Goal: Task Accomplishment & Management: Use online tool/utility

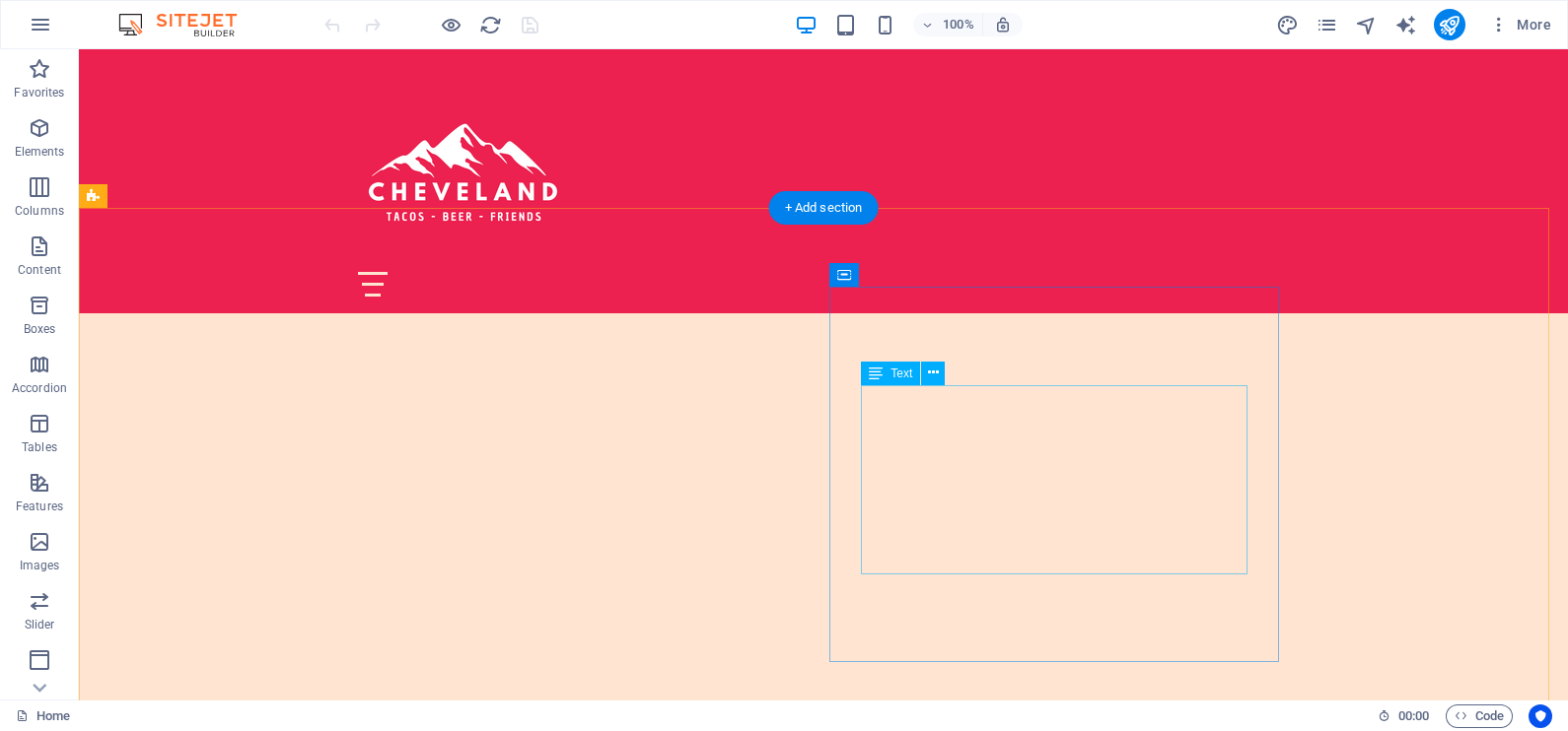
scroll to position [491, 0]
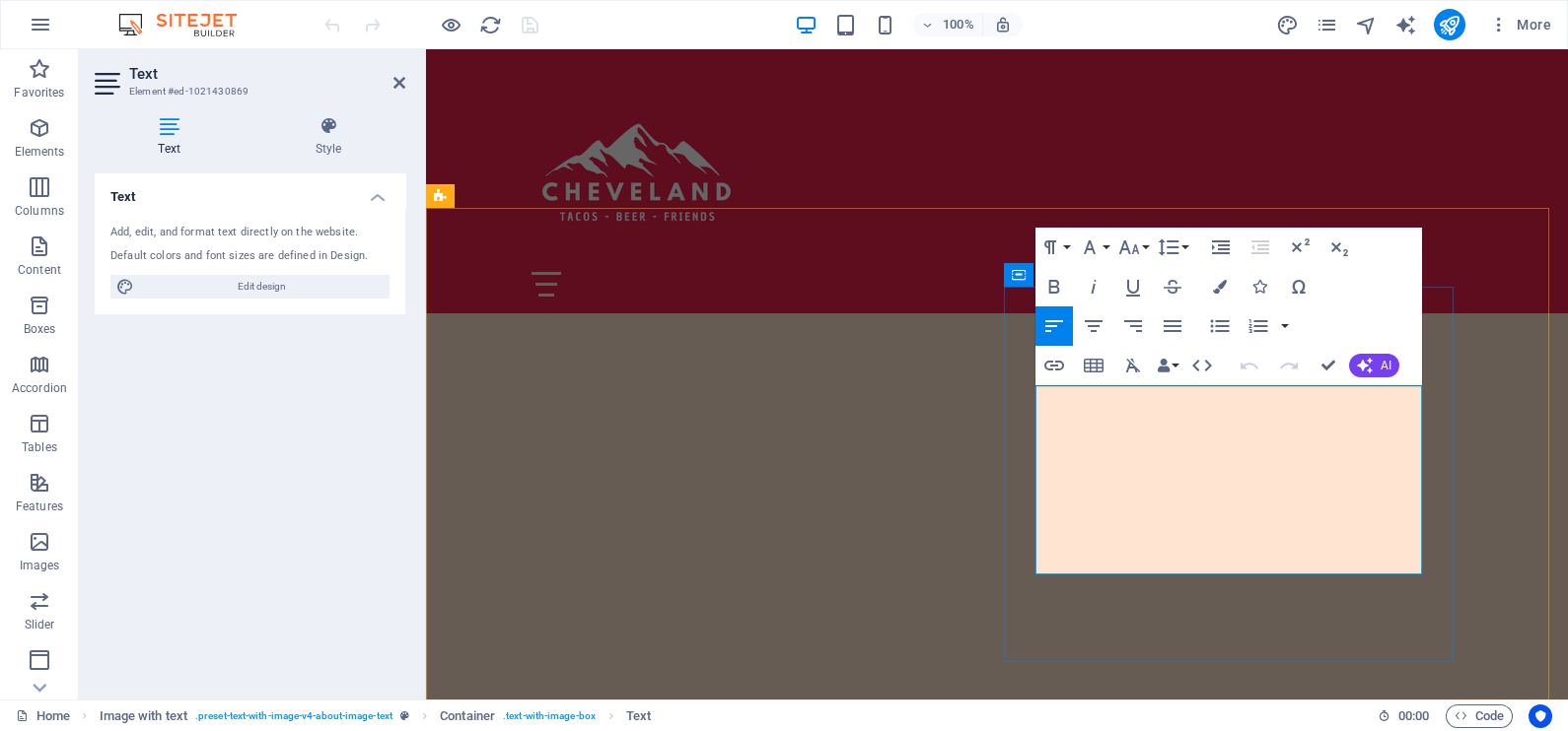
drag, startPoint x: 1036, startPoint y: 393, endPoint x: 1157, endPoint y: 563, distance: 208.7
copy p "At Cheveland, we celebrate the vibrant essence of Mexican culture through every…"
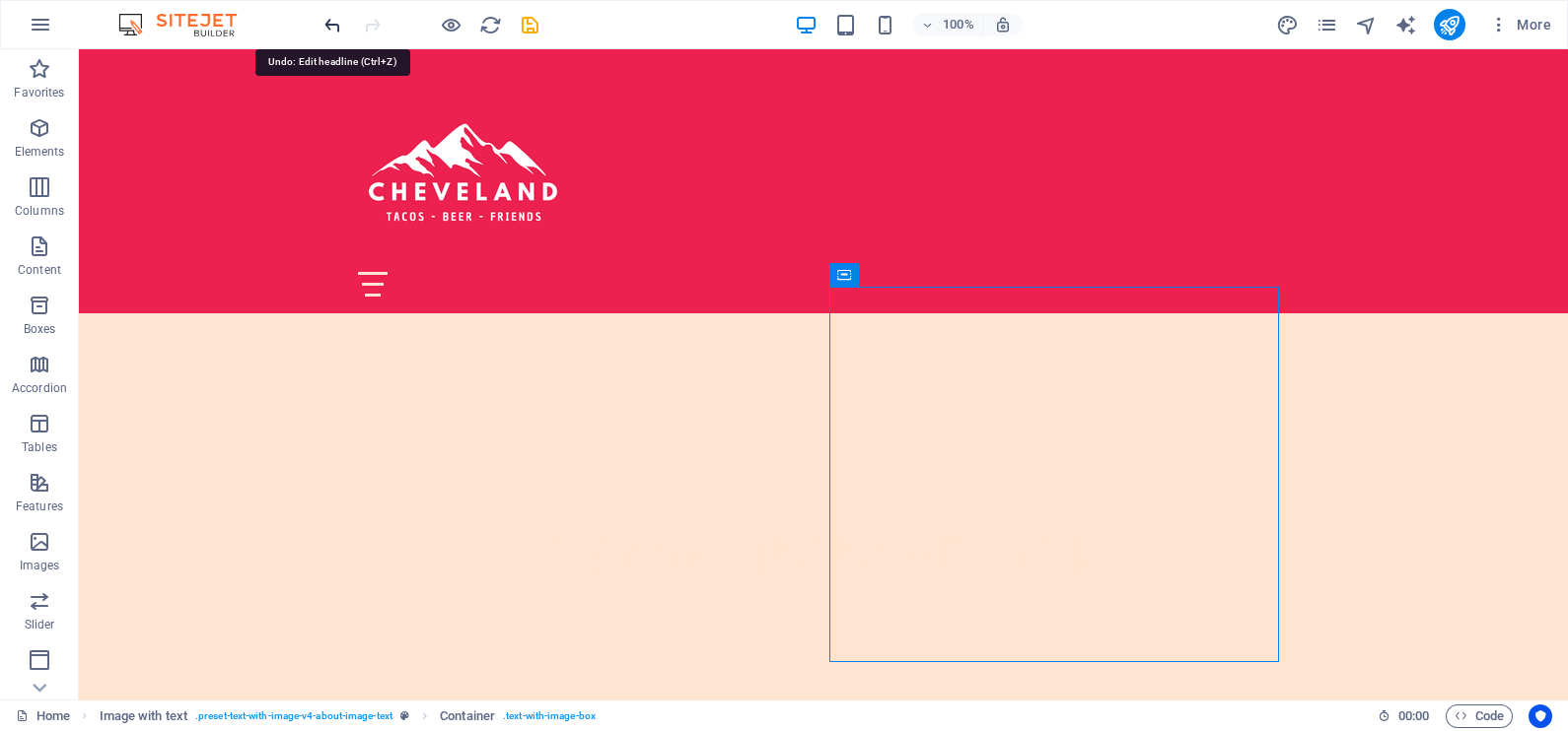
click at [332, 22] on icon "undo" at bounding box center [332, 25] width 23 height 23
click at [369, 25] on icon "redo" at bounding box center [372, 25] width 23 height 23
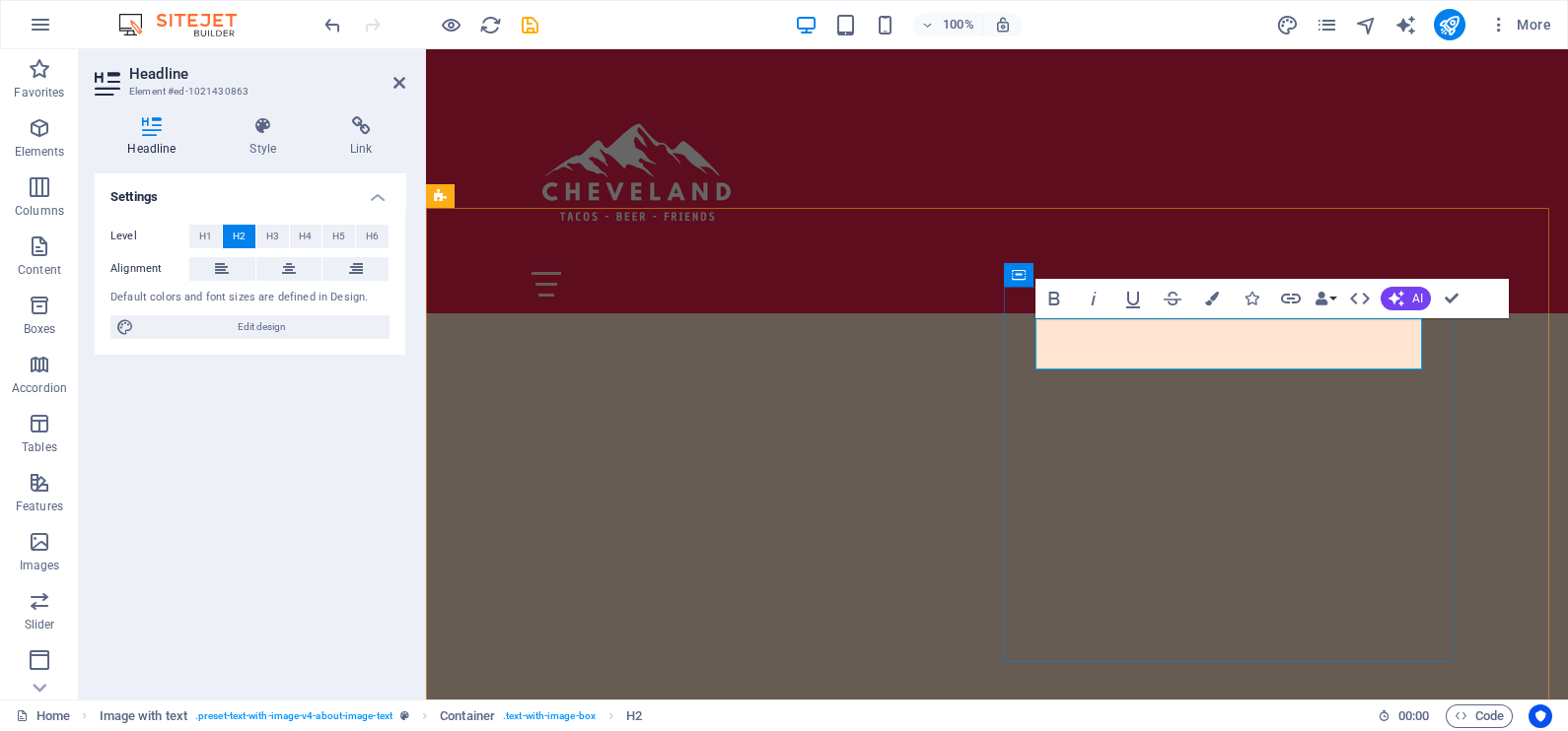
click at [325, 20] on icon "undo" at bounding box center [332, 25] width 23 height 23
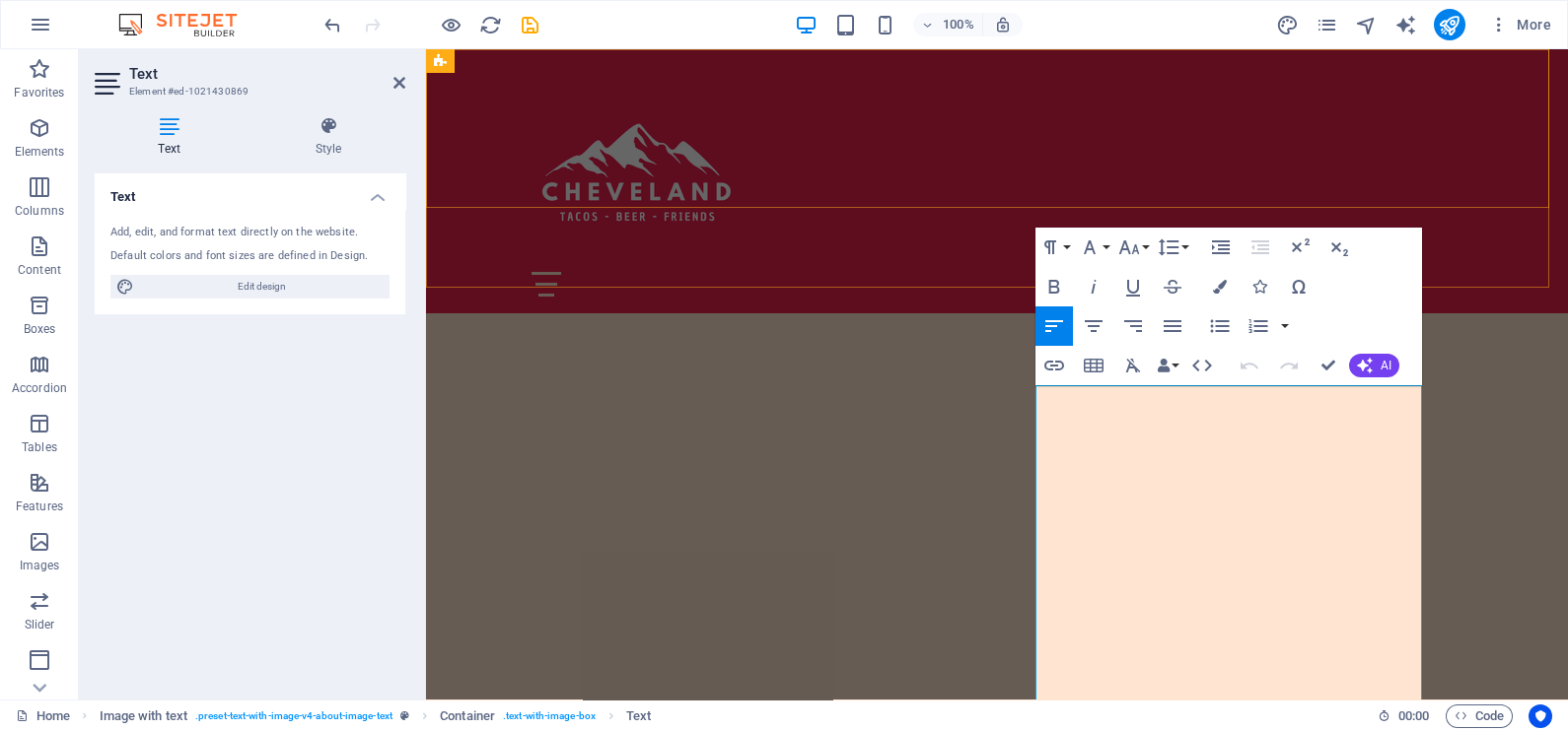
scroll to position [11463, 2]
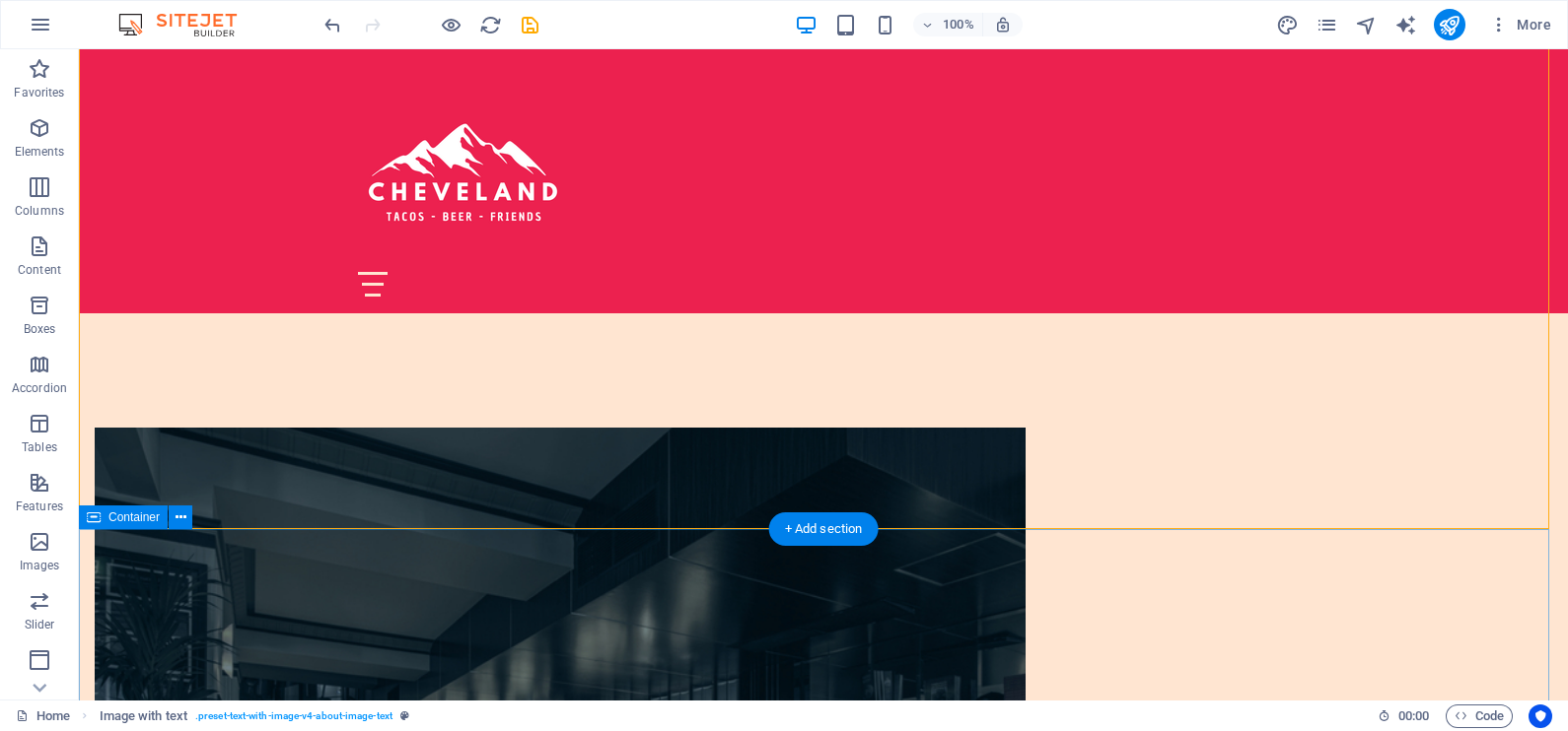
scroll to position [739, 0]
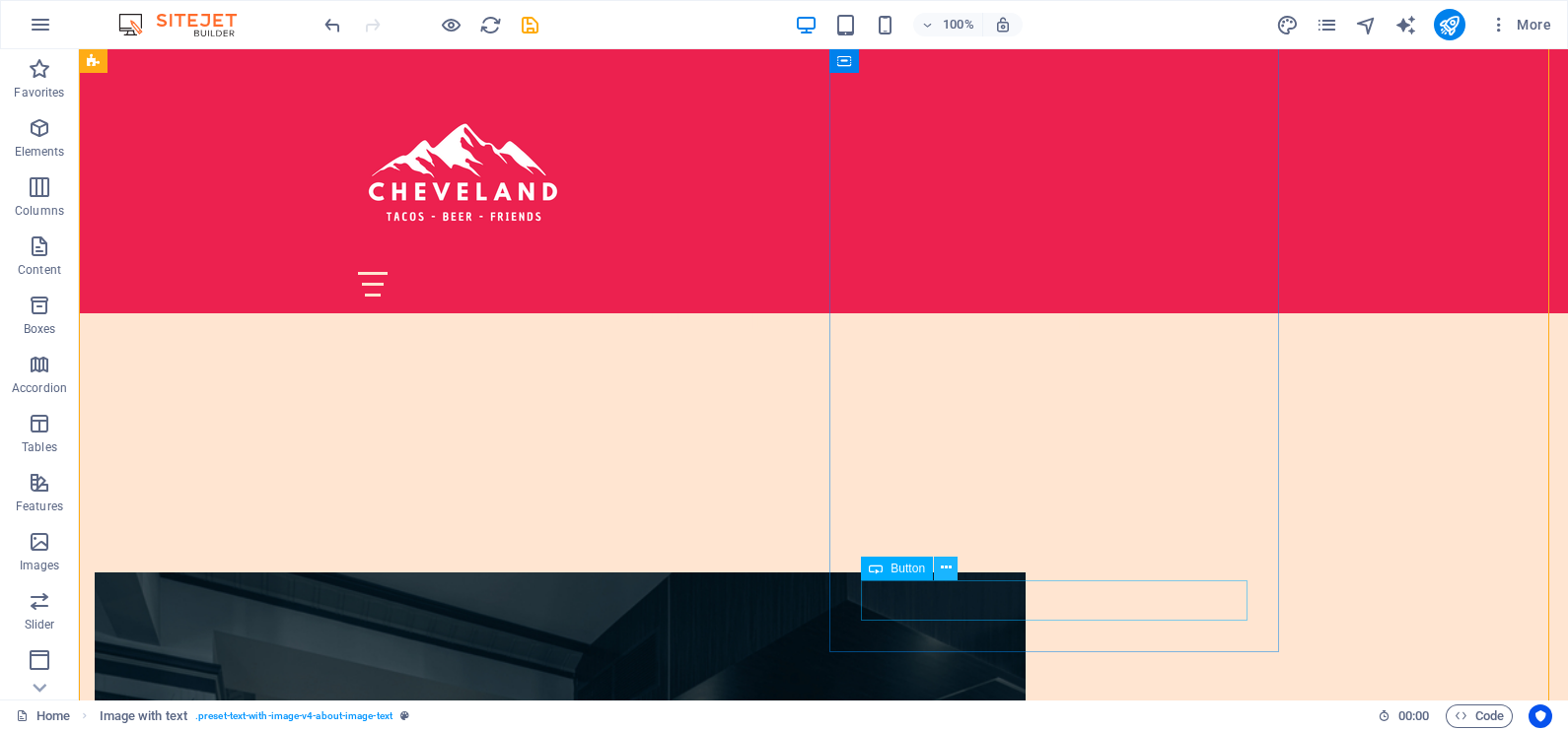
click at [941, 571] on icon at bounding box center [946, 568] width 11 height 21
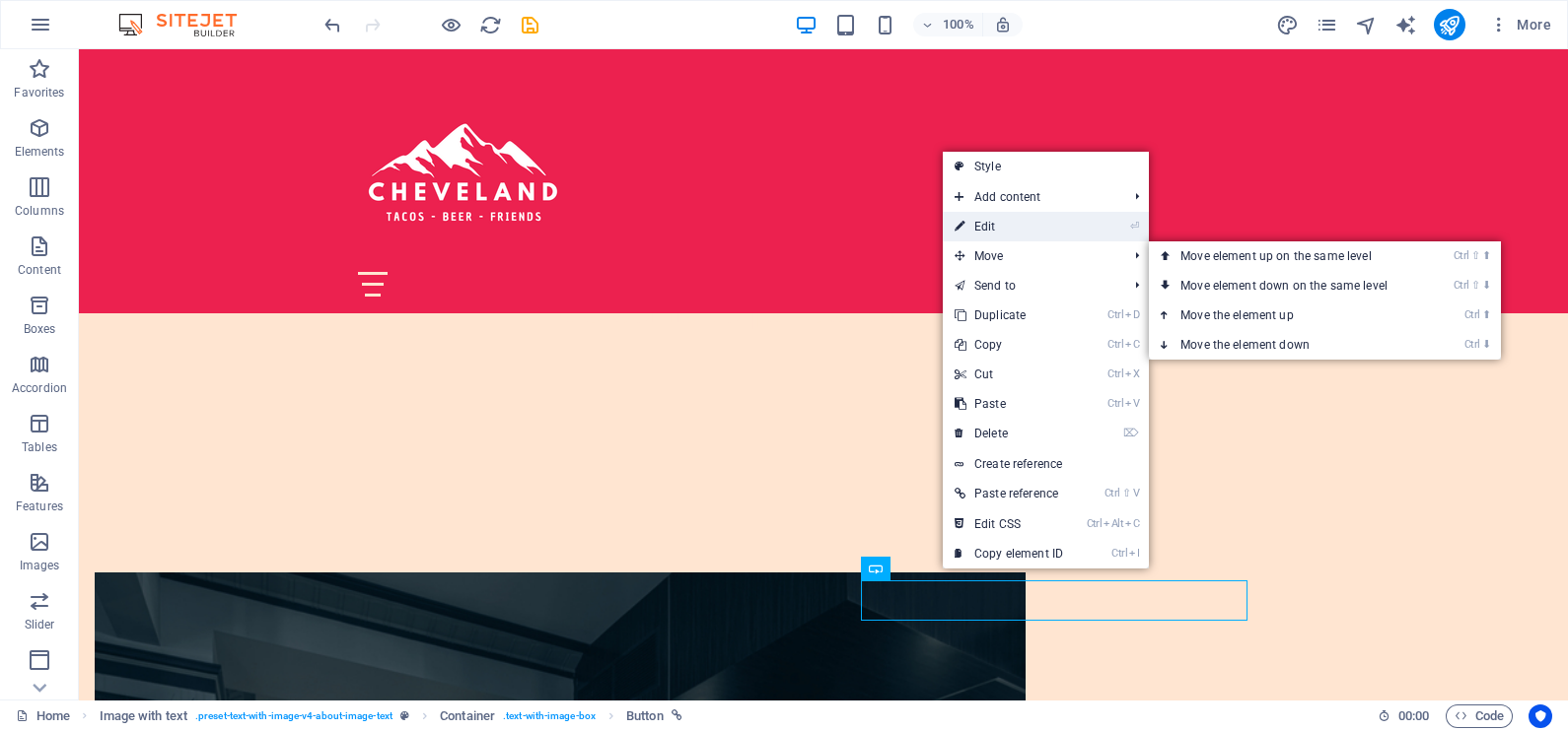
click at [986, 229] on link "⏎ Edit" at bounding box center [1008, 227] width 132 height 30
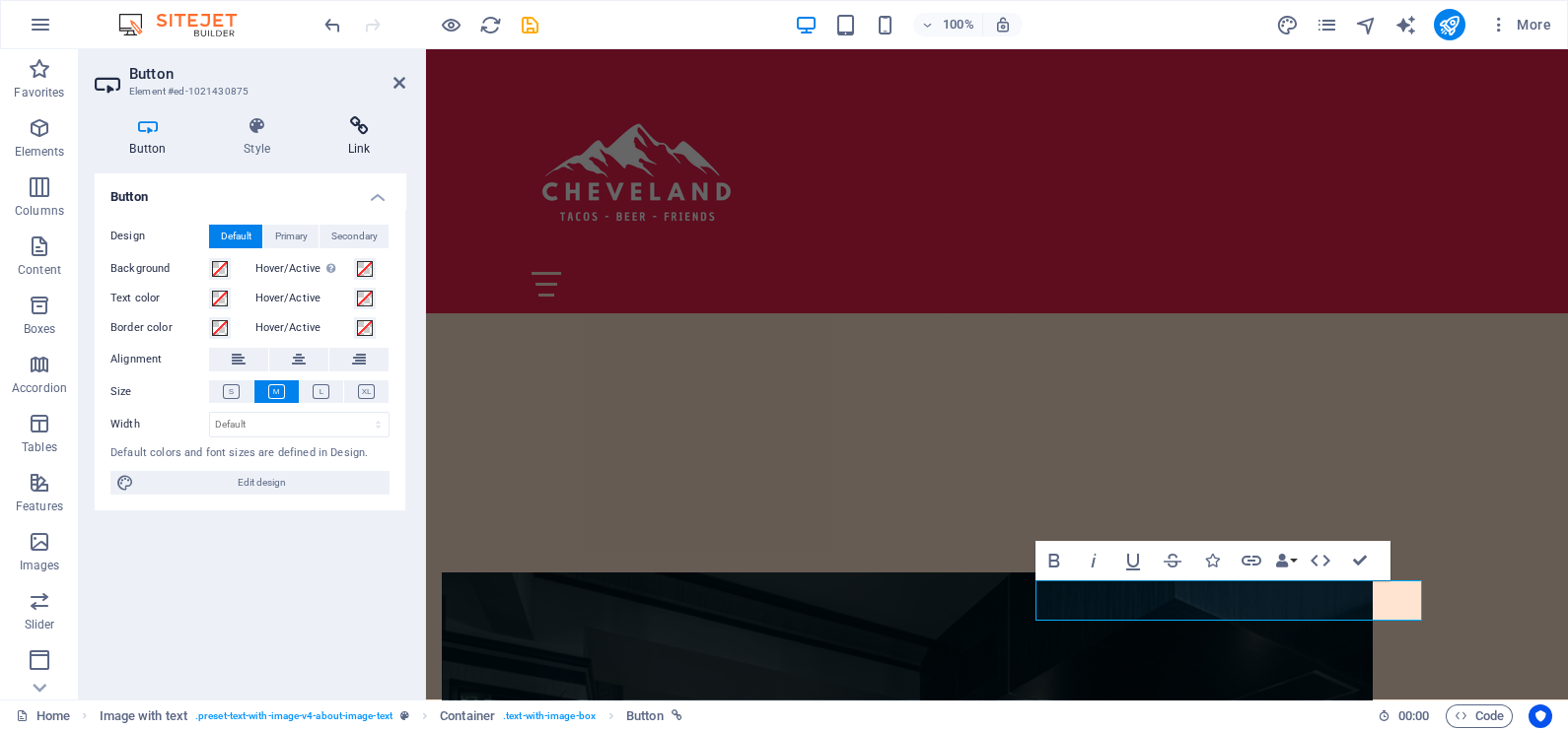
click at [367, 138] on h4 "Link" at bounding box center [359, 137] width 93 height 42
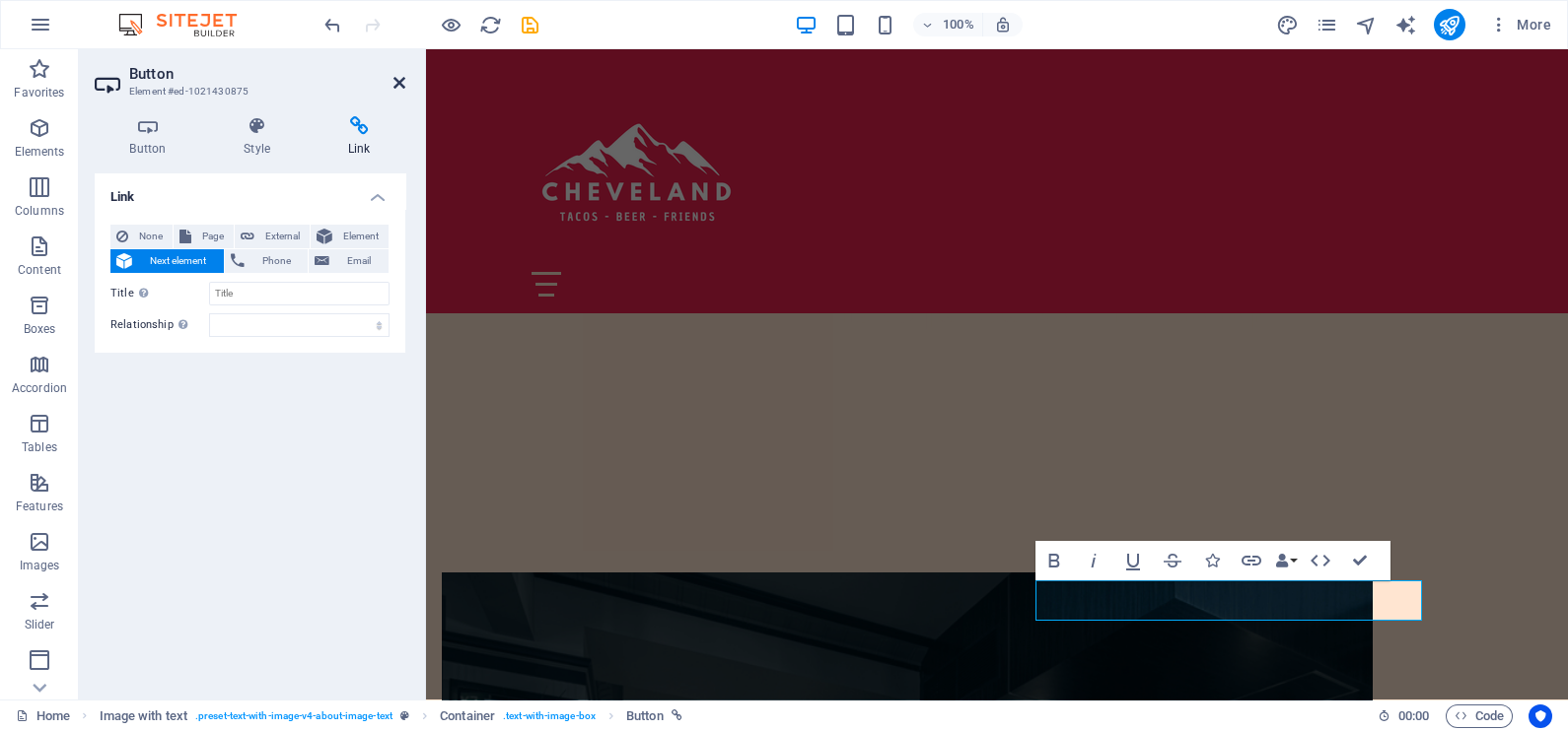
click at [403, 84] on icon at bounding box center [399, 83] width 12 height 16
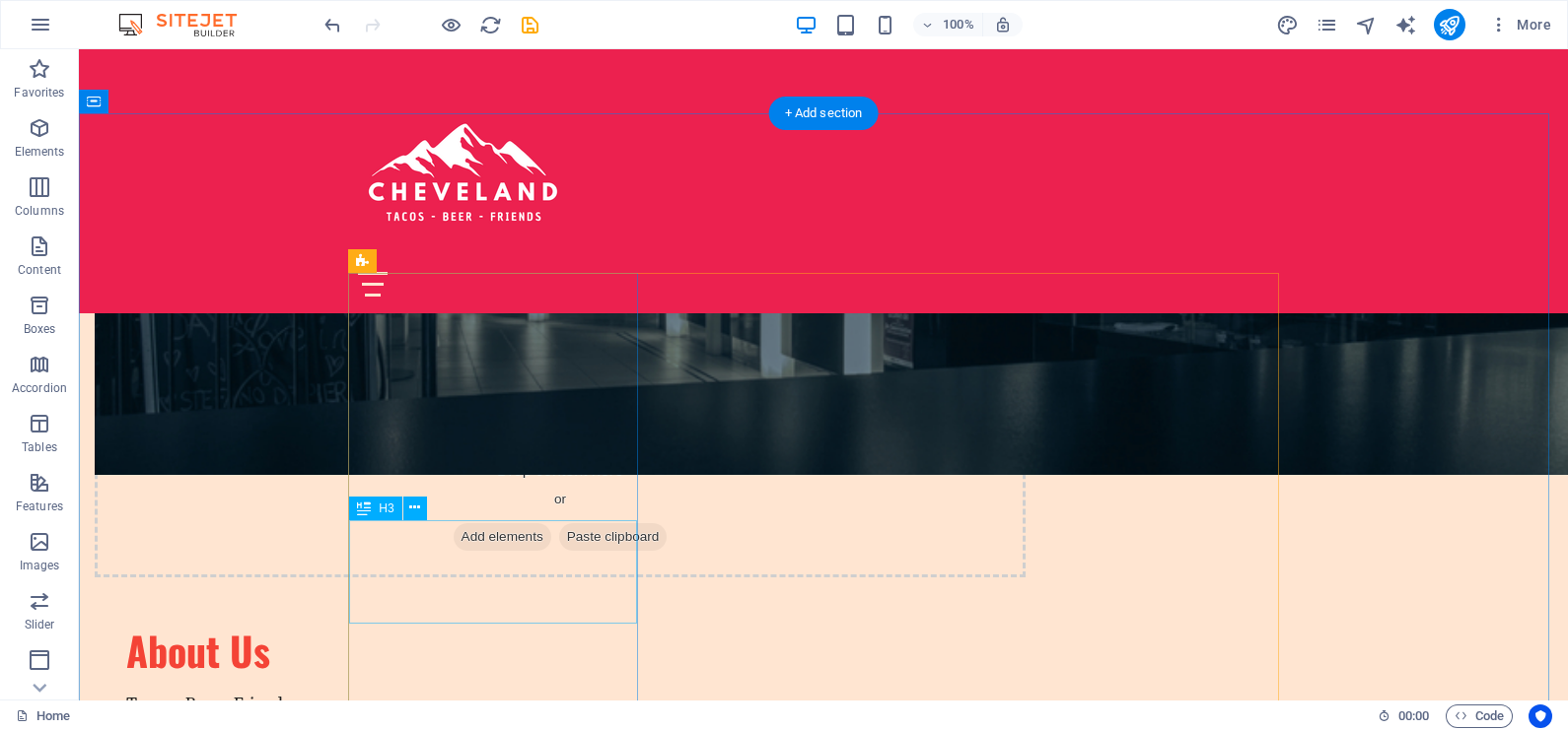
scroll to position [1355, 0]
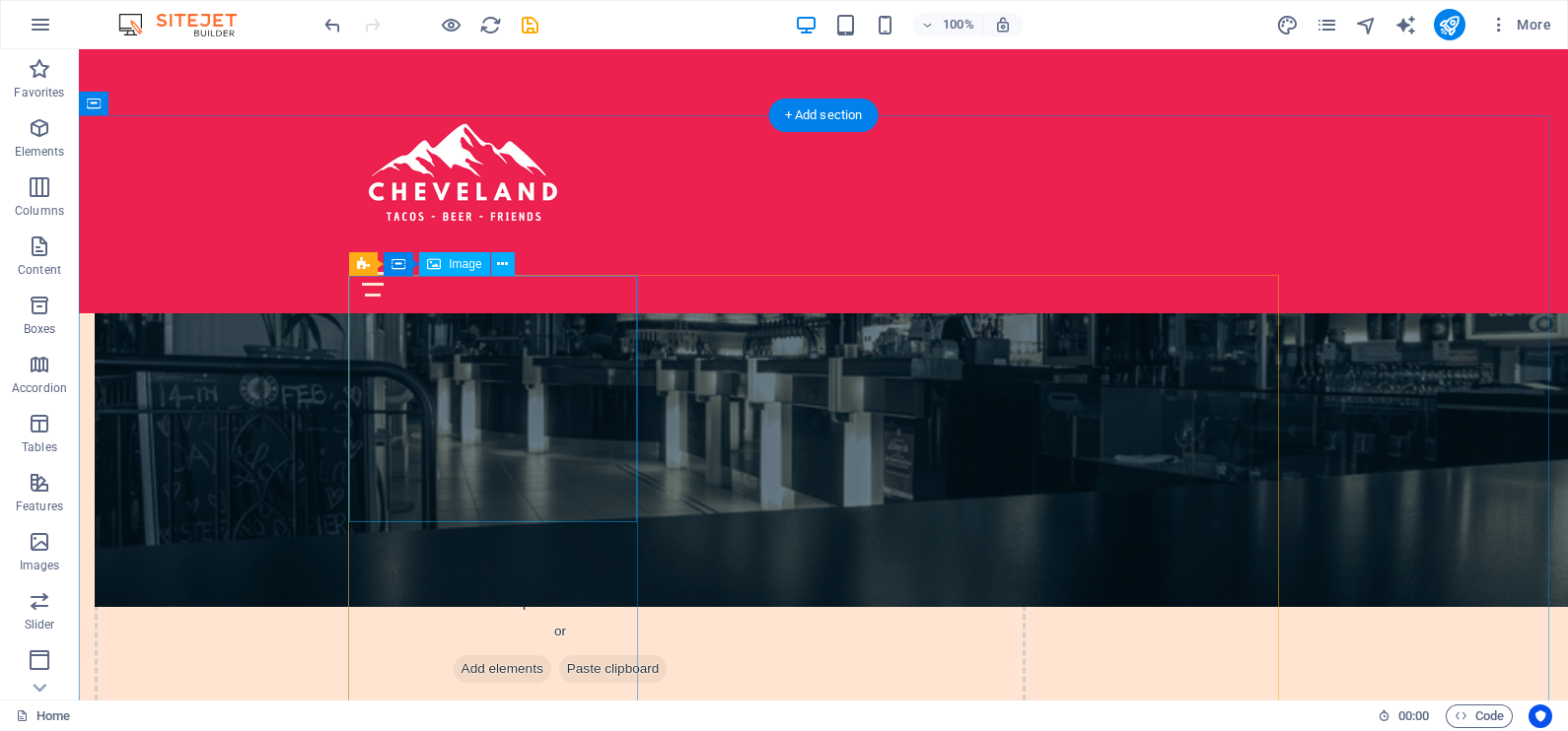
select select "vw"
select select "px"
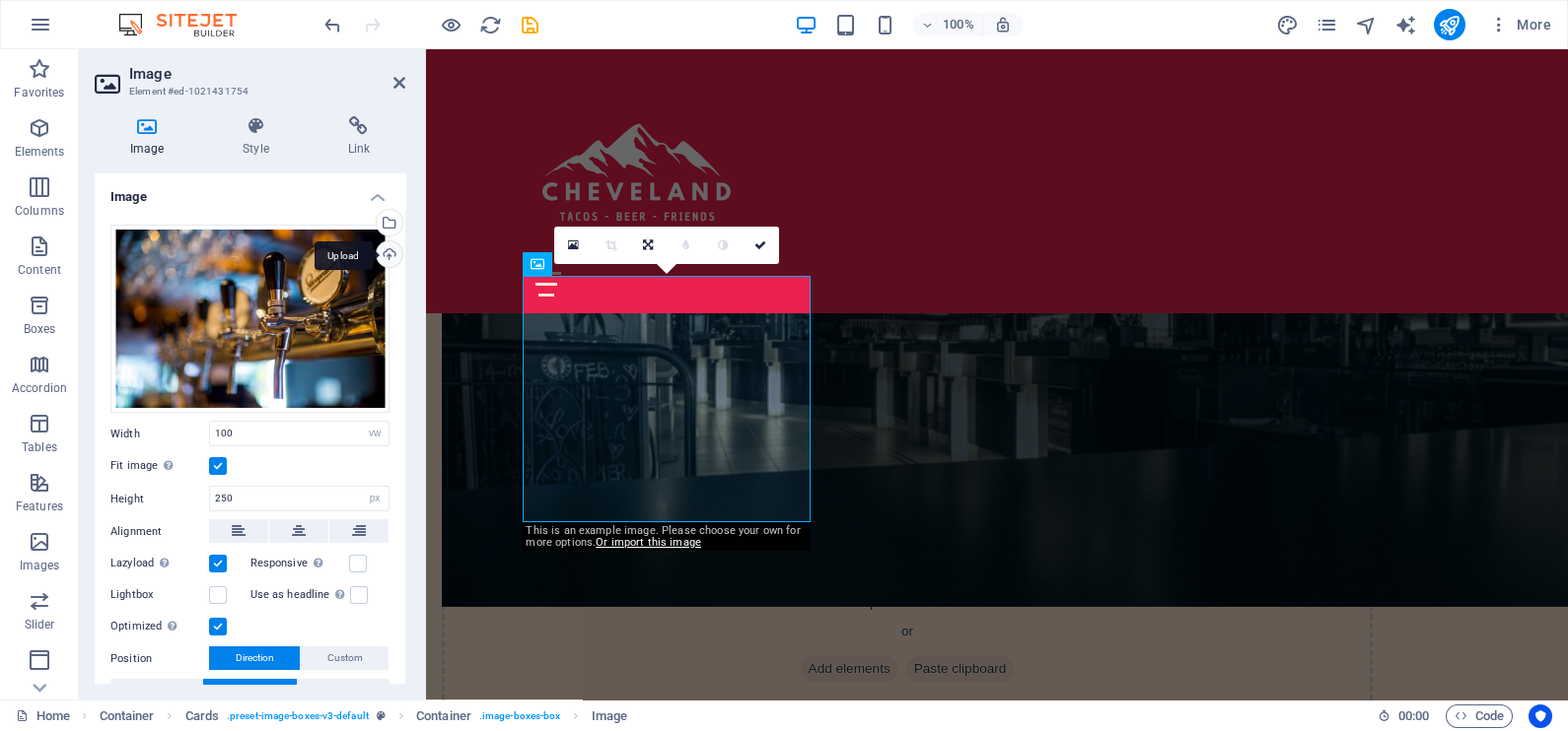
click at [387, 251] on div "Upload" at bounding box center [388, 257] width 30 height 30
click at [381, 256] on div "Upload" at bounding box center [388, 257] width 30 height 30
click at [392, 257] on div "Upload" at bounding box center [388, 257] width 30 height 30
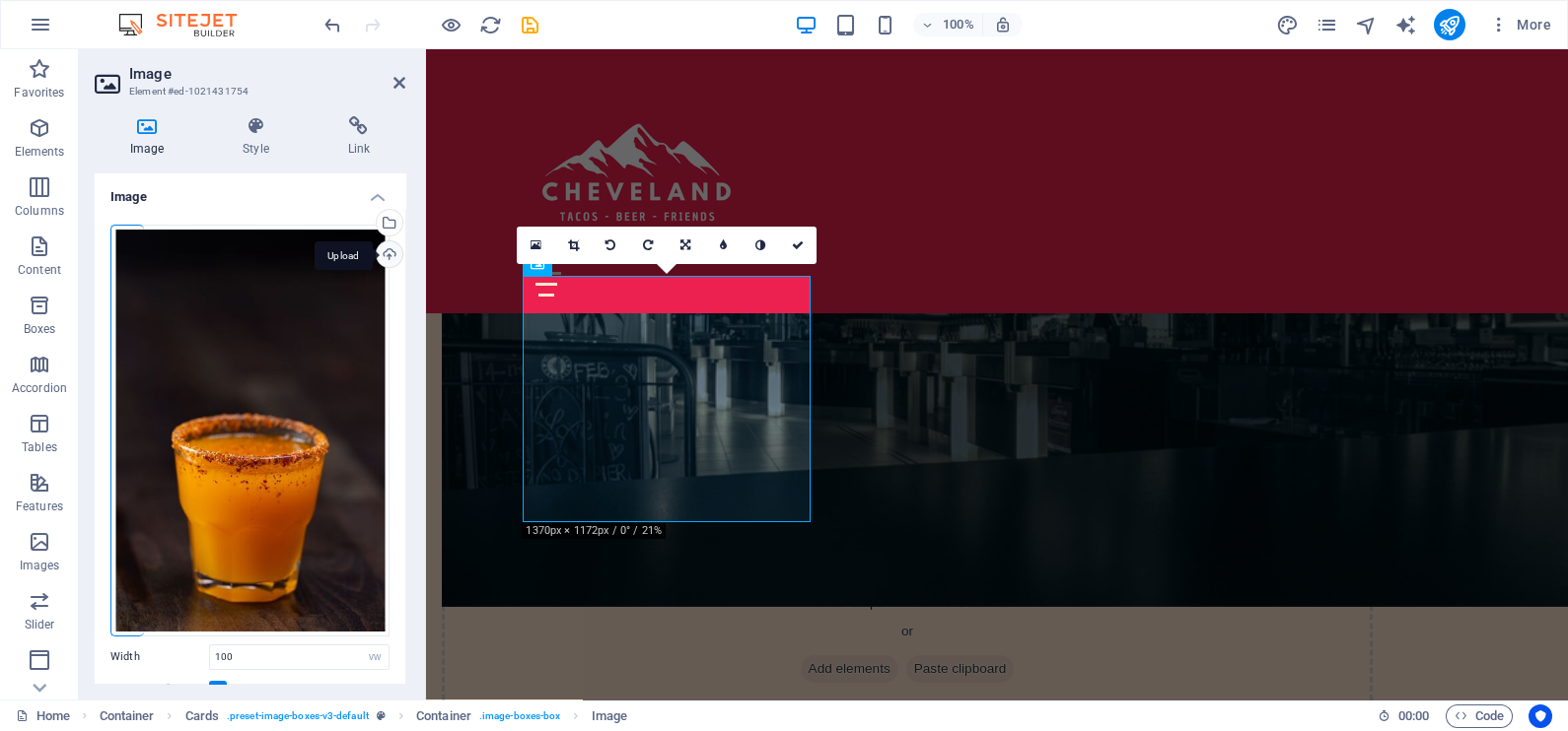
click at [389, 257] on div "Upload" at bounding box center [388, 257] width 30 height 30
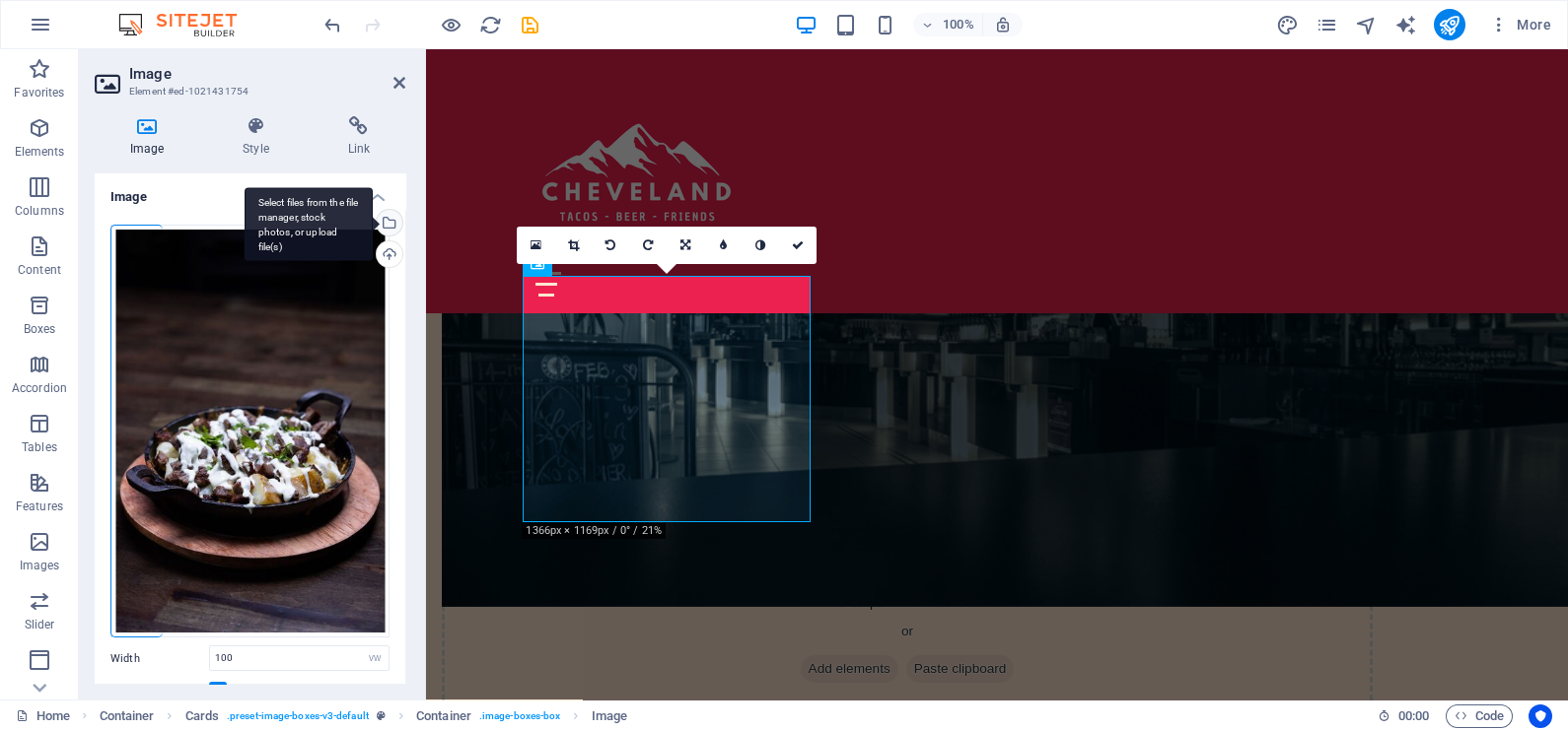
click at [385, 228] on div "Select files from the file manager, stock photos, or upload file(s)" at bounding box center [388, 225] width 30 height 30
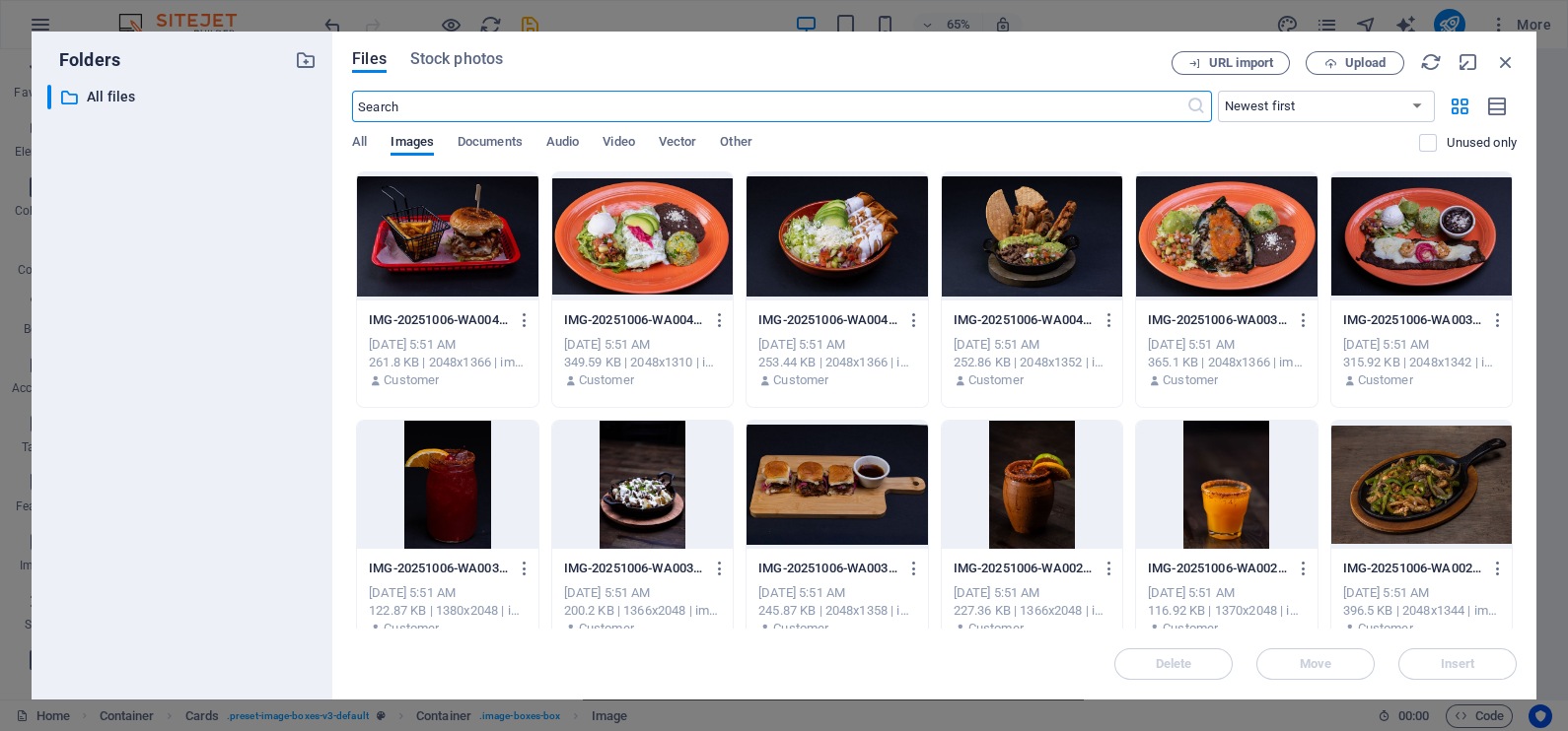
click at [1021, 487] on div at bounding box center [1032, 484] width 180 height 128
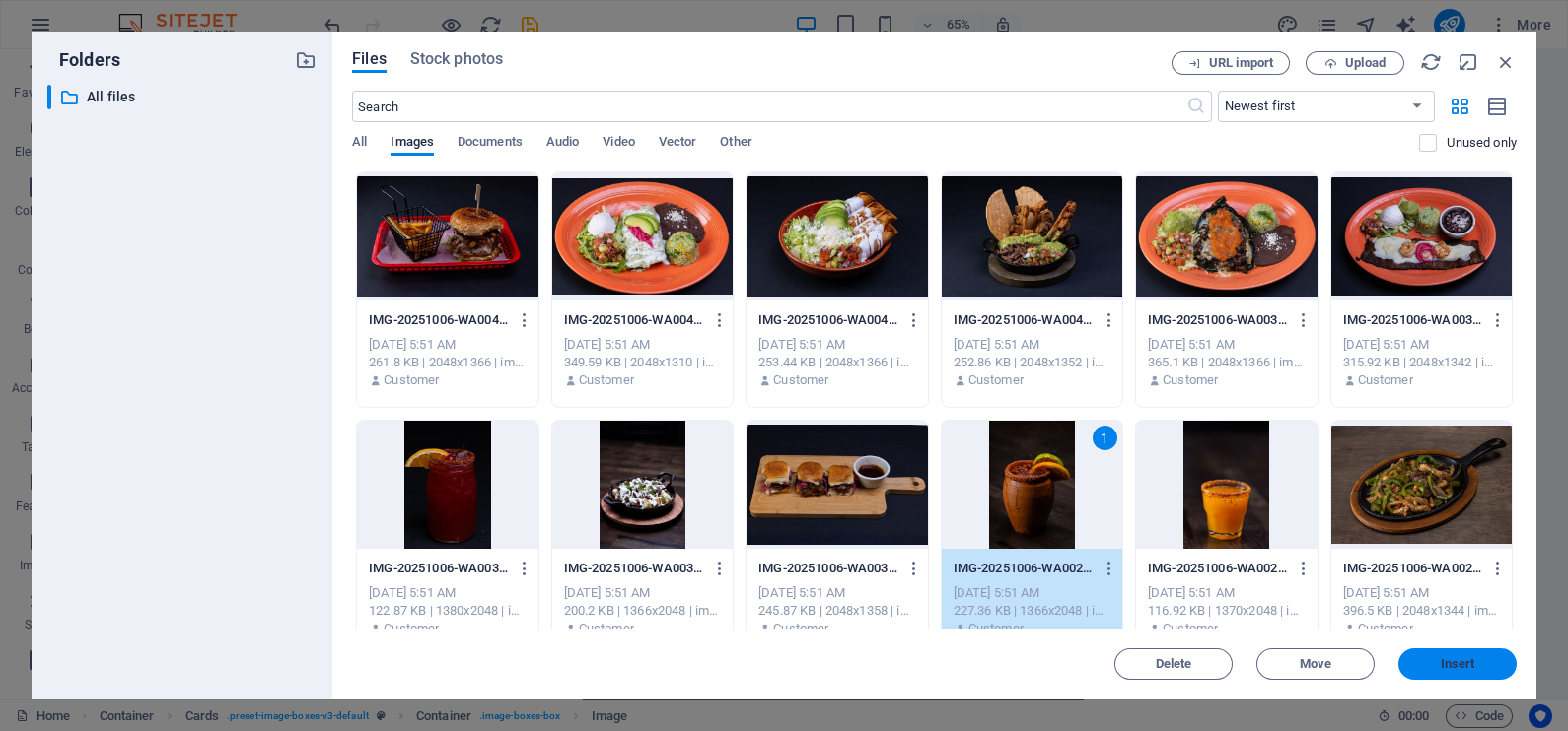
click at [1442, 663] on span "Insert" at bounding box center [1457, 665] width 35 height 12
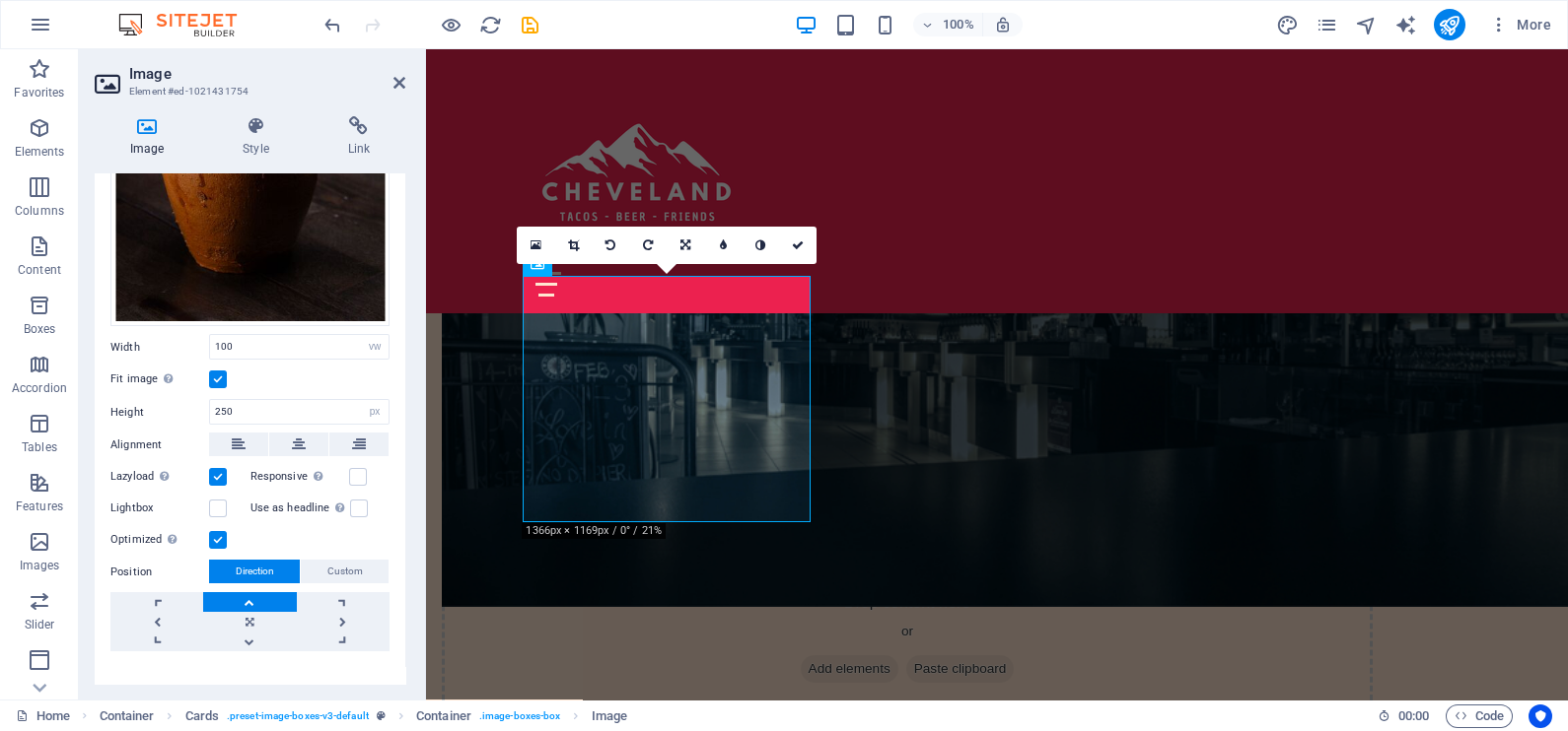
scroll to position [335, 0]
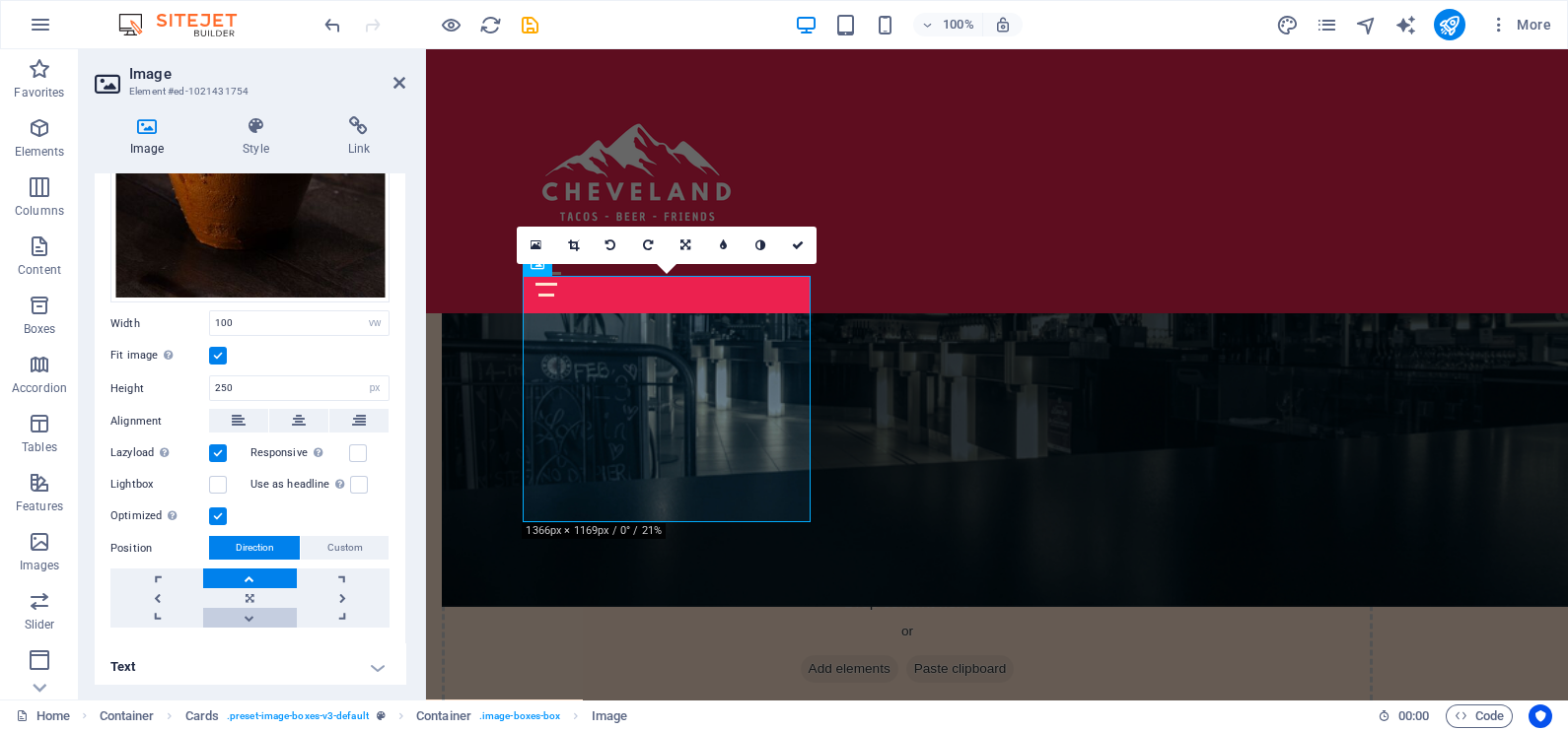
click at [240, 608] on link at bounding box center [250, 618] width 93 height 20
click at [245, 588] on link at bounding box center [250, 598] width 93 height 20
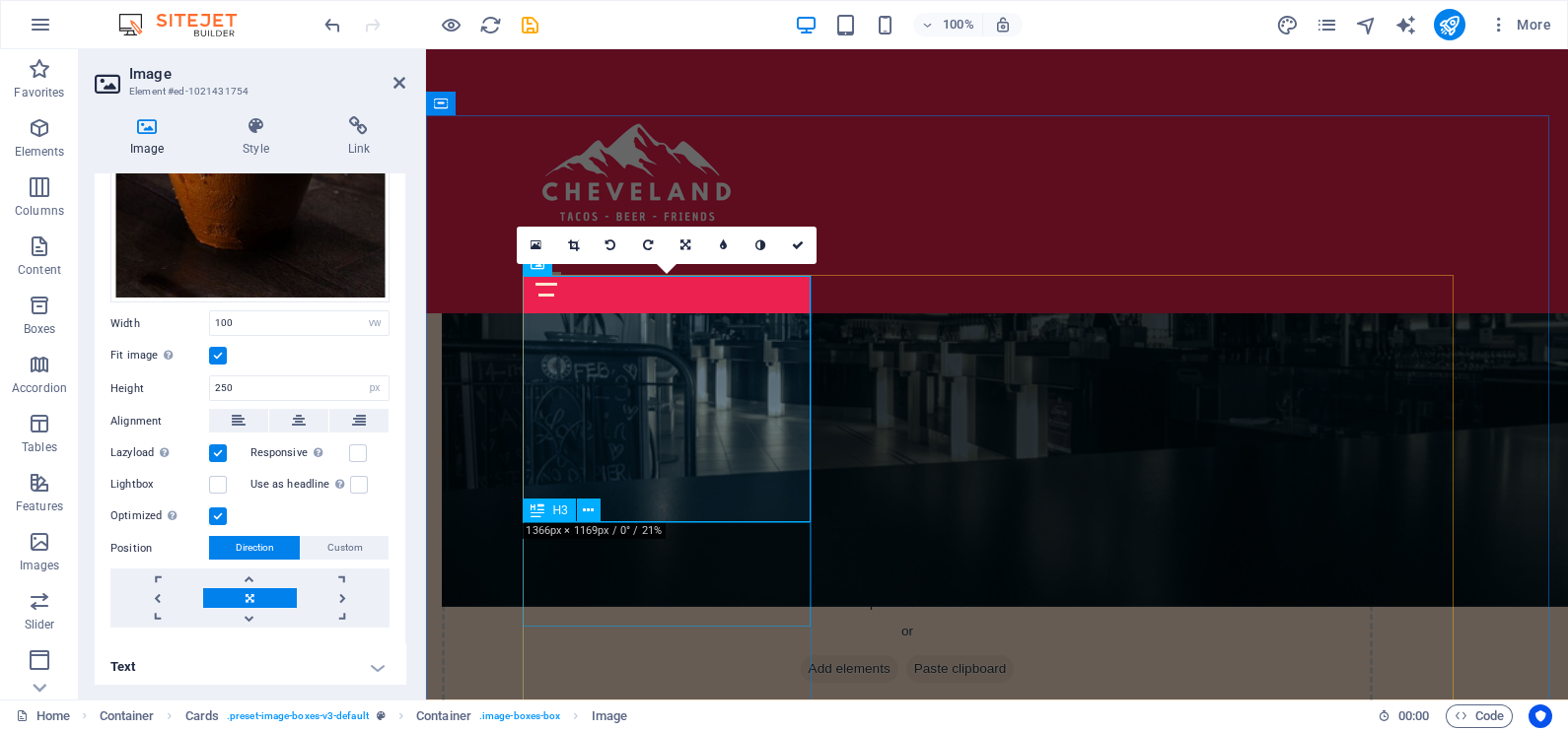
click at [393, 78] on icon at bounding box center [399, 83] width 12 height 16
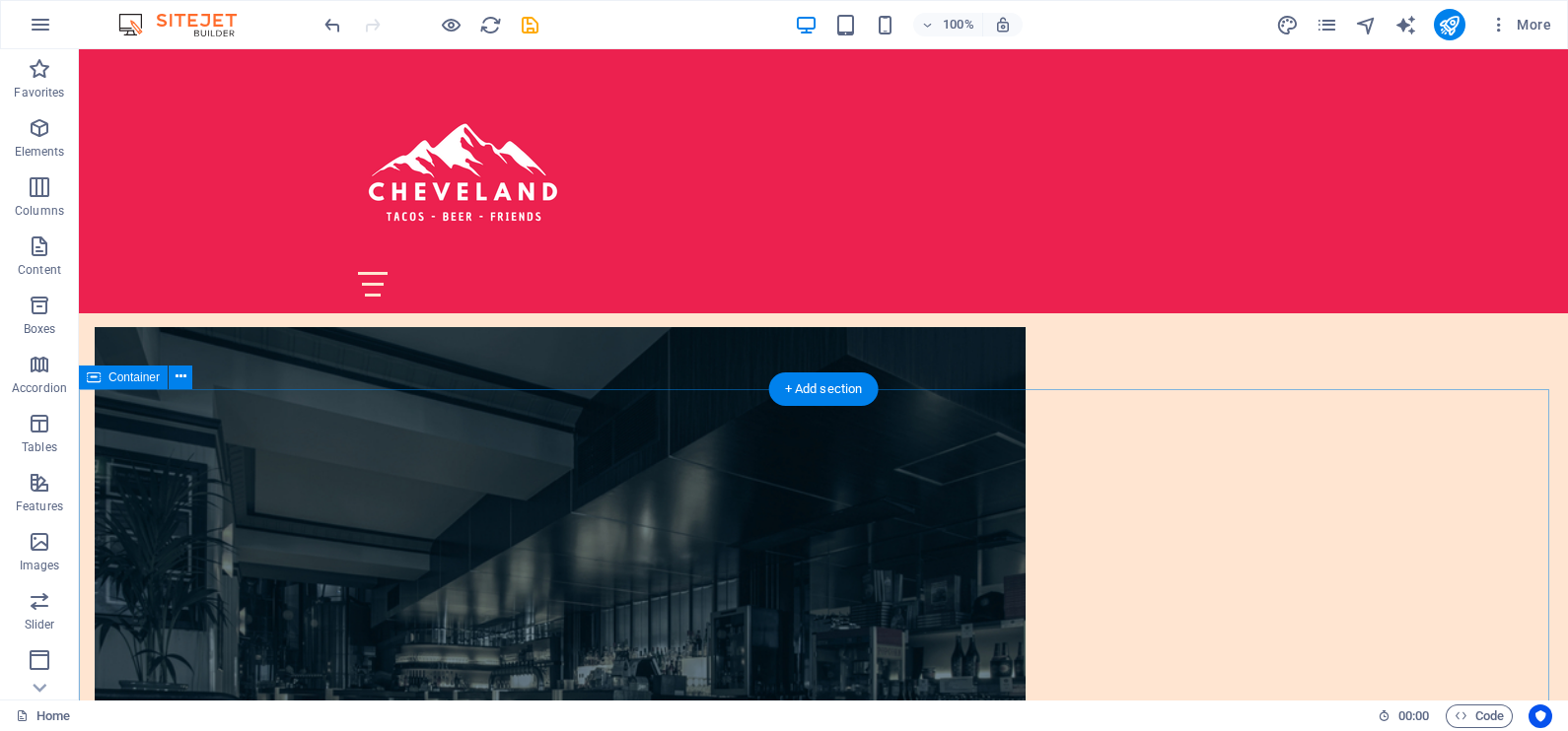
scroll to position [1355, 0]
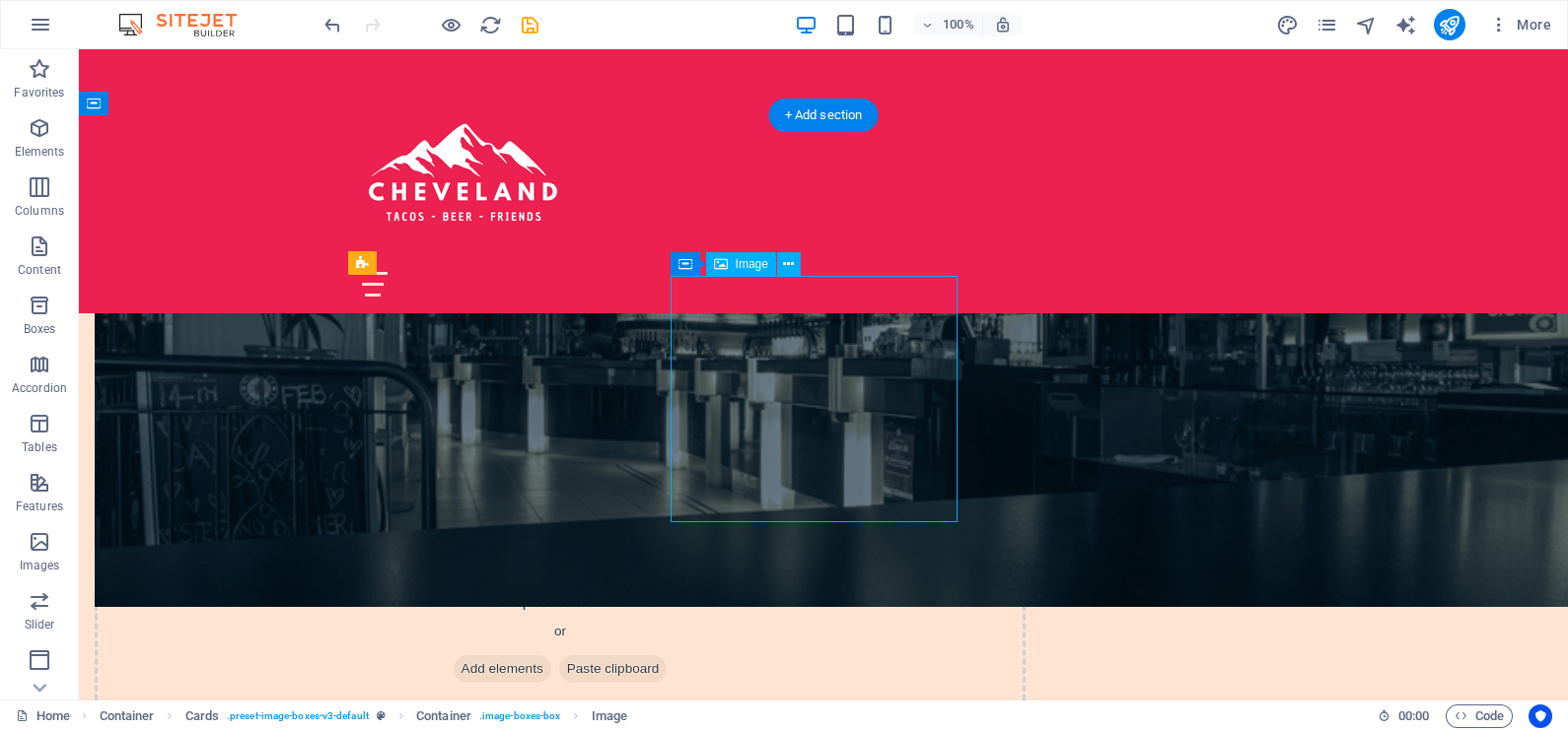
select select "vw"
select select "px"
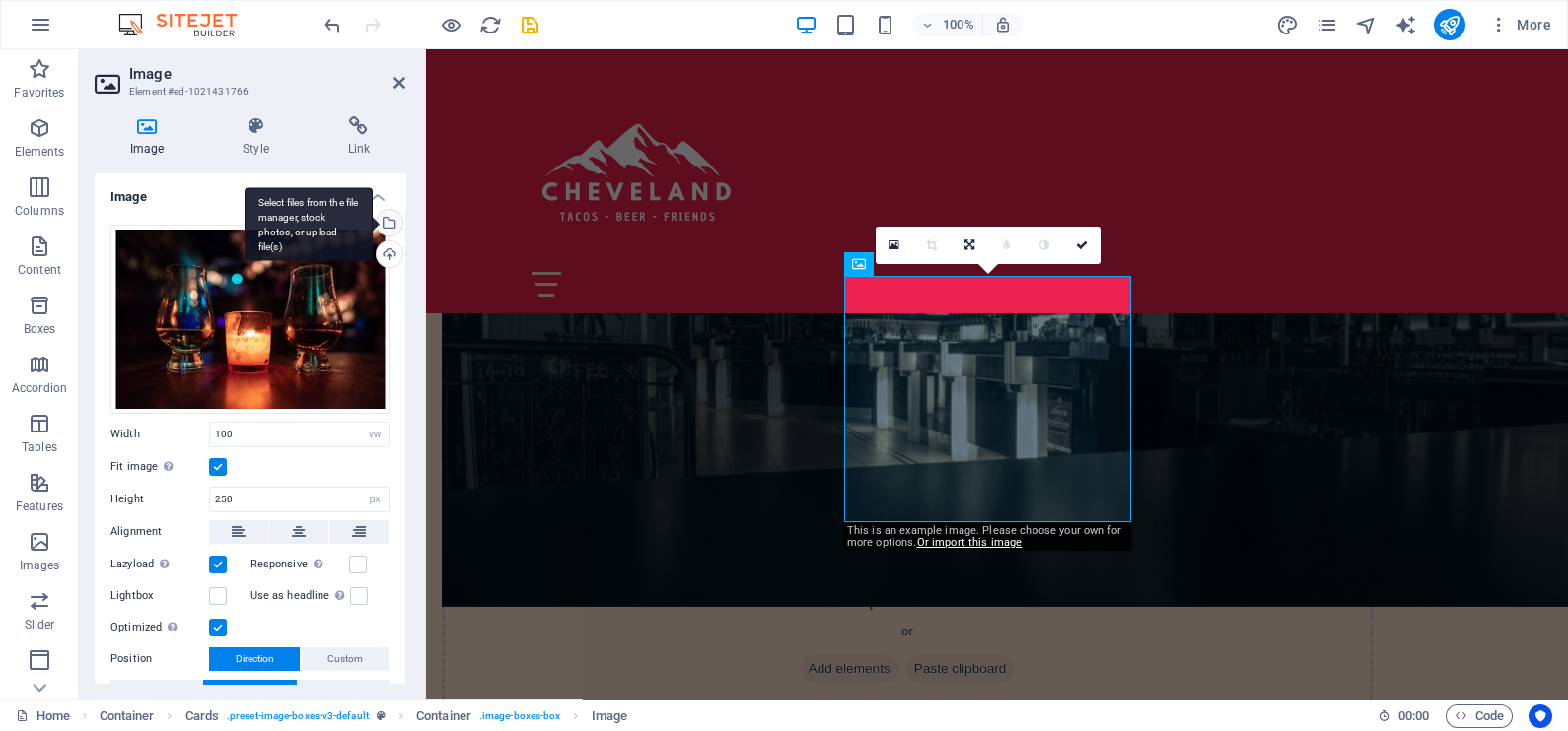
click at [373, 224] on div "Select files from the file manager, stock photos, or upload file(s)" at bounding box center [308, 224] width 128 height 74
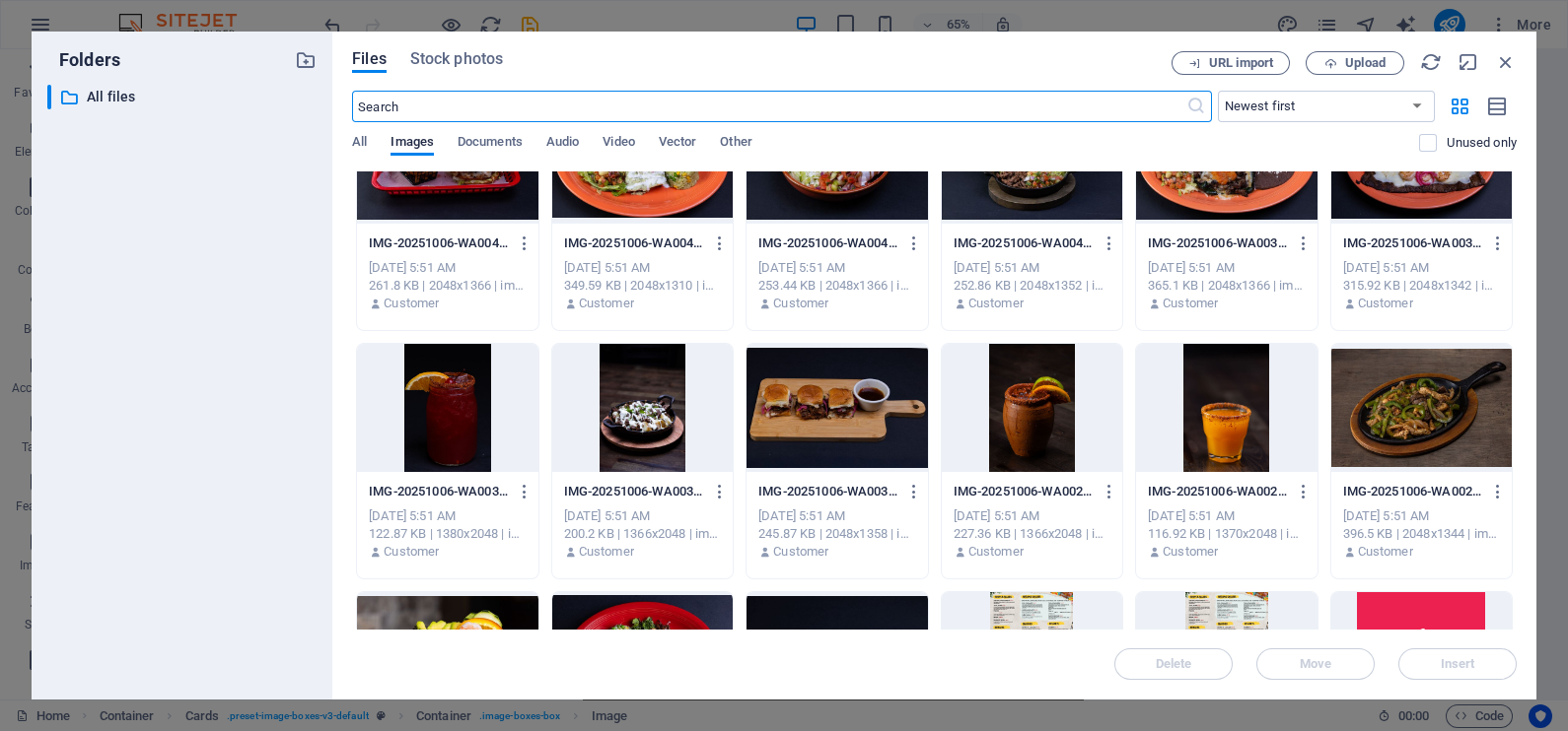
scroll to position [0, 0]
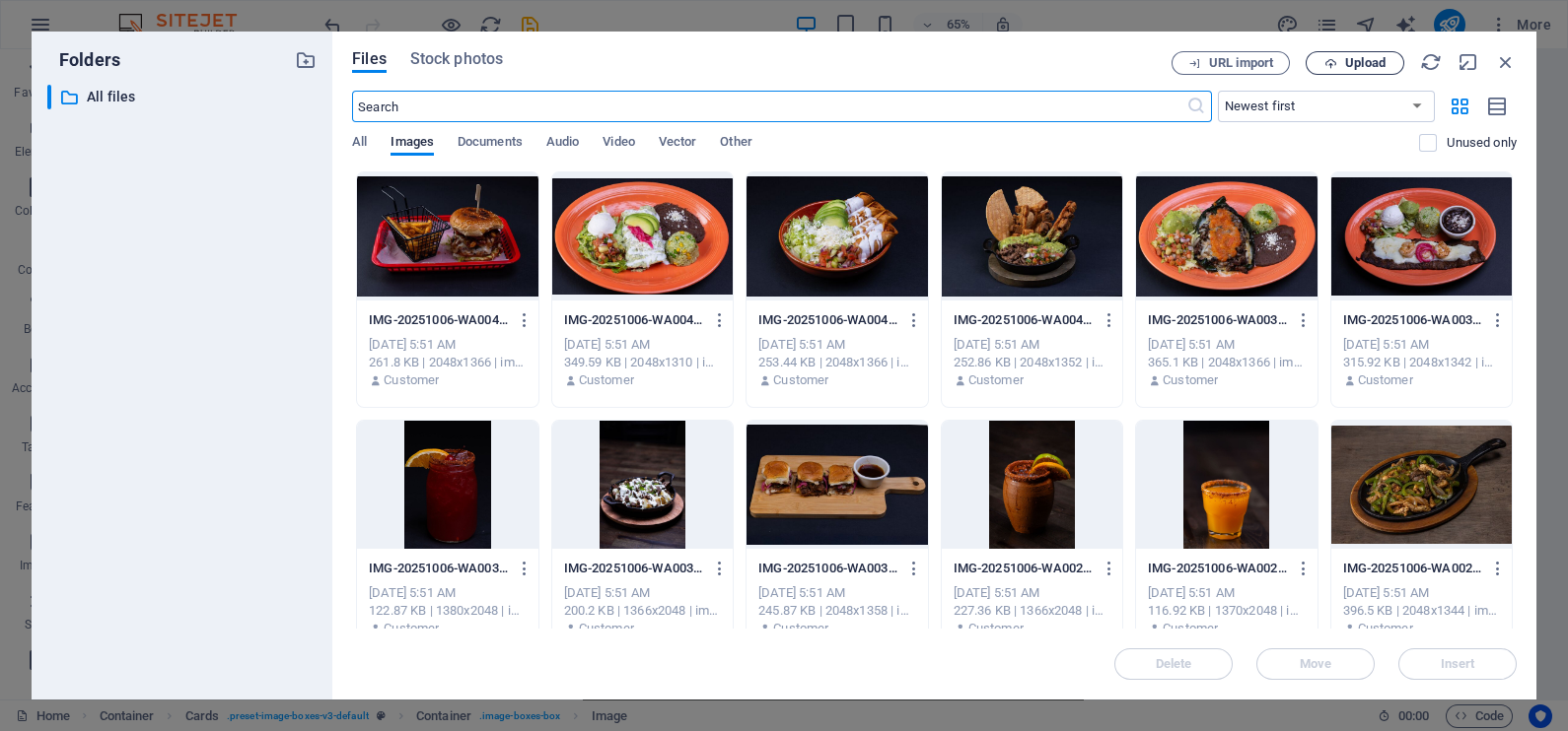
click at [1350, 64] on span "Upload" at bounding box center [1365, 63] width 41 height 12
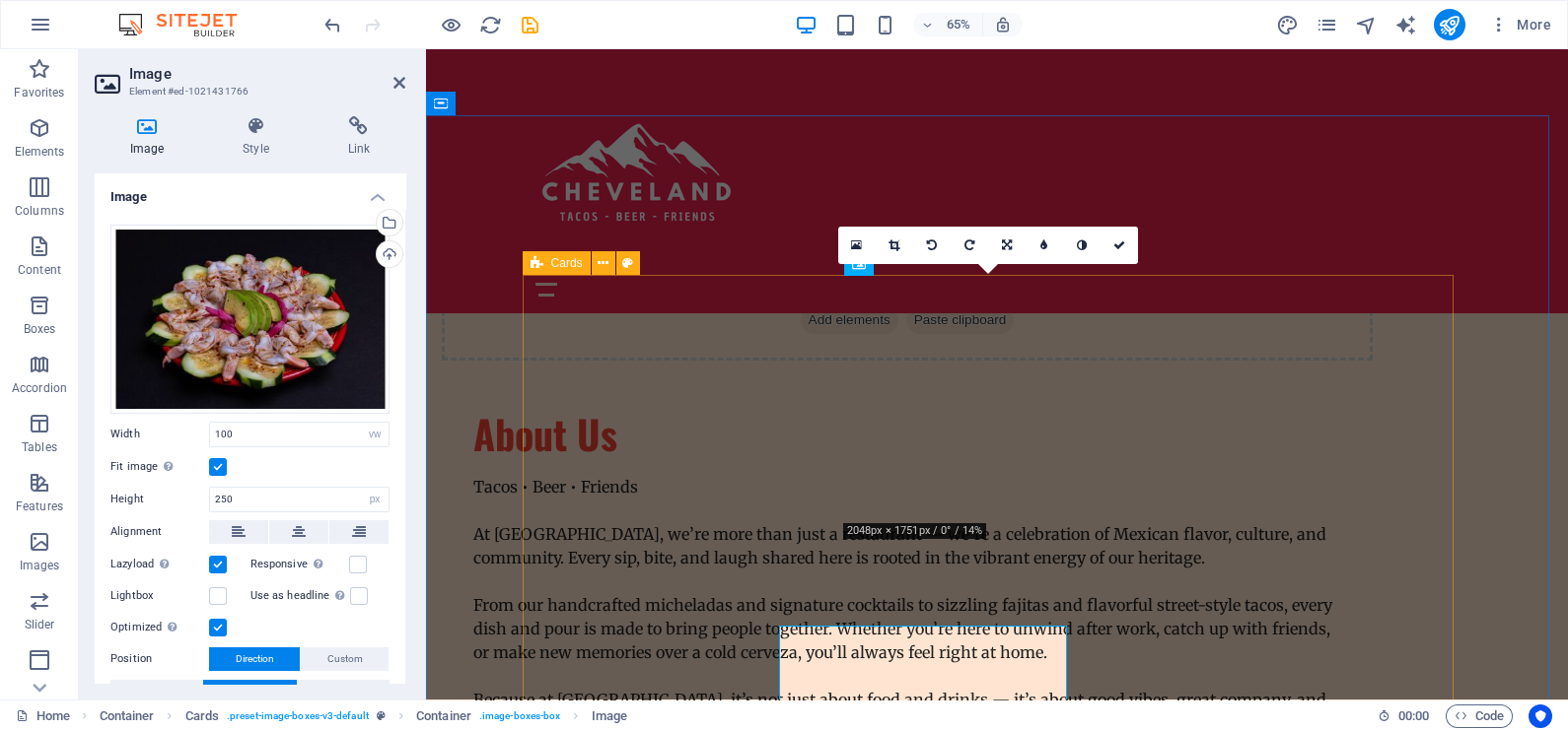
scroll to position [1355, 0]
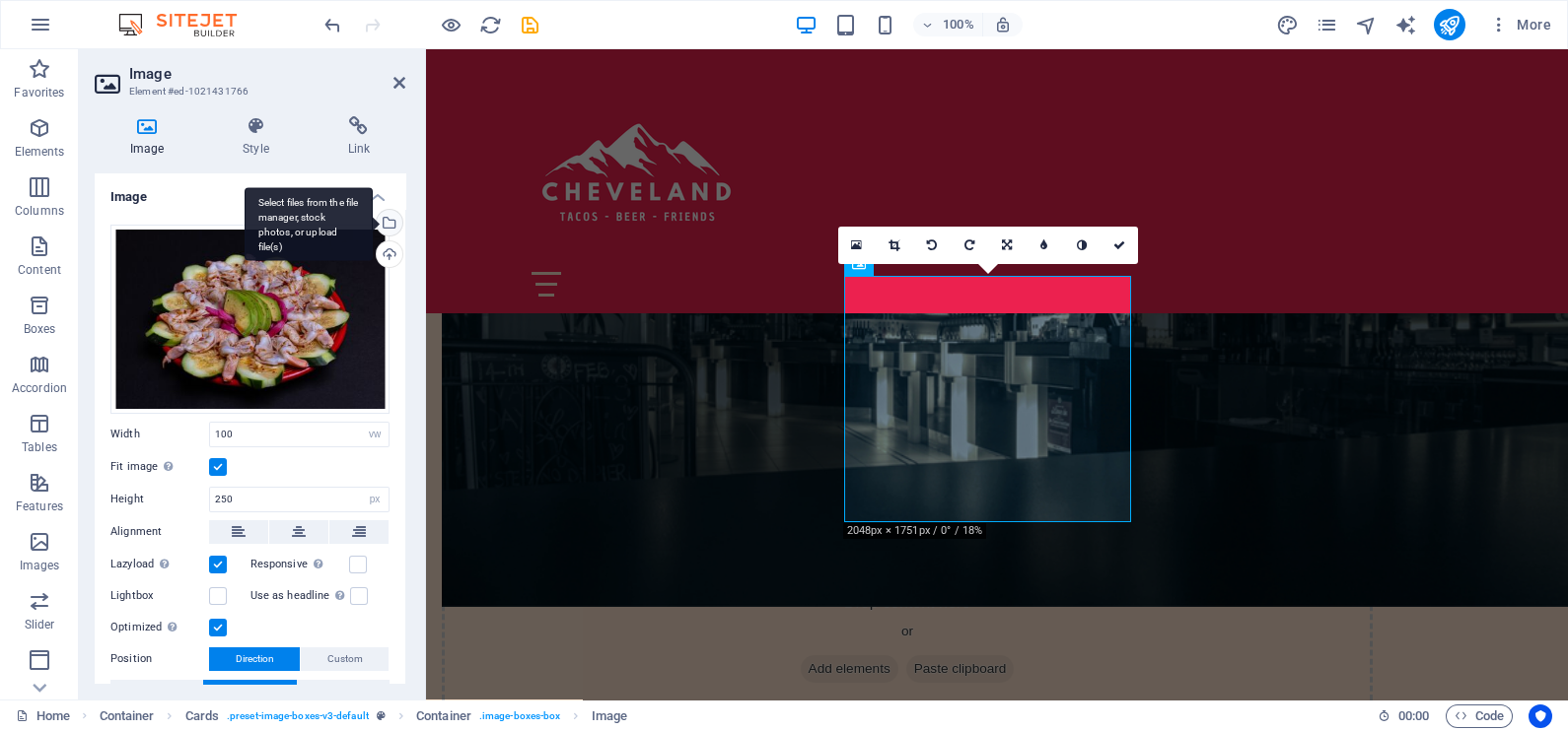
click at [389, 219] on div "Select files from the file manager, stock photos, or upload file(s)" at bounding box center [388, 225] width 30 height 30
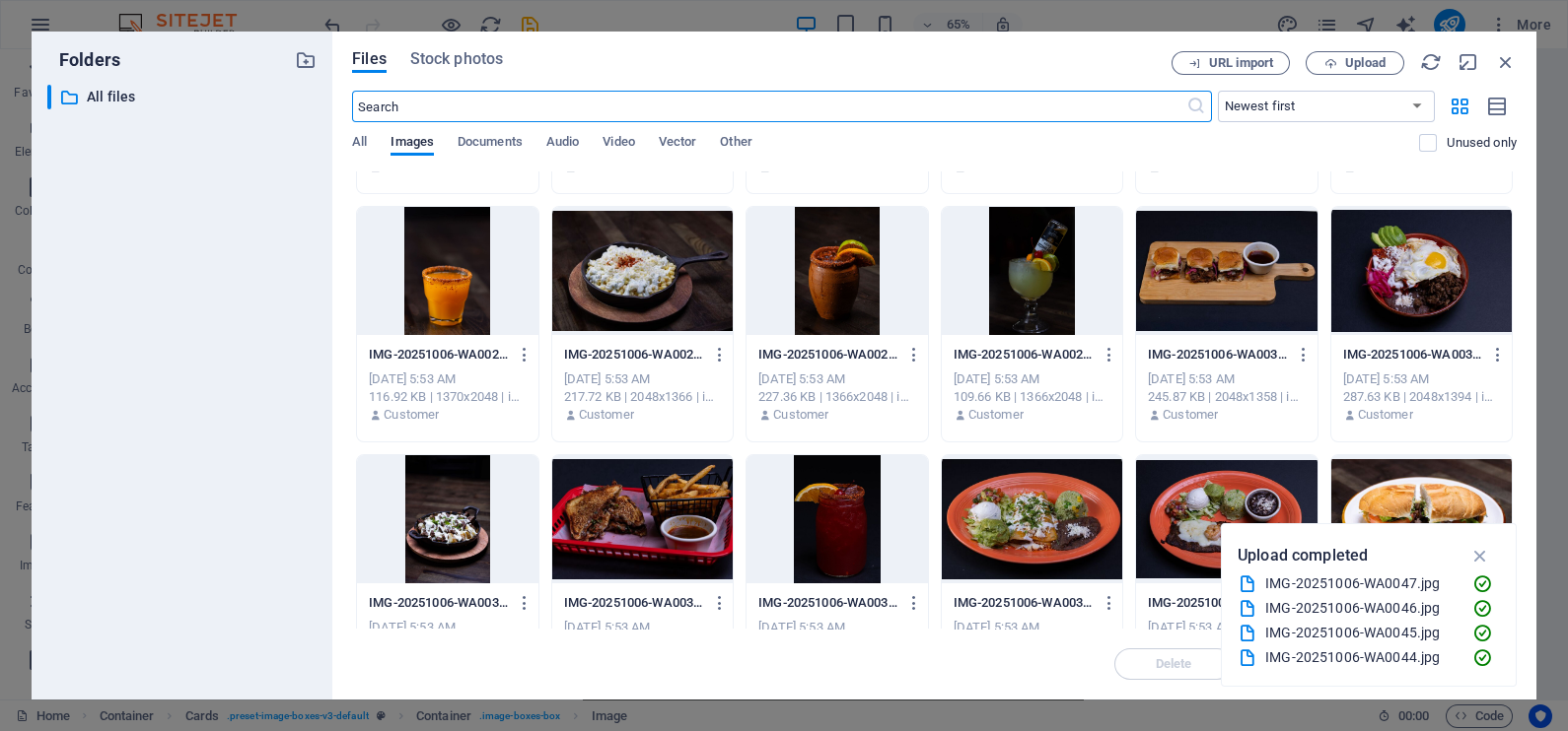
scroll to position [491, 0]
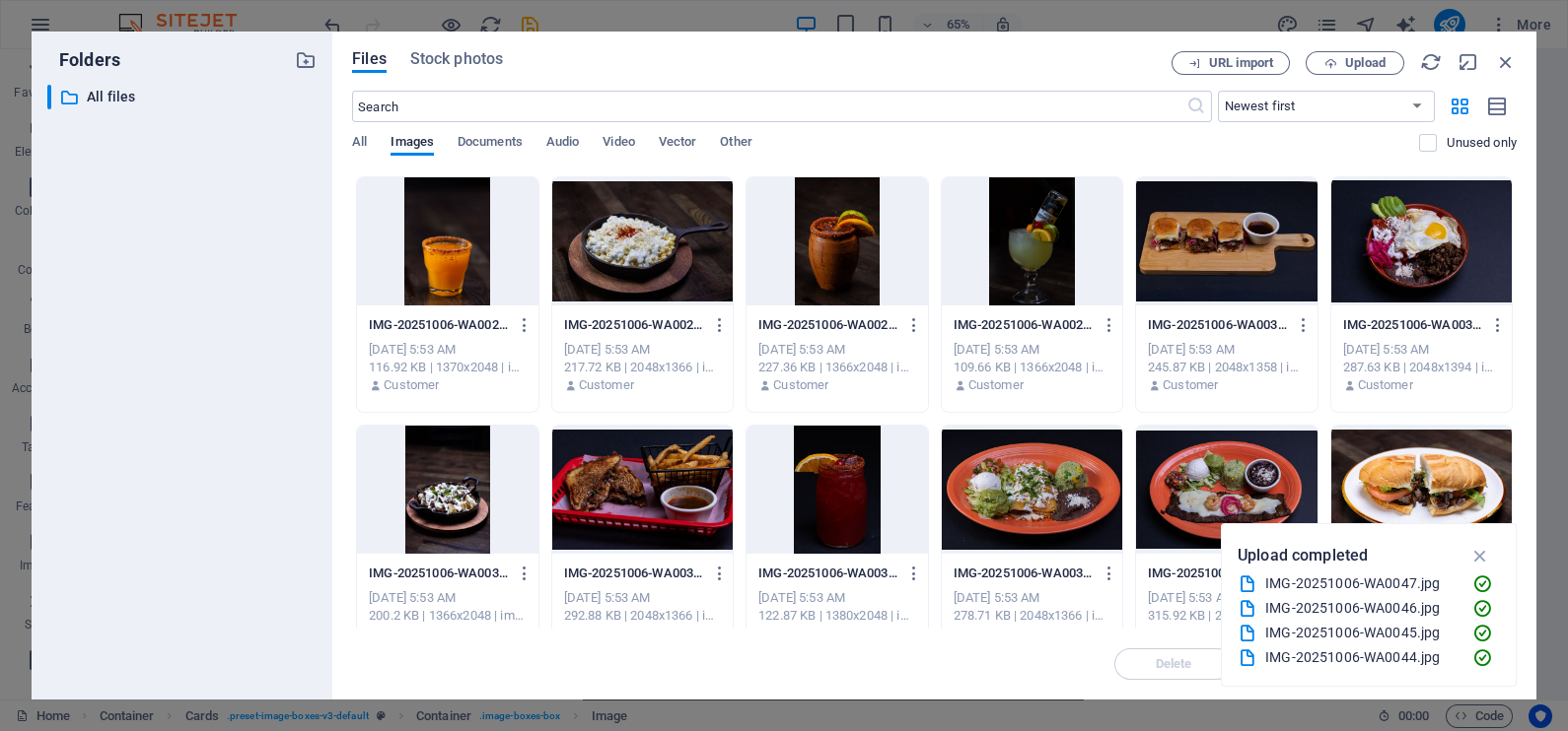
click at [1054, 281] on div at bounding box center [1032, 241] width 180 height 128
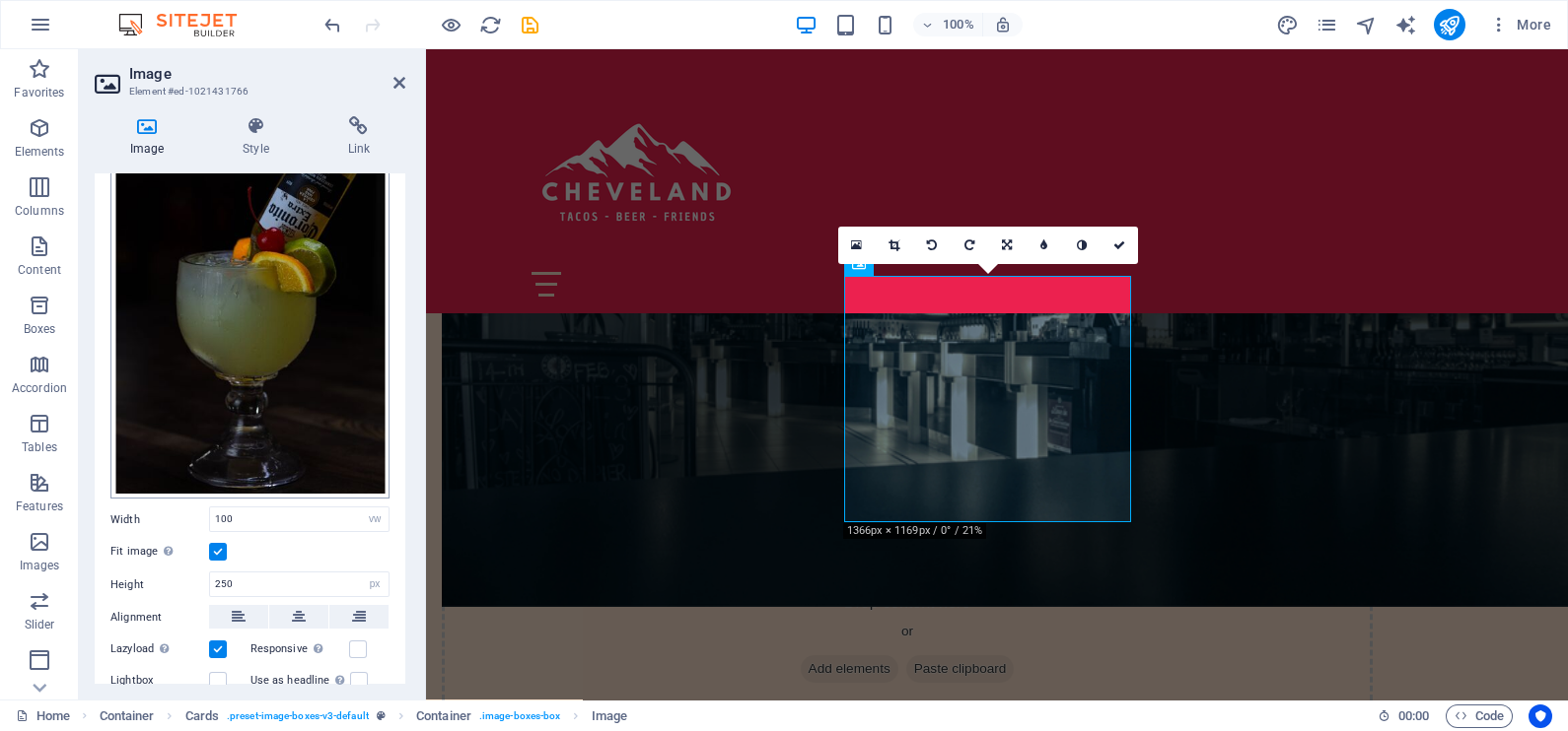
scroll to position [335, 0]
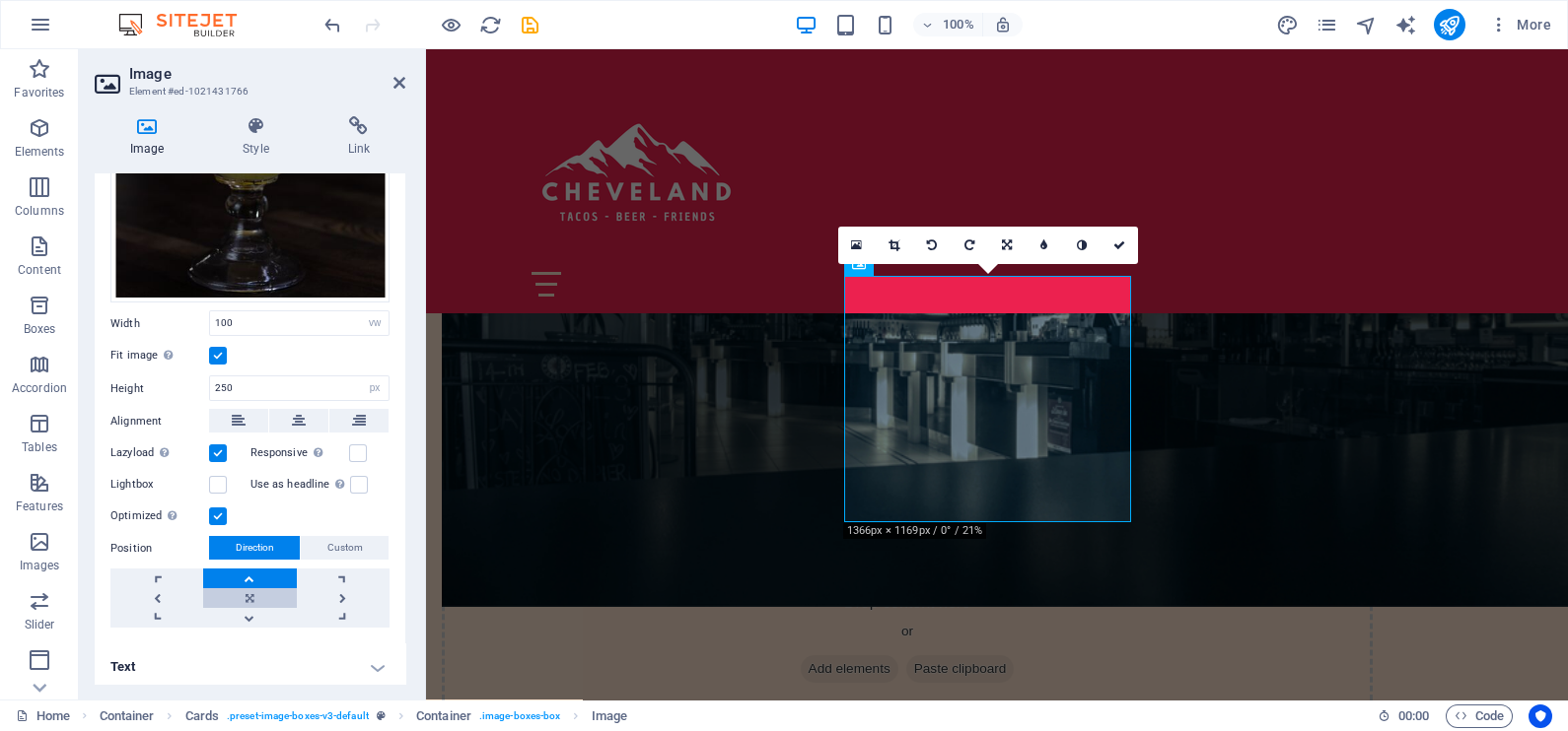
click at [267, 591] on link at bounding box center [250, 598] width 93 height 20
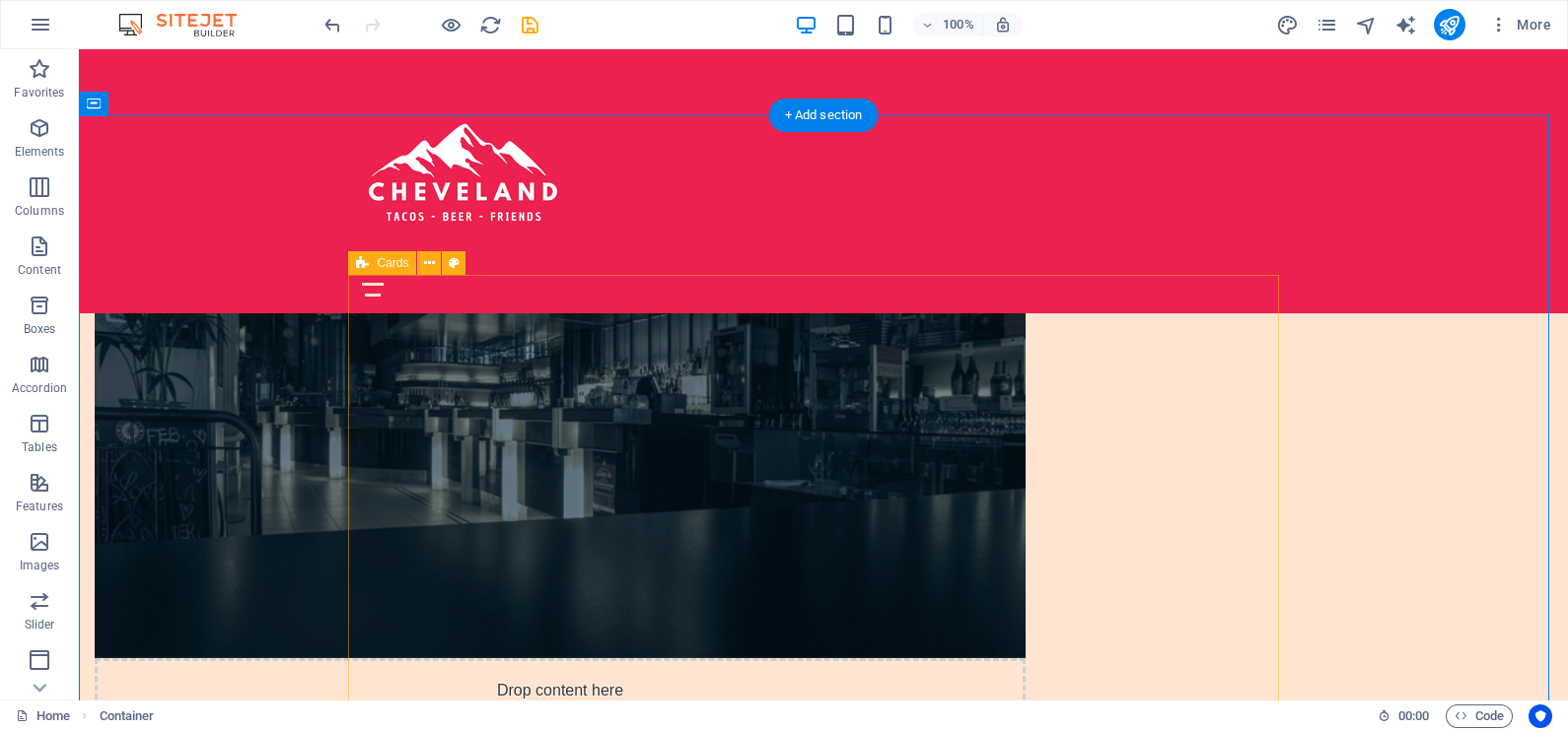
scroll to position [1232, 0]
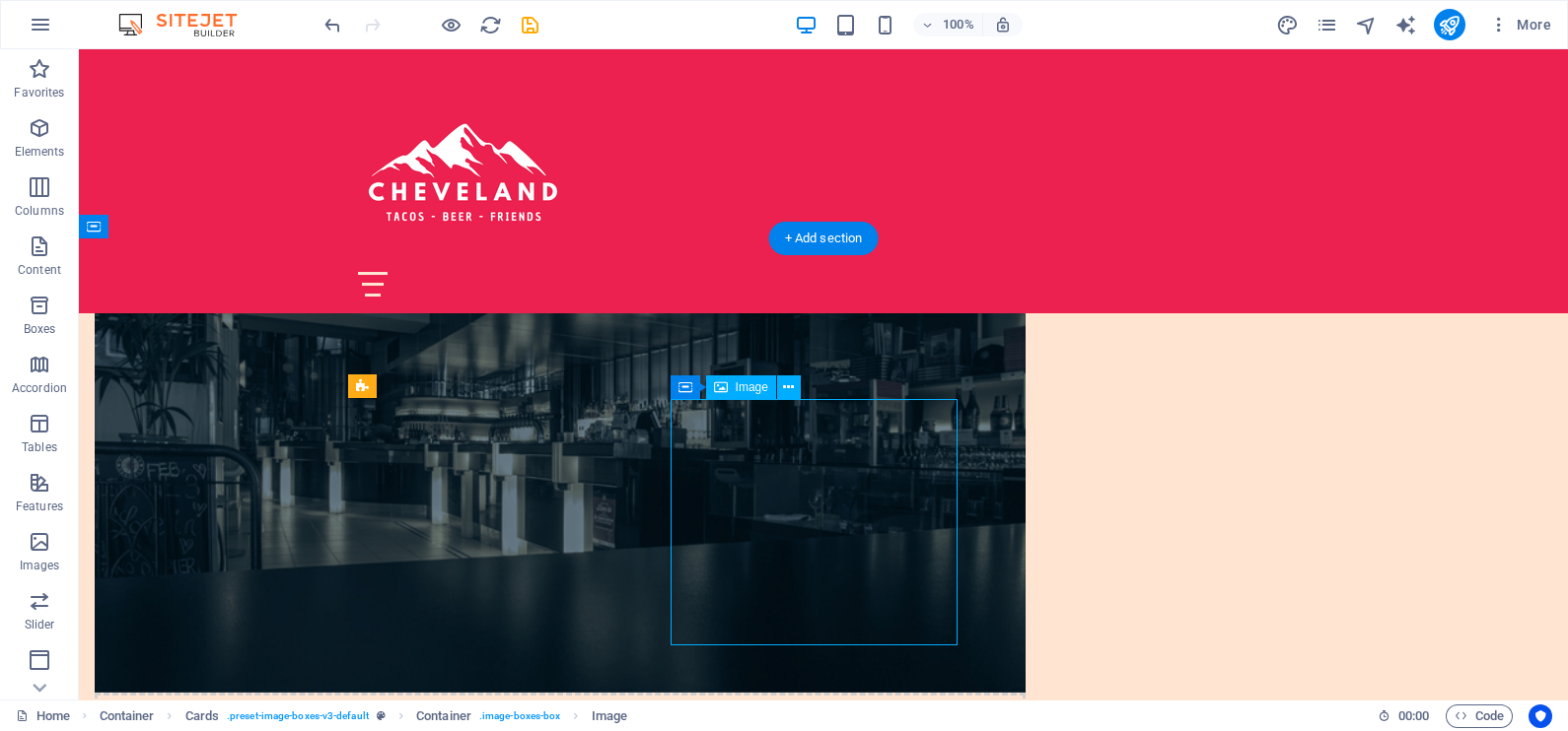
select select "vw"
select select "px"
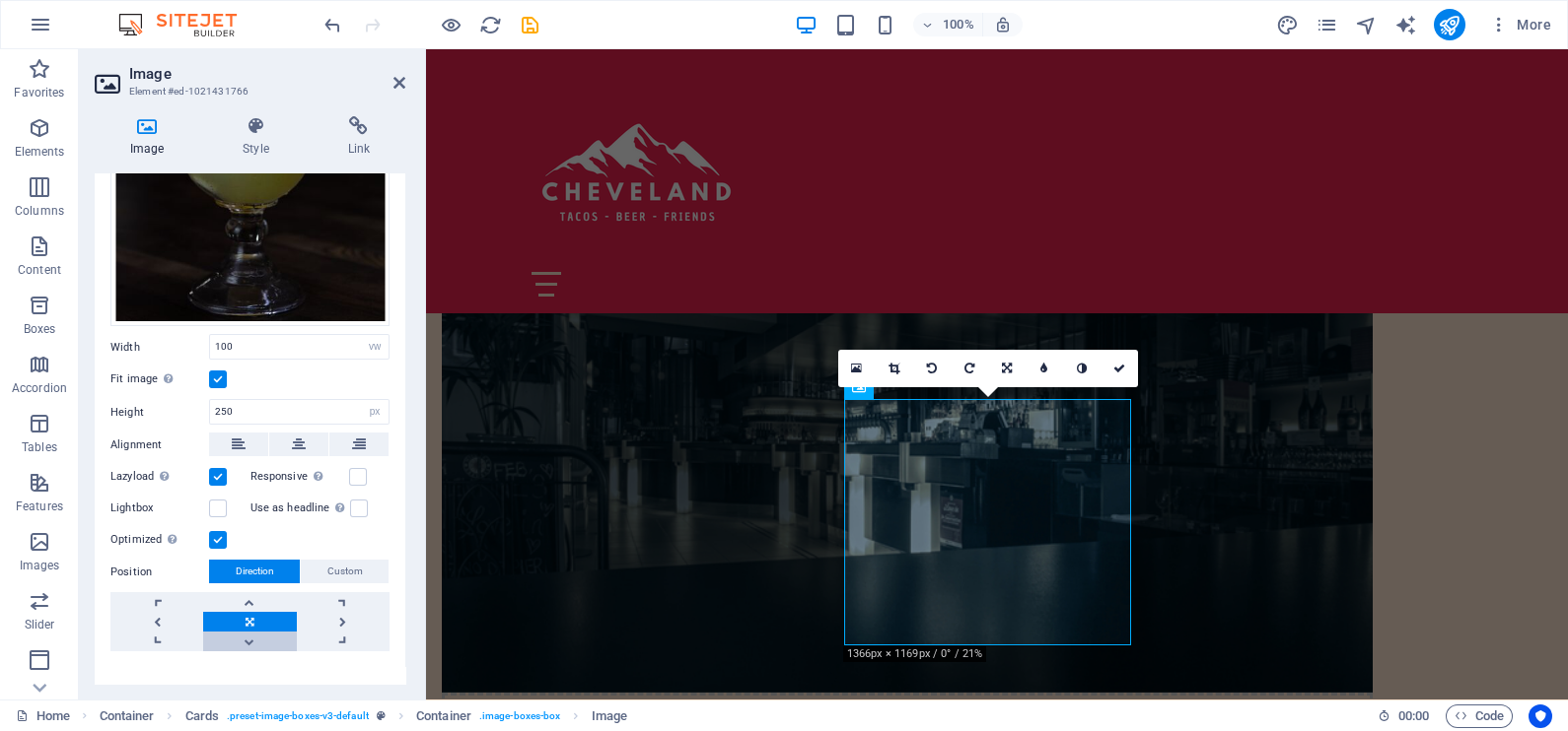
scroll to position [335, 0]
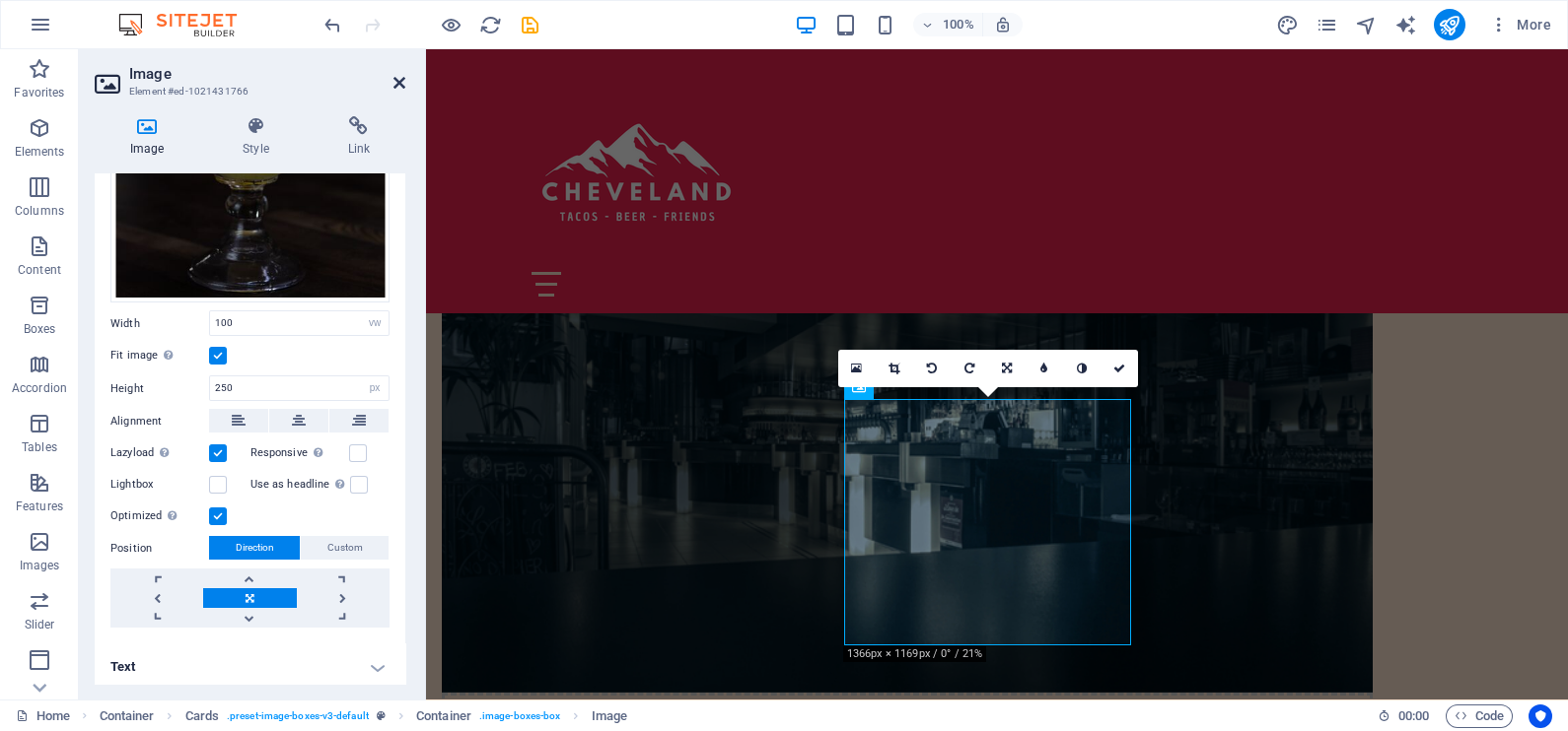
click at [404, 88] on icon at bounding box center [399, 83] width 12 height 16
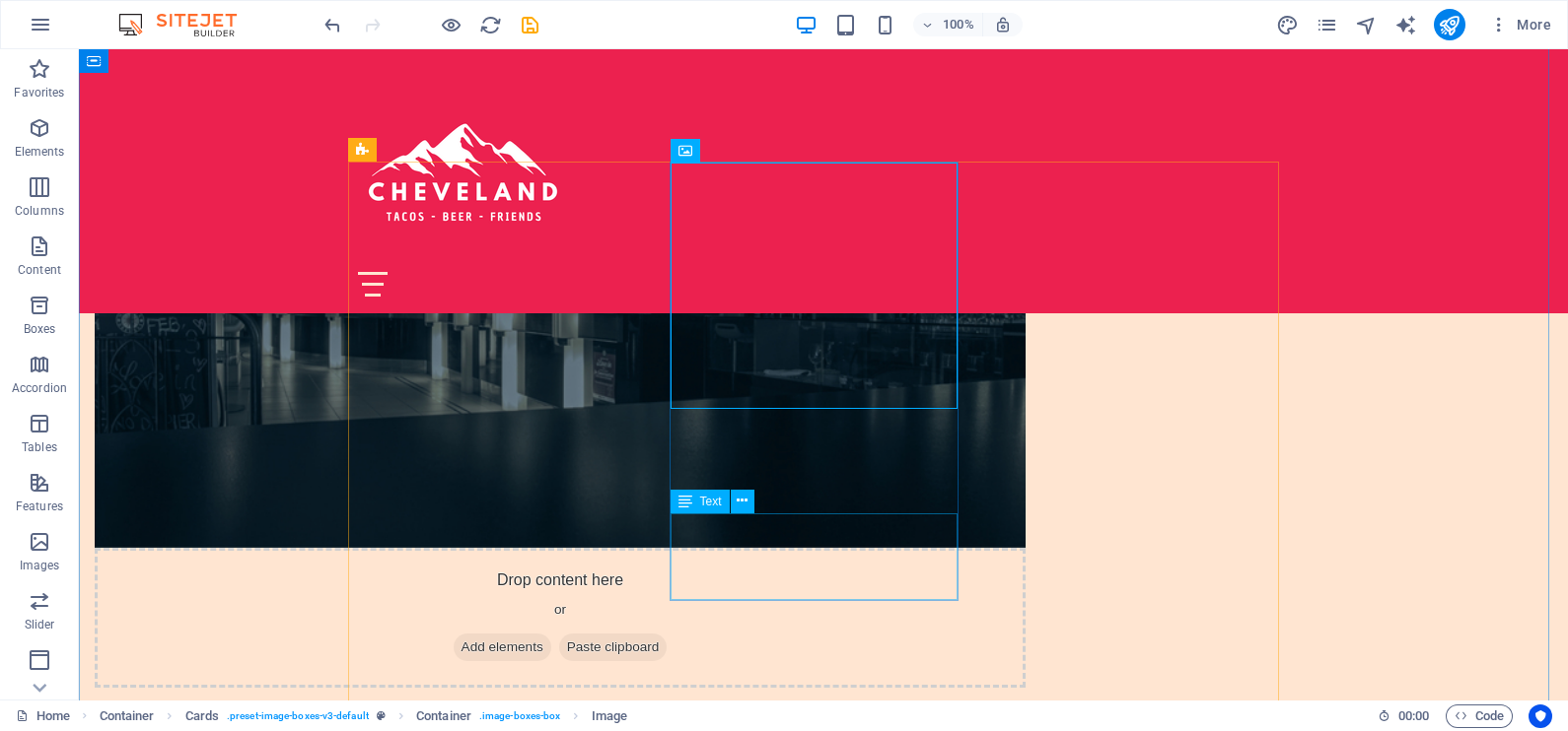
scroll to position [1232, 0]
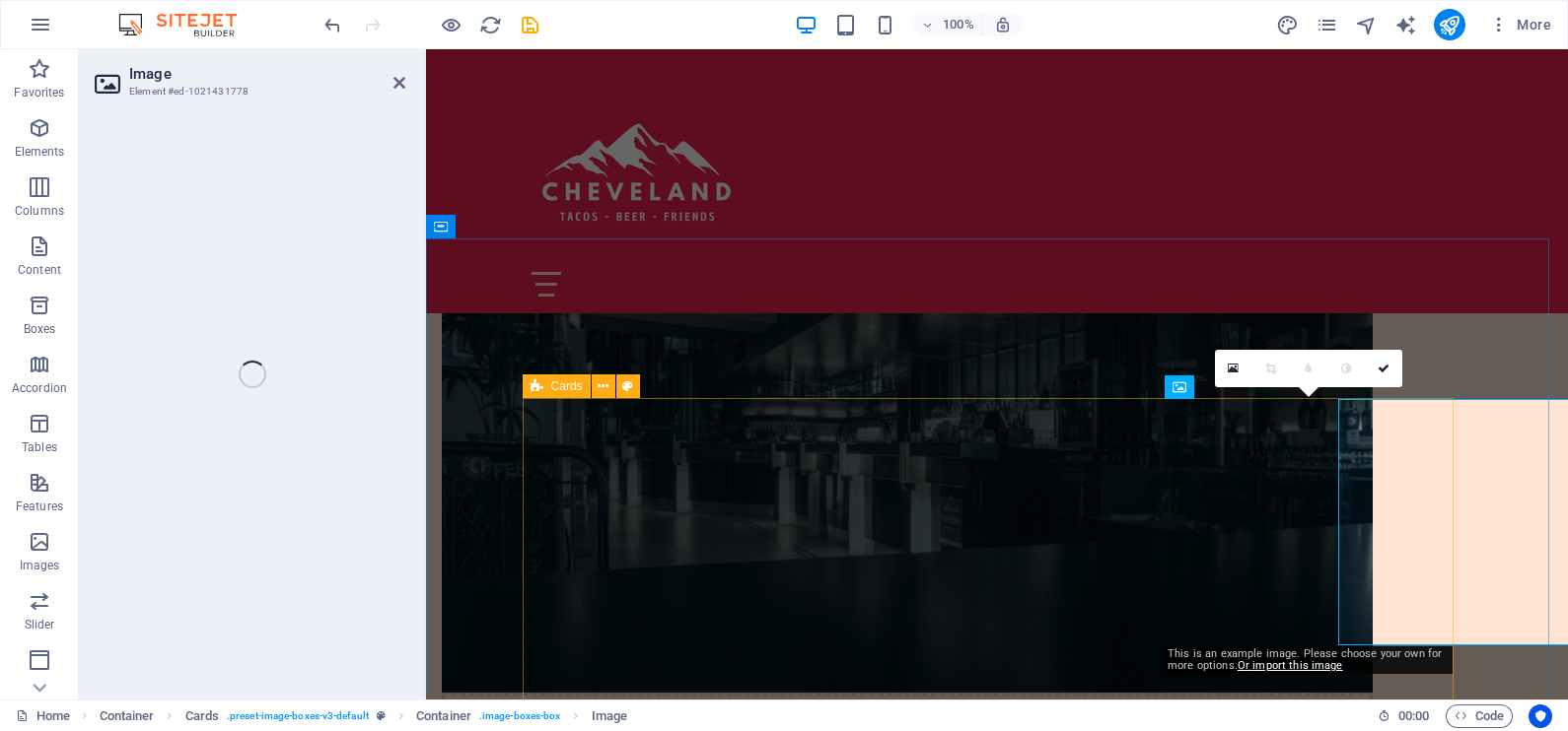
select select "vw"
select select "px"
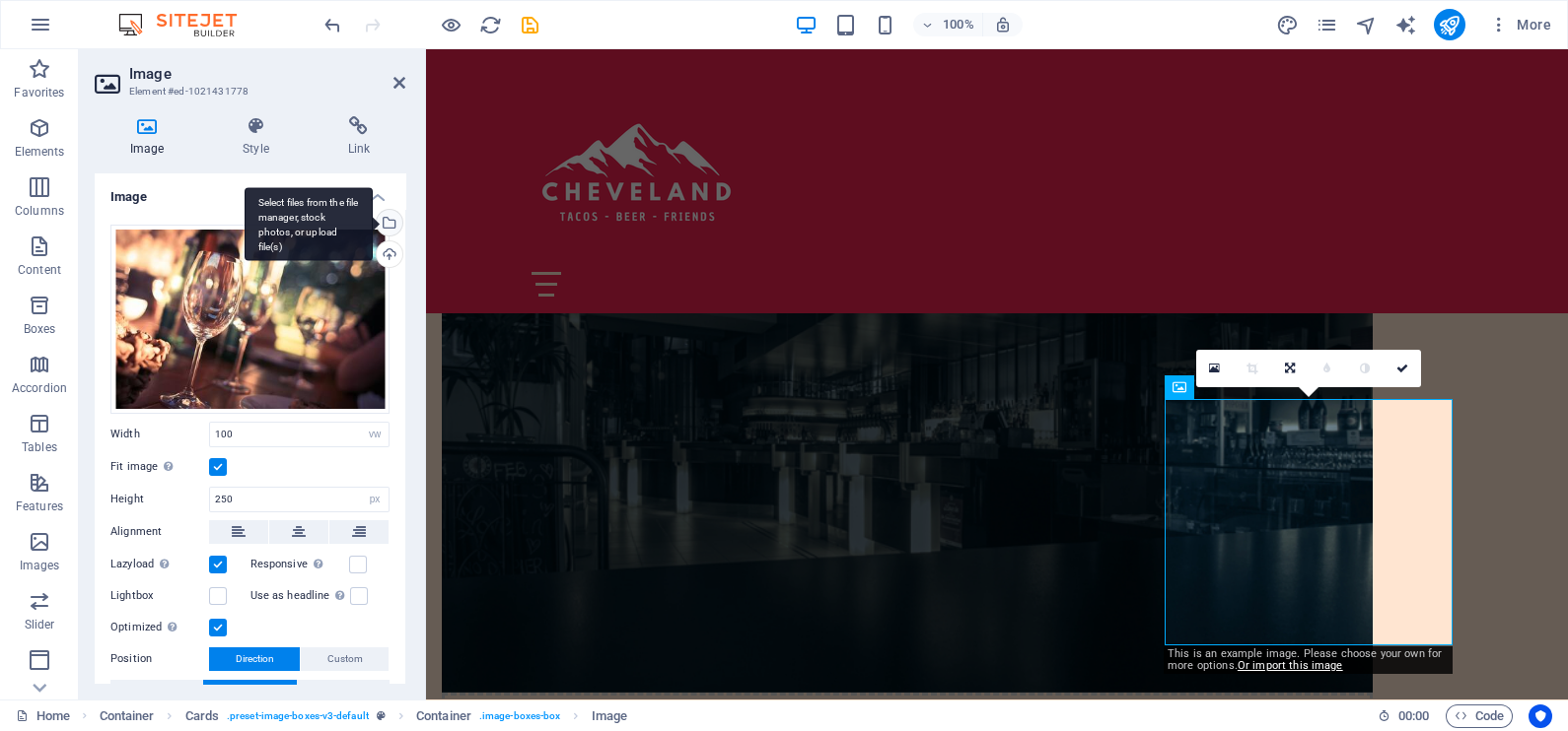
click at [389, 218] on div "Select files from the file manager, stock photos, or upload file(s)" at bounding box center [388, 225] width 30 height 30
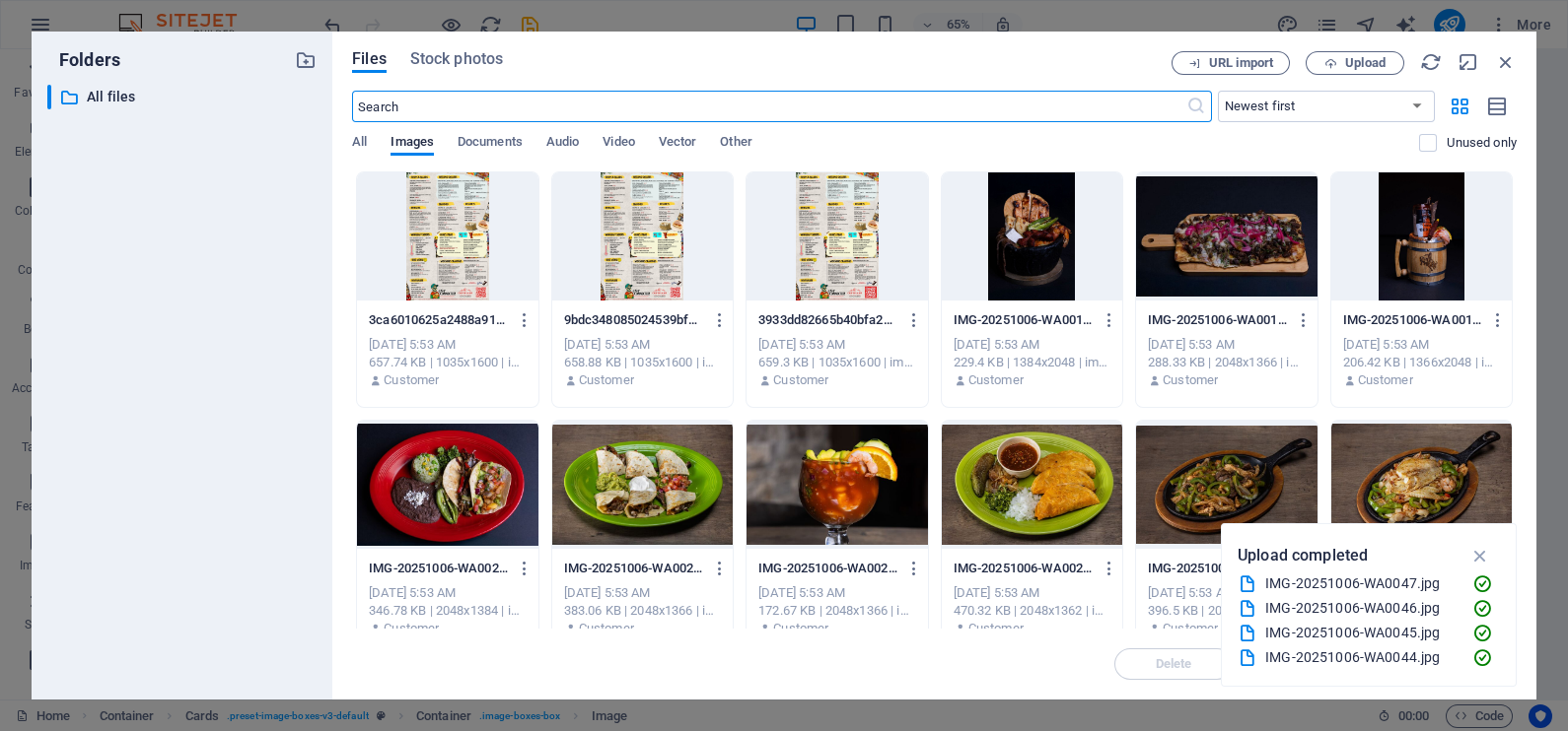
scroll to position [246, 0]
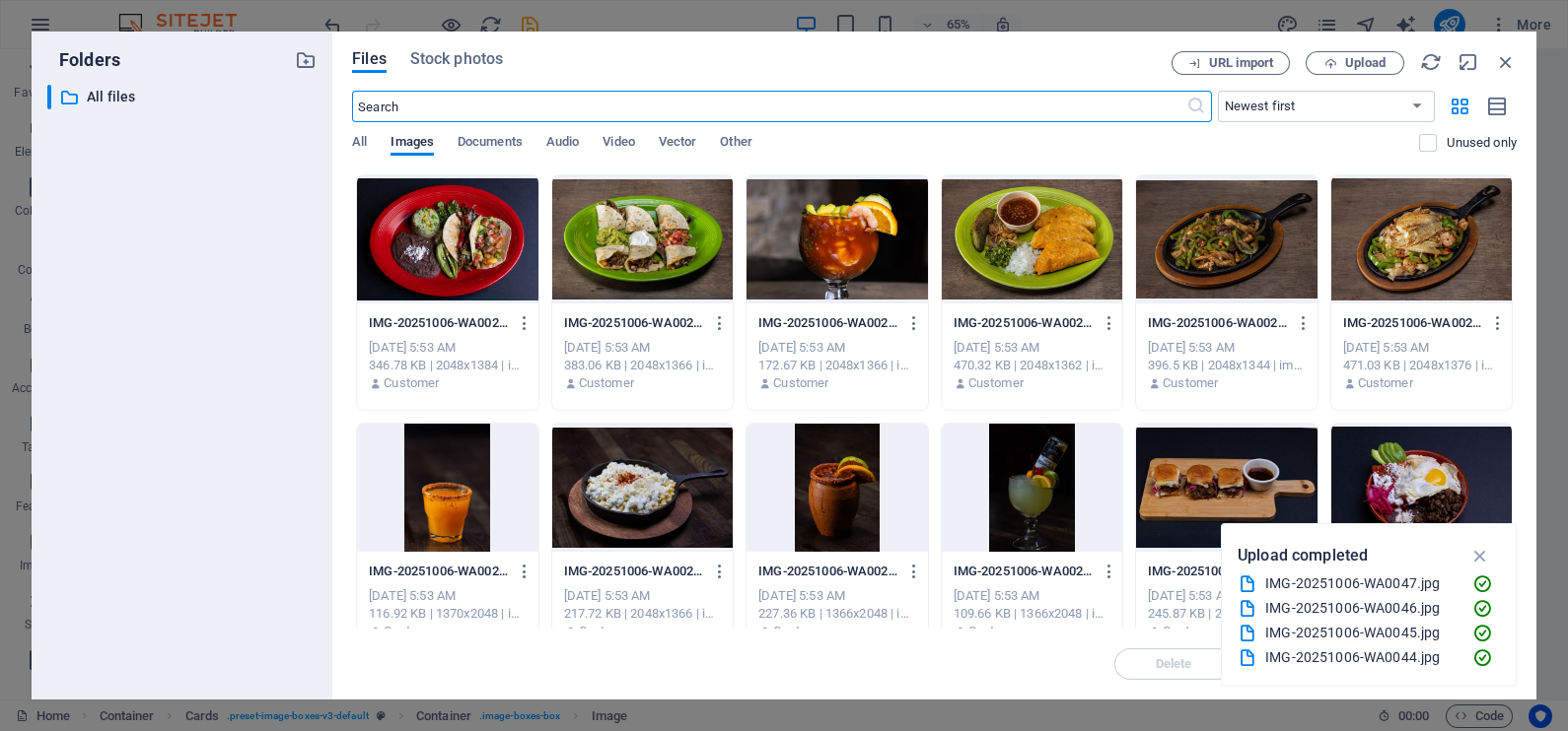
click at [1031, 250] on div at bounding box center [1032, 239] width 180 height 128
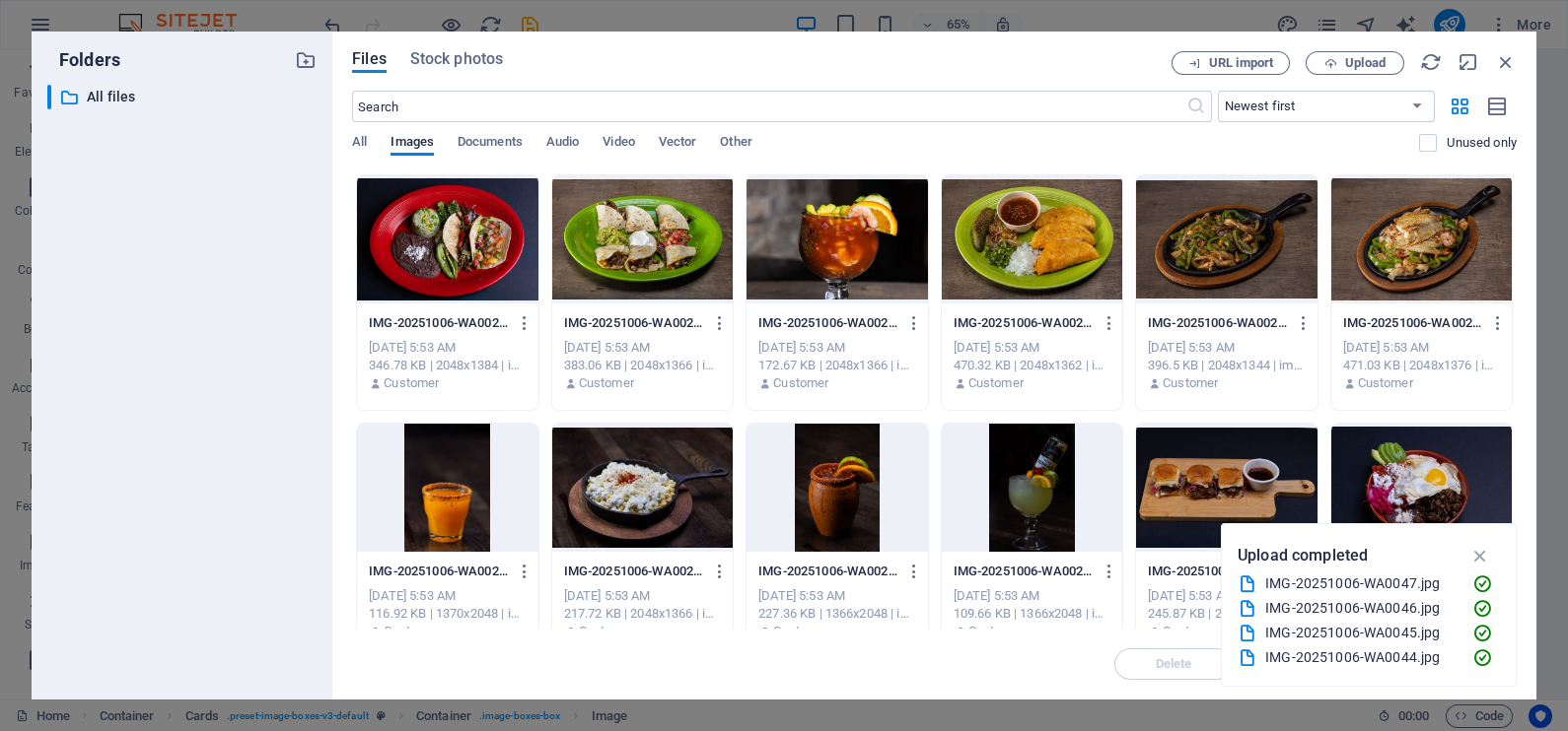
click at [1029, 250] on div at bounding box center [1032, 239] width 180 height 128
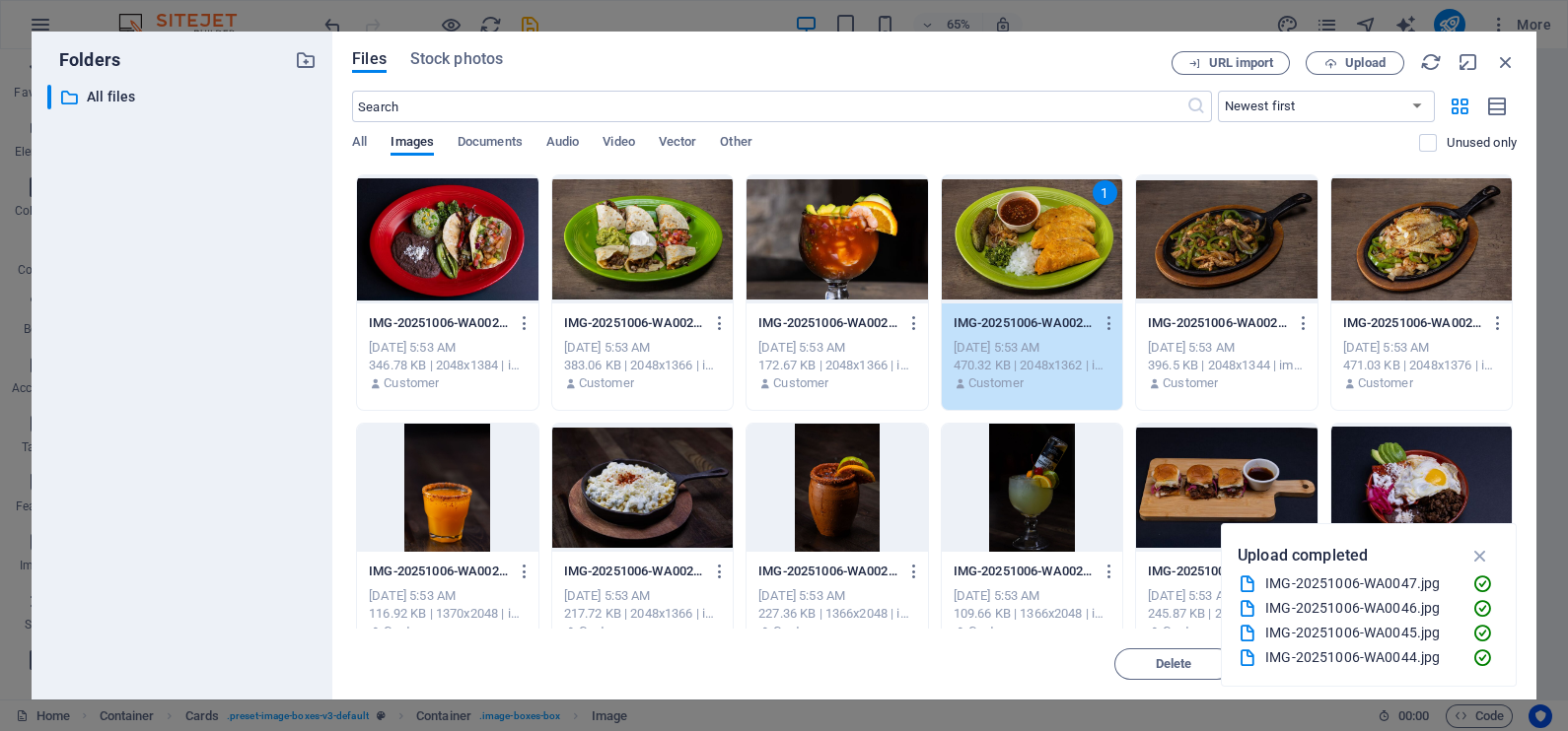
click at [1029, 250] on div "1" at bounding box center [1032, 239] width 180 height 128
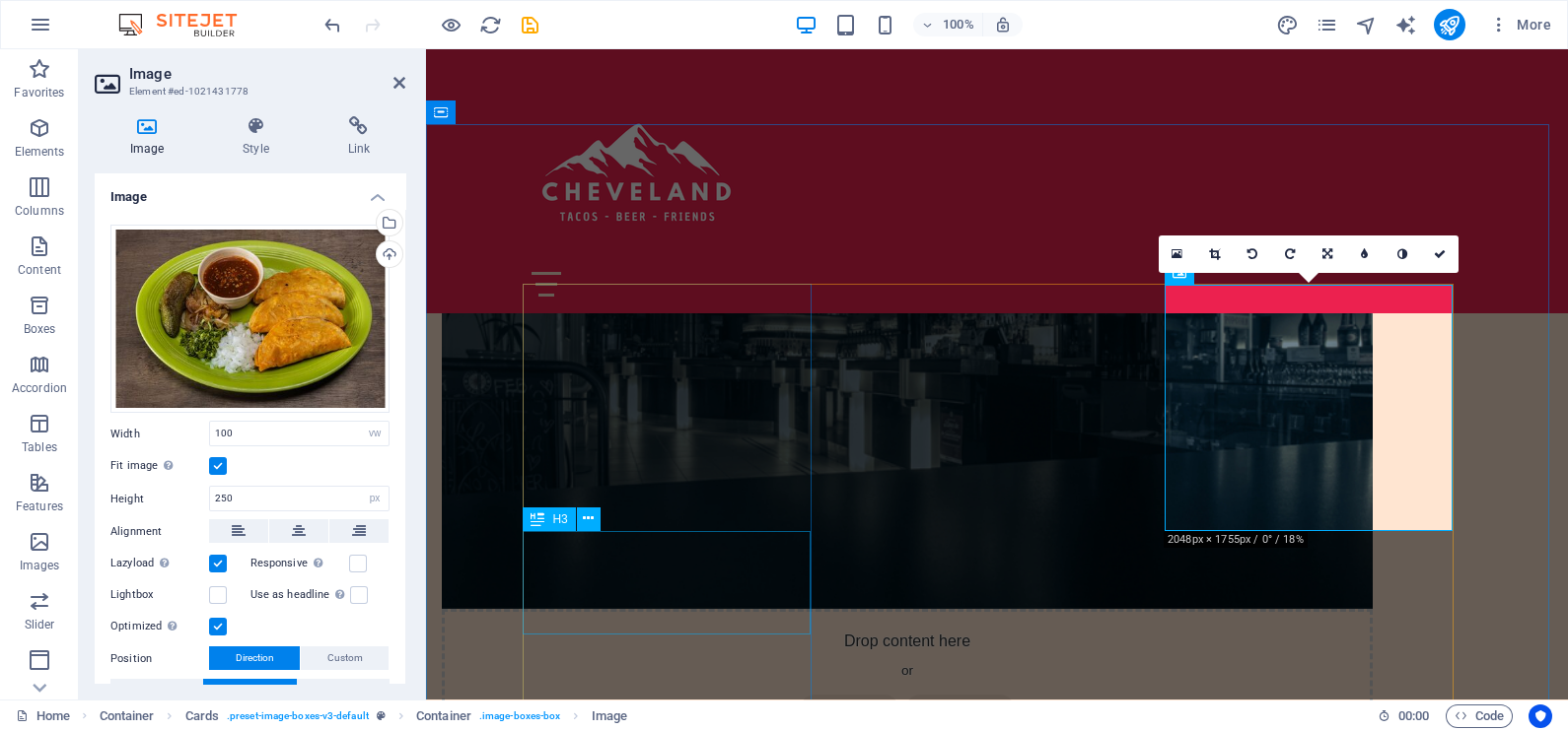
scroll to position [1355, 0]
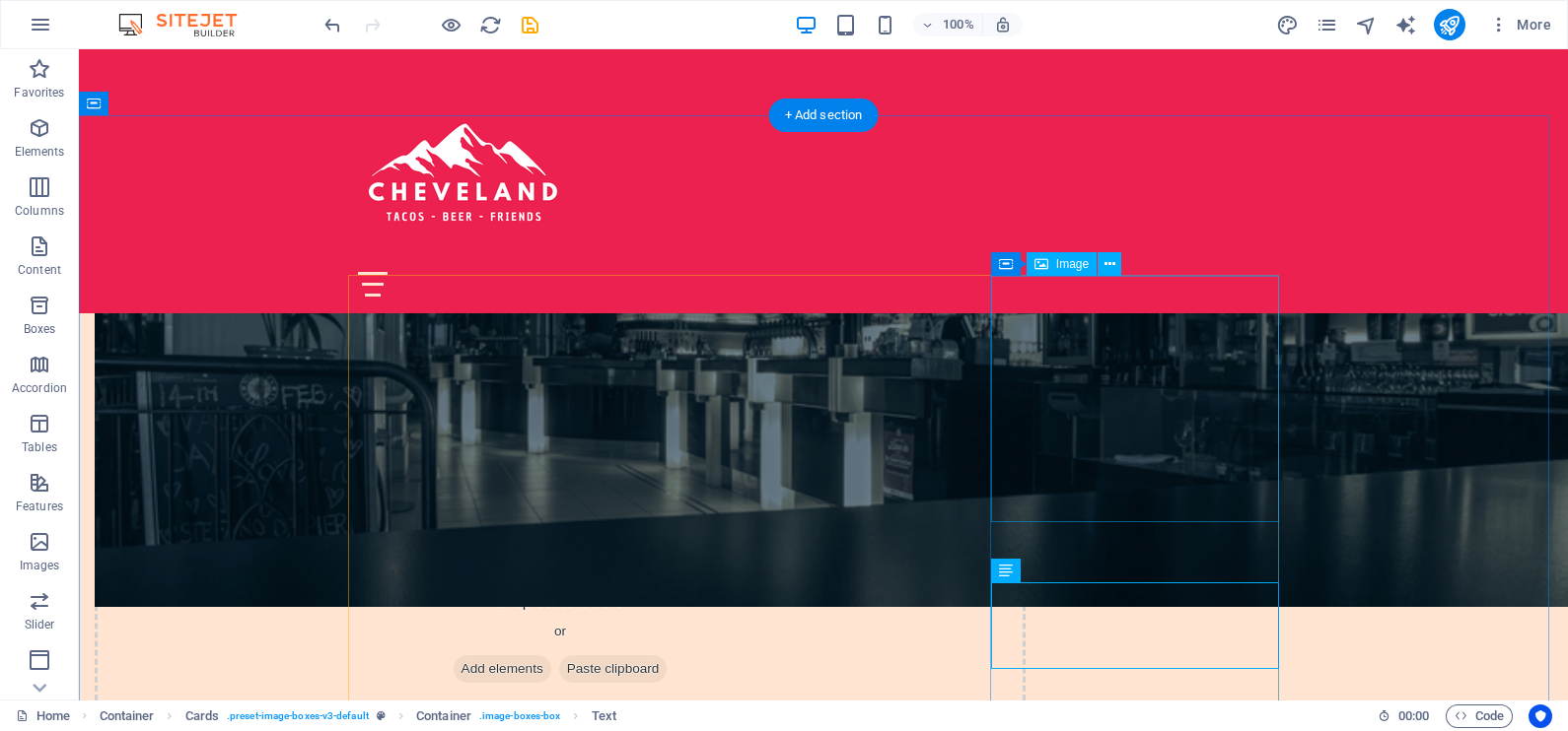
select select "vw"
select select "px"
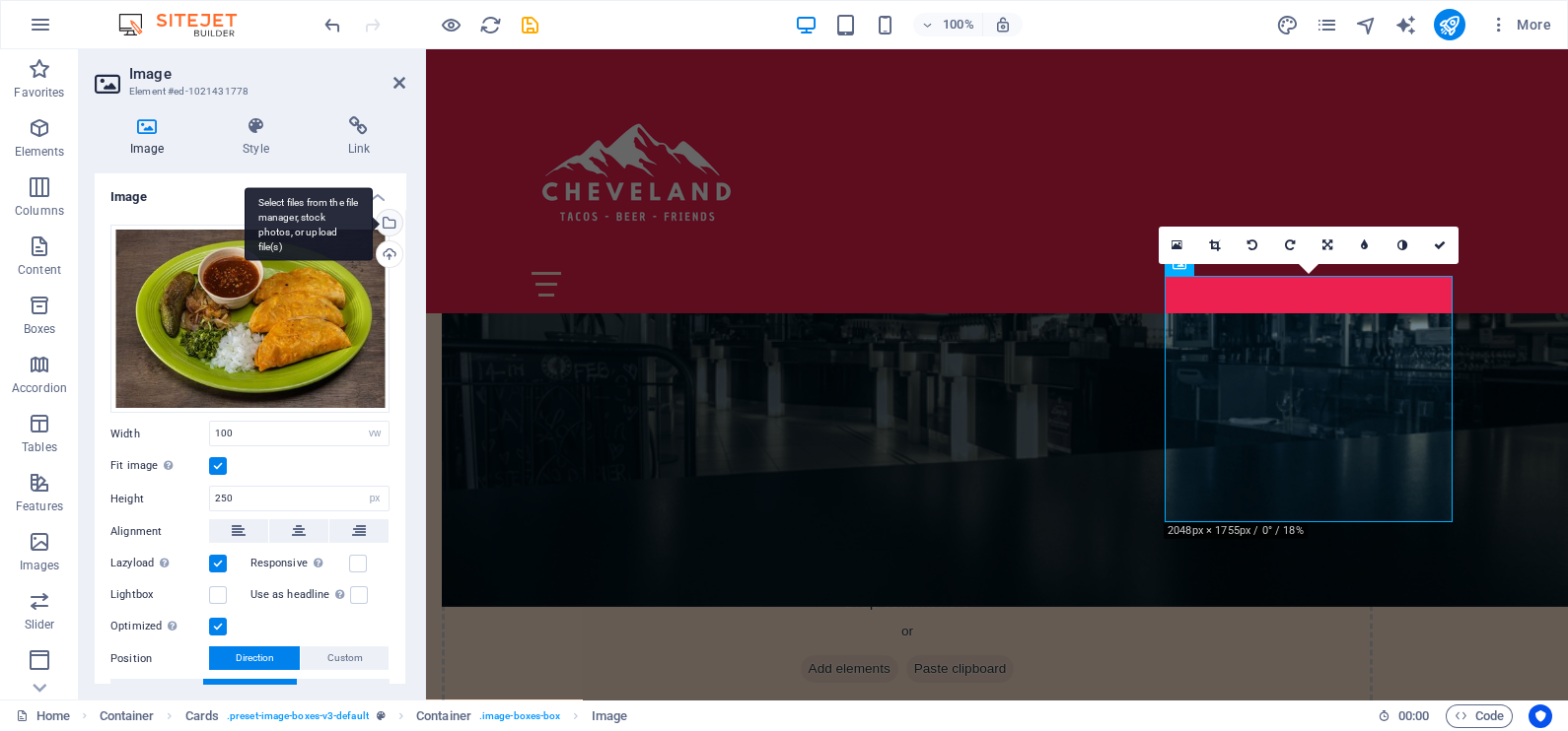
click at [373, 217] on div "Select files from the file manager, stock photos, or upload file(s)" at bounding box center [308, 224] width 128 height 74
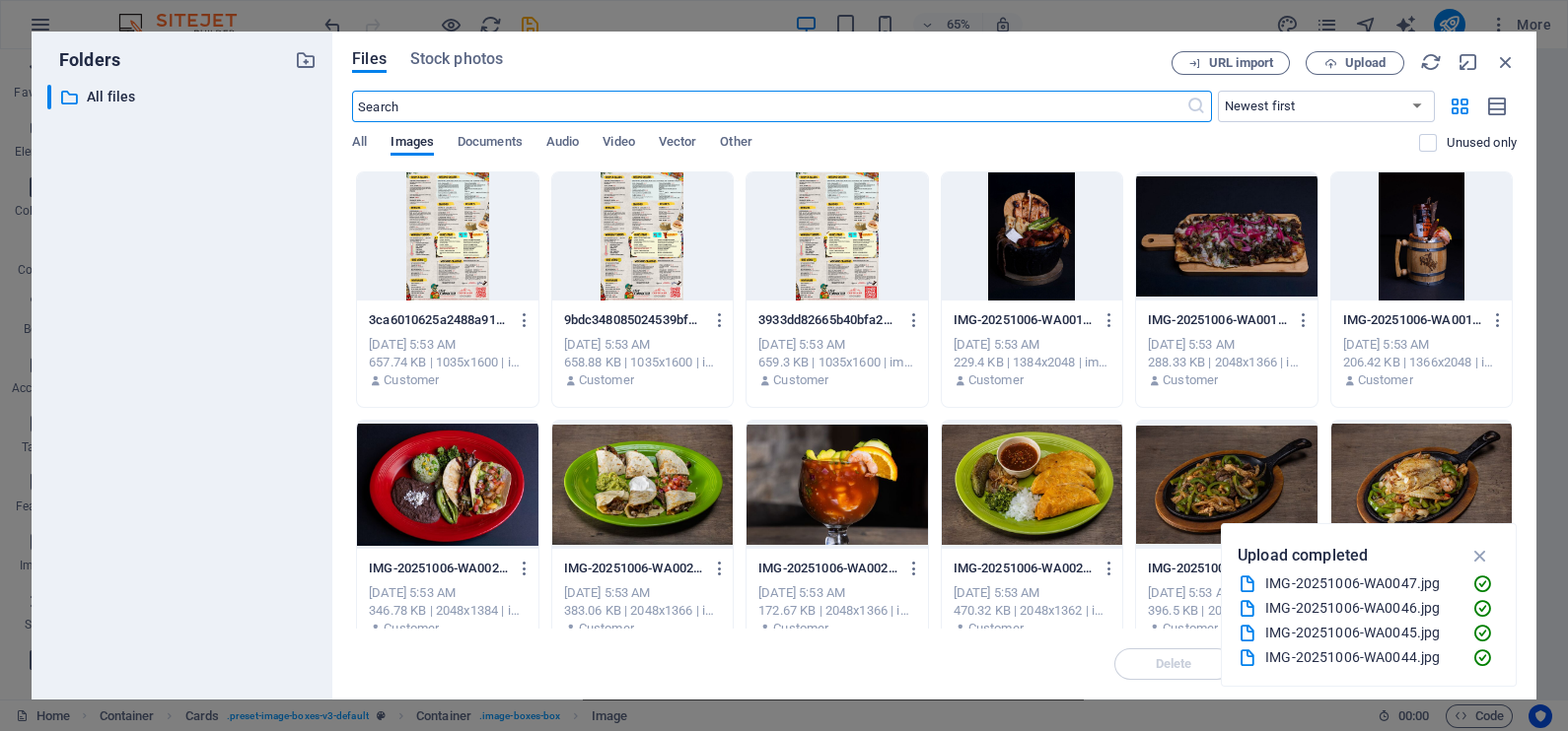
scroll to position [0, 0]
click at [1032, 238] on div at bounding box center [1032, 236] width 180 height 128
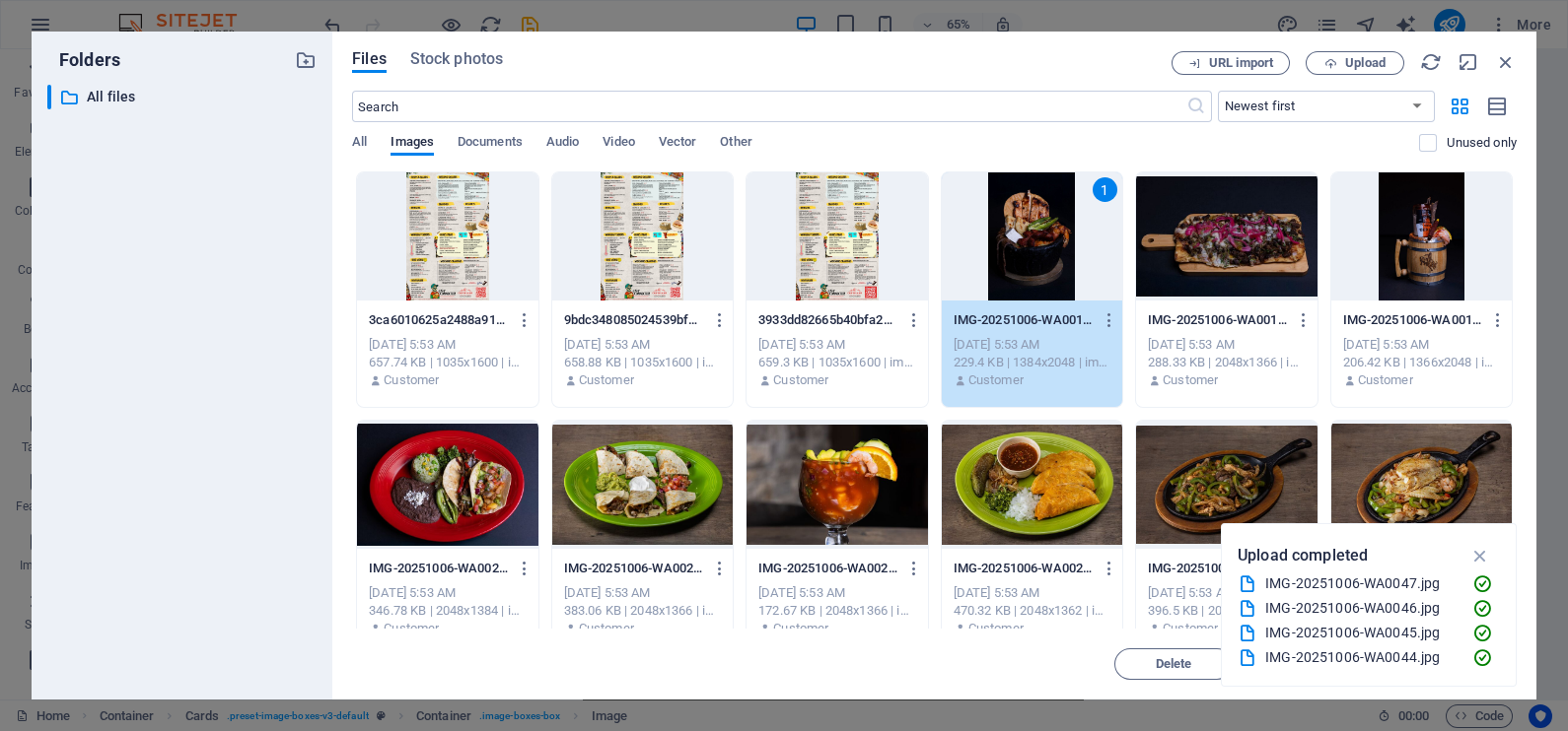
click at [1032, 238] on div "1" at bounding box center [1032, 236] width 180 height 128
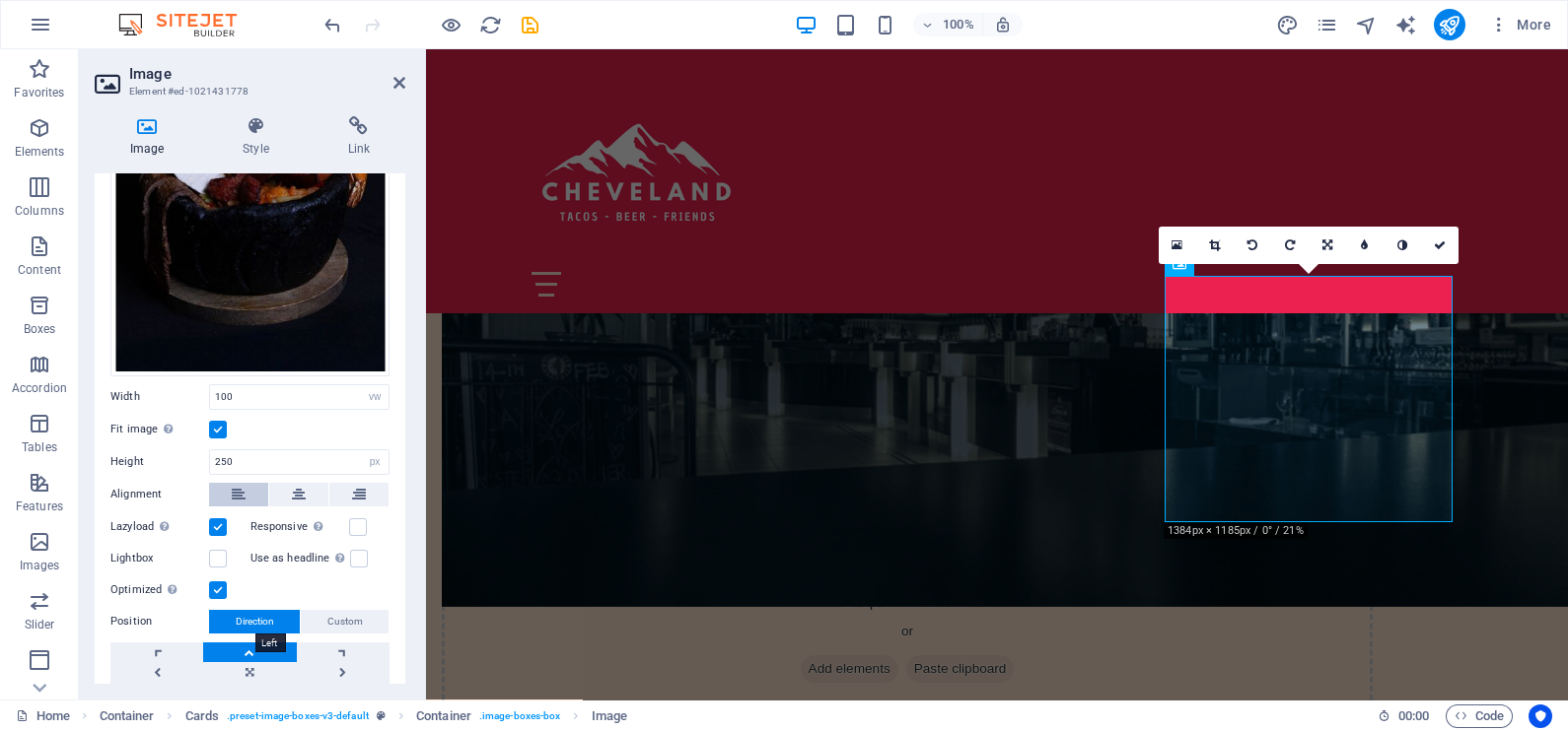
scroll to position [330, 0]
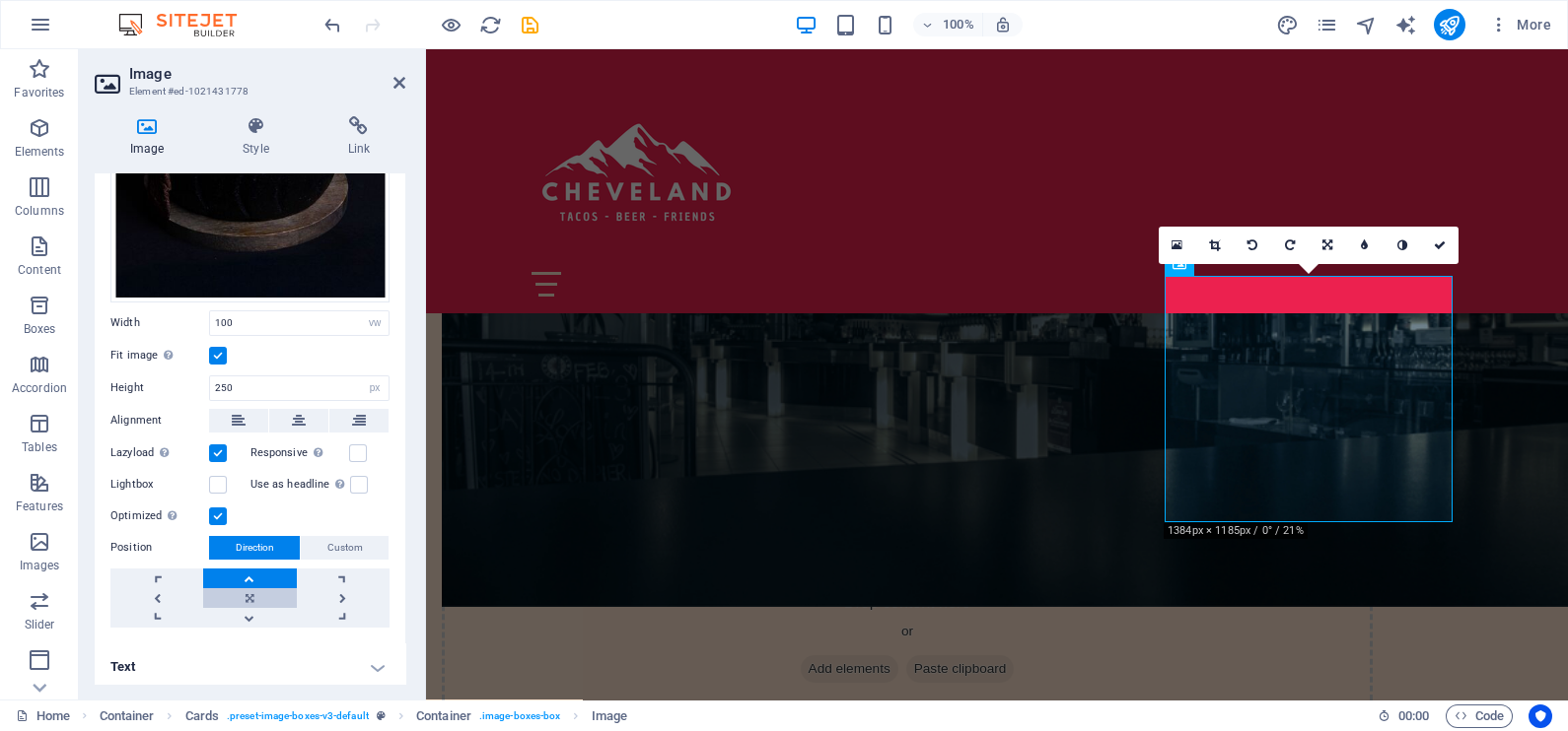
click at [243, 598] on link at bounding box center [250, 598] width 93 height 20
click at [252, 573] on link at bounding box center [250, 578] width 93 height 20
click at [255, 608] on link at bounding box center [250, 618] width 93 height 20
click at [265, 588] on link at bounding box center [250, 598] width 93 height 20
click at [223, 350] on label at bounding box center [218, 356] width 18 height 18
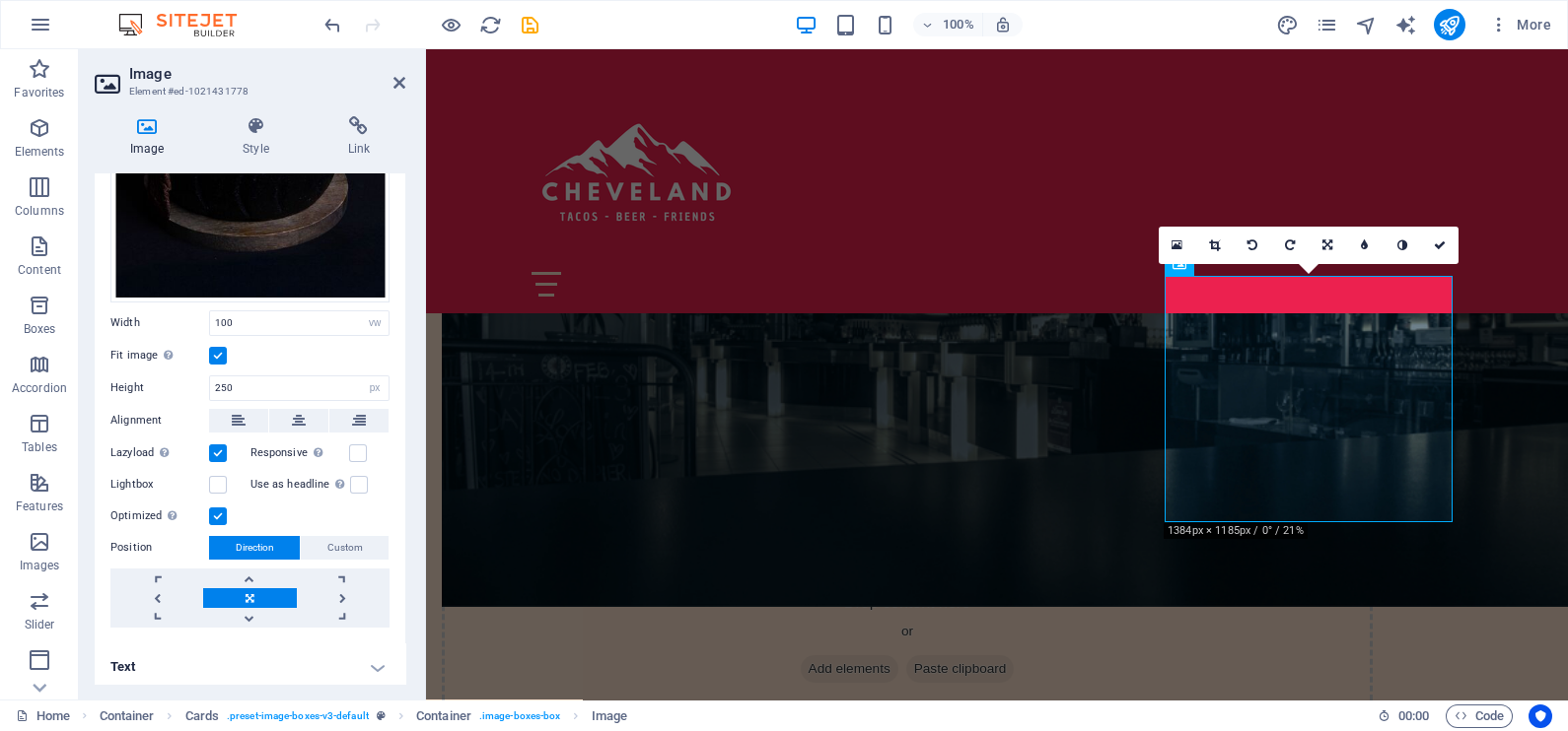
click at [0, 0] on input "Fit image Automatically fit image to a fixed width and height" at bounding box center [0, 0] width 0 height 0
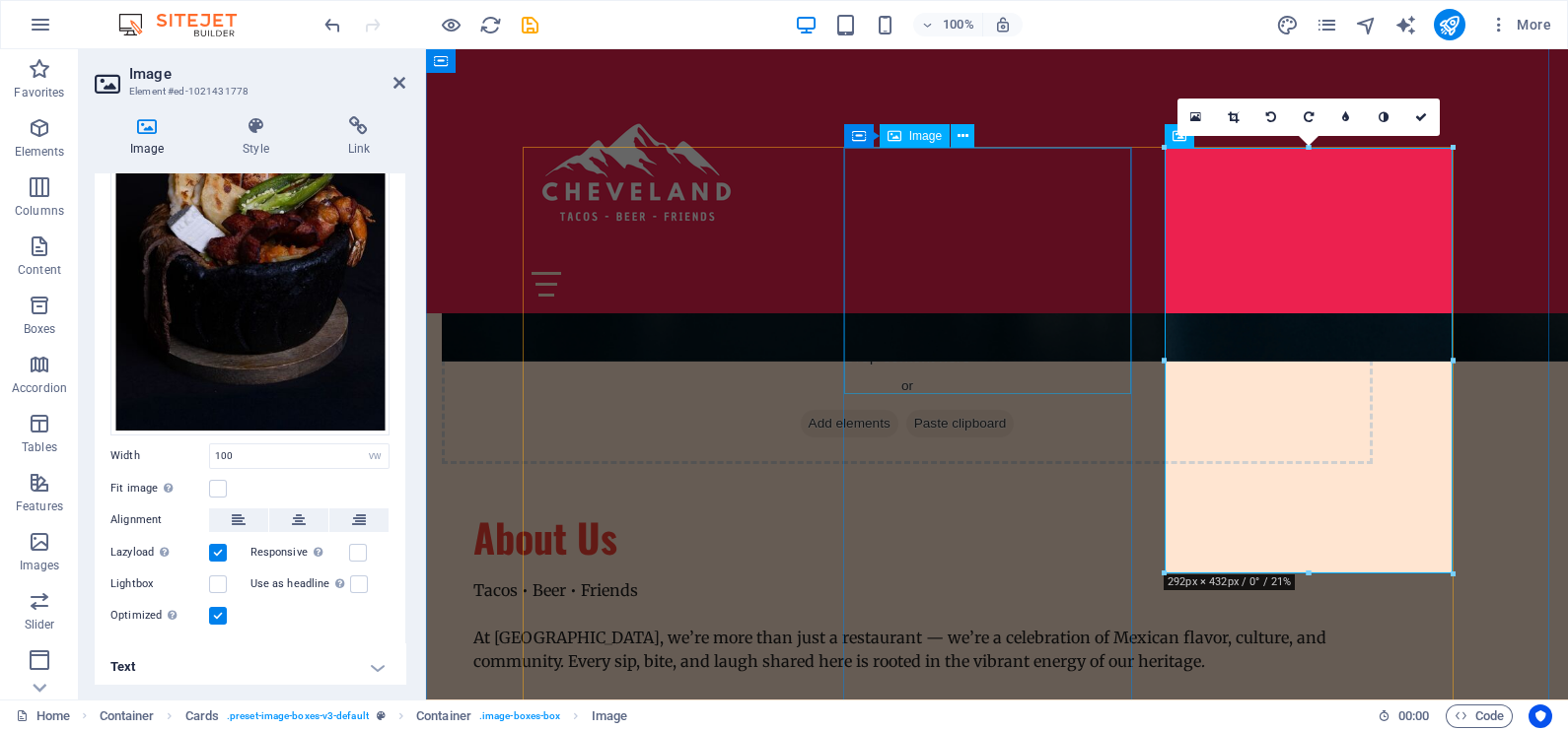
scroll to position [1355, 0]
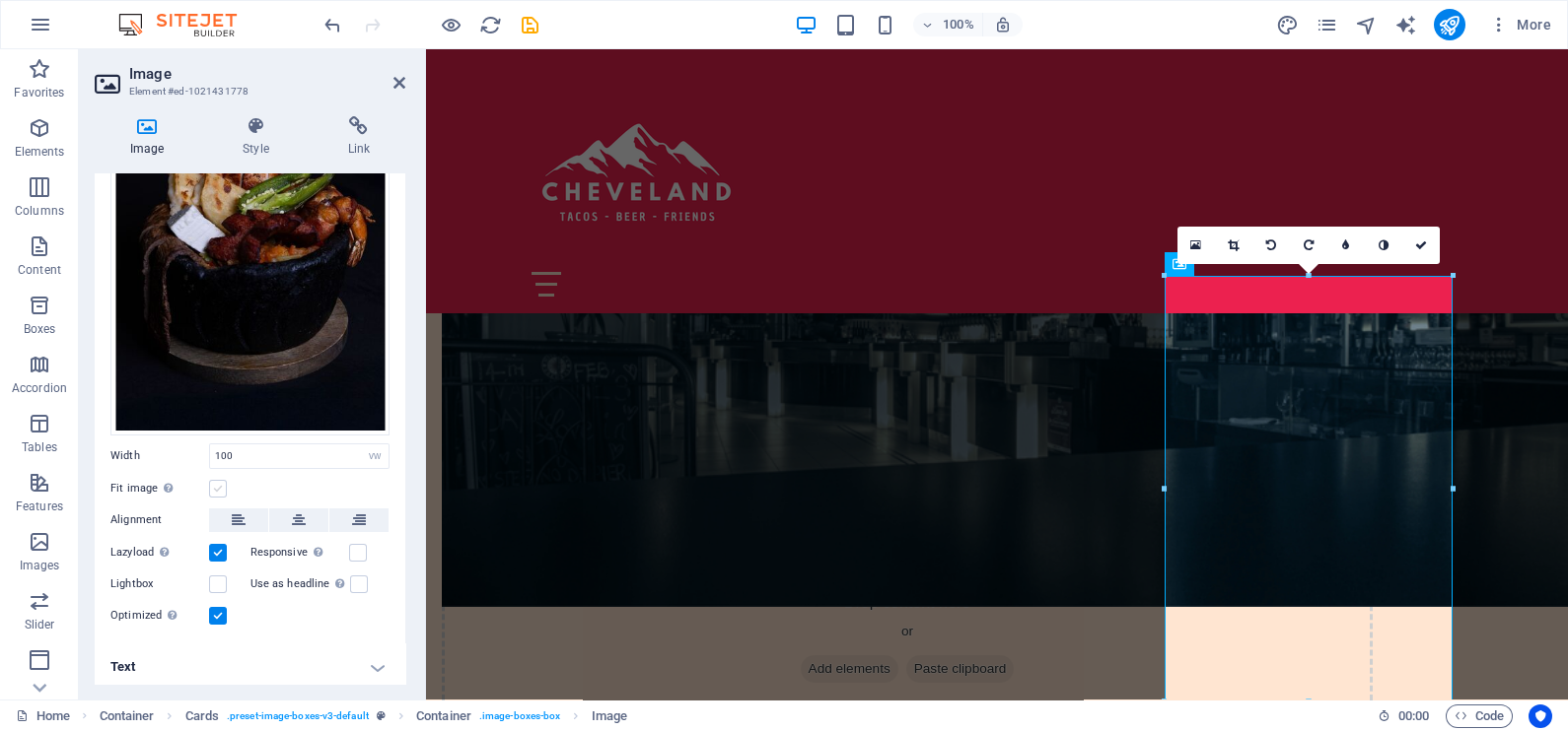
click at [218, 479] on label at bounding box center [218, 488] width 18 height 18
click at [0, 0] on input "Fit image Automatically fit image to a fixed width and height" at bounding box center [0, 0] width 0 height 0
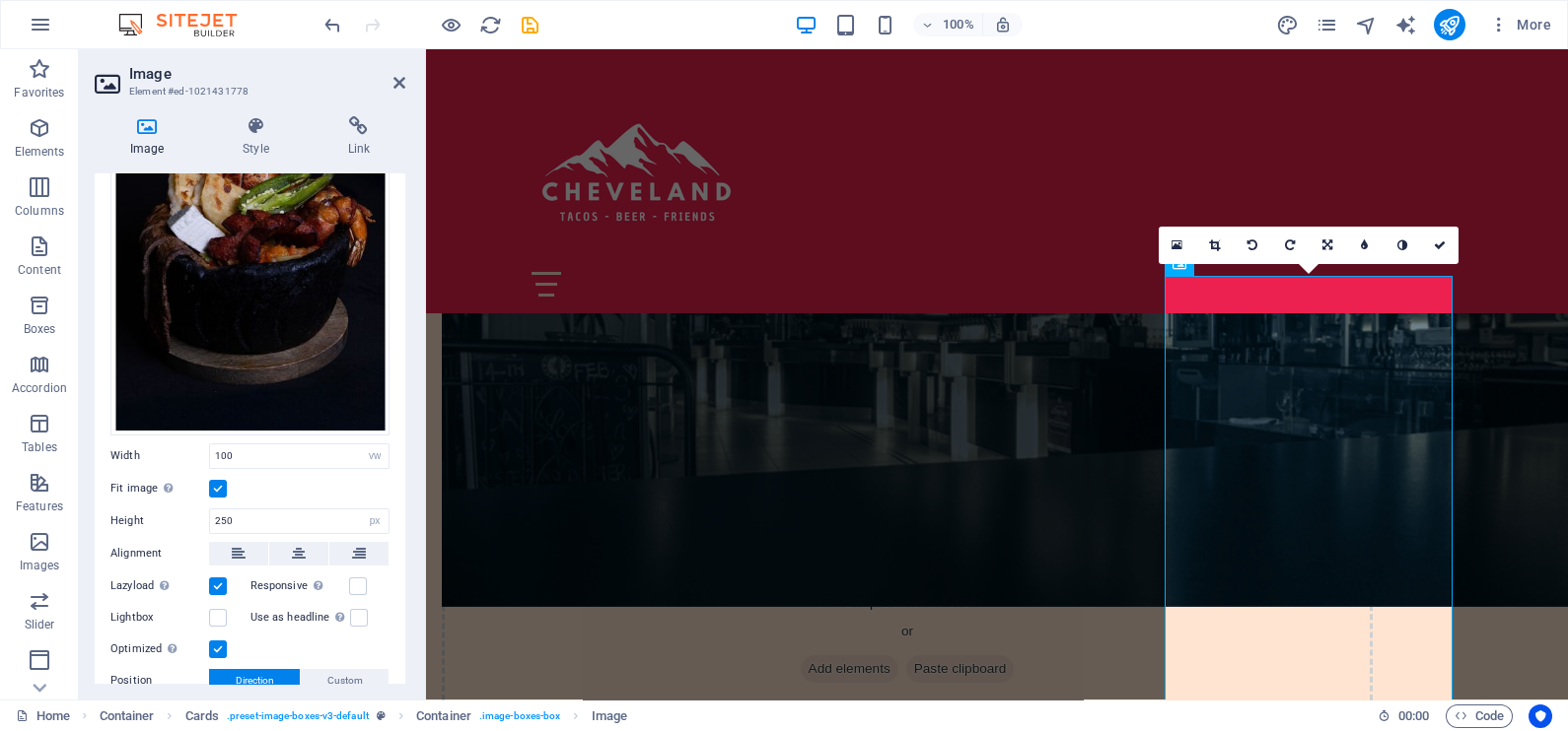
scroll to position [330, 0]
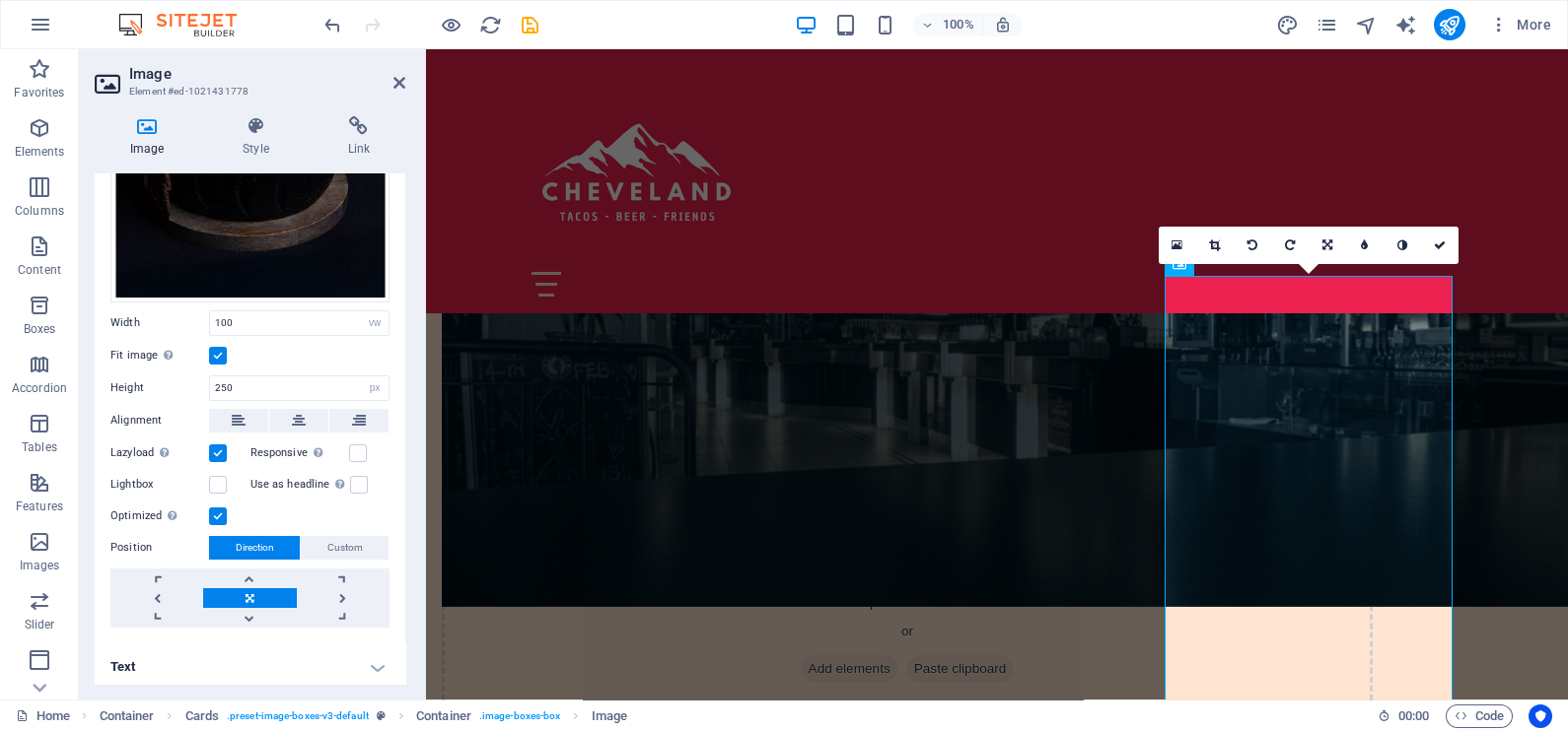
click at [227, 450] on div "Lazyload Loading images after the page loads improves page speed." at bounding box center [179, 454] width 140 height 24
click at [213, 446] on label at bounding box center [218, 454] width 18 height 18
click at [0, 0] on input "Lazyload Loading images after the page loads improves page speed." at bounding box center [0, 0] width 0 height 0
click at [213, 347] on label at bounding box center [218, 356] width 18 height 18
click at [0, 0] on input "Fit image Automatically fit image to a fixed width and height" at bounding box center [0, 0] width 0 height 0
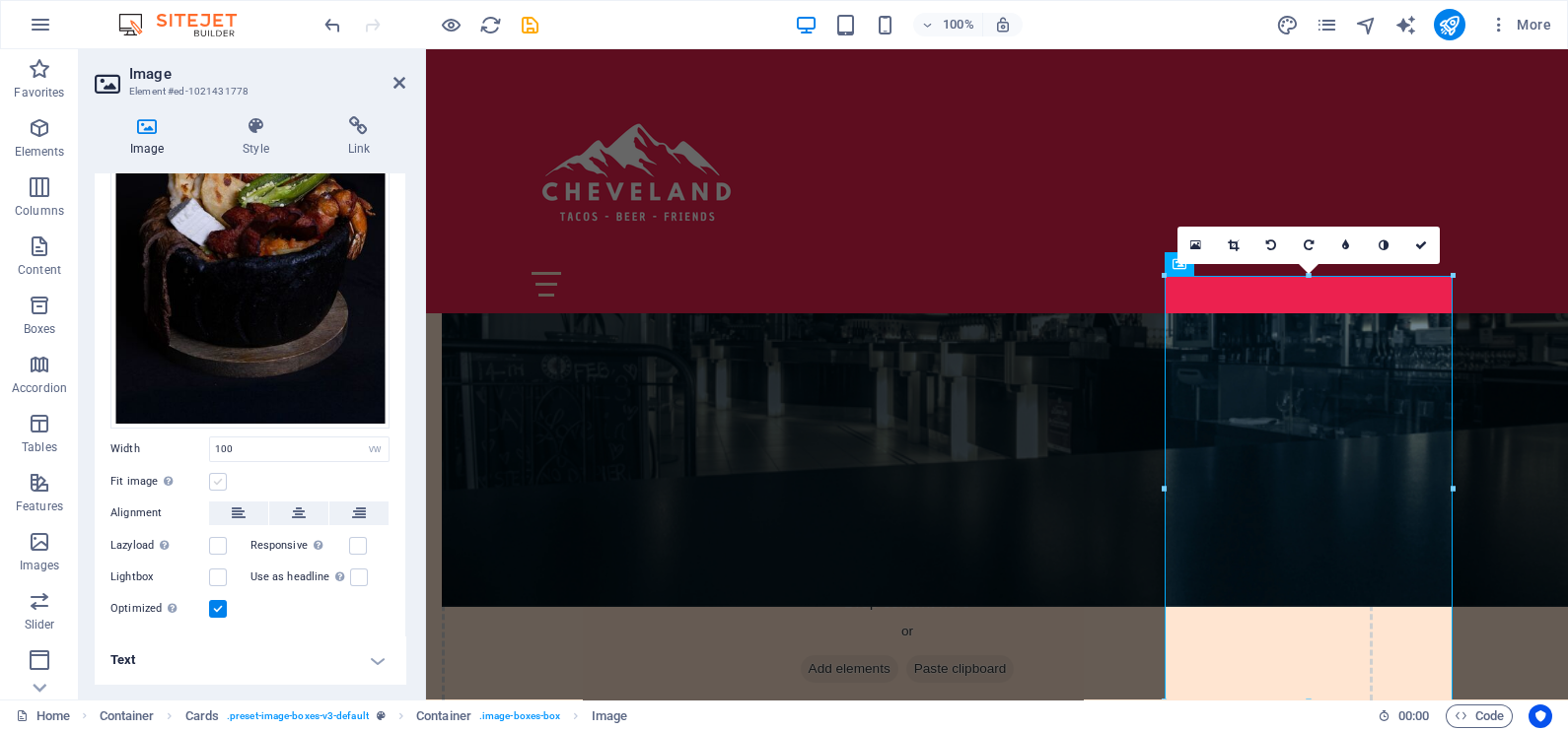
scroll to position [197, 0]
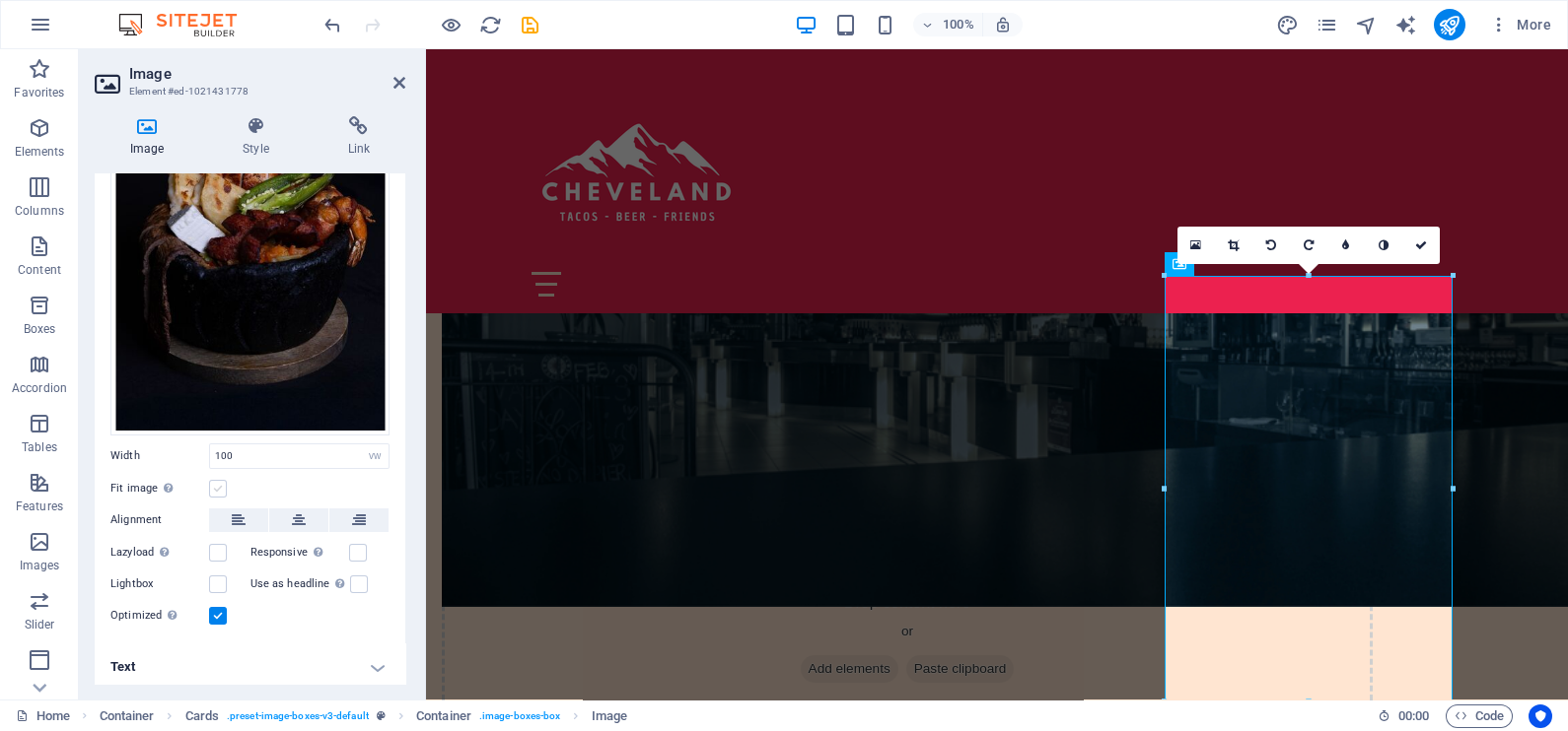
click at [224, 485] on label at bounding box center [218, 488] width 18 height 18
click at [0, 0] on input "Fit image Automatically fit image to a fixed width and height" at bounding box center [0, 0] width 0 height 0
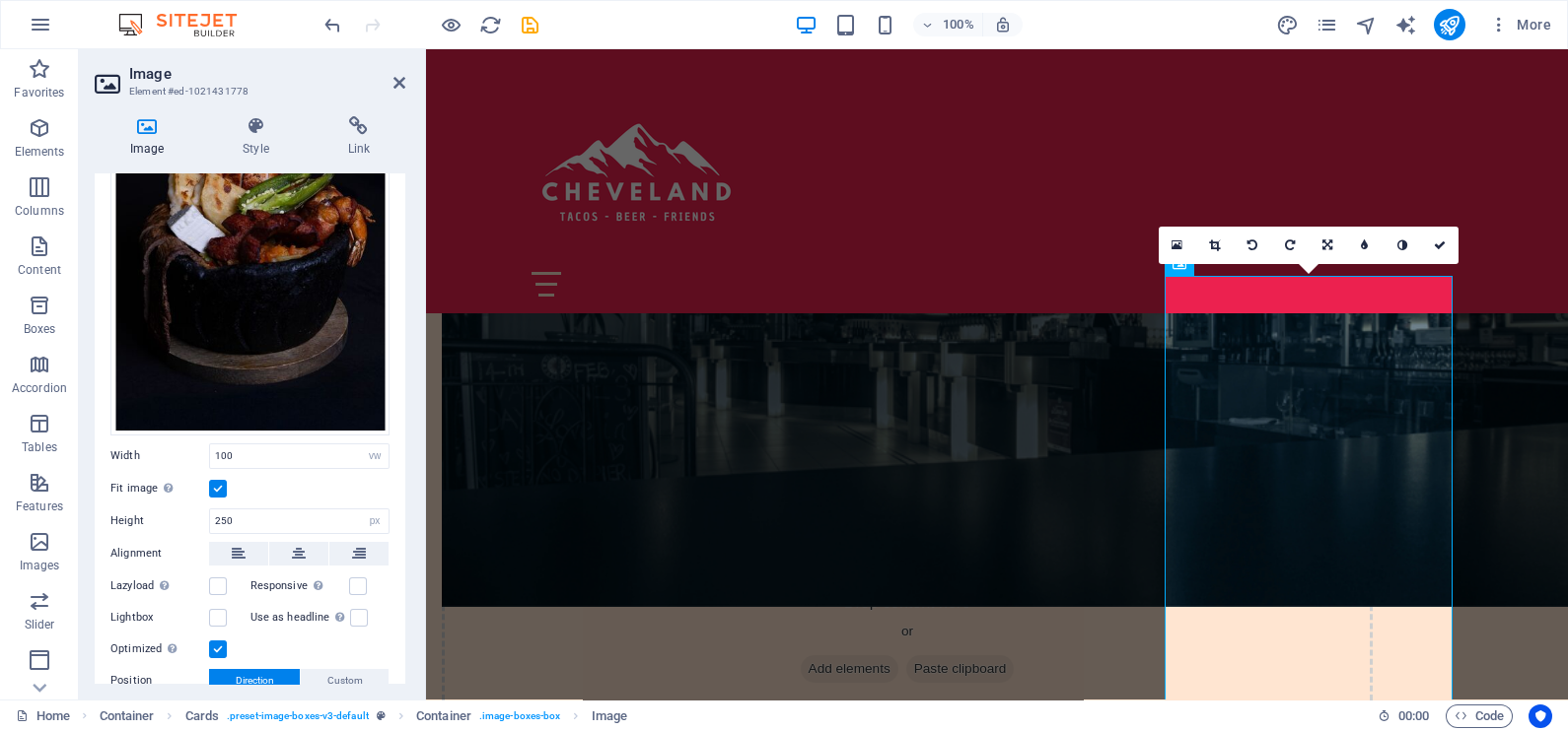
scroll to position [330, 0]
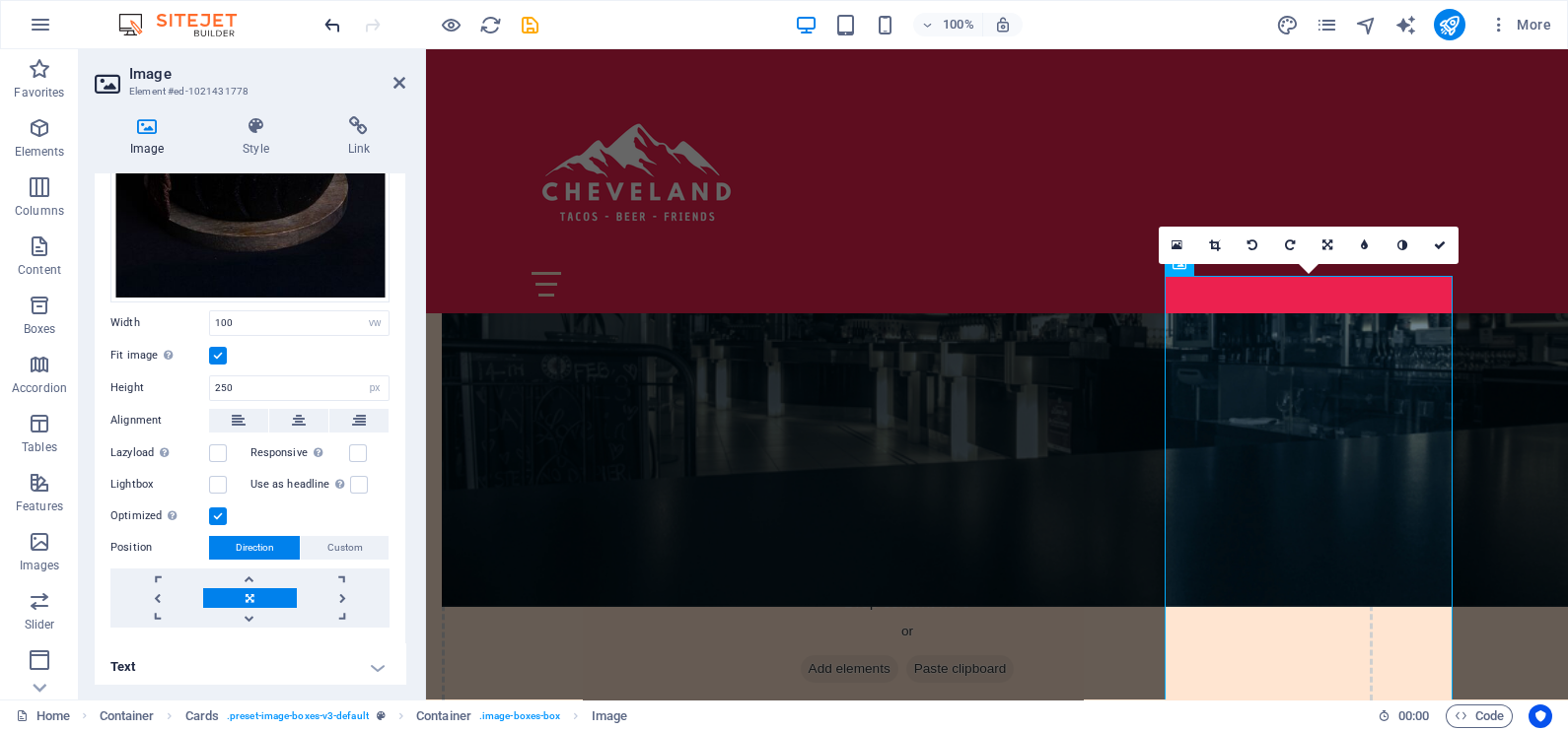
click at [331, 26] on icon "undo" at bounding box center [332, 25] width 23 height 23
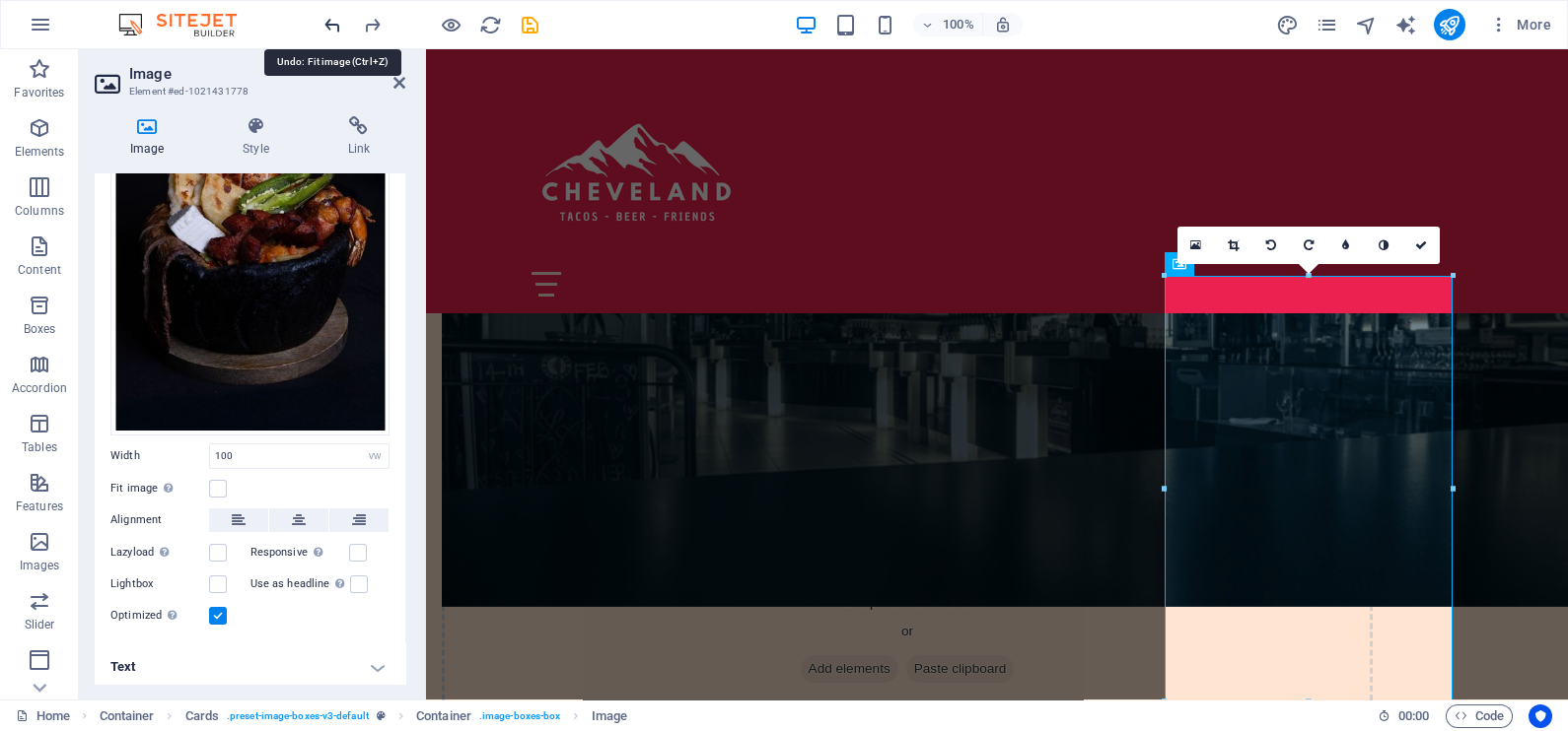
click at [331, 26] on icon "undo" at bounding box center [332, 25] width 23 height 23
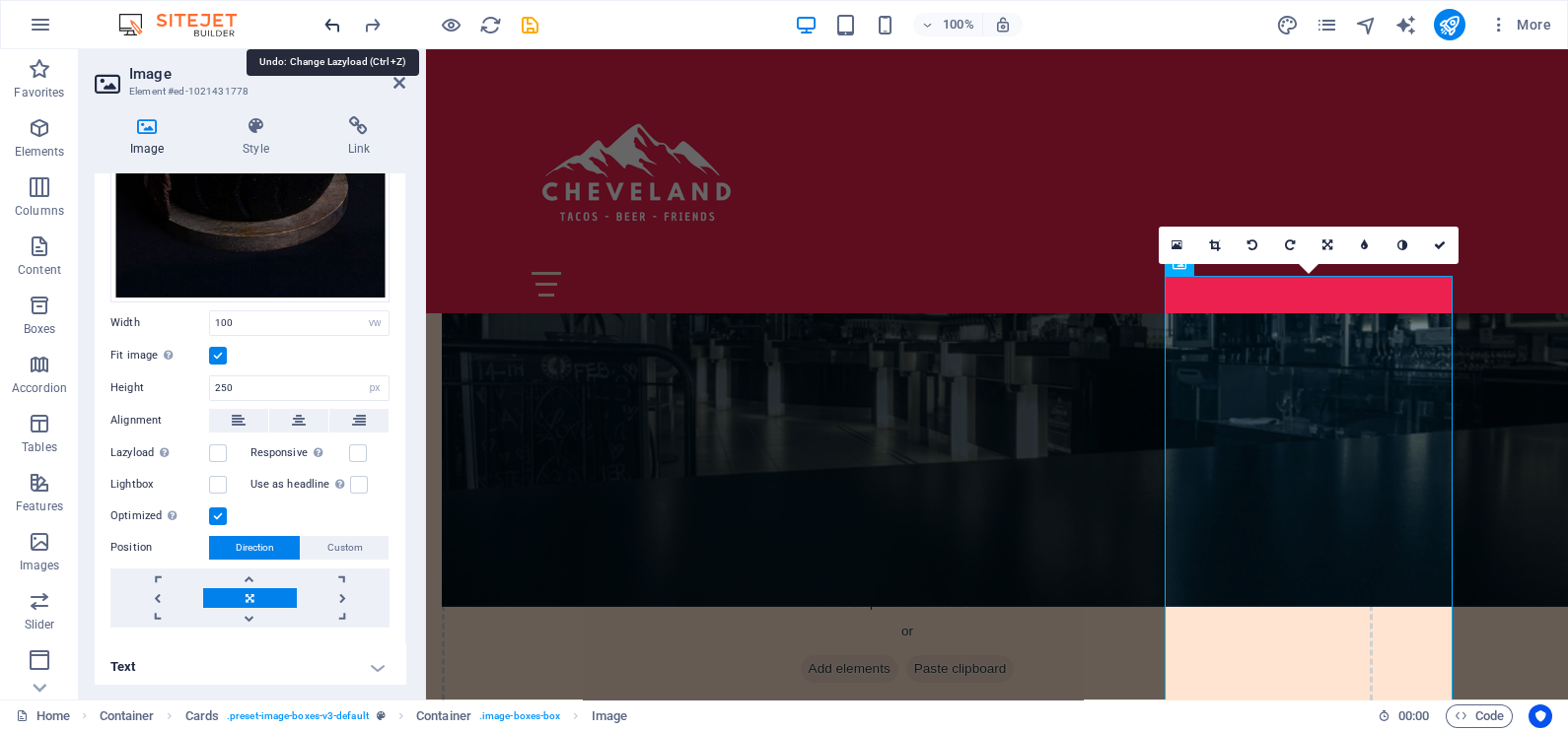
click at [331, 26] on icon "undo" at bounding box center [332, 25] width 23 height 23
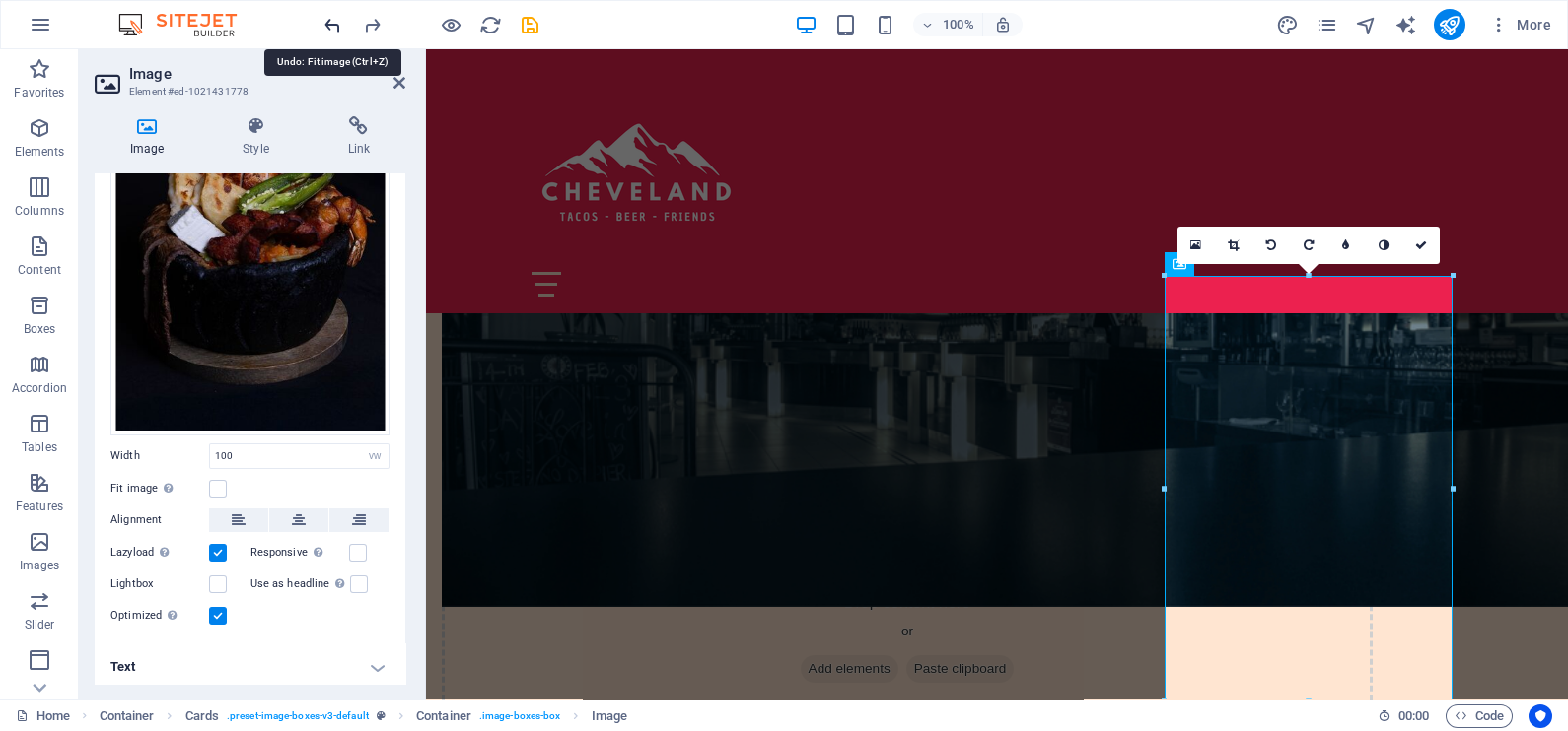
click at [331, 25] on icon "undo" at bounding box center [332, 25] width 23 height 23
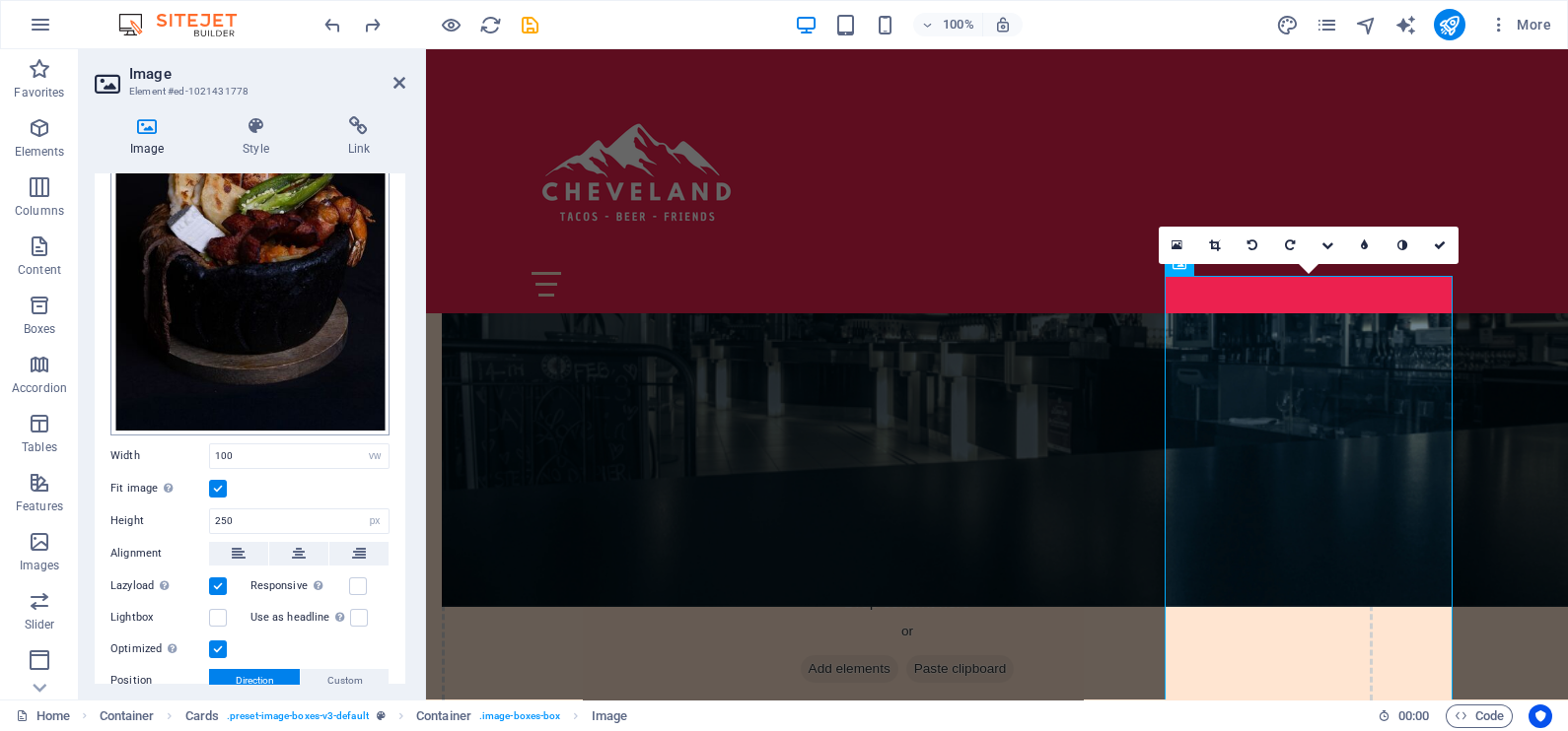
scroll to position [330, 0]
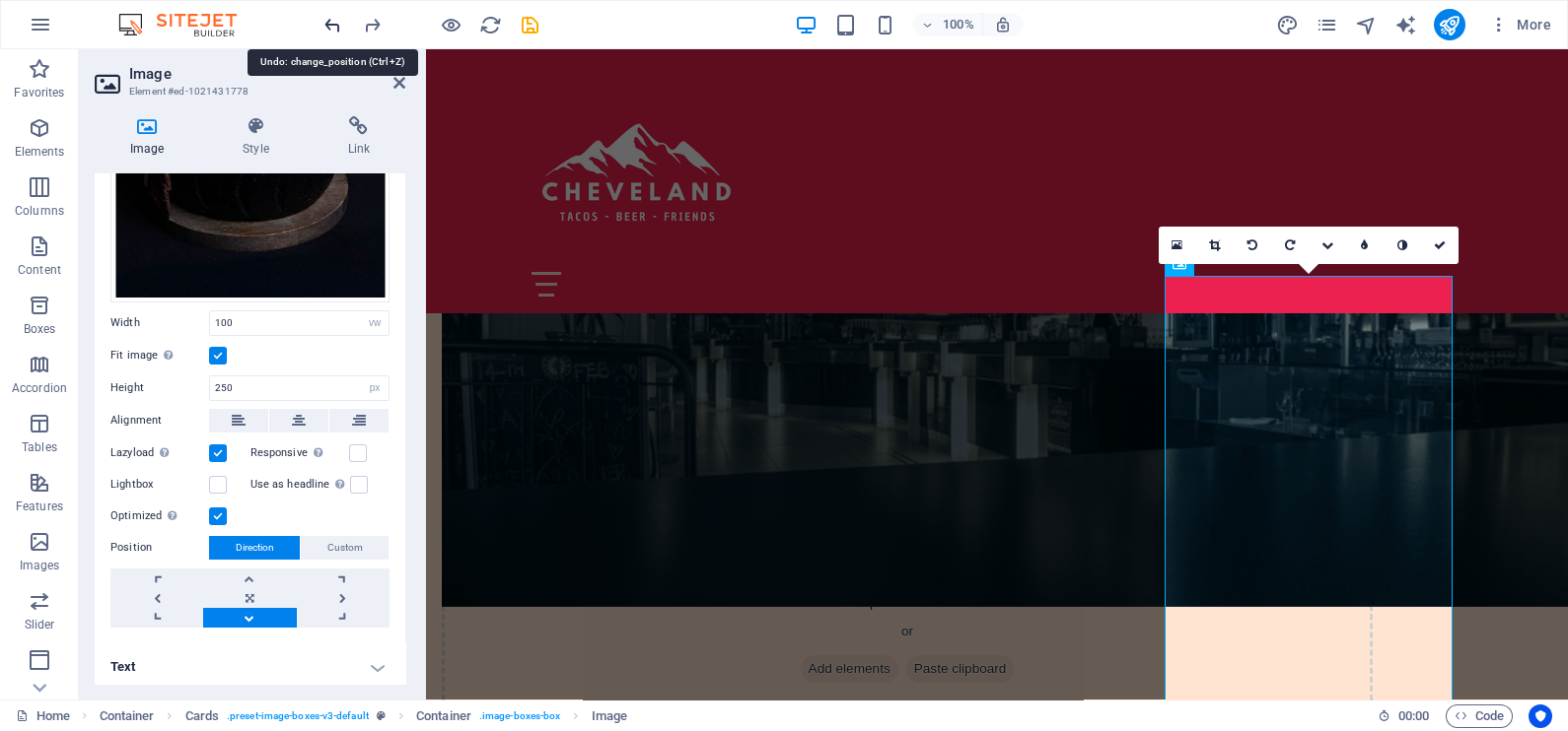
click at [328, 25] on icon "undo" at bounding box center [332, 25] width 23 height 23
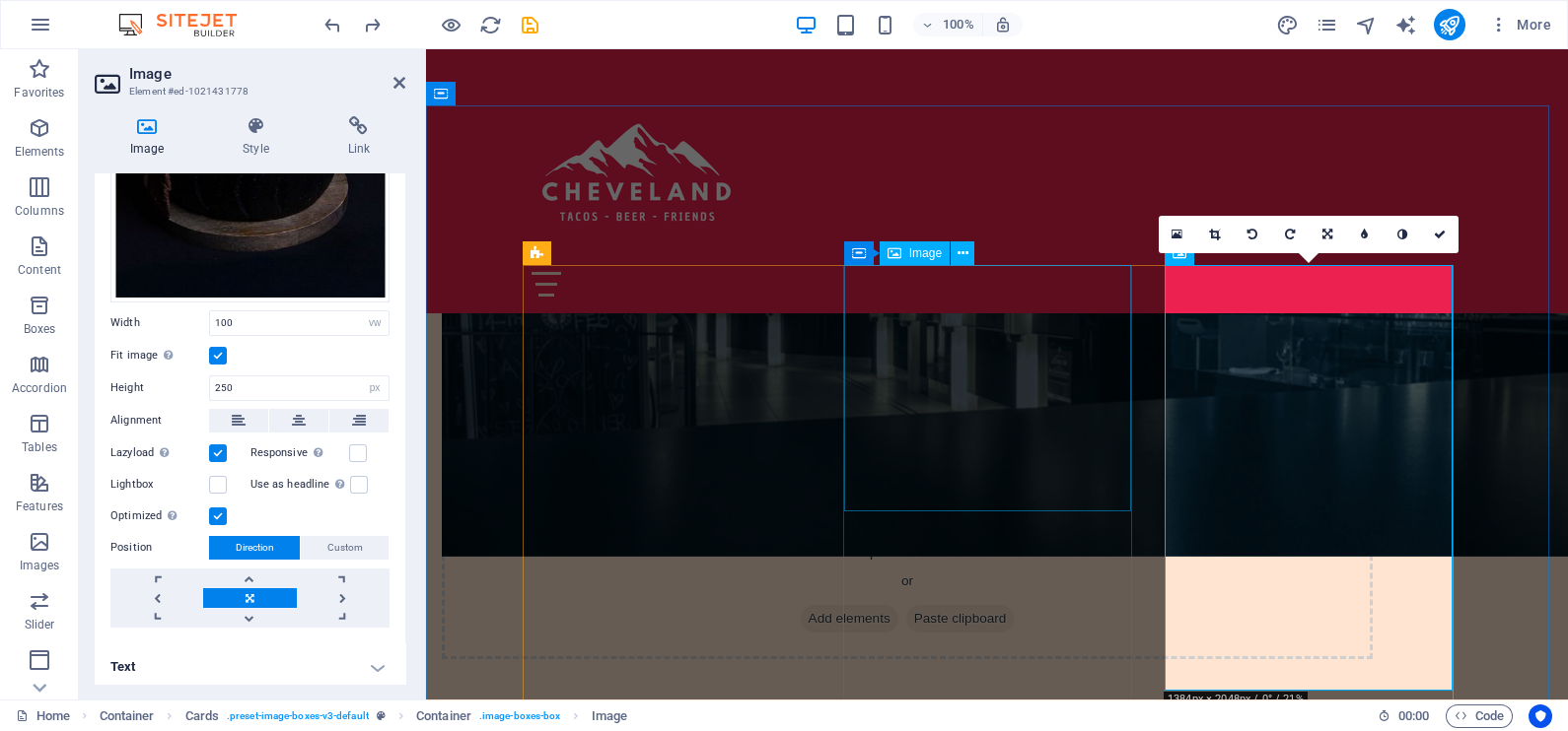
scroll to position [1478, 0]
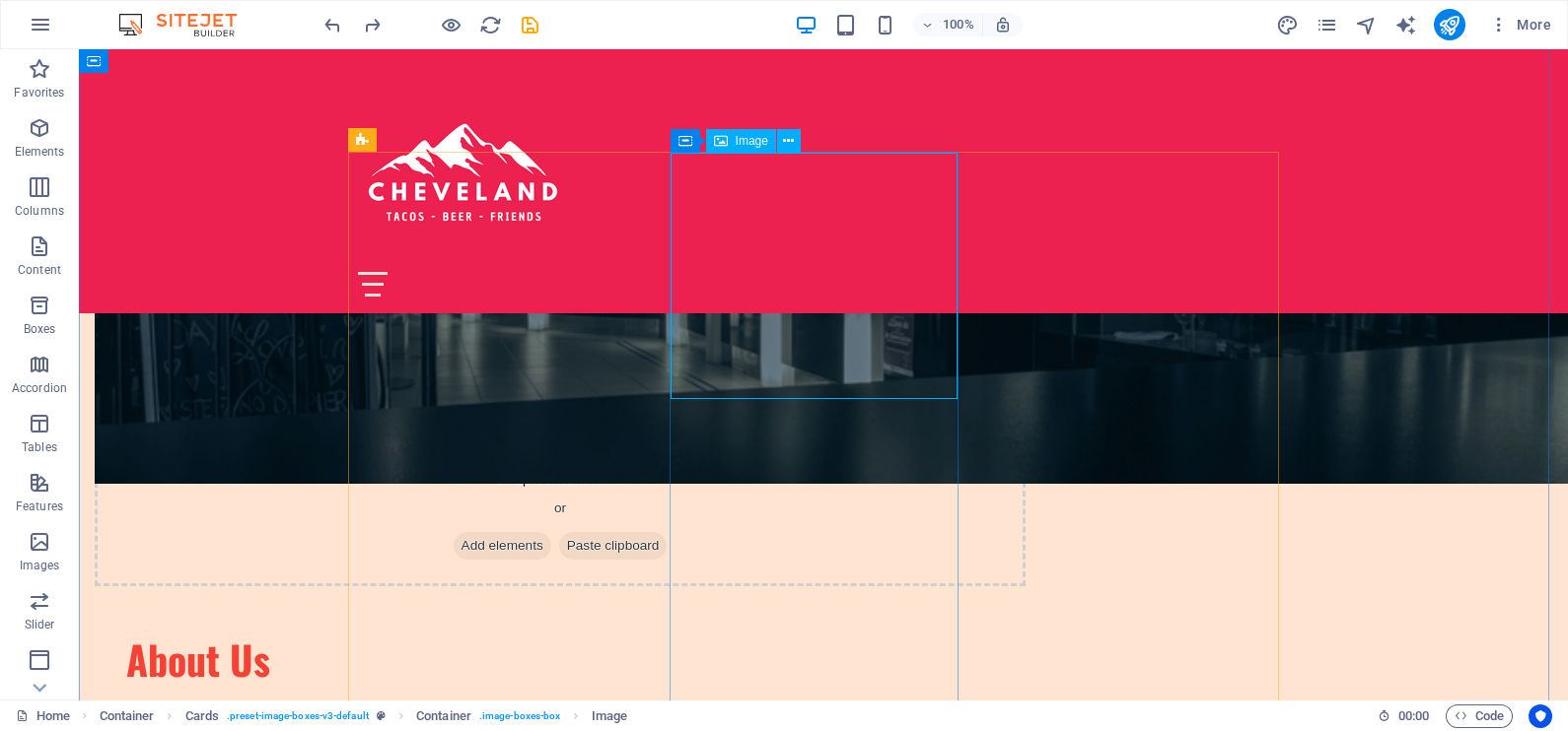
select select "vw"
select select "px"
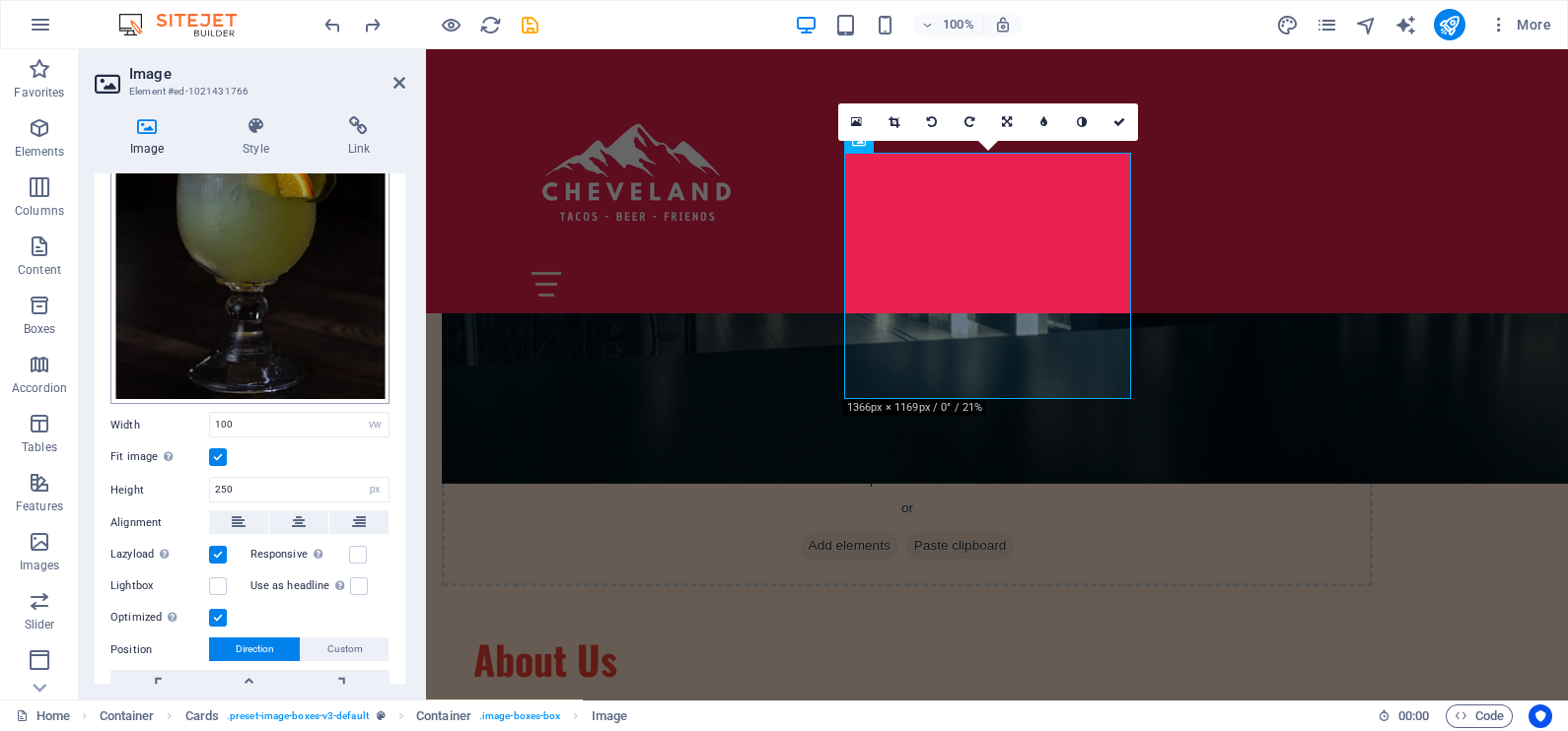
scroll to position [335, 0]
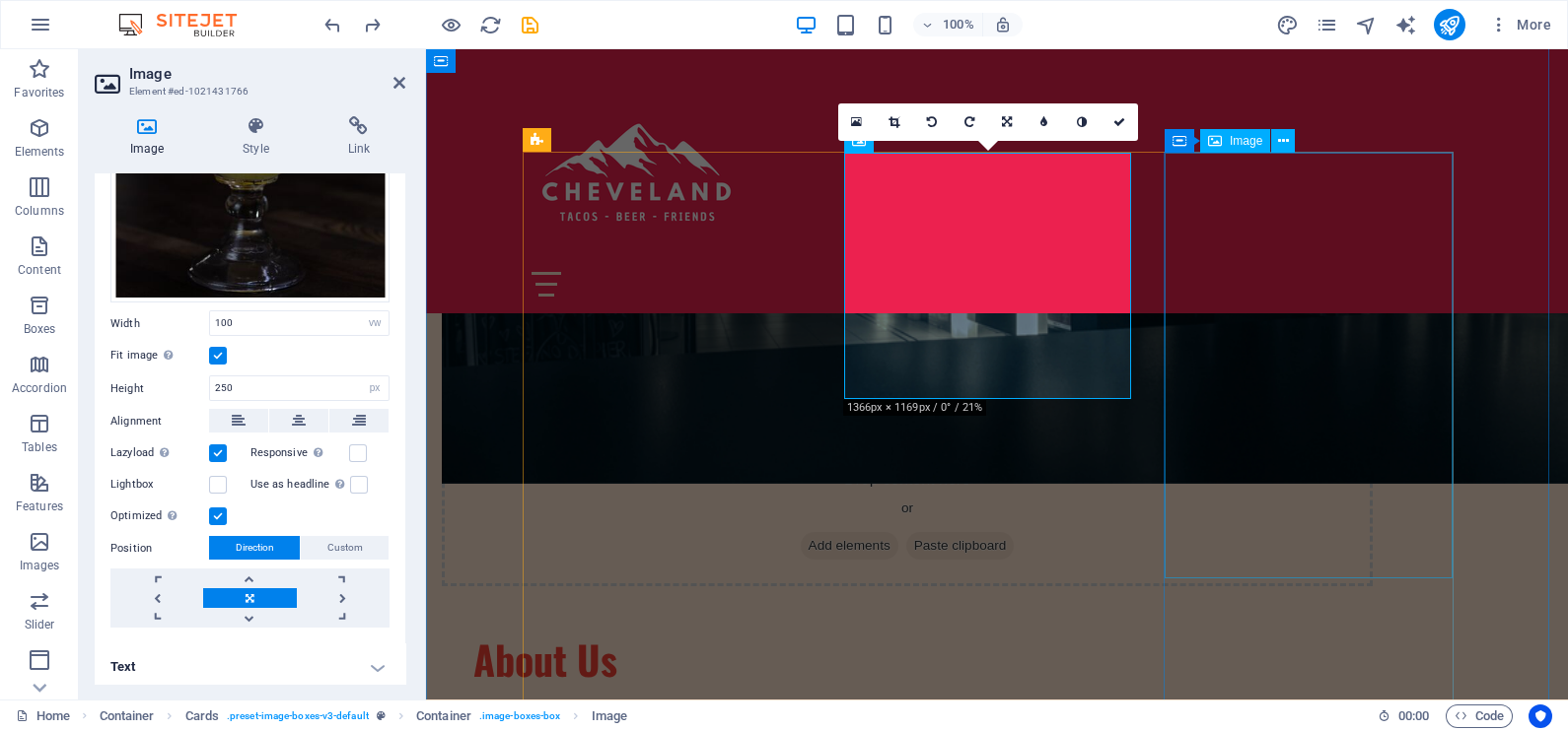
select select "vw"
select select "px"
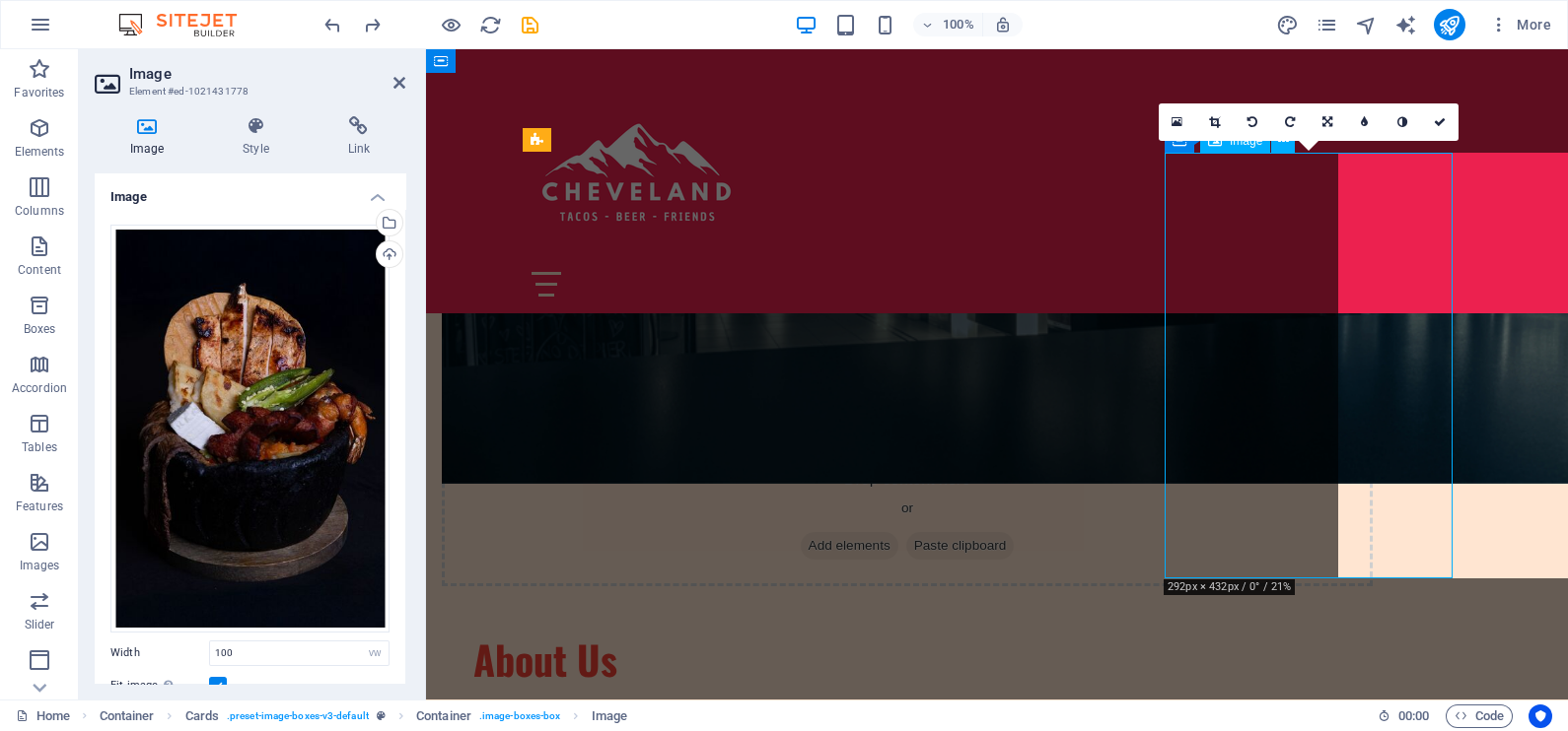
select select "DISABLED_OPTION_VALUE"
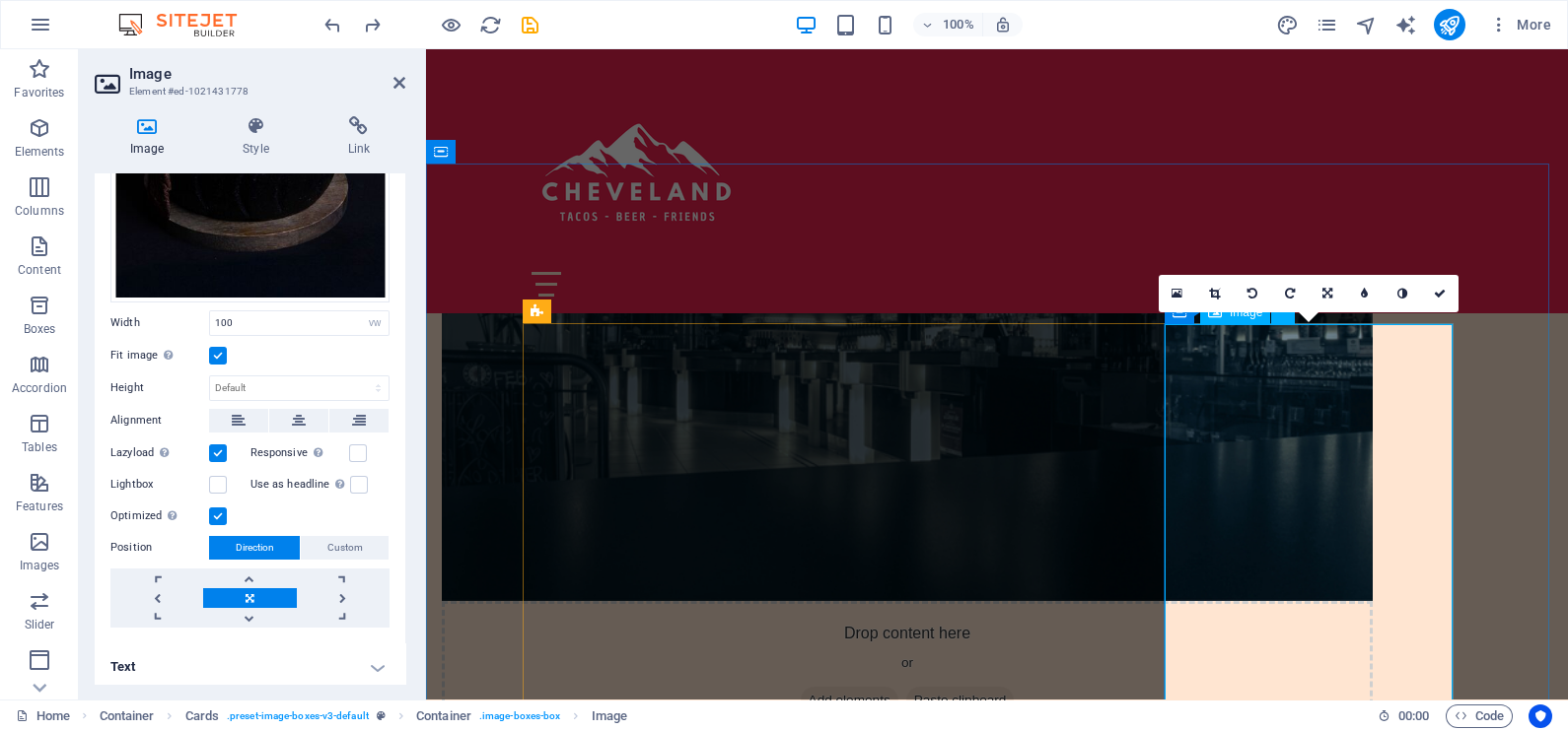
scroll to position [1355, 0]
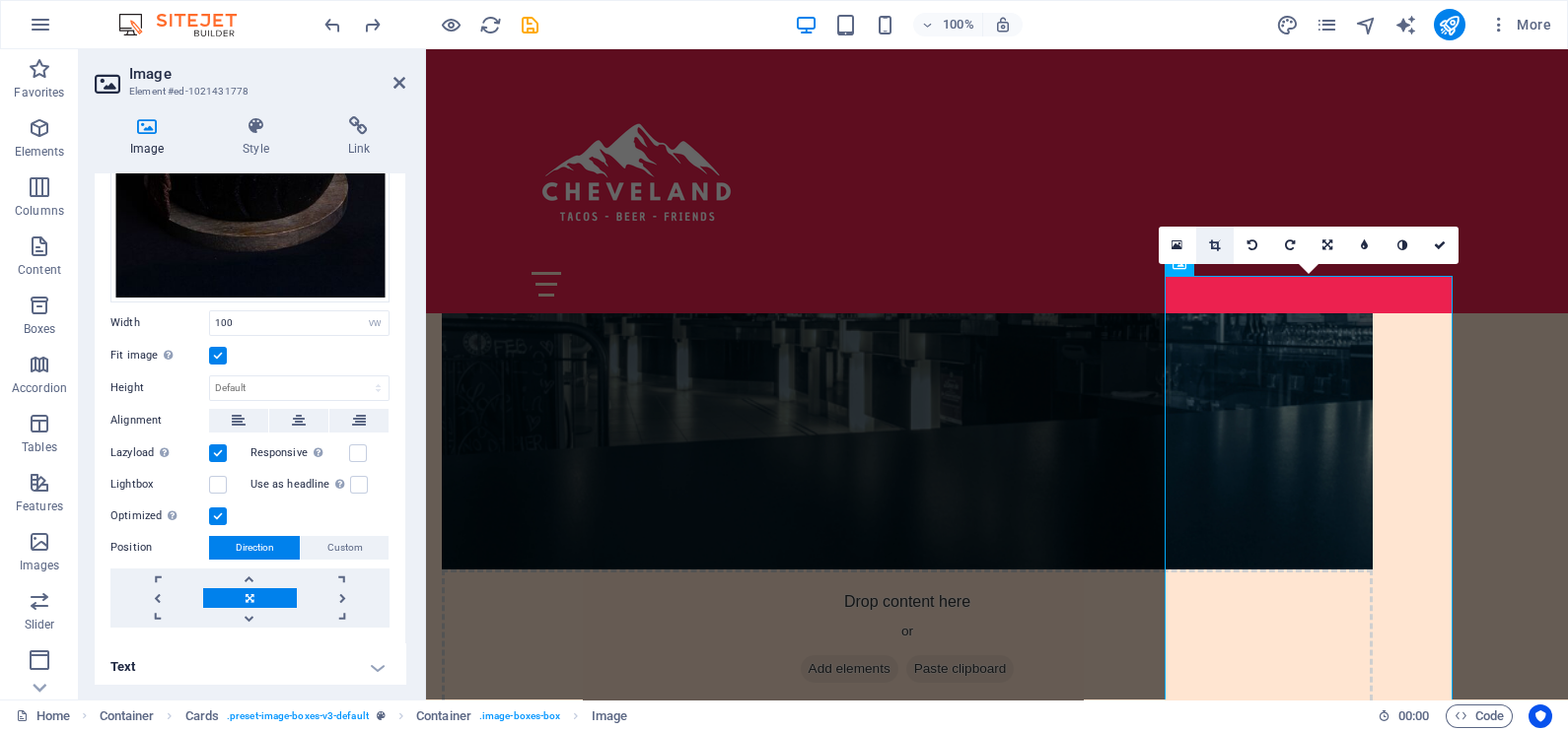
click at [1208, 242] on link at bounding box center [1215, 246] width 38 height 38
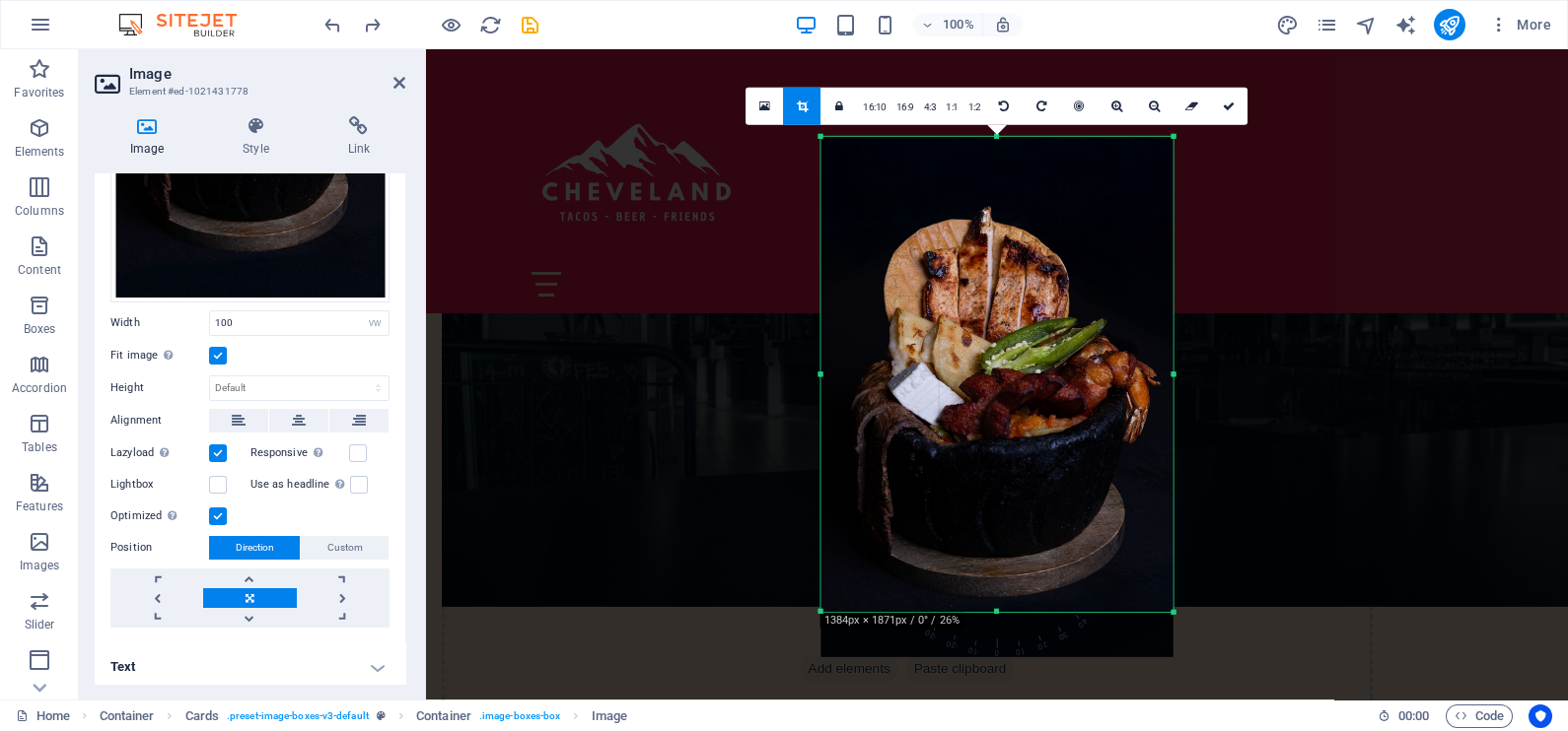
drag, startPoint x: 1002, startPoint y: 634, endPoint x: 1006, endPoint y: 588, distance: 46.2
click at [1006, 588] on div "180 170 160 150 140 130 120 110 100 90 80 70 60 50 40 30 20 10 0 -10 -20 -30 -4…" at bounding box center [997, 374] width 352 height 475
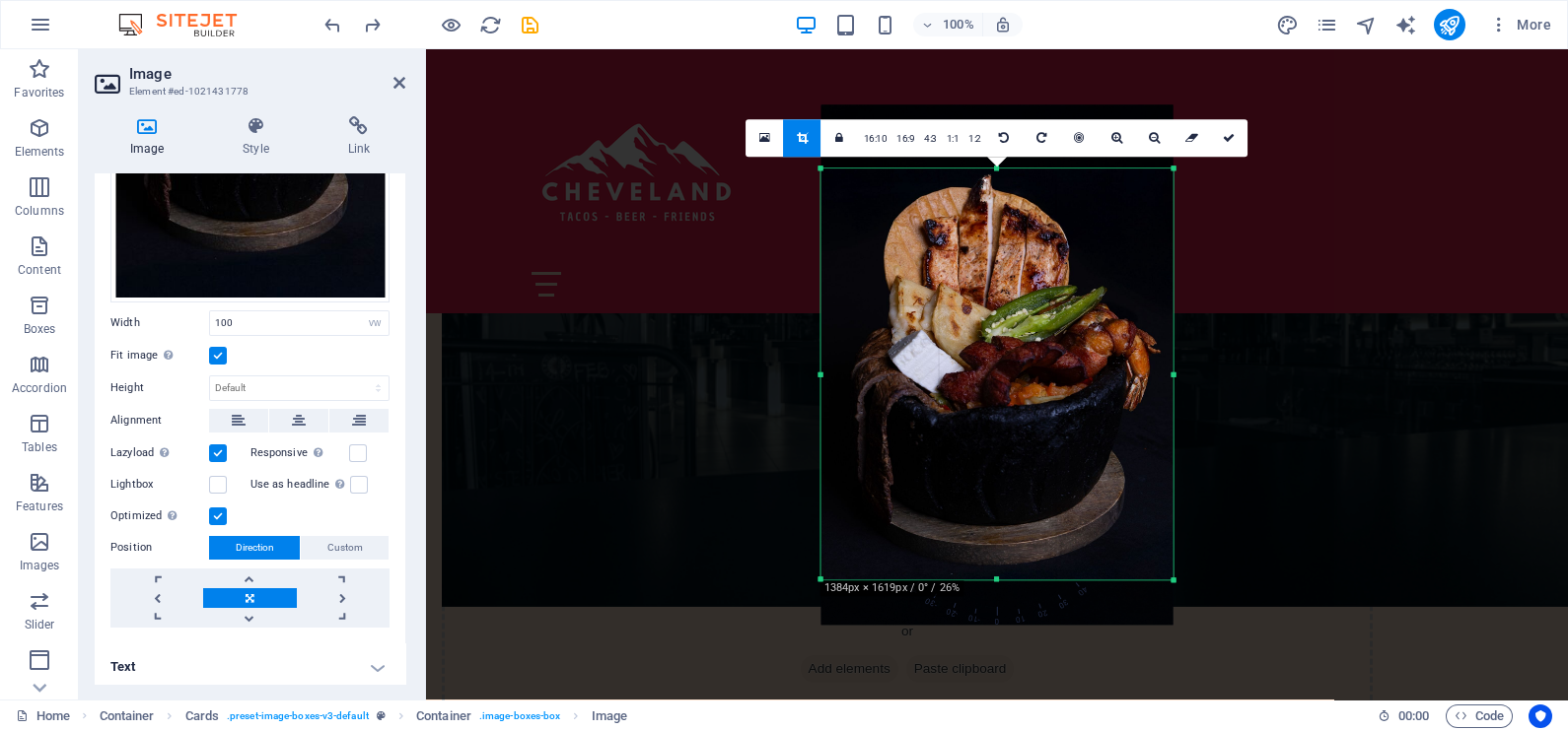
drag, startPoint x: 997, startPoint y: 134, endPoint x: 997, endPoint y: 198, distance: 64.0
click at [997, 198] on div "180 170 160 150 140 130 120 110 100 90 80 70 60 50 40 30 20 10 0 -10 -20 -30 -4…" at bounding box center [997, 373] width 352 height 411
click at [1223, 136] on icon at bounding box center [1229, 138] width 12 height 12
type input "356"
select select "px"
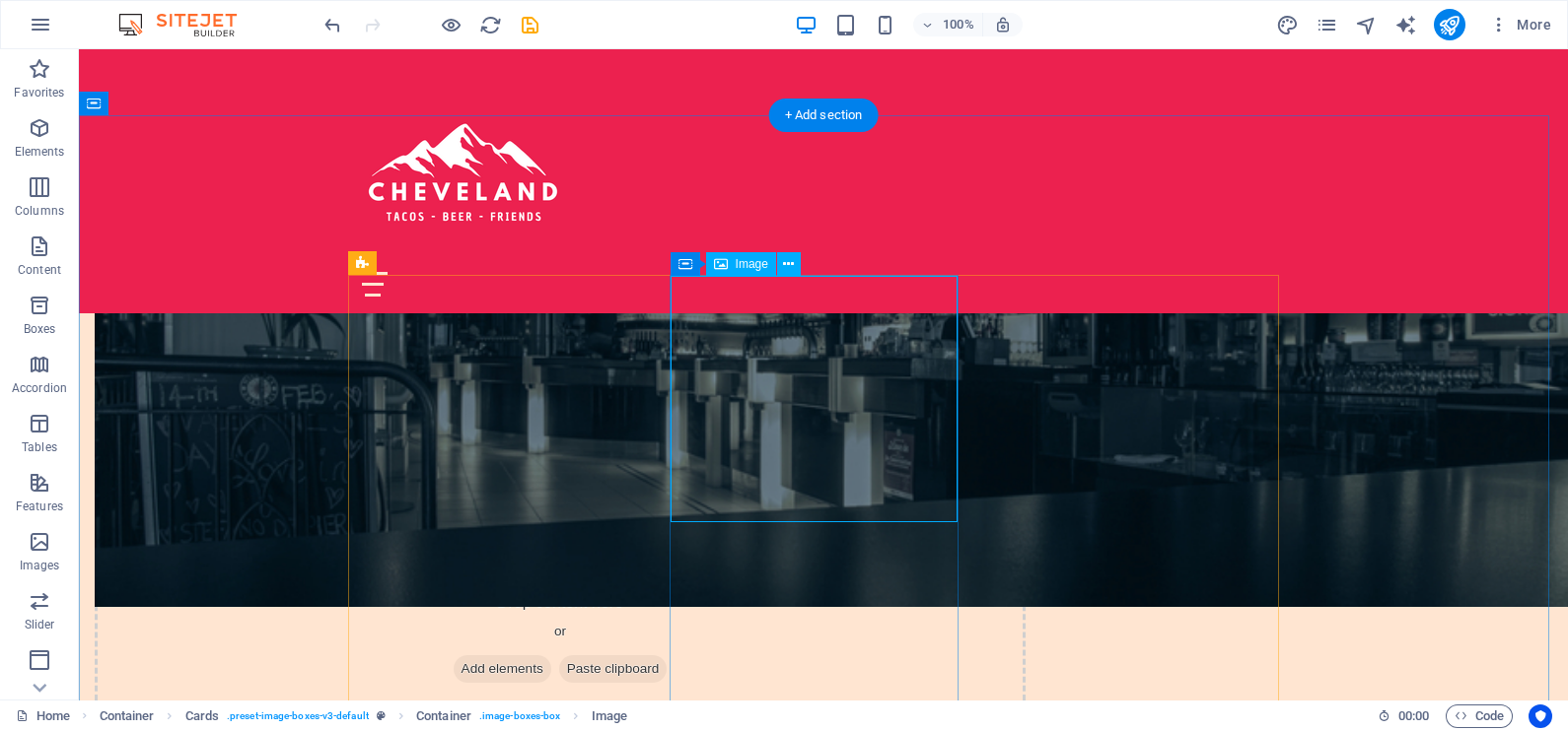
select select "vw"
select select "px"
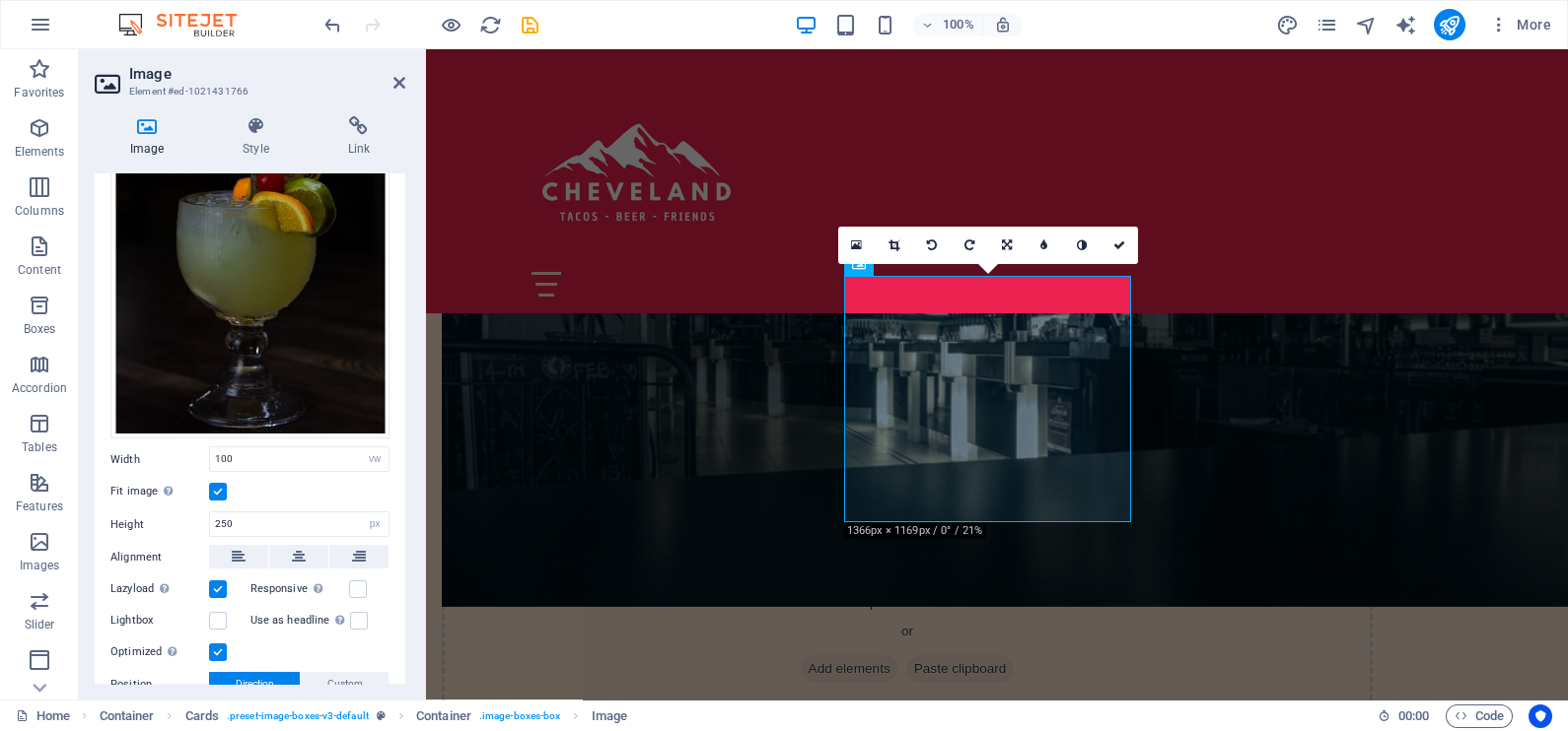
scroll to position [246, 0]
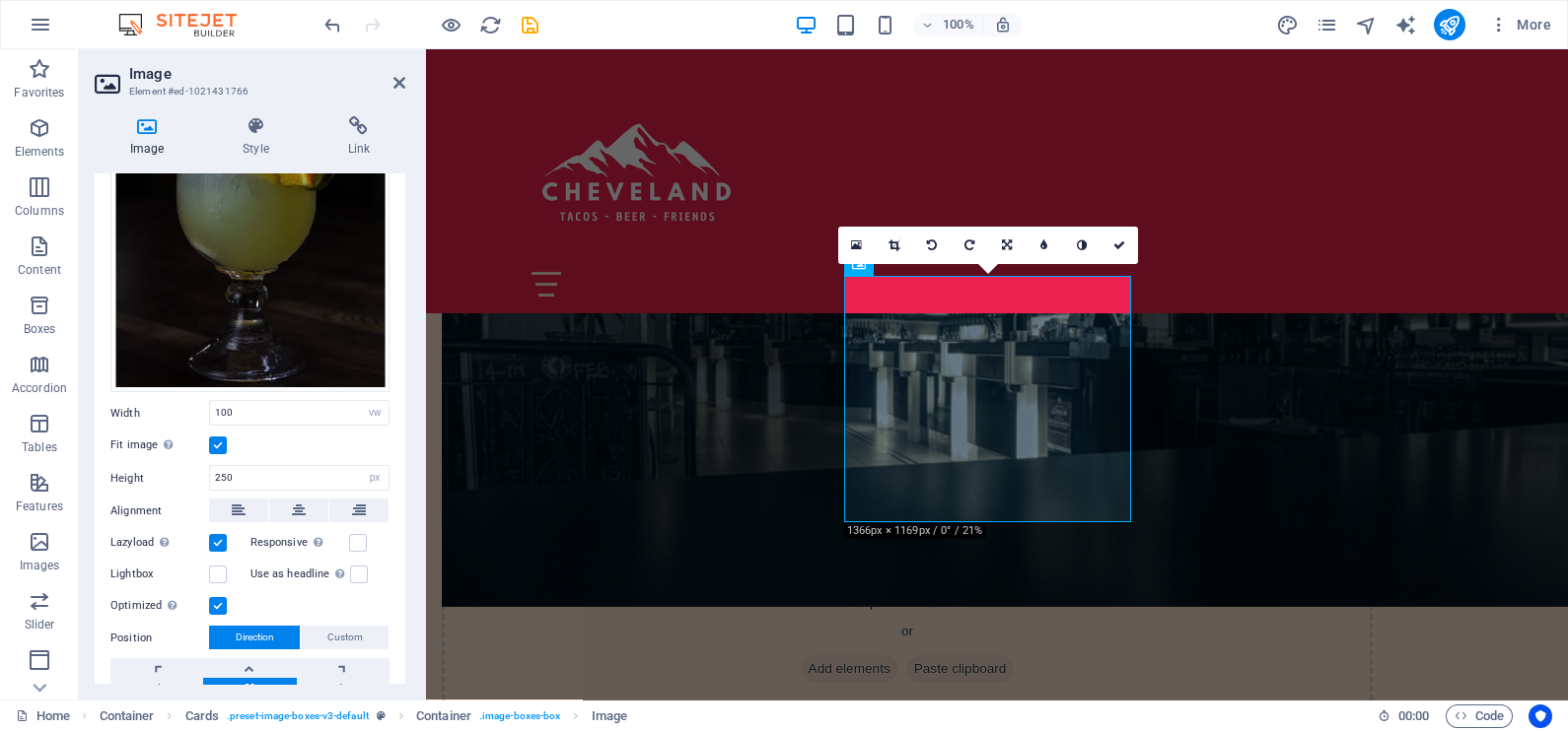
click at [212, 440] on label at bounding box center [218, 446] width 18 height 18
click at [0, 0] on input "Fit image Automatically fit image to a fixed width and height" at bounding box center [0, 0] width 0 height 0
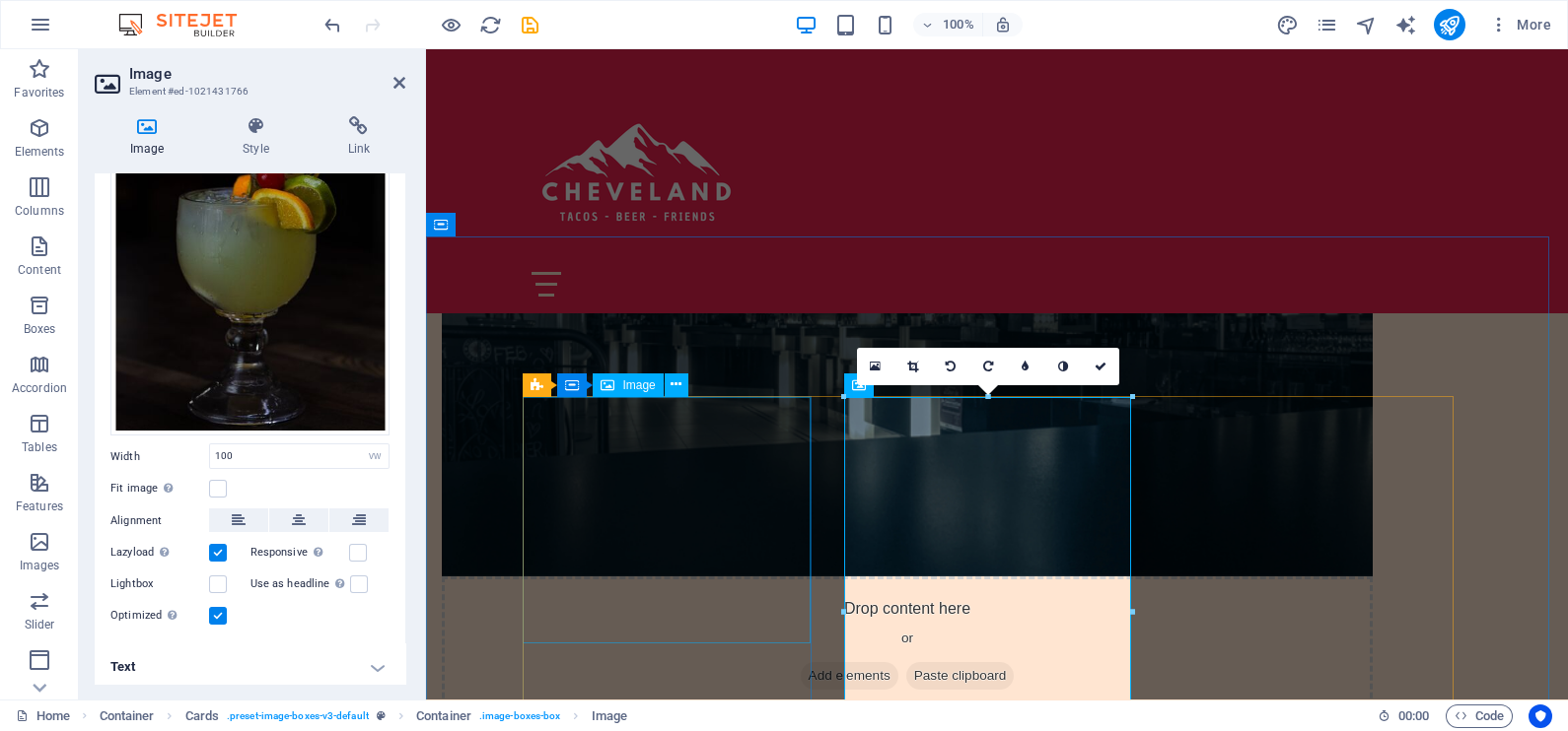
scroll to position [1478, 0]
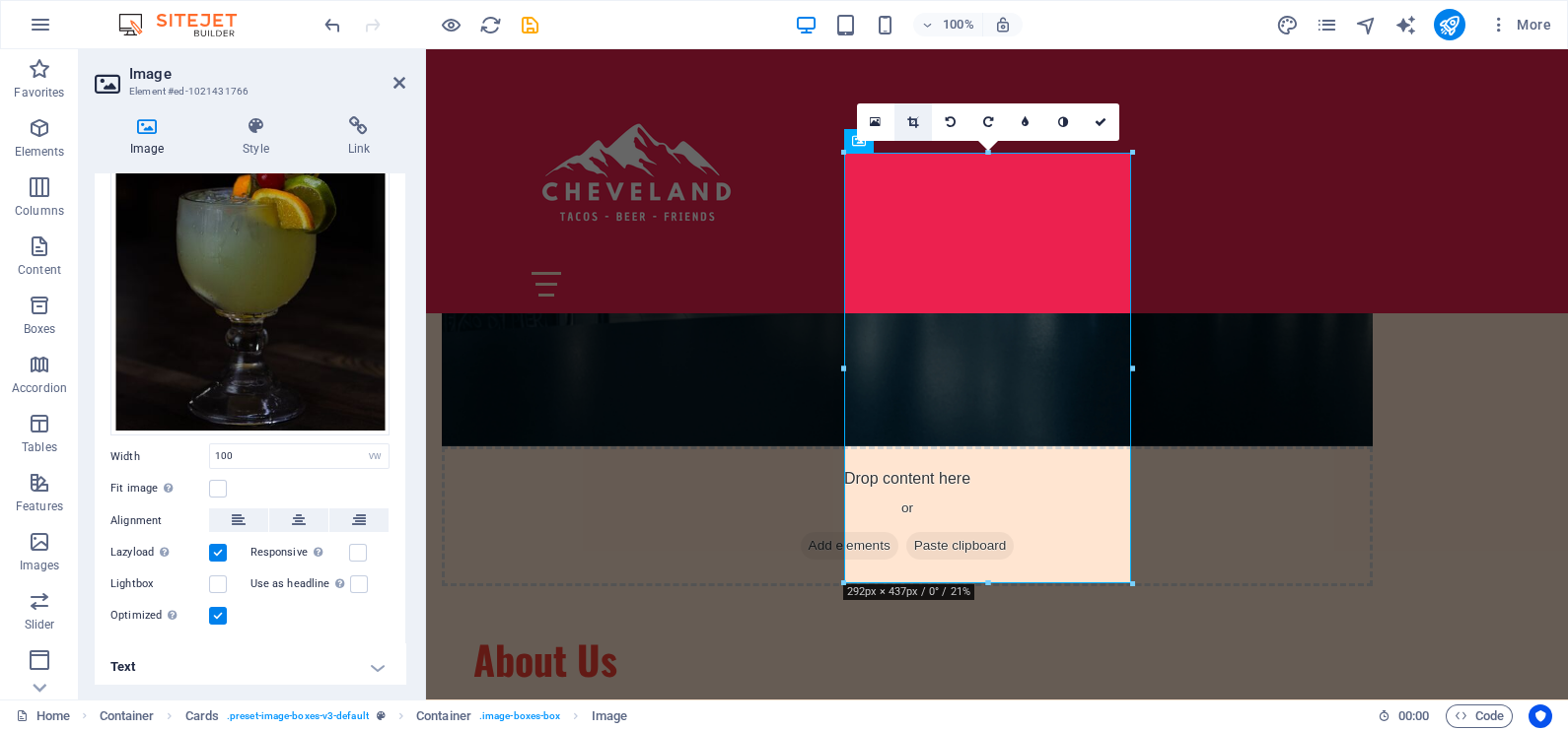
click at [907, 119] on icon at bounding box center [912, 122] width 11 height 12
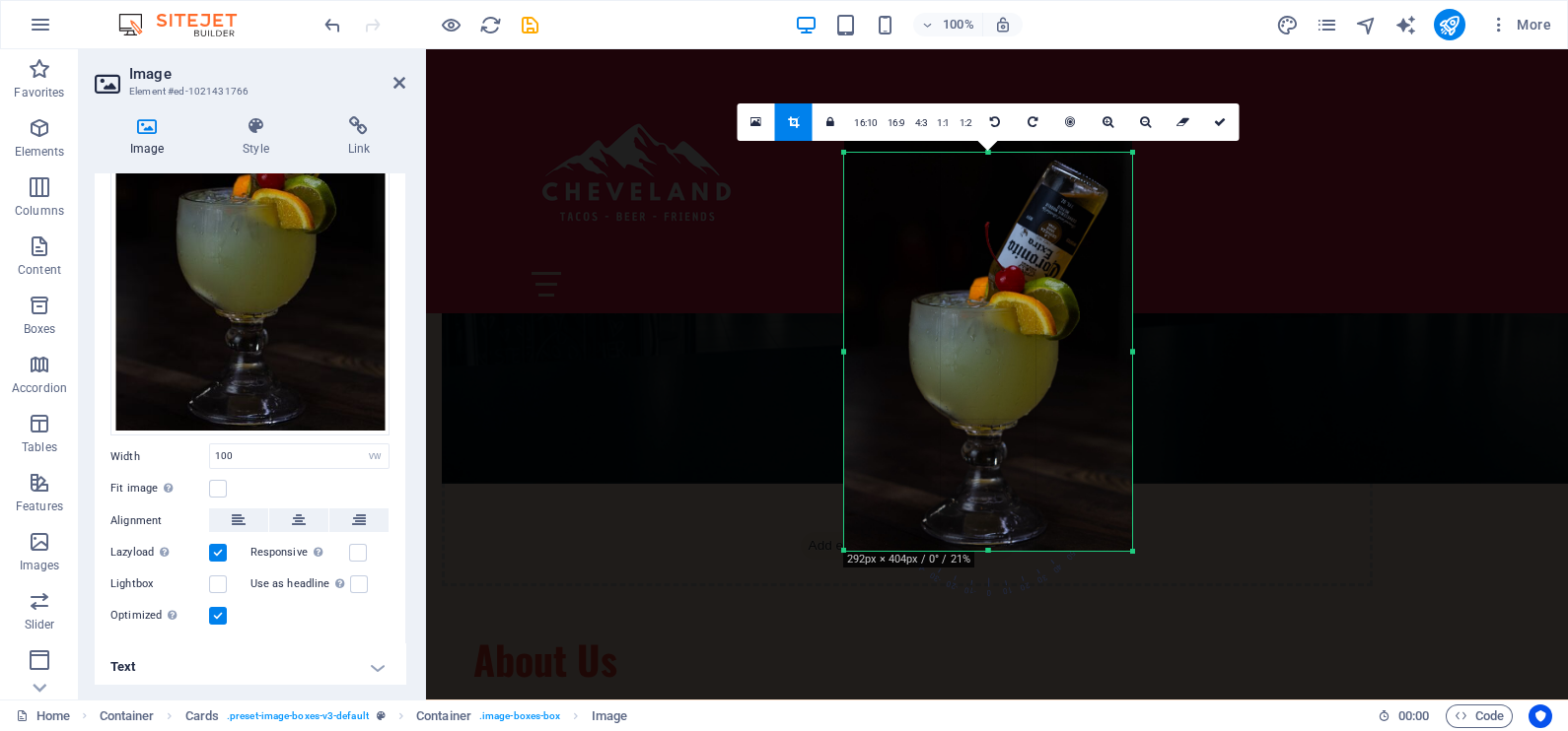
drag, startPoint x: 986, startPoint y: 149, endPoint x: 986, endPoint y: 182, distance: 33.0
click at [986, 182] on div "180 170 160 150 140 130 120 110 100 90 80 70 60 50 40 30 20 10 0 -10 -20 -30 -4…" at bounding box center [988, 352] width 287 height 398
click at [1222, 114] on link at bounding box center [1220, 122] width 38 height 38
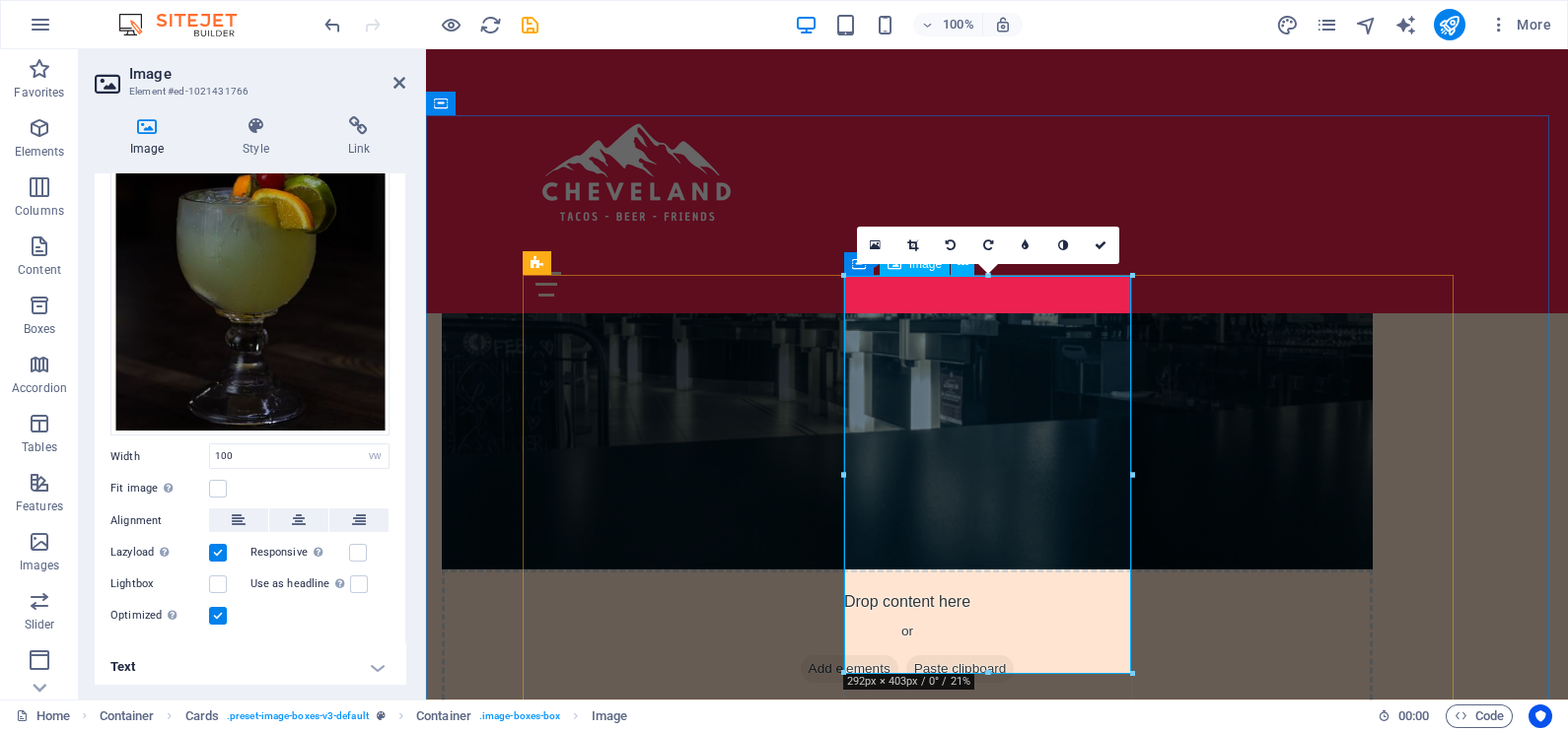
scroll to position [1232, 0]
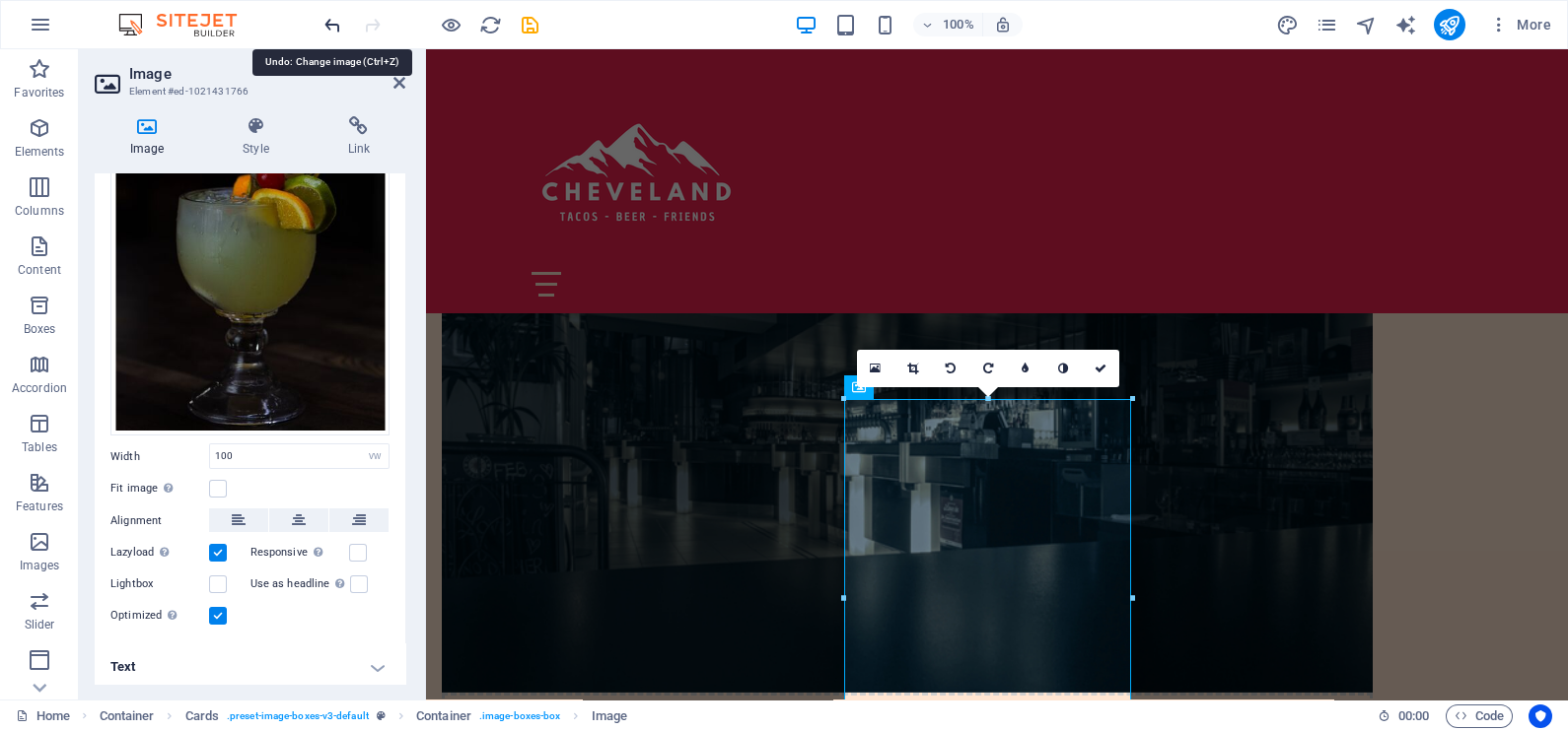
click at [331, 24] on icon "undo" at bounding box center [332, 25] width 23 height 23
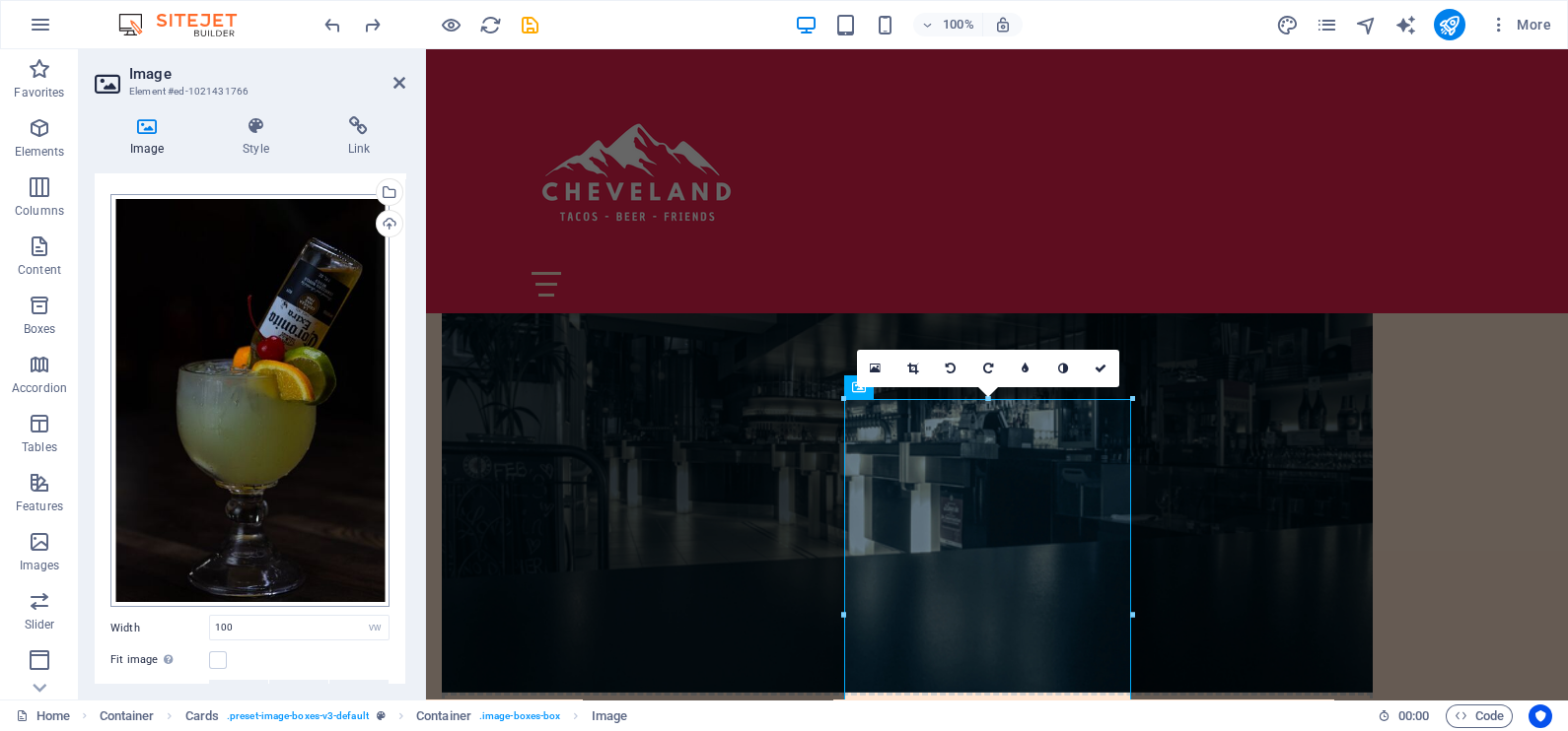
scroll to position [0, 0]
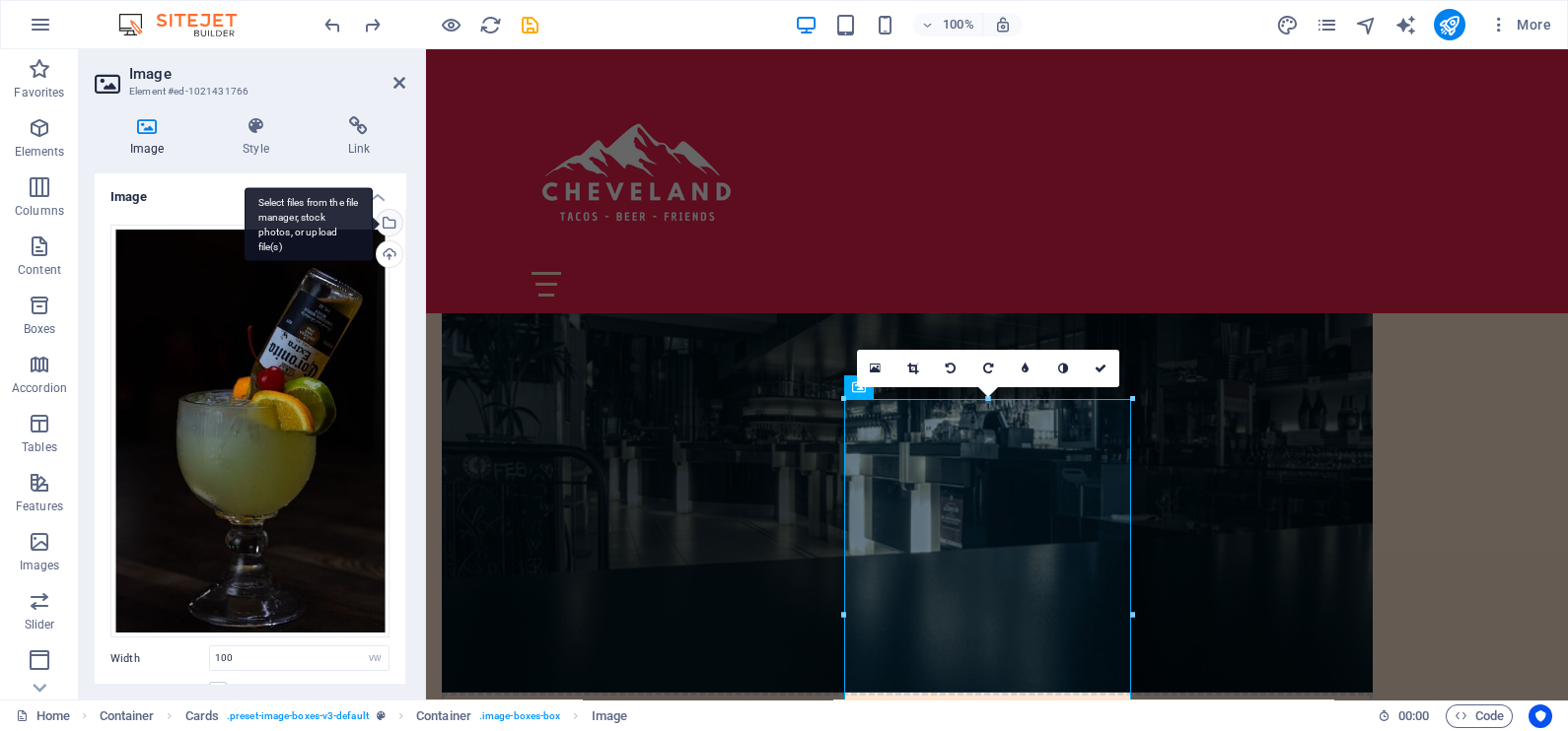
click at [385, 217] on div "Select files from the file manager, stock photos, or upload file(s)" at bounding box center [388, 225] width 30 height 30
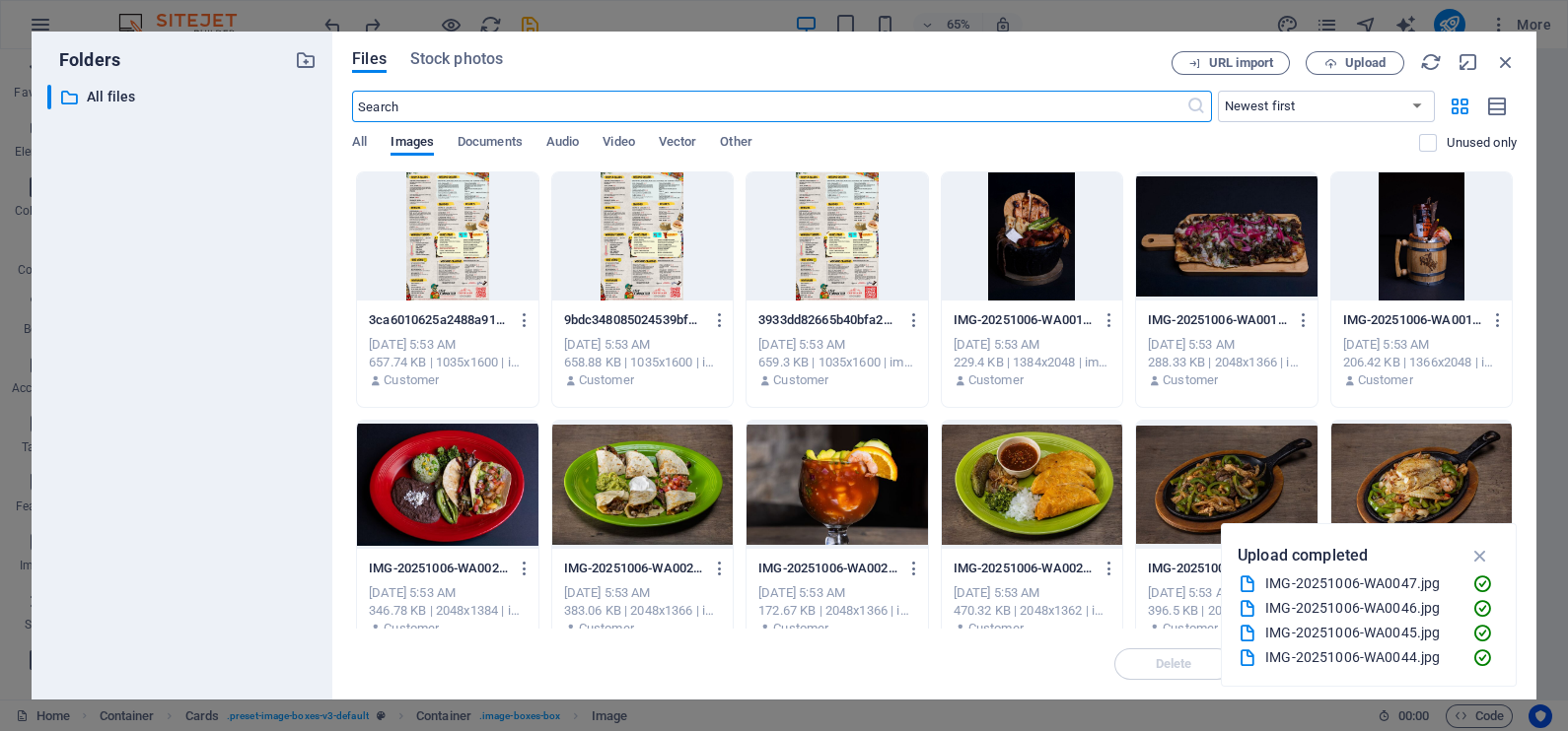
click at [828, 478] on div at bounding box center [837, 484] width 180 height 128
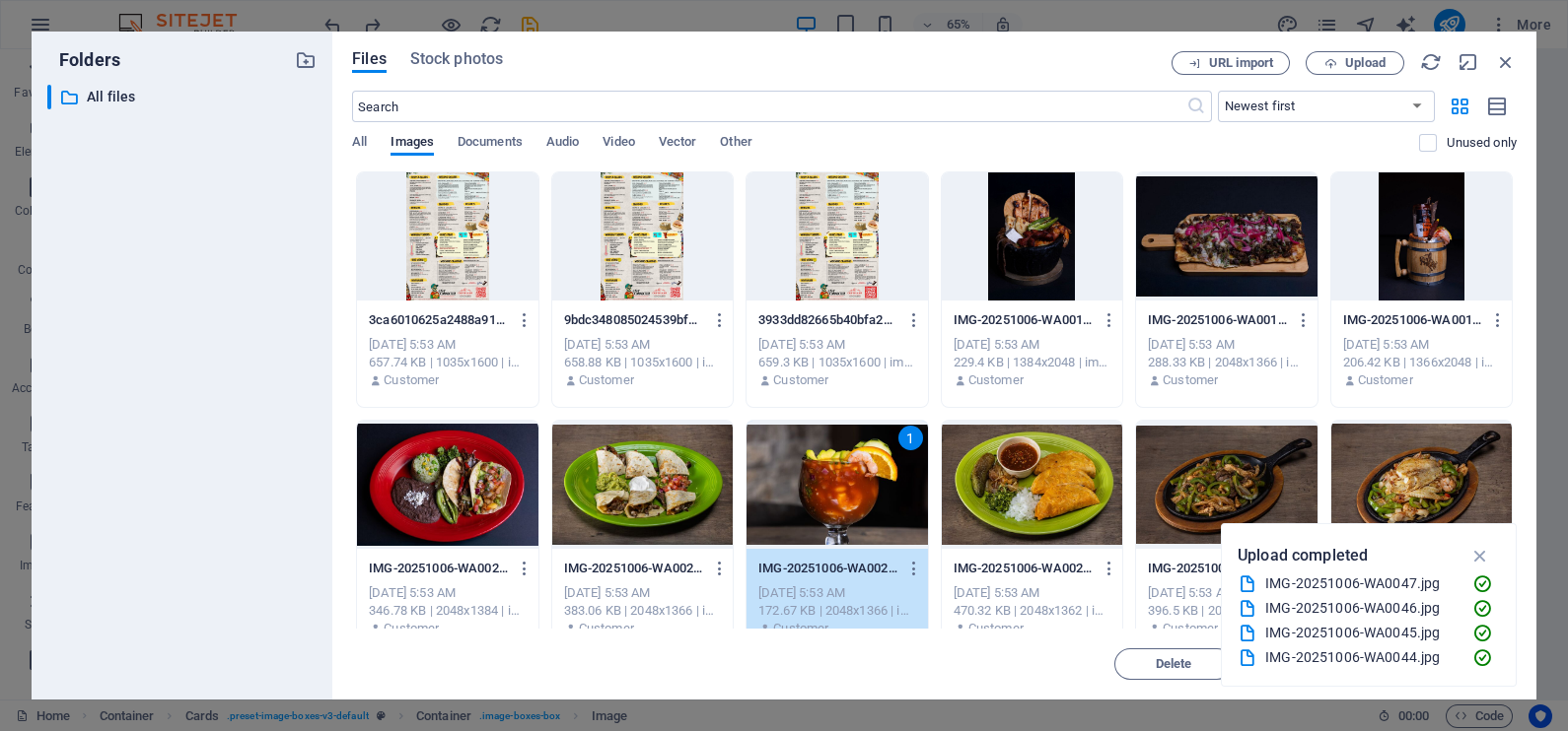
click at [828, 478] on div "1" at bounding box center [837, 484] width 180 height 128
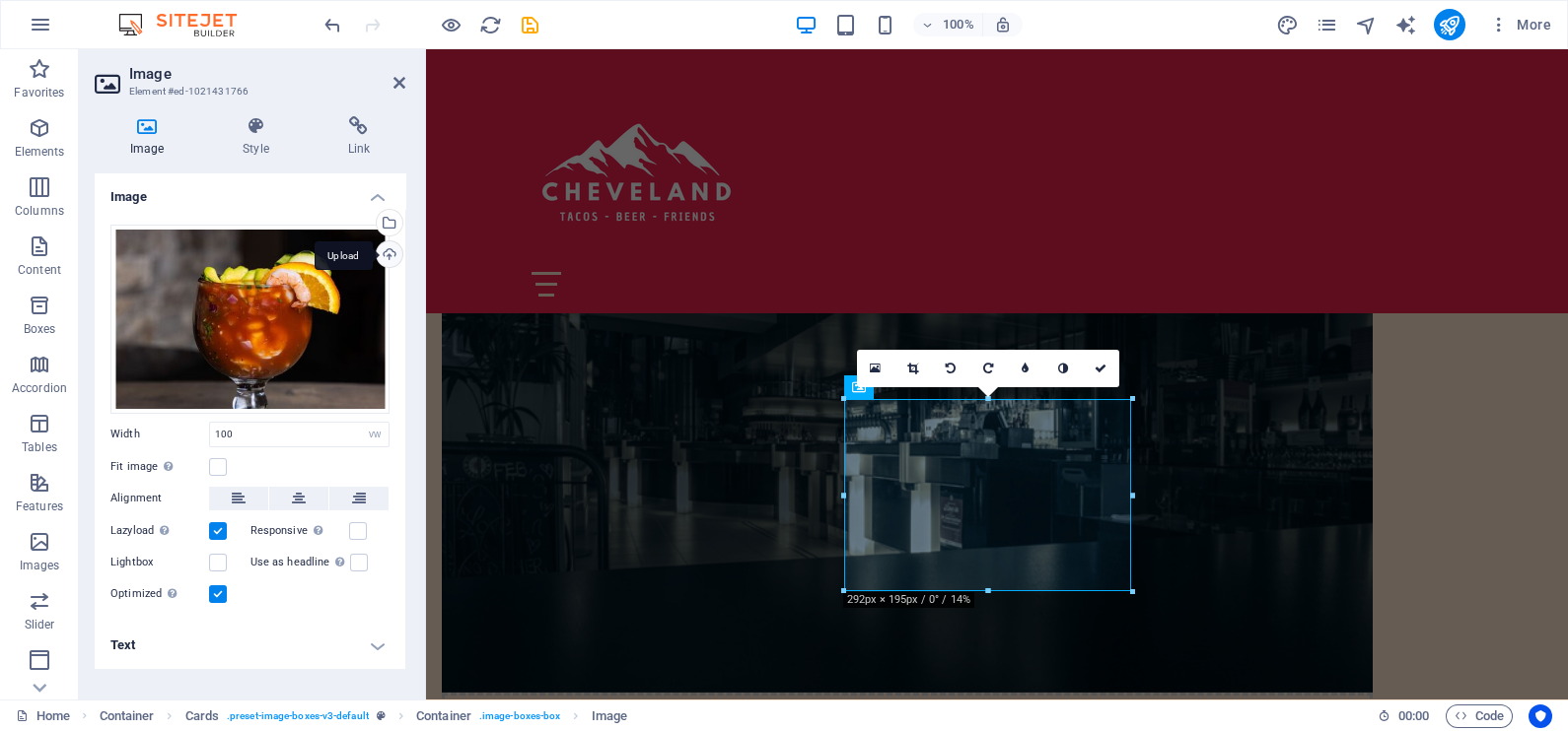
click at [390, 252] on div "Upload" at bounding box center [388, 257] width 30 height 30
click at [373, 222] on div "Select files from the file manager, stock photos, or upload file(s)" at bounding box center [308, 224] width 128 height 74
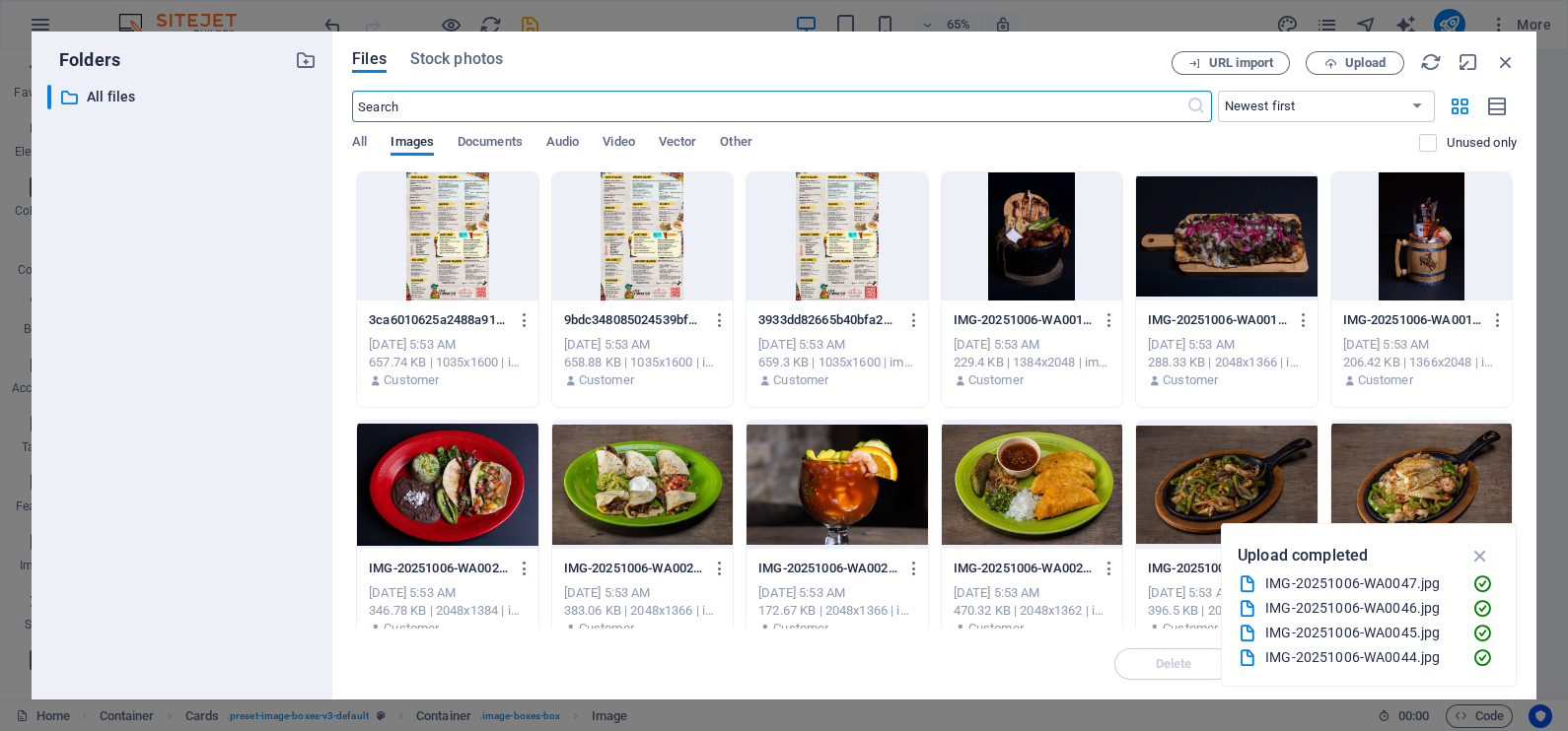
click at [1395, 276] on div at bounding box center [1421, 236] width 180 height 128
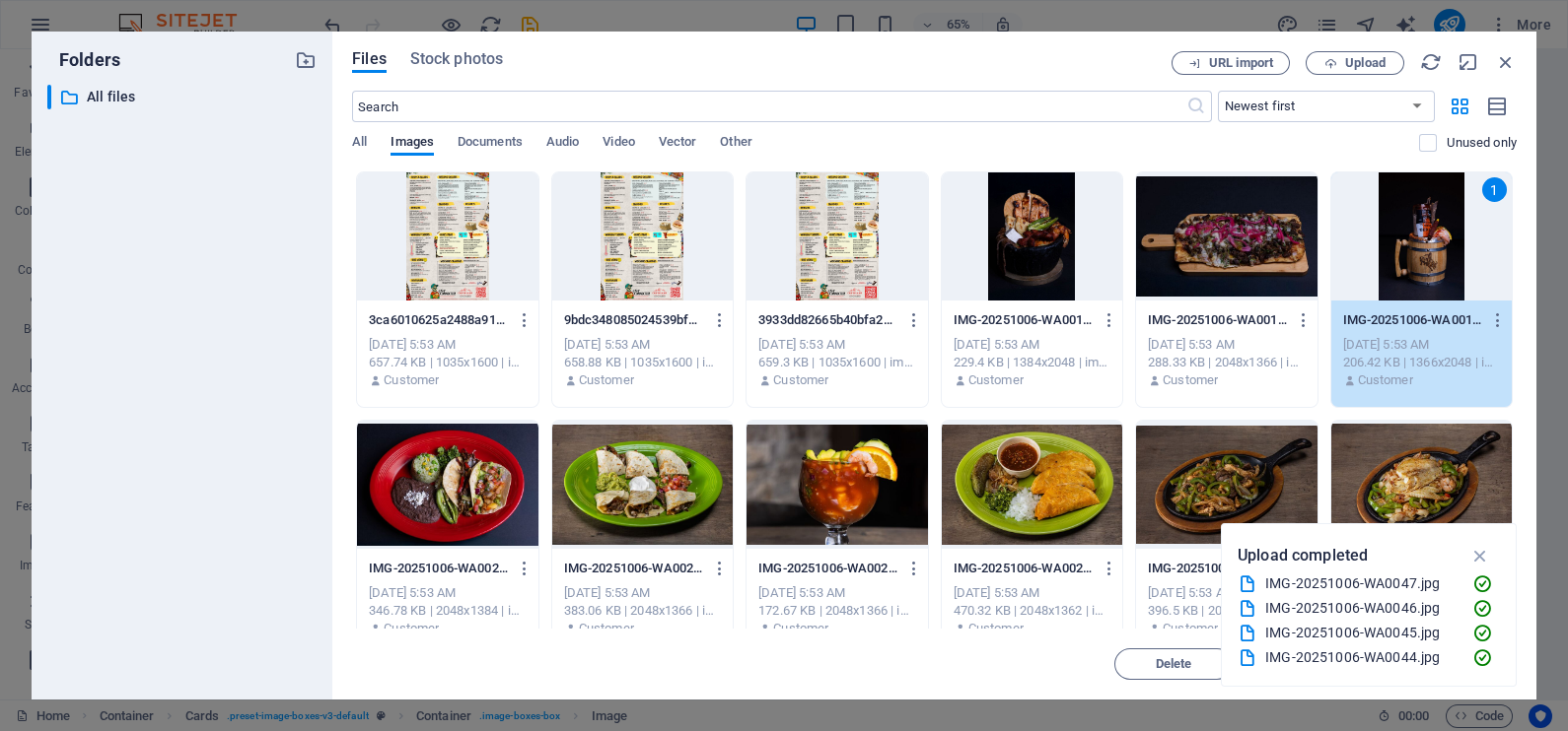
click at [1395, 276] on div "1" at bounding box center [1421, 236] width 180 height 128
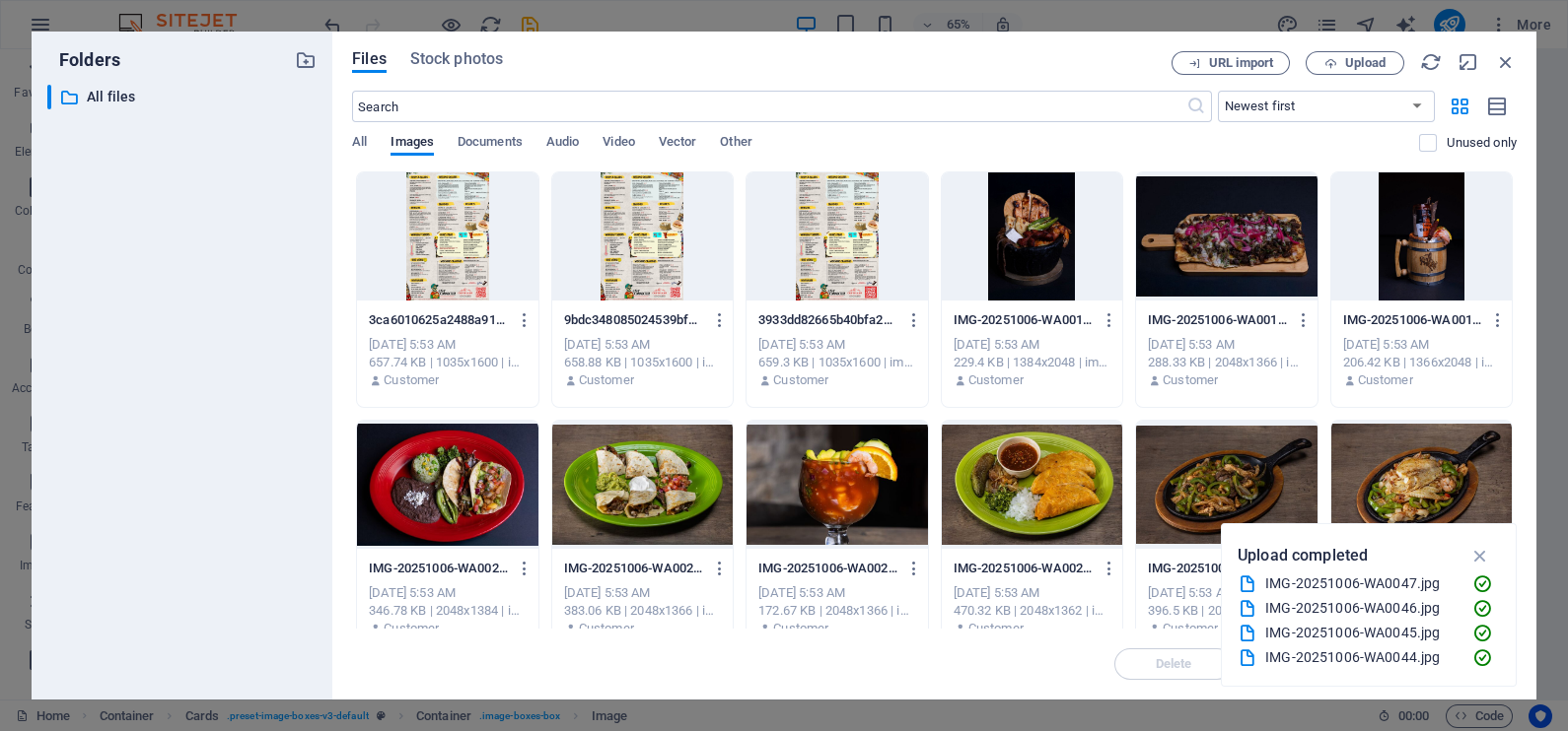
click at [1413, 228] on div at bounding box center [1421, 236] width 180 height 128
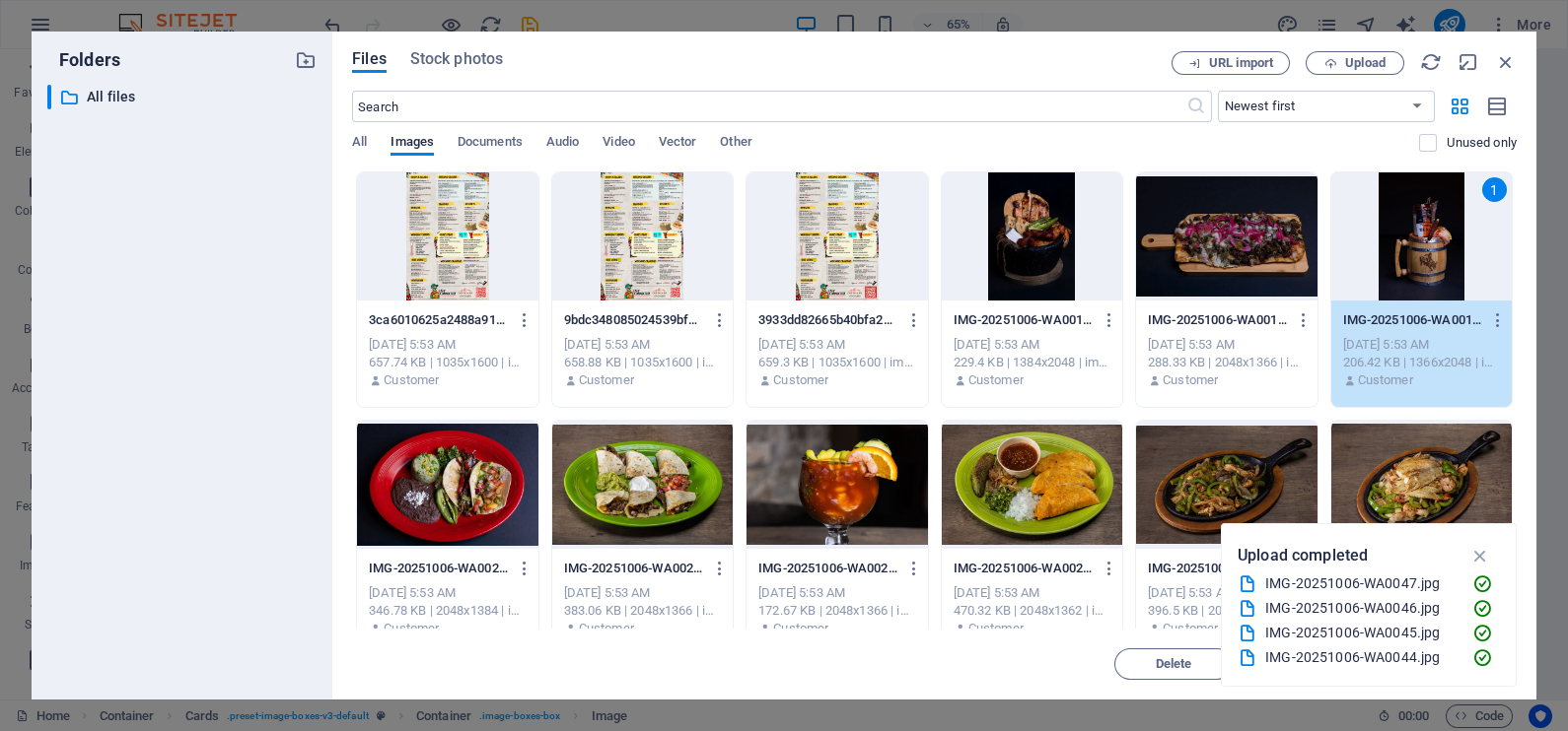
click at [1413, 228] on div "1" at bounding box center [1421, 236] width 180 height 128
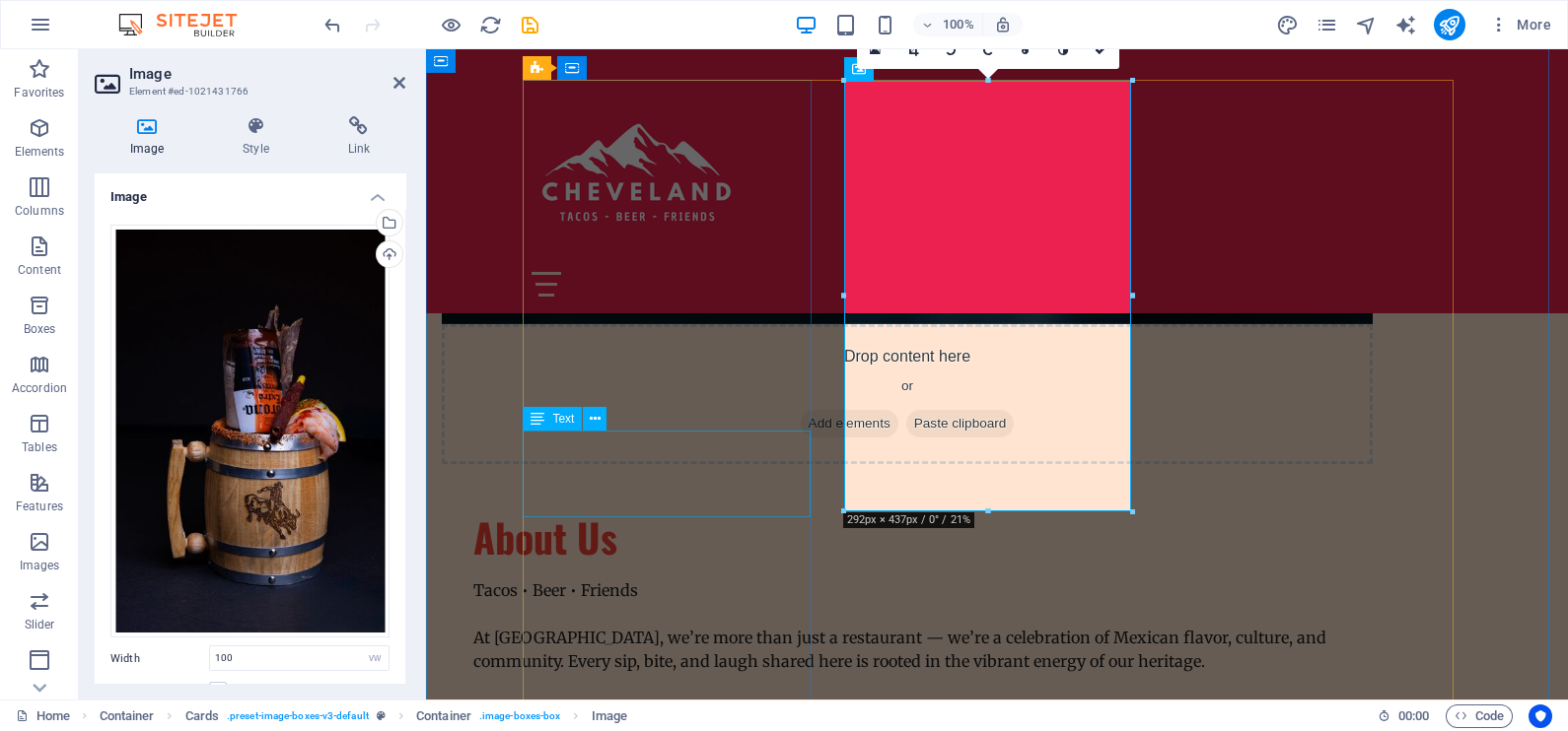
scroll to position [1232, 0]
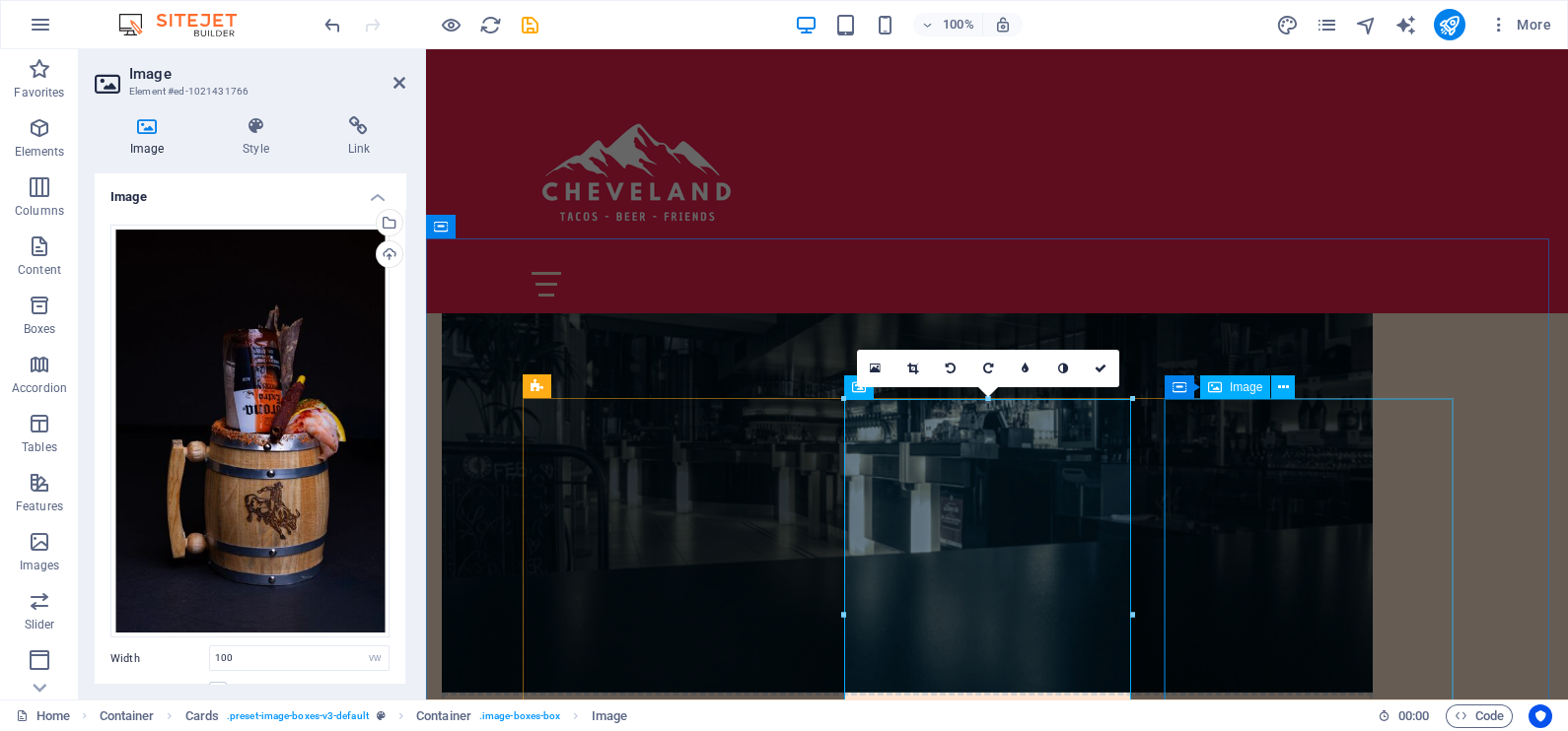
select select "px"
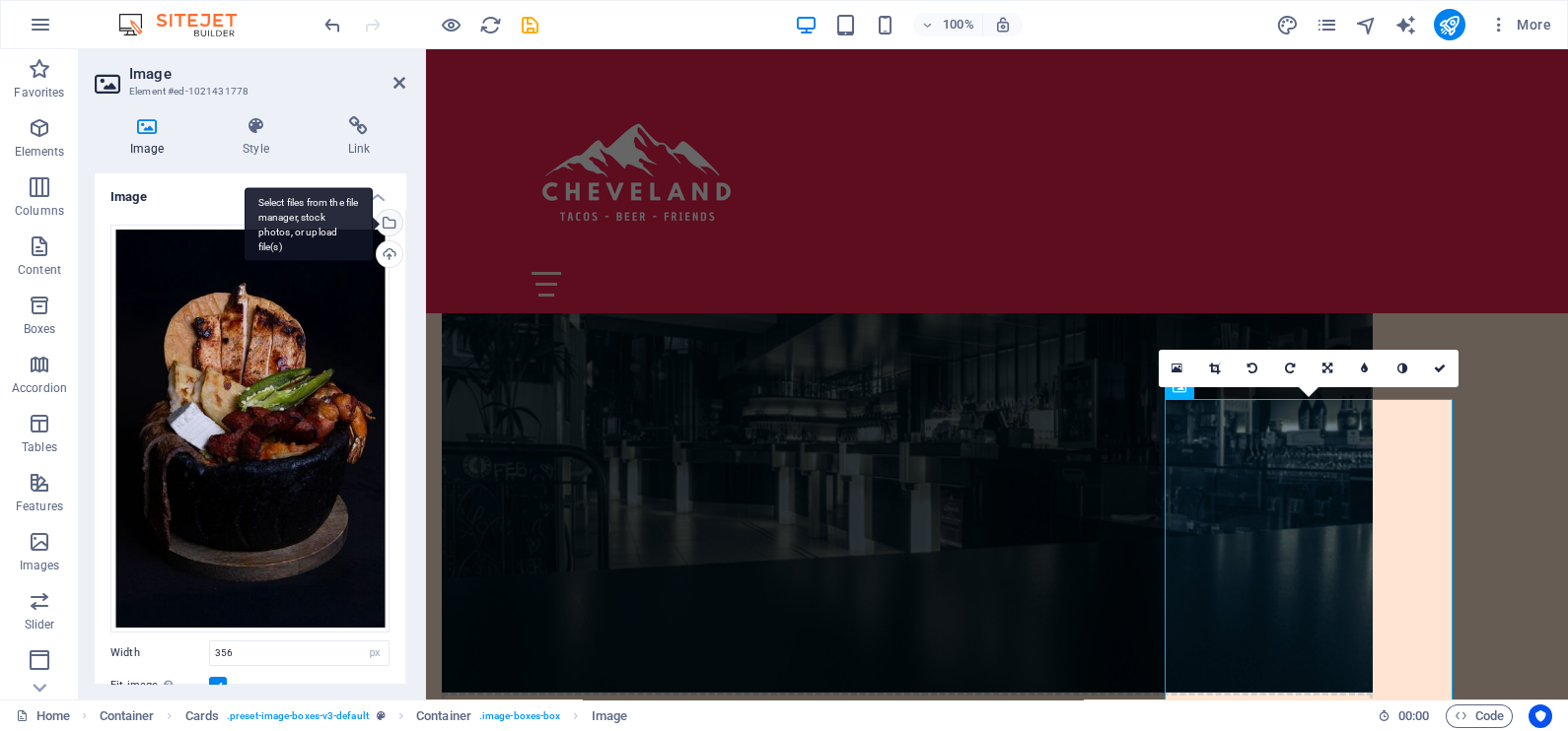
click at [373, 226] on div "Select files from the file manager, stock photos, or upload file(s)" at bounding box center [308, 224] width 128 height 74
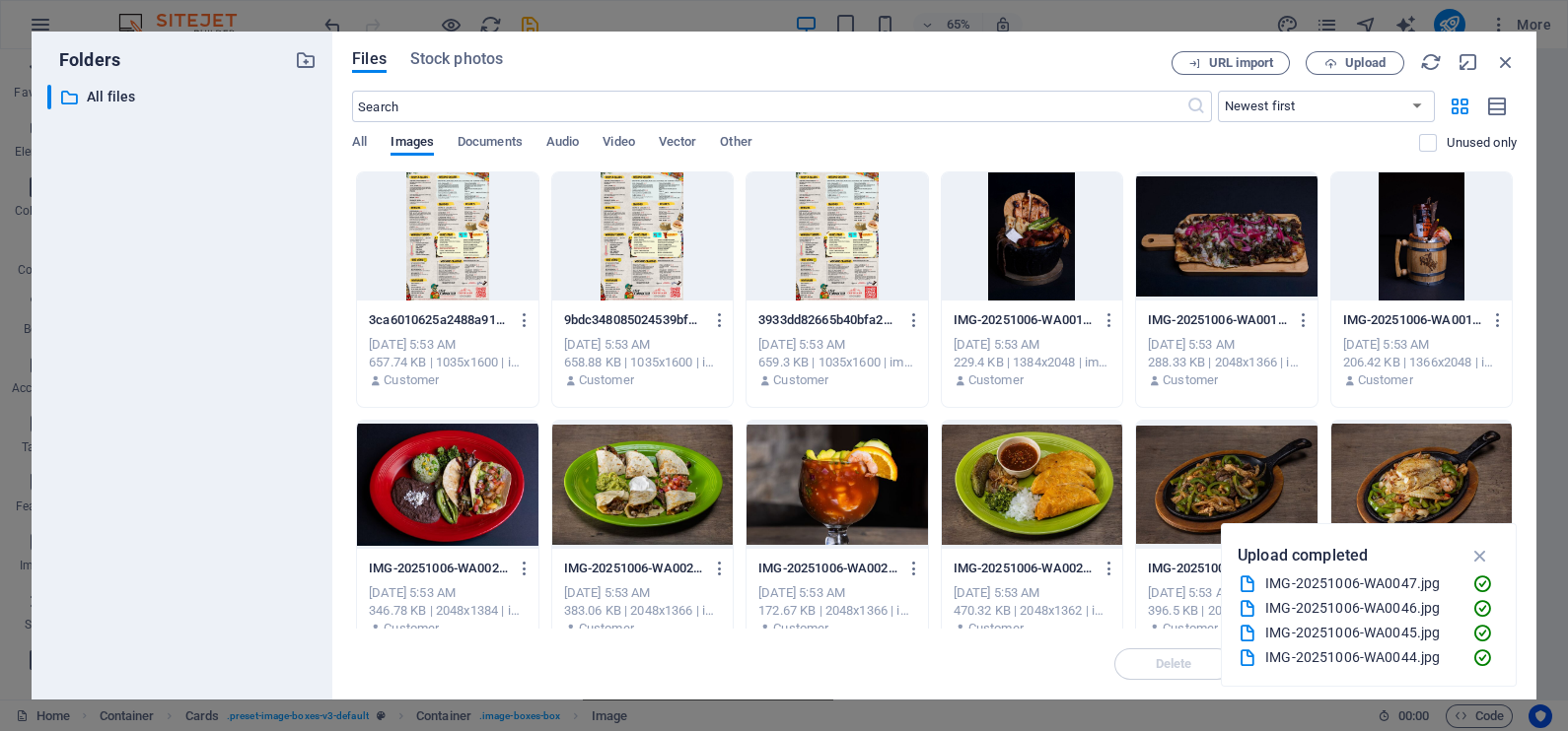
click at [1248, 253] on div at bounding box center [1226, 236] width 180 height 128
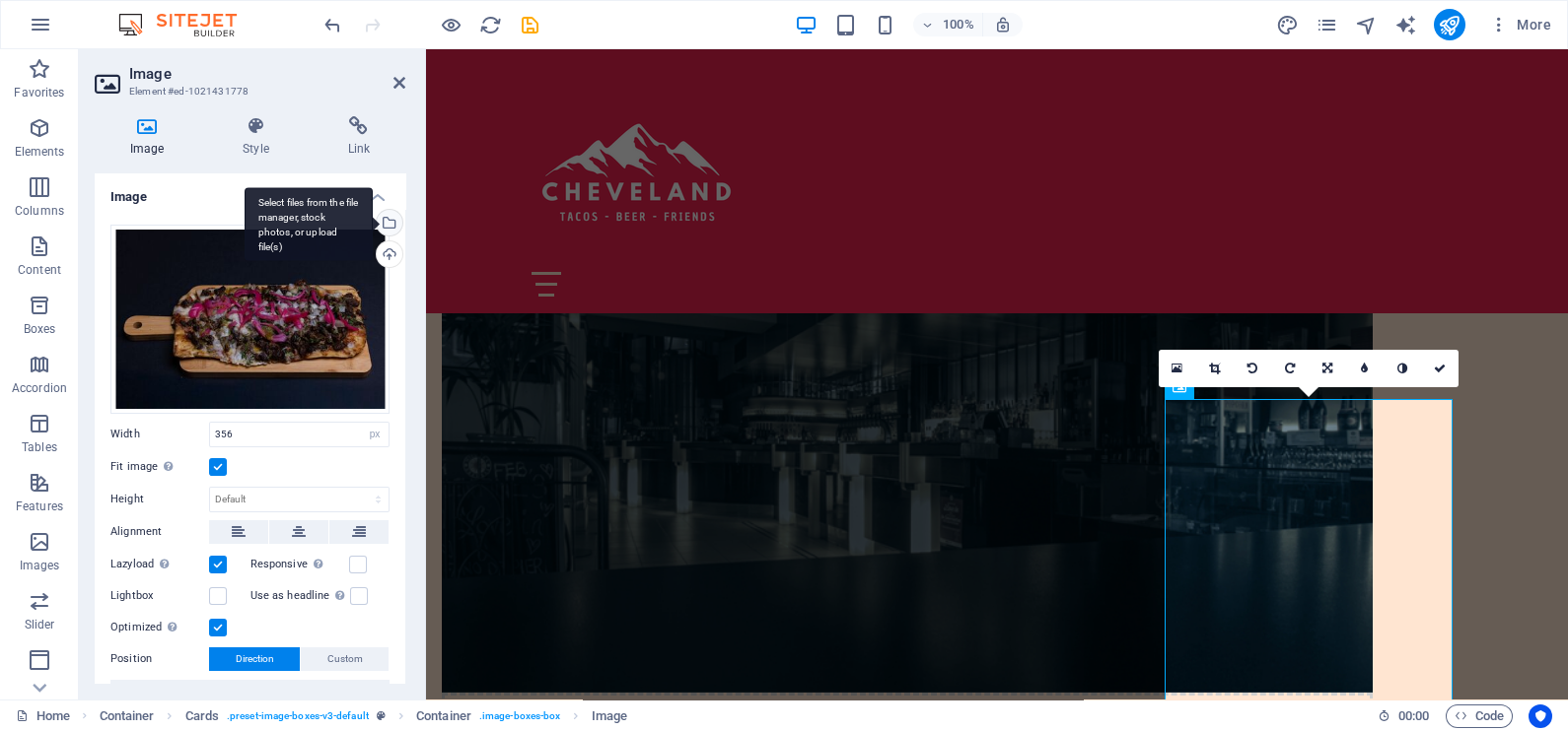
click at [373, 227] on div "Select files from the file manager, stock photos, or upload file(s)" at bounding box center [308, 224] width 128 height 74
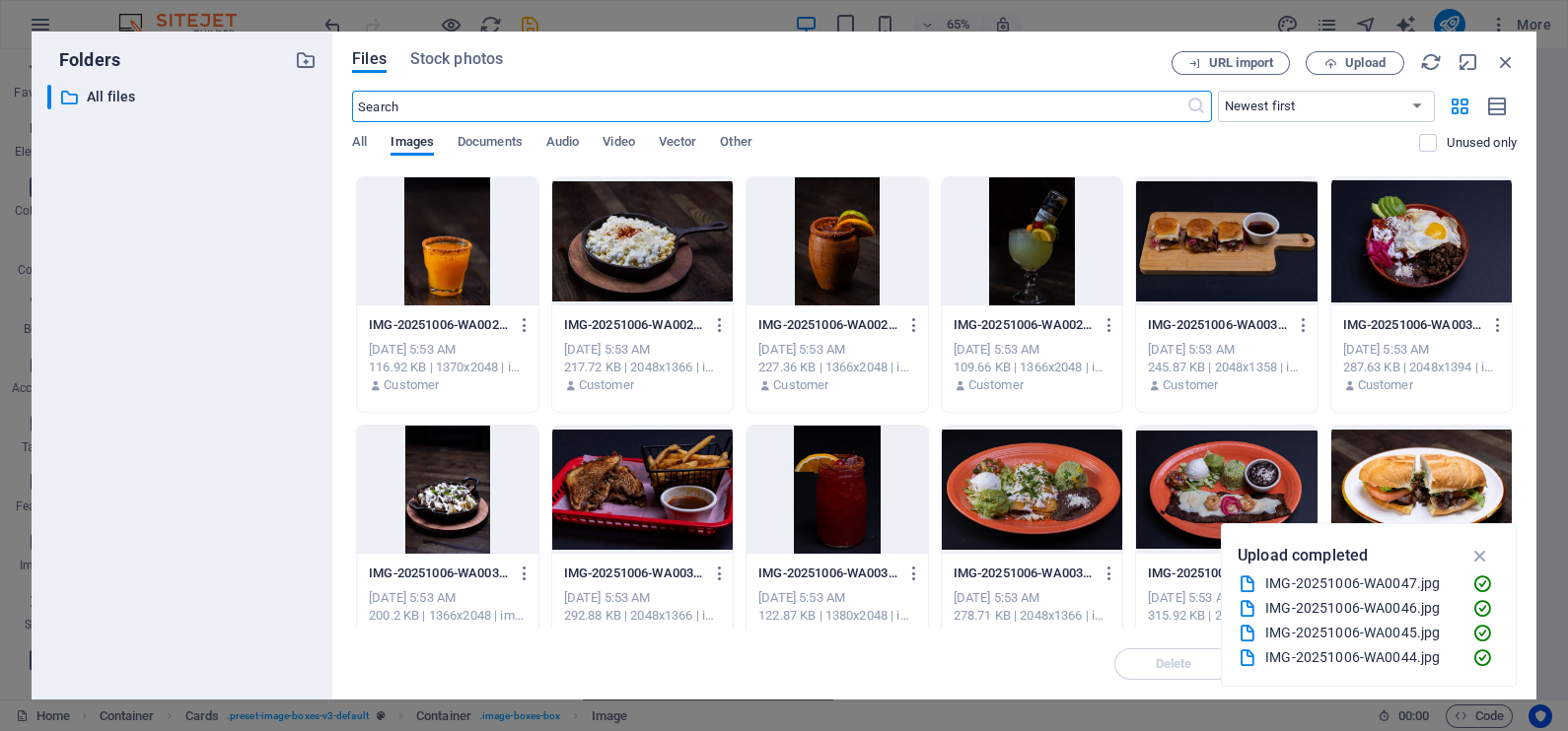
scroll to position [0, 0]
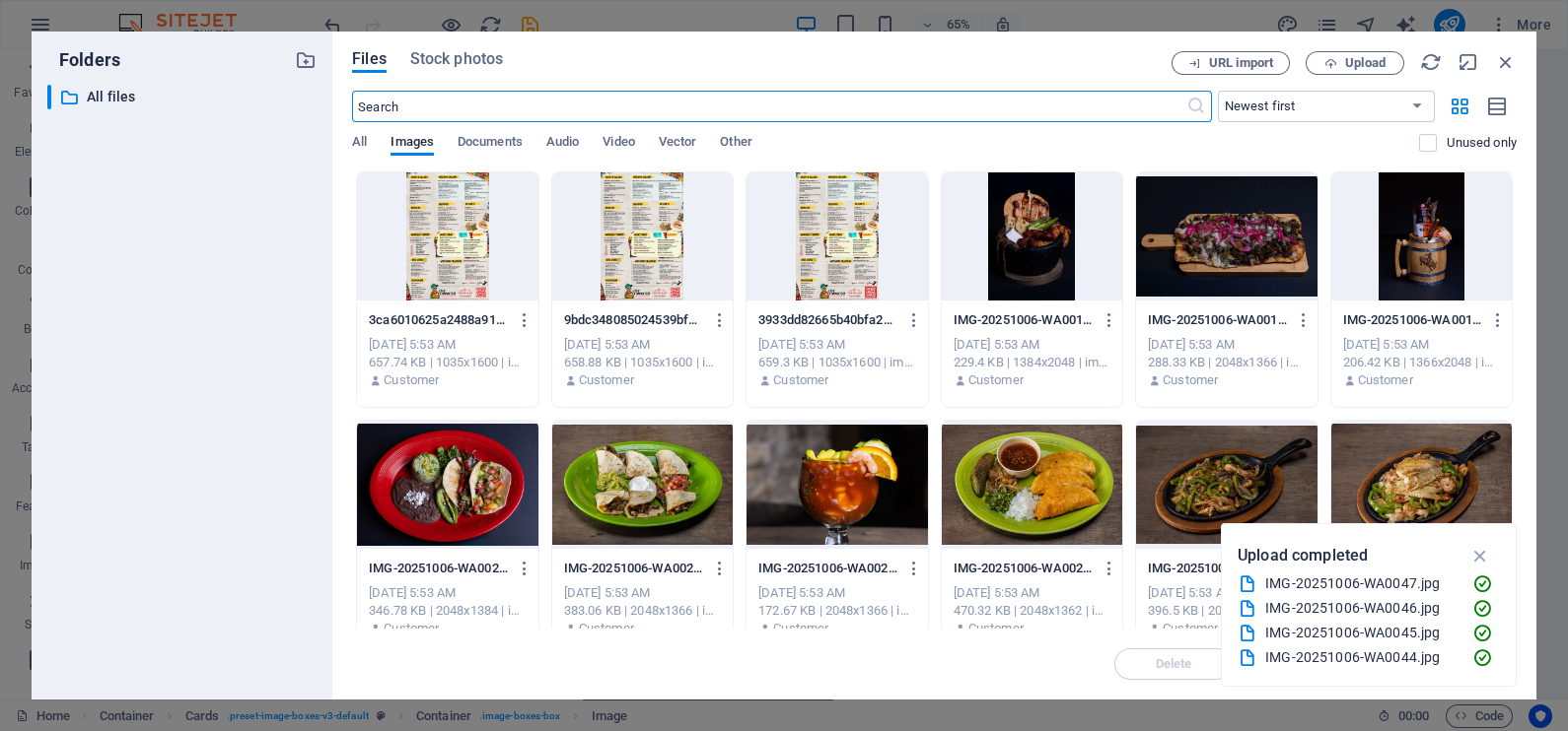
click at [1015, 246] on div at bounding box center [1032, 236] width 180 height 128
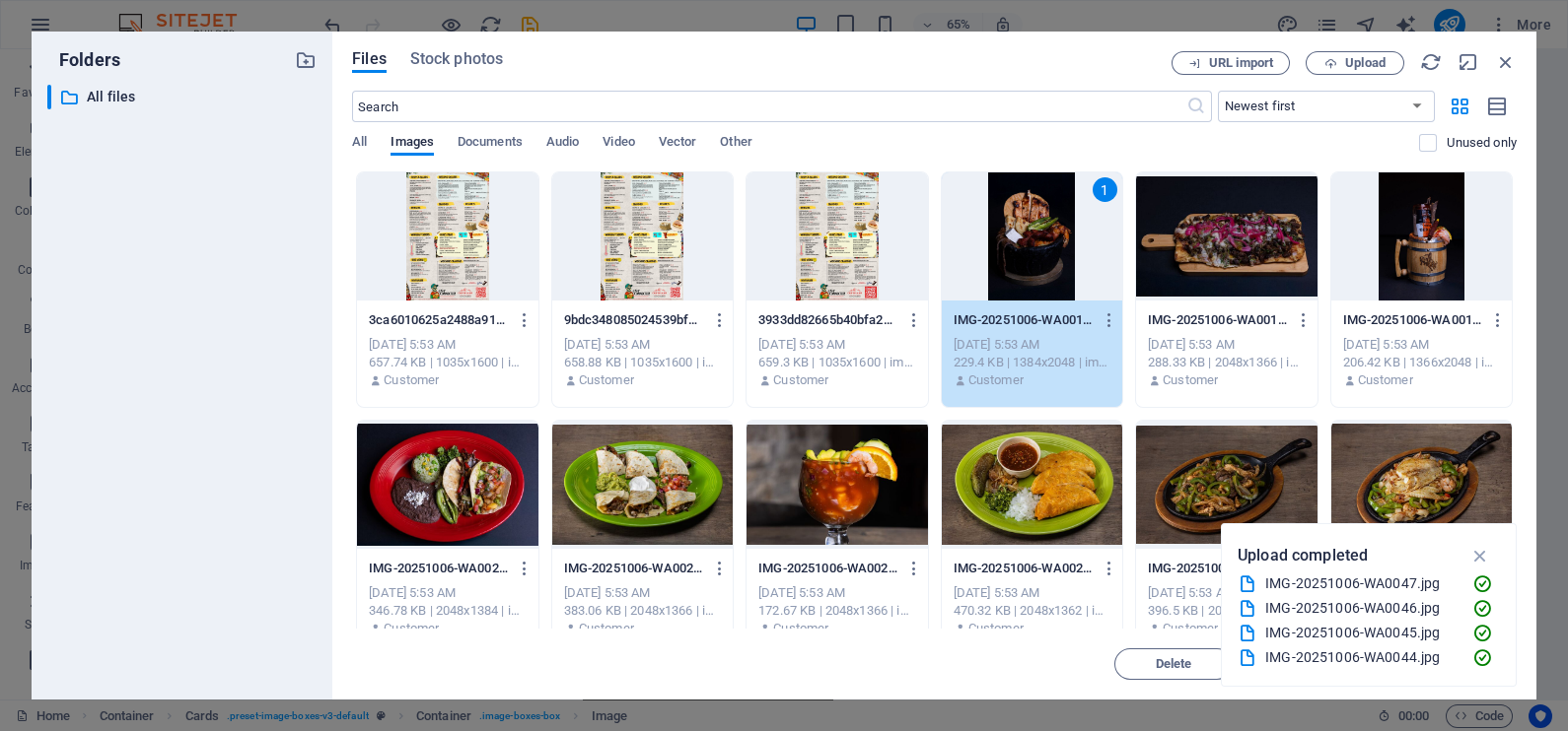
click at [1015, 246] on div "1" at bounding box center [1032, 236] width 180 height 128
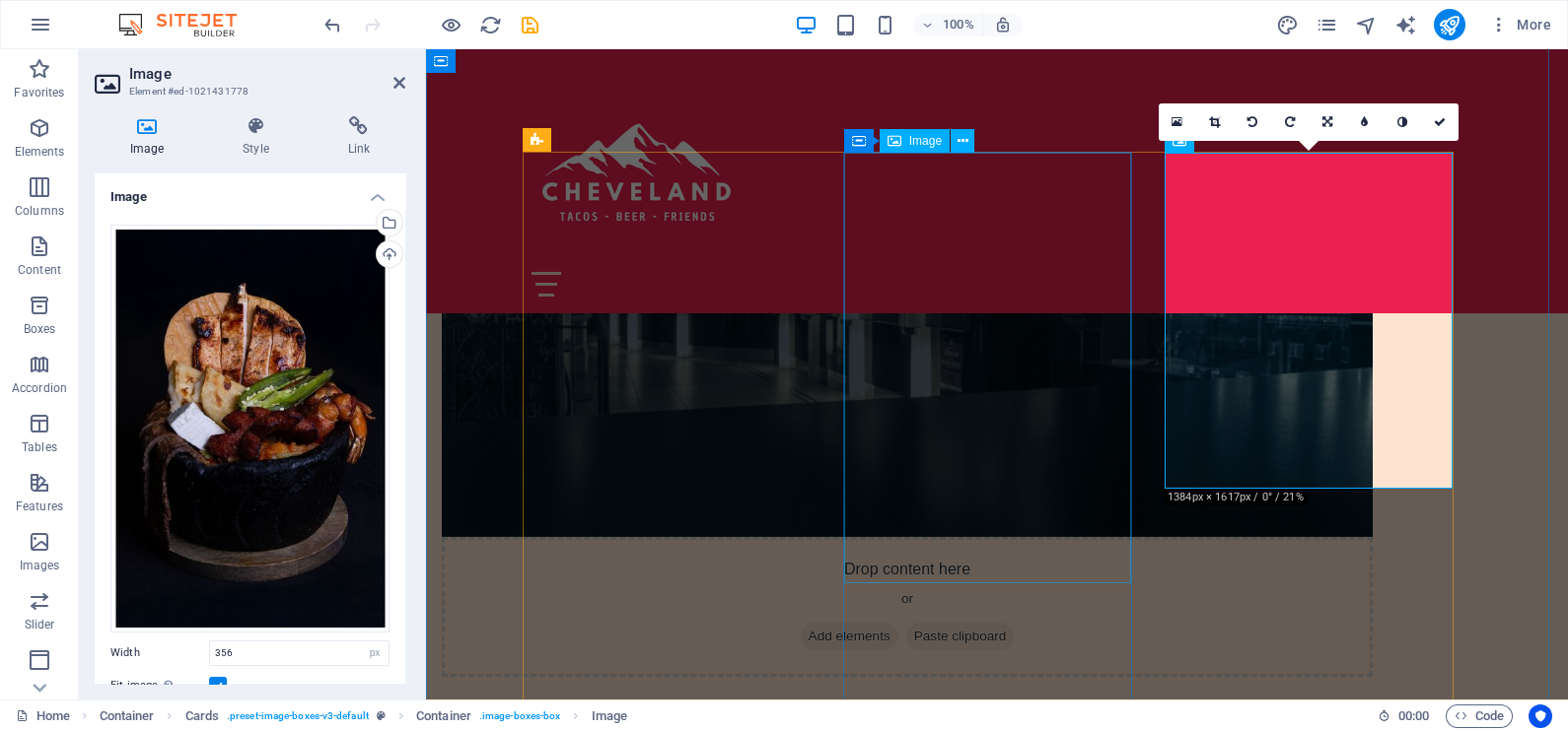
scroll to position [1355, 0]
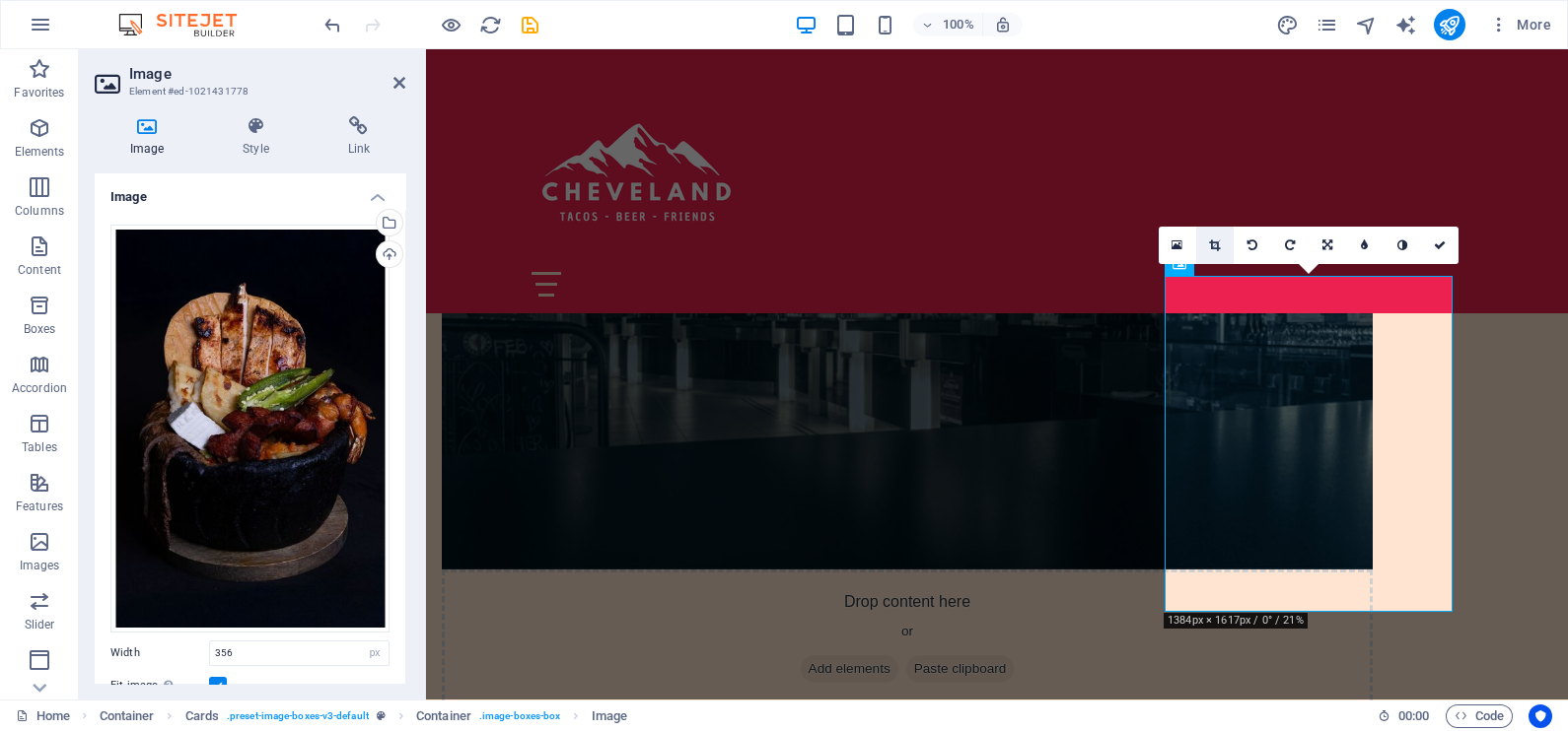
click at [1219, 242] on icon at bounding box center [1214, 246] width 11 height 12
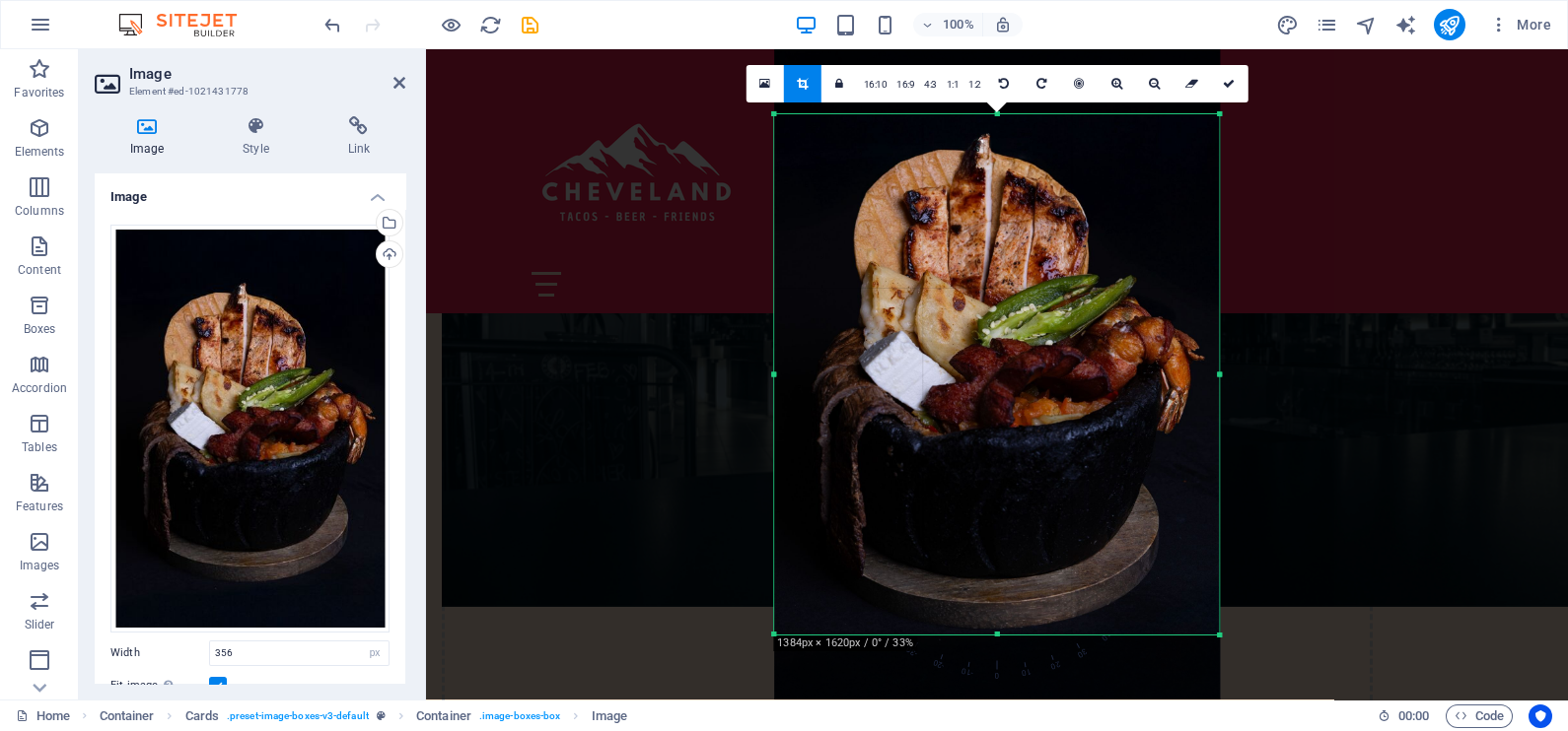
drag, startPoint x: 996, startPoint y: 631, endPoint x: 996, endPoint y: 702, distance: 71.0
click at [996, 699] on section "Favorites Elements Columns Content Boxes Accordion Tables Features Images Slide…" at bounding box center [784, 374] width 1568 height 651
drag, startPoint x: 996, startPoint y: 634, endPoint x: 996, endPoint y: 689, distance: 55.0
click at [996, 635] on div "180 170 160 150 140 130 120 110 100 90 80 70 60 50 40 30 20 10 0 -10 -20 -30 -4…" at bounding box center [996, 373] width 445 height 520
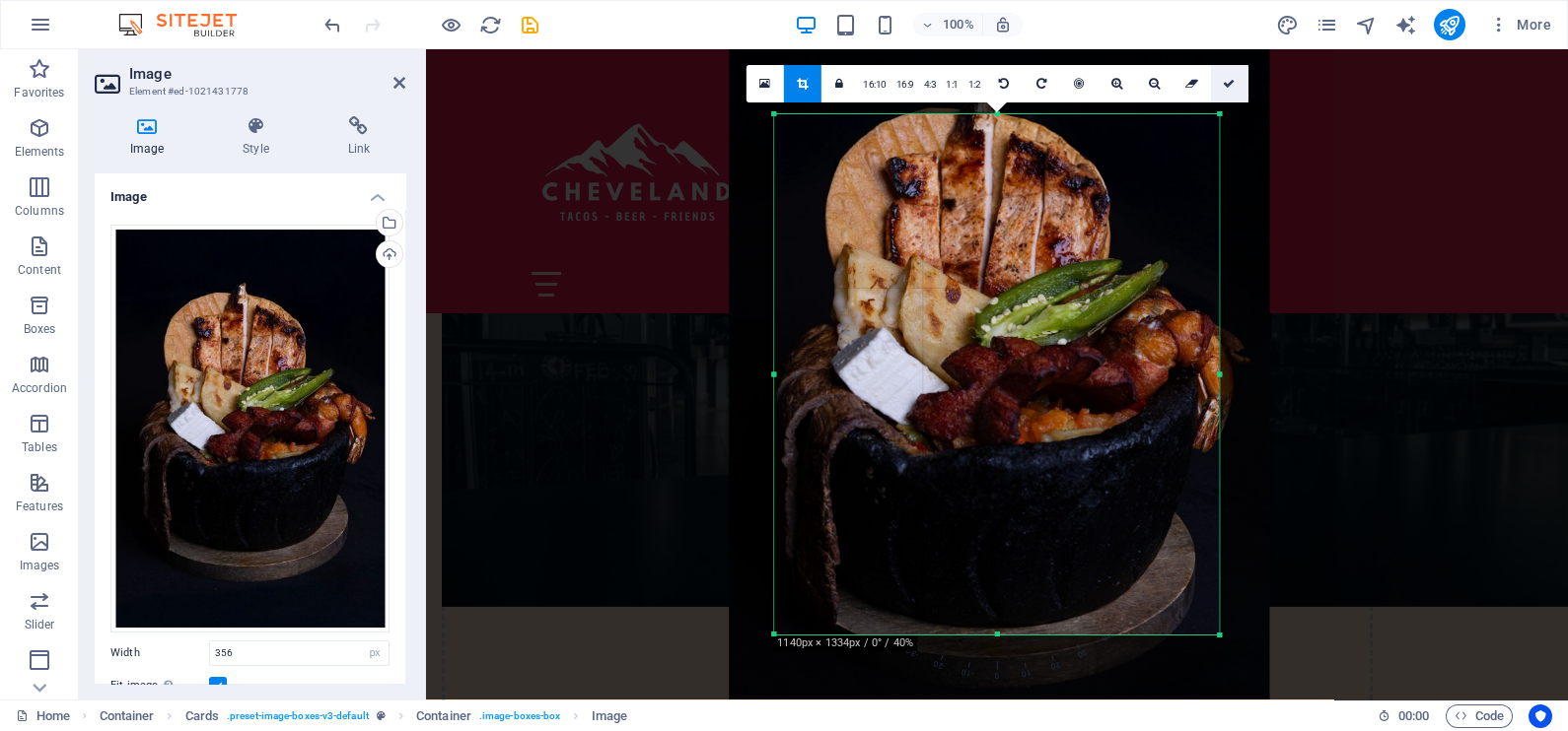
click at [1237, 83] on link at bounding box center [1229, 84] width 38 height 38
type input "451"
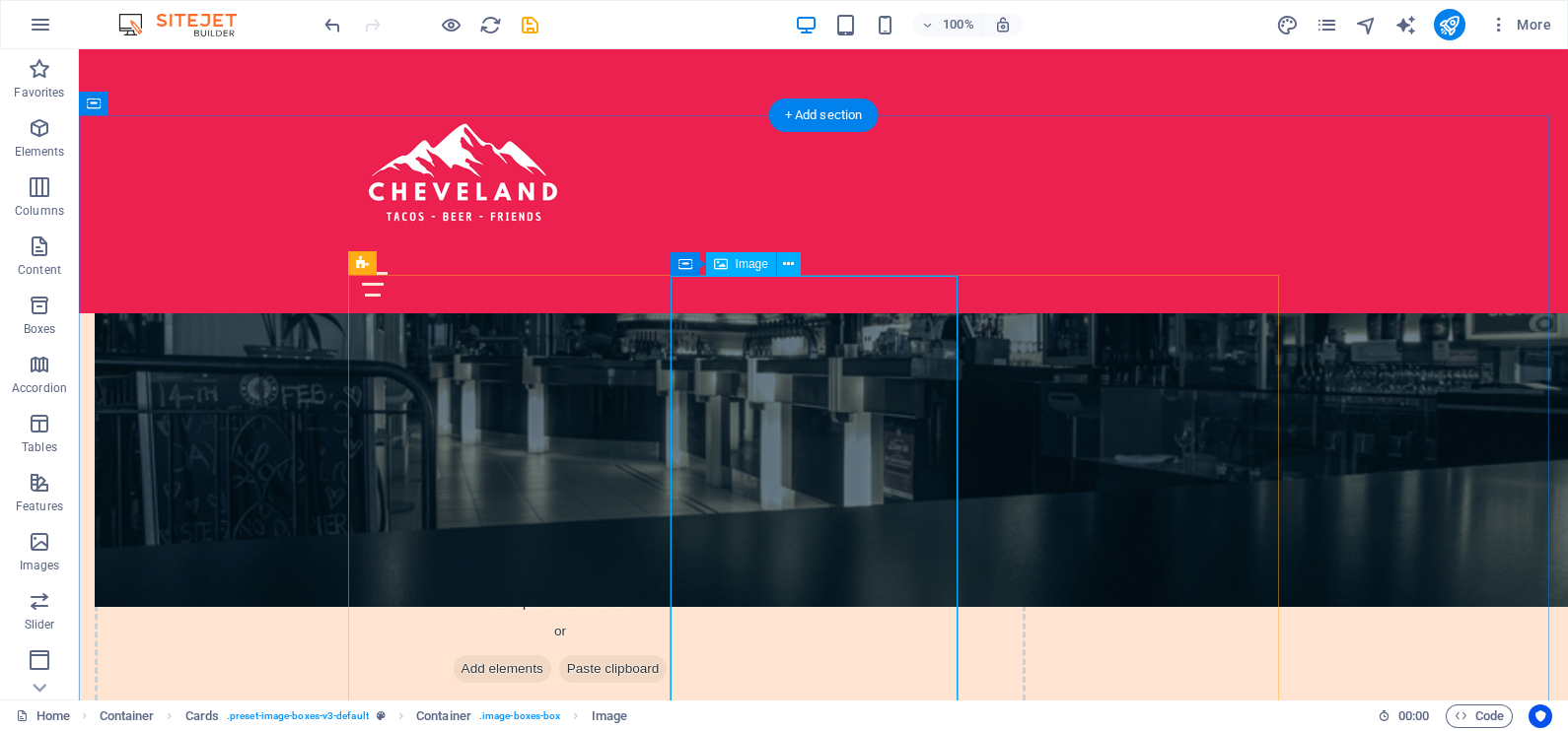
select select "vw"
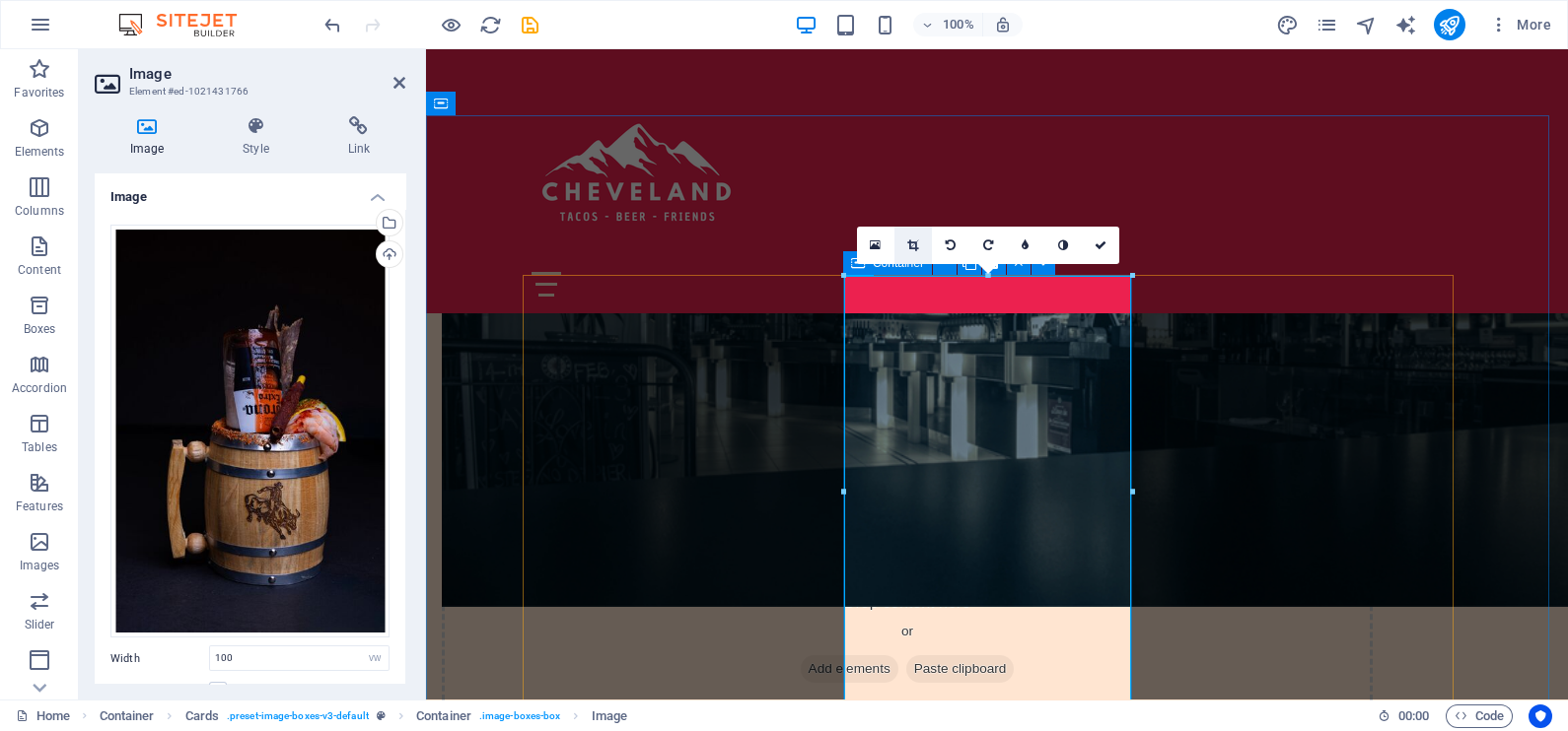
click at [911, 250] on icon at bounding box center [912, 246] width 11 height 12
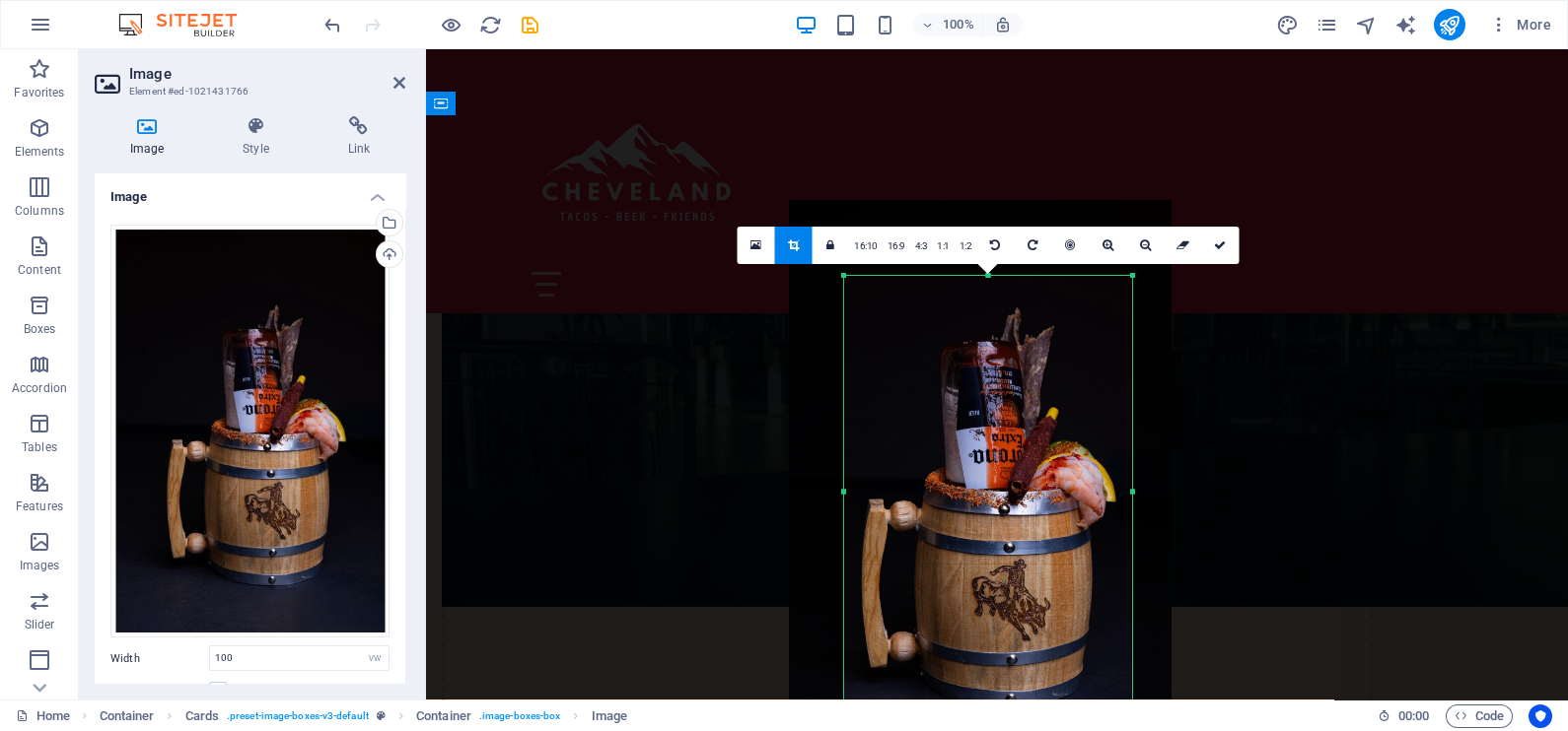
drag, startPoint x: 1079, startPoint y: 519, endPoint x: 1060, endPoint y: 521, distance: 19.1
click at [1060, 521] on div at bounding box center [980, 486] width 383 height 574
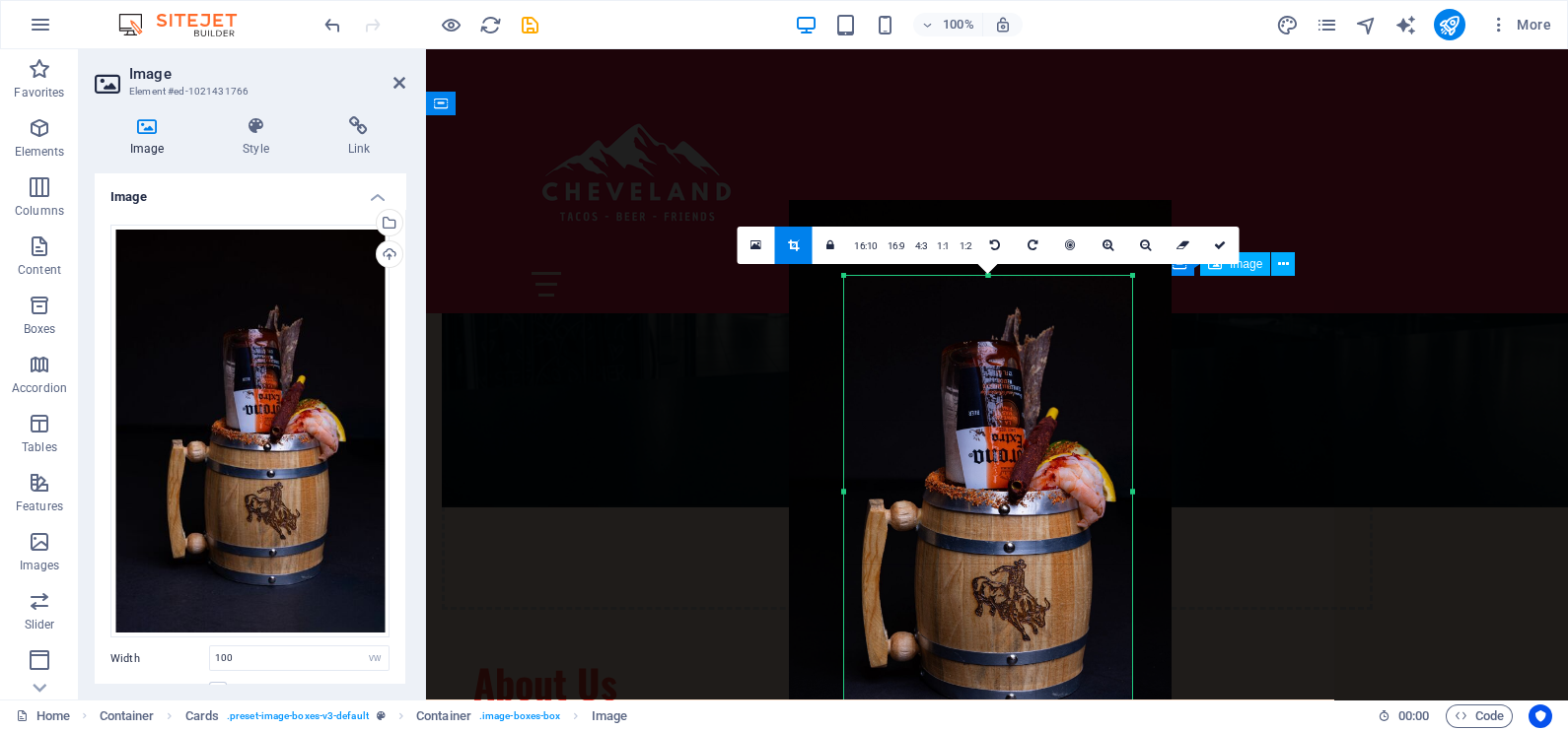
scroll to position [1601, 0]
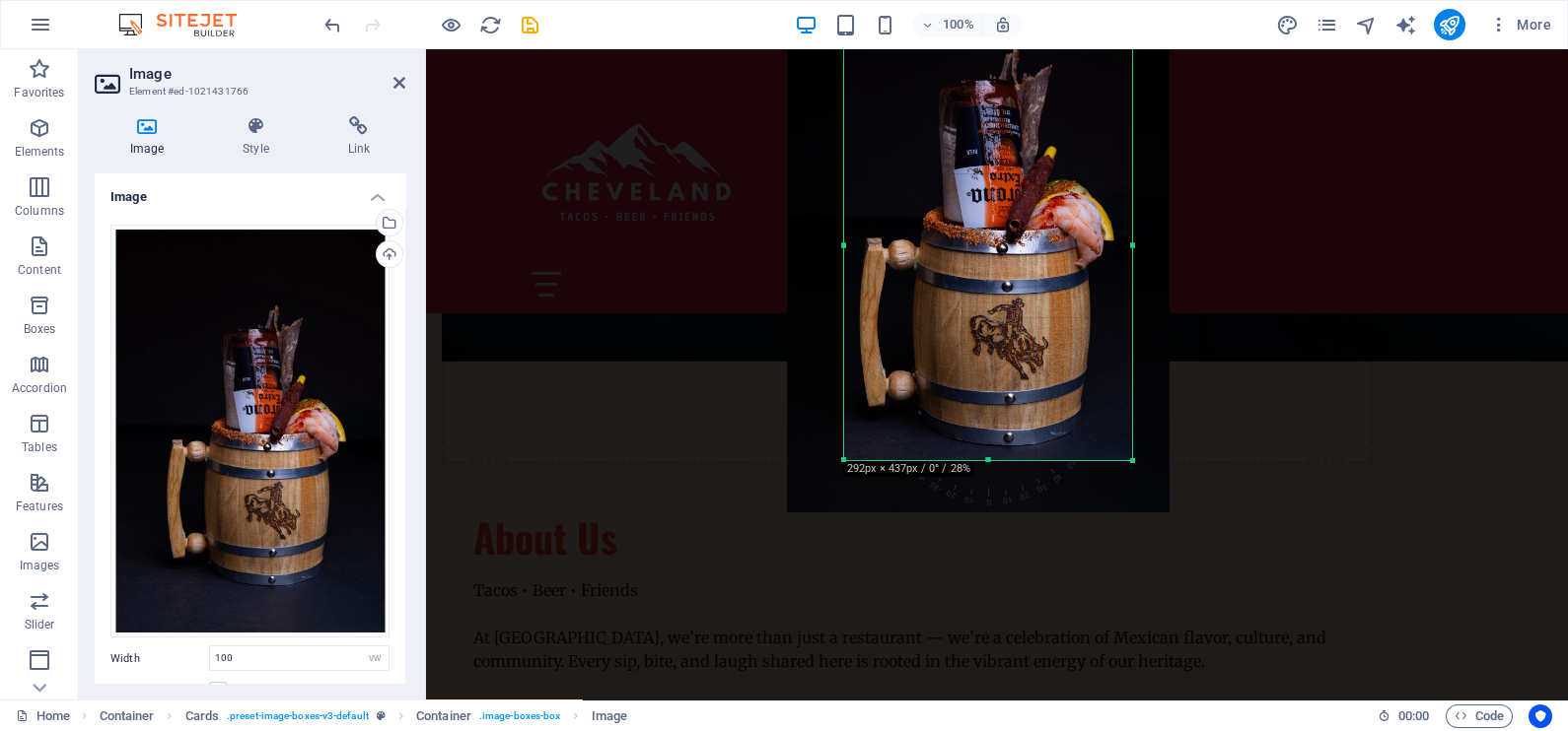
drag, startPoint x: 1038, startPoint y: 412, endPoint x: 1036, endPoint y: 396, distance: 16.1
click at [1036, 396] on div at bounding box center [978, 225] width 383 height 574
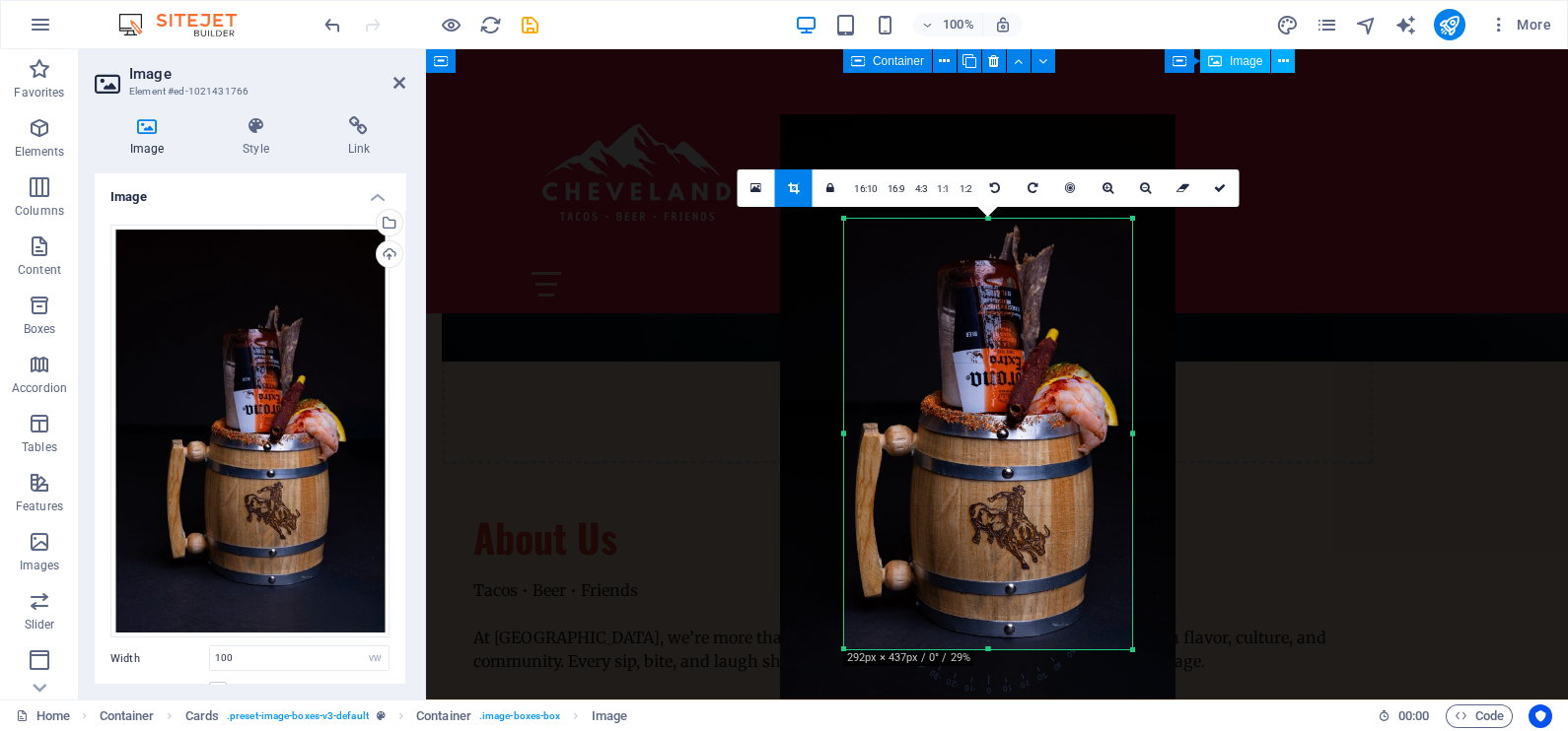
scroll to position [1232, 0]
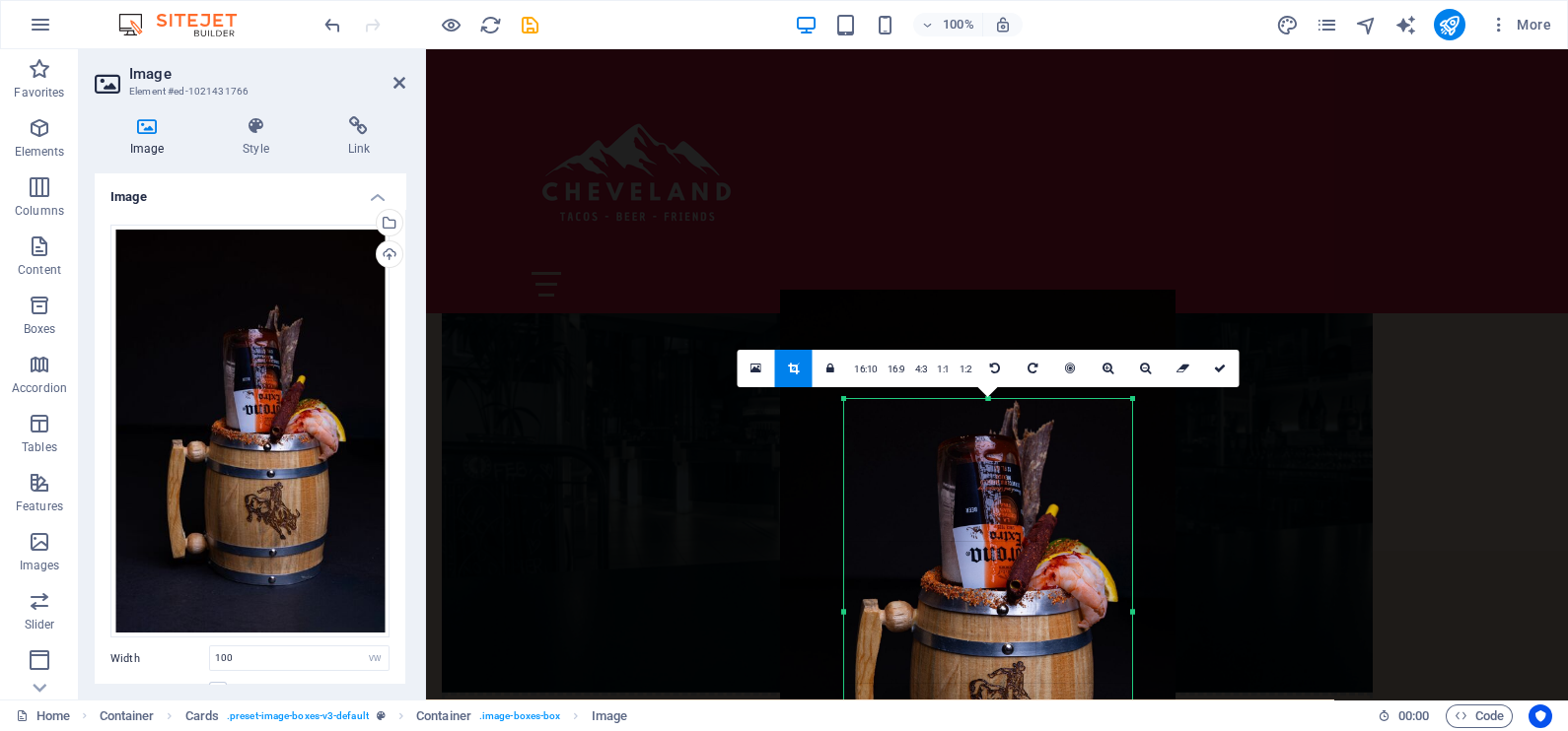
click at [984, 405] on div "180 170 160 150 140 130 120 110 100 90 80 70 60 50 40 30 20 10 0 -10 -20 -30 -4…" at bounding box center [988, 612] width 287 height 426
click at [1219, 365] on icon at bounding box center [1220, 368] width 12 height 12
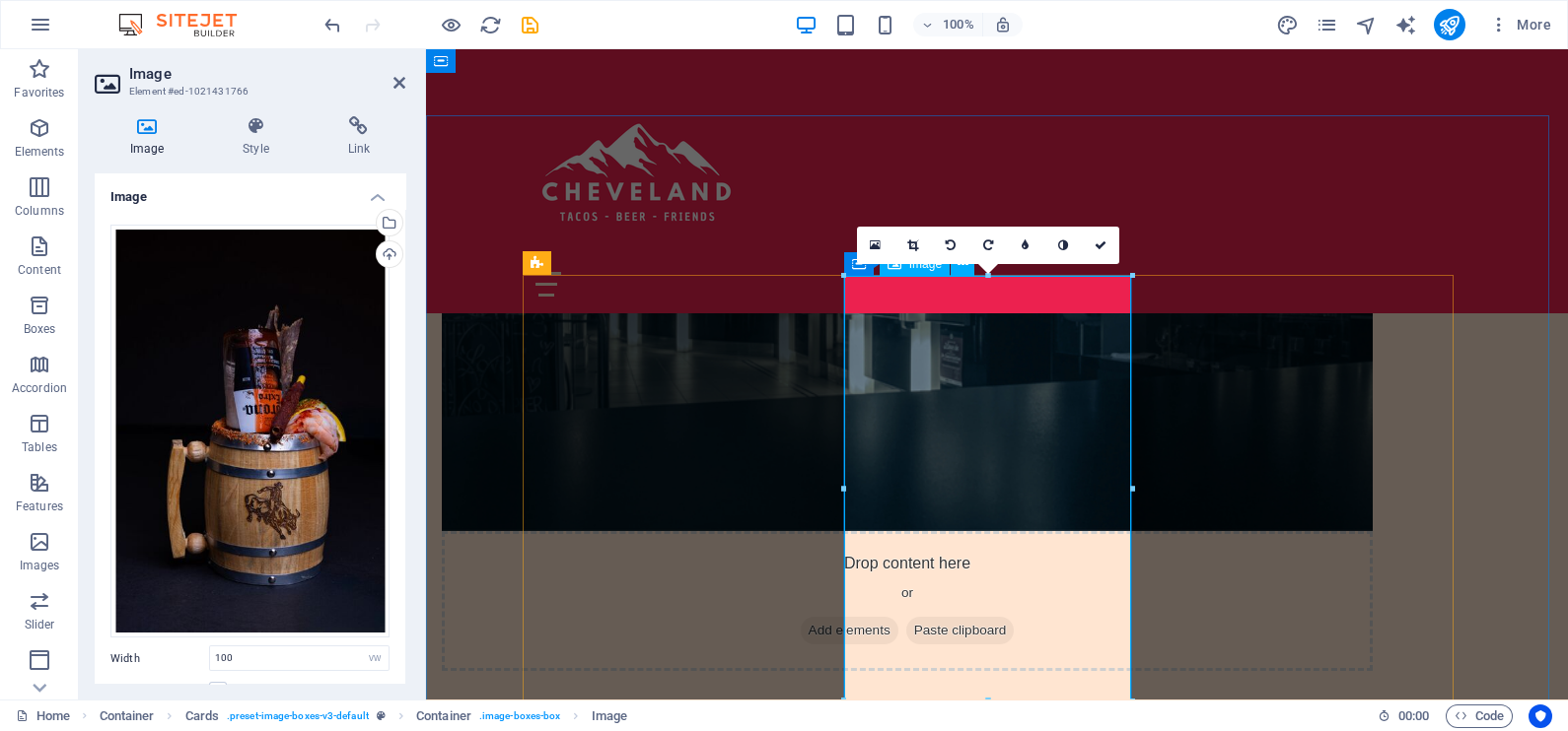
scroll to position [1355, 0]
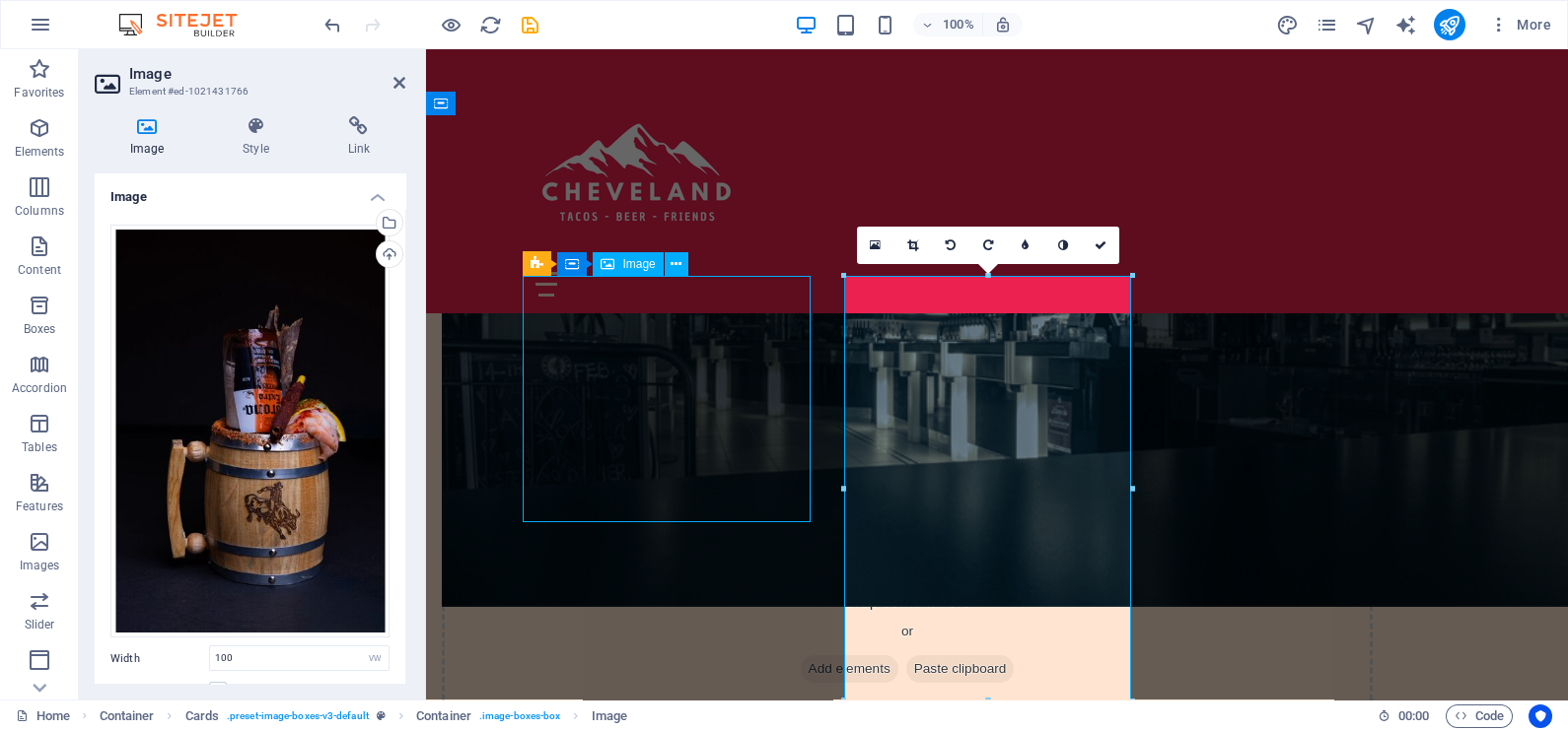
select select "vw"
select select "px"
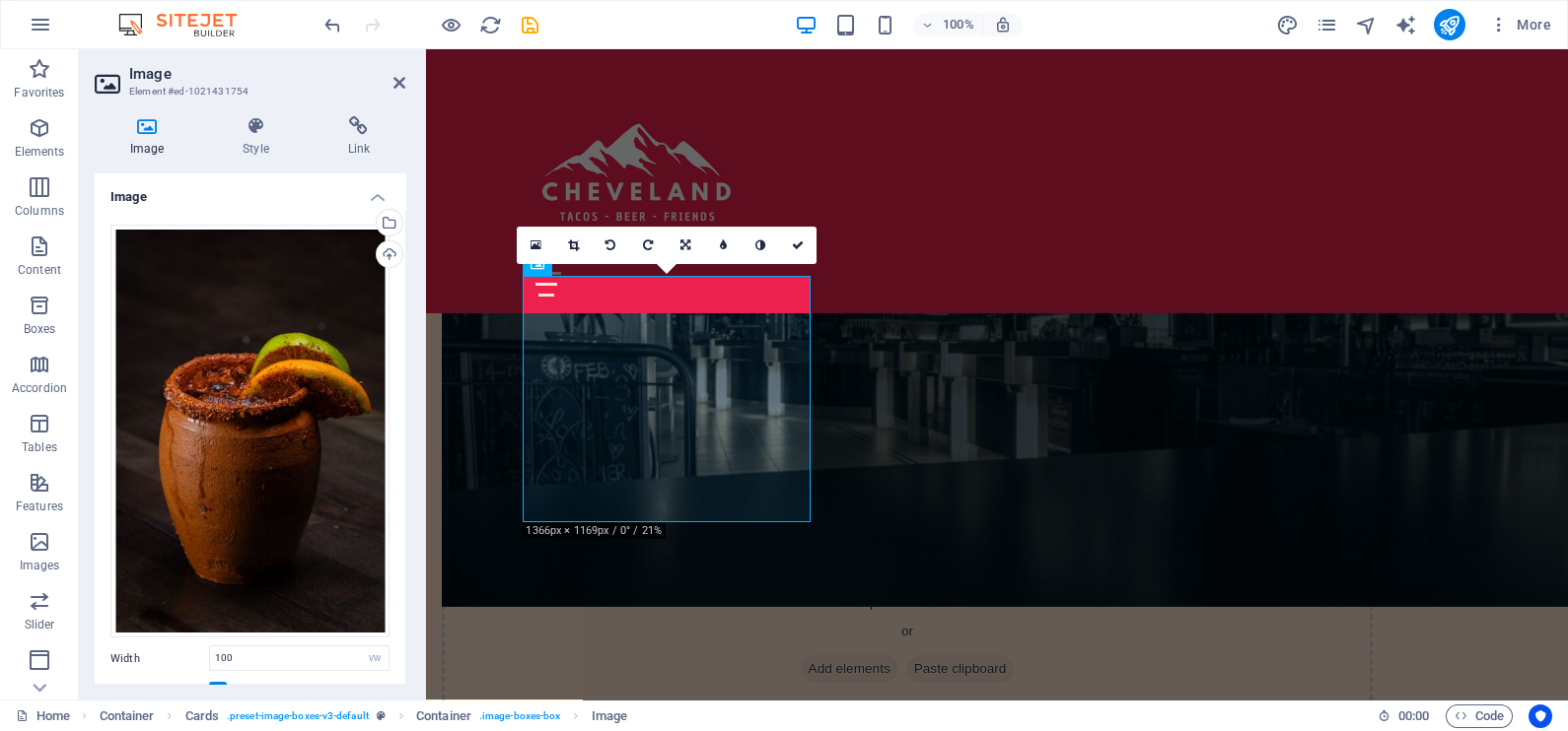
click at [579, 246] on link at bounding box center [573, 246] width 38 height 38
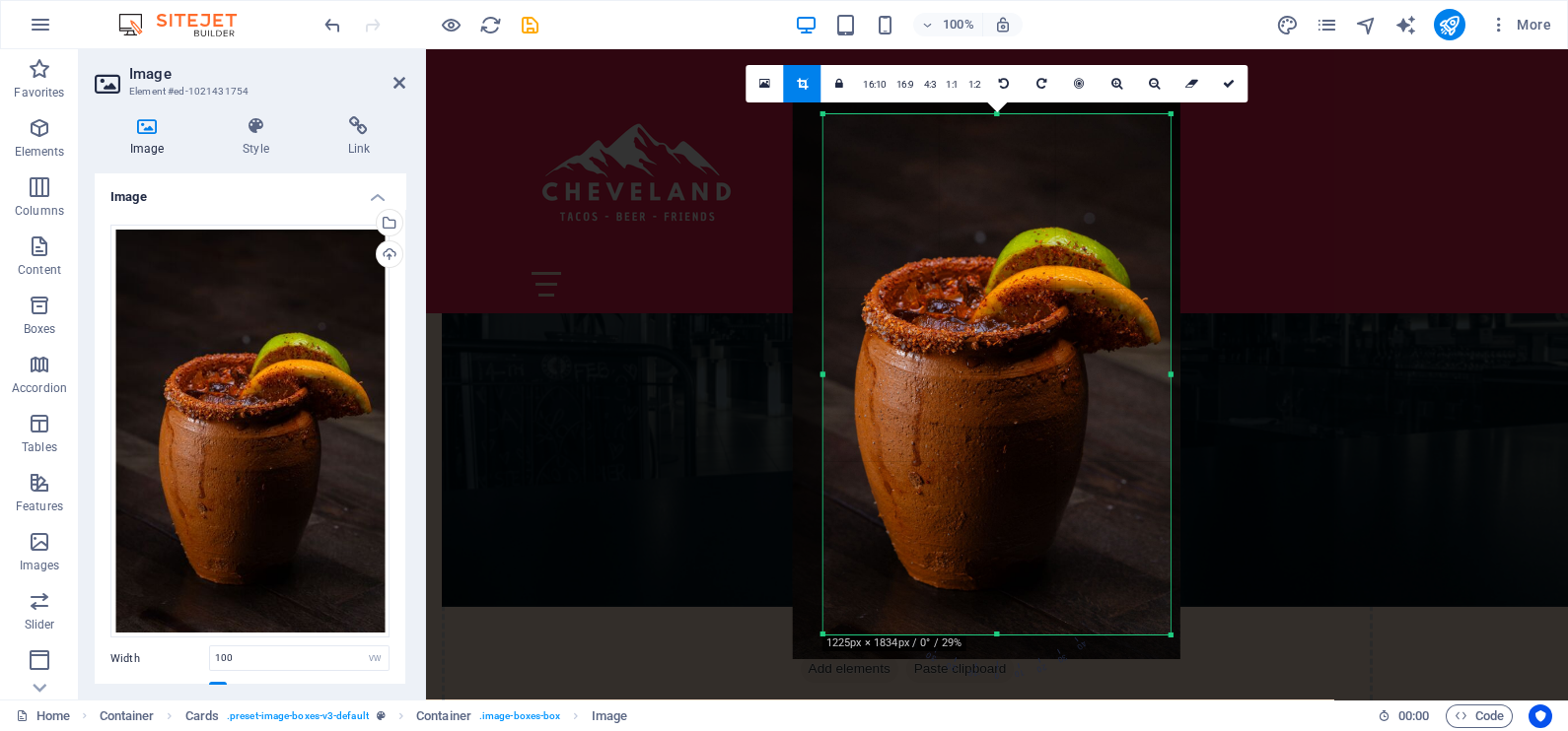
drag, startPoint x: 983, startPoint y: 424, endPoint x: 970, endPoint y: 424, distance: 13.0
click at [970, 424] on div at bounding box center [986, 369] width 388 height 580
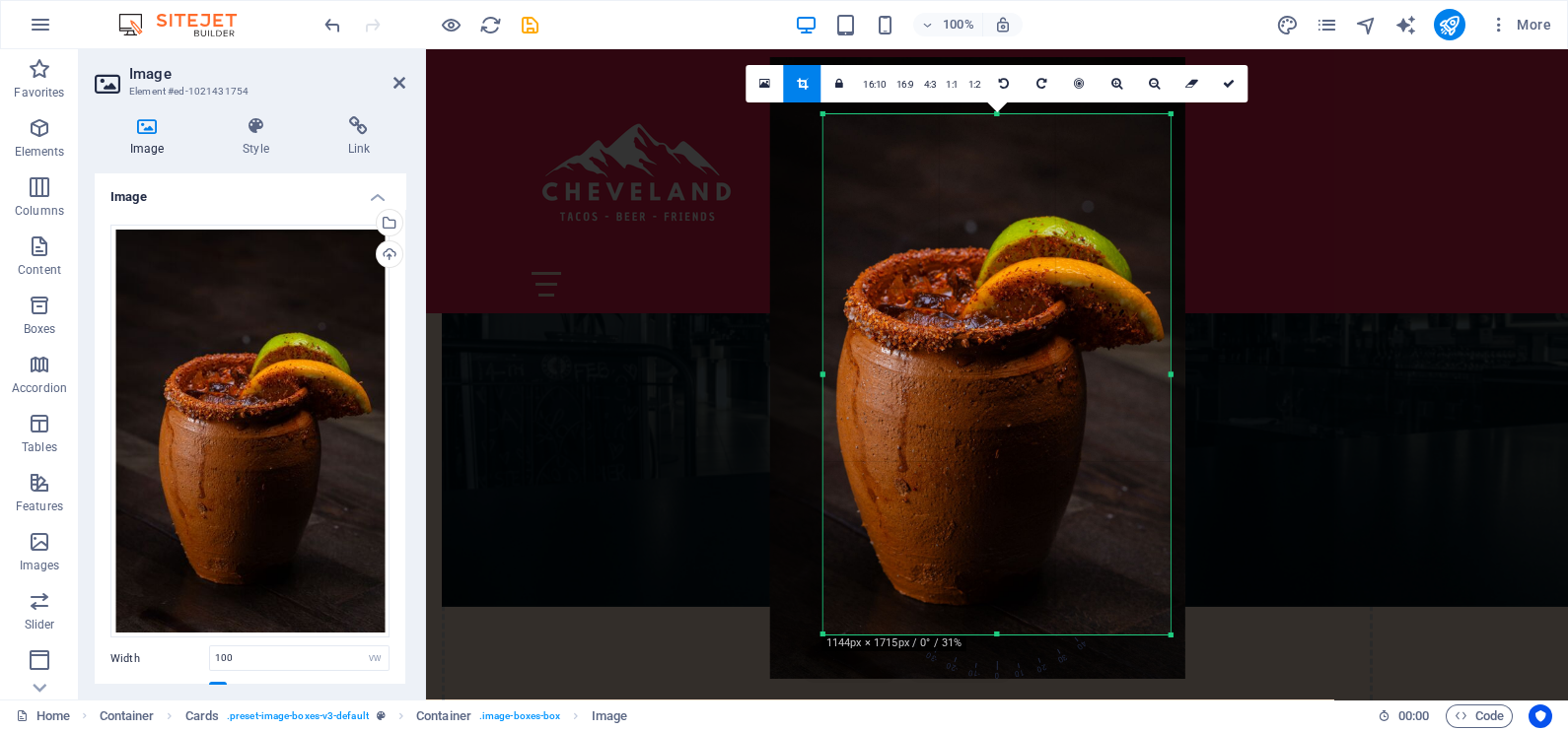
drag, startPoint x: 993, startPoint y: 420, endPoint x: 980, endPoint y: 420, distance: 13.0
click at [980, 420] on div at bounding box center [976, 368] width 415 height 622
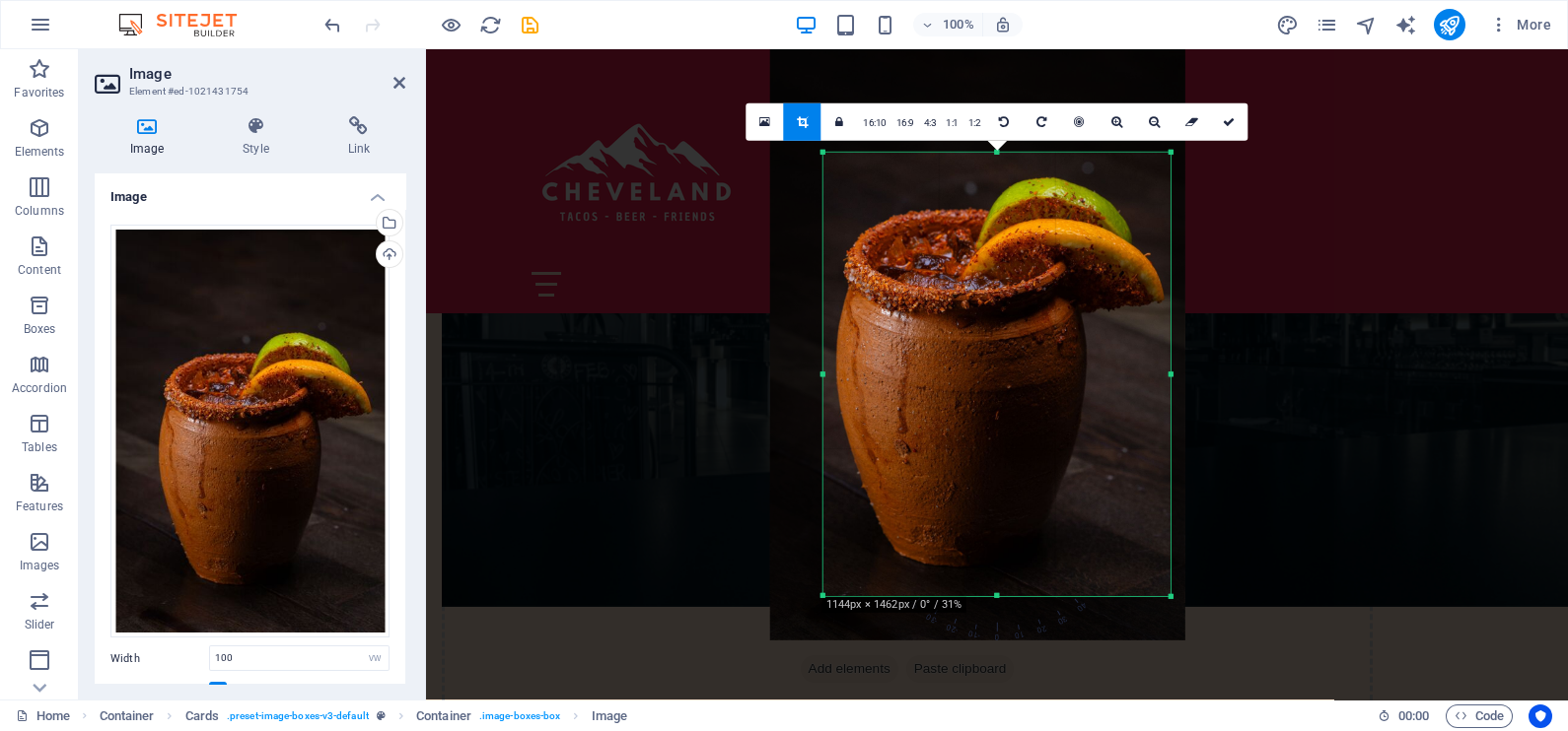
drag, startPoint x: 1000, startPoint y: 116, endPoint x: 993, endPoint y: 192, distance: 76.3
click at [993, 192] on div "180 170 160 150 140 130 120 110 100 90 80 70 60 50 40 30 20 10 0 -10 -20 -30 -4…" at bounding box center [997, 374] width 347 height 444
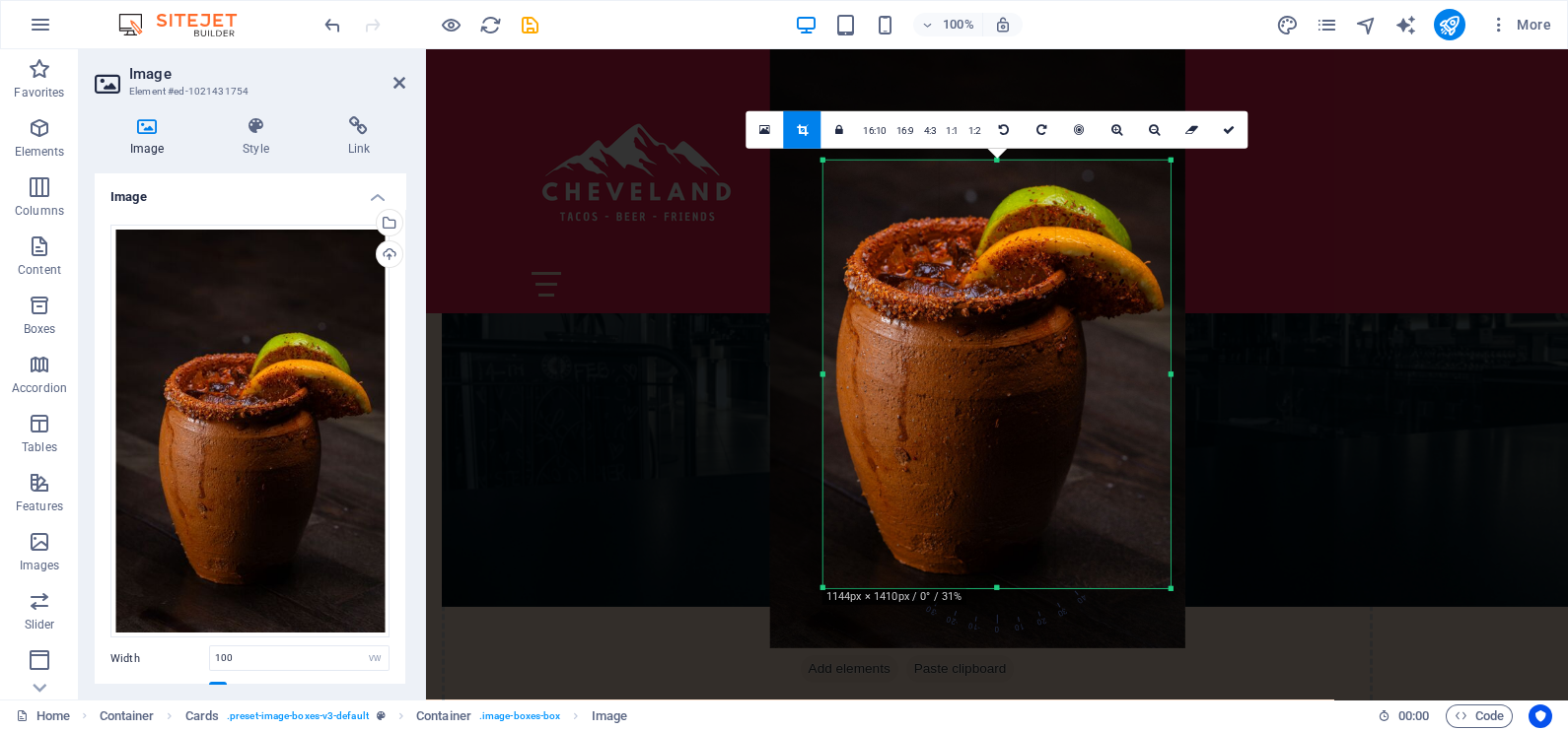
drag, startPoint x: 993, startPoint y: 593, endPoint x: 993, endPoint y: 577, distance: 16.0
click at [993, 577] on div "180 170 160 150 140 130 120 110 100 90 80 70 60 50 40 30 20 10 0 -10 -20 -30 -4…" at bounding box center [997, 374] width 347 height 428
click at [1232, 129] on icon at bounding box center [1229, 130] width 12 height 12
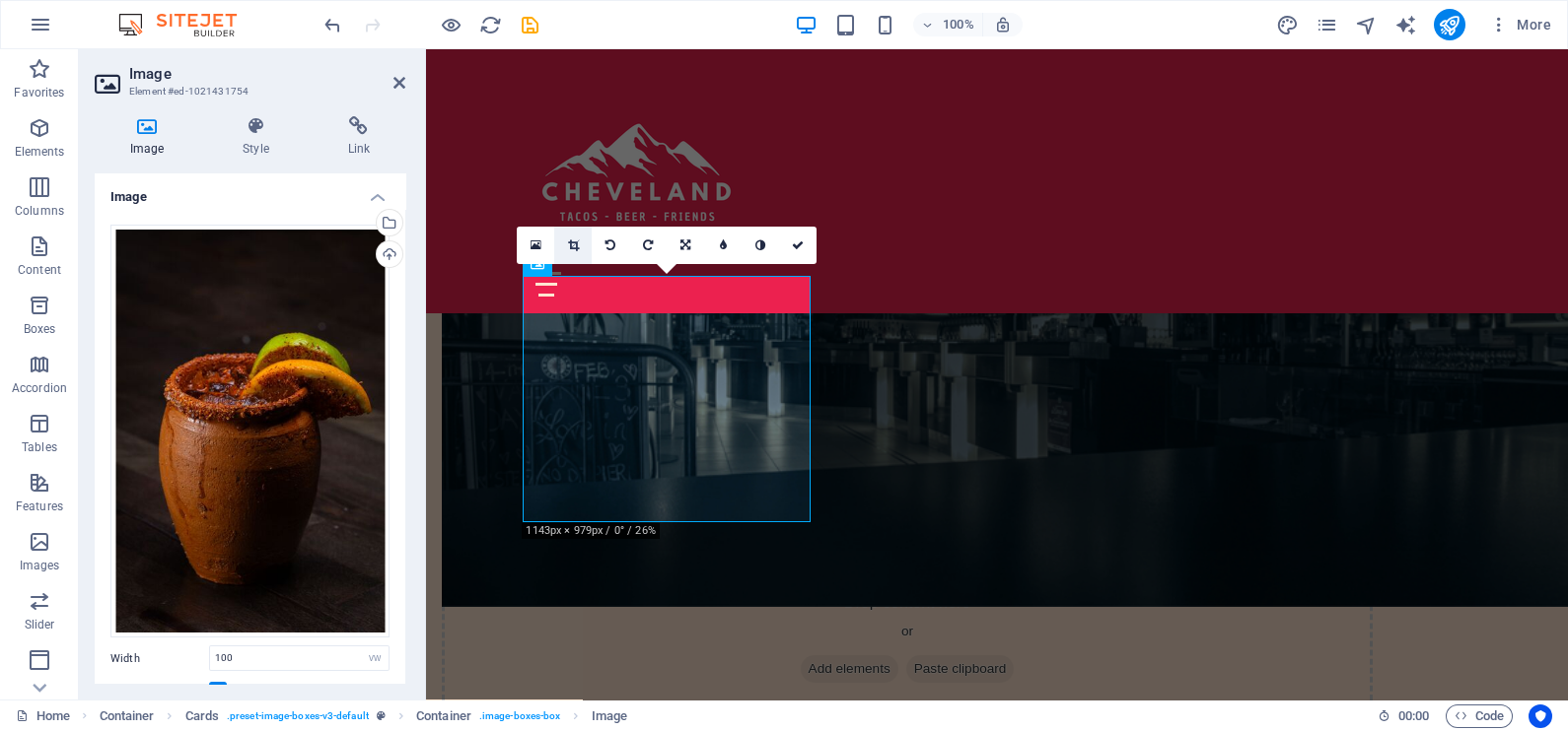
click at [575, 233] on link at bounding box center [573, 246] width 38 height 38
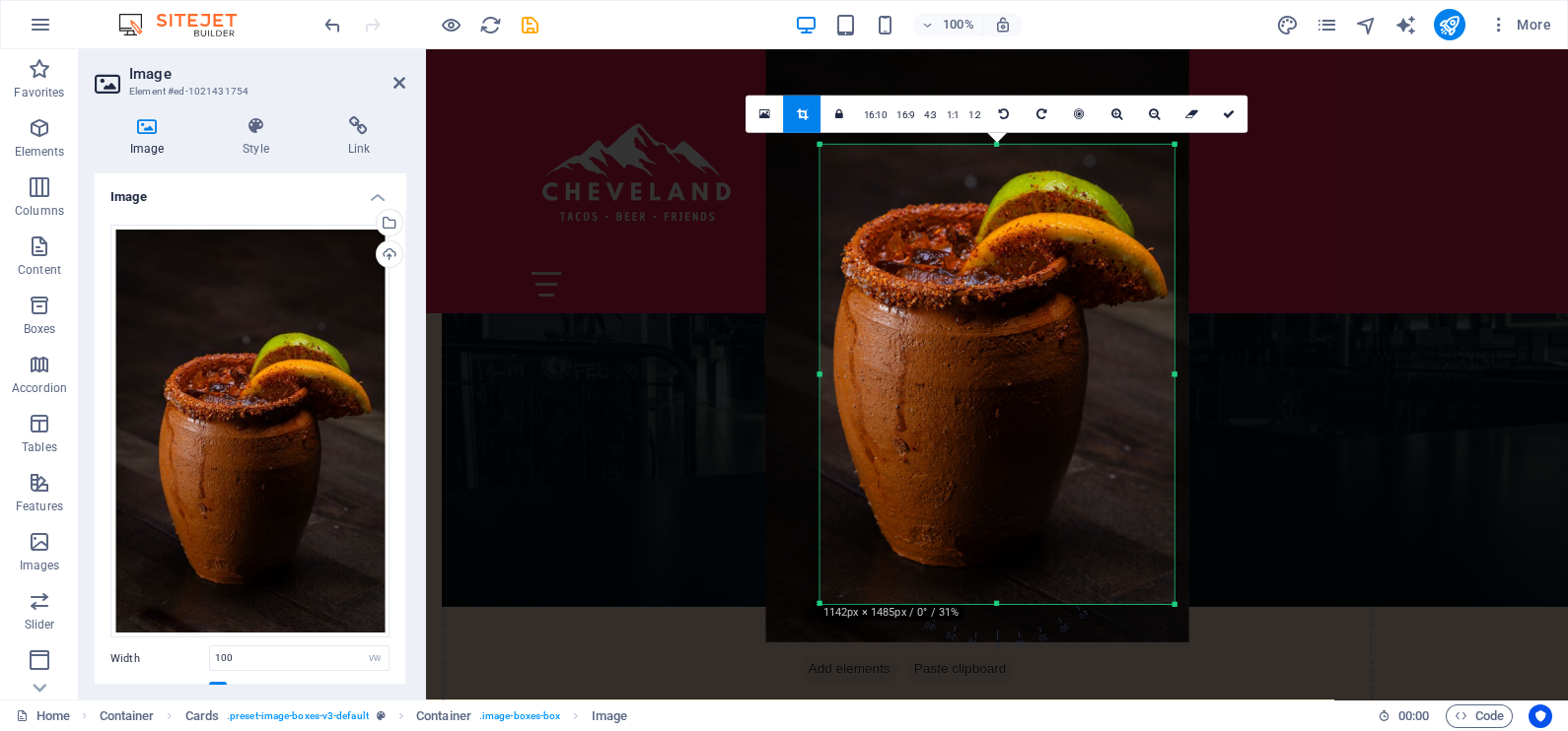
drag, startPoint x: 996, startPoint y: 595, endPoint x: 995, endPoint y: 619, distance: 24.0
click at [995, 604] on div "180 170 160 150 140 130 120 110 100 90 80 70 60 50 40 30 20 10 0 -10 -20 -30 -4…" at bounding box center [997, 374] width 354 height 460
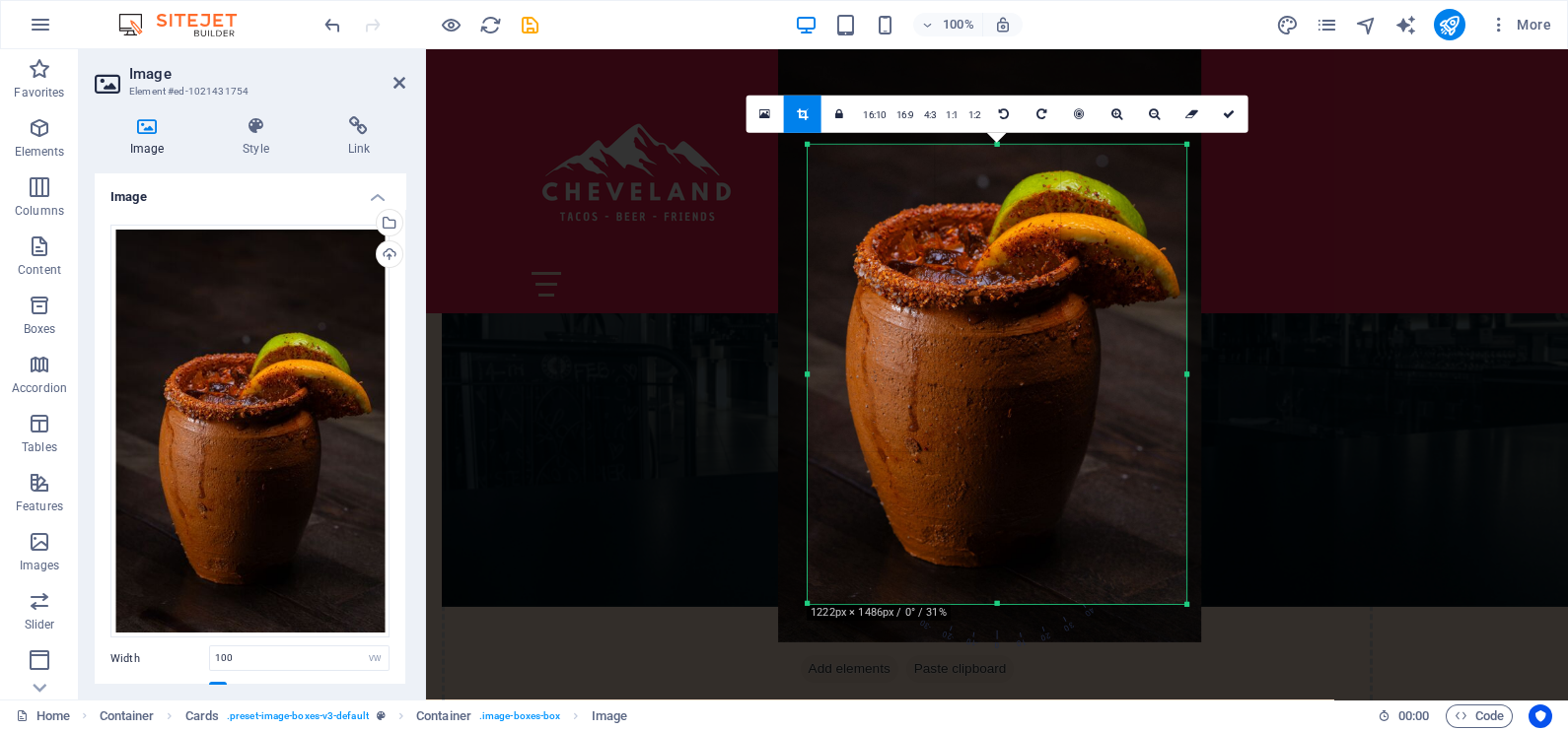
drag, startPoint x: 821, startPoint y: 367, endPoint x: 796, endPoint y: 369, distance: 25.1
click at [808, 369] on div "180 170 160 150 140 130 120 110 100 90 80 70 60 50 40 30 20 10 0 -10 -20 -30 -4…" at bounding box center [997, 374] width 379 height 460
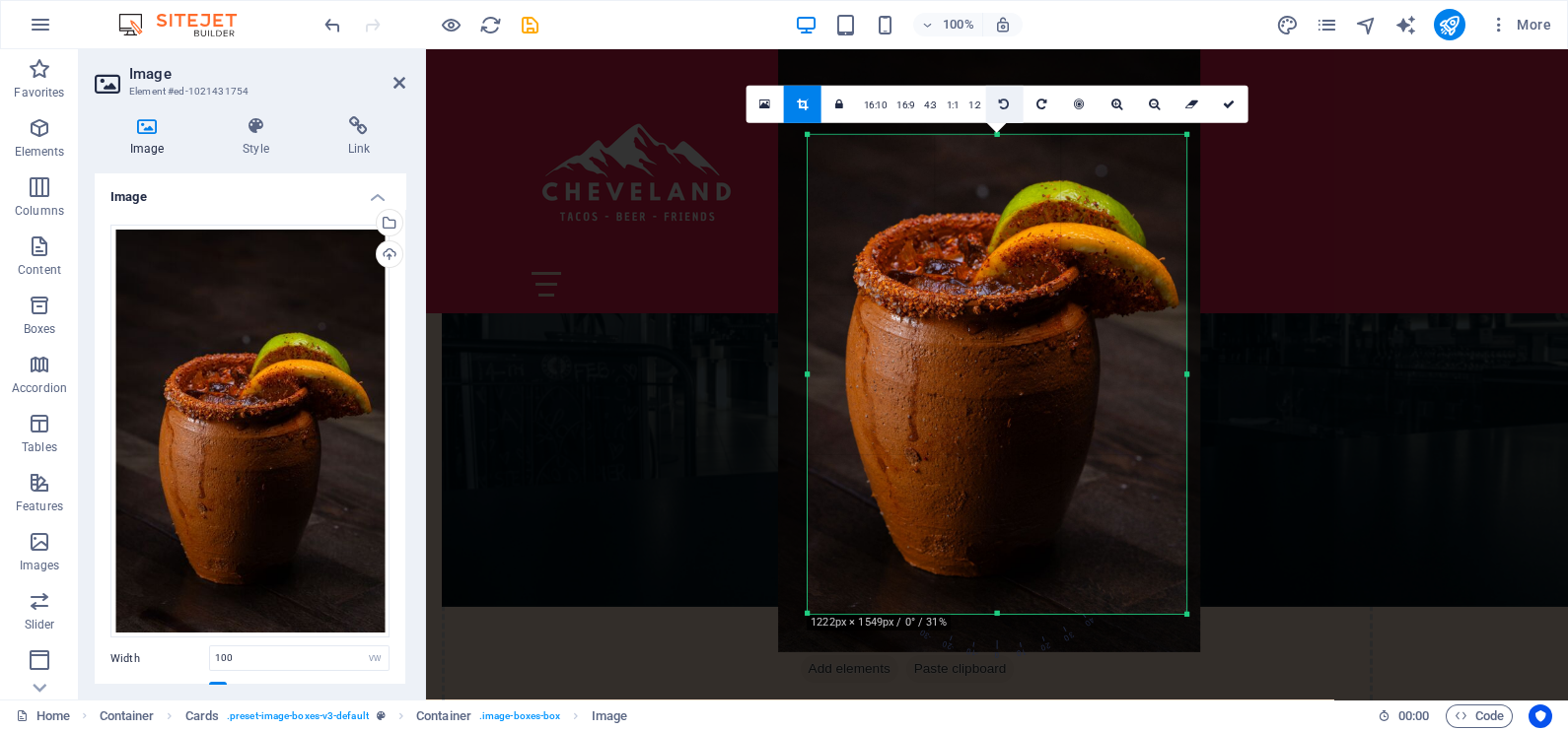
drag, startPoint x: 992, startPoint y: 142, endPoint x: 992, endPoint y: 122, distance: 20.0
click at [992, 135] on div "180 170 160 150 140 130 120 110 100 90 80 70 60 50 40 30 20 10 0 -10 -20 -30 -4…" at bounding box center [997, 373] width 379 height 478
drag, startPoint x: 1231, startPoint y: 106, endPoint x: 803, endPoint y: 54, distance: 431.1
click at [1231, 105] on icon at bounding box center [1229, 104] width 12 height 12
type input "383"
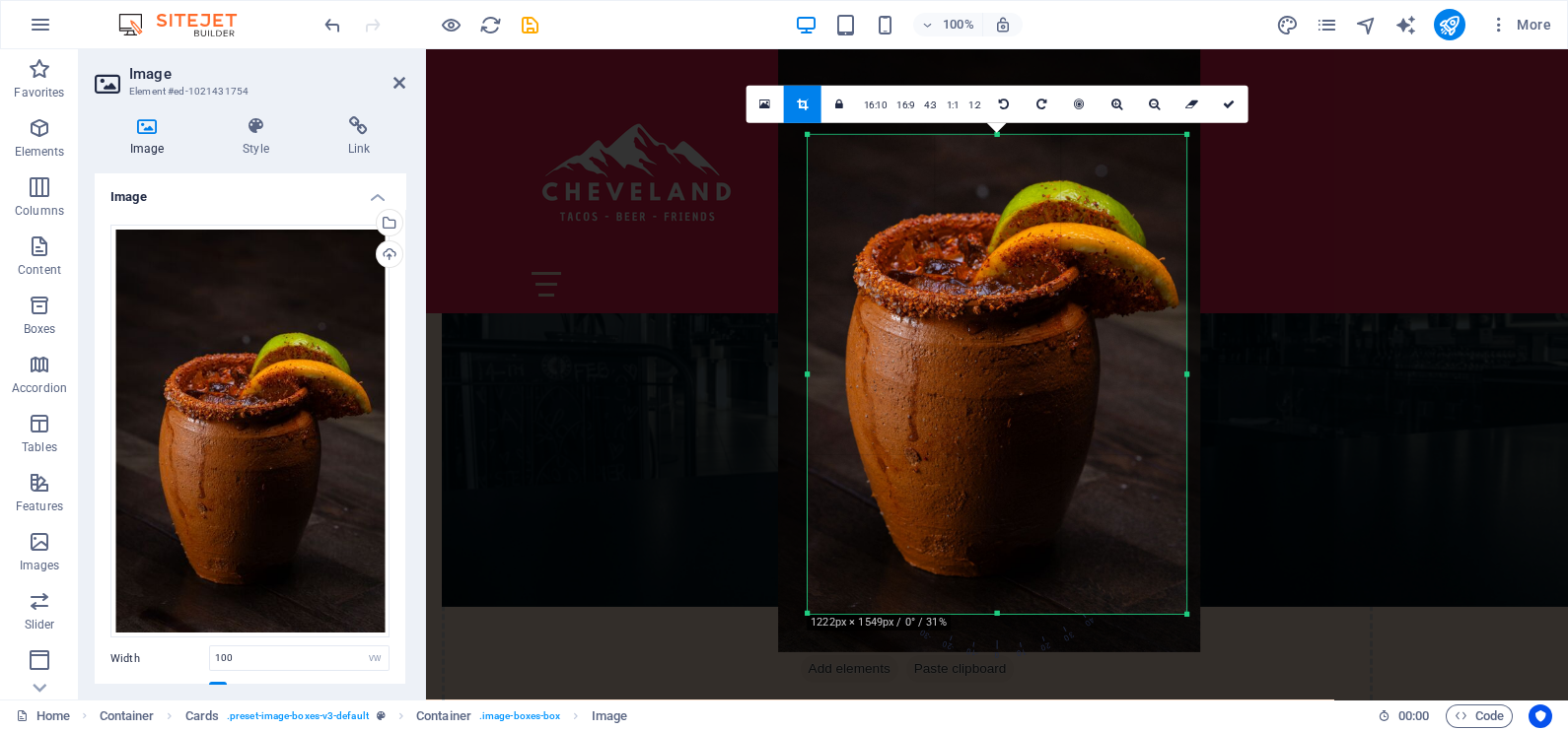
select select "px"
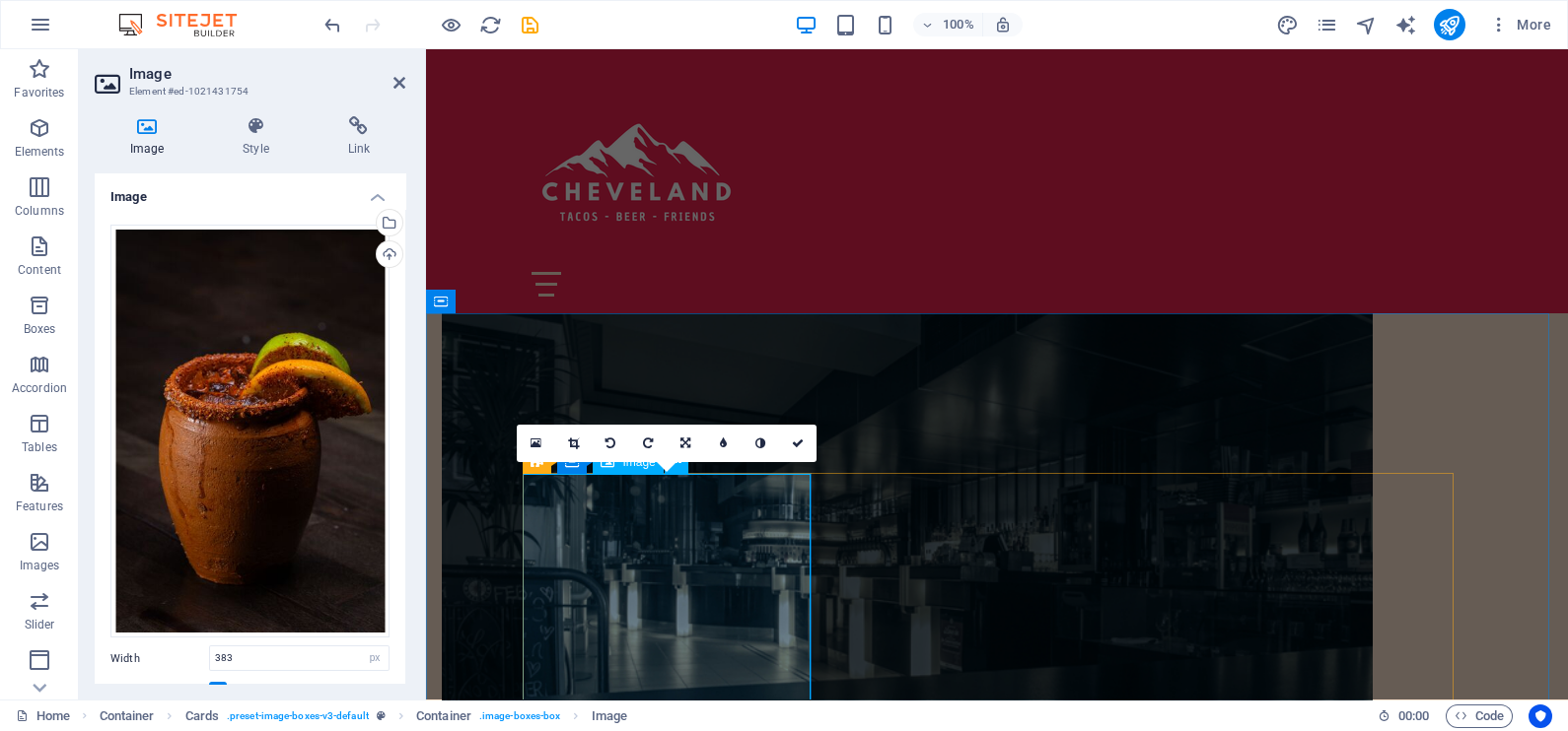
scroll to position [1232, 0]
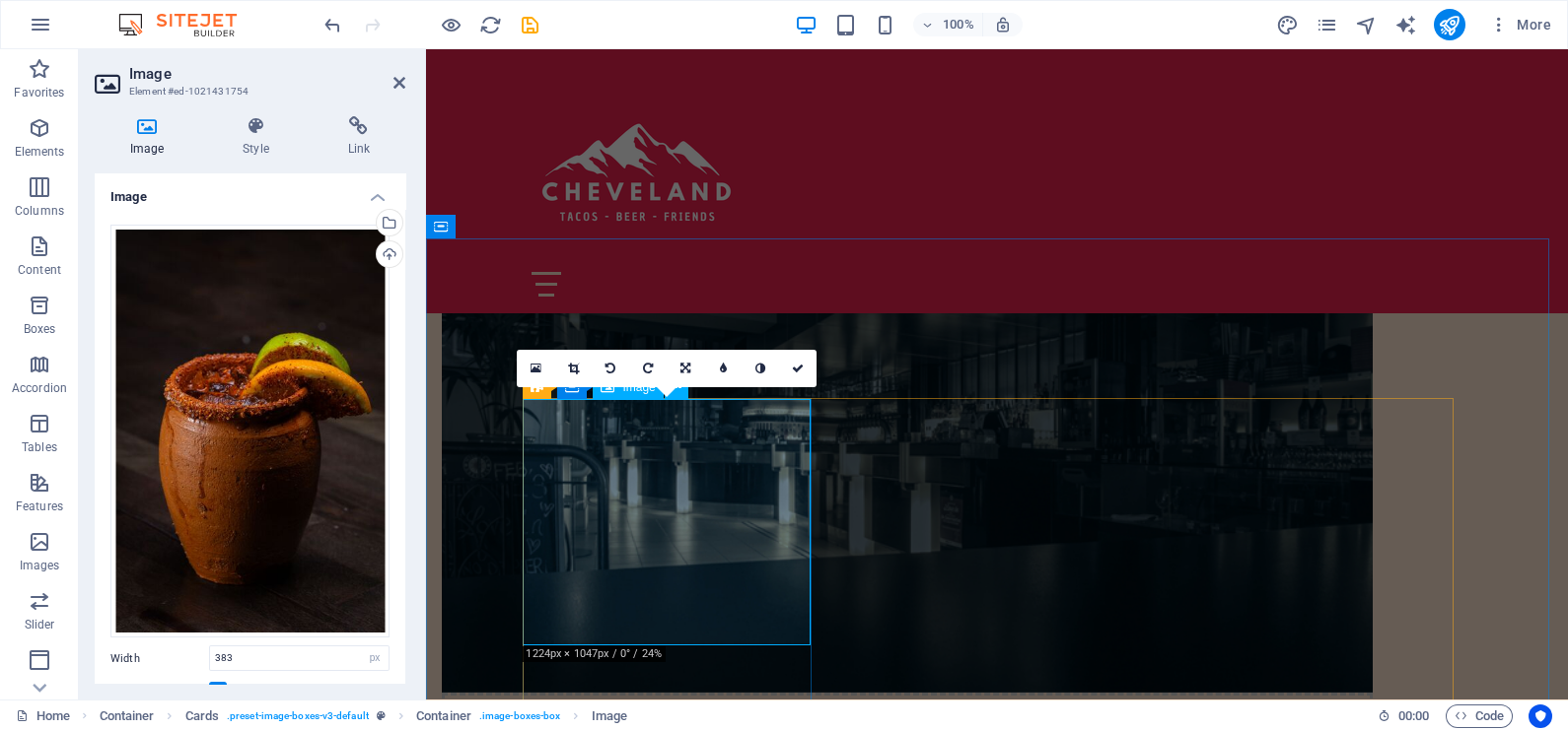
click at [578, 363] on icon at bounding box center [573, 368] width 11 height 12
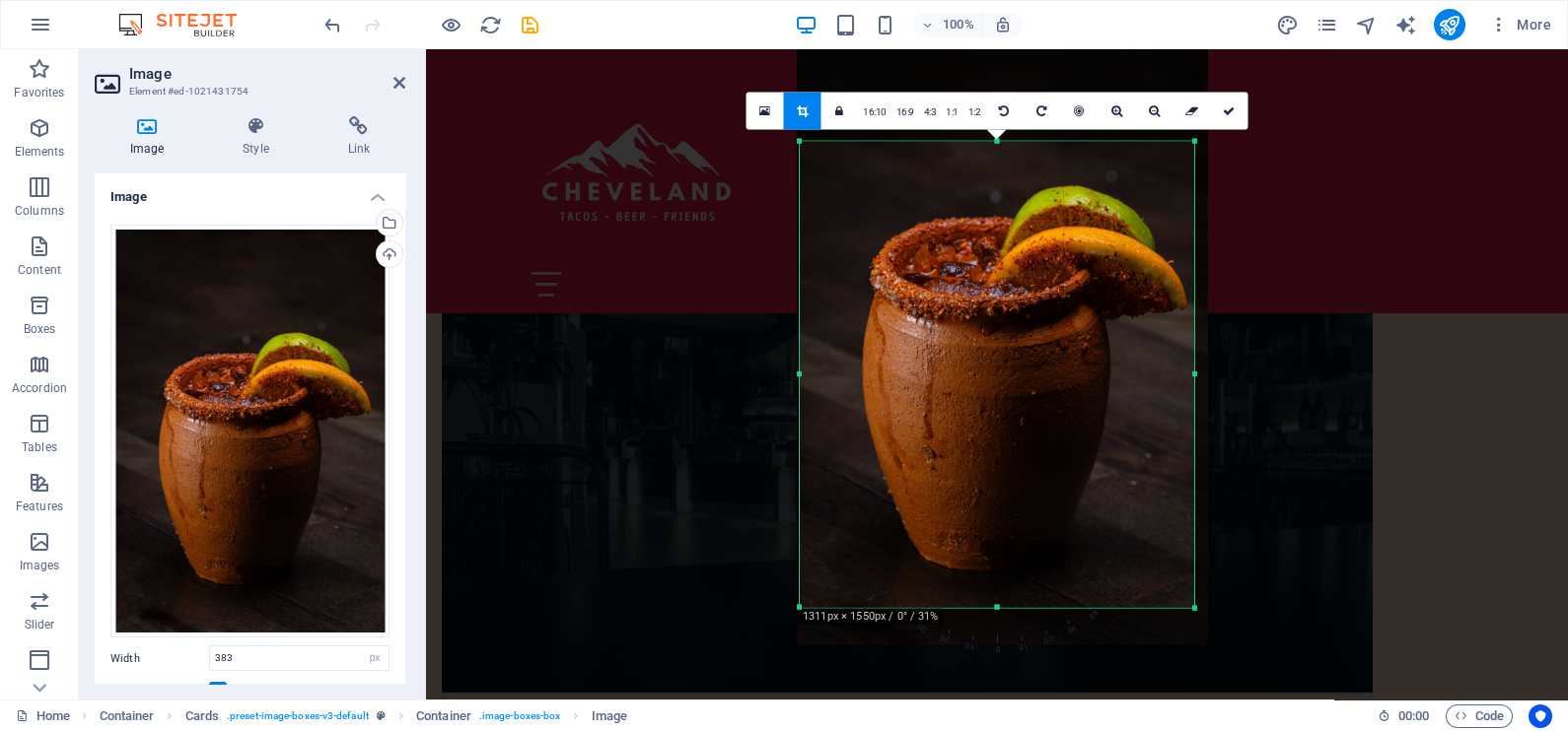
drag, startPoint x: 817, startPoint y: 600, endPoint x: 789, endPoint y: 649, distance: 56.4
click at [800, 608] on div "180 170 160 150 140 130 120 110 100 90 80 70 60 50 40 30 20 10 0 -10 -20 -30 -4…" at bounding box center [997, 374] width 394 height 467
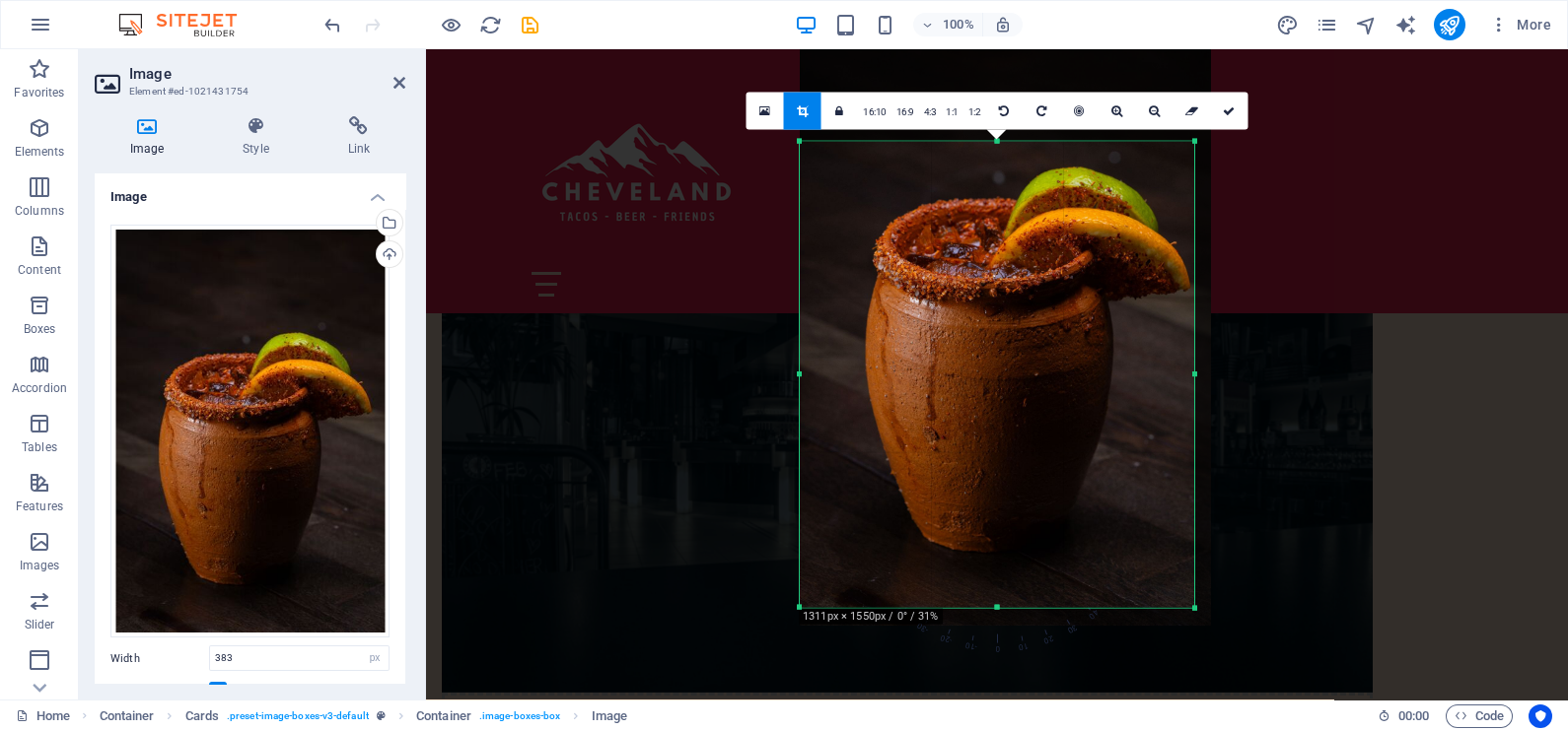
drag, startPoint x: 1002, startPoint y: 604, endPoint x: 1005, endPoint y: 584, distance: 20.2
click at [1005, 584] on div at bounding box center [1005, 318] width 411 height 616
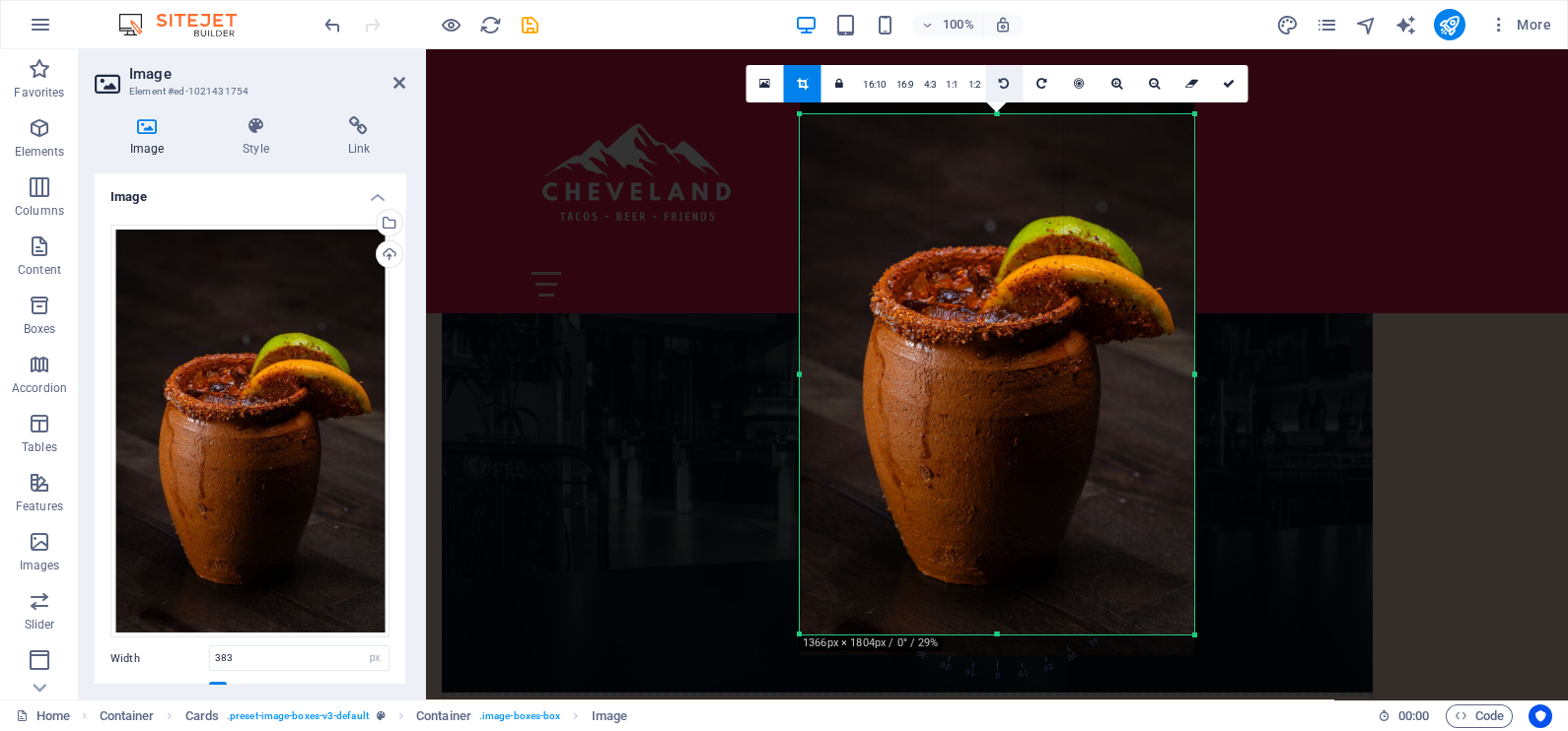
drag, startPoint x: 990, startPoint y: 139, endPoint x: 991, endPoint y: 67, distance: 72.0
click at [991, 114] on div "180 170 160 150 140 130 120 110 100 90 80 70 60 50 40 30 20 10 0 -10 -20 -30 -4…" at bounding box center [997, 373] width 394 height 520
click at [1227, 79] on icon at bounding box center [1229, 84] width 12 height 12
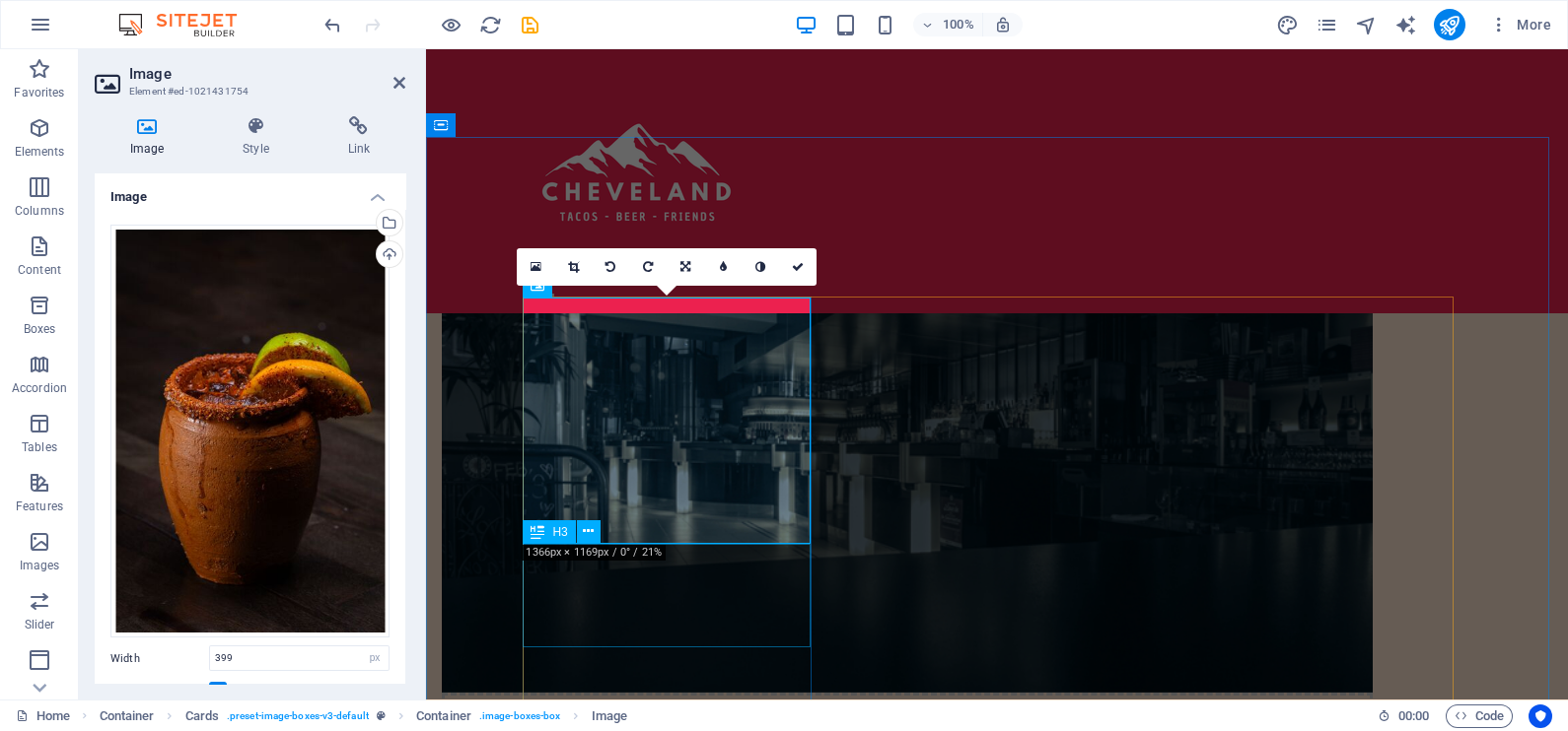
scroll to position [1478, 0]
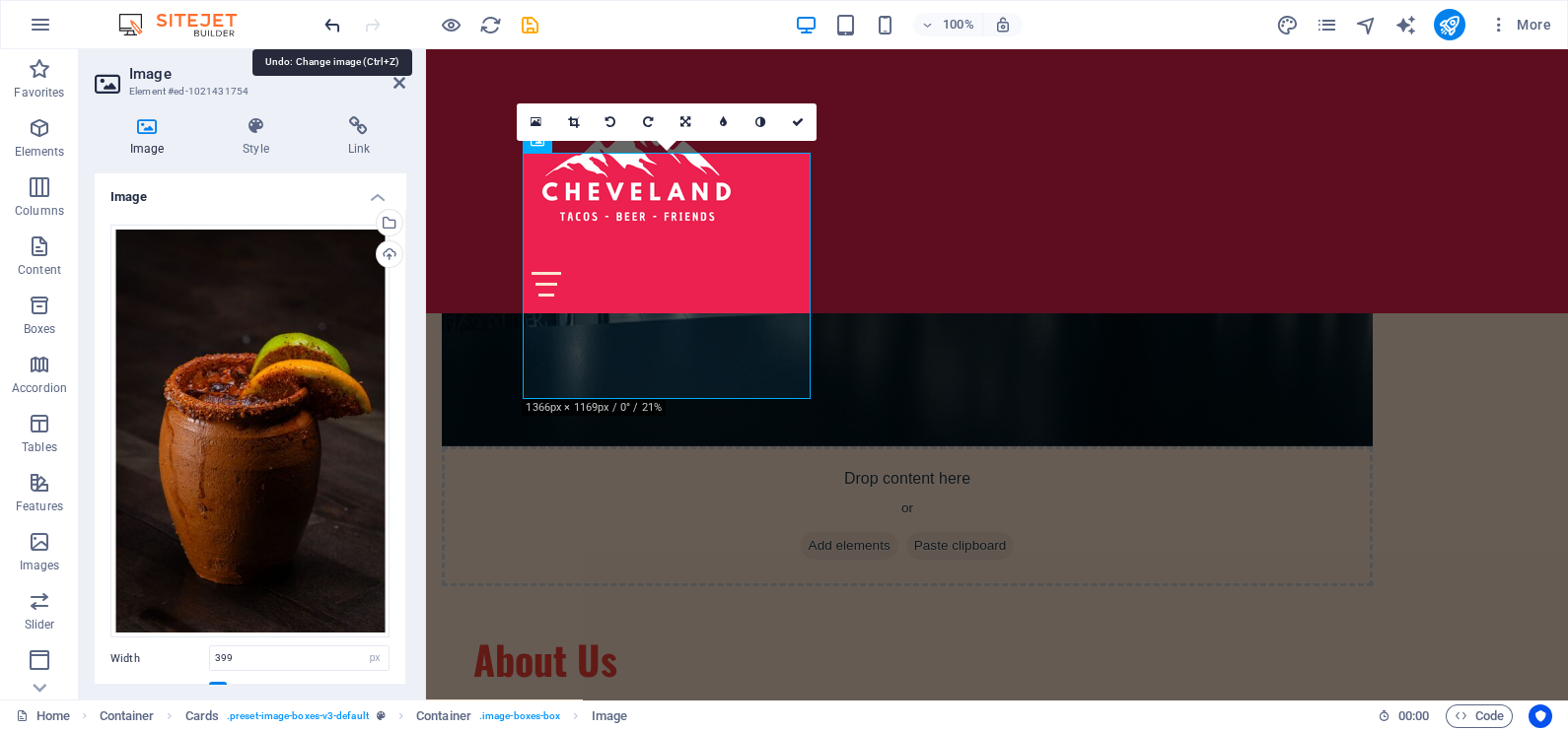
click at [332, 20] on icon "undo" at bounding box center [332, 25] width 23 height 23
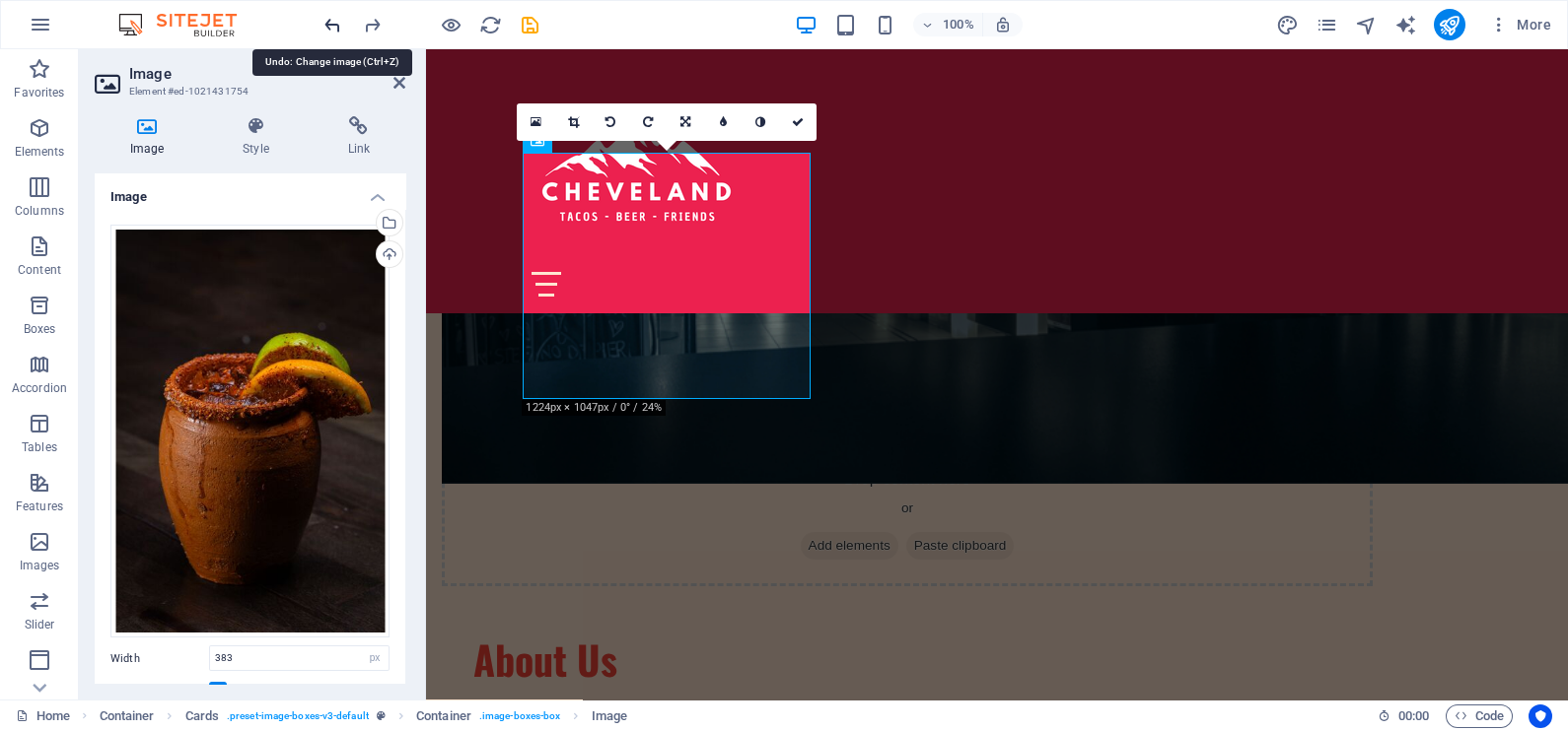
click at [332, 20] on icon "undo" at bounding box center [332, 25] width 23 height 23
type input "100"
select select "vw"
click at [332, 20] on icon "undo" at bounding box center [332, 25] width 23 height 23
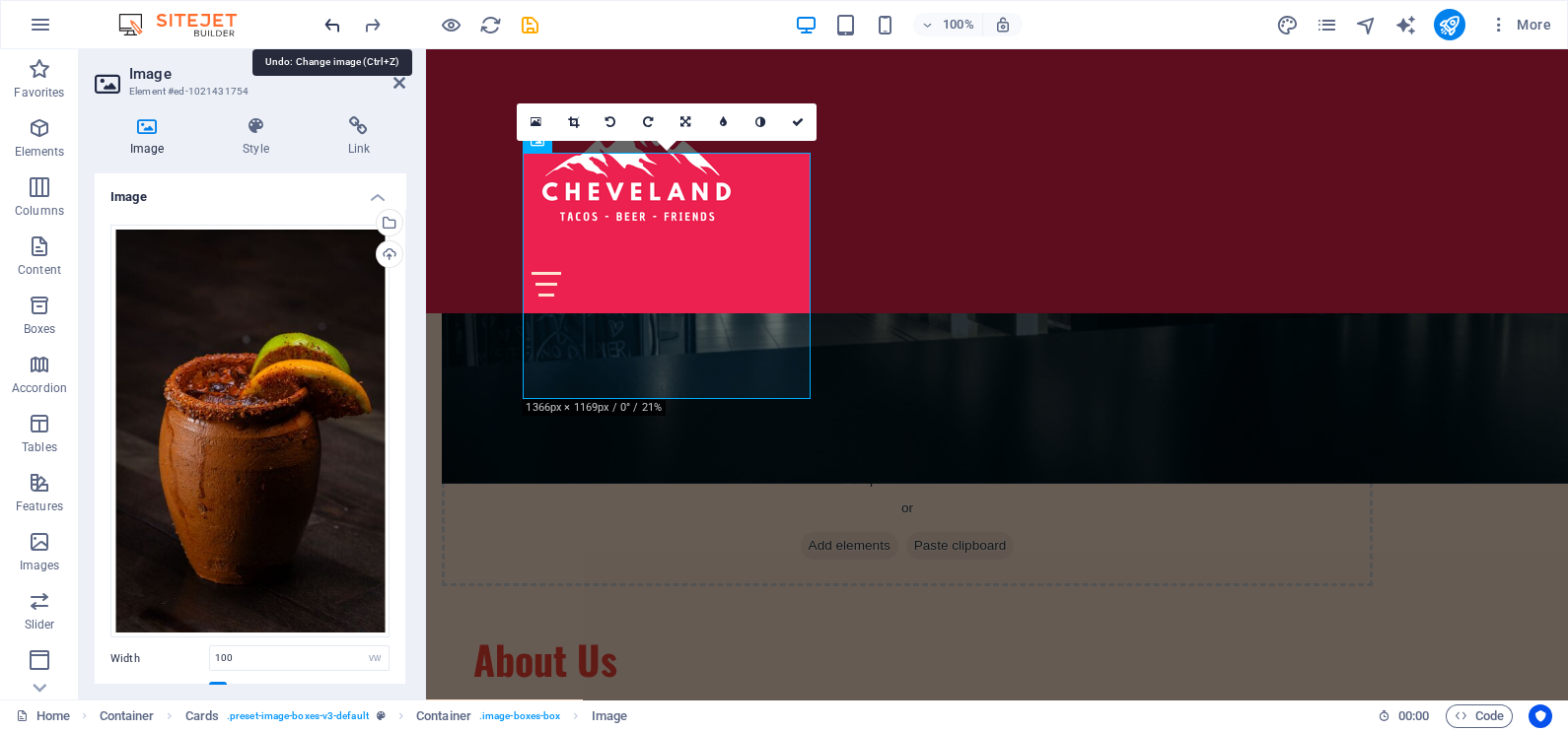
click at [332, 20] on icon "undo" at bounding box center [332, 25] width 23 height 23
click at [370, 14] on icon "redo" at bounding box center [372, 25] width 23 height 23
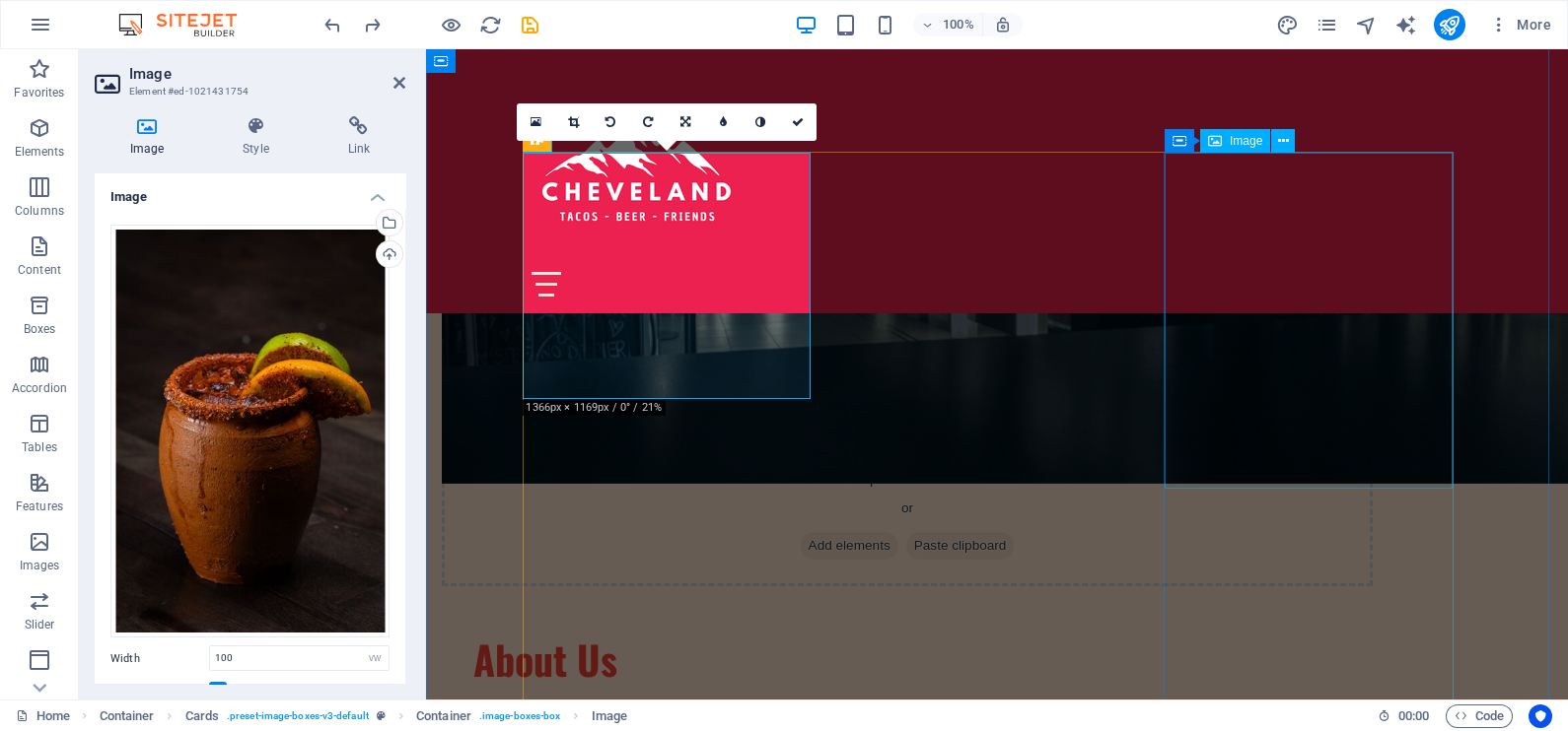
drag, startPoint x: 1262, startPoint y: 353, endPoint x: 1610, endPoint y: 350, distance: 348.0
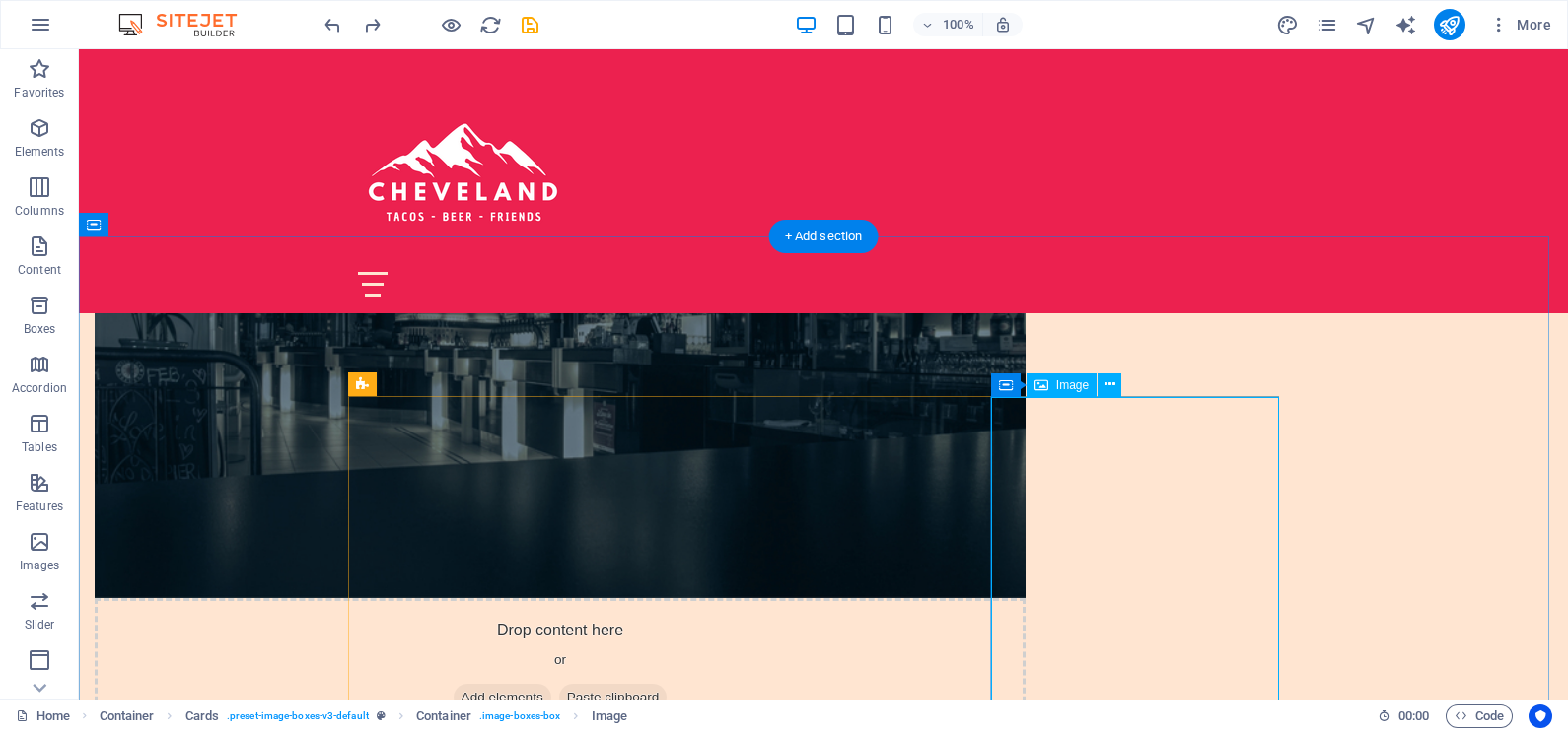
scroll to position [1355, 0]
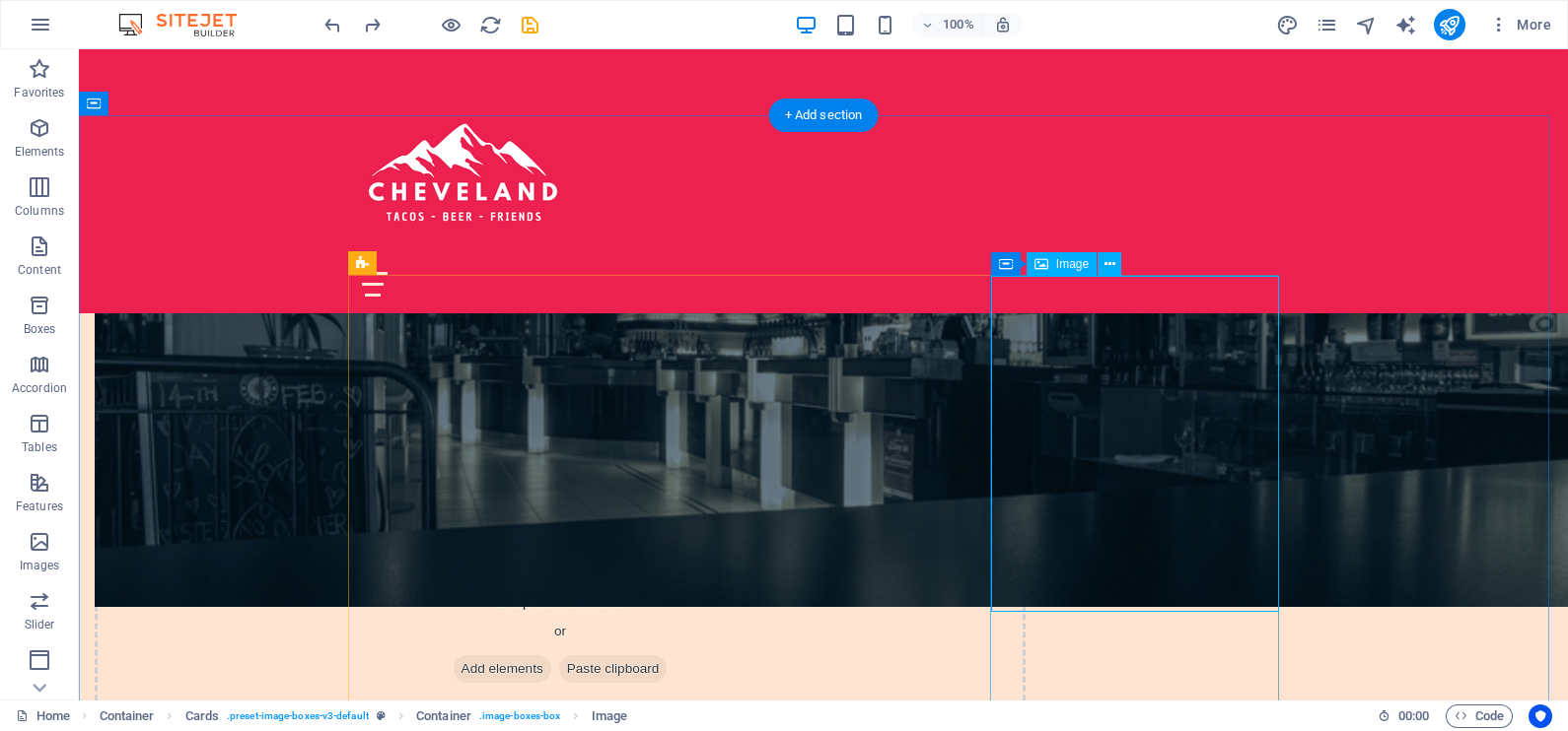
select select "px"
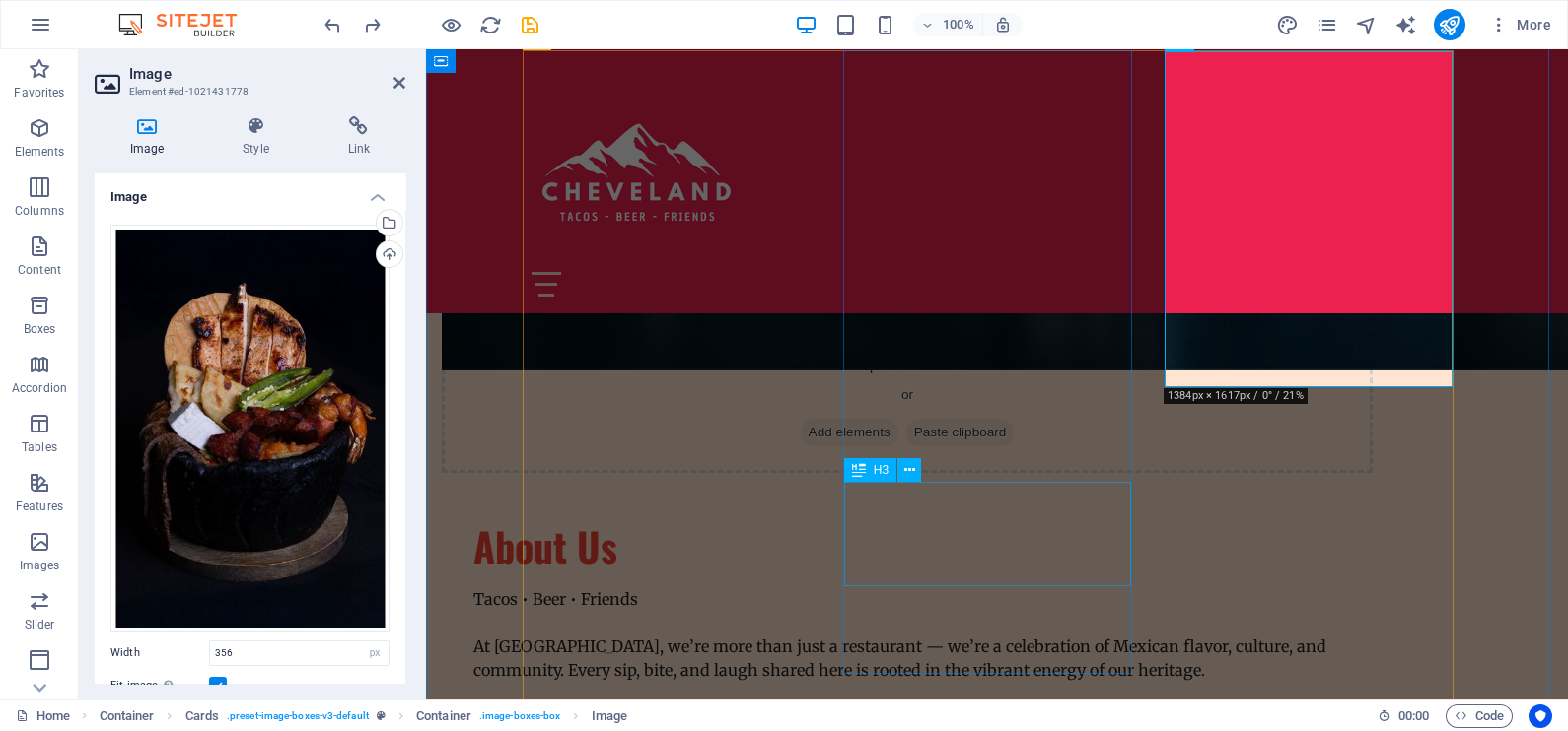
scroll to position [1601, 0]
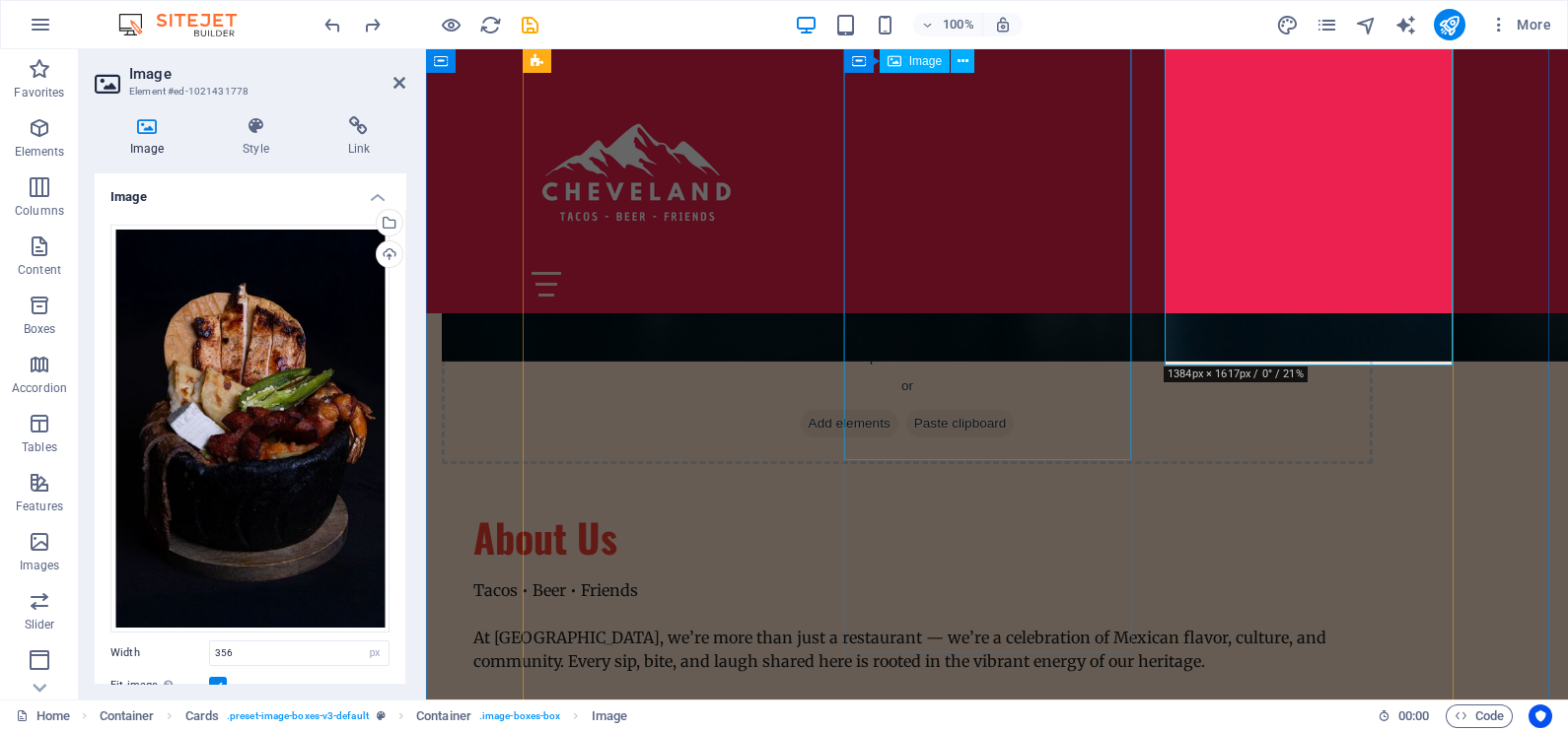
select select "vw"
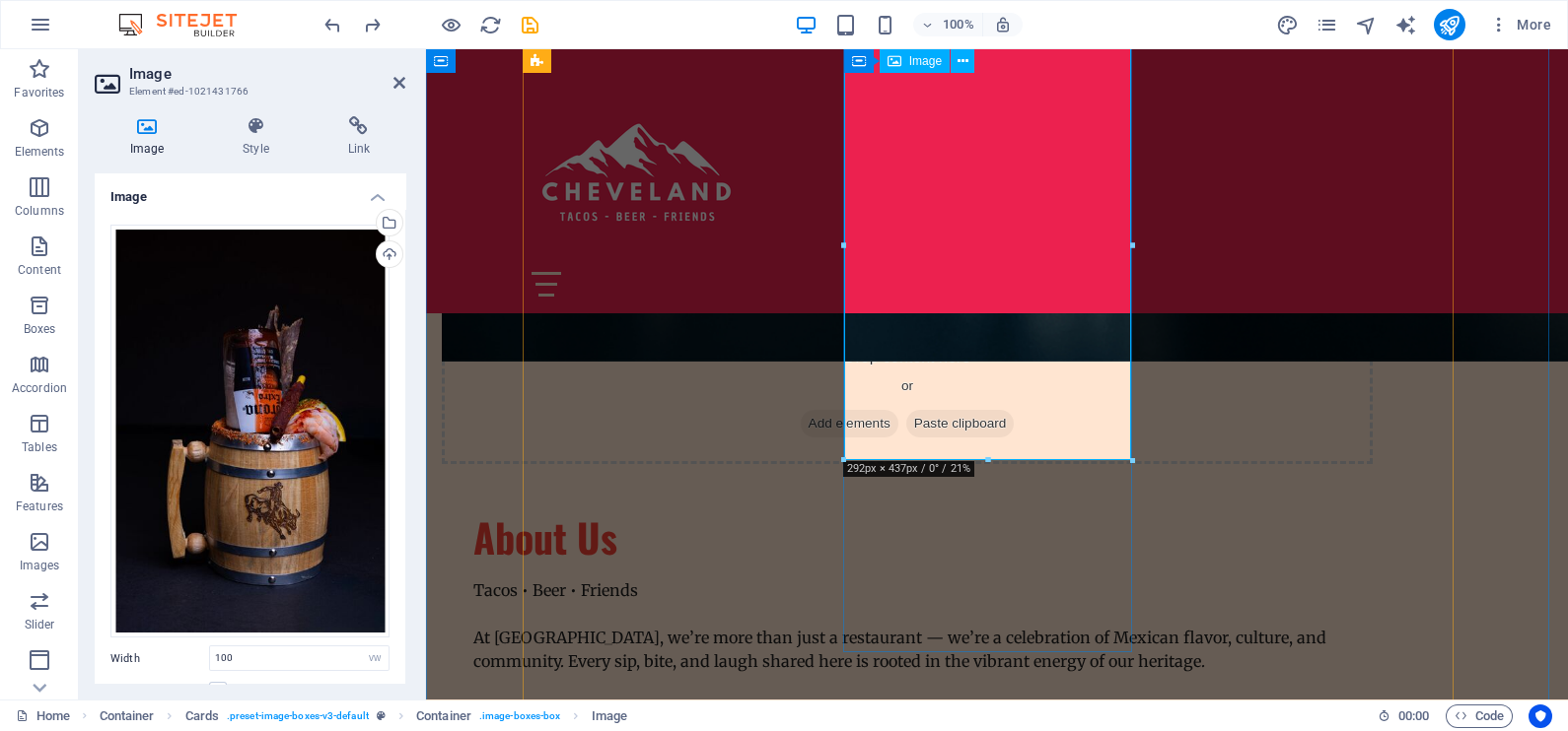
drag, startPoint x: 1418, startPoint y: 507, endPoint x: 992, endPoint y: 423, distance: 434.2
drag, startPoint x: 1412, startPoint y: 507, endPoint x: 986, endPoint y: 420, distance: 434.8
drag, startPoint x: 987, startPoint y: 430, endPoint x: 987, endPoint y: 417, distance: 13.0
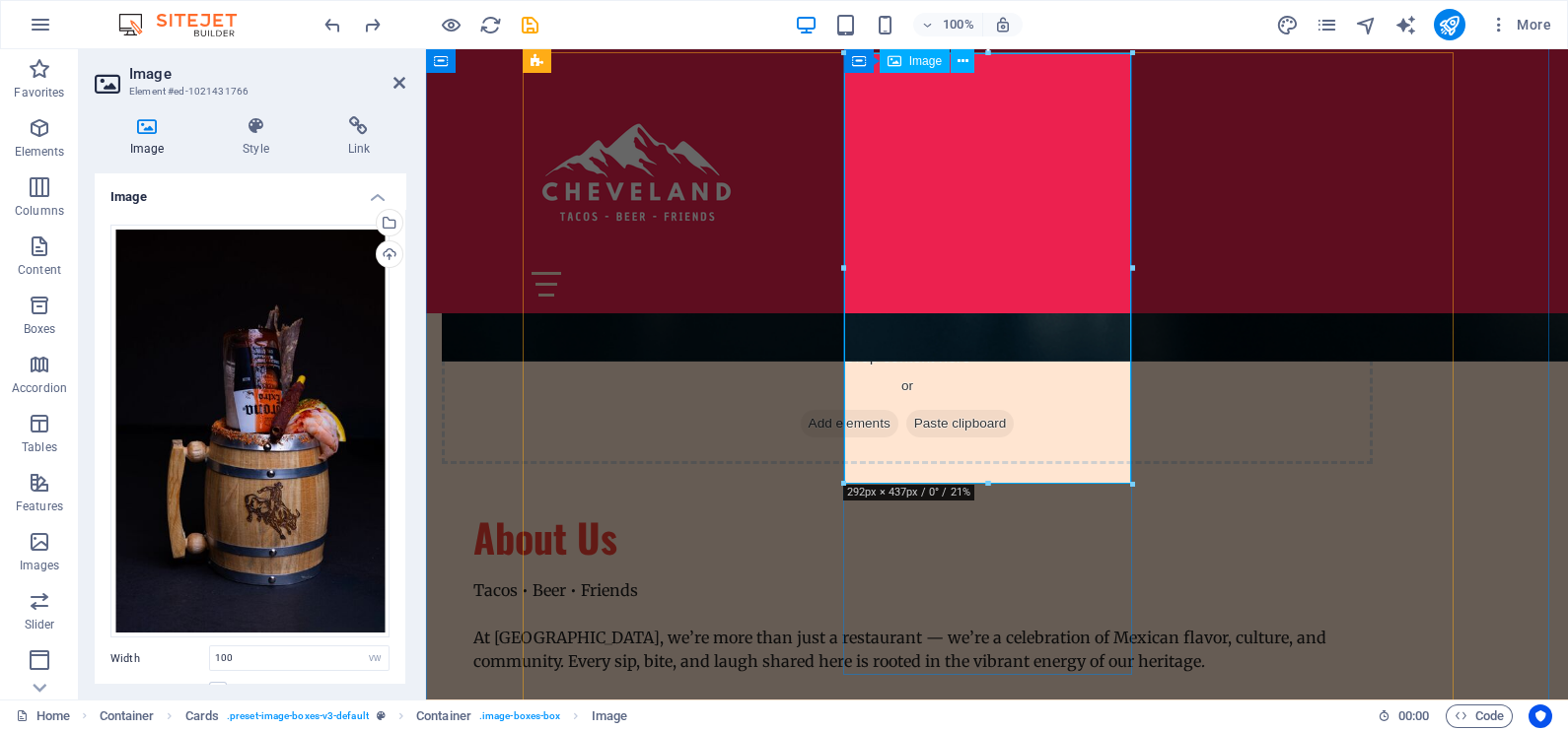
scroll to position [1355, 0]
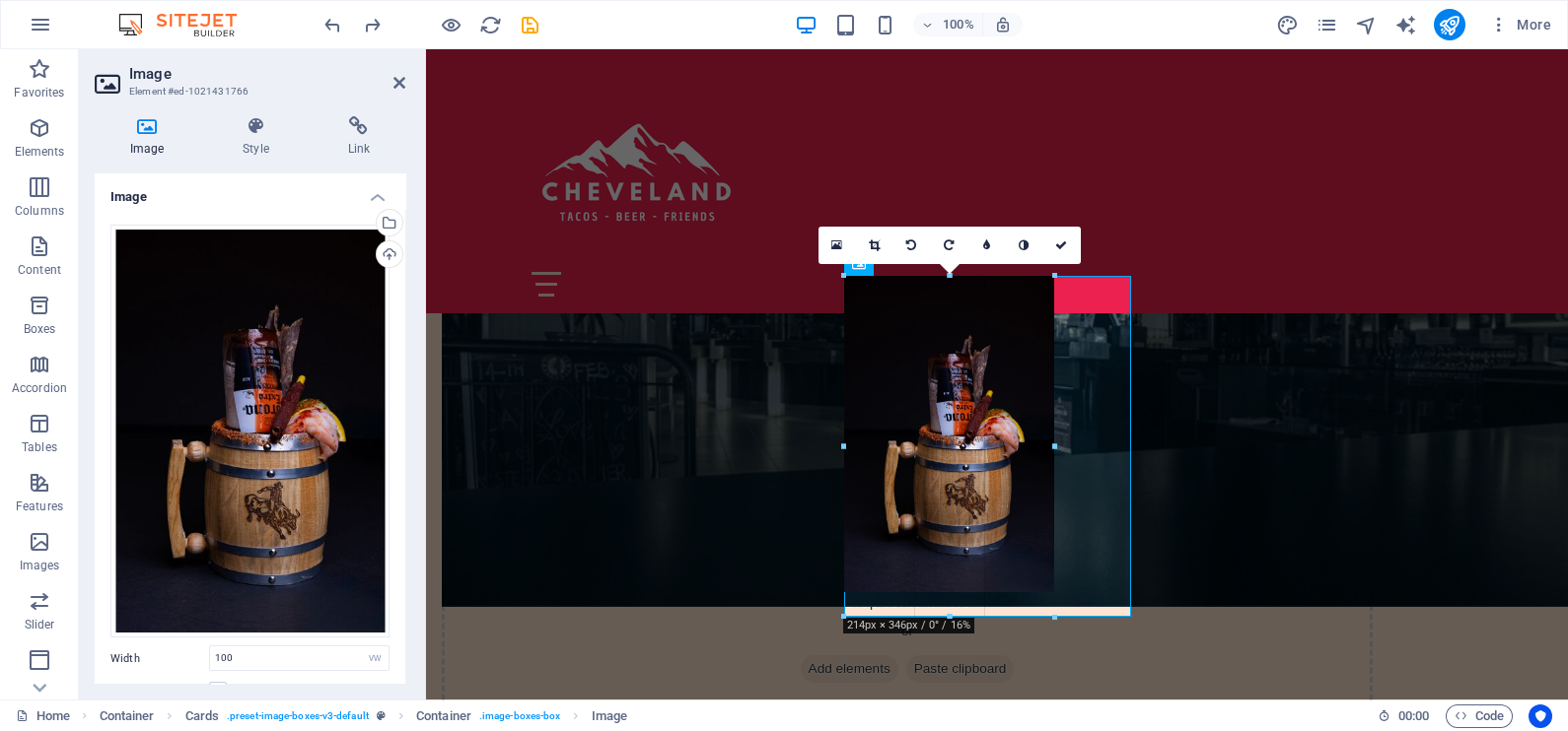
type input "214"
select select "px"
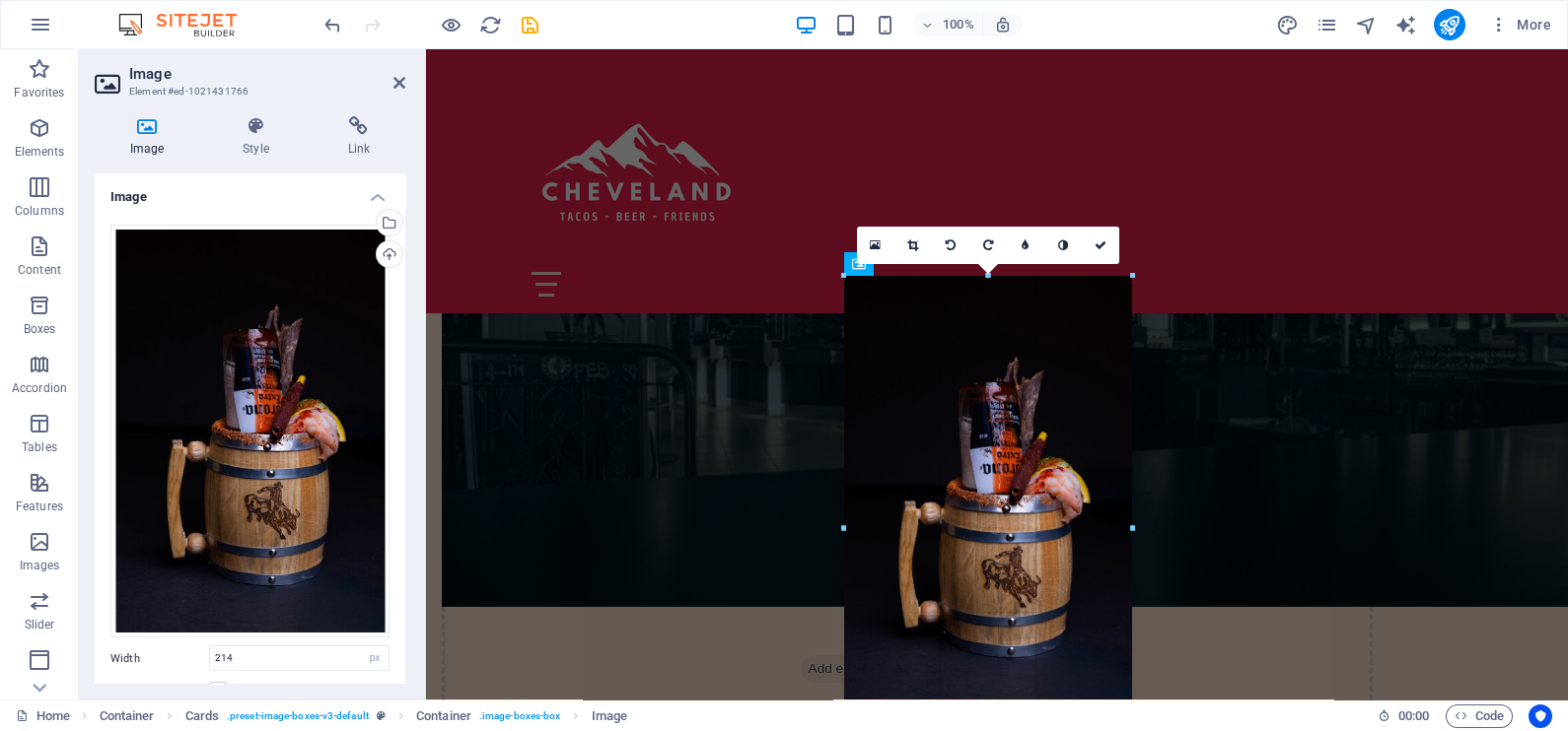
drag, startPoint x: 1055, startPoint y: 448, endPoint x: 1154, endPoint y: 449, distance: 99.0
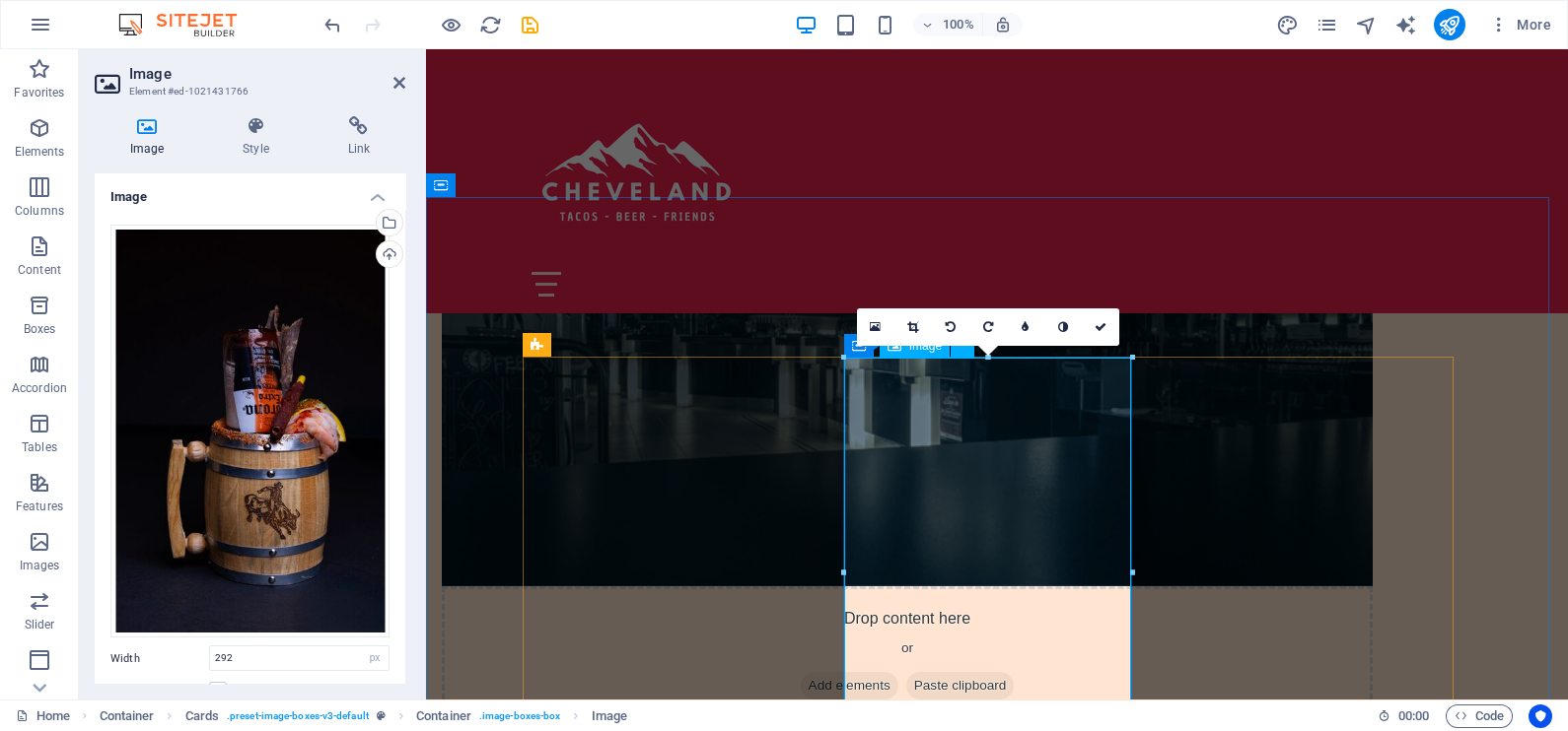
scroll to position [1478, 0]
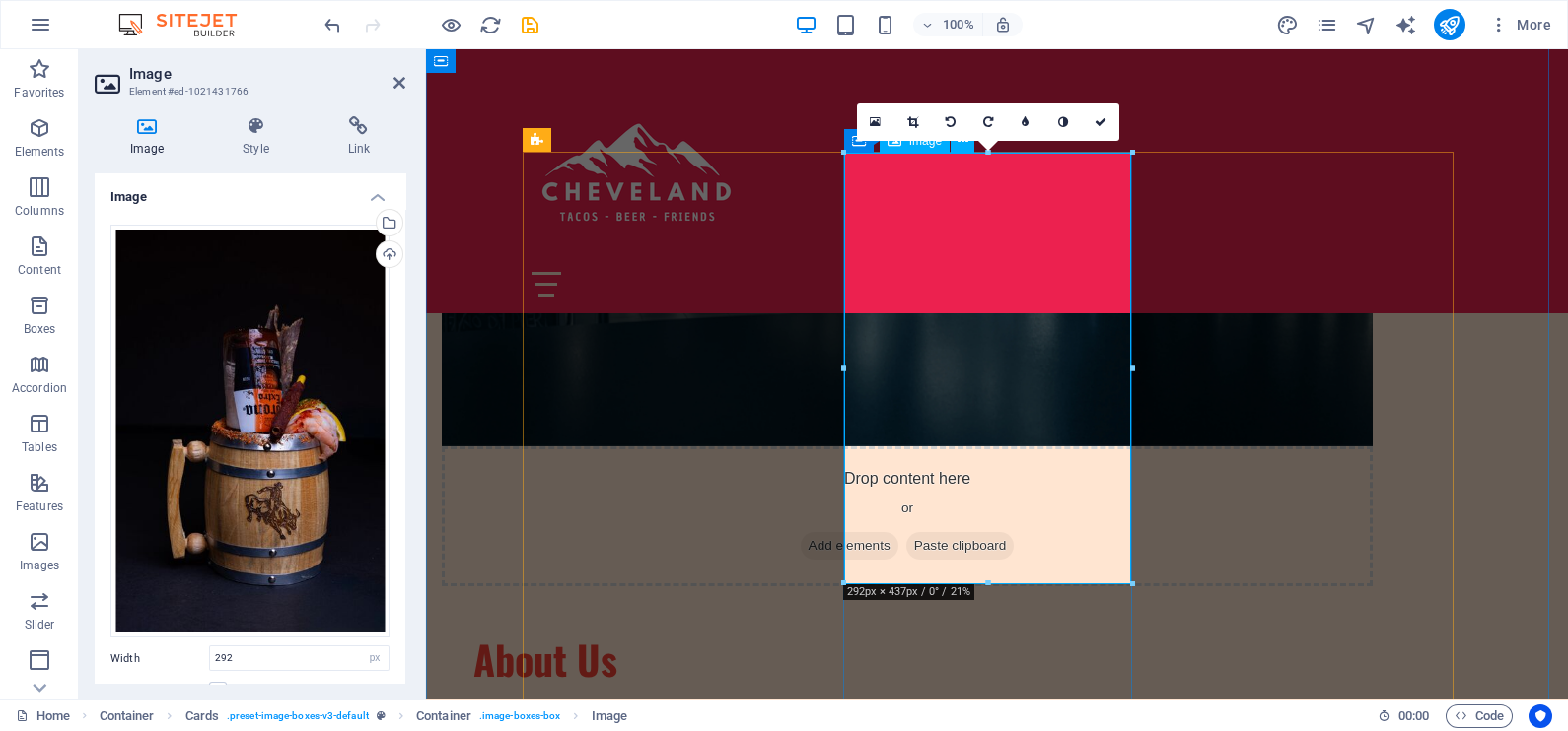
drag, startPoint x: 1413, startPoint y: 631, endPoint x: 997, endPoint y: 476, distance: 443.9
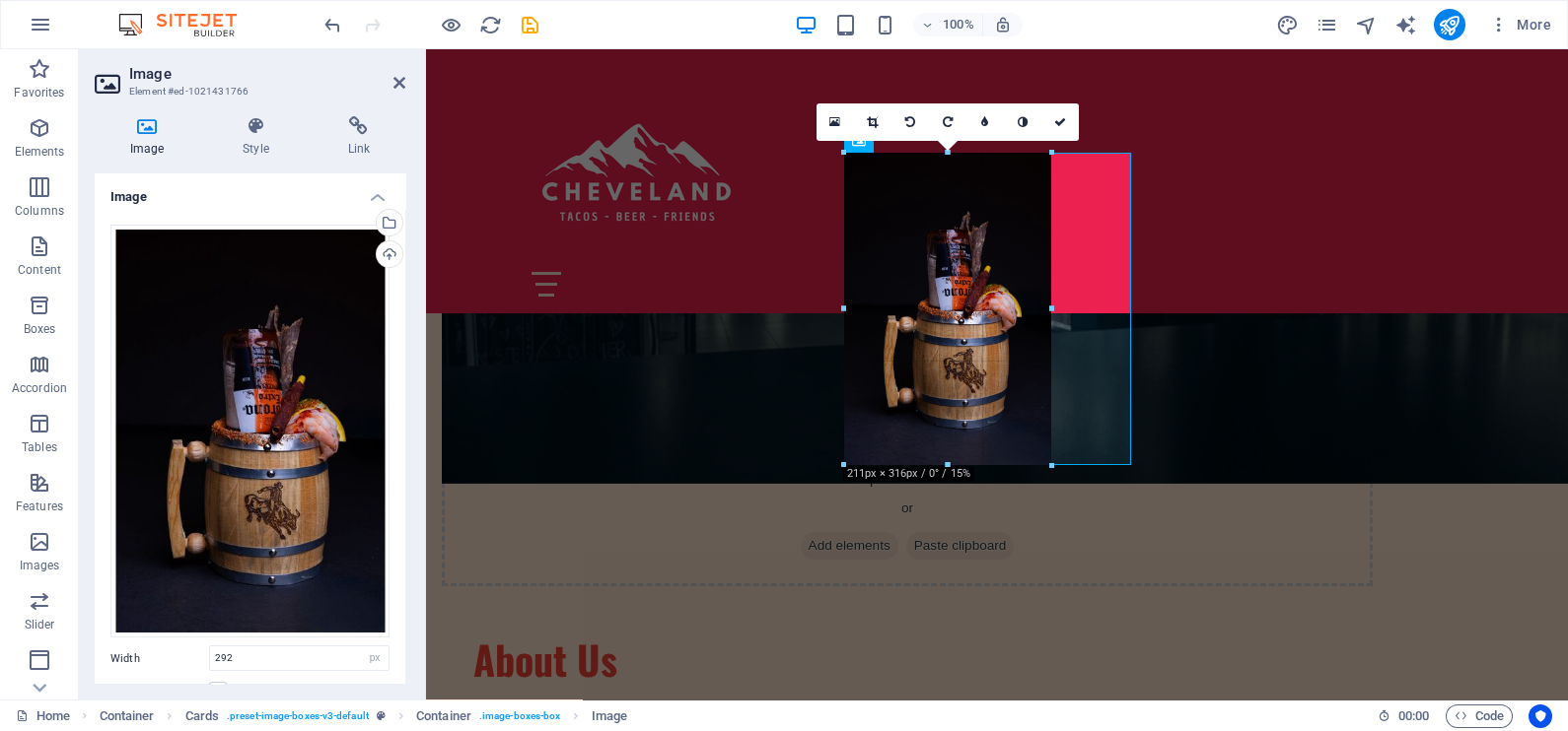
drag, startPoint x: 989, startPoint y: 583, endPoint x: 988, endPoint y: 462, distance: 121.0
type input "211"
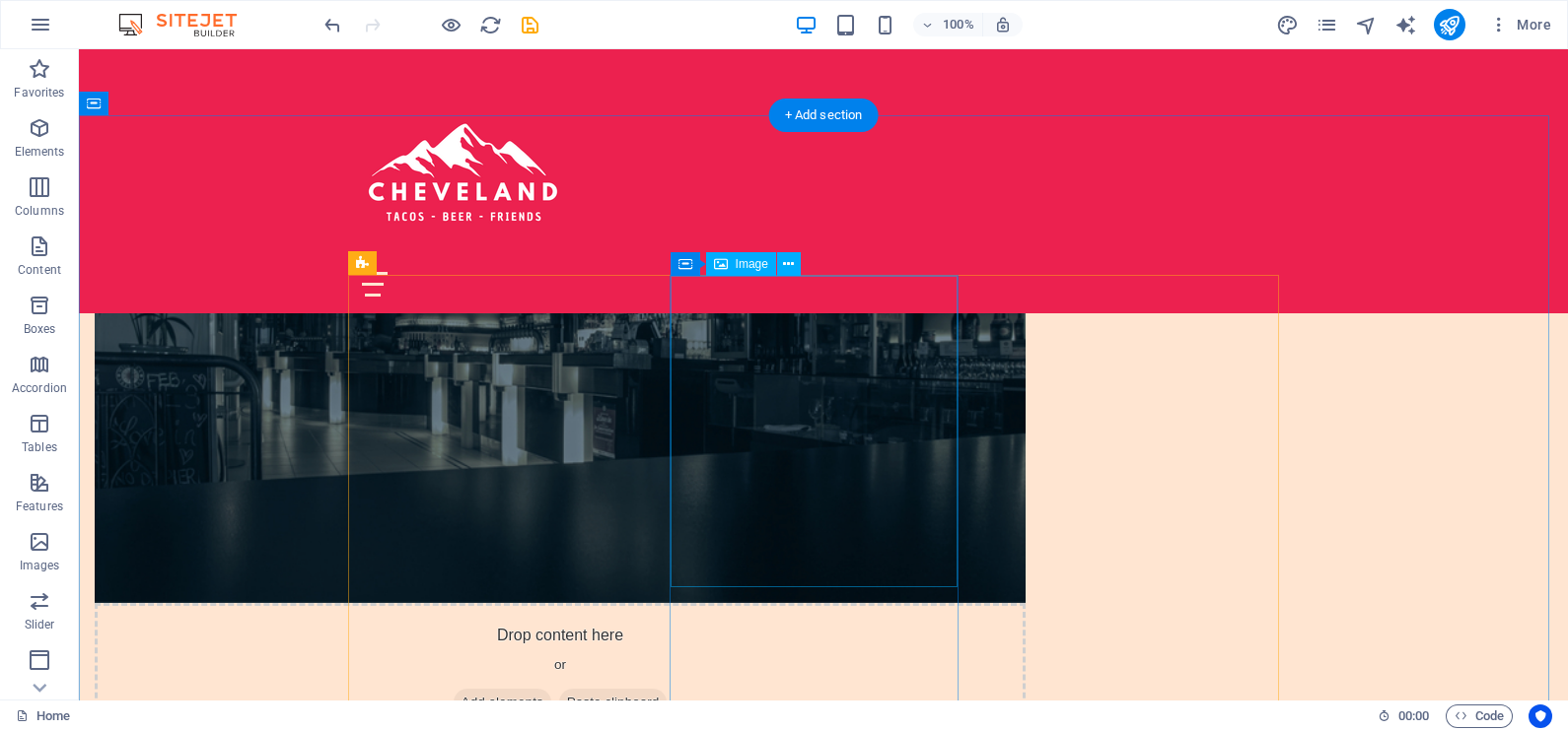
scroll to position [1355, 0]
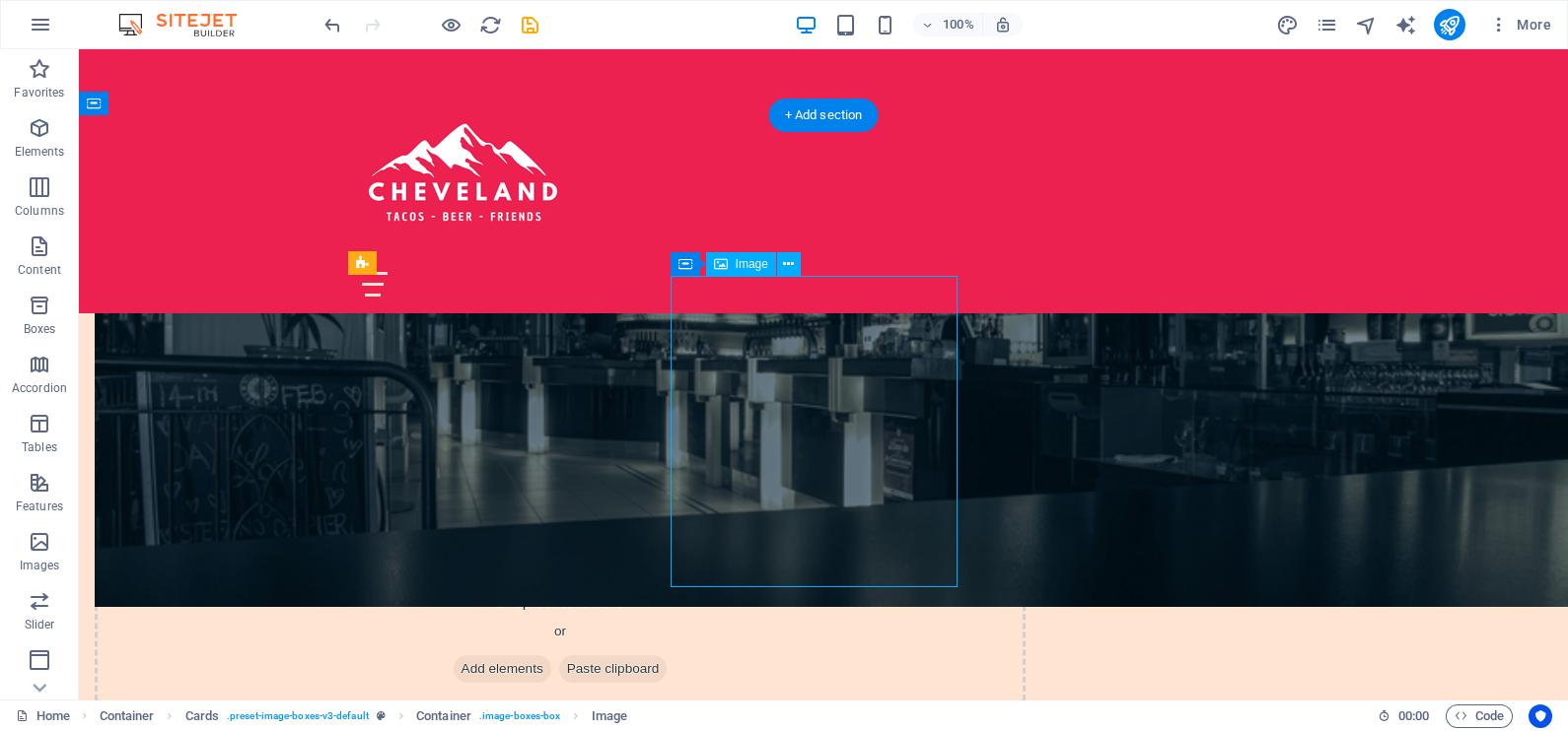
select select "px"
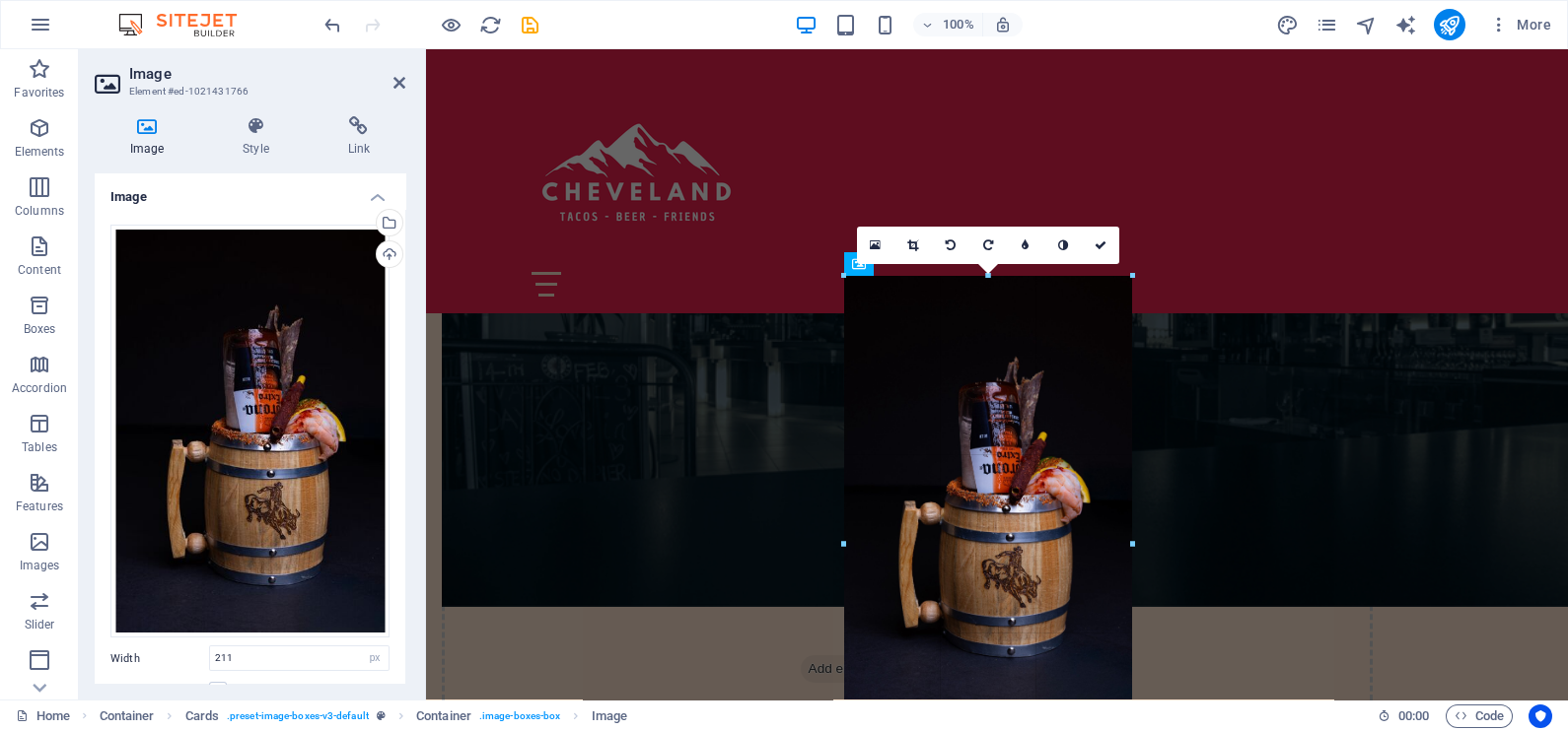
drag, startPoint x: 1050, startPoint y: 433, endPoint x: 723, endPoint y: 384, distance: 330.7
type input "292"
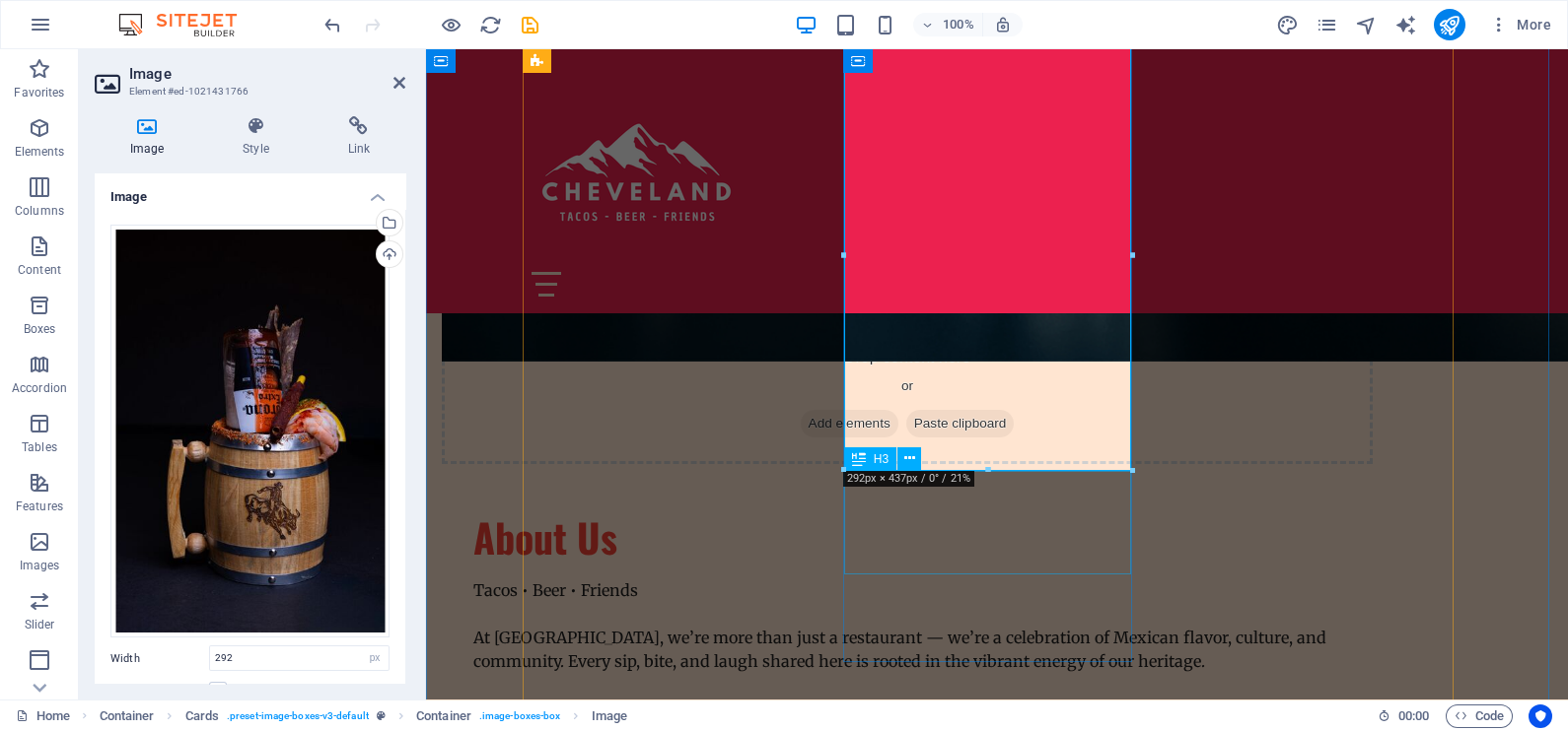
scroll to position [1478, 0]
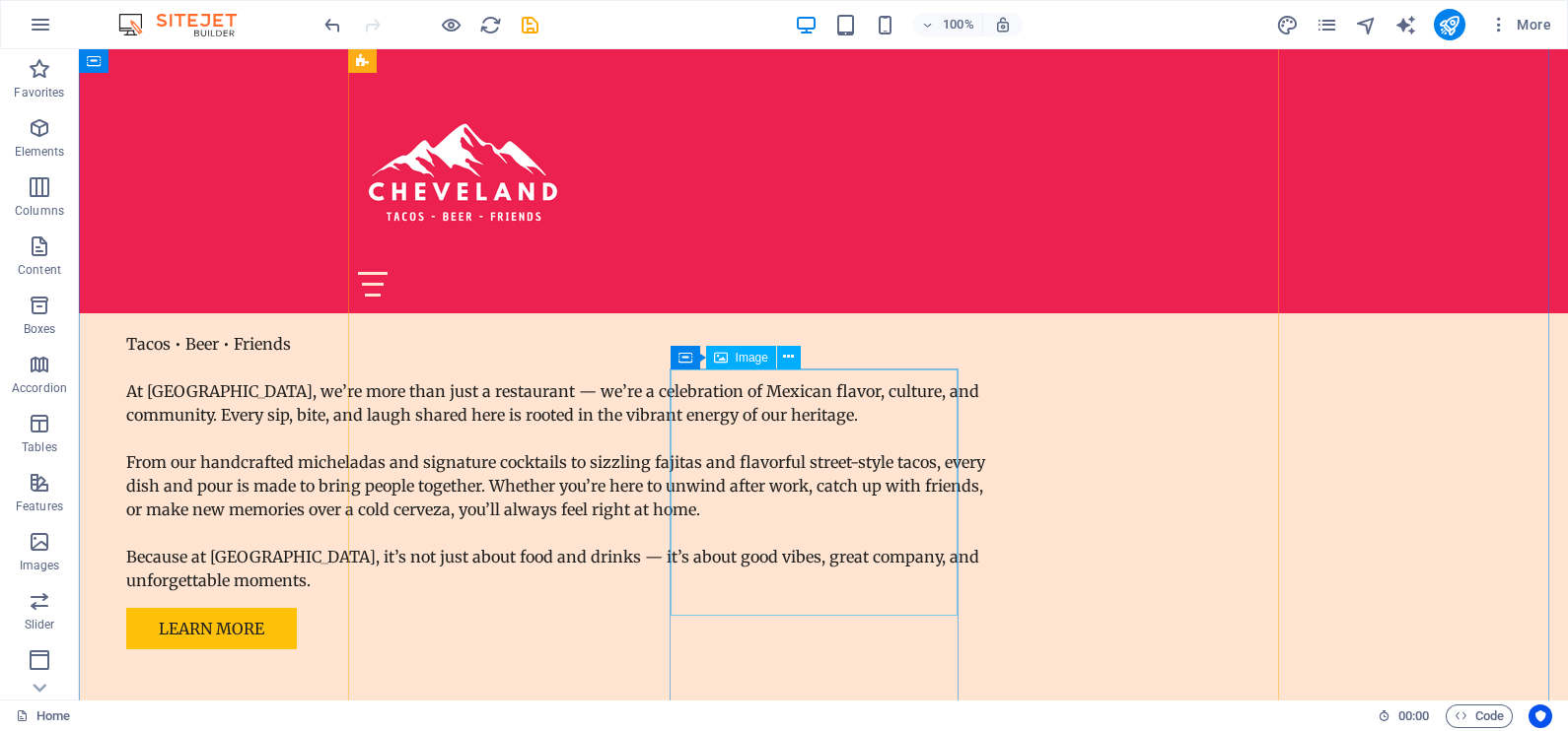
scroll to position [2094, 0]
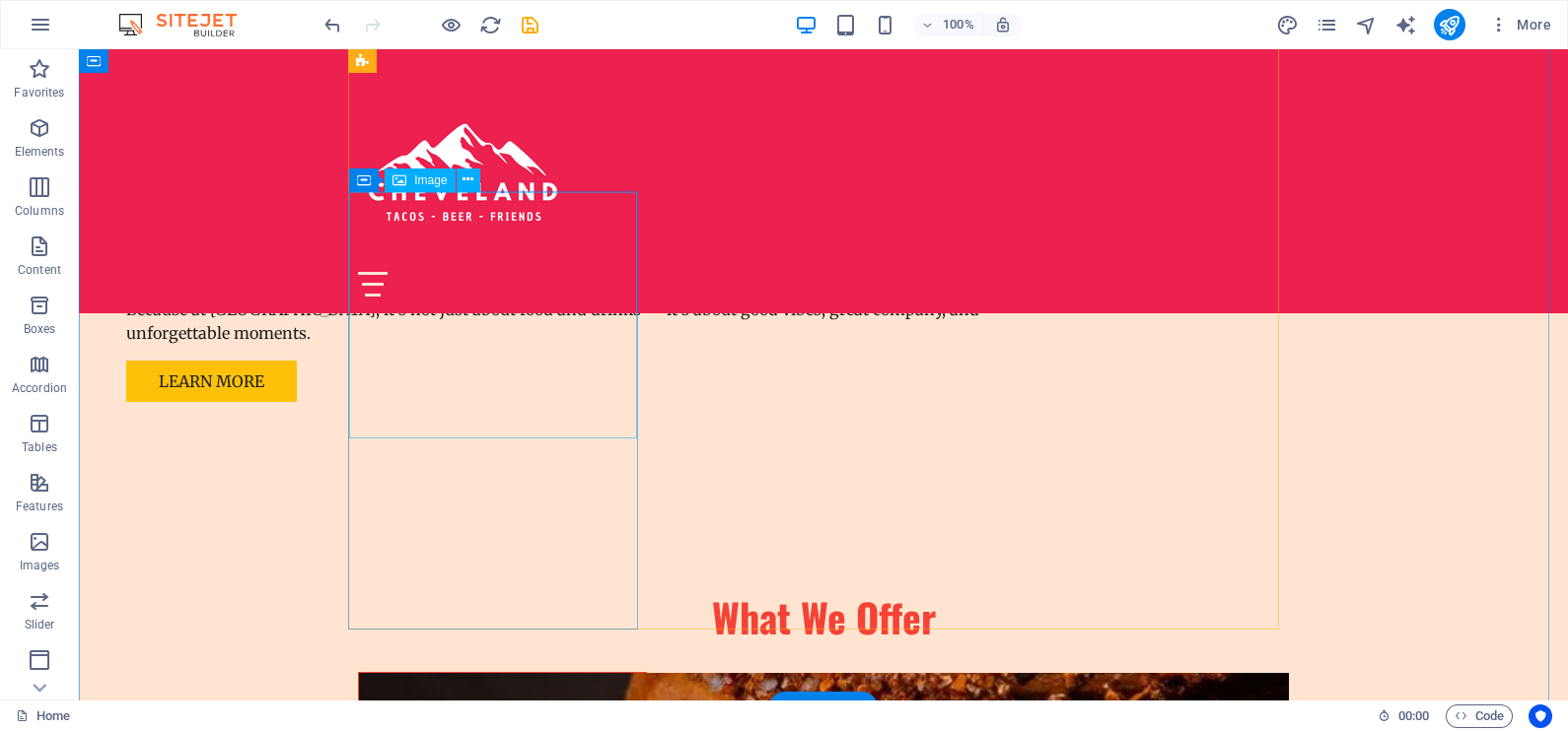
select select "vw"
select select "px"
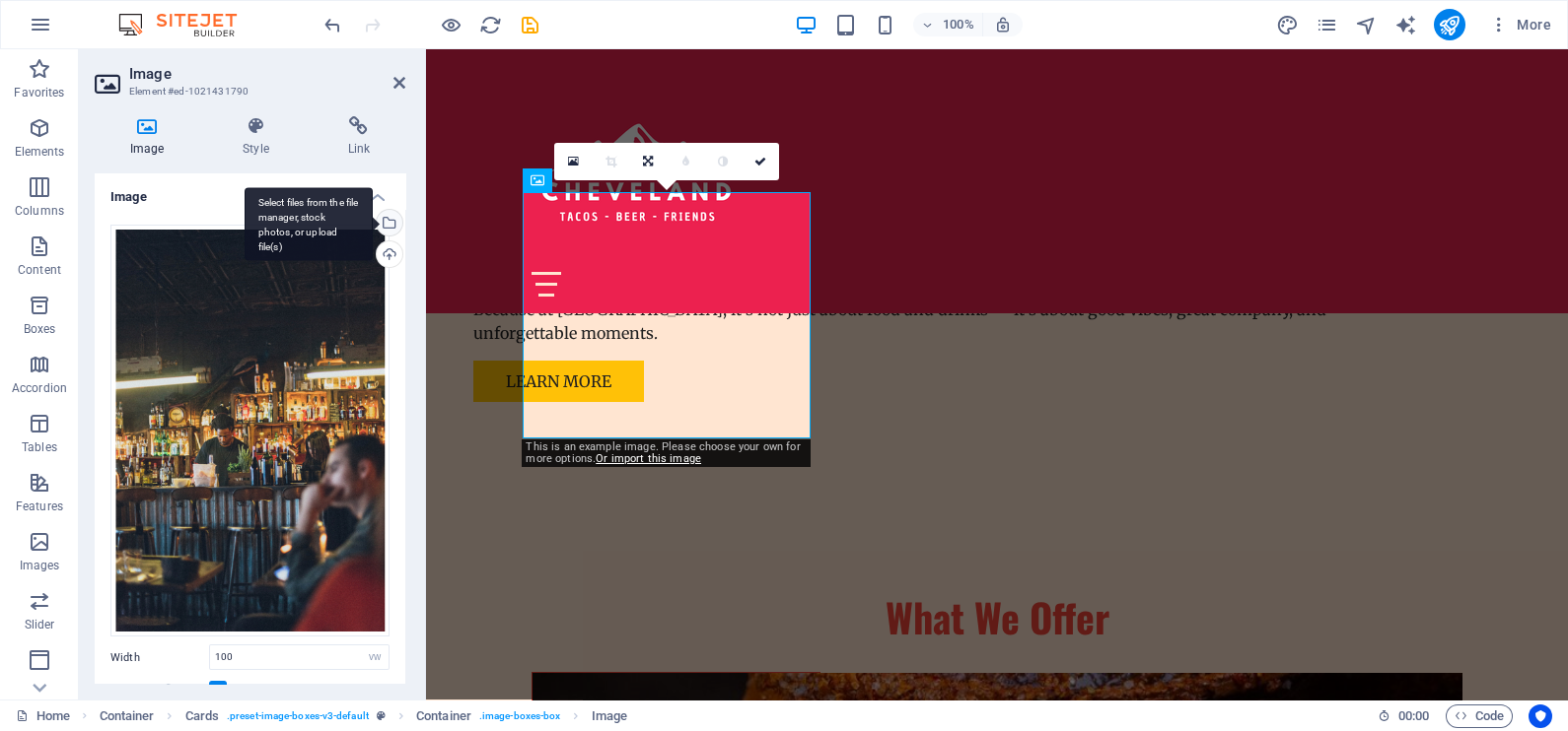
click at [385, 226] on div "Select files from the file manager, stock photos, or upload file(s)" at bounding box center [388, 225] width 30 height 30
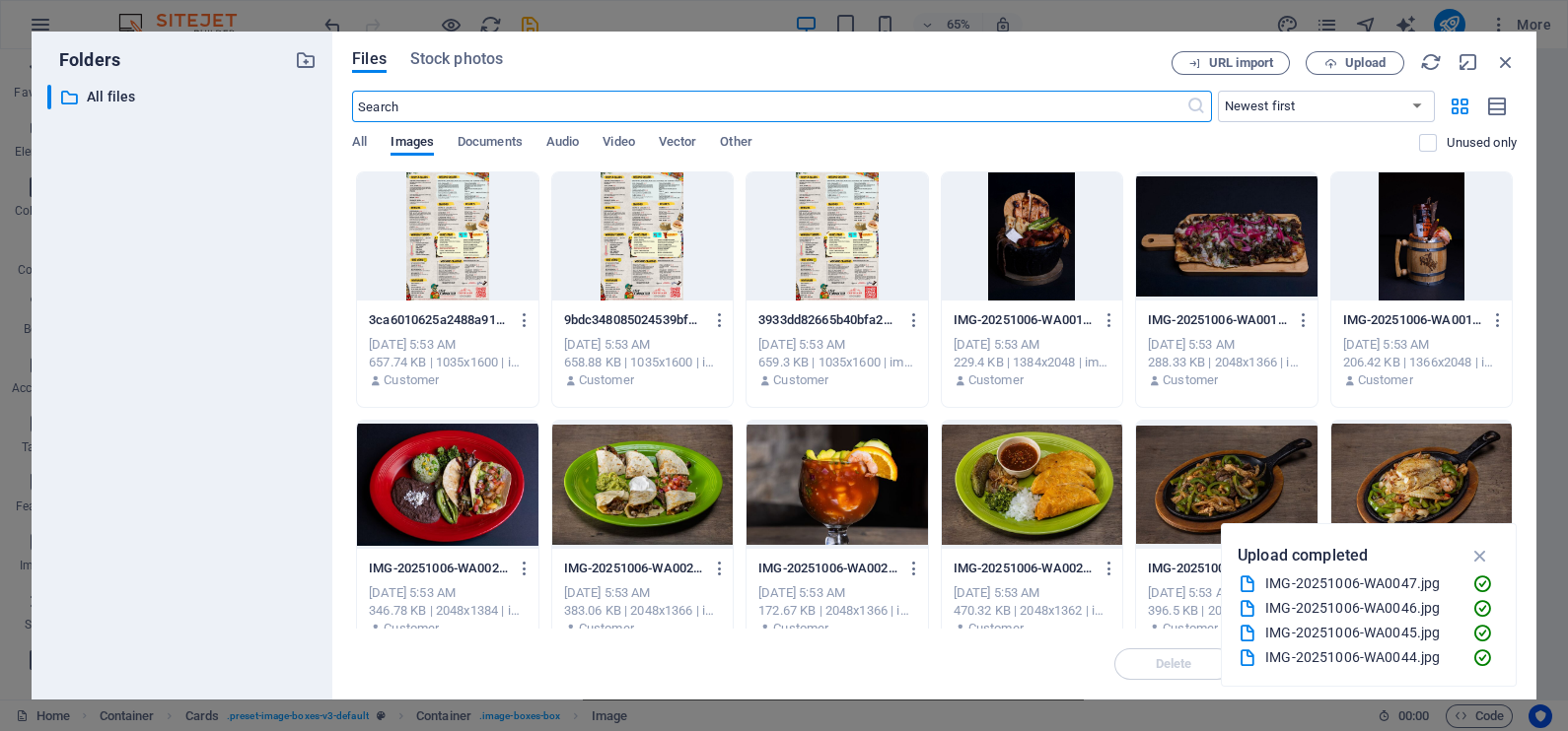
scroll to position [246, 0]
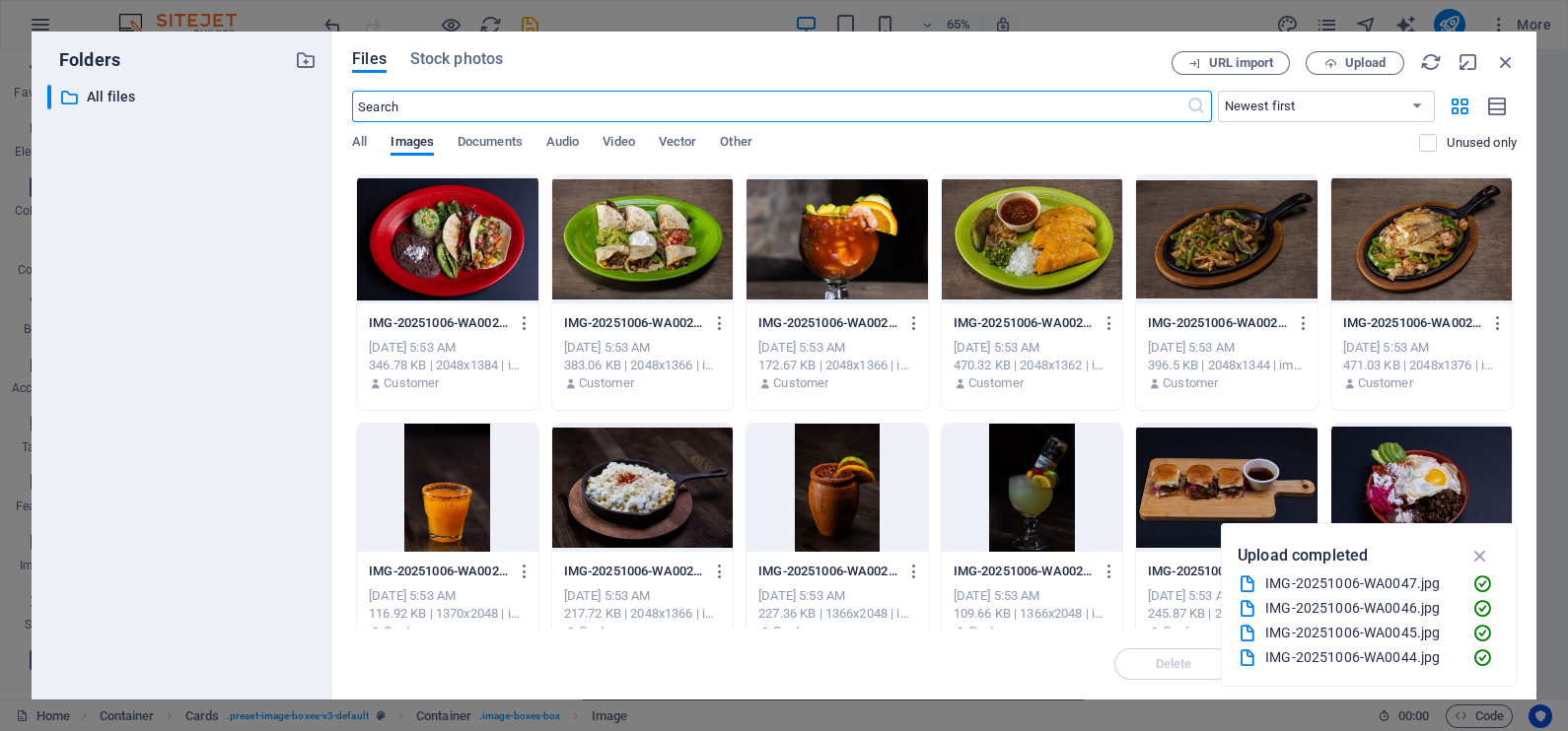
click at [814, 257] on div at bounding box center [837, 239] width 180 height 128
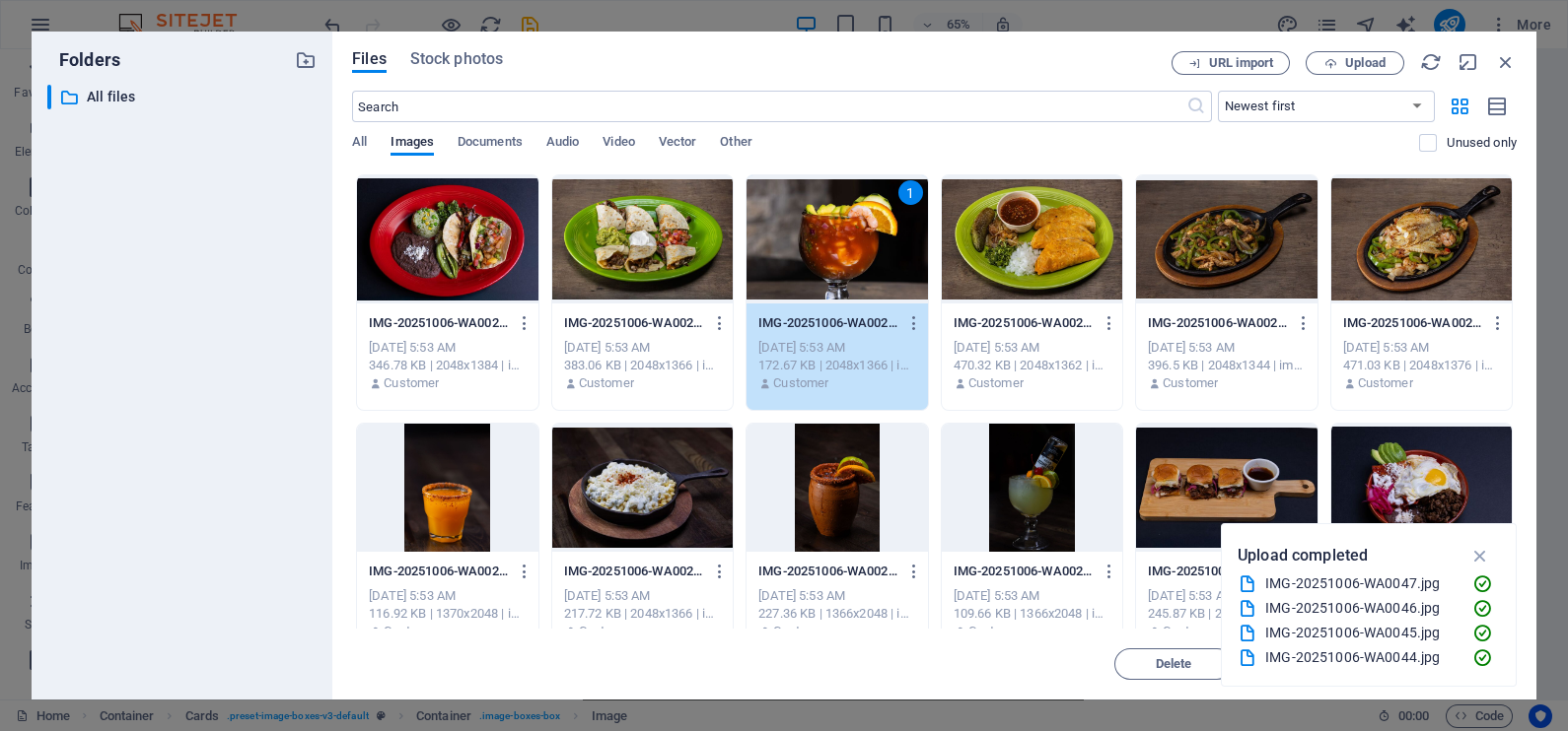
click at [814, 257] on div "1" at bounding box center [837, 239] width 180 height 128
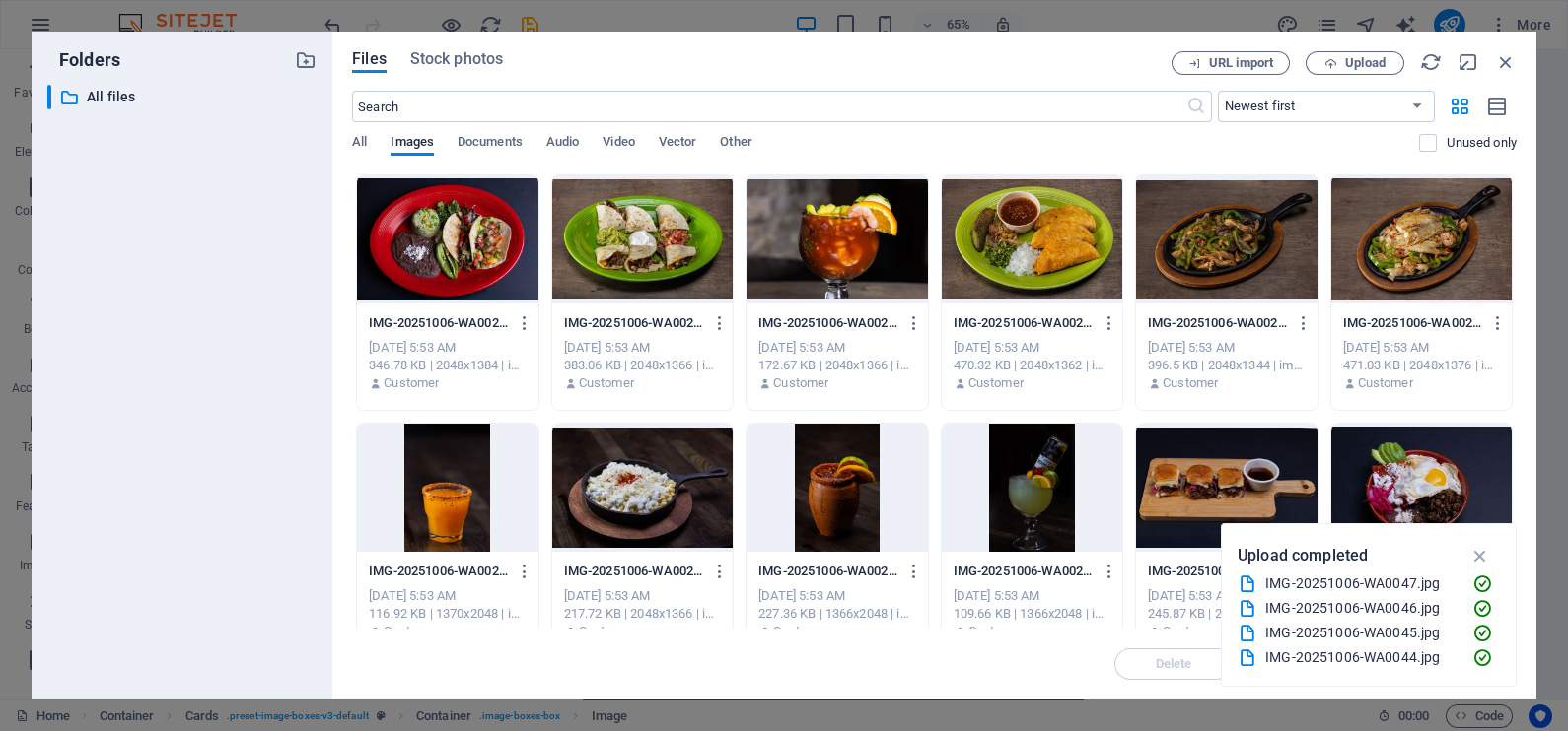
click at [814, 257] on div at bounding box center [837, 239] width 180 height 128
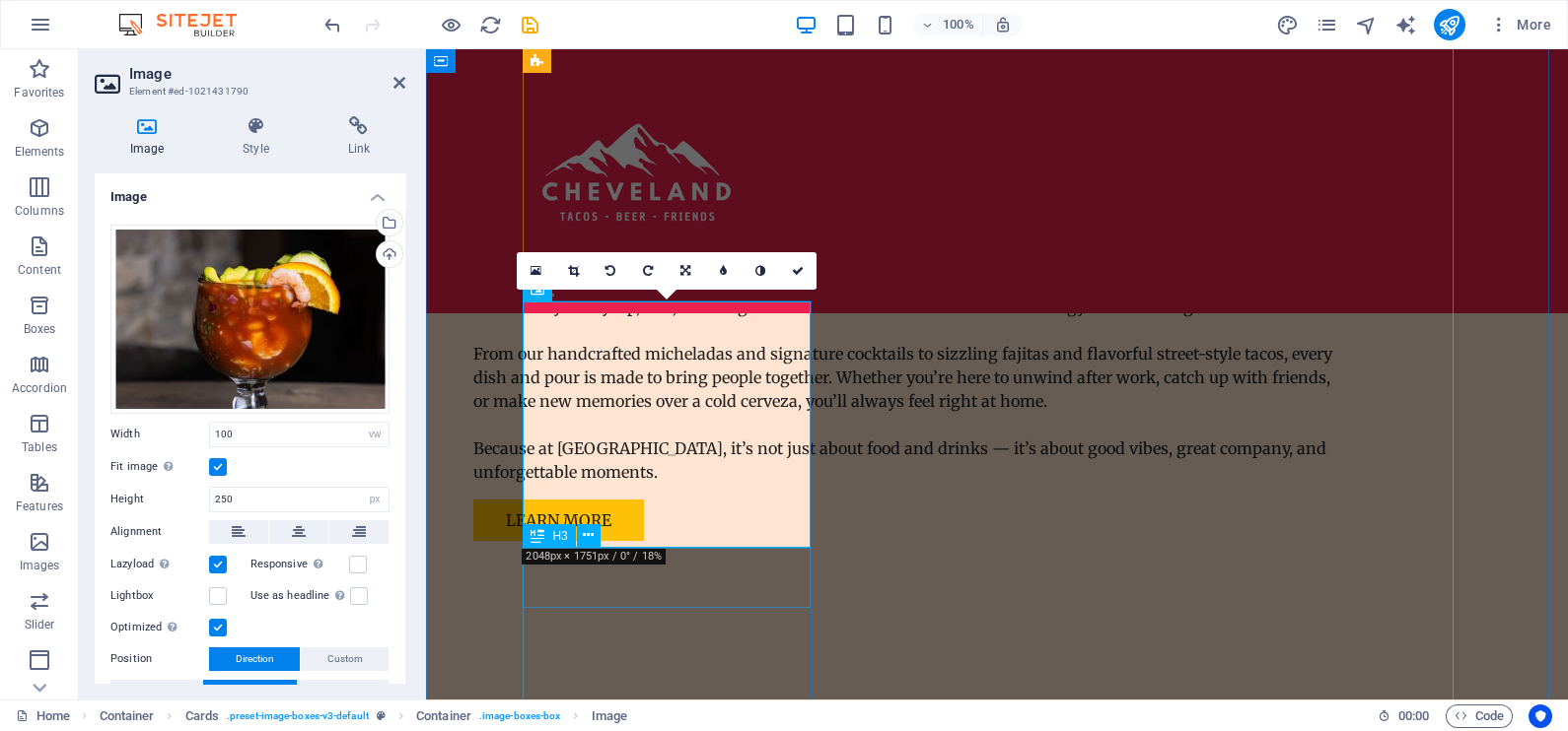
scroll to position [2094, 0]
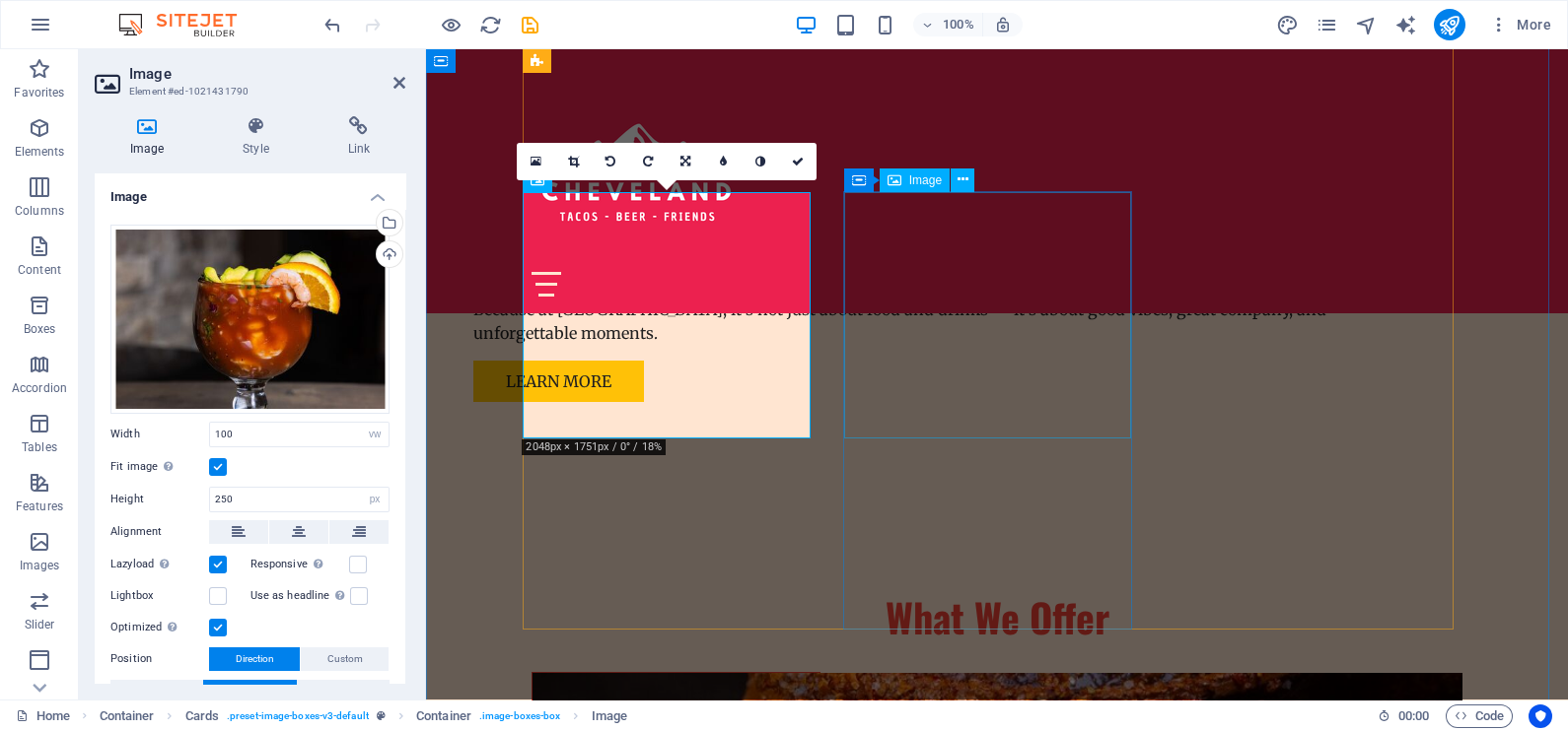
select select "vw"
select select "px"
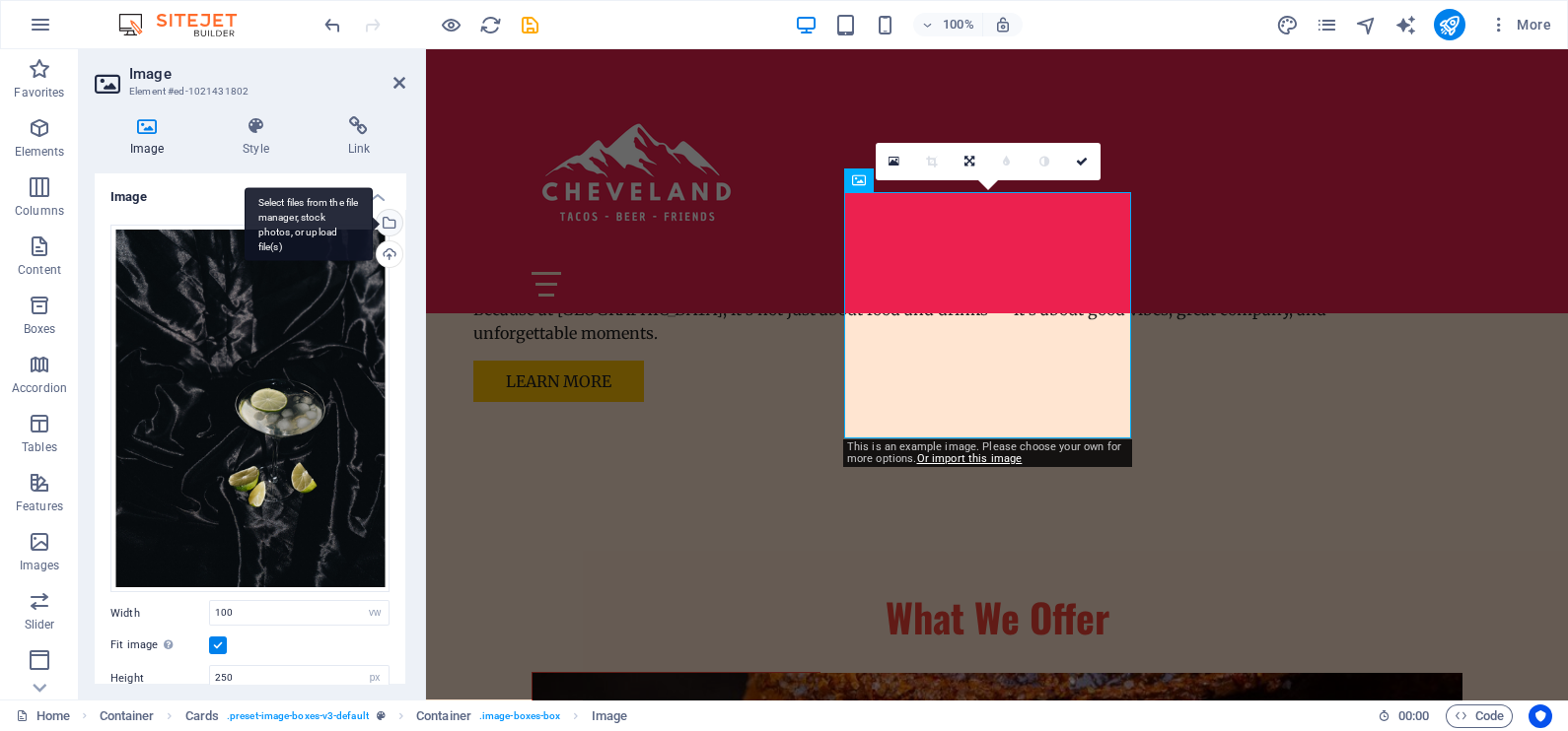
click at [388, 222] on div "Select files from the file manager, stock photos, or upload file(s)" at bounding box center [388, 225] width 30 height 30
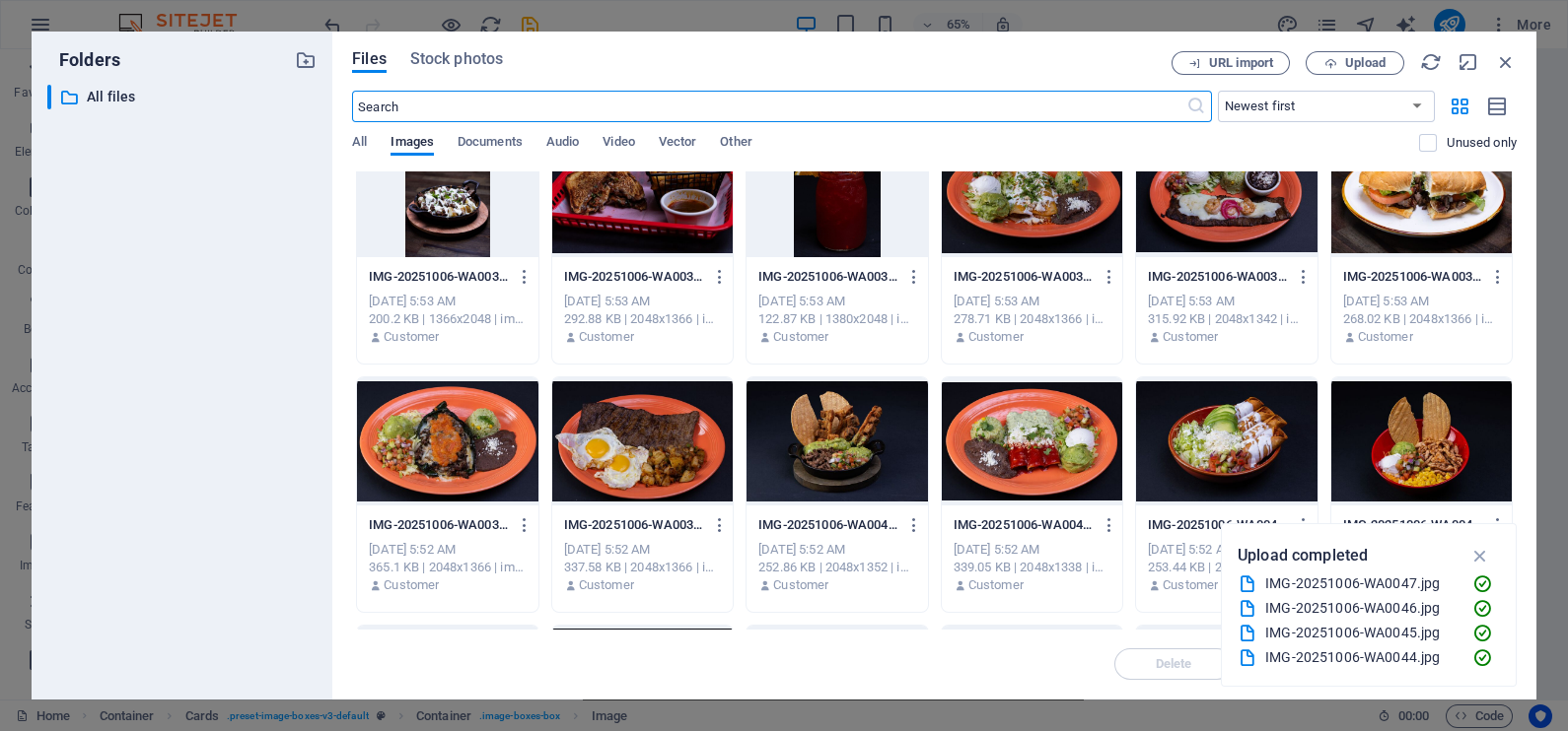
scroll to position [861, 0]
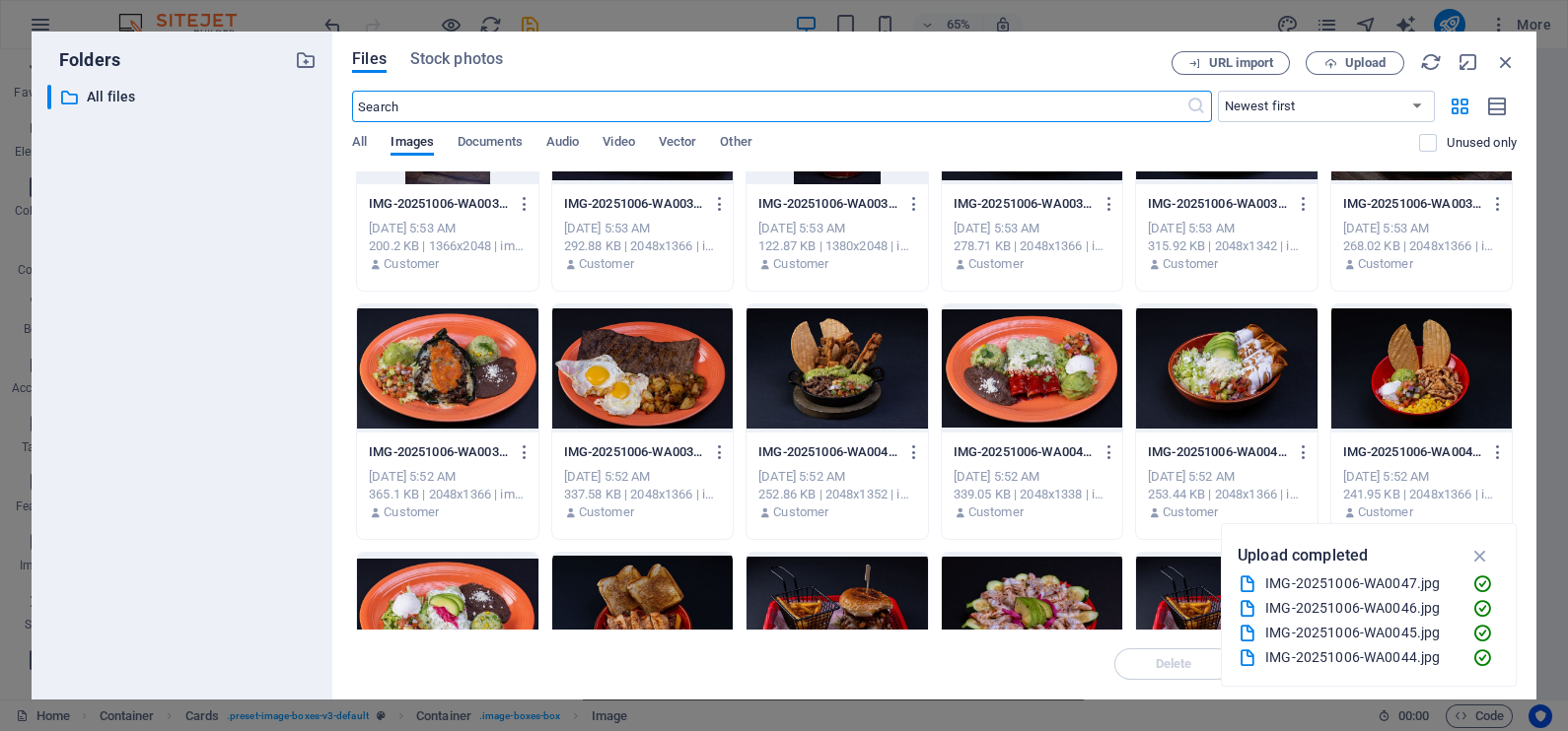
click at [1050, 349] on div at bounding box center [1032, 367] width 180 height 128
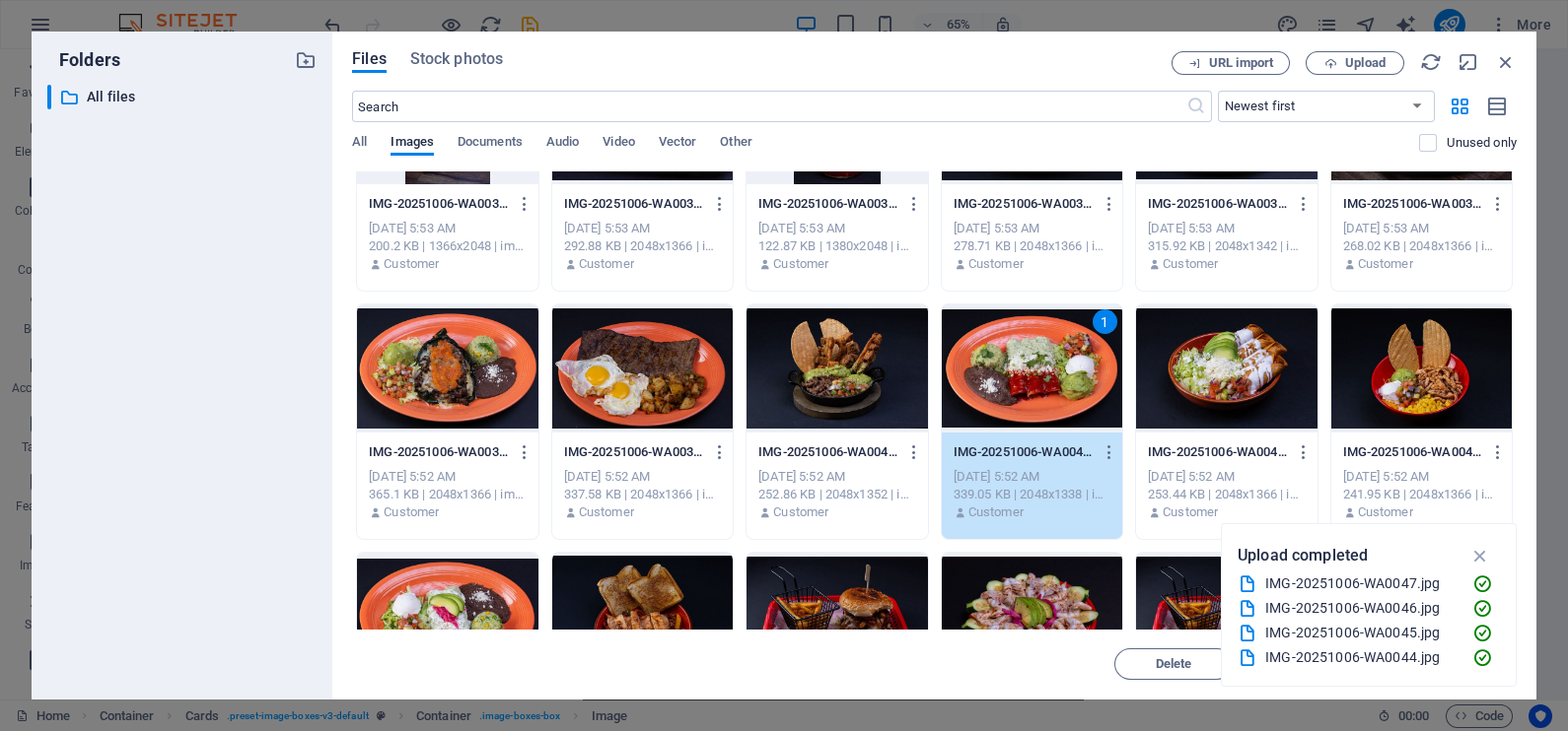
click at [1050, 349] on div "1" at bounding box center [1032, 367] width 180 height 128
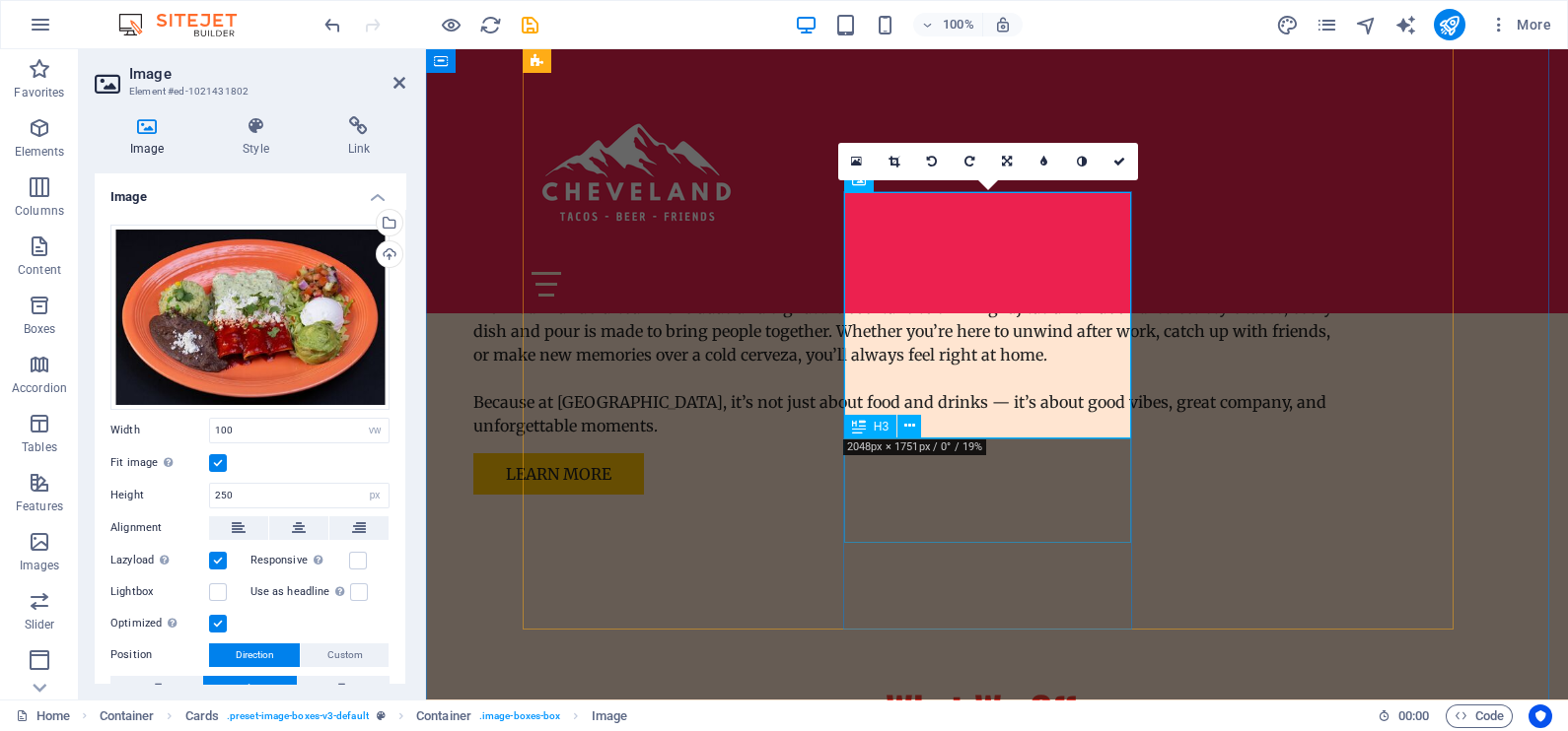
scroll to position [1970, 0]
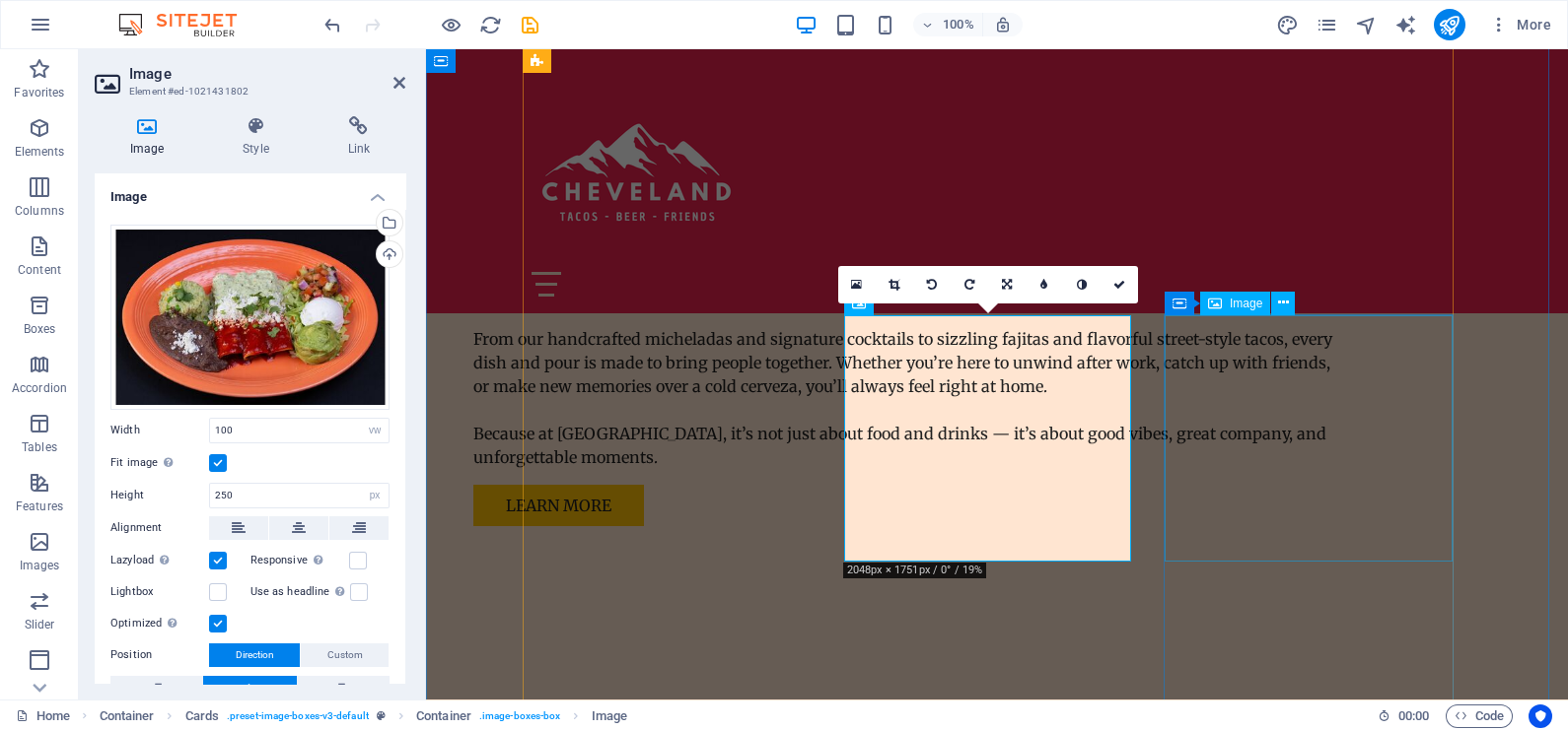
select select "vw"
select select "px"
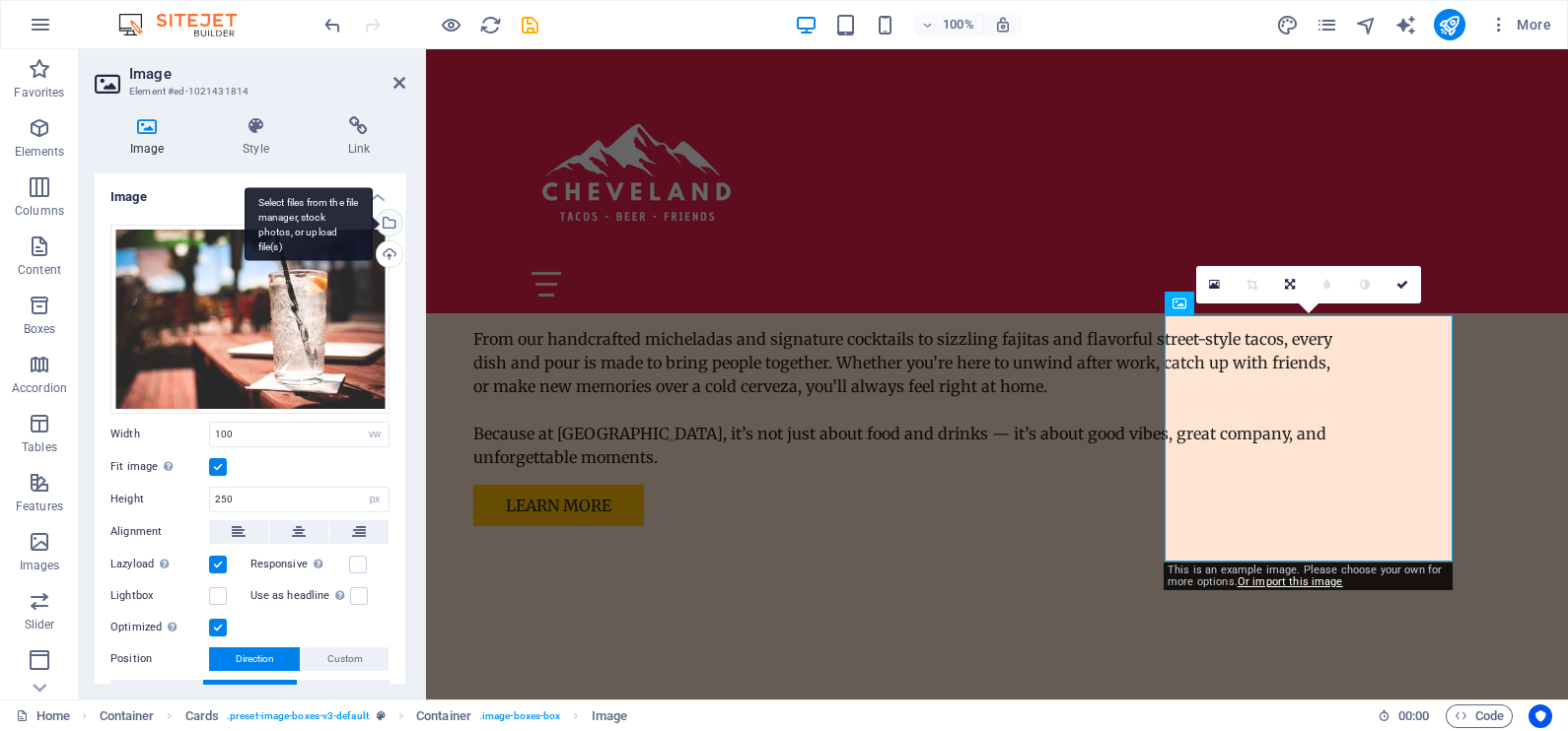
click at [373, 220] on div "Select files from the file manager, stock photos, or upload file(s)" at bounding box center [308, 224] width 128 height 74
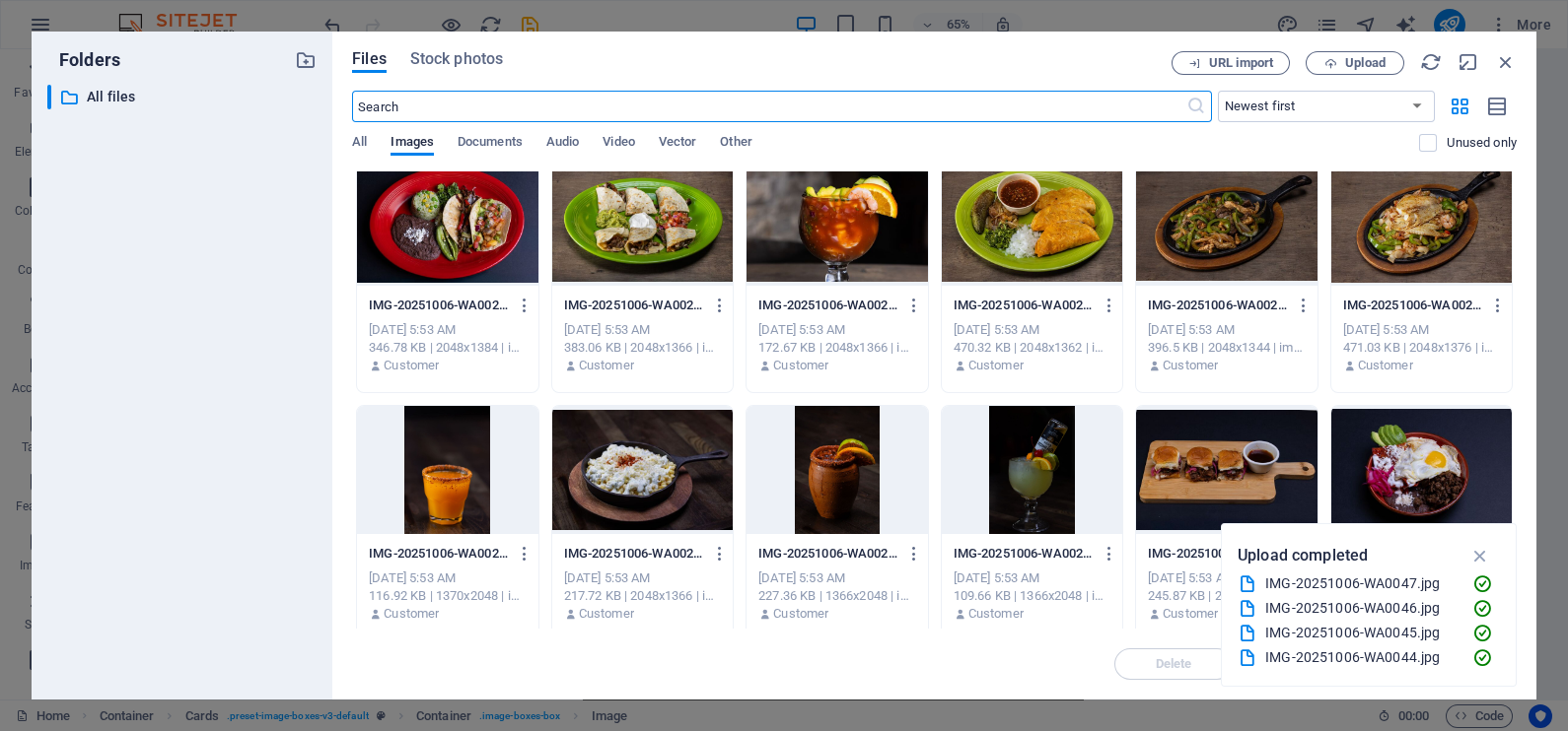
scroll to position [491, 0]
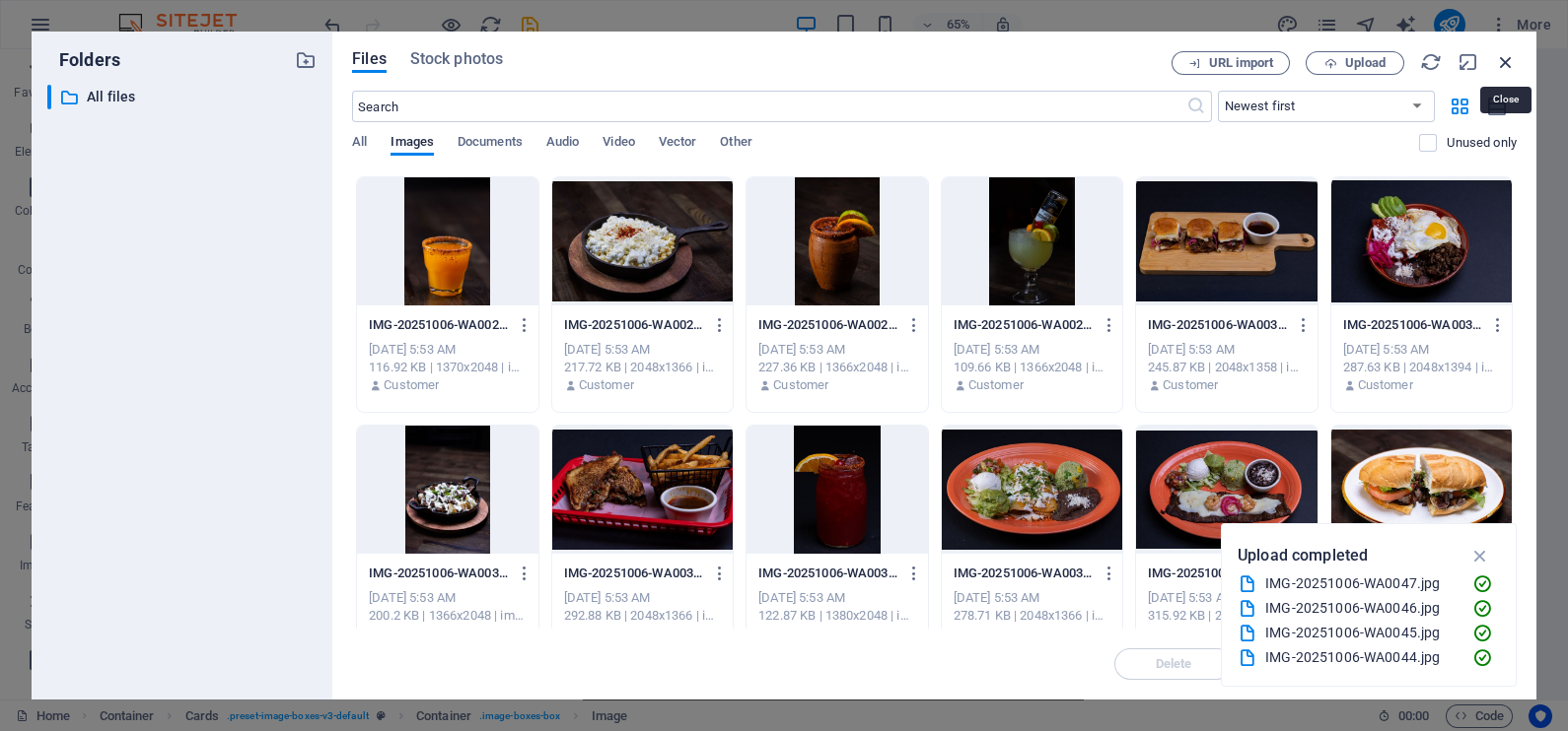
click at [1498, 58] on icon "button" at bounding box center [1506, 62] width 22 height 22
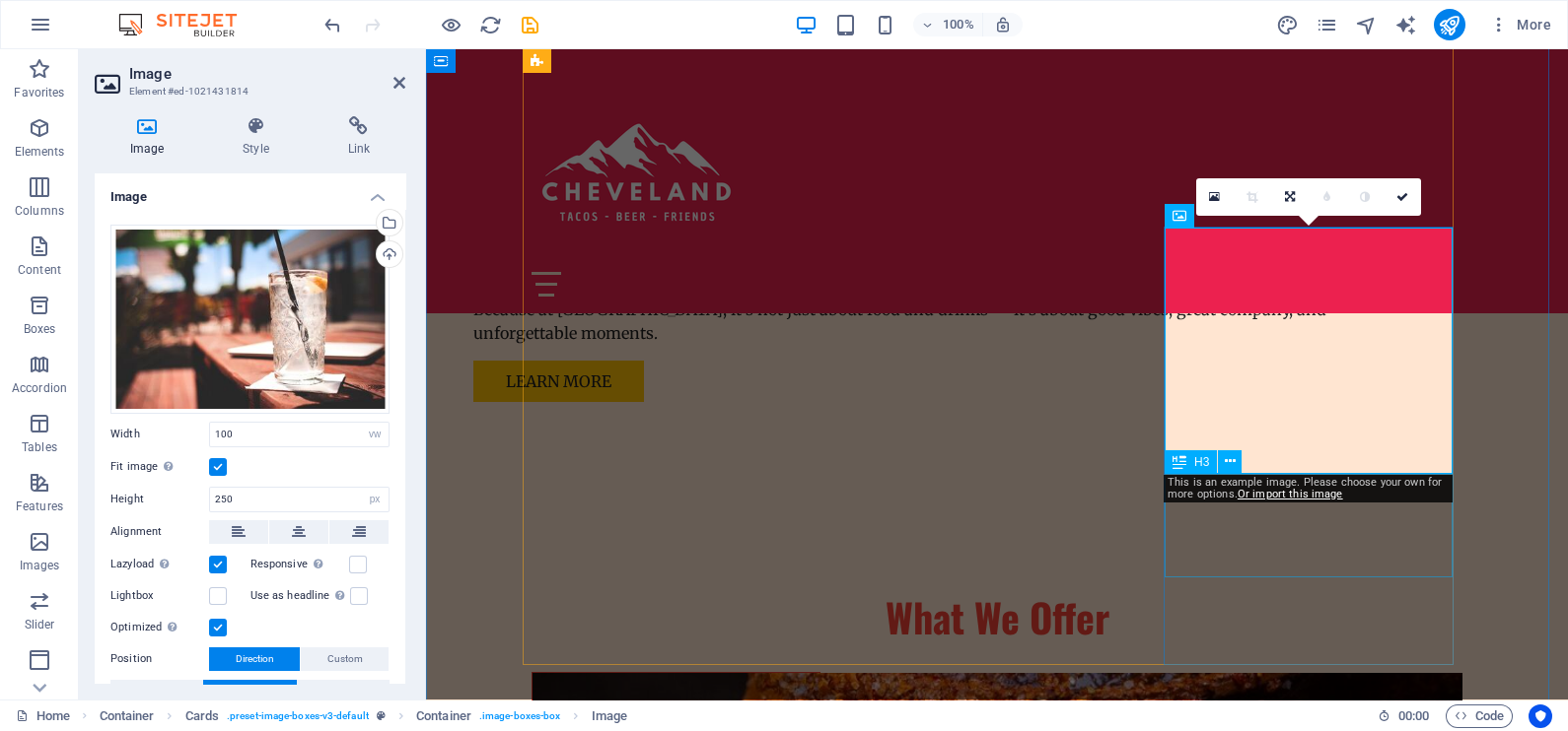
scroll to position [1846, 0]
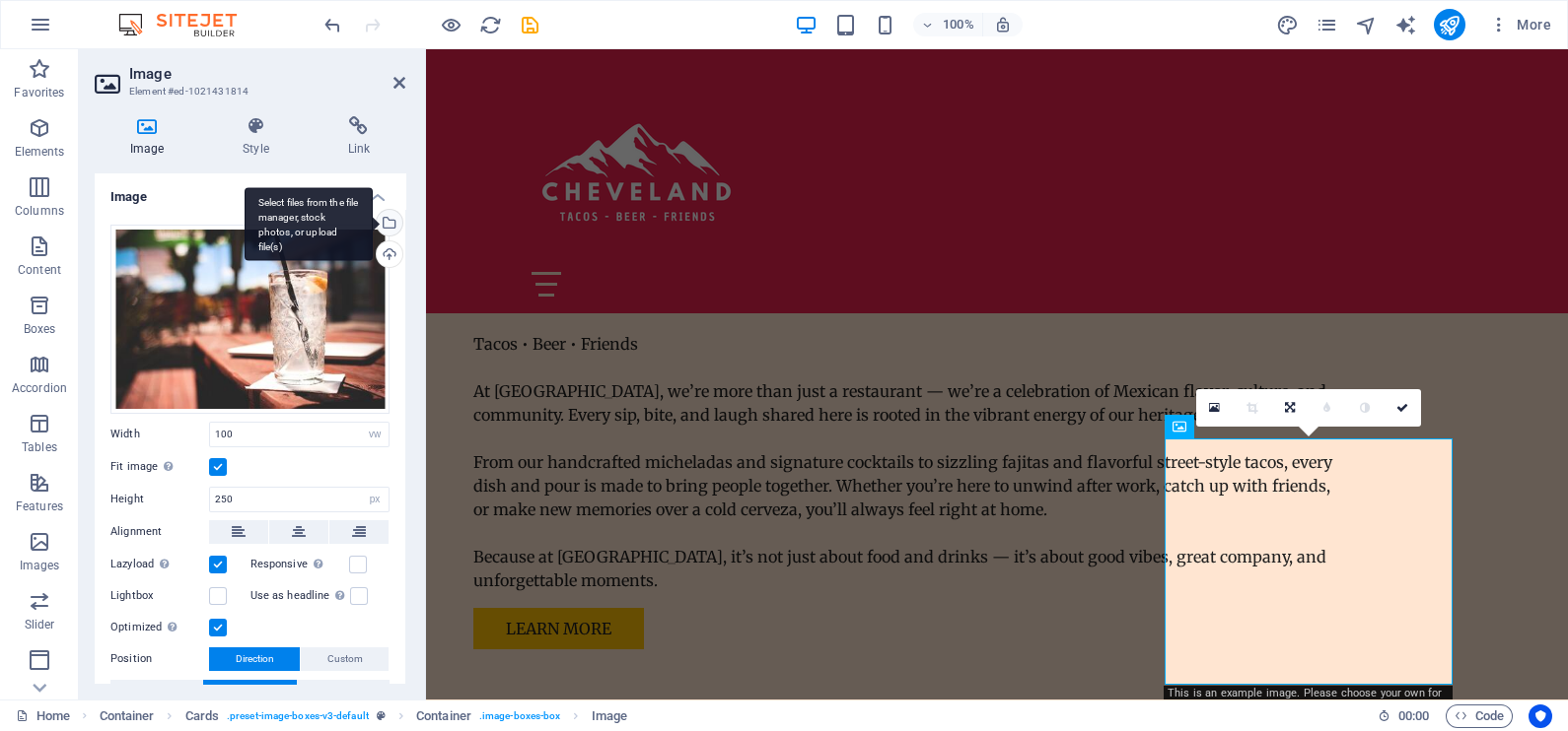
click at [390, 221] on div "Select files from the file manager, stock photos, or upload file(s)" at bounding box center [388, 225] width 30 height 30
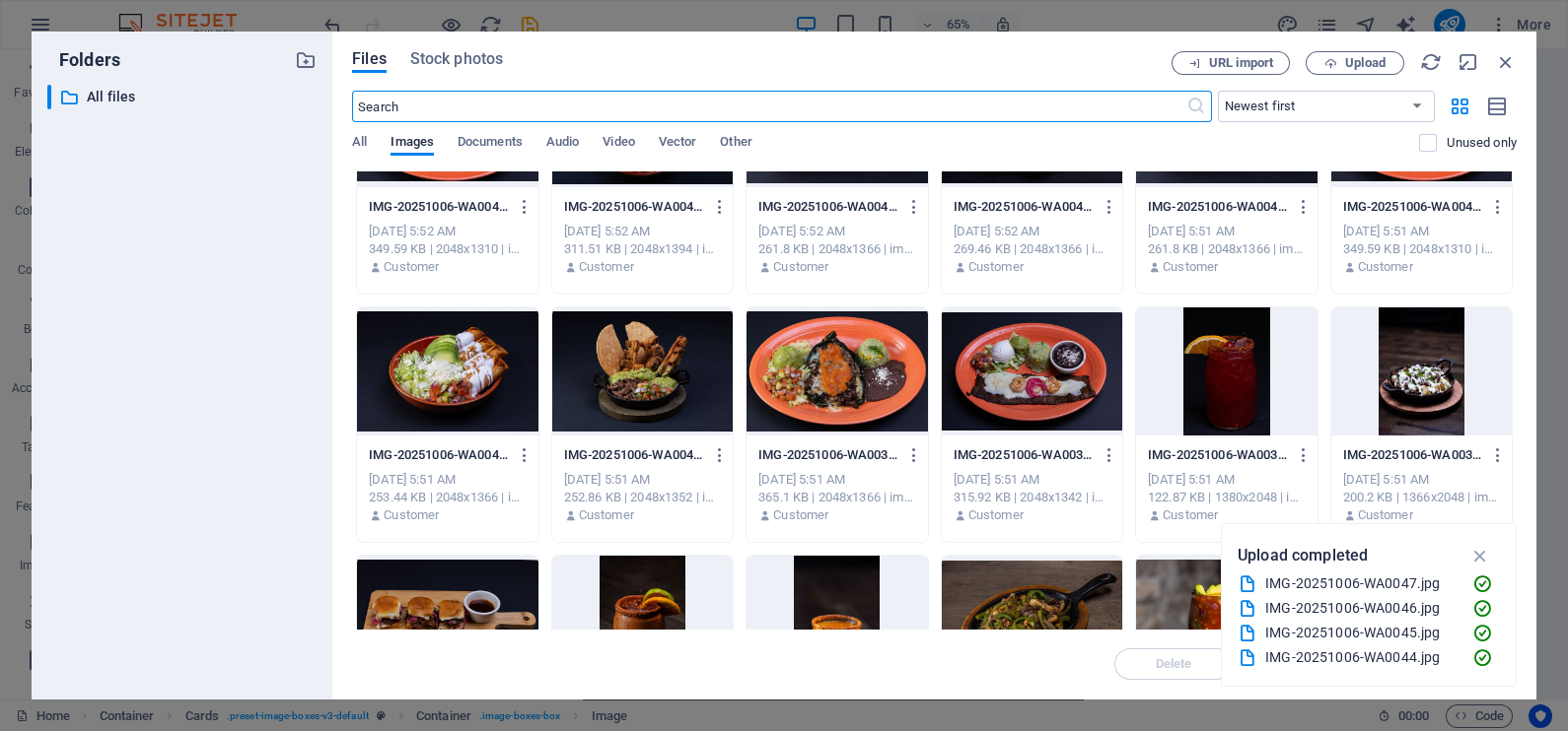
scroll to position [1272, 0]
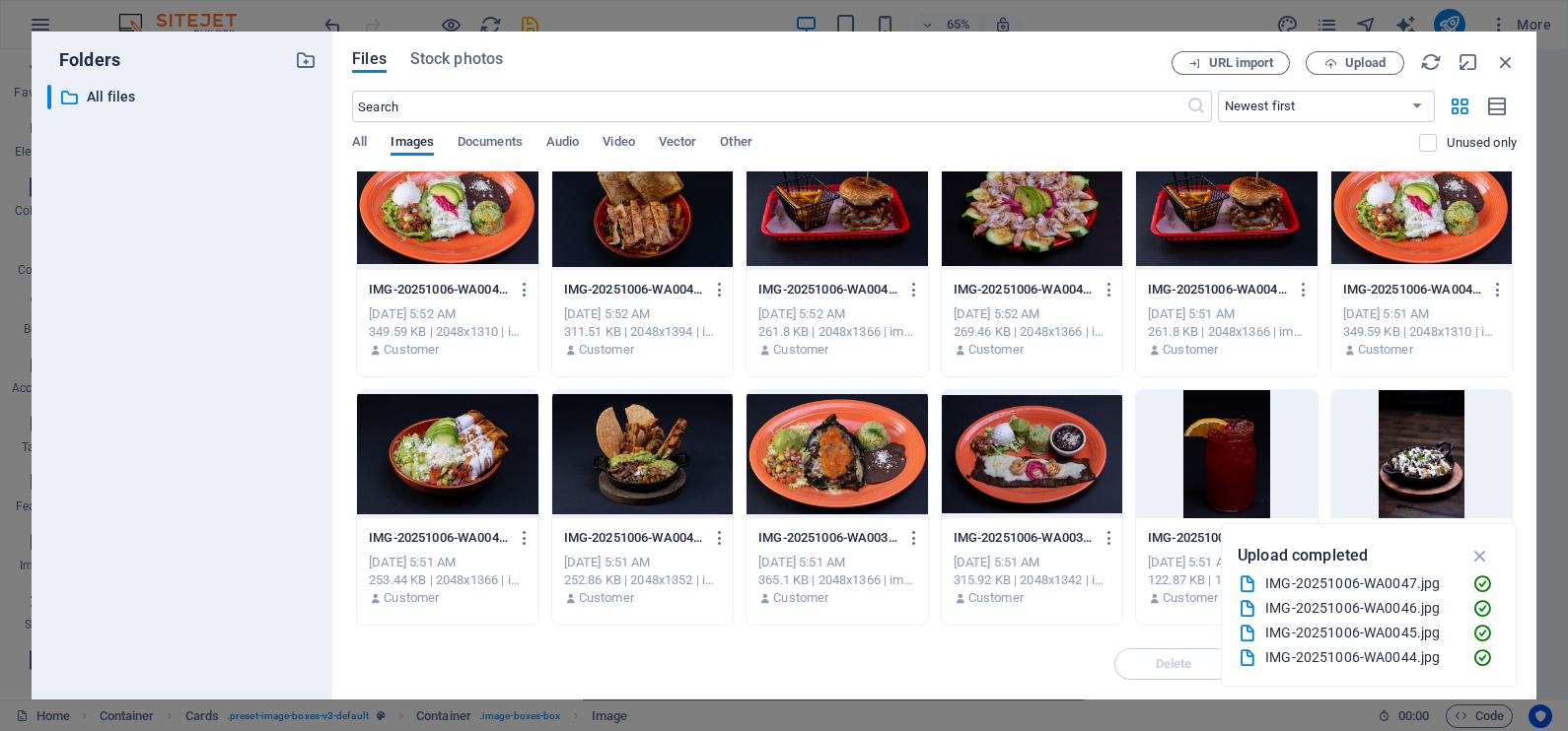
click at [630, 472] on div at bounding box center [642, 454] width 180 height 128
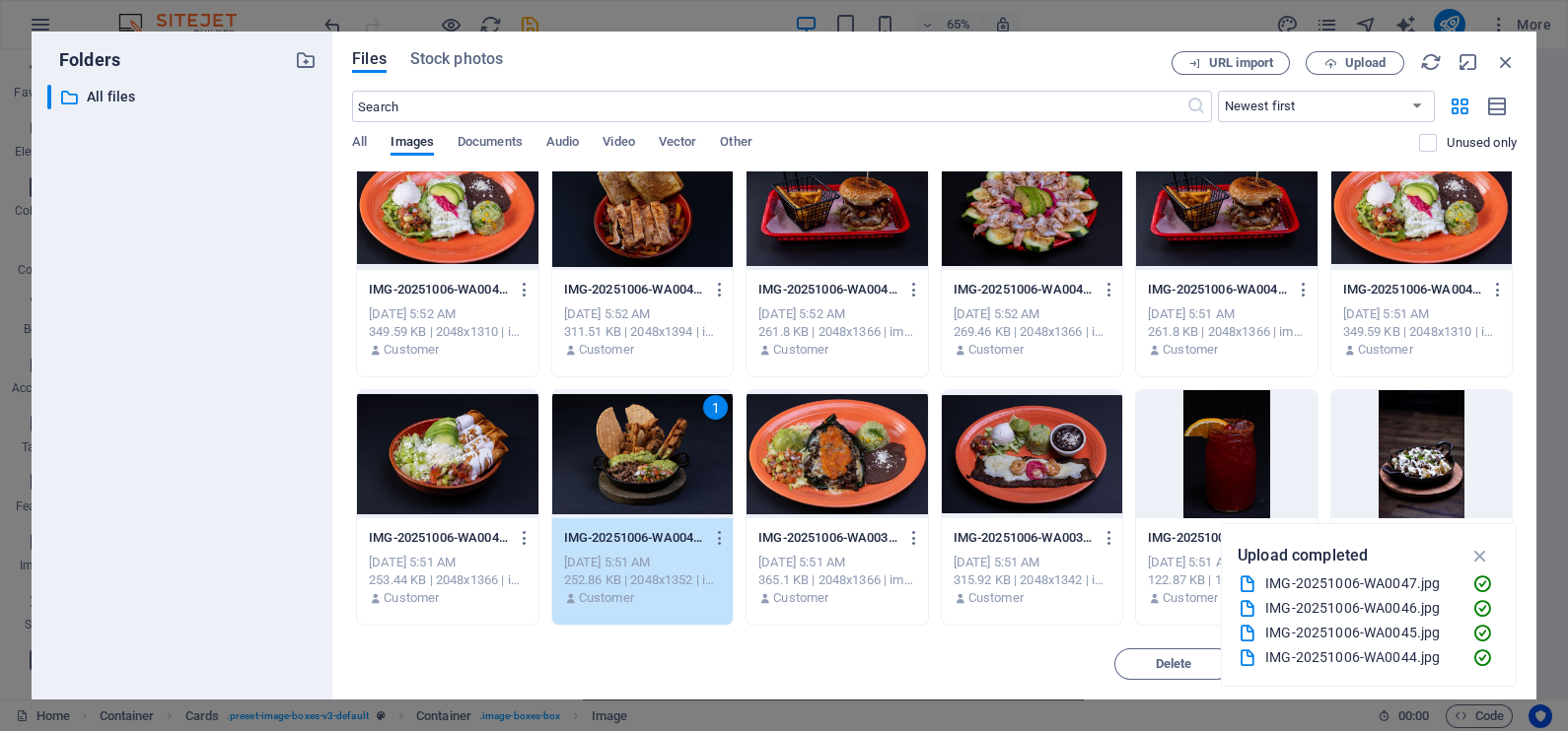
click at [630, 472] on div "1" at bounding box center [642, 454] width 180 height 128
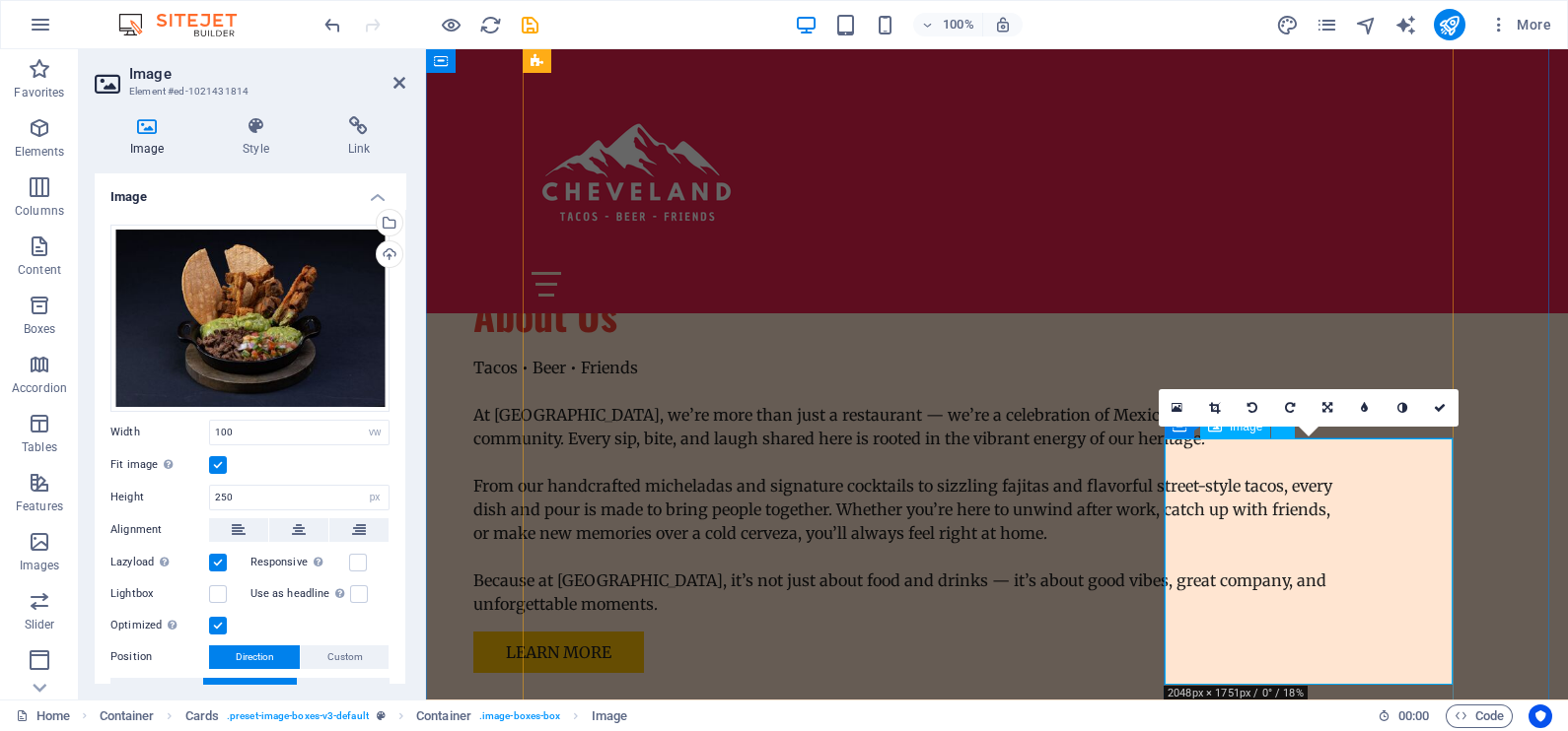
scroll to position [1846, 0]
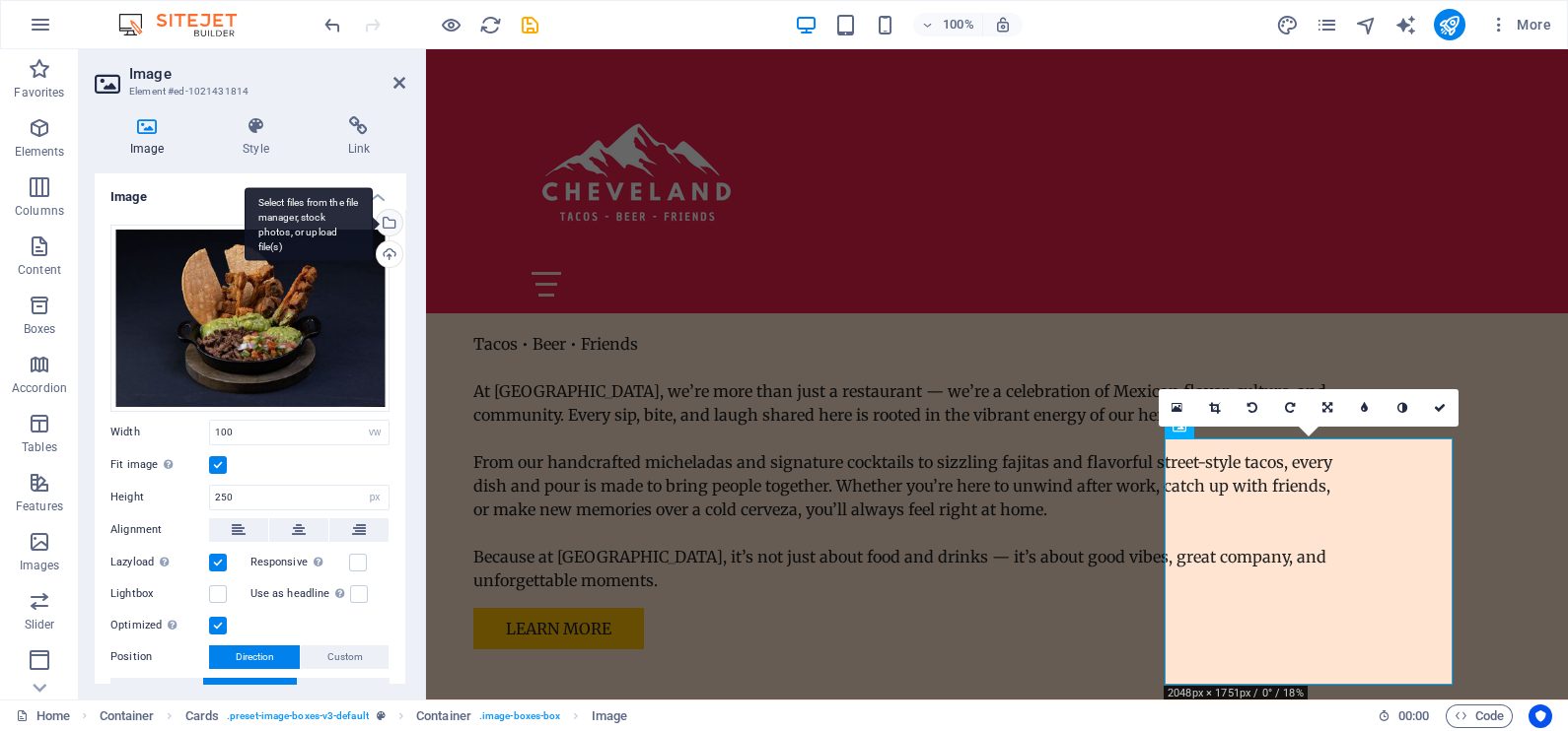
click at [373, 227] on div "Select files from the file manager, stock photos, or upload file(s)" at bounding box center [308, 224] width 128 height 74
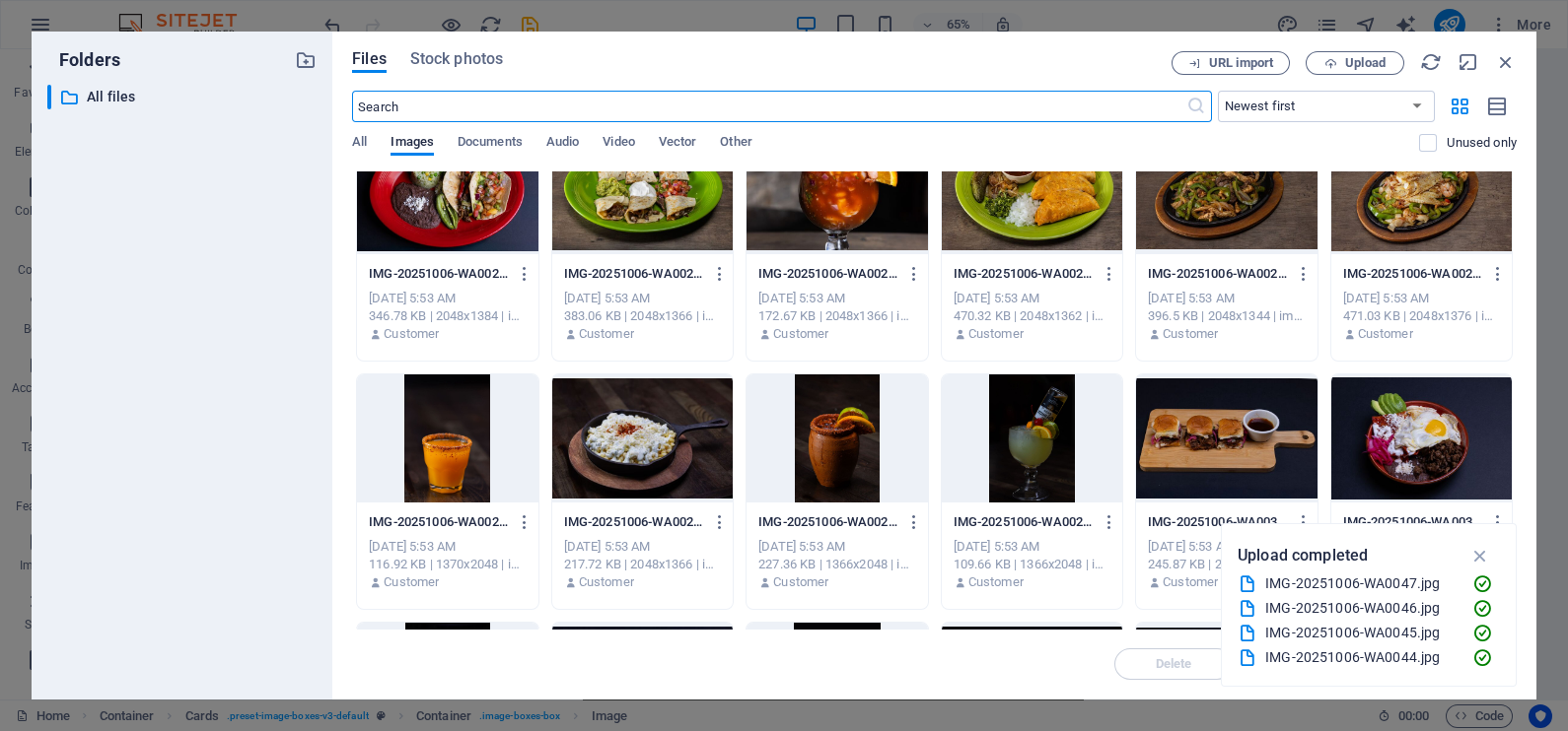
scroll to position [369, 0]
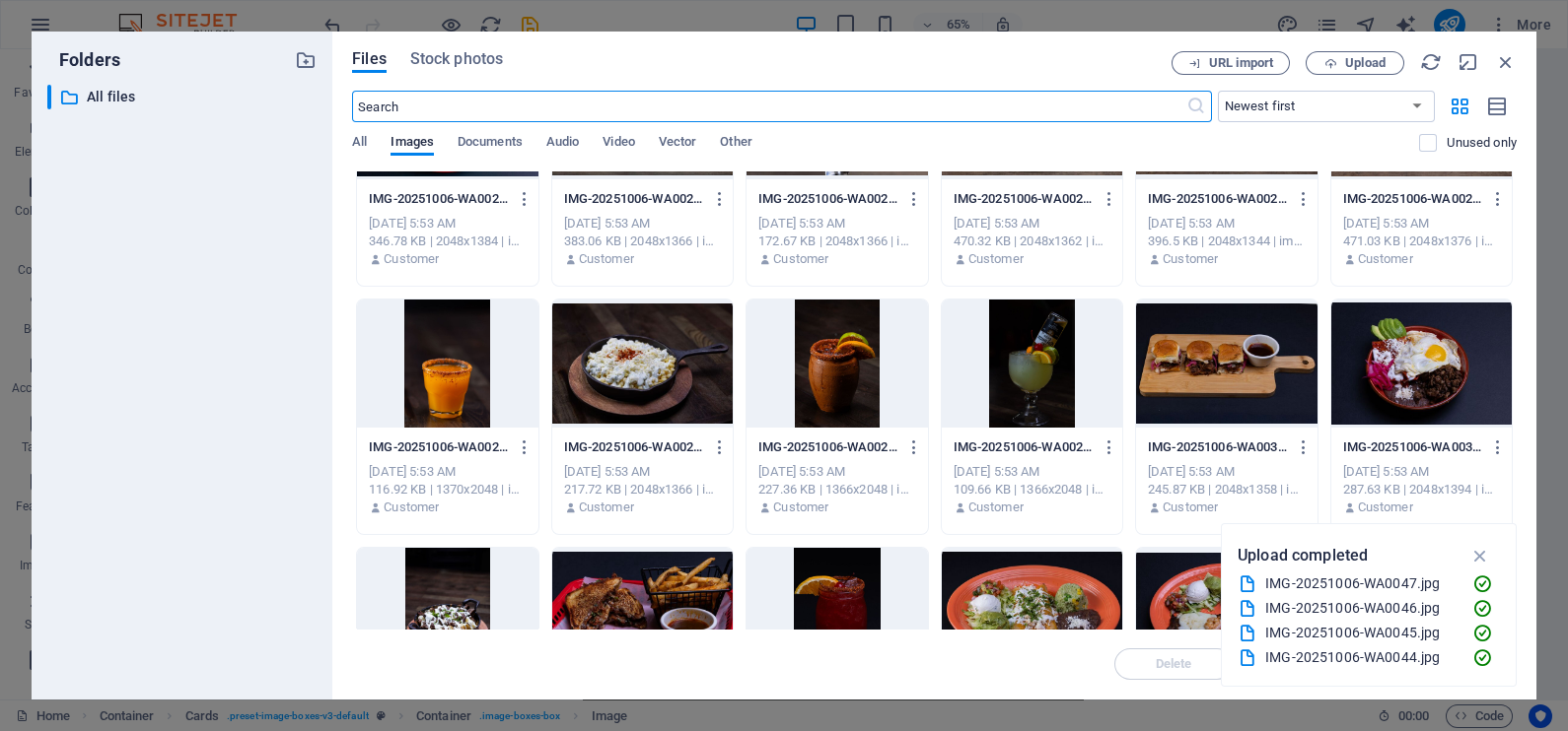
click at [624, 359] on div at bounding box center [642, 363] width 180 height 128
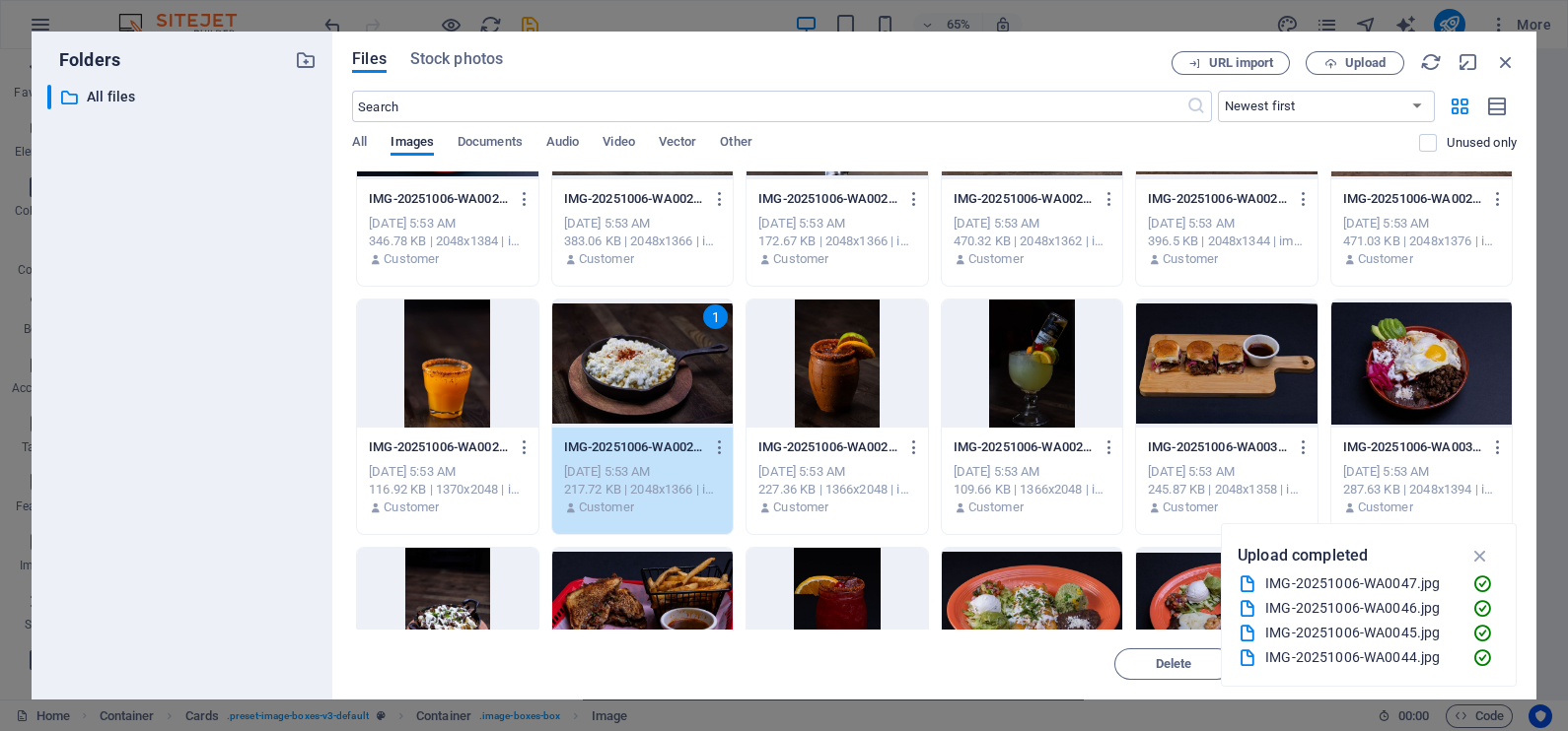
click at [624, 359] on div "1" at bounding box center [642, 363] width 180 height 128
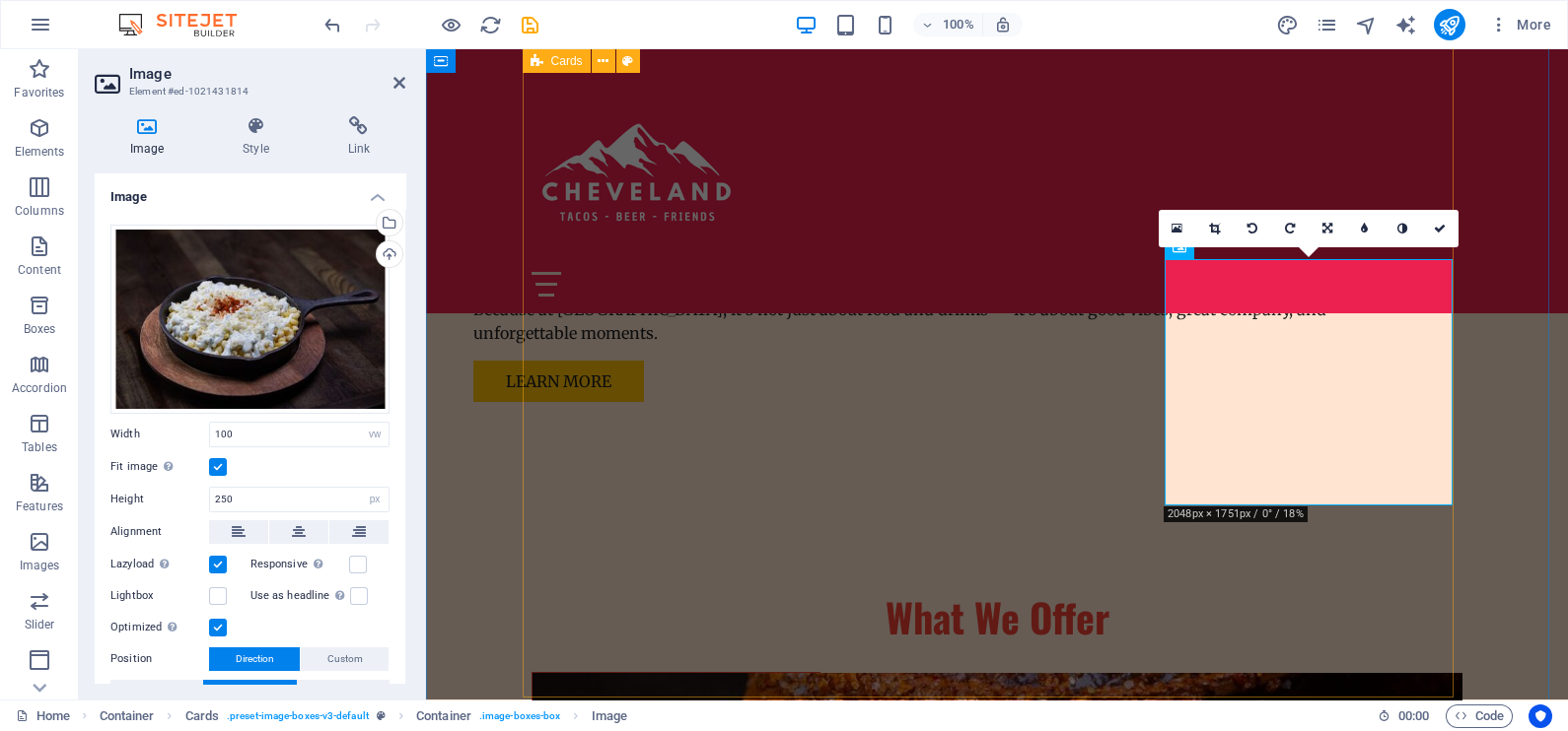
scroll to position [1970, 0]
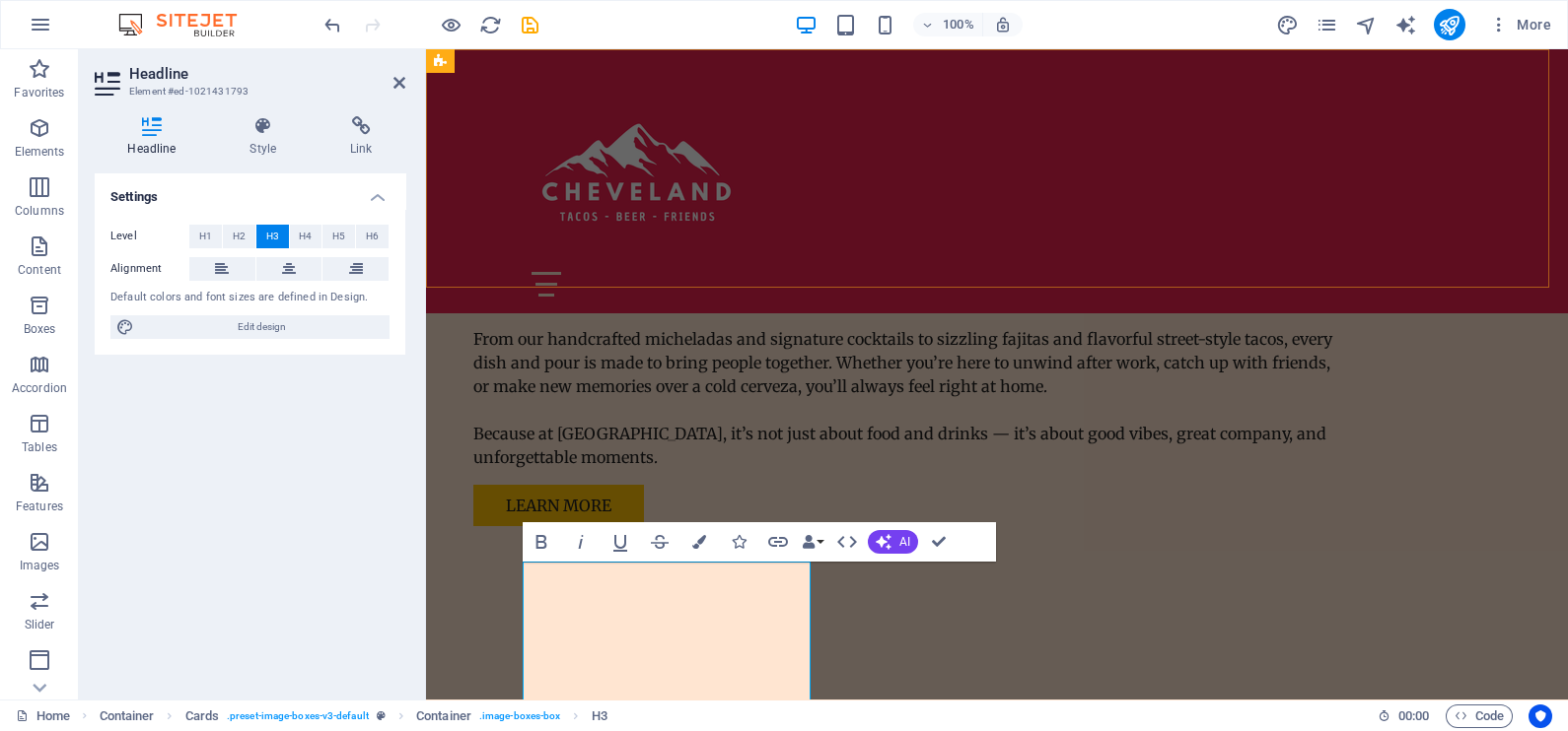
scroll to position [75, 0]
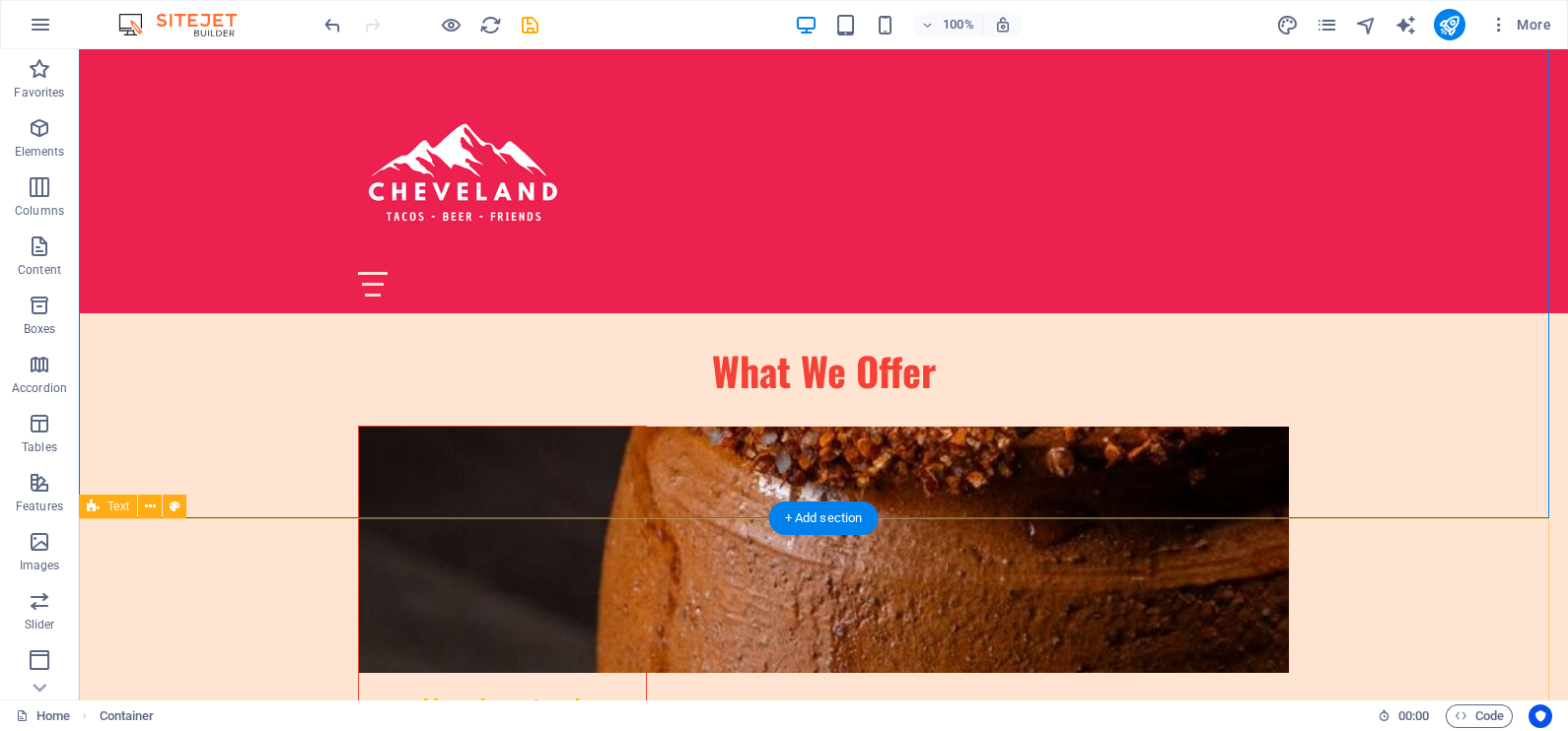
scroll to position [2217, 0]
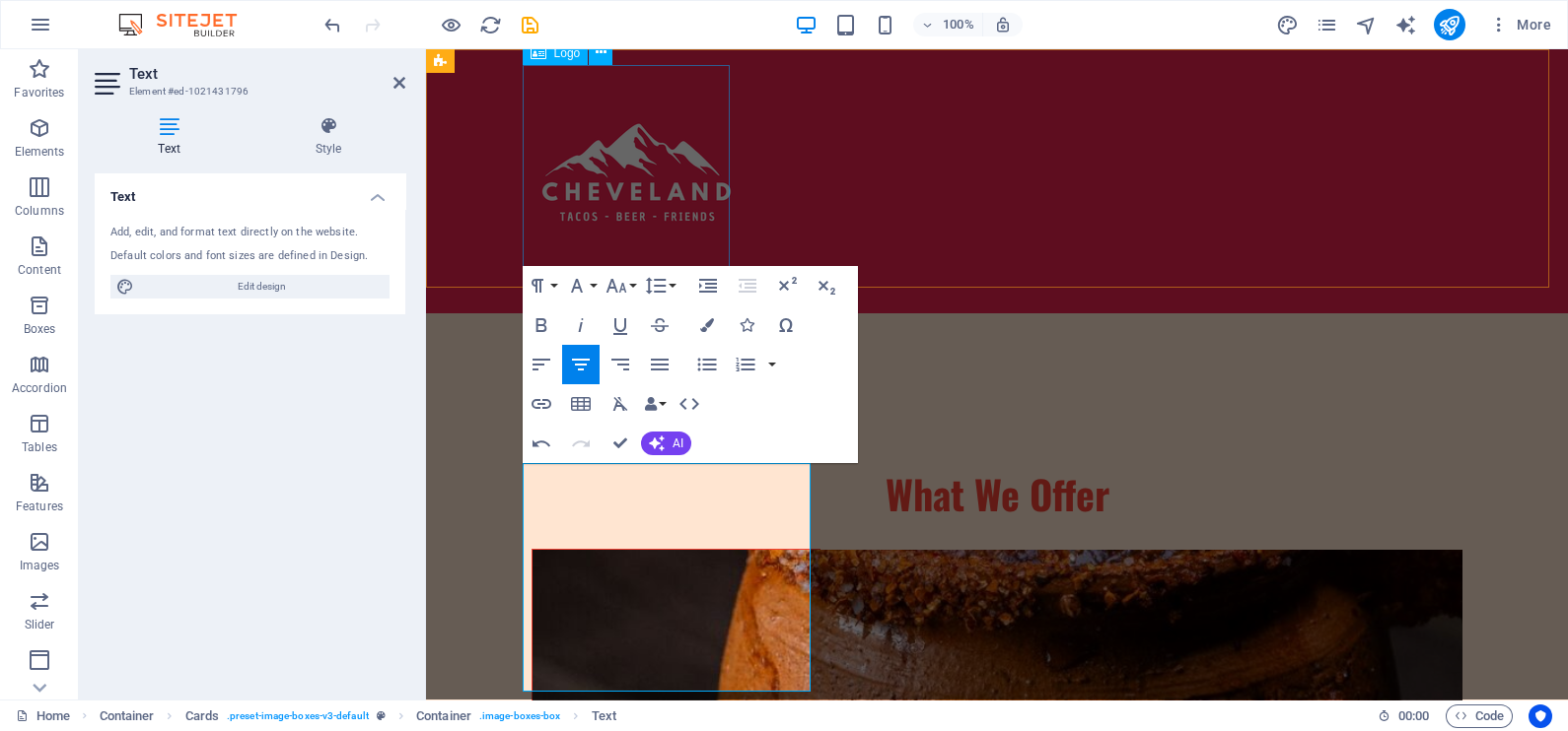
scroll to position [4468, 2]
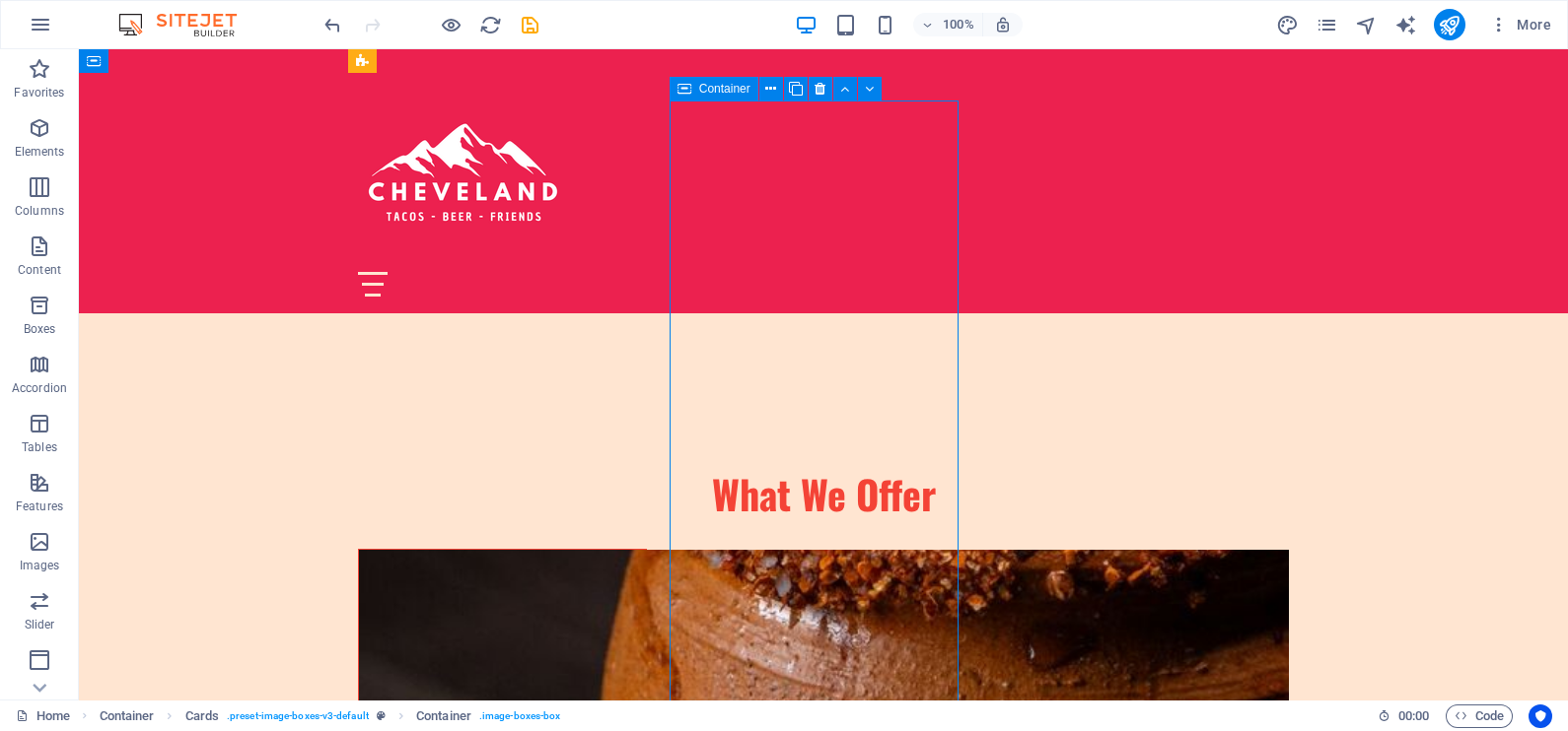
scroll to position [1970, 0]
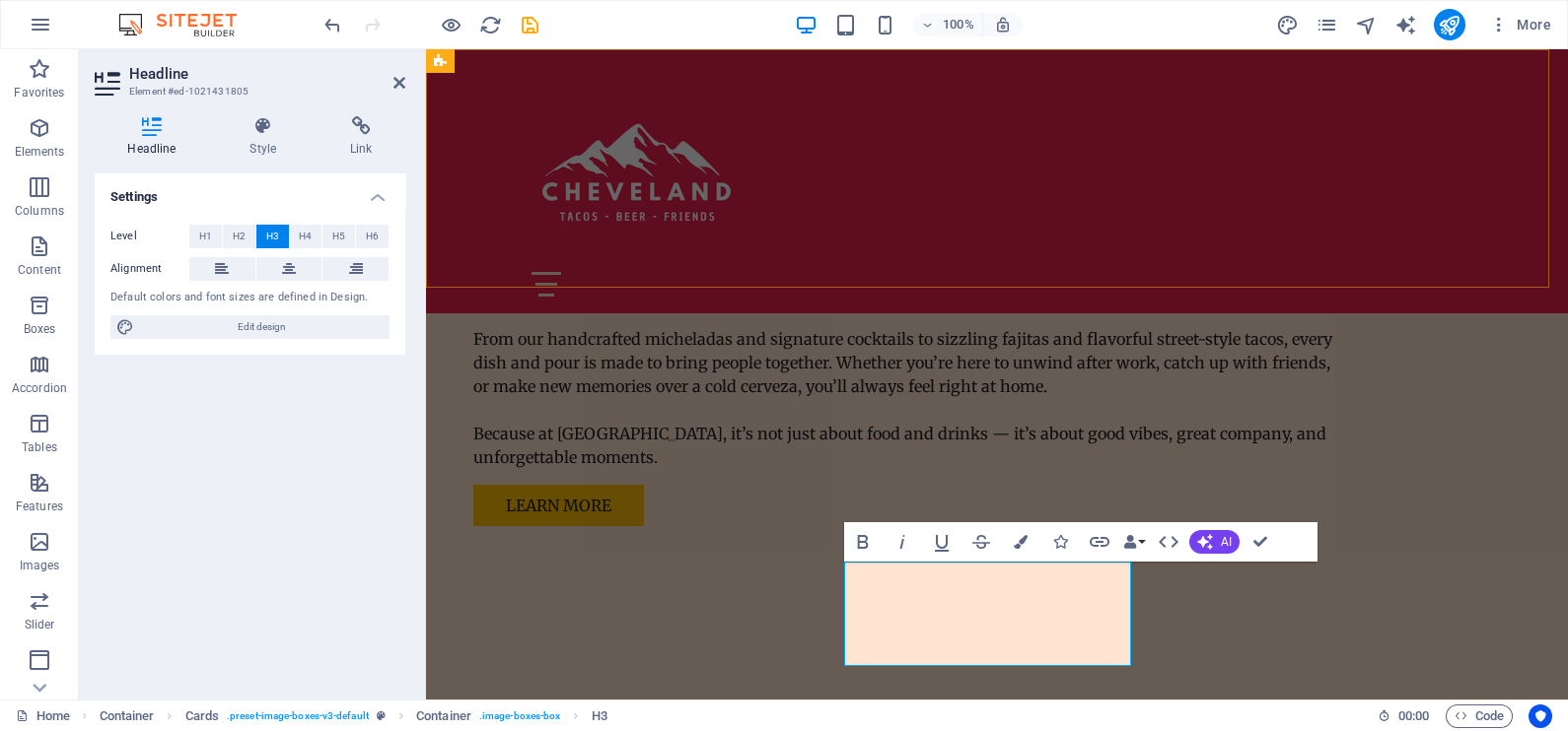
scroll to position [0, 5]
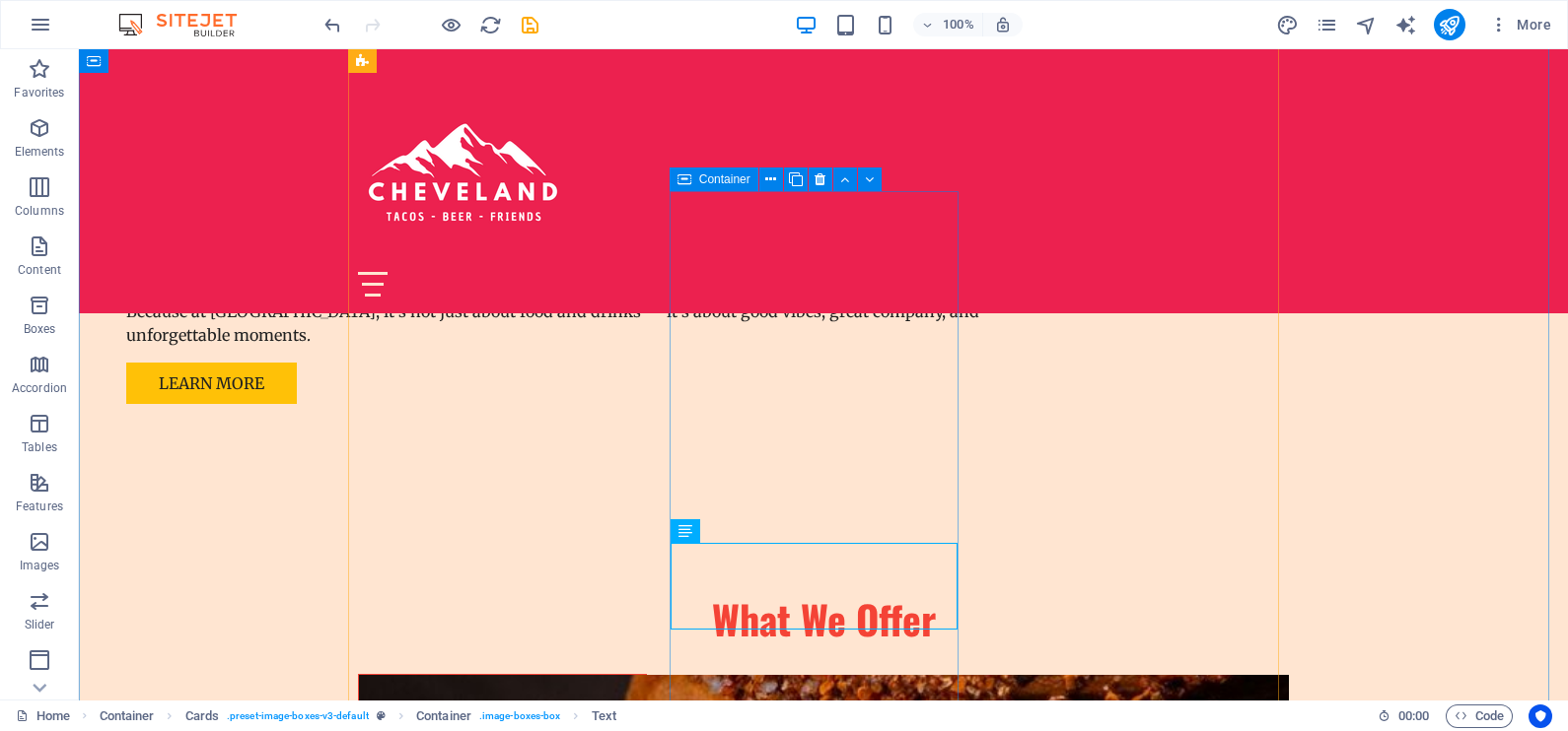
scroll to position [2094, 0]
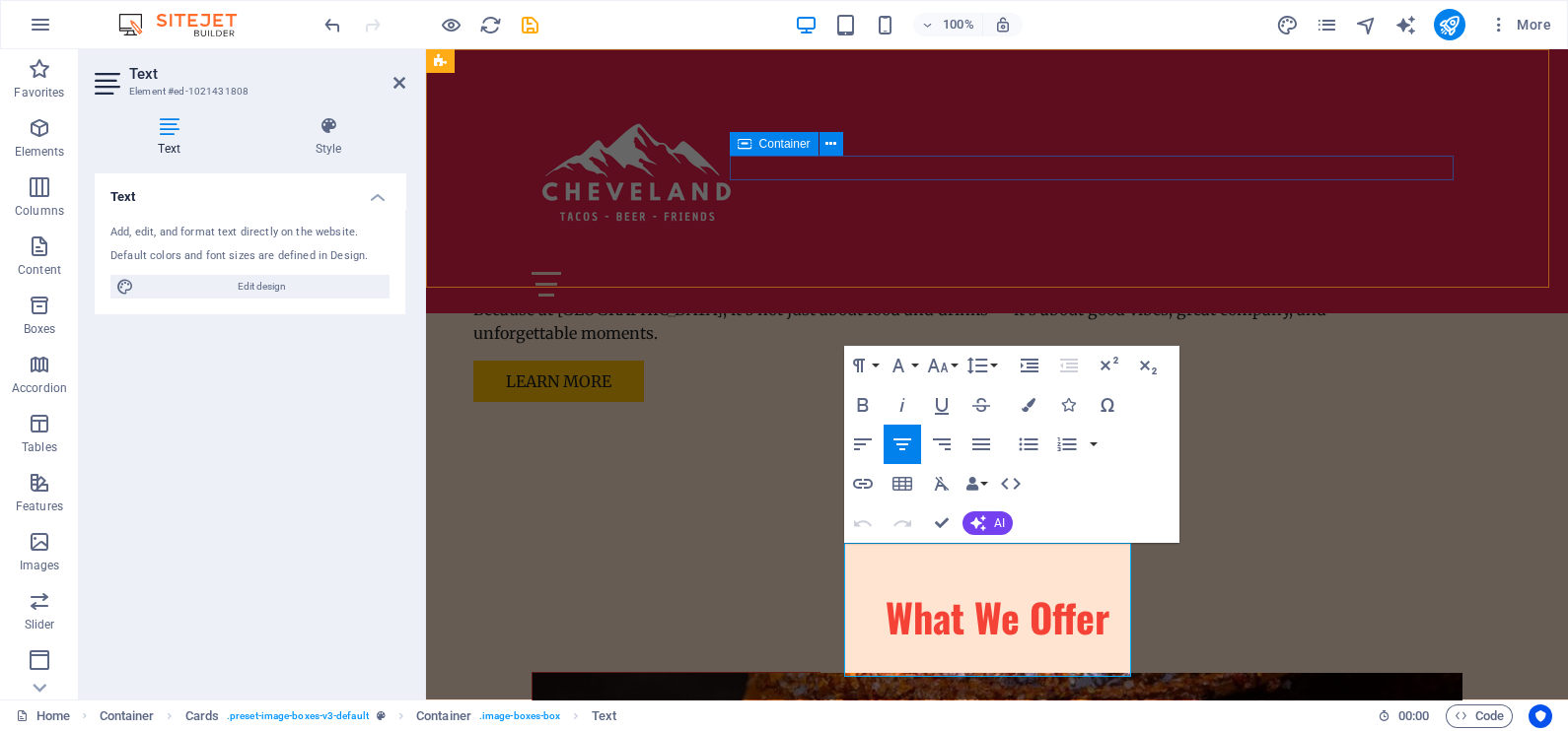
scroll to position [1400, 0]
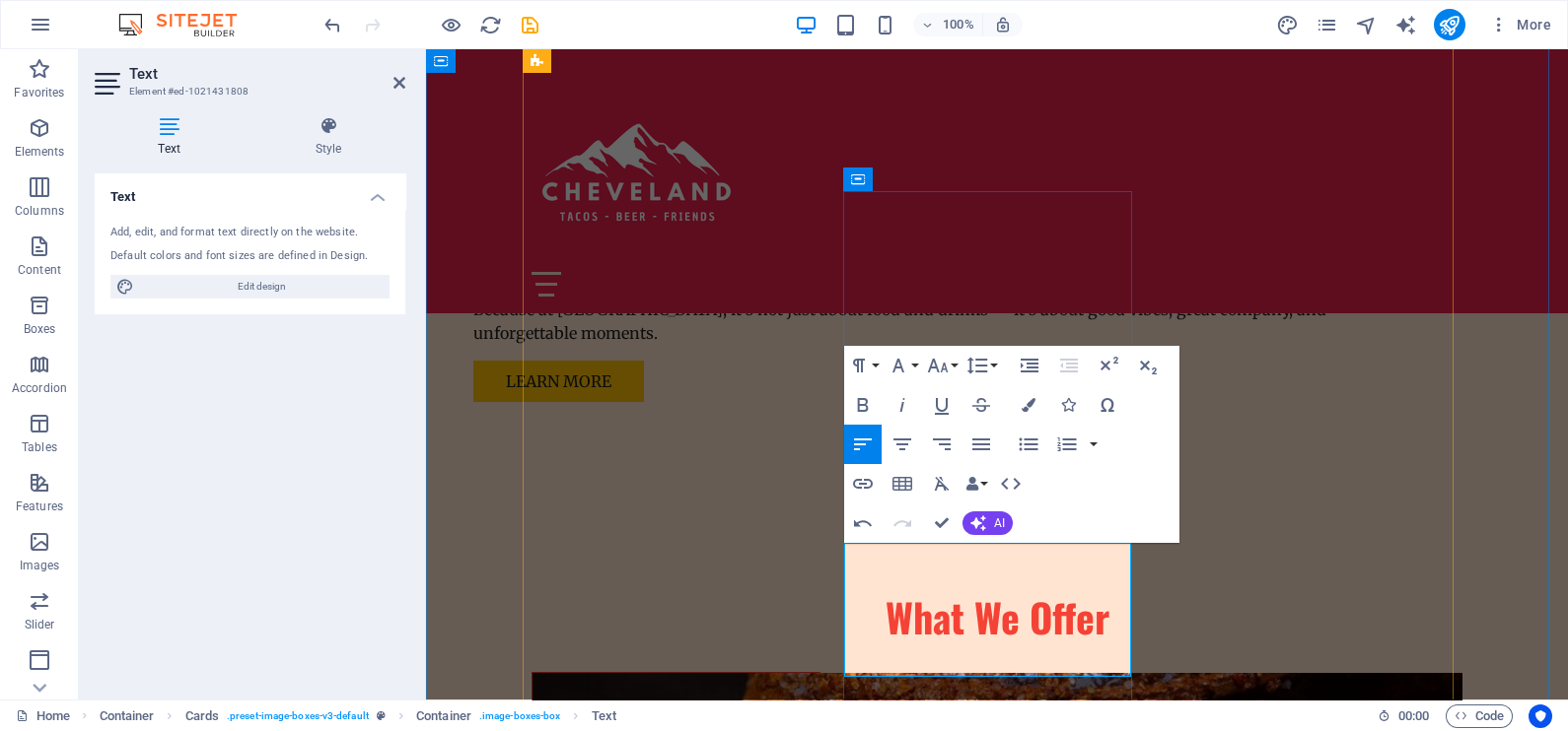
click at [904, 446] on icon "button" at bounding box center [902, 445] width 24 height 24
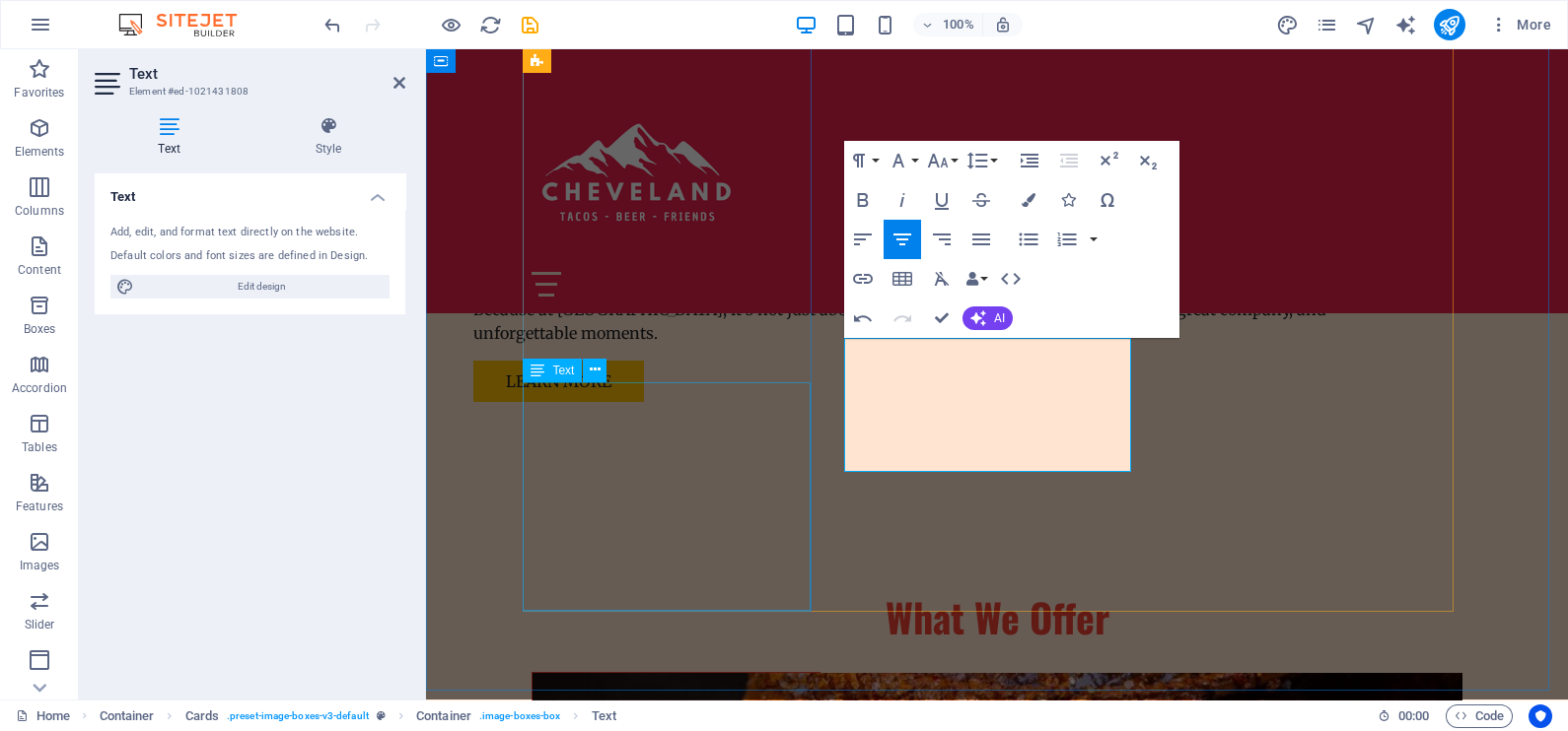
scroll to position [2341, 0]
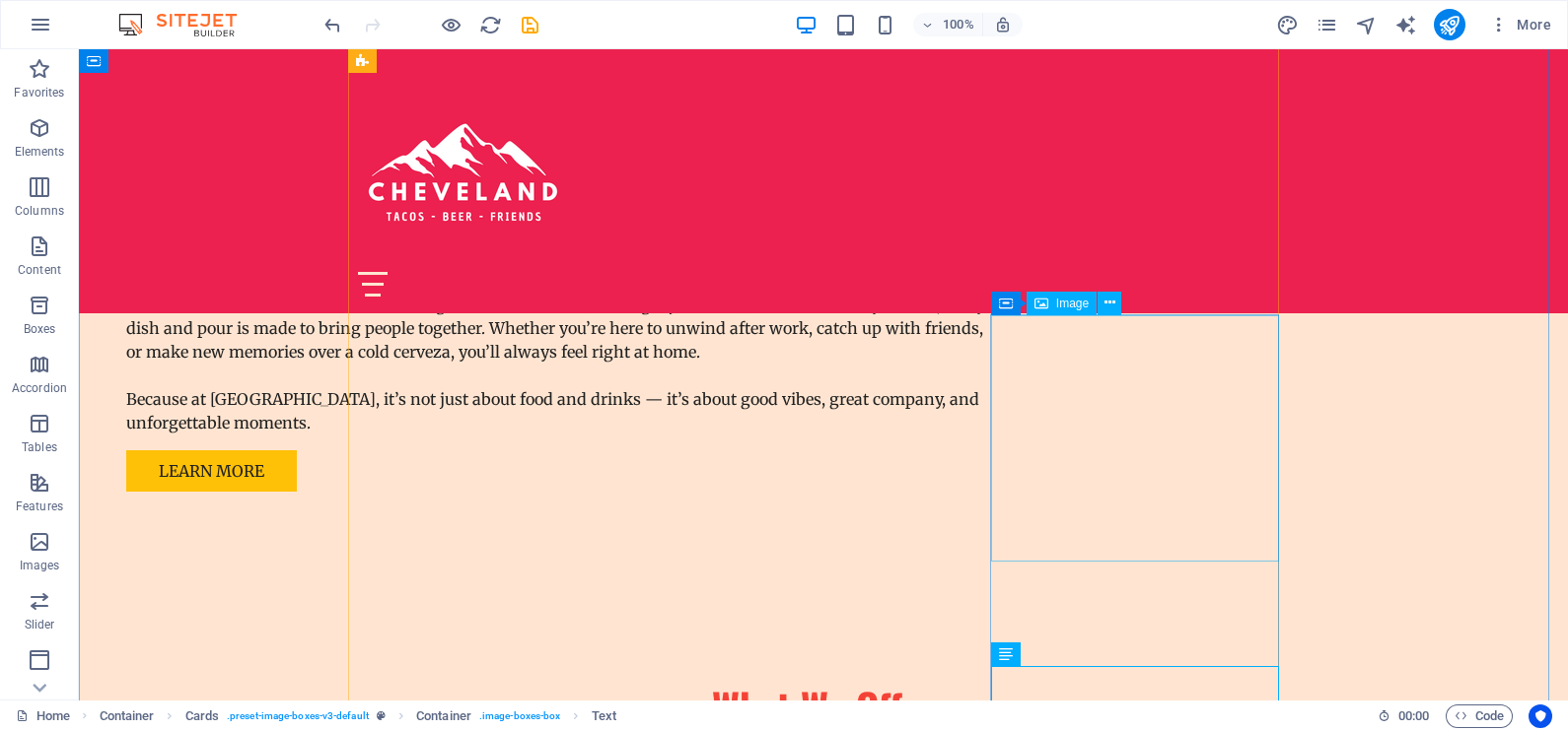
scroll to position [1970, 0]
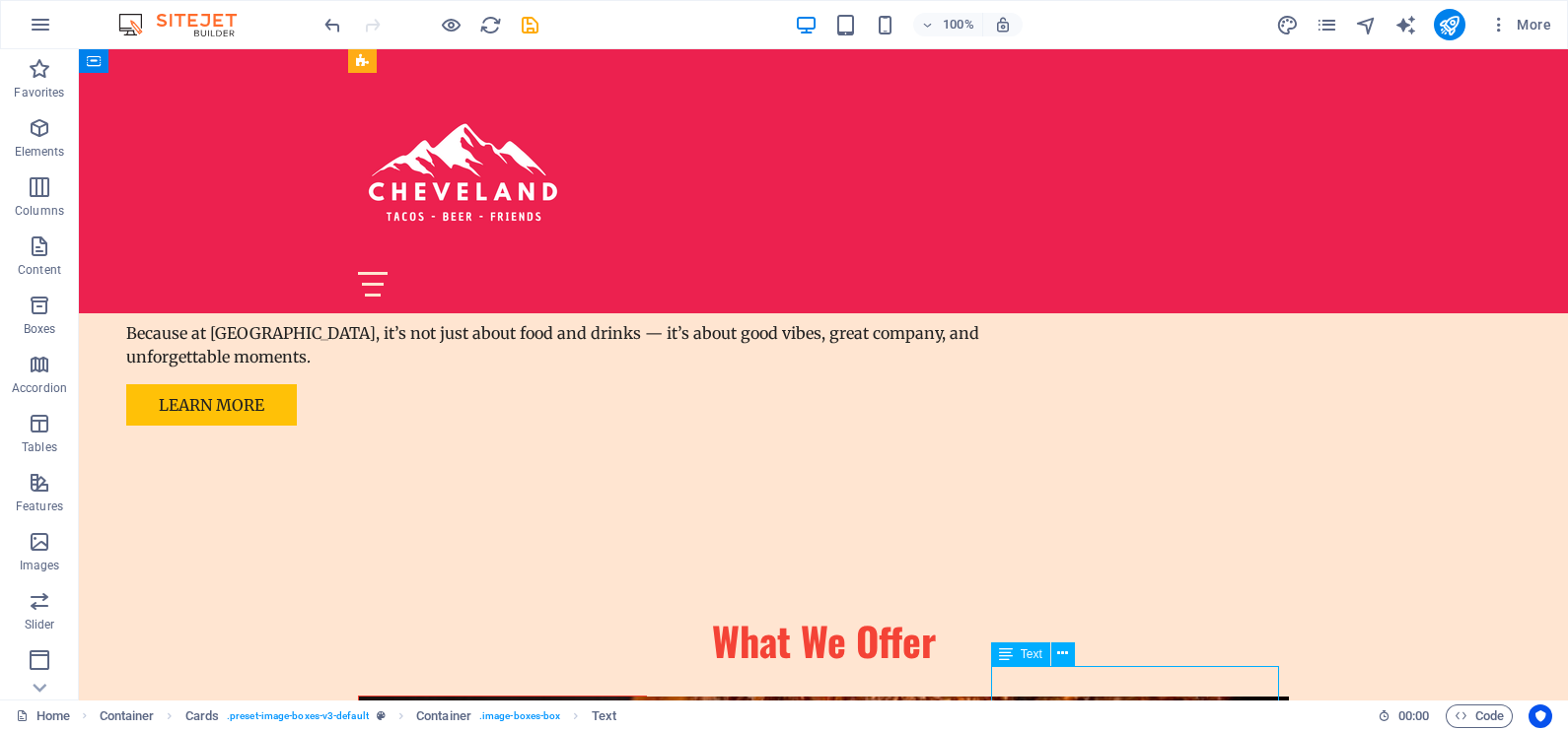
scroll to position [2217, 0]
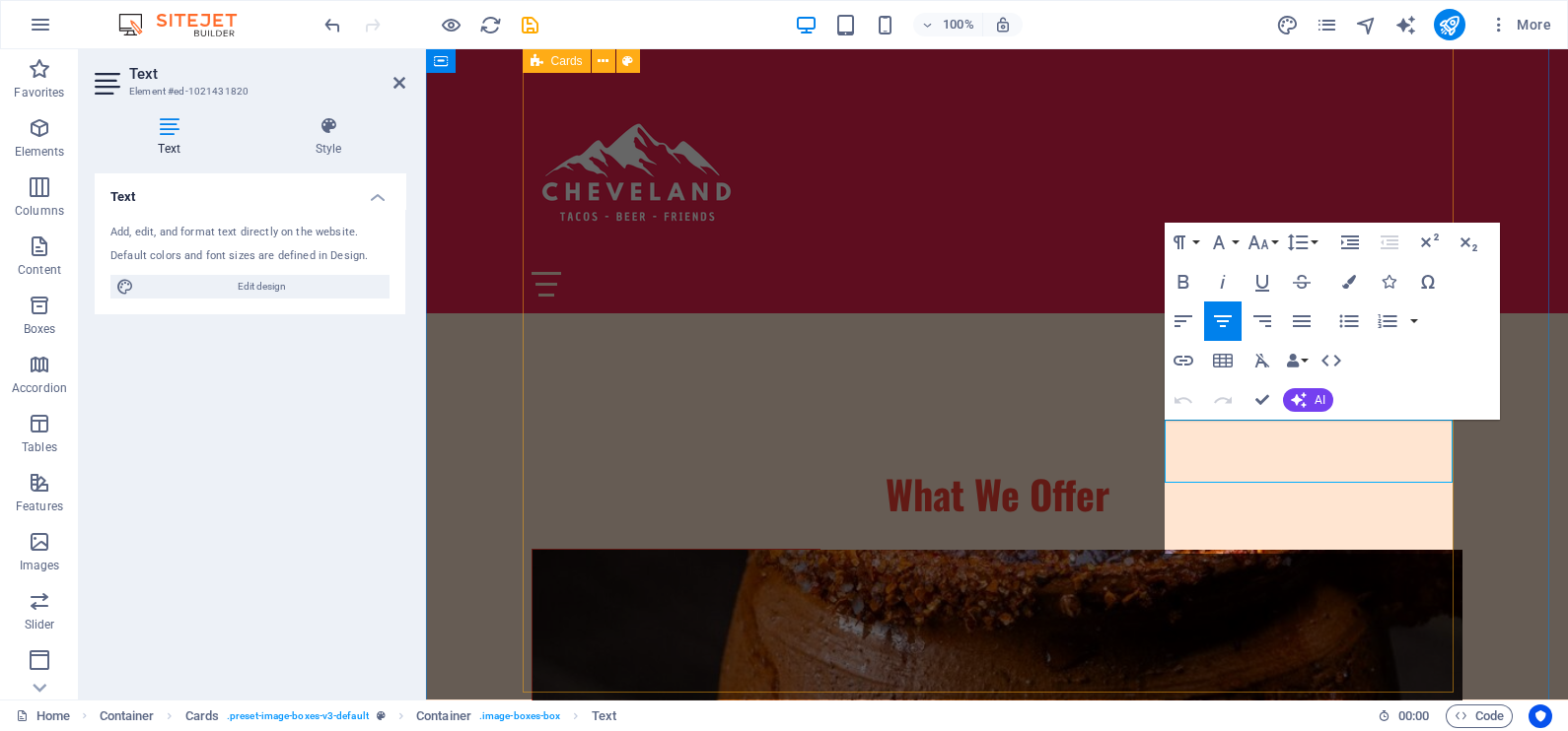
scroll to position [1974, 2]
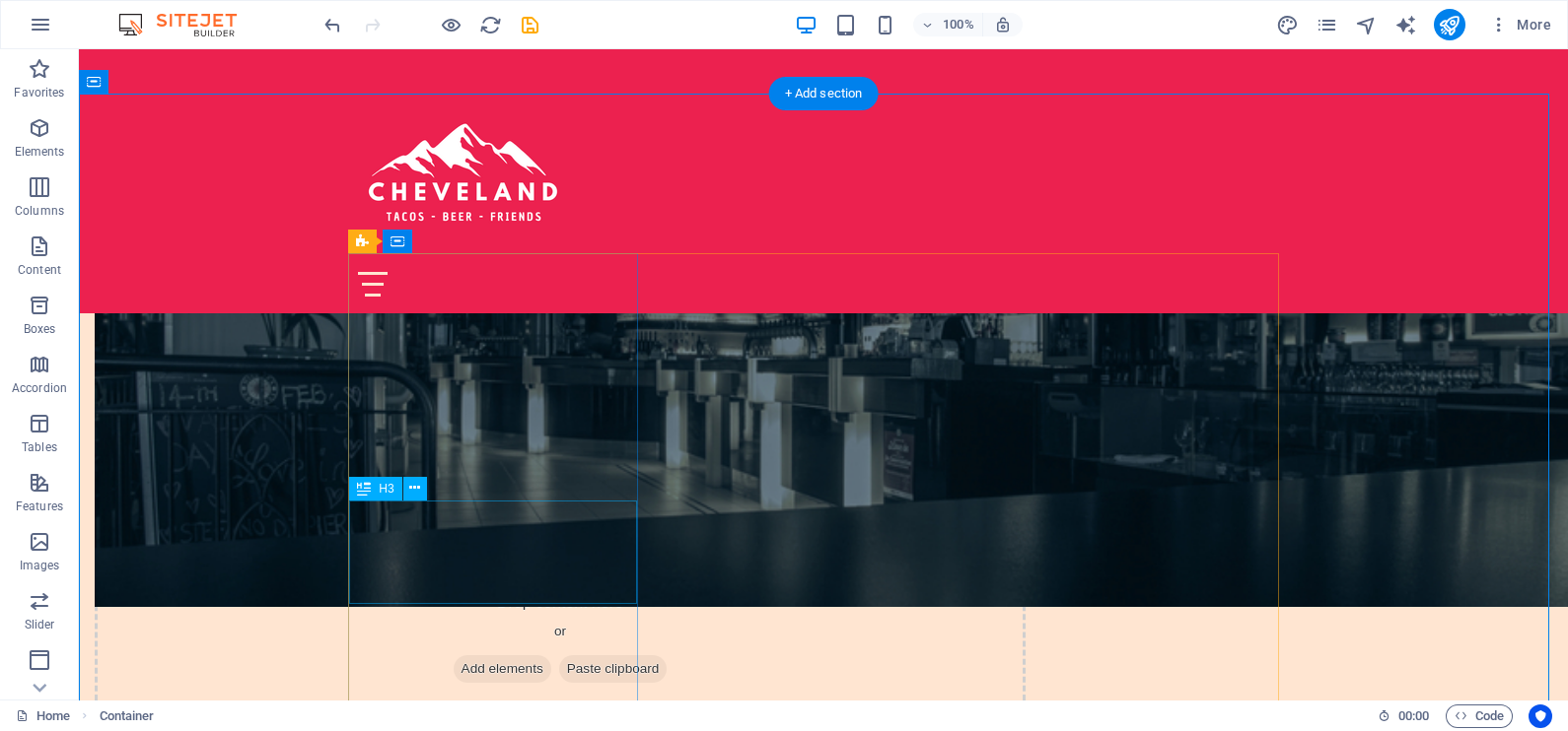
scroll to position [1478, 0]
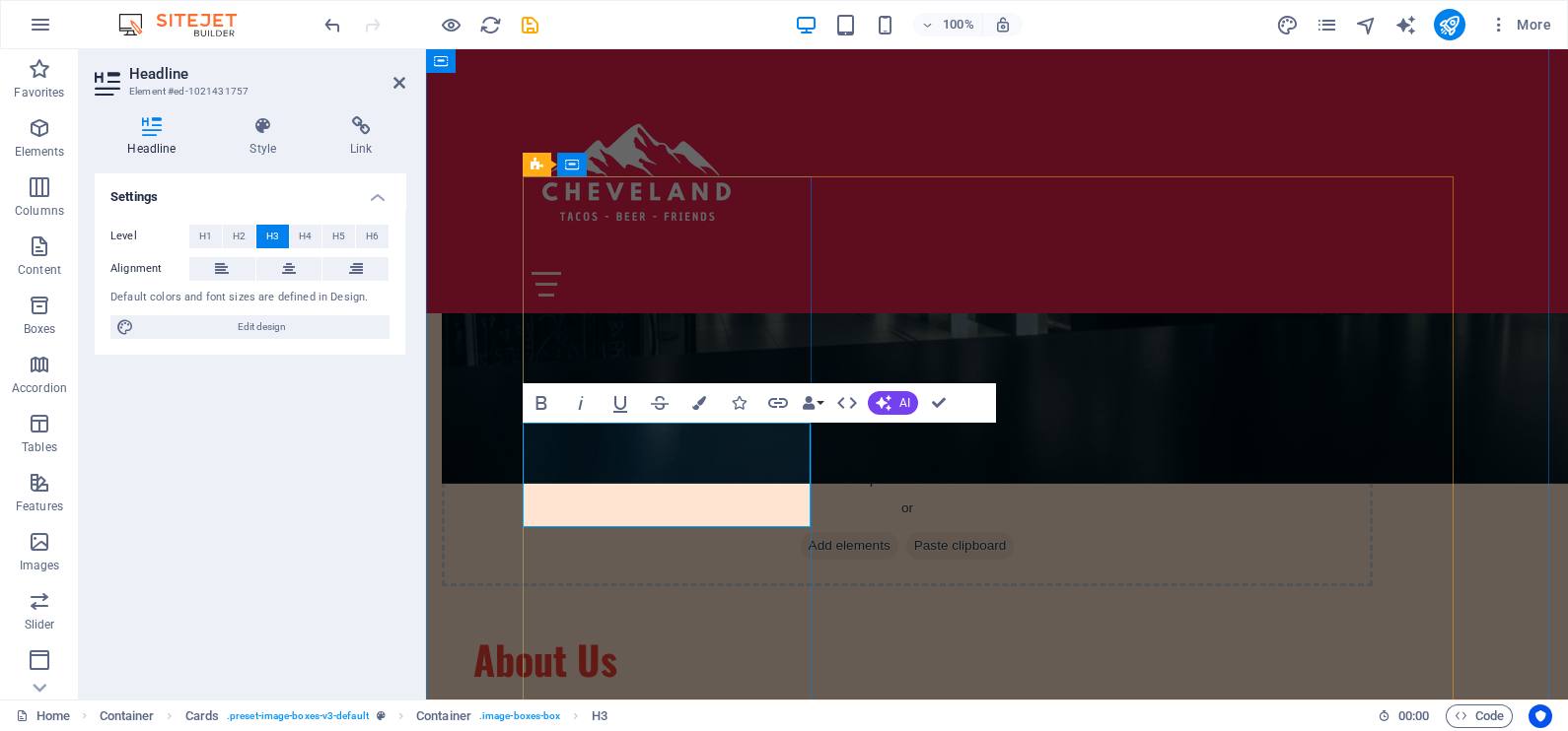
scroll to position [1355, 0]
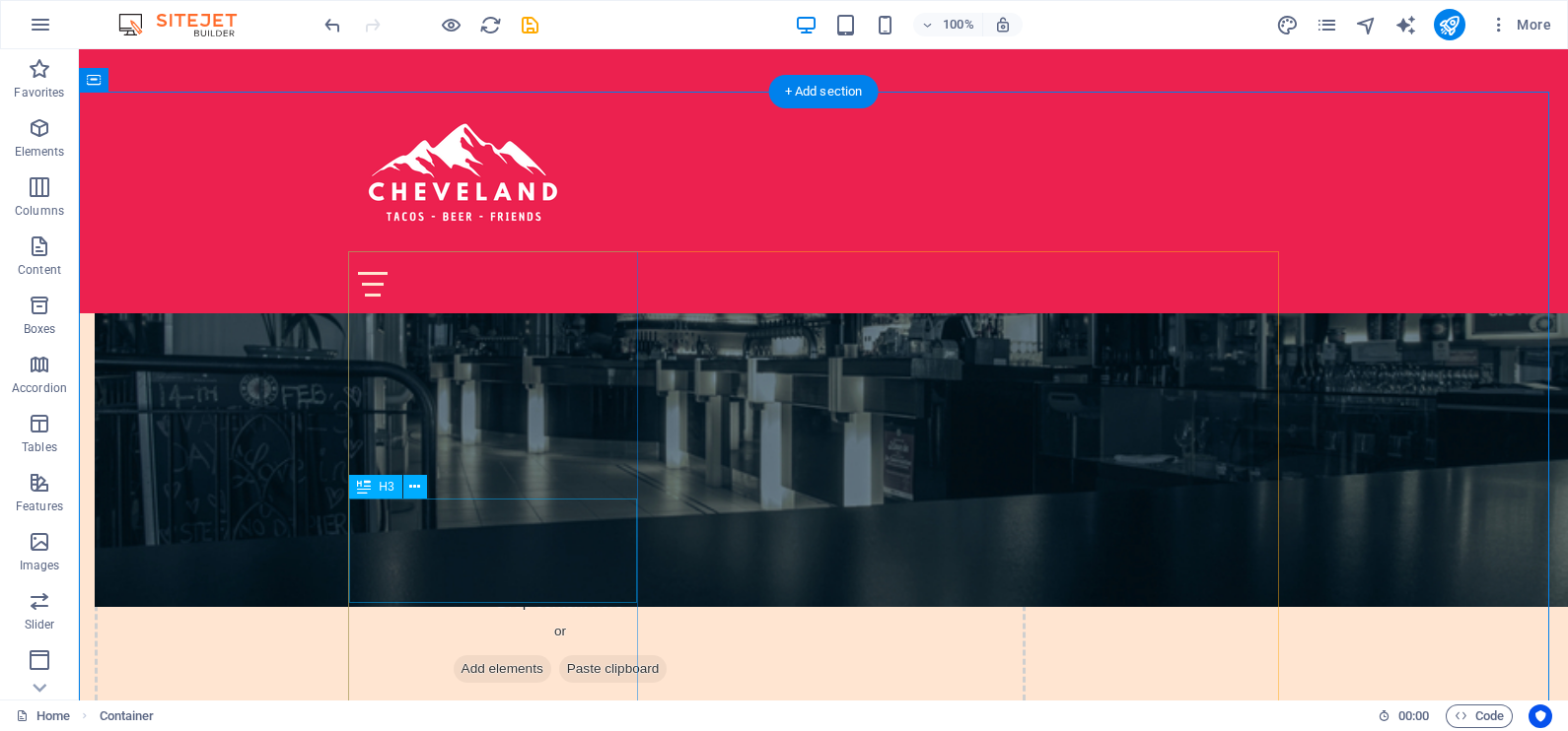
scroll to position [1601, 0]
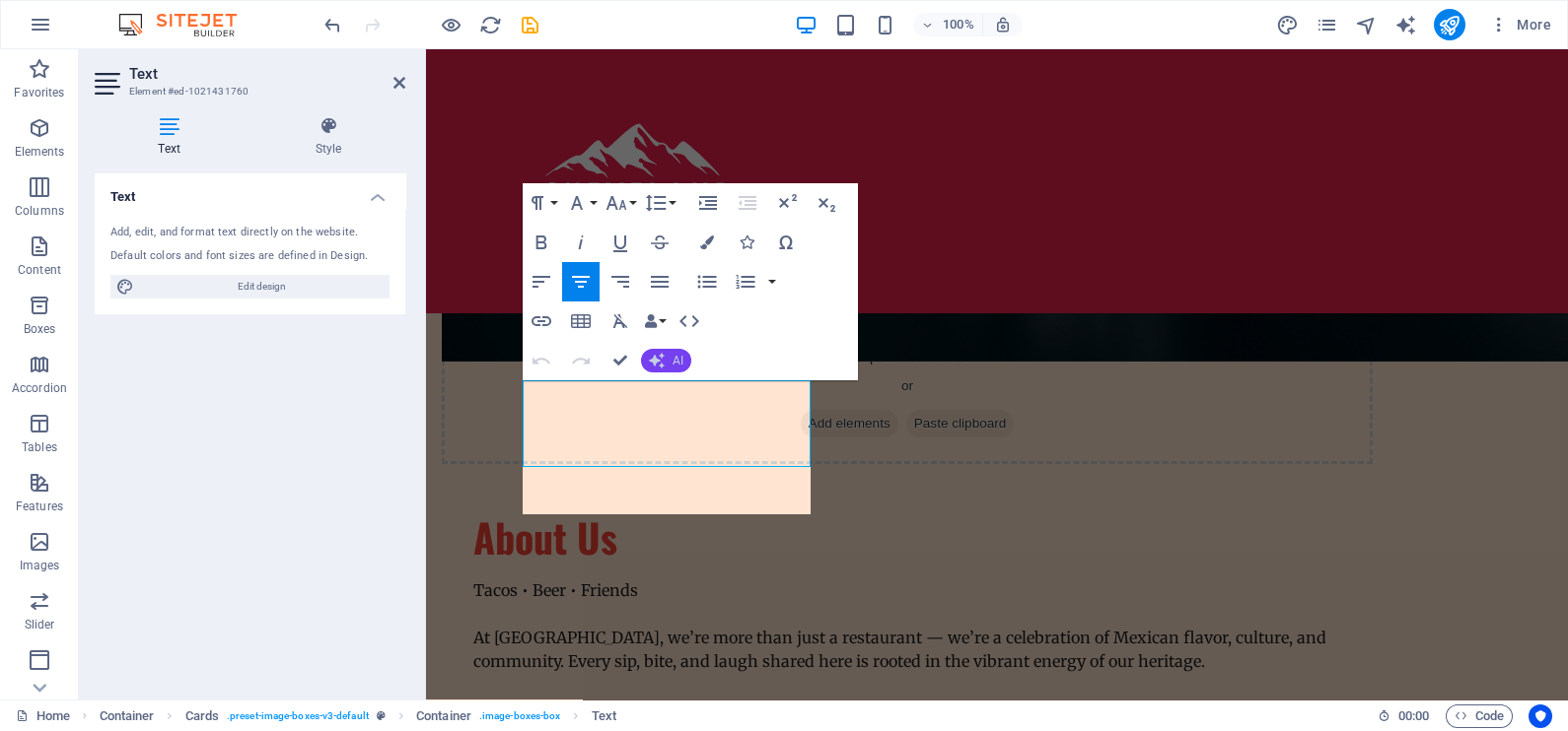
scroll to position [2084, 2]
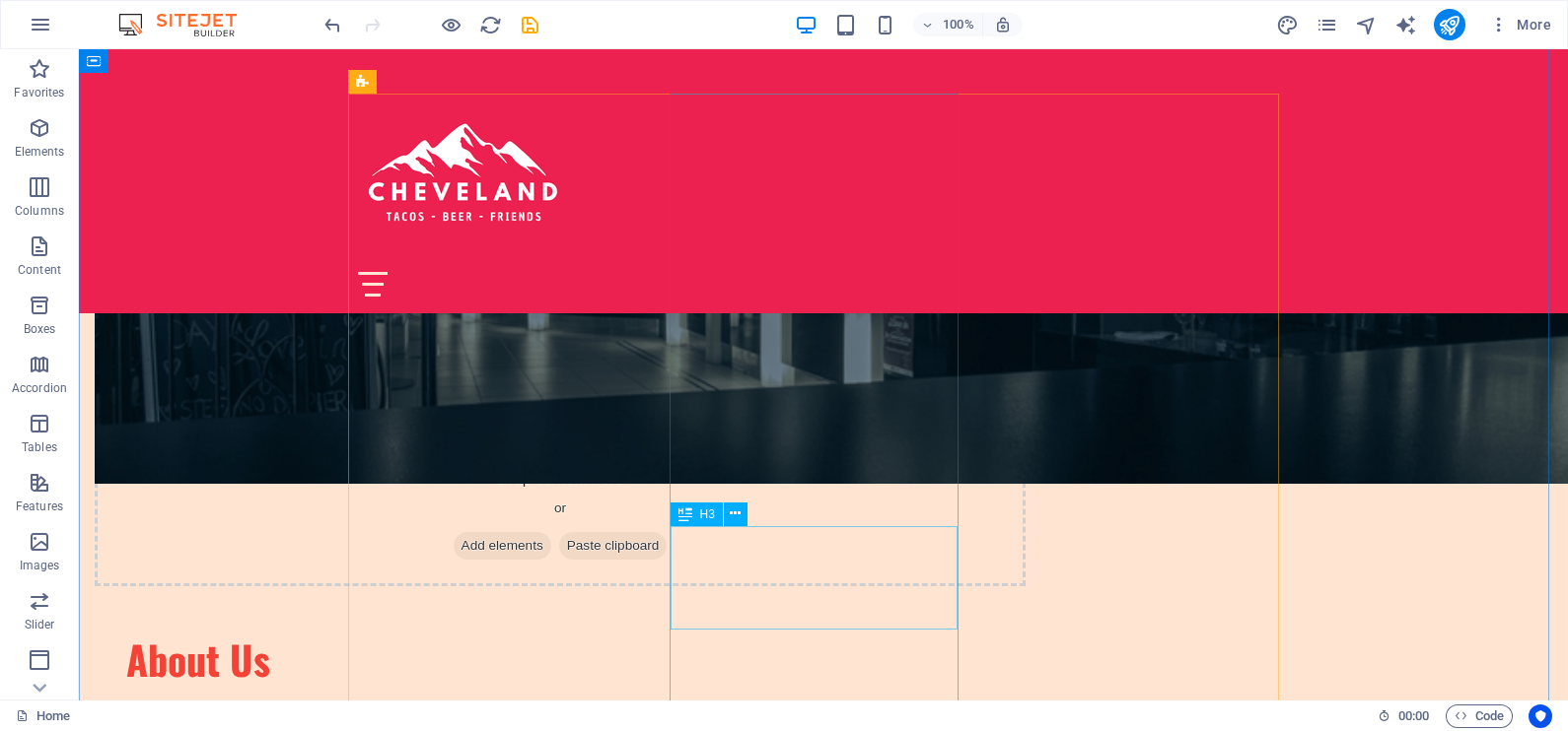
scroll to position [1601, 0]
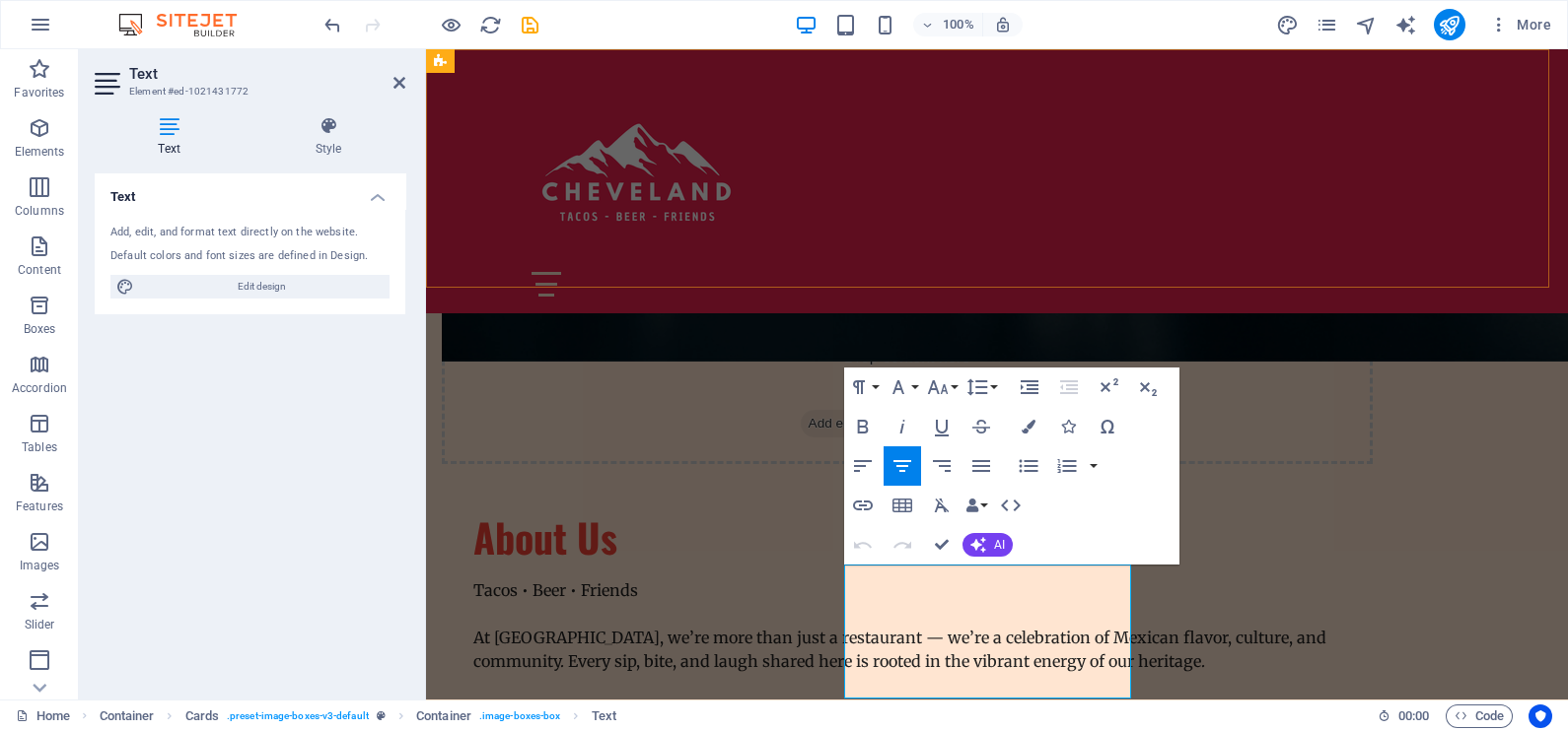
scroll to position [2106, 2]
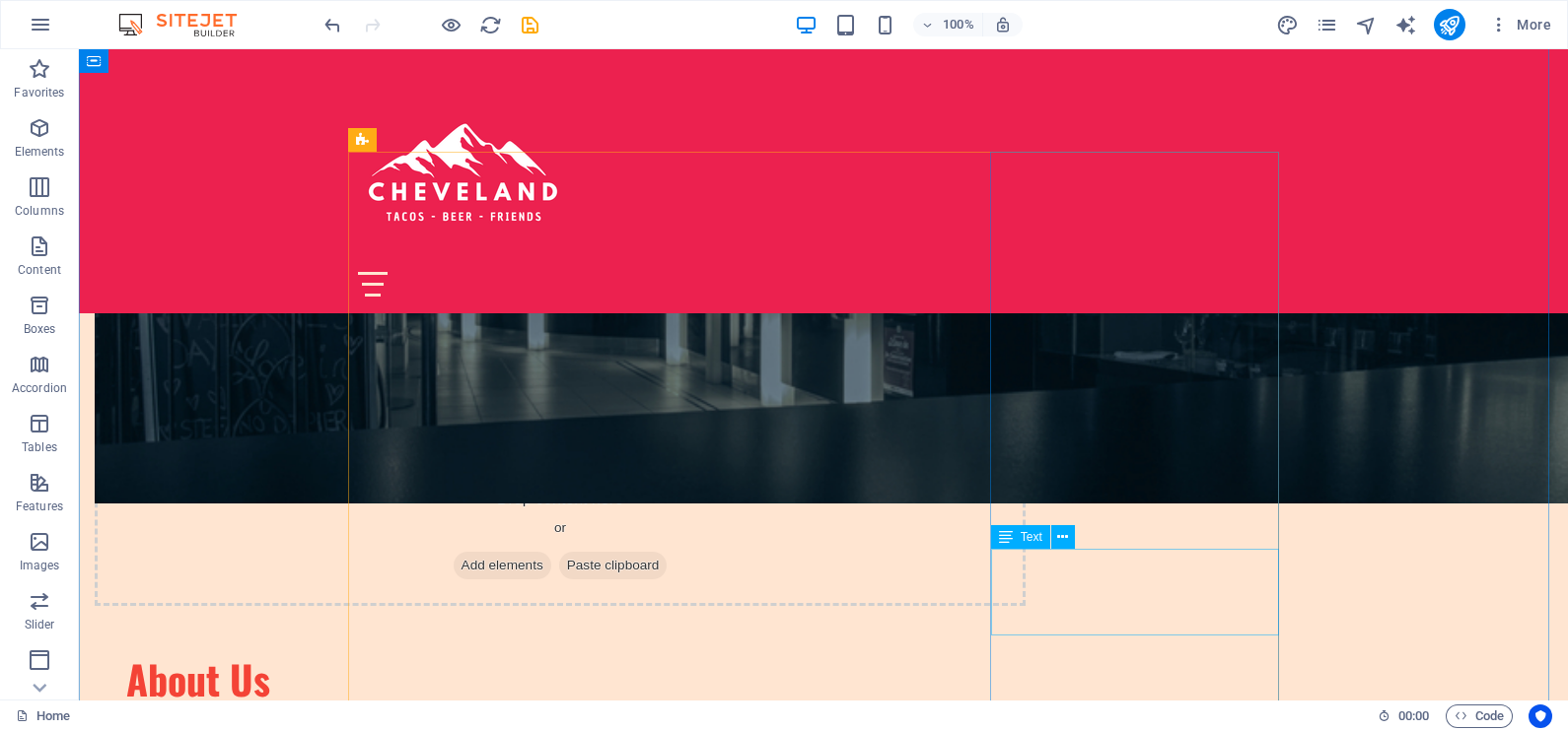
scroll to position [1478, 0]
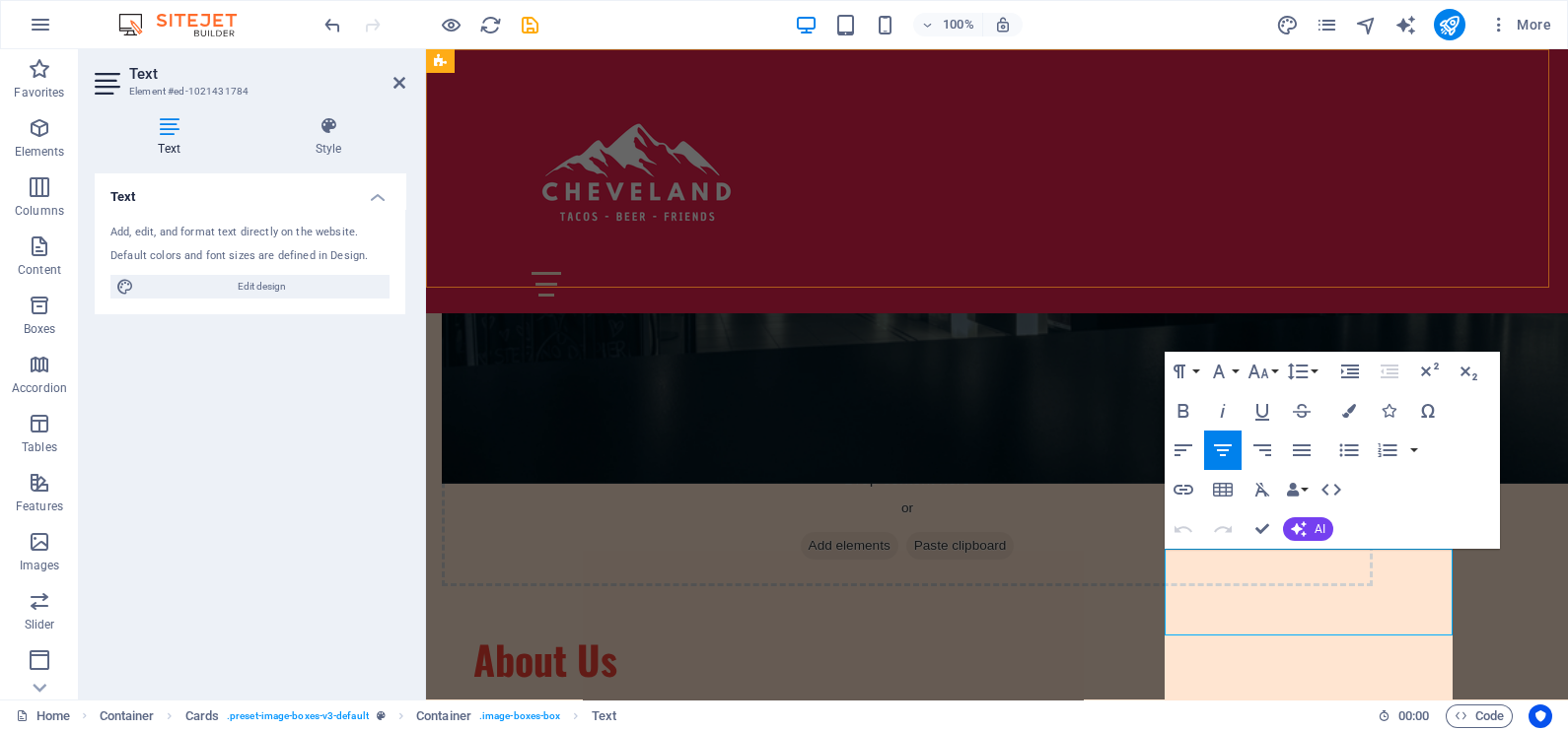
scroll to position [3010, 2]
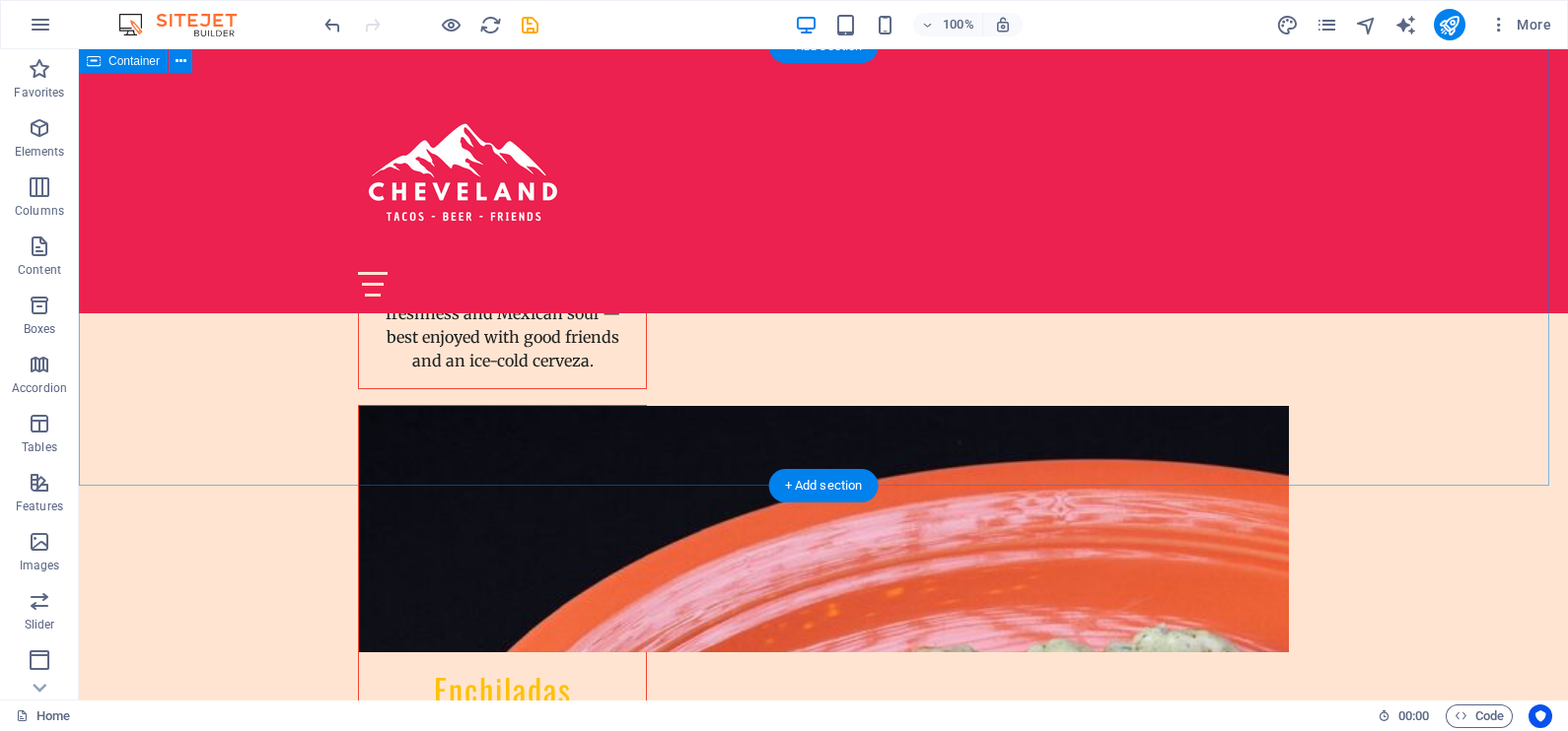
scroll to position [4804, 0]
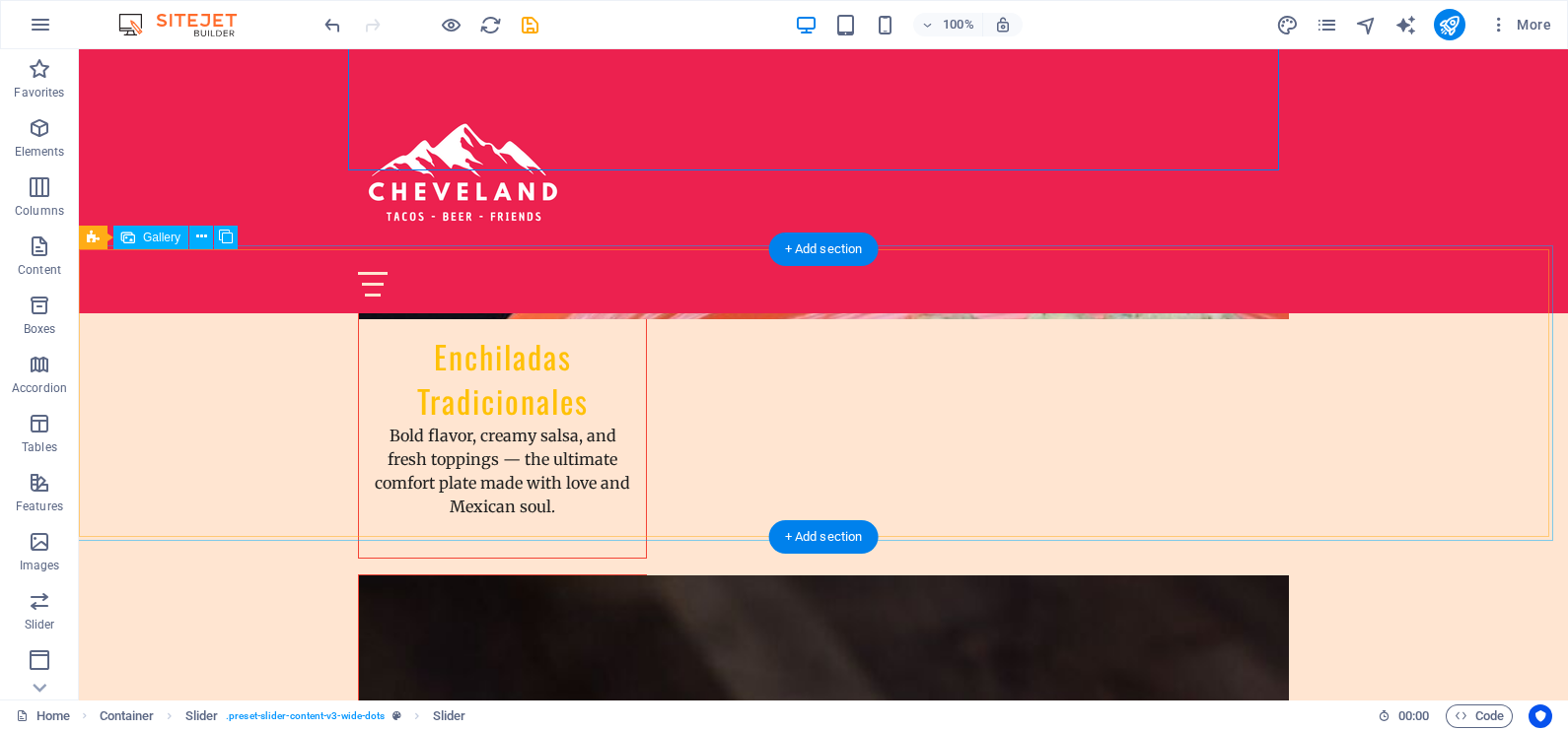
scroll to position [5051, 0]
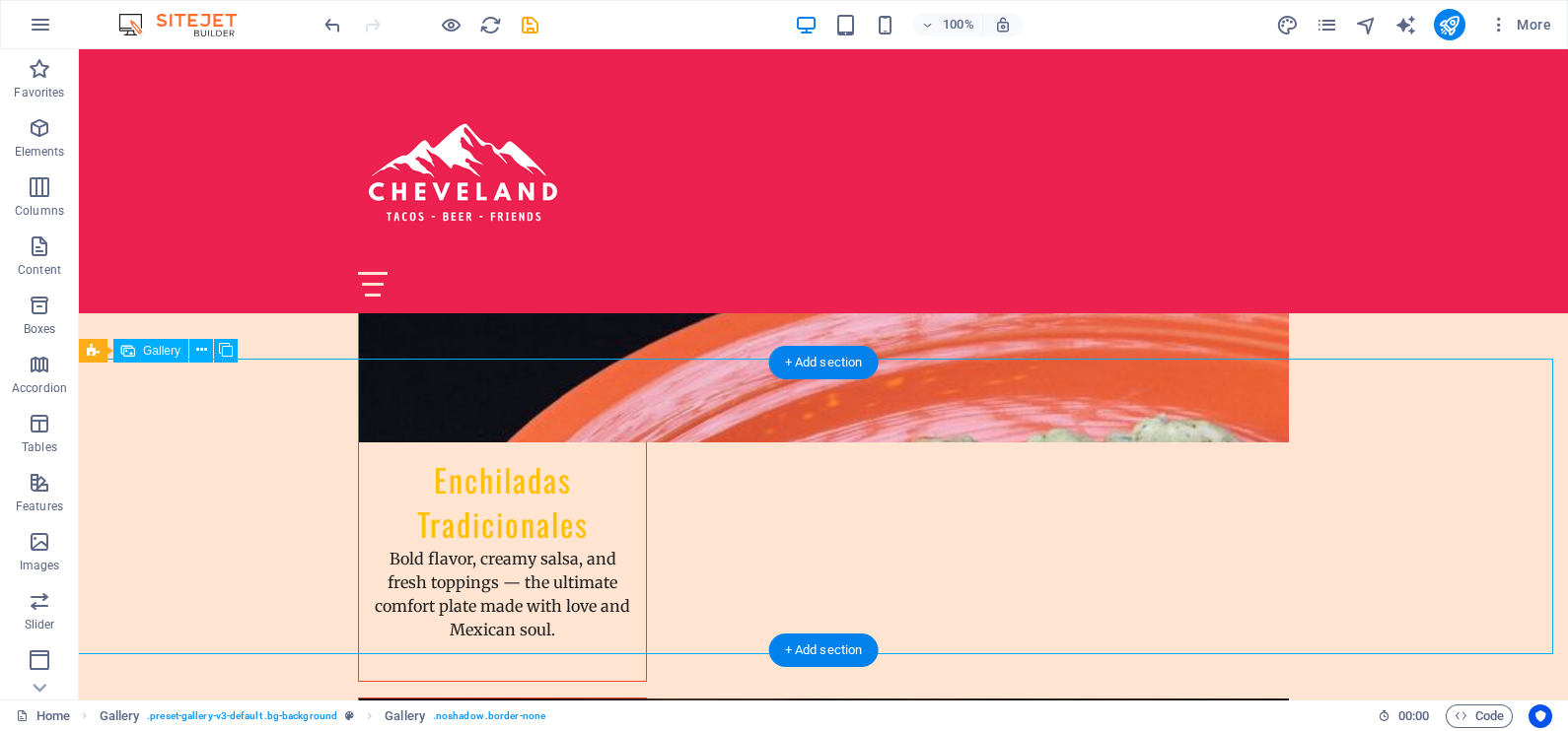
select select "px"
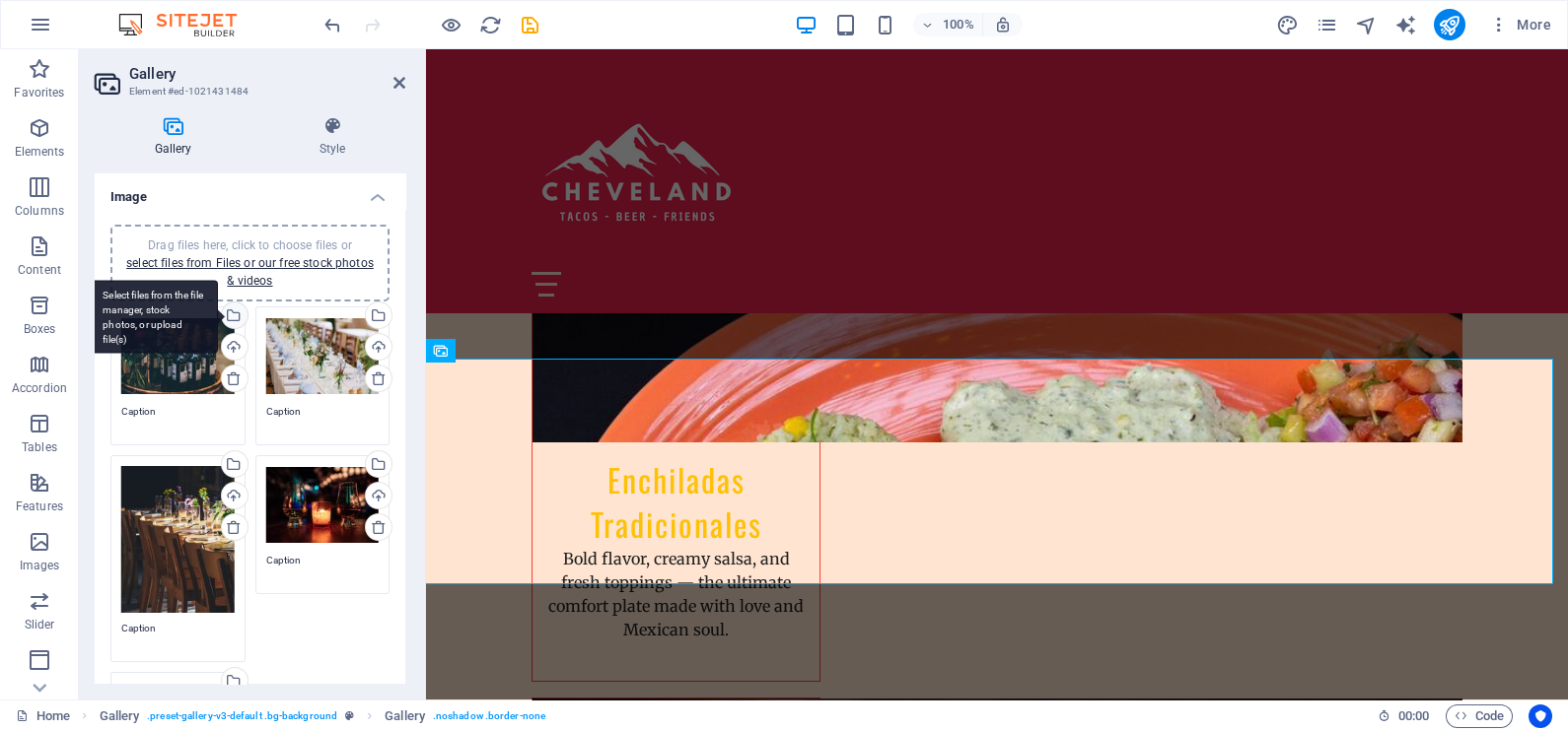
click at [234, 310] on div "Select files from the file manager, stock photos, or upload file(s)" at bounding box center [233, 317] width 30 height 30
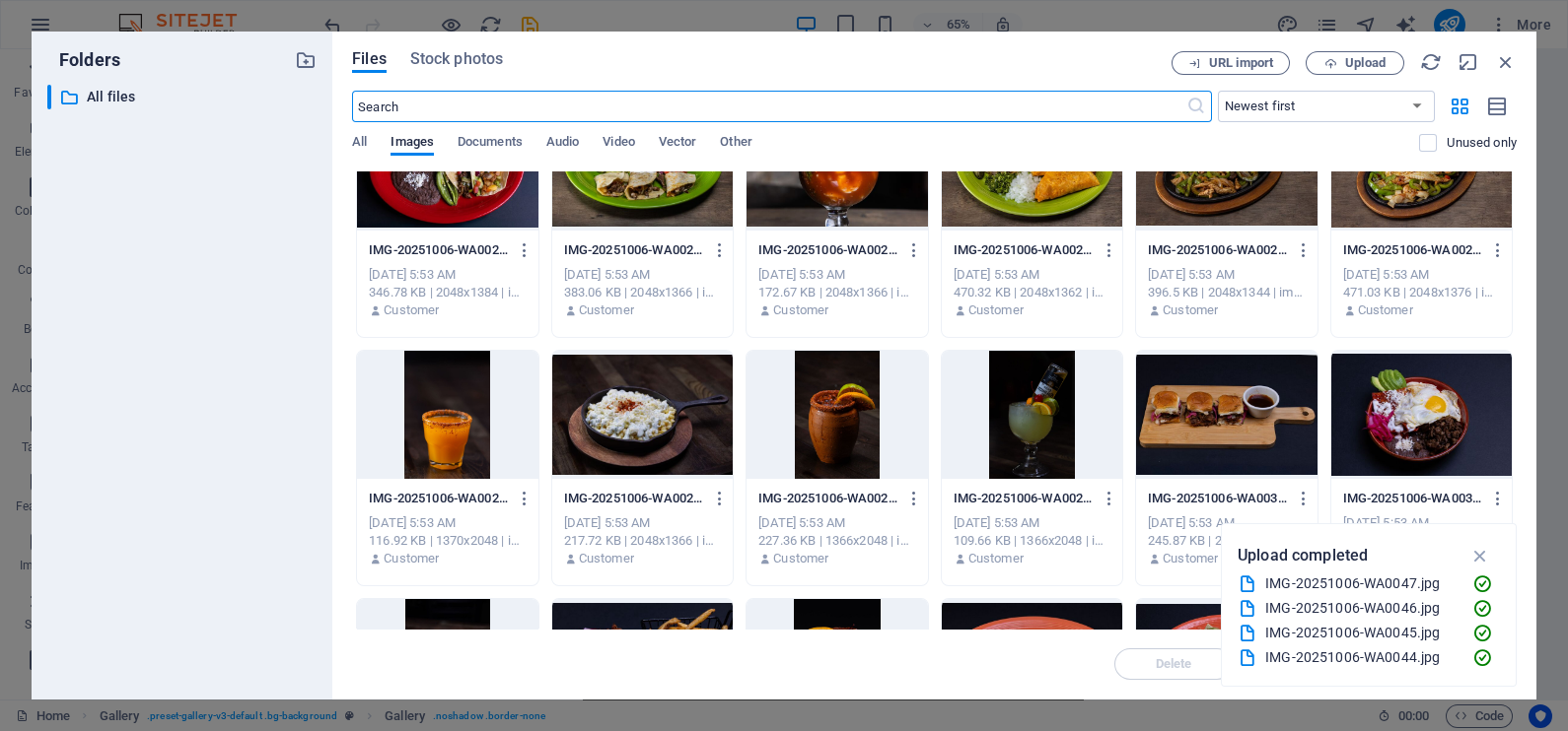
scroll to position [491, 0]
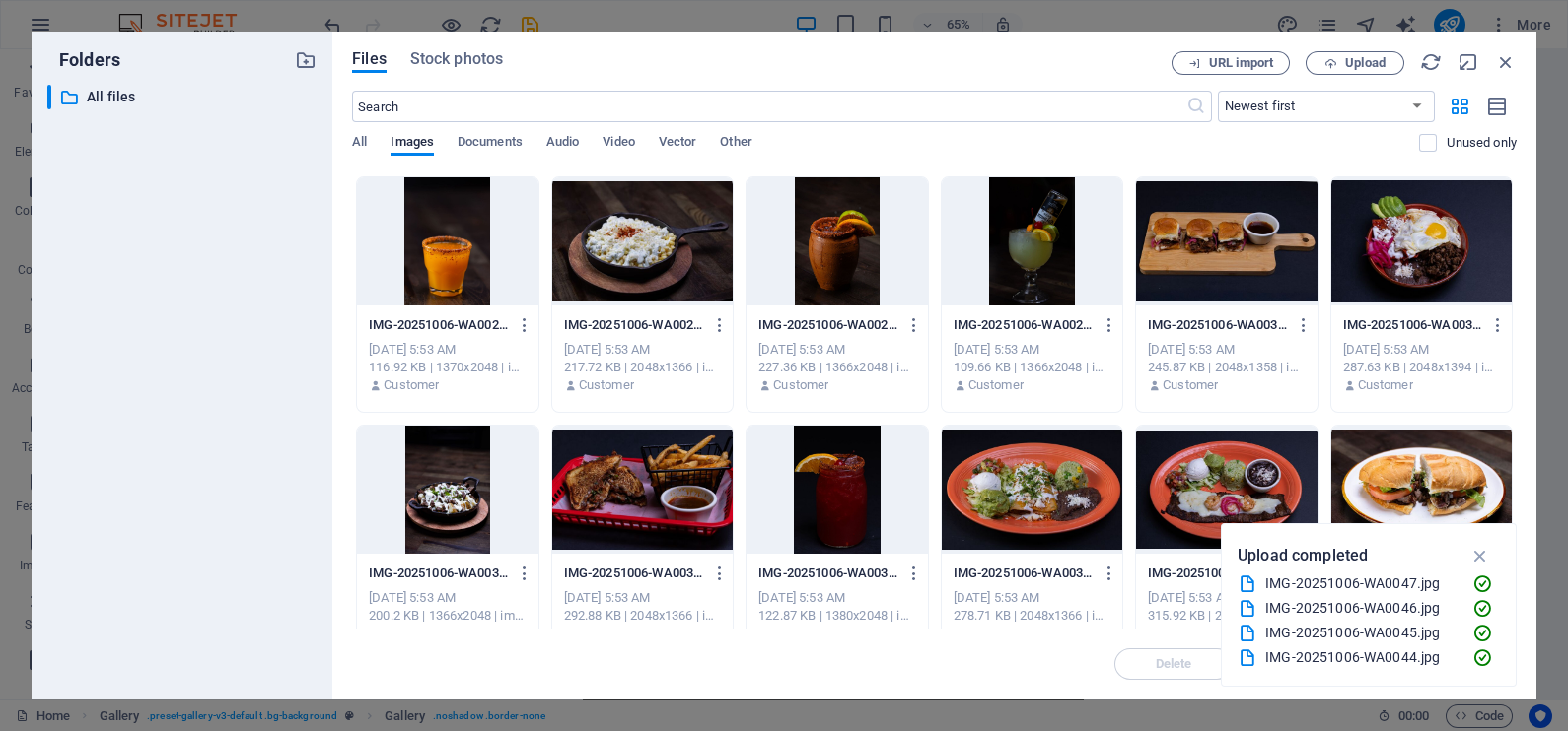
click at [636, 492] on div at bounding box center [642, 489] width 180 height 128
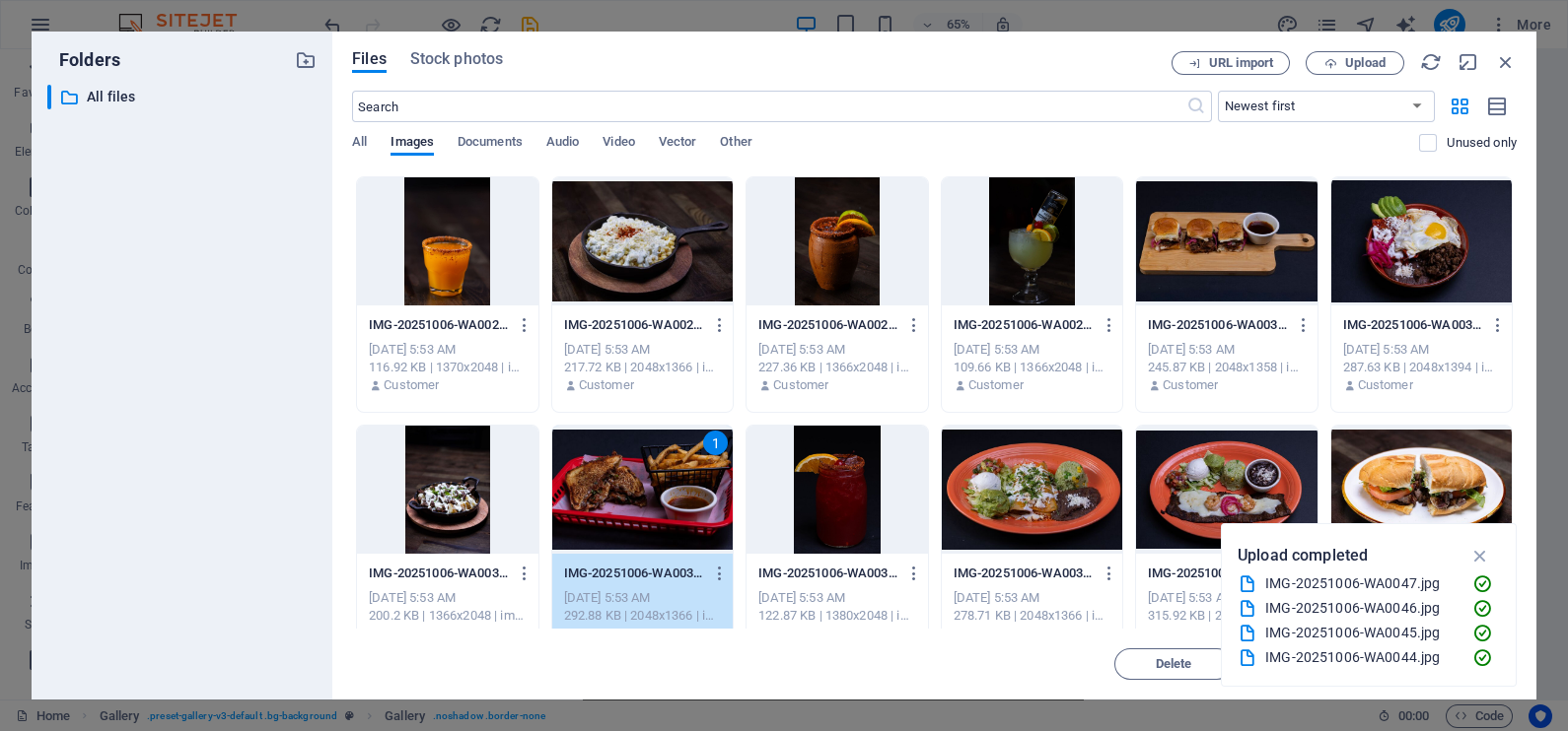
click at [636, 492] on div "1" at bounding box center [642, 489] width 180 height 128
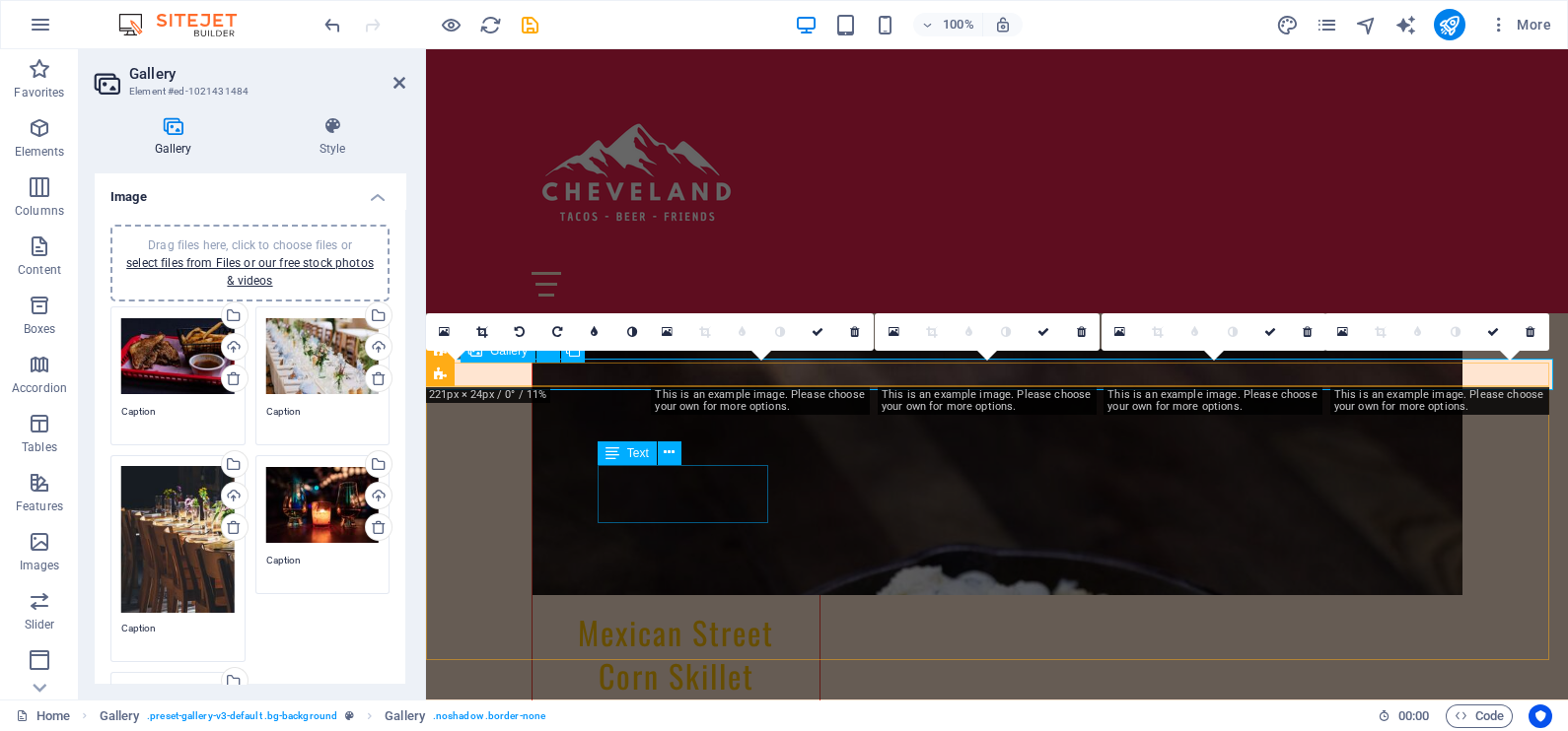
scroll to position [5051, 0]
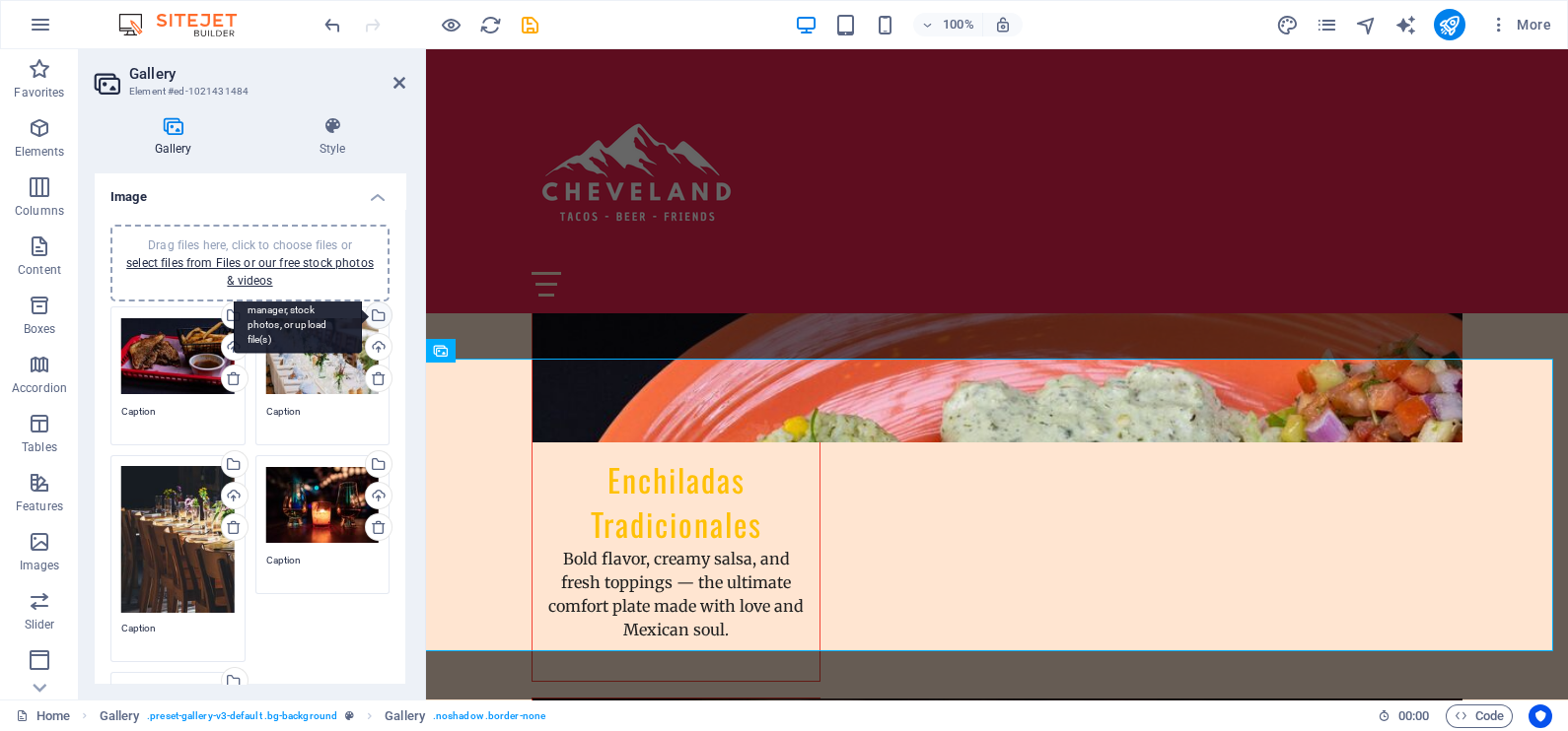
click at [362, 315] on div "Select files from the file manager, stock photos, or upload file(s)" at bounding box center [297, 317] width 128 height 74
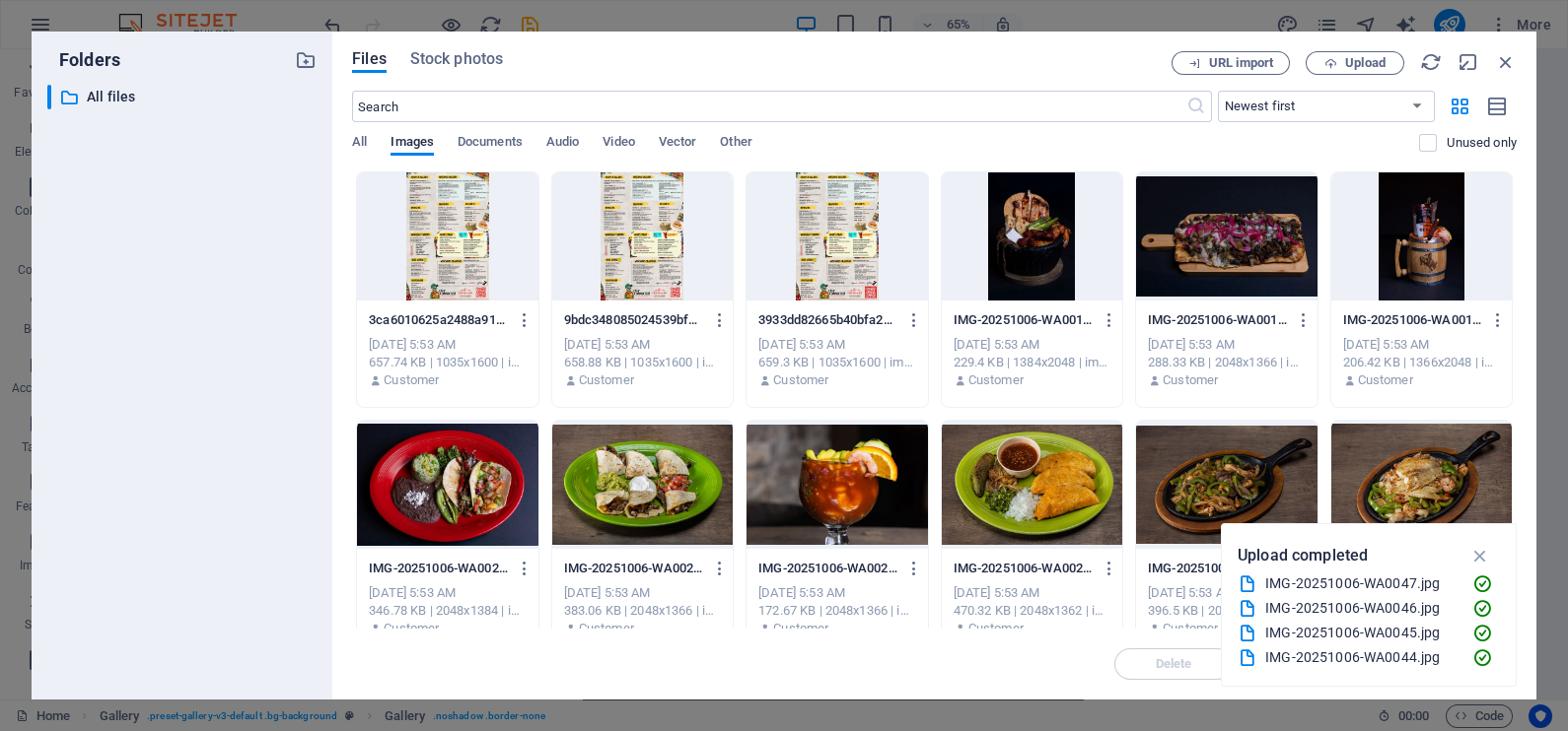
click at [1213, 272] on div at bounding box center [1226, 236] width 180 height 128
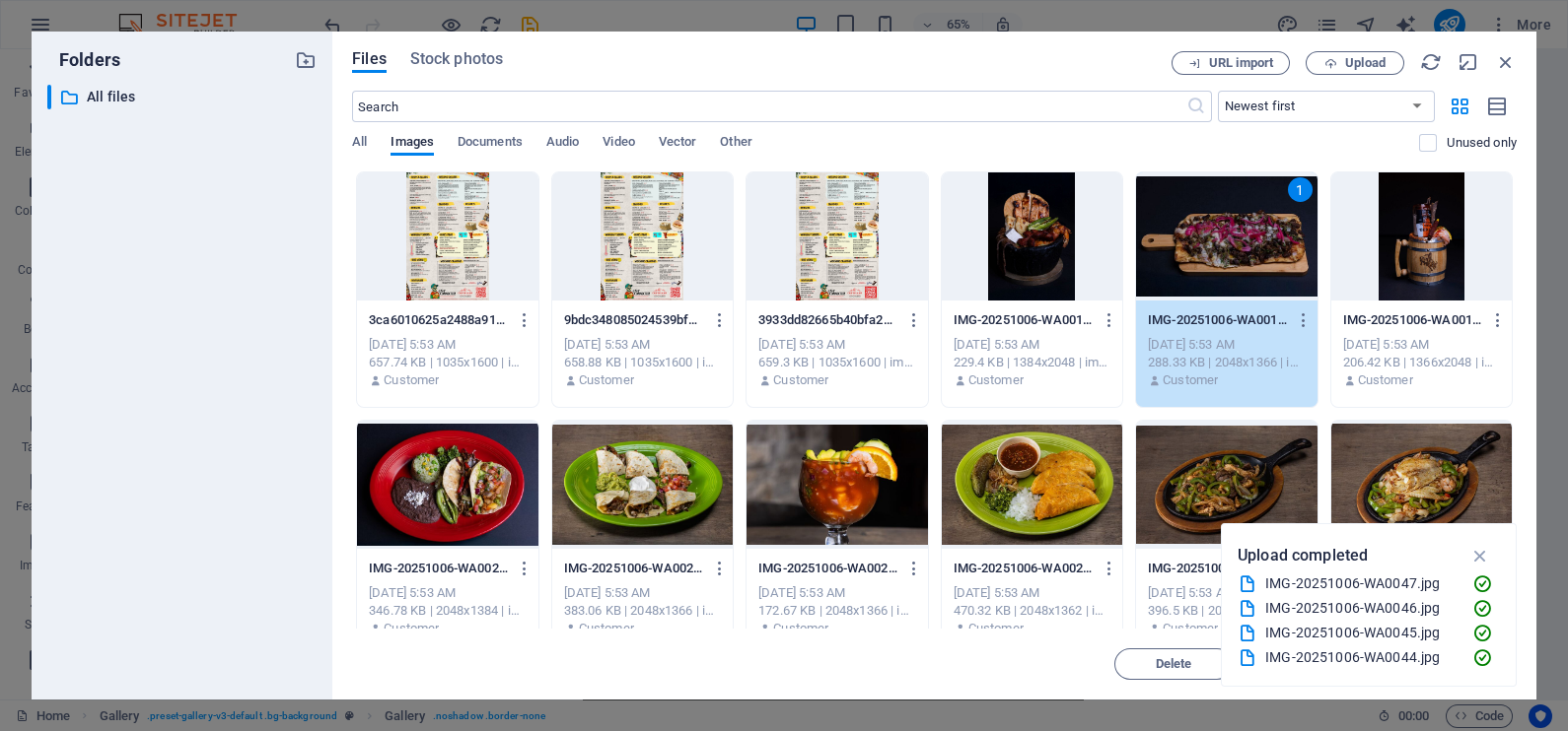
click at [1213, 272] on div "1" at bounding box center [1226, 236] width 180 height 128
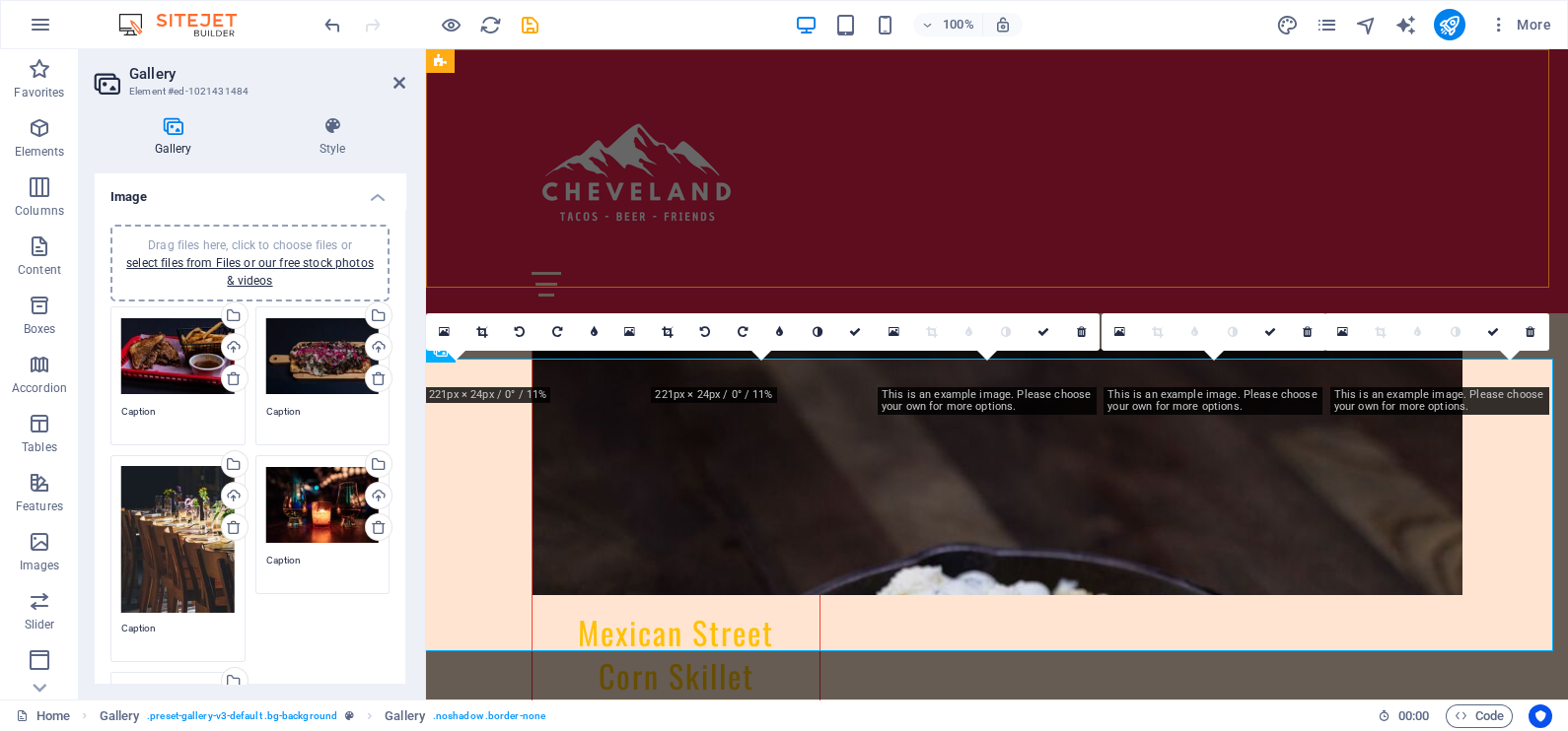
scroll to position [5051, 0]
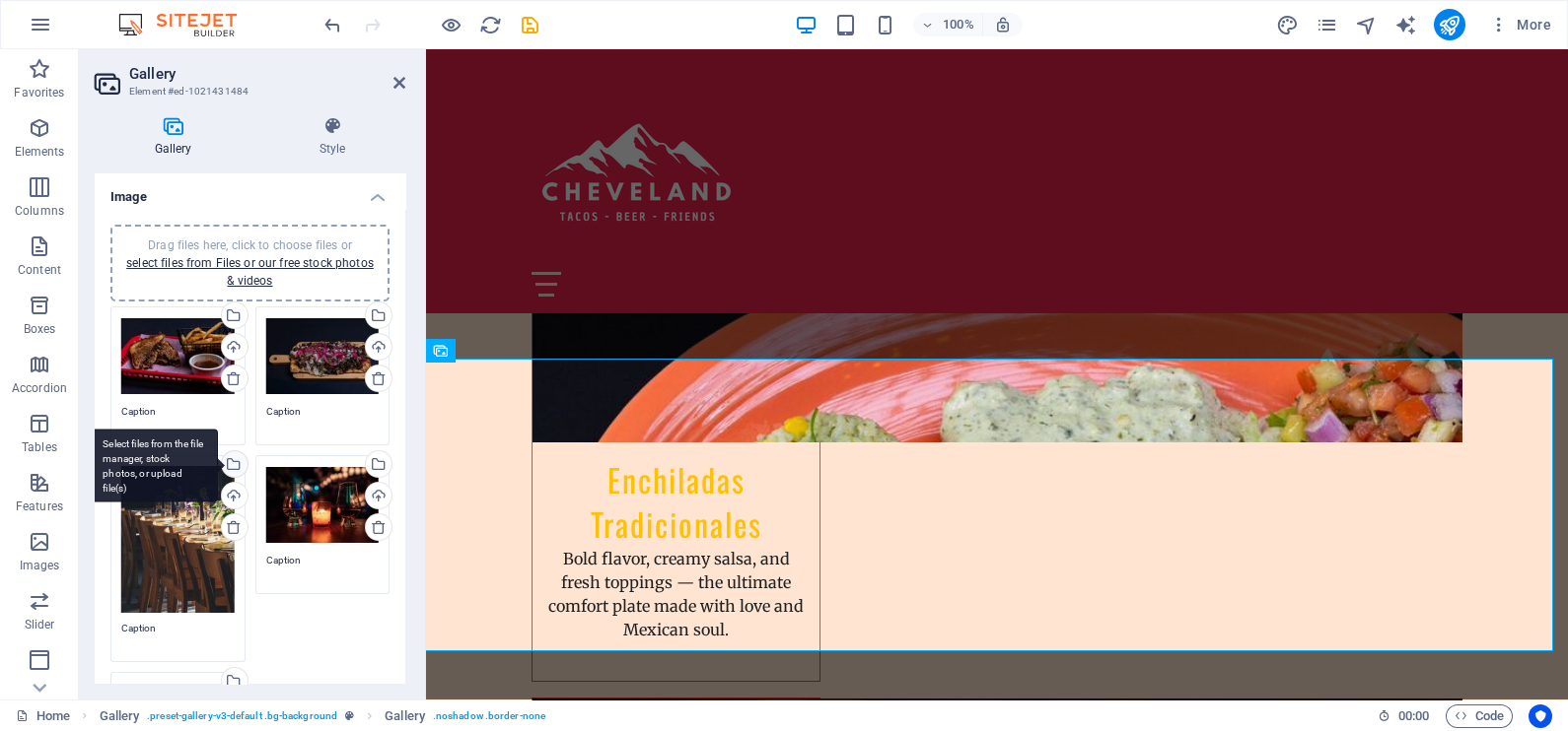
click at [218, 466] on div "Select files from the file manager, stock photos, or upload file(s)" at bounding box center [154, 466] width 128 height 74
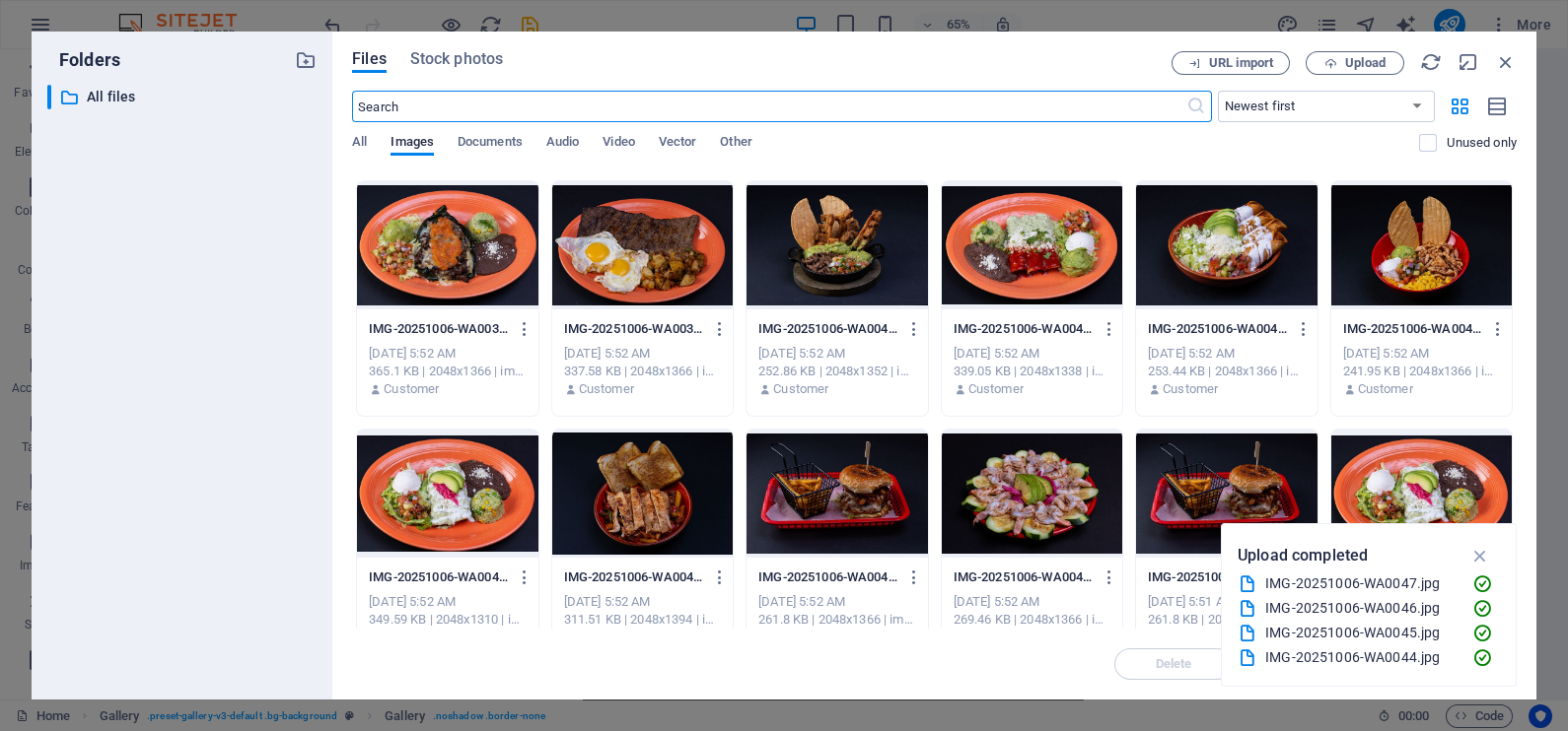
scroll to position [1108, 0]
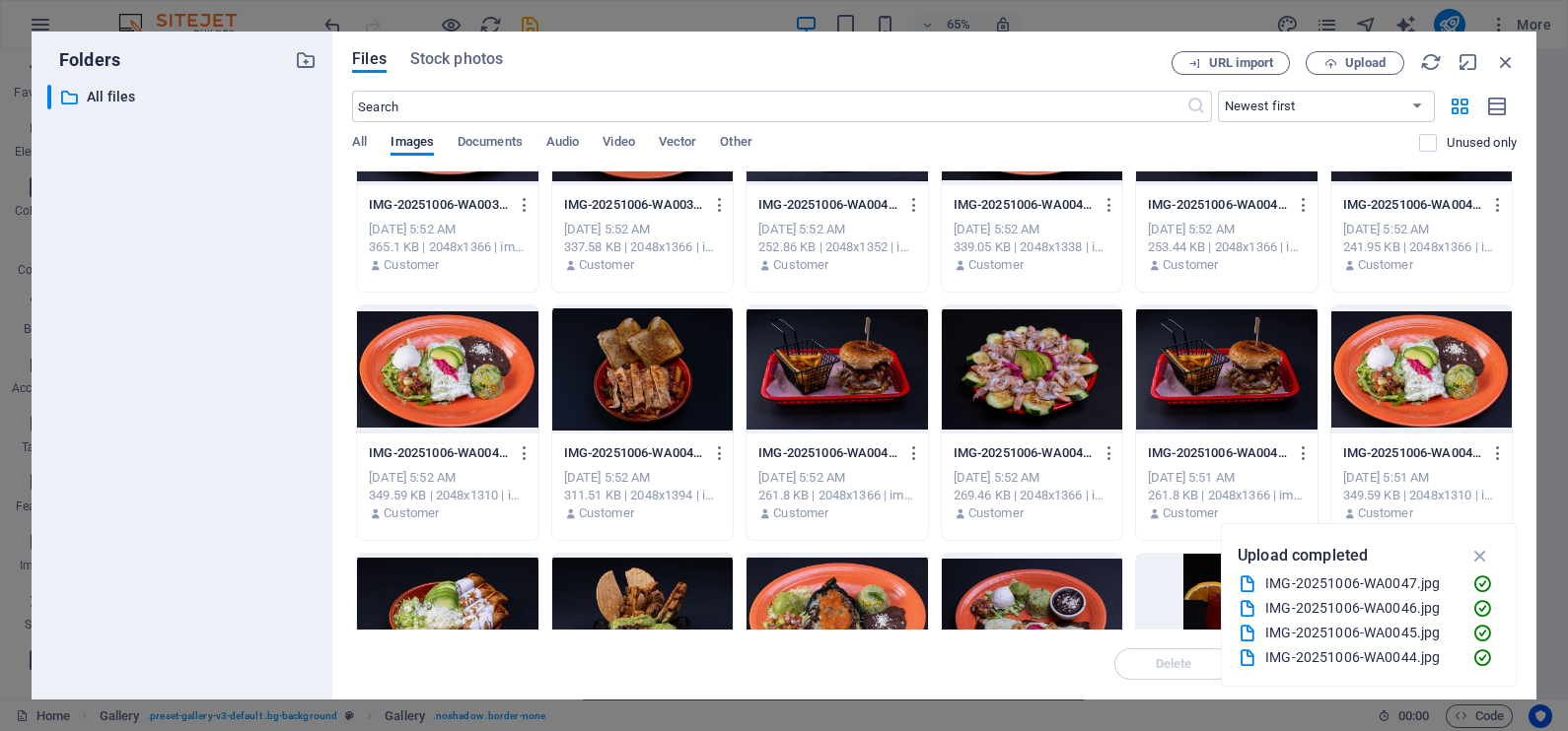
click at [1209, 365] on div at bounding box center [1226, 368] width 180 height 128
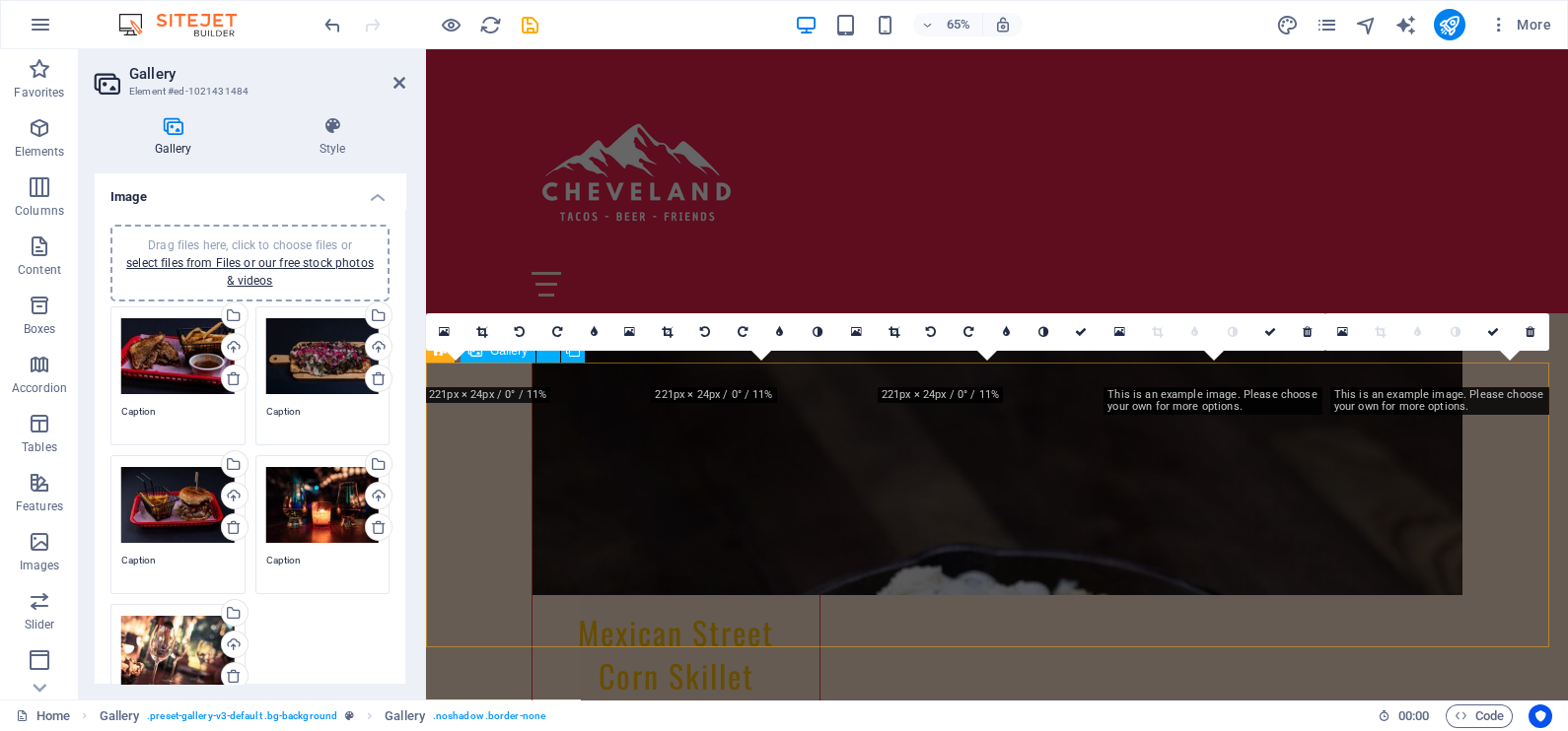
scroll to position [5051, 0]
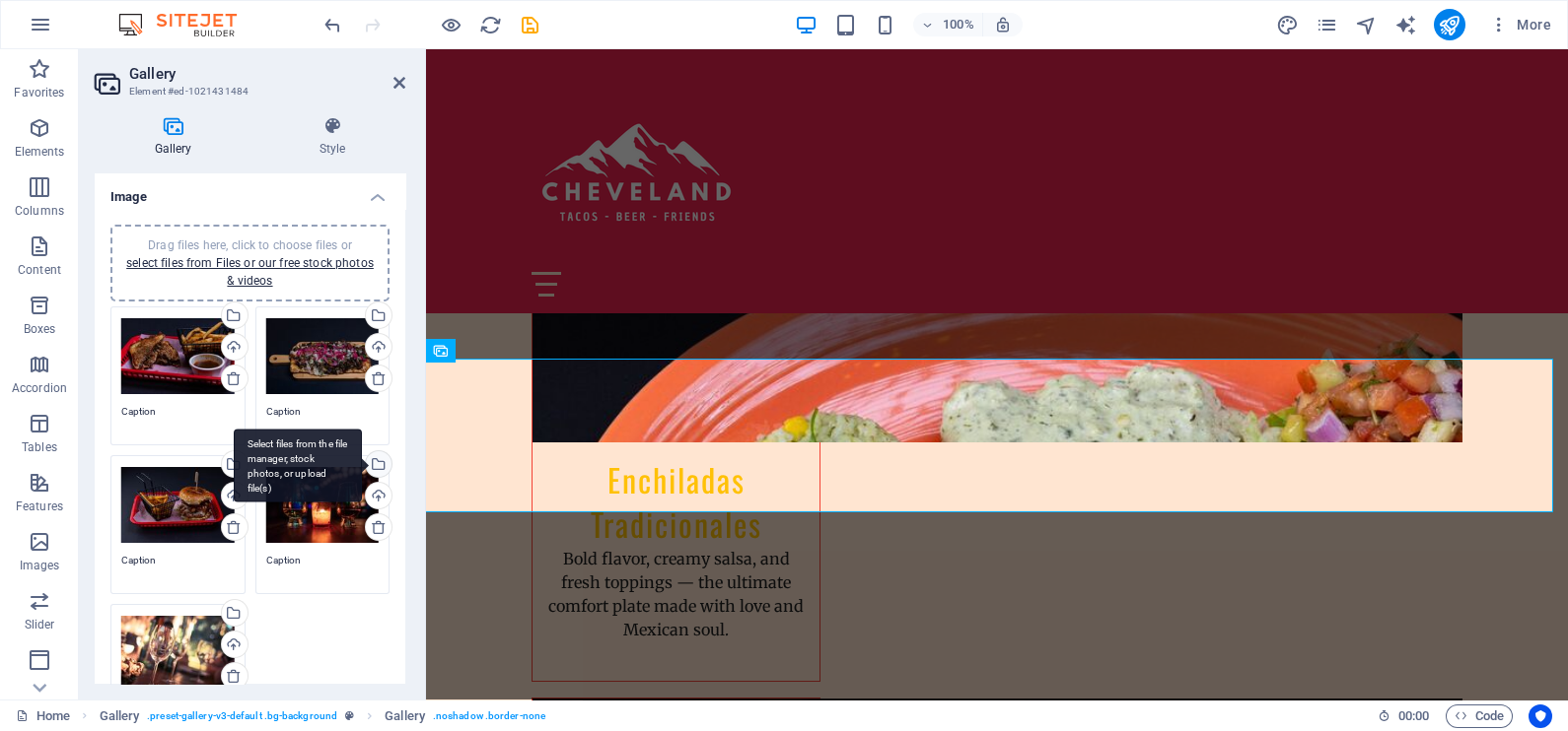
click at [362, 463] on div "Select files from the file manager, stock photos, or upload file(s)" at bounding box center [297, 466] width 128 height 74
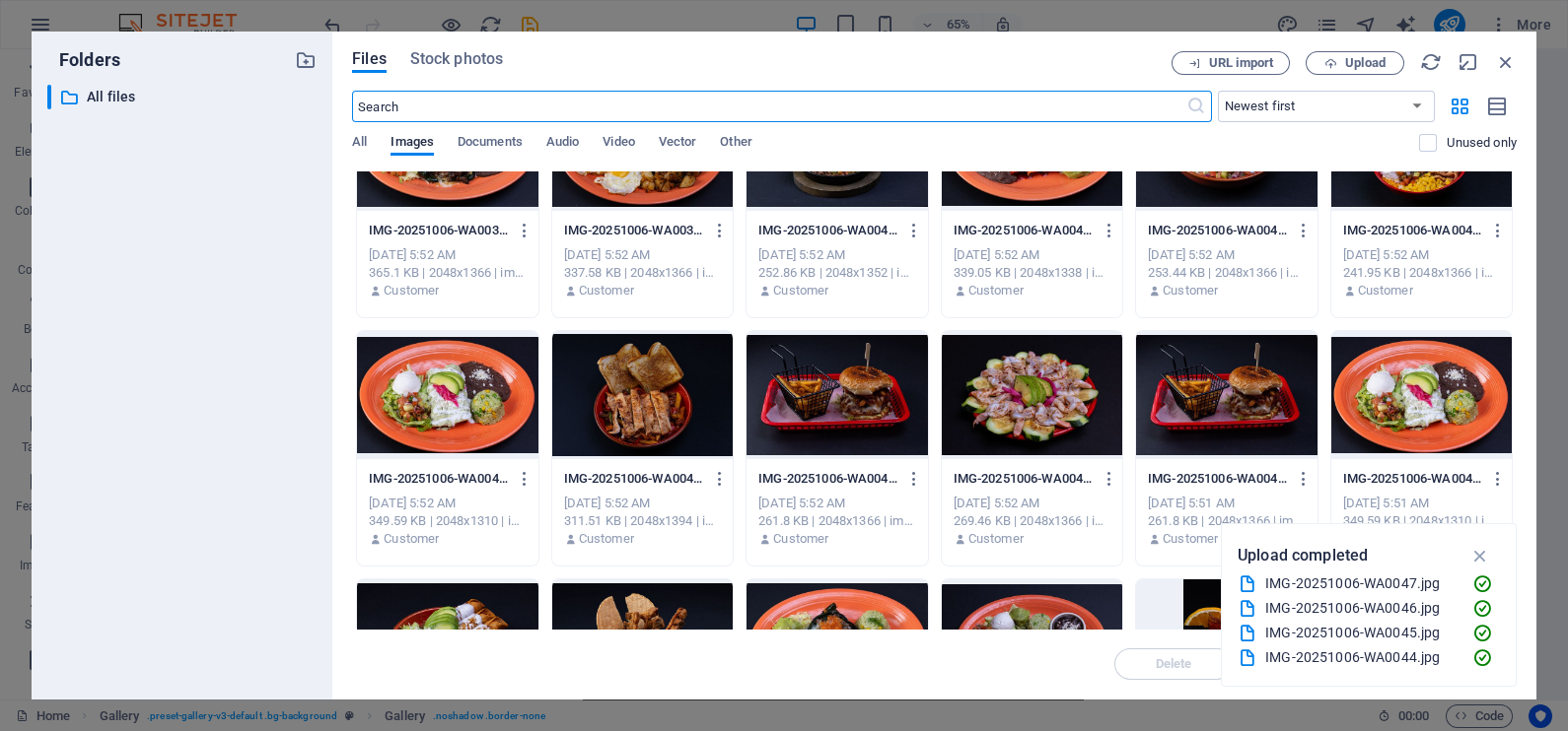
scroll to position [1232, 0]
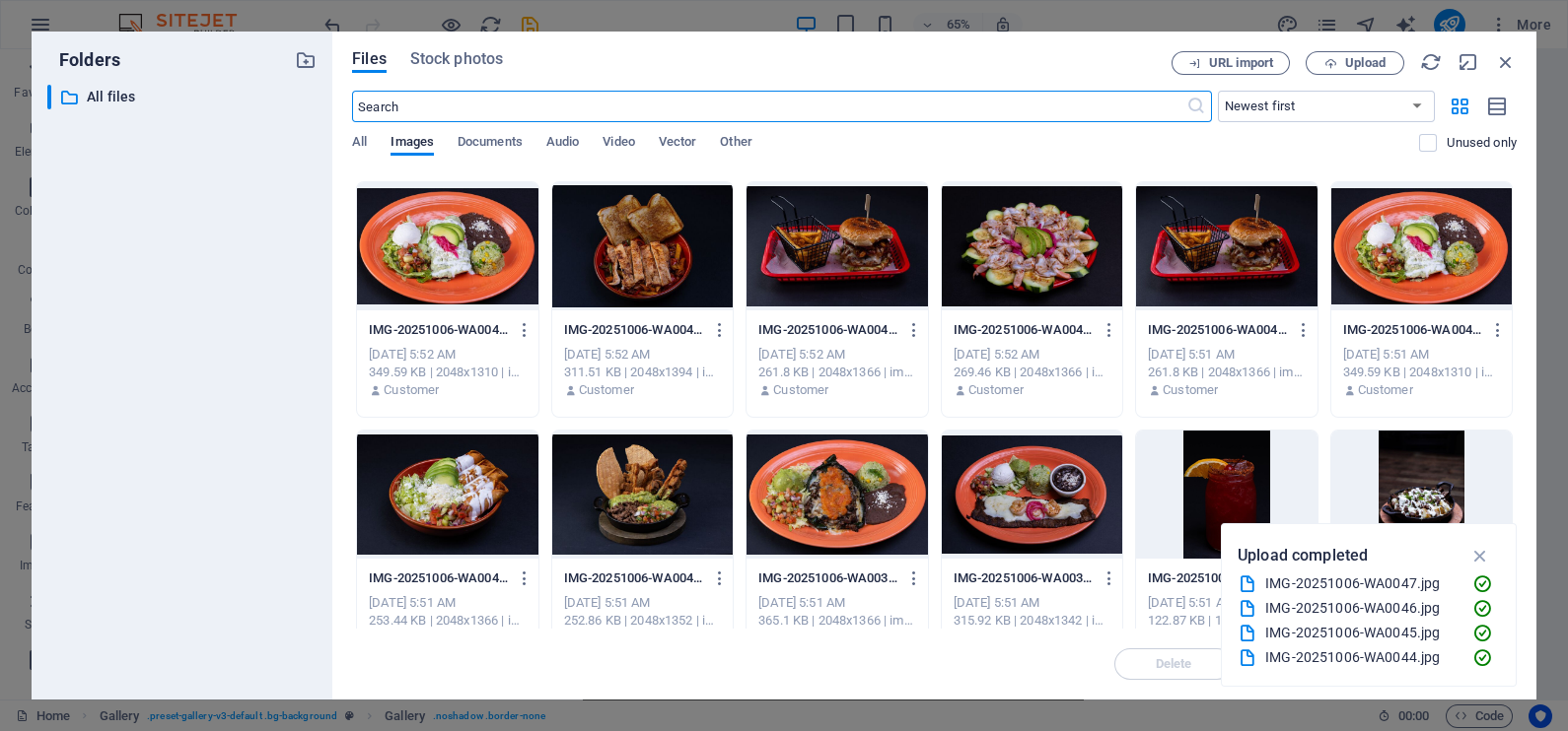
click at [1047, 247] on div at bounding box center [1032, 246] width 180 height 128
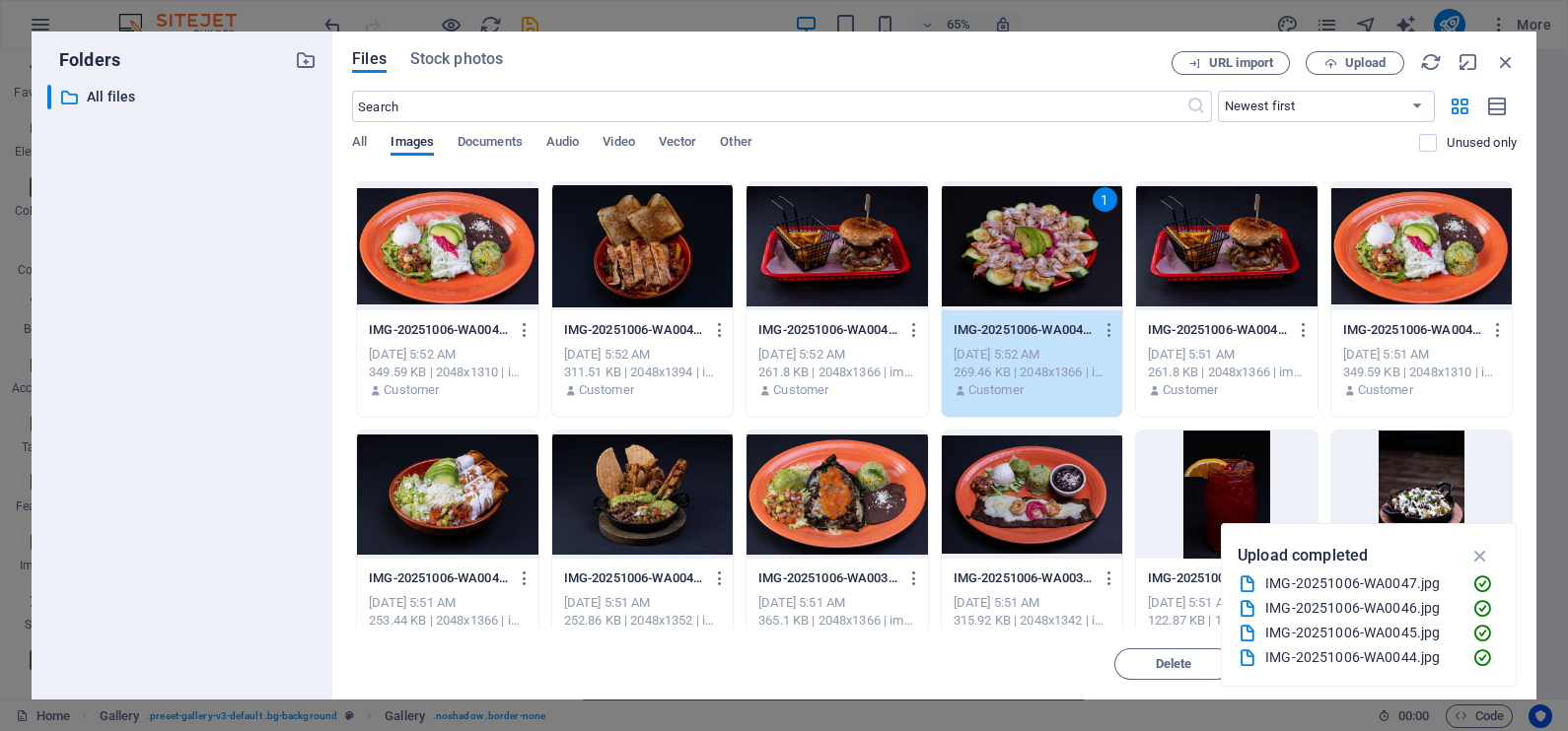
click at [1047, 247] on div "1" at bounding box center [1032, 246] width 180 height 128
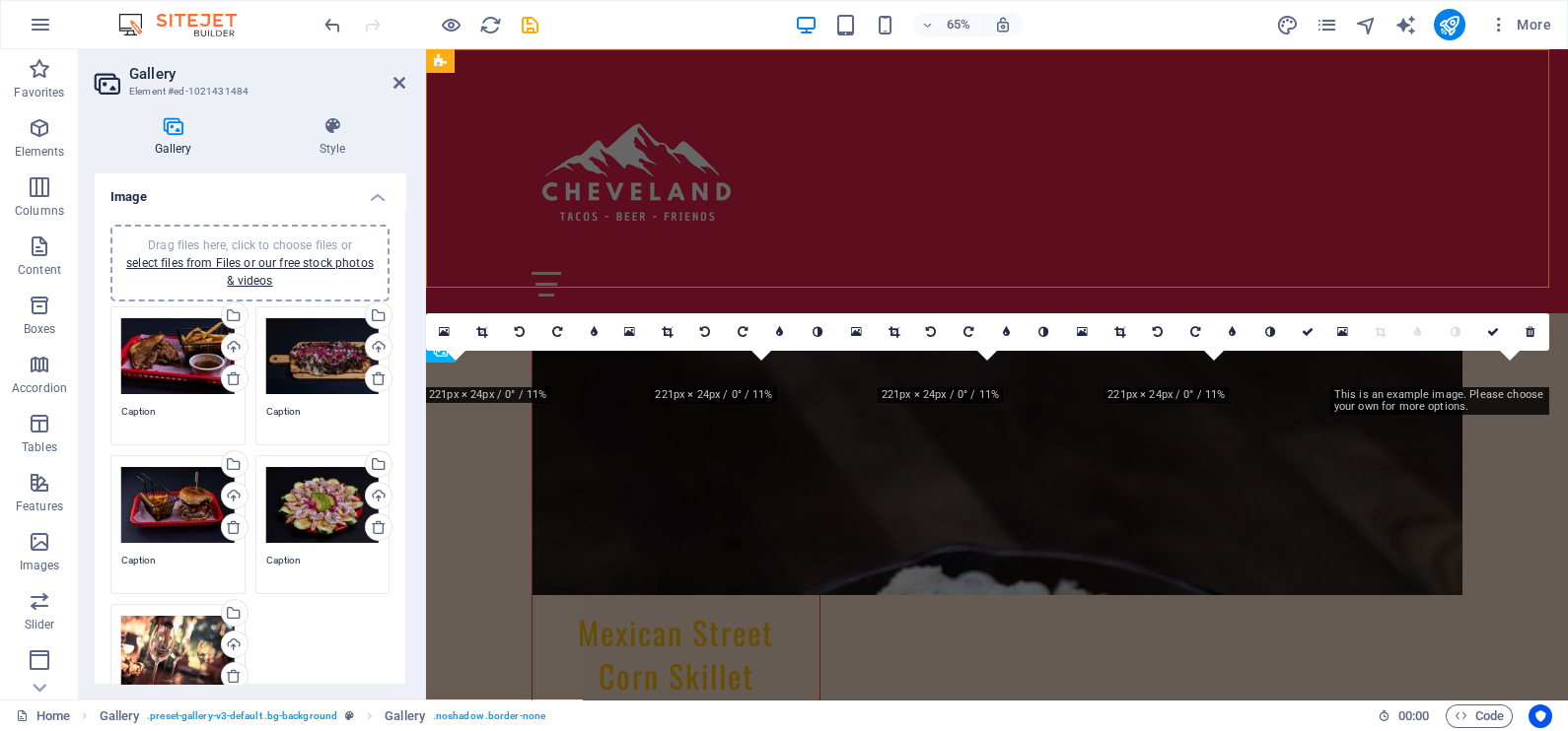
scroll to position [5051, 0]
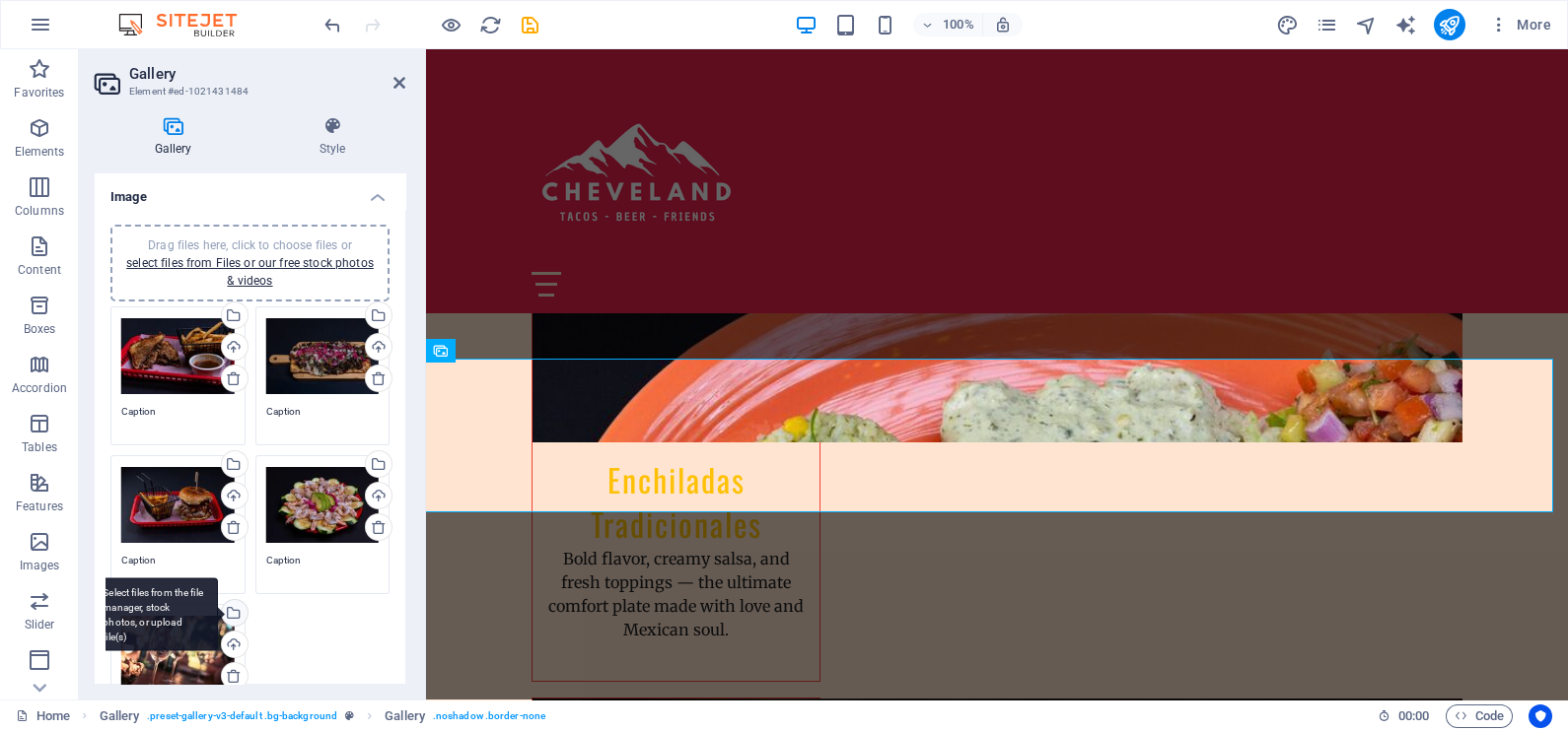
click at [234, 608] on div "Select files from the file manager, stock photos, or upload file(s)" at bounding box center [233, 615] width 30 height 30
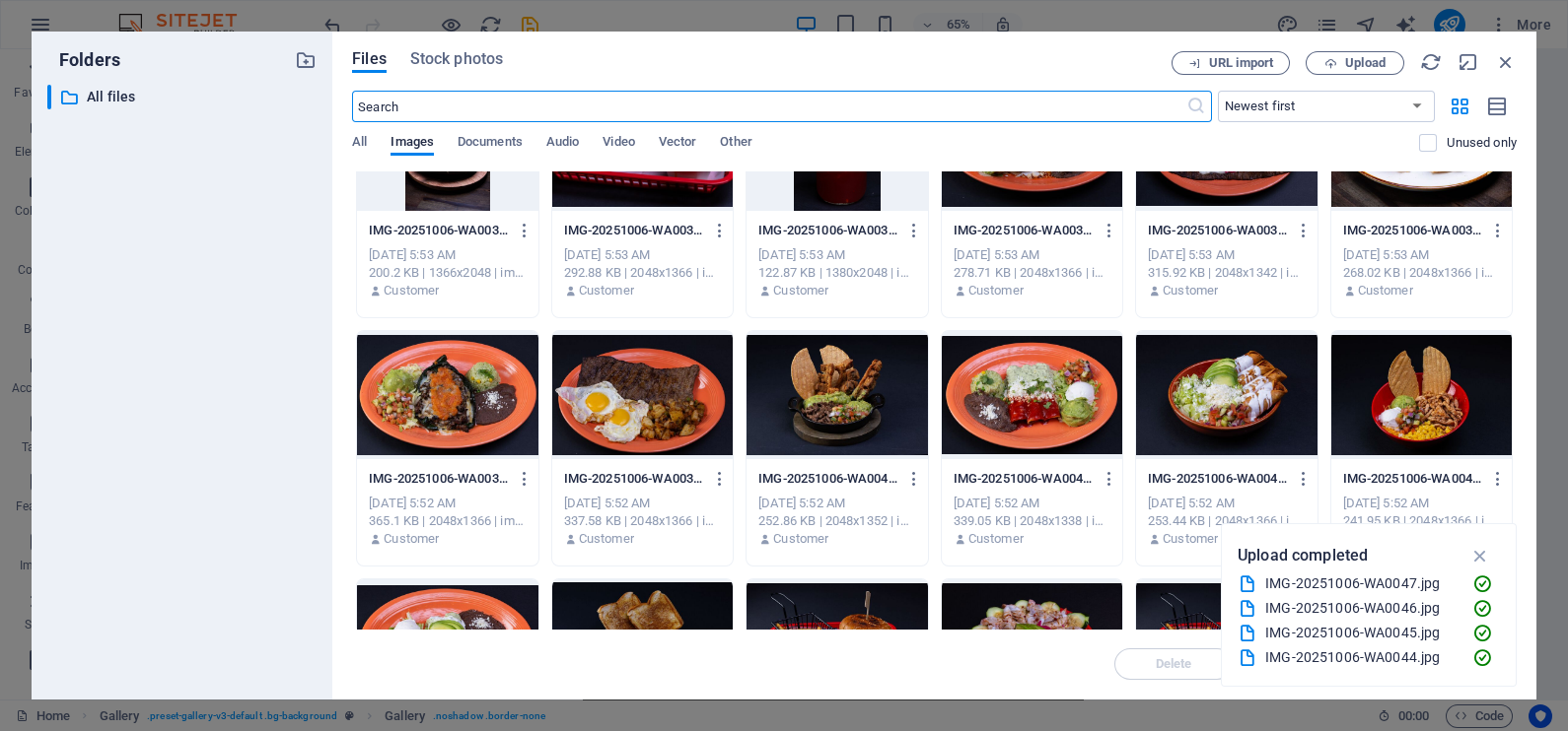
scroll to position [861, 0]
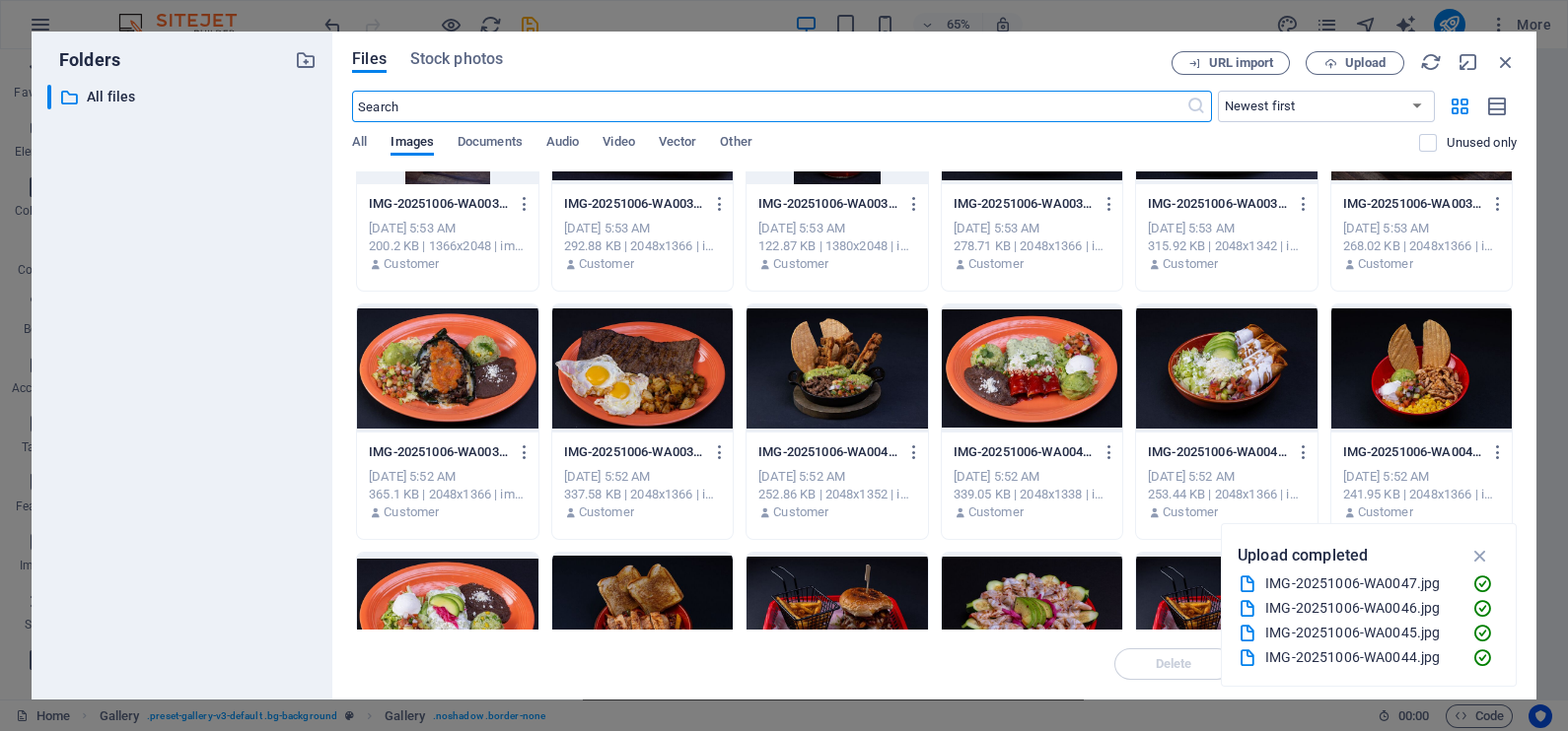
click at [657, 403] on div at bounding box center [642, 367] width 180 height 128
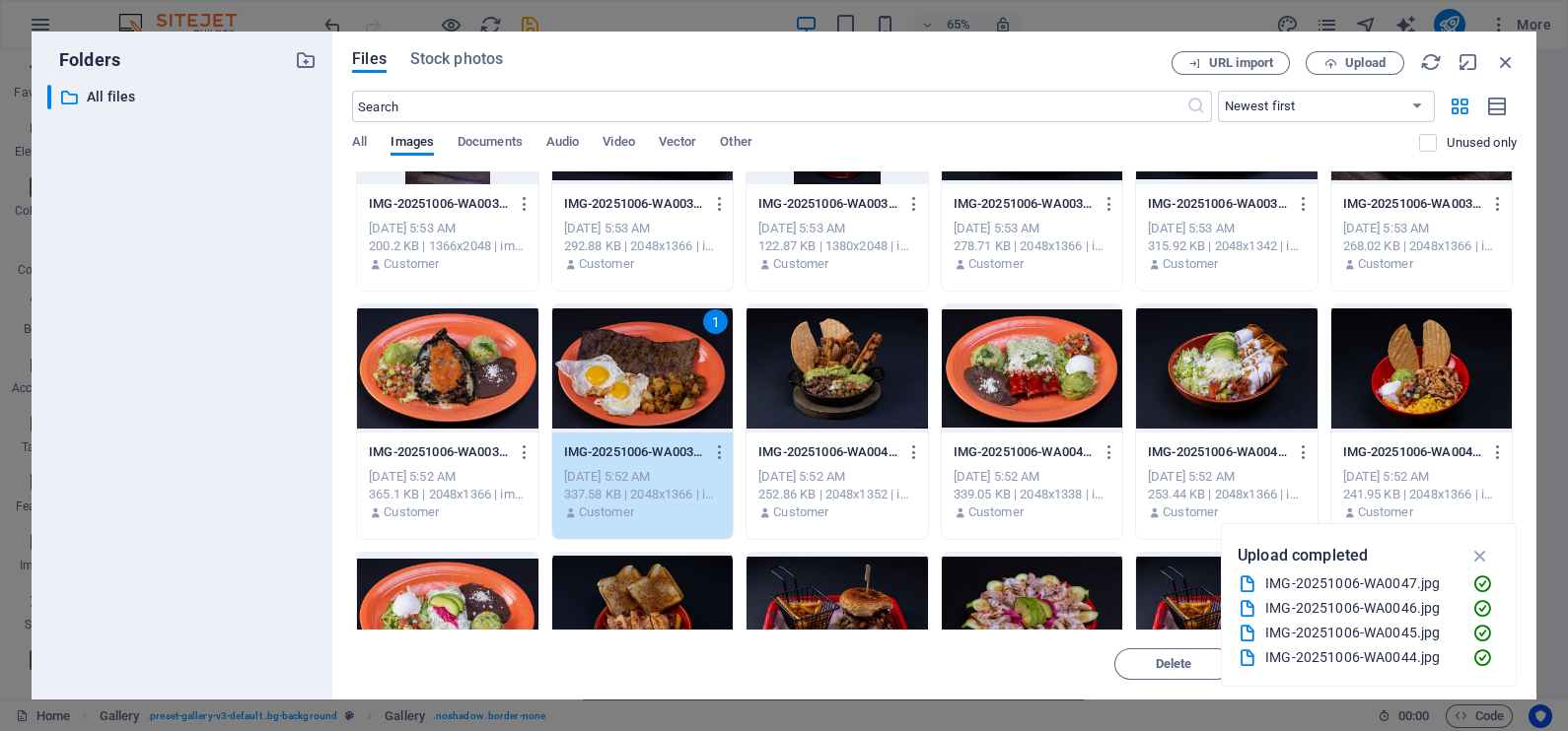
click at [657, 403] on div "1" at bounding box center [642, 367] width 180 height 128
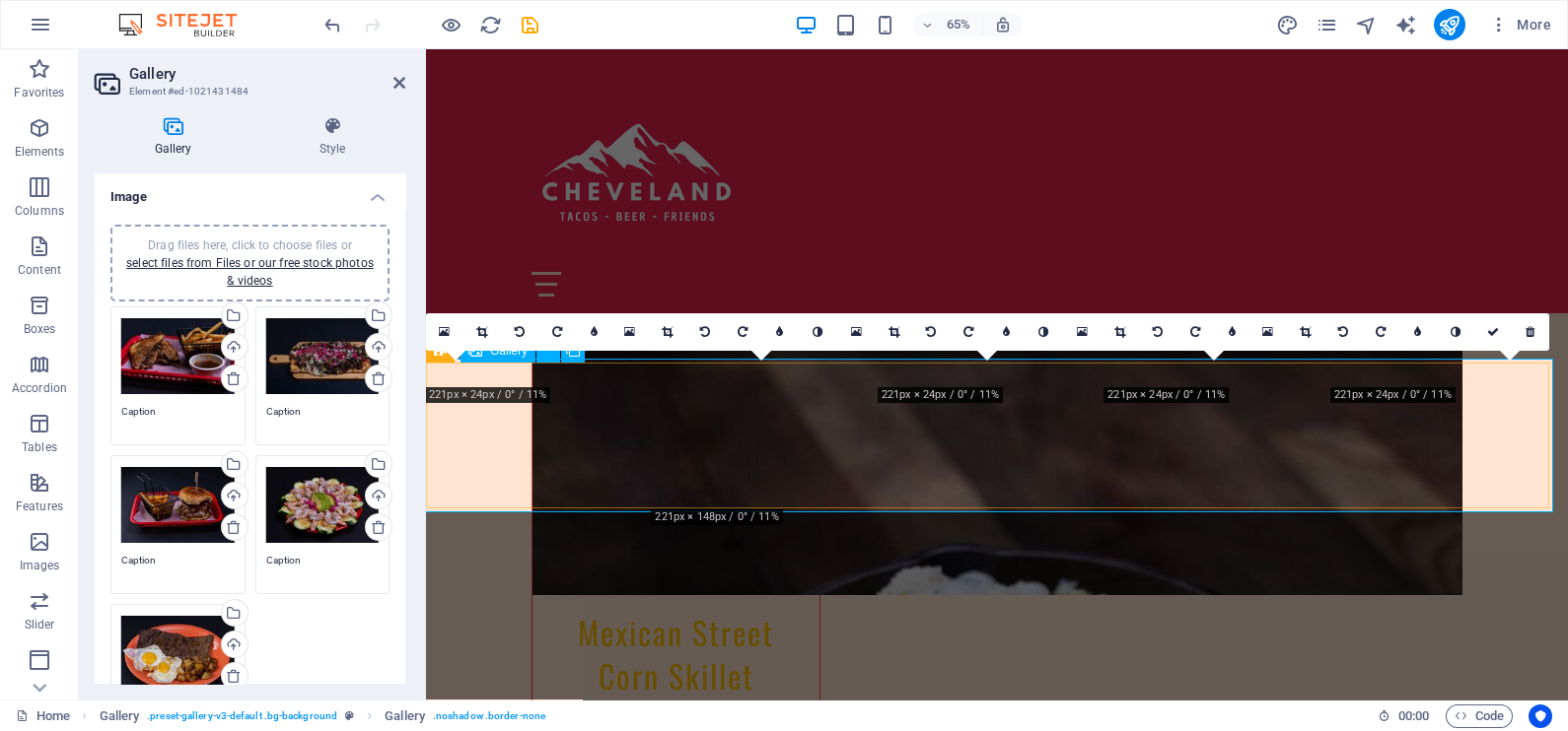
scroll to position [5051, 0]
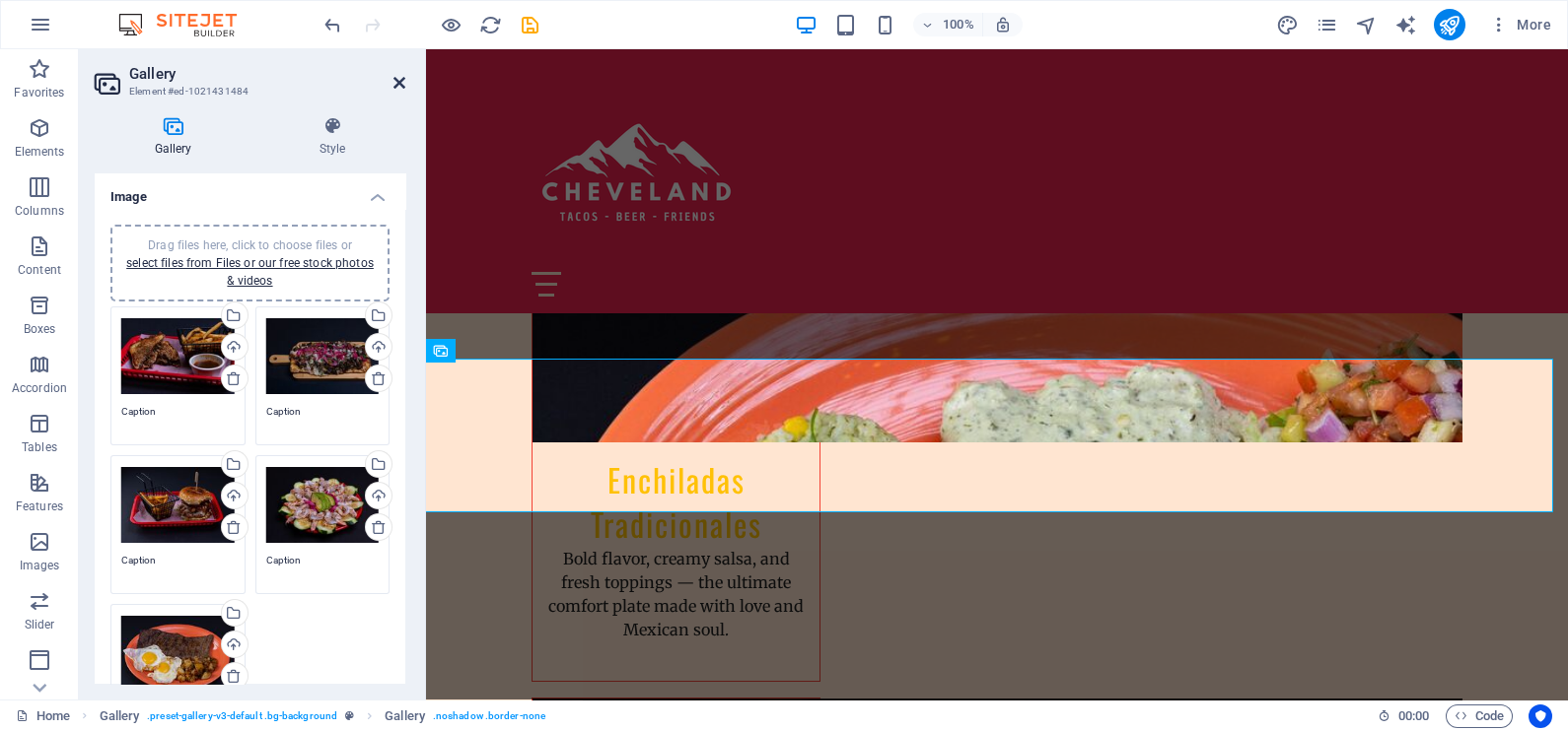
click at [401, 79] on icon at bounding box center [399, 83] width 12 height 16
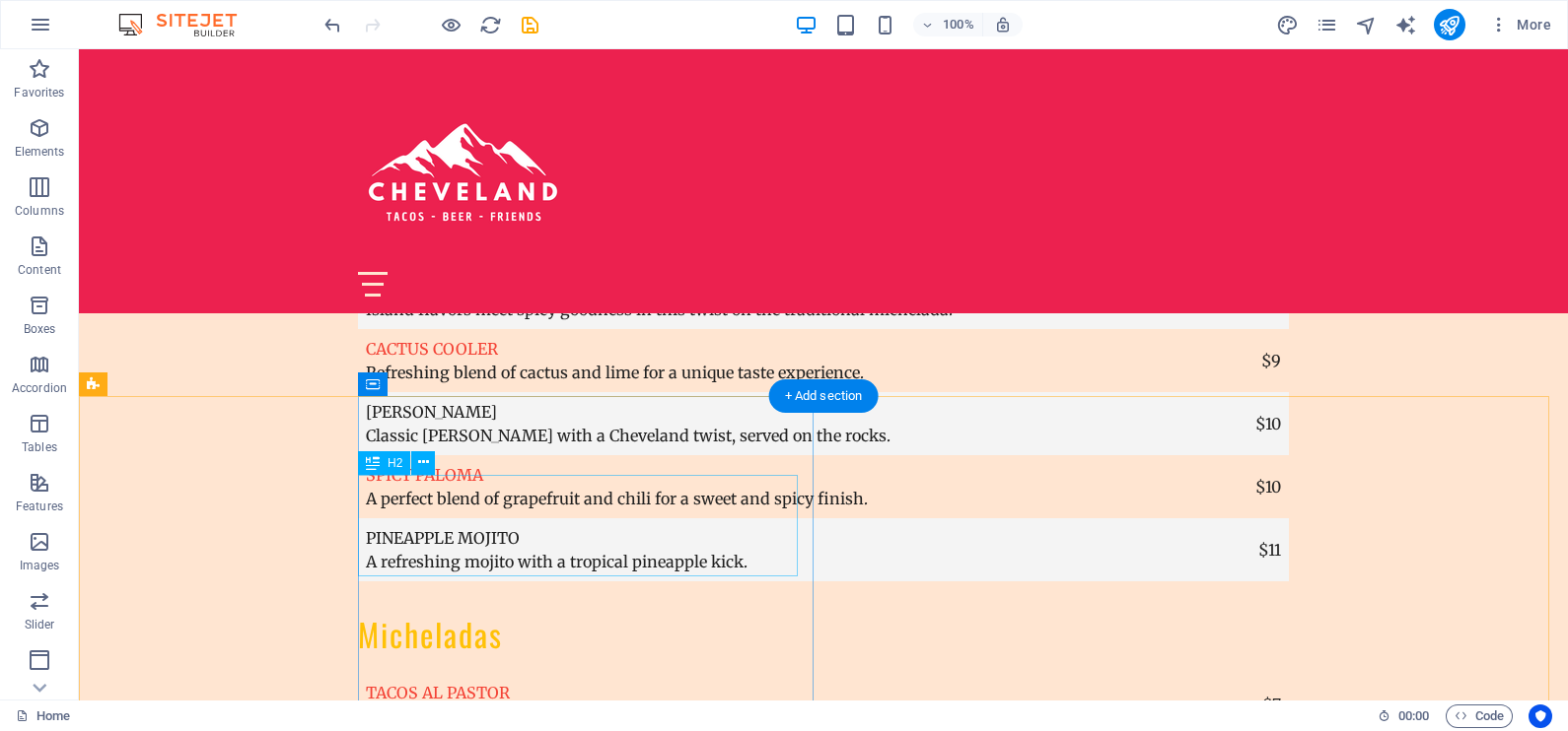
scroll to position [6748, 0]
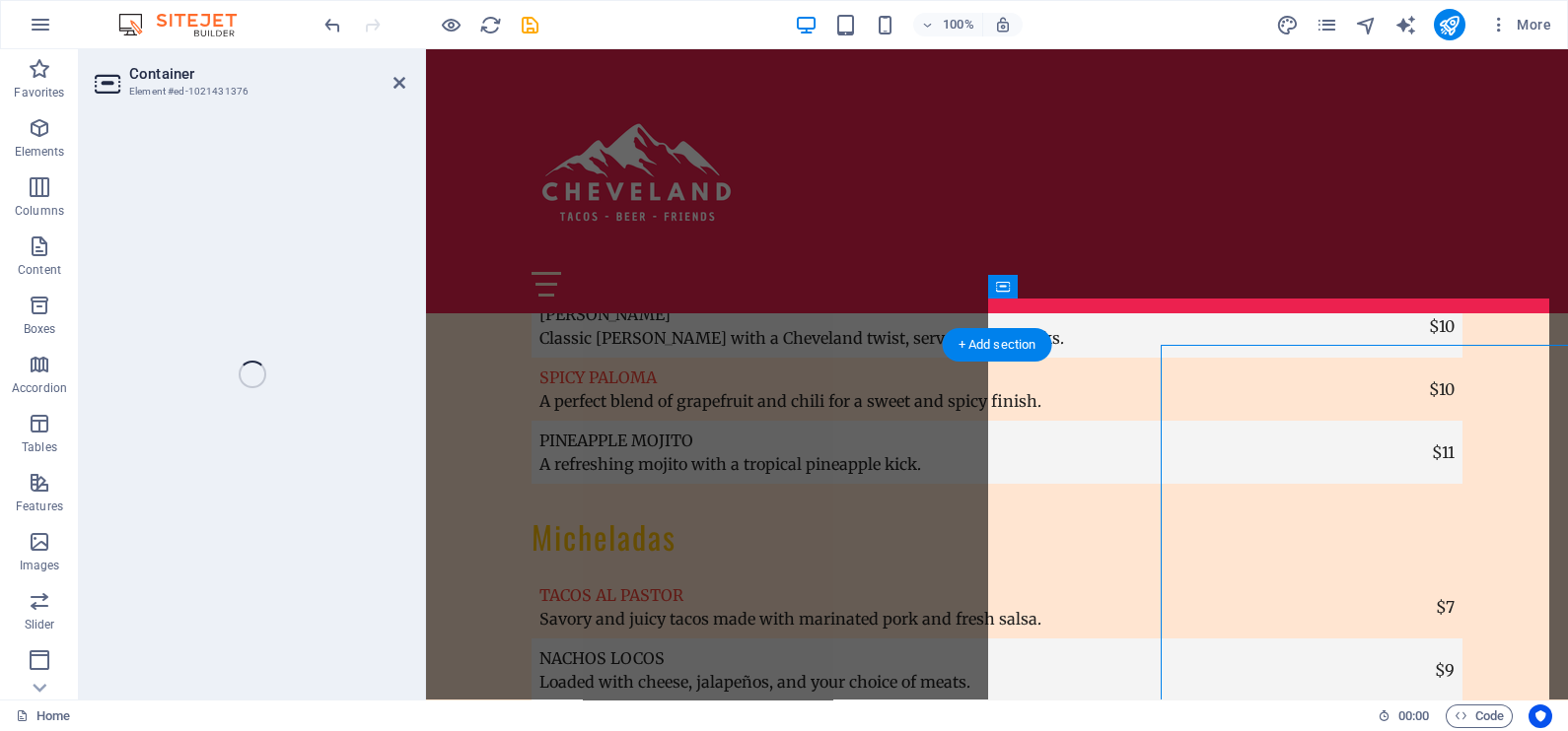
select select "px"
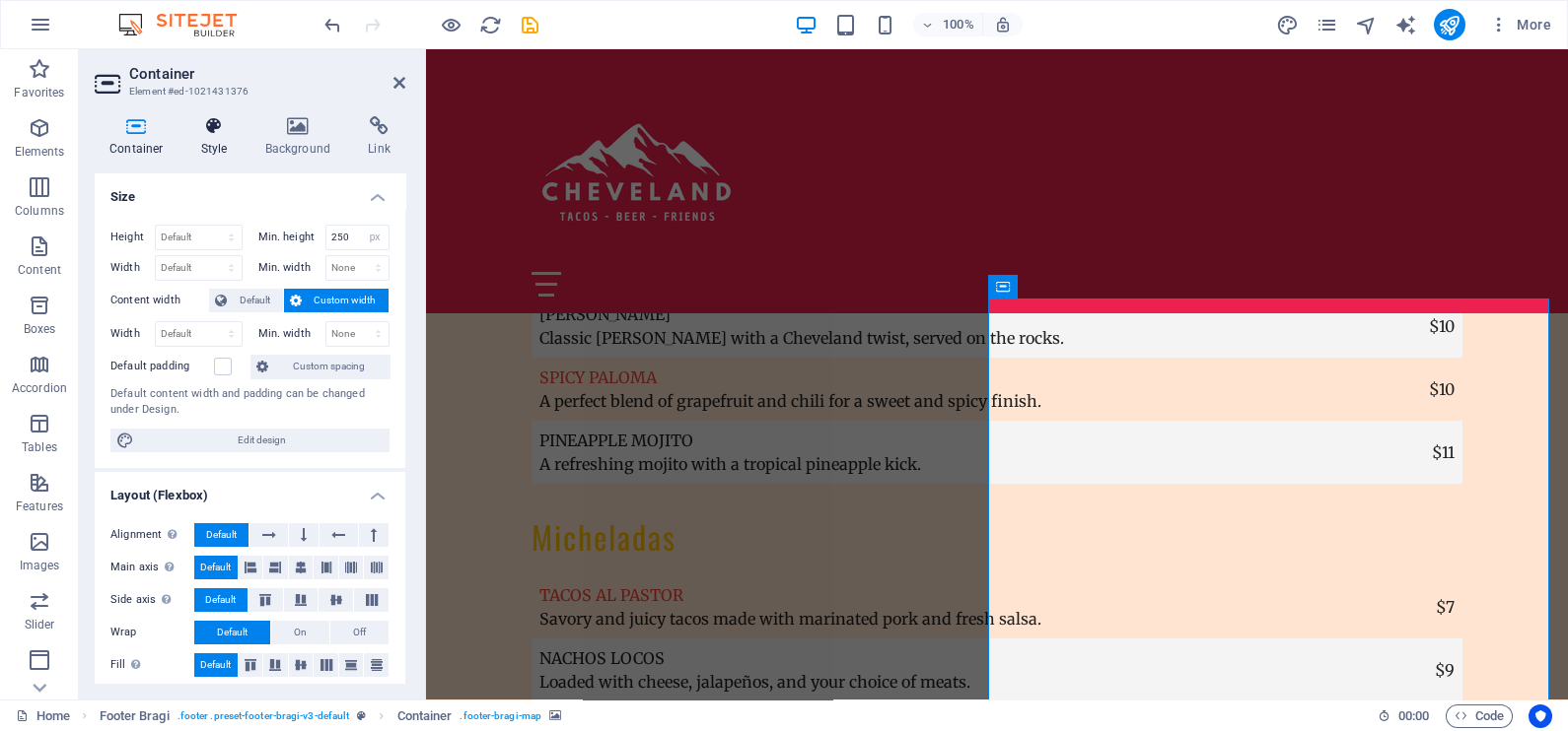
click at [222, 127] on icon at bounding box center [214, 126] width 56 height 20
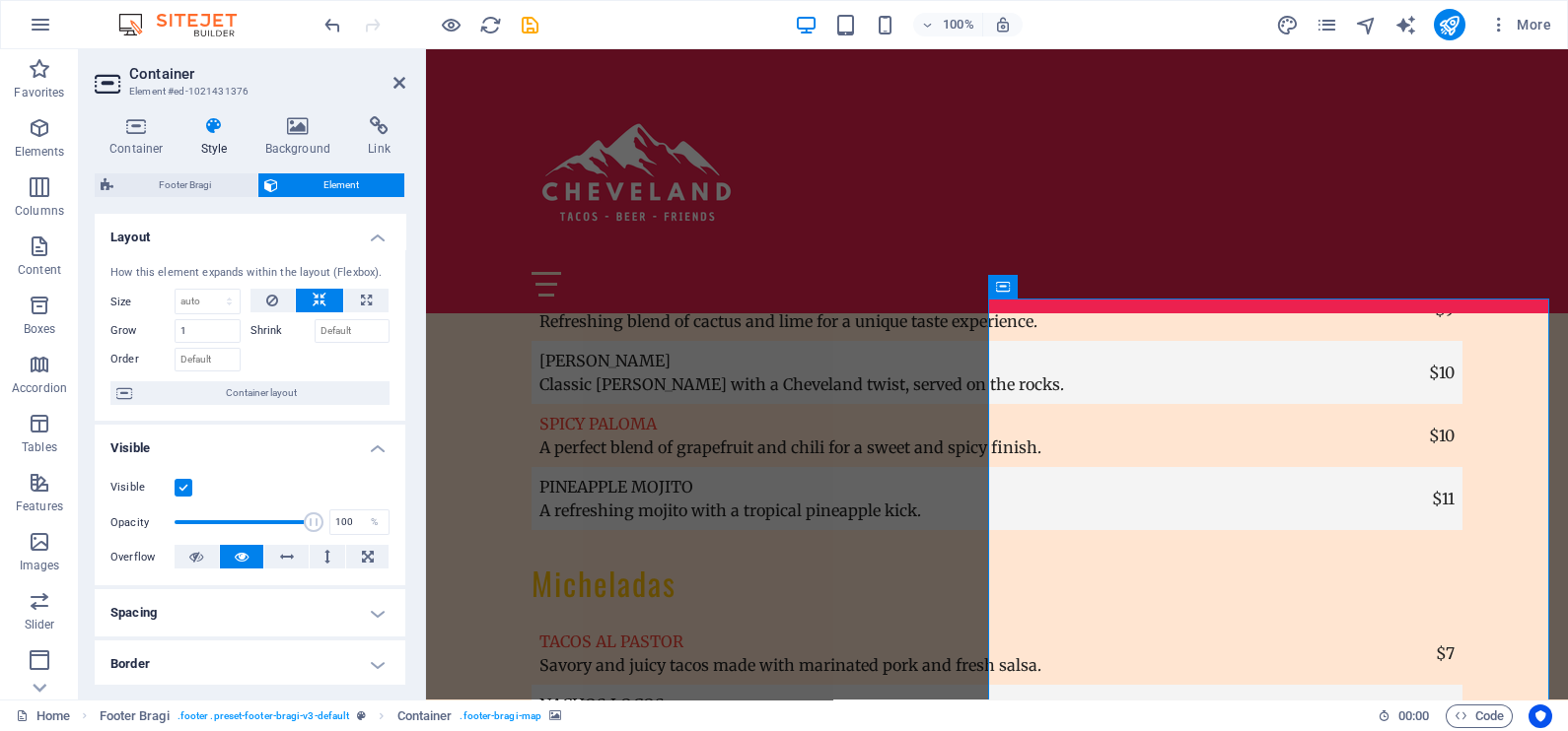
scroll to position [361, 0]
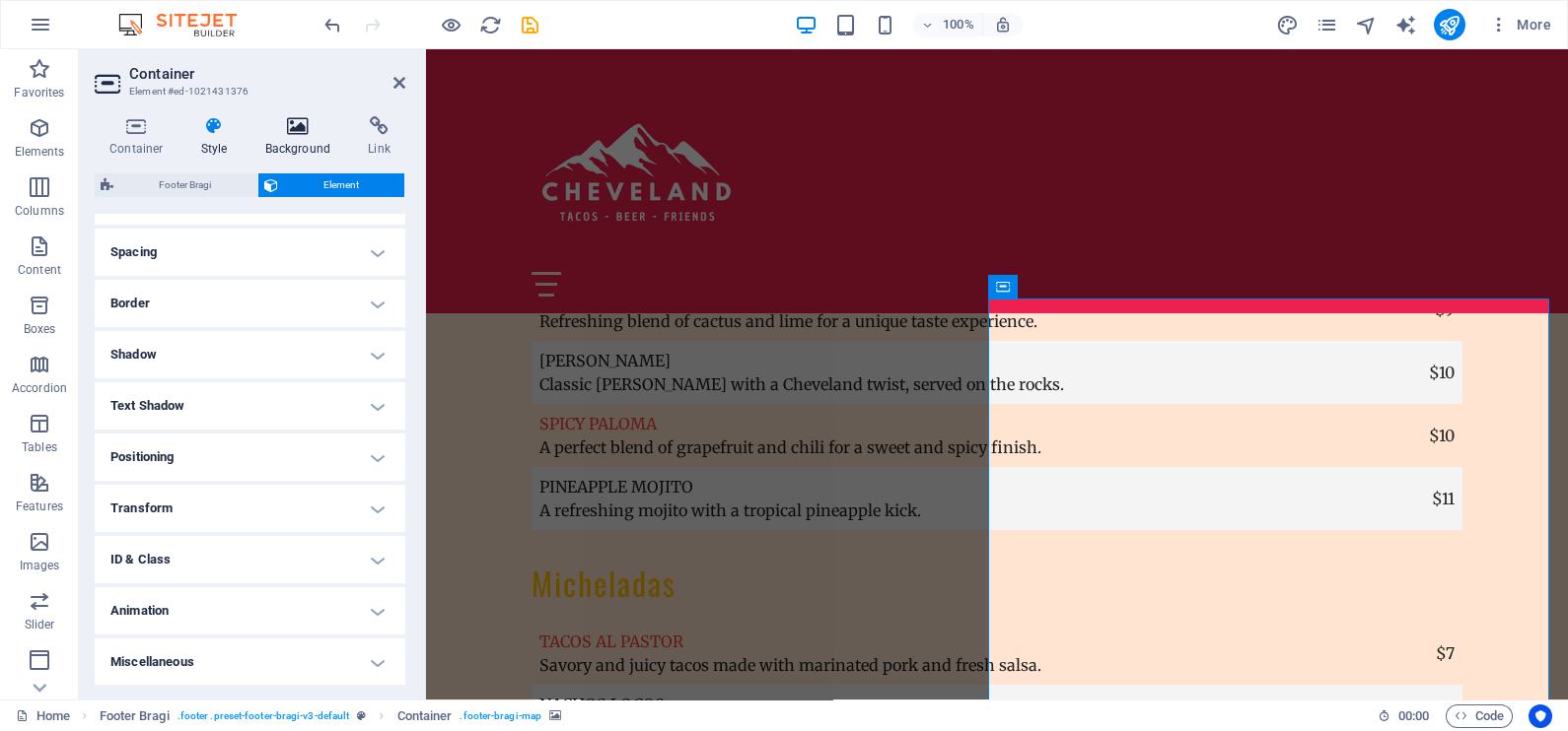
click at [319, 143] on h4 "Background" at bounding box center [302, 137] width 103 height 42
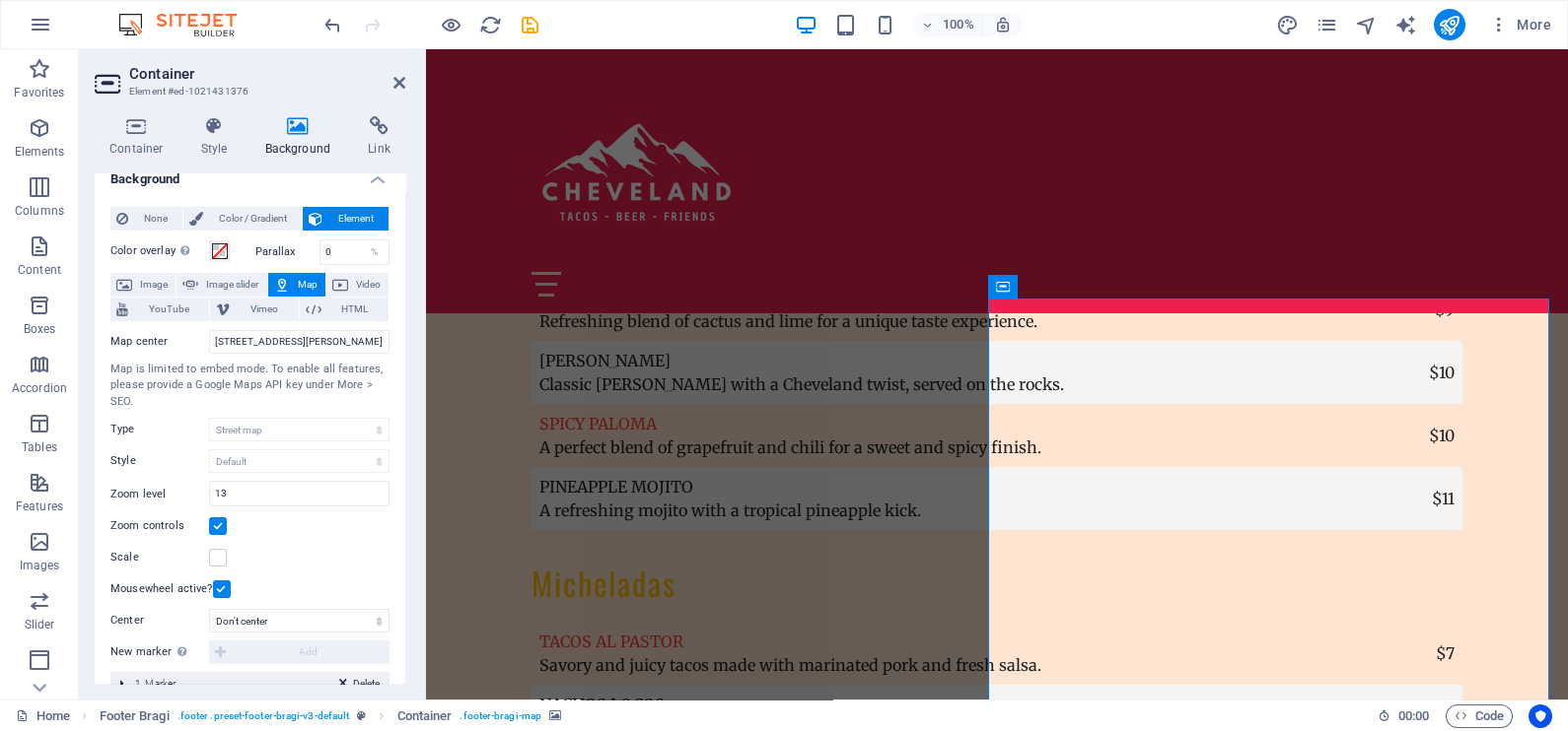
scroll to position [0, 0]
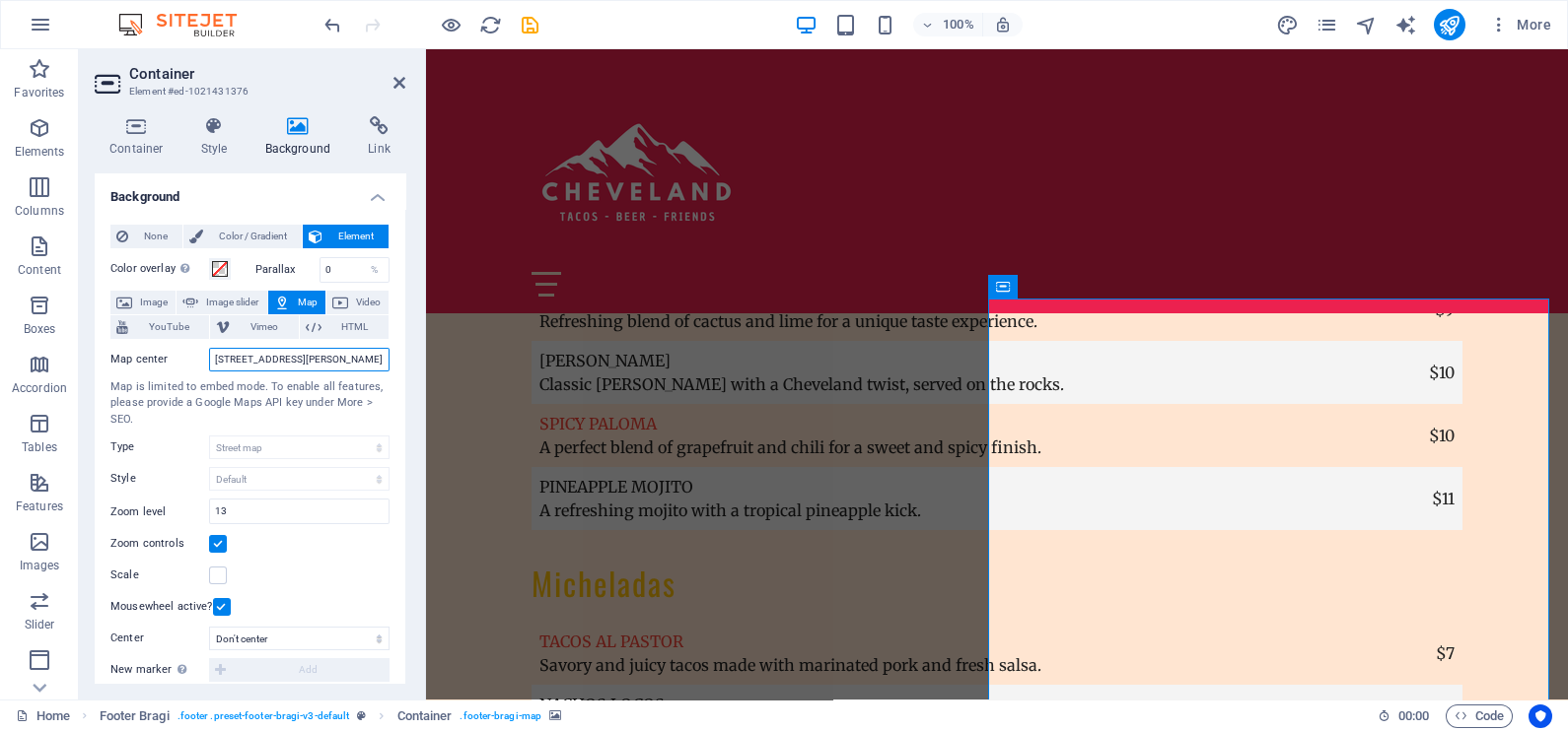
click at [260, 365] on input "123 Cheves Ave, 12345 Vibrant City" at bounding box center [299, 360] width 180 height 24
click at [283, 356] on input "411 University Ave, Suite 100, Lubbock, Tx 79401" at bounding box center [299, 360] width 180 height 24
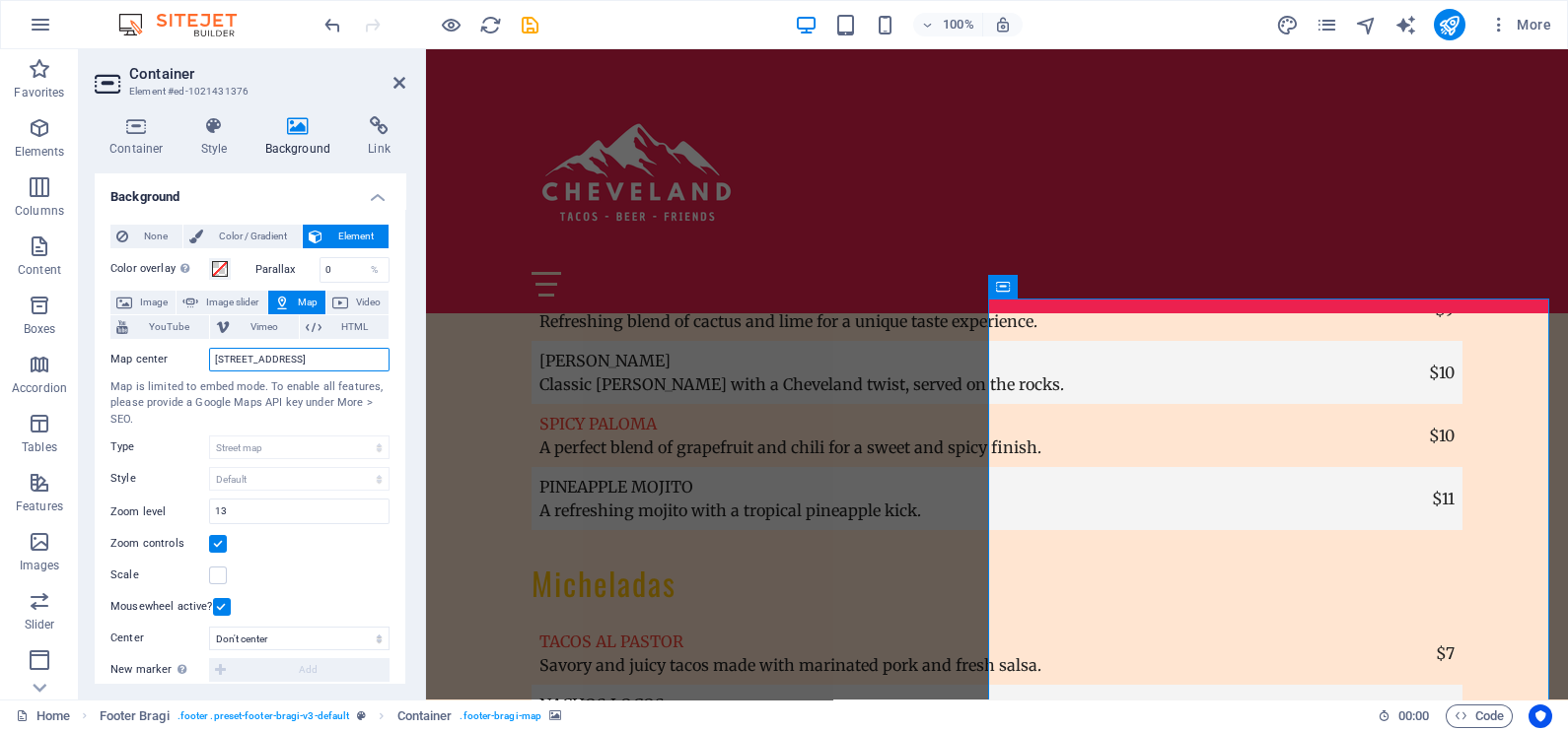
click at [283, 356] on input "411 University Ave, Suite 100, Lubbock, Tx 79401" at bounding box center [299, 360] width 180 height 24
click at [293, 350] on input "411 University Ave, Suite 100, Lubbock, Tx 79401" at bounding box center [299, 360] width 180 height 24
click at [295, 354] on input "411 University Ave, Suite 100, Lubbock, Tx 79401" at bounding box center [299, 360] width 180 height 24
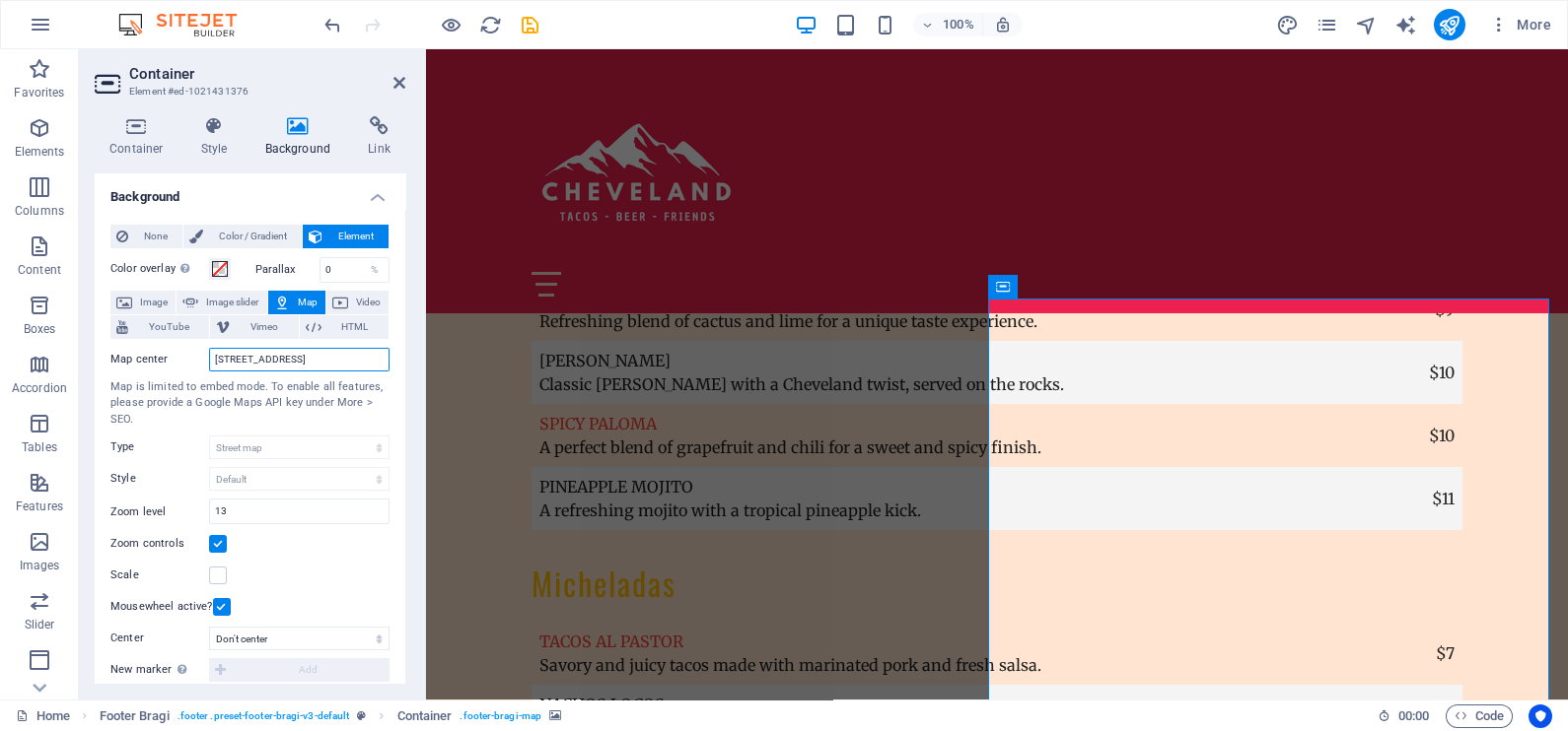
click at [295, 354] on input "411 University Ave, Suite 100, Lubbock, Tx 79401" at bounding box center [299, 360] width 180 height 24
type input "C"
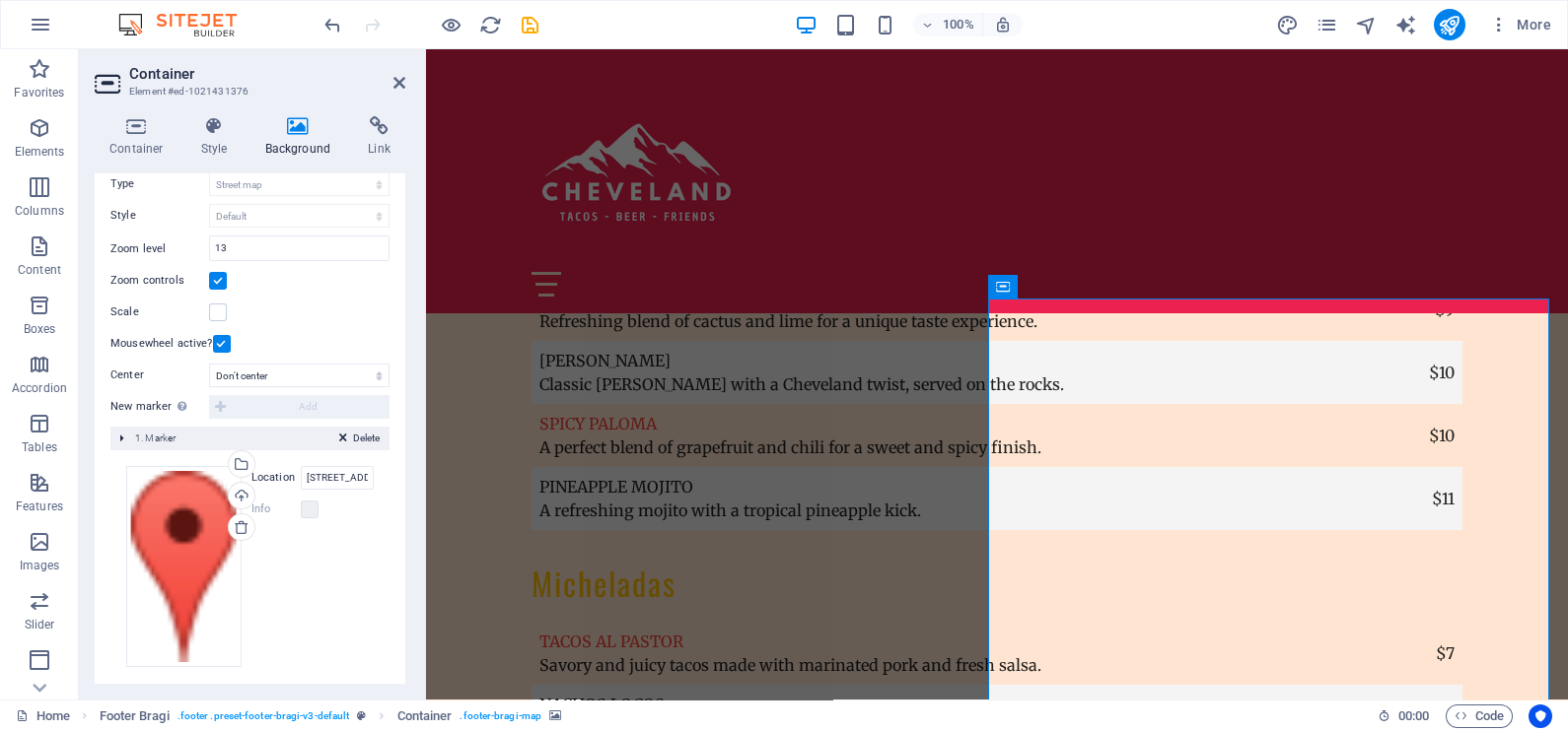
scroll to position [264, 0]
type input "411 University Ave, Suite 100, Lubbock, Tx 79401"
click at [326, 476] on input "123 Cheves Ave, 12345 Vibrant City" at bounding box center [337, 477] width 73 height 24
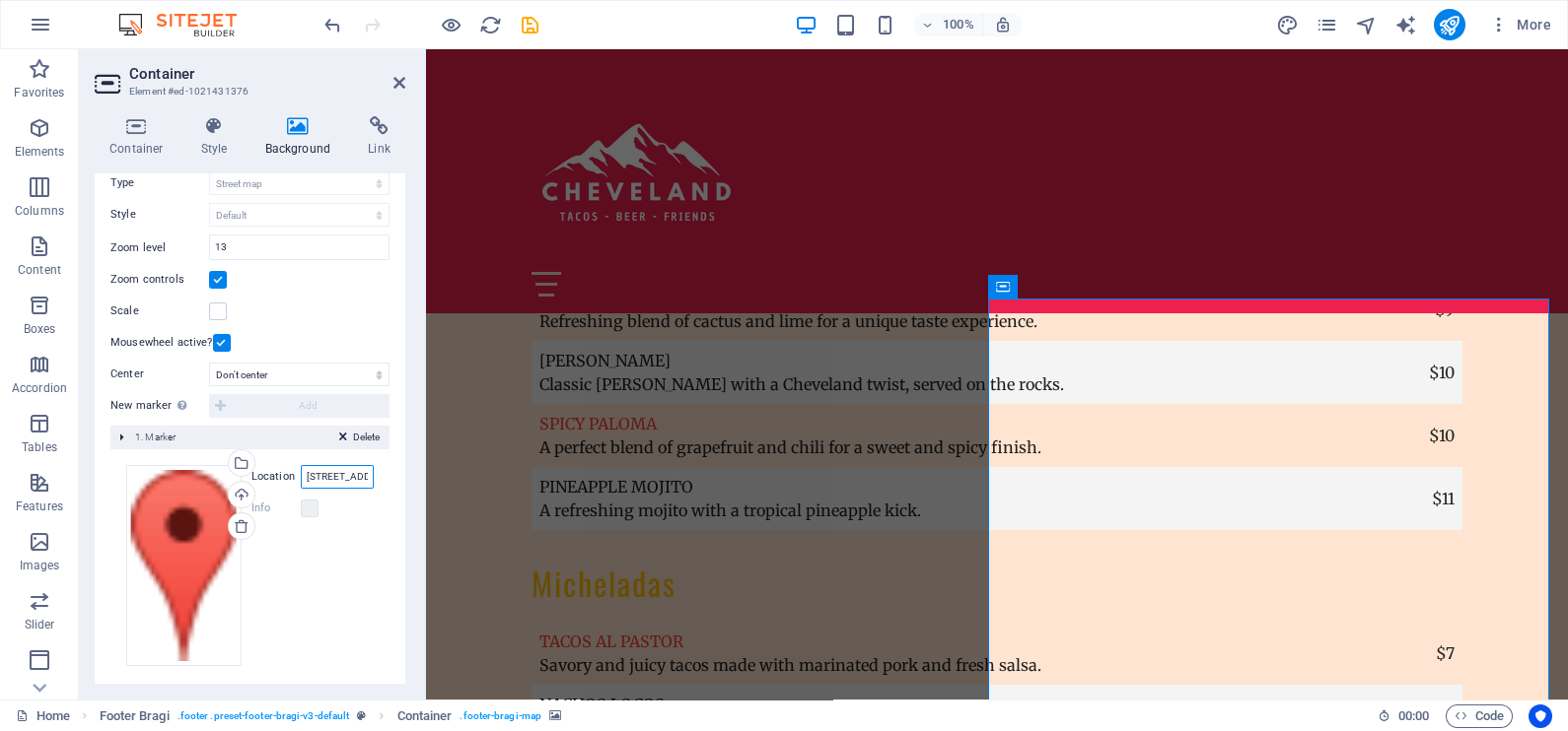
click at [326, 476] on input "123 Cheves Ave, 12345 Vibrant City" at bounding box center [337, 477] width 73 height 24
type input "411 University Ave, Suite 100, Lubbock, Tx 79401"
click at [525, 15] on icon "save" at bounding box center [529, 25] width 23 height 23
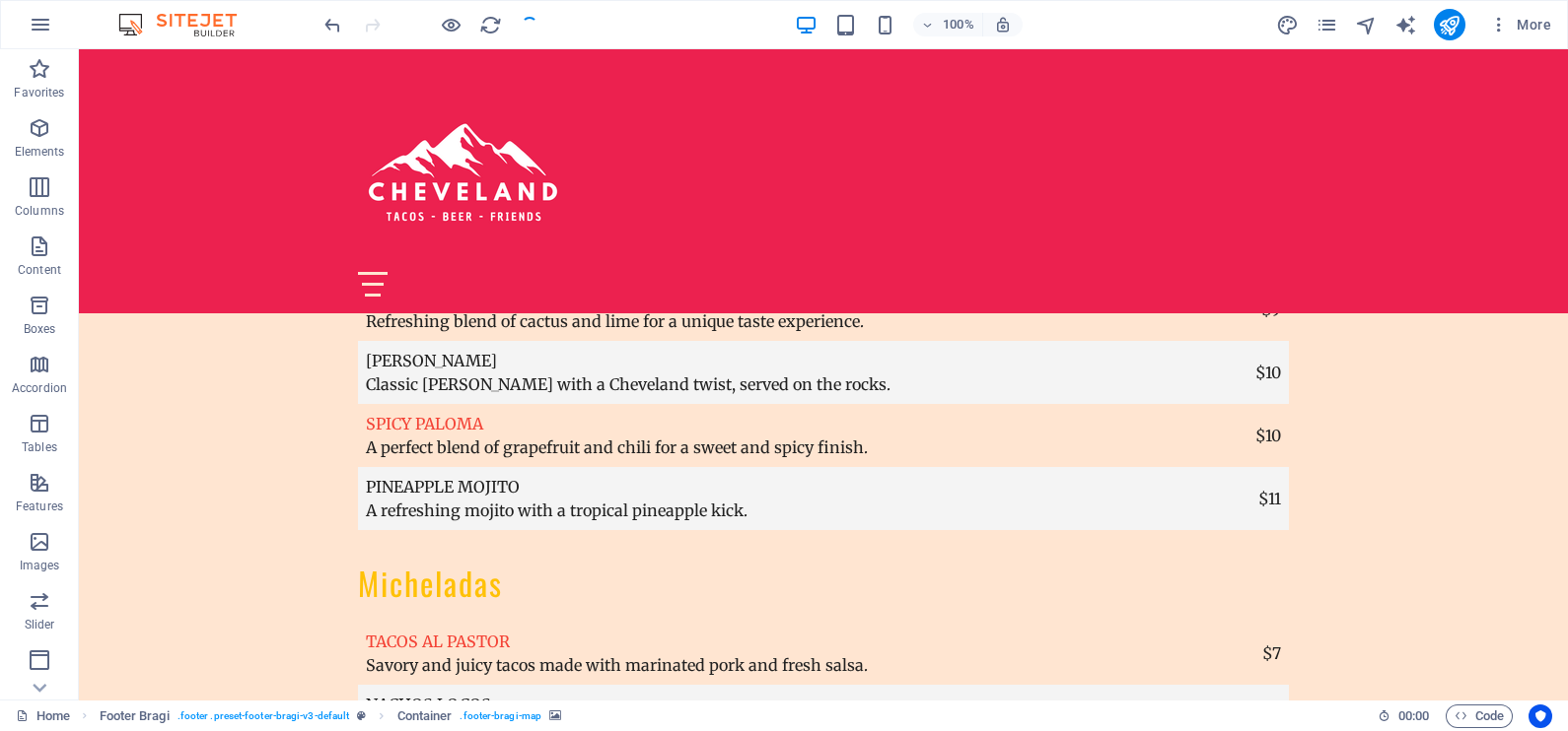
checkbox input "false"
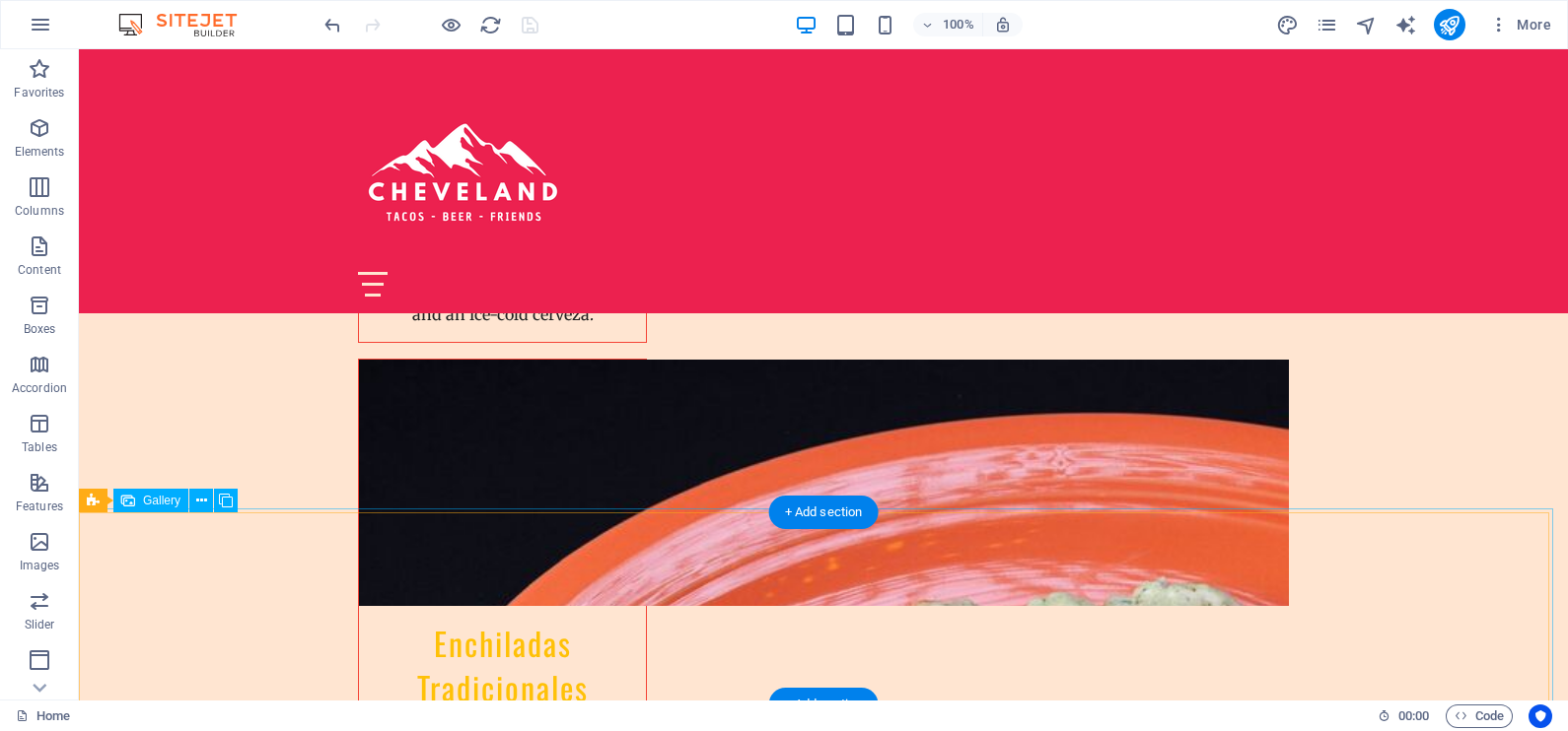
scroll to position [4900, 0]
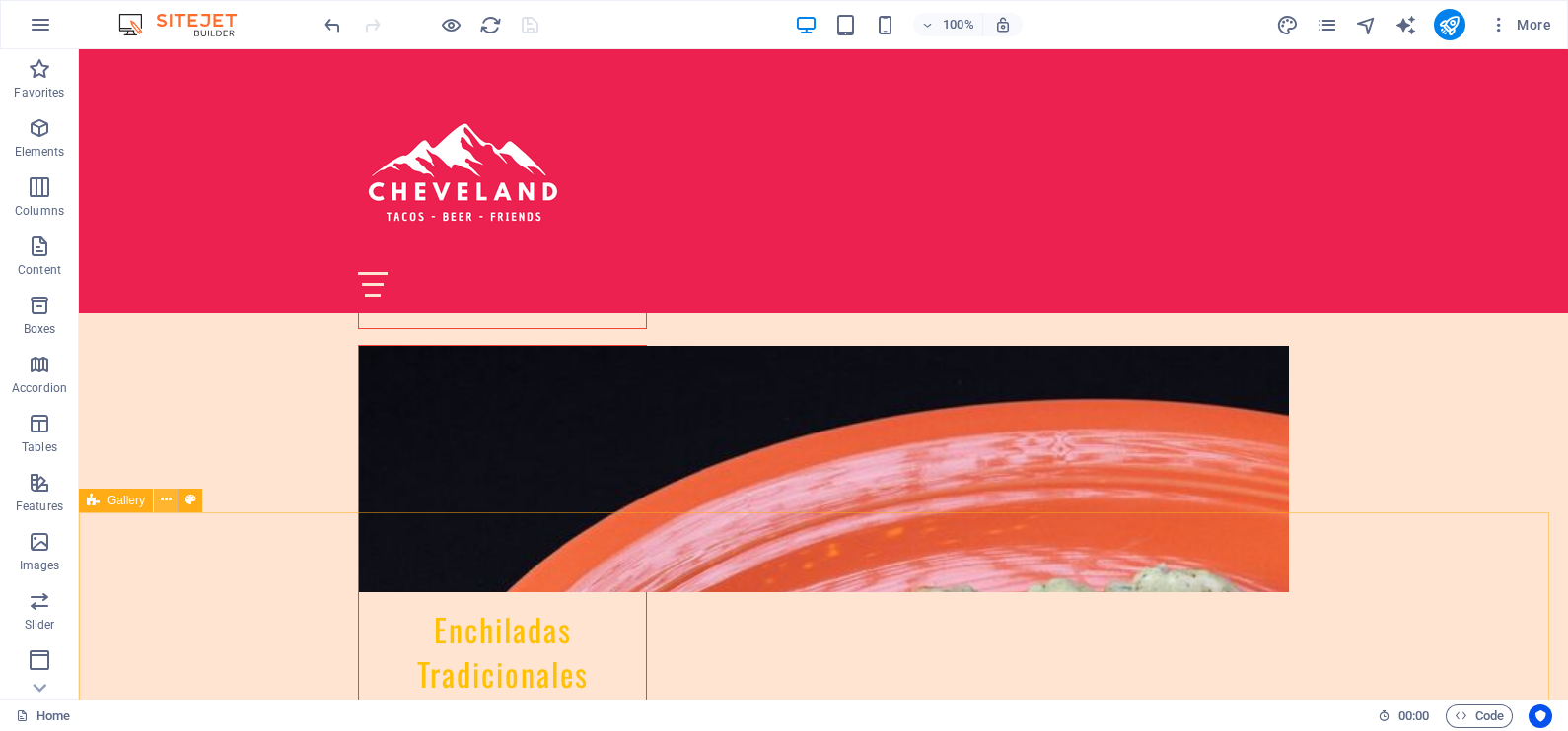
click at [164, 497] on icon at bounding box center [166, 499] width 11 height 21
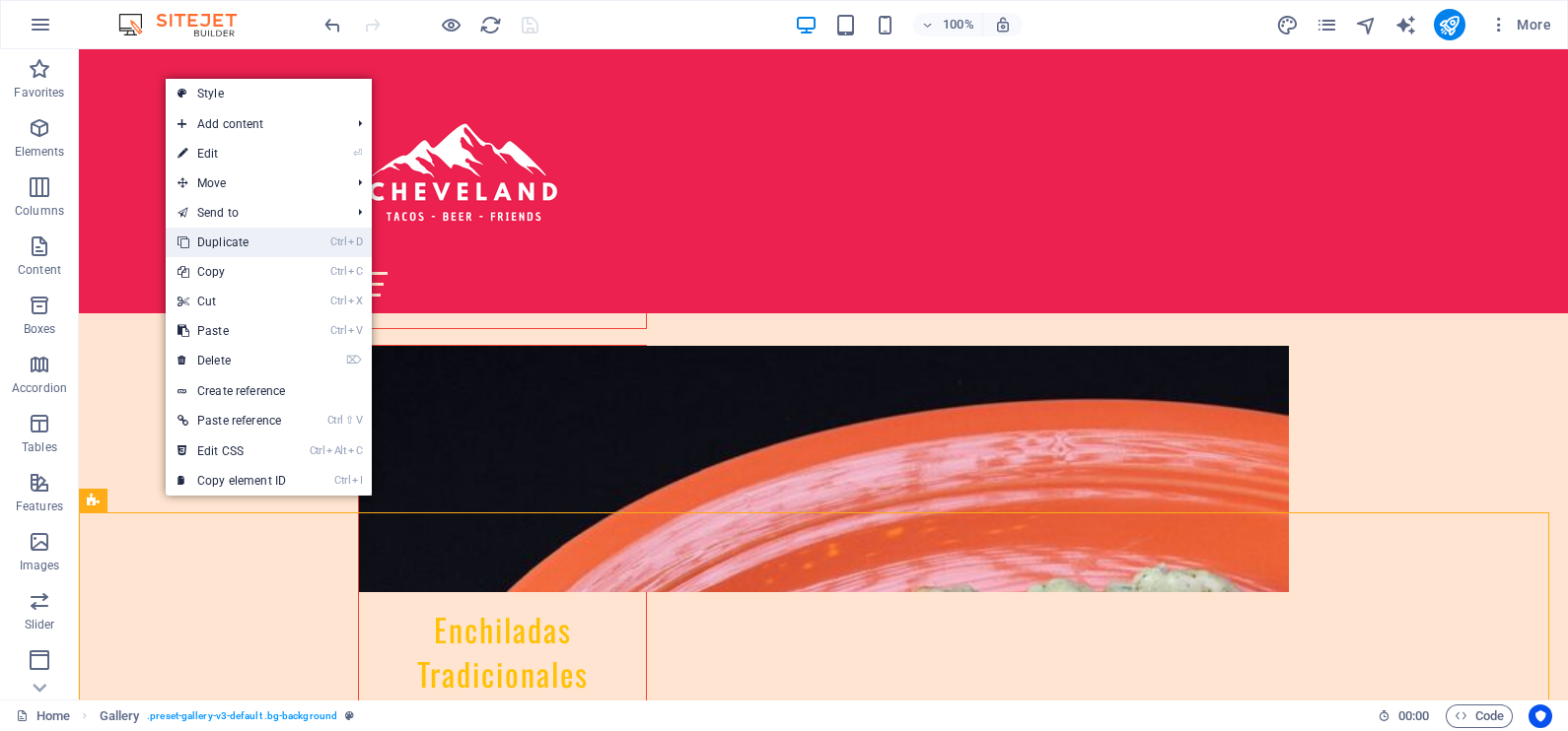
click at [255, 236] on link "Ctrl D Duplicate" at bounding box center [231, 243] width 132 height 30
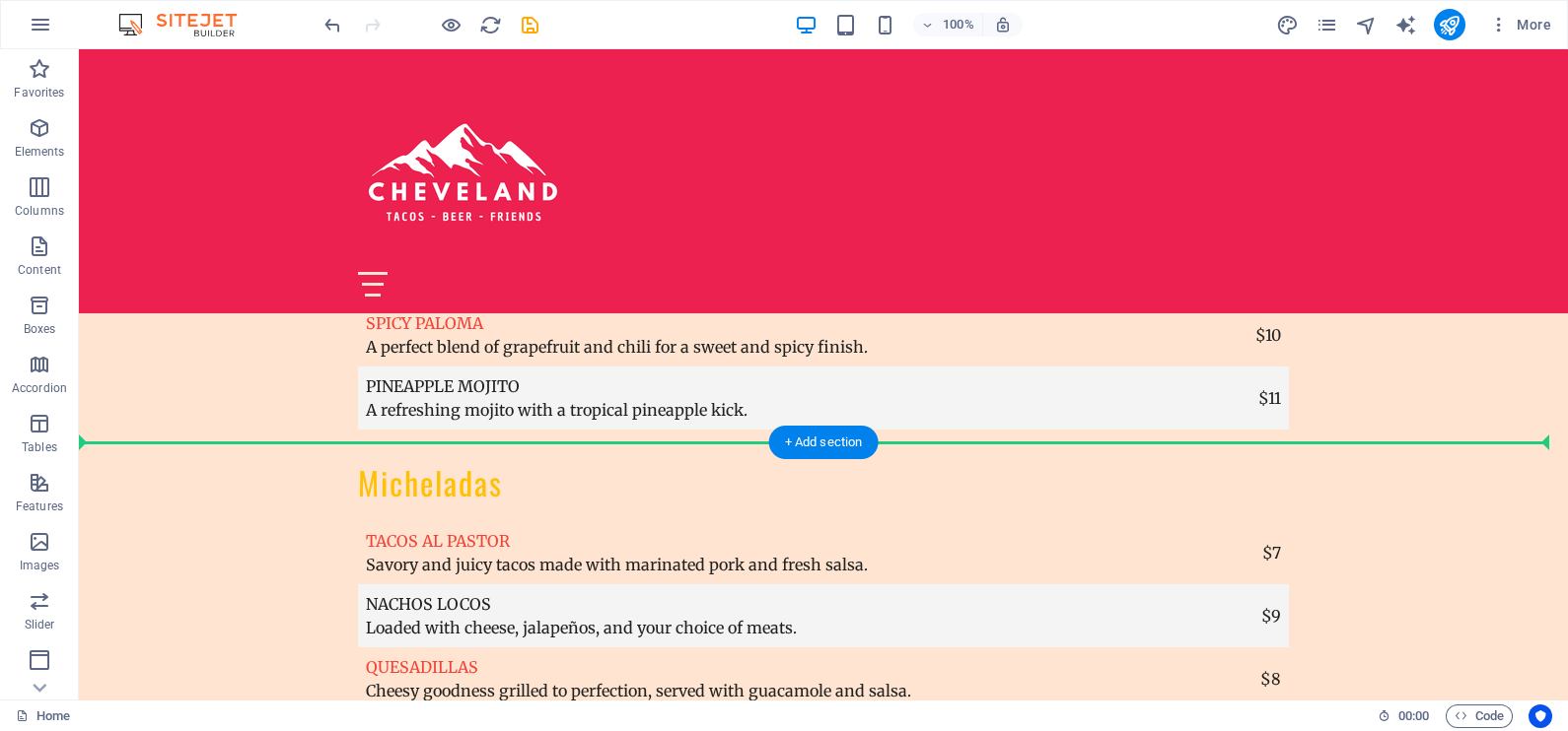
scroll to position [6803, 0]
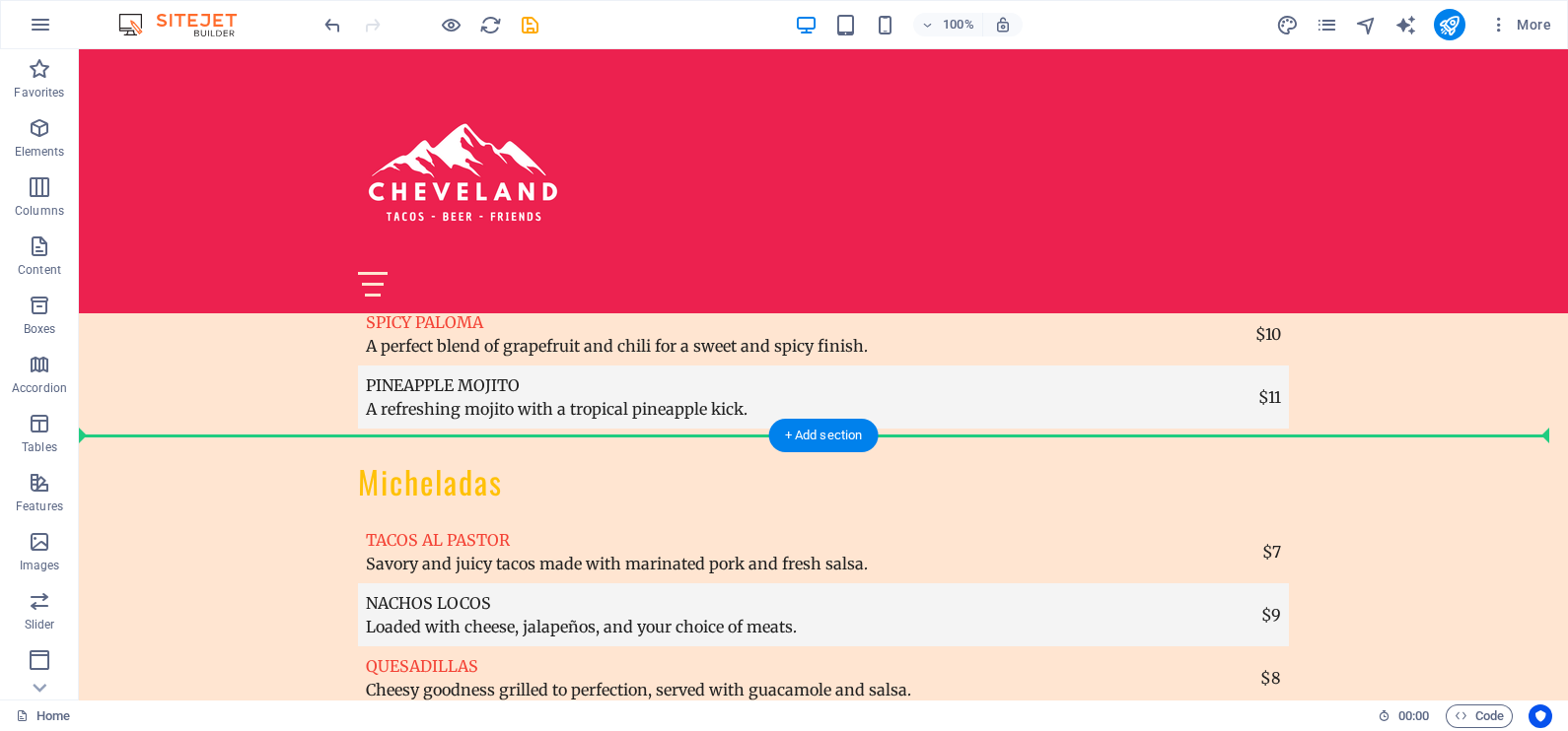
drag, startPoint x: 214, startPoint y: 340, endPoint x: 250, endPoint y: 419, distance: 86.8
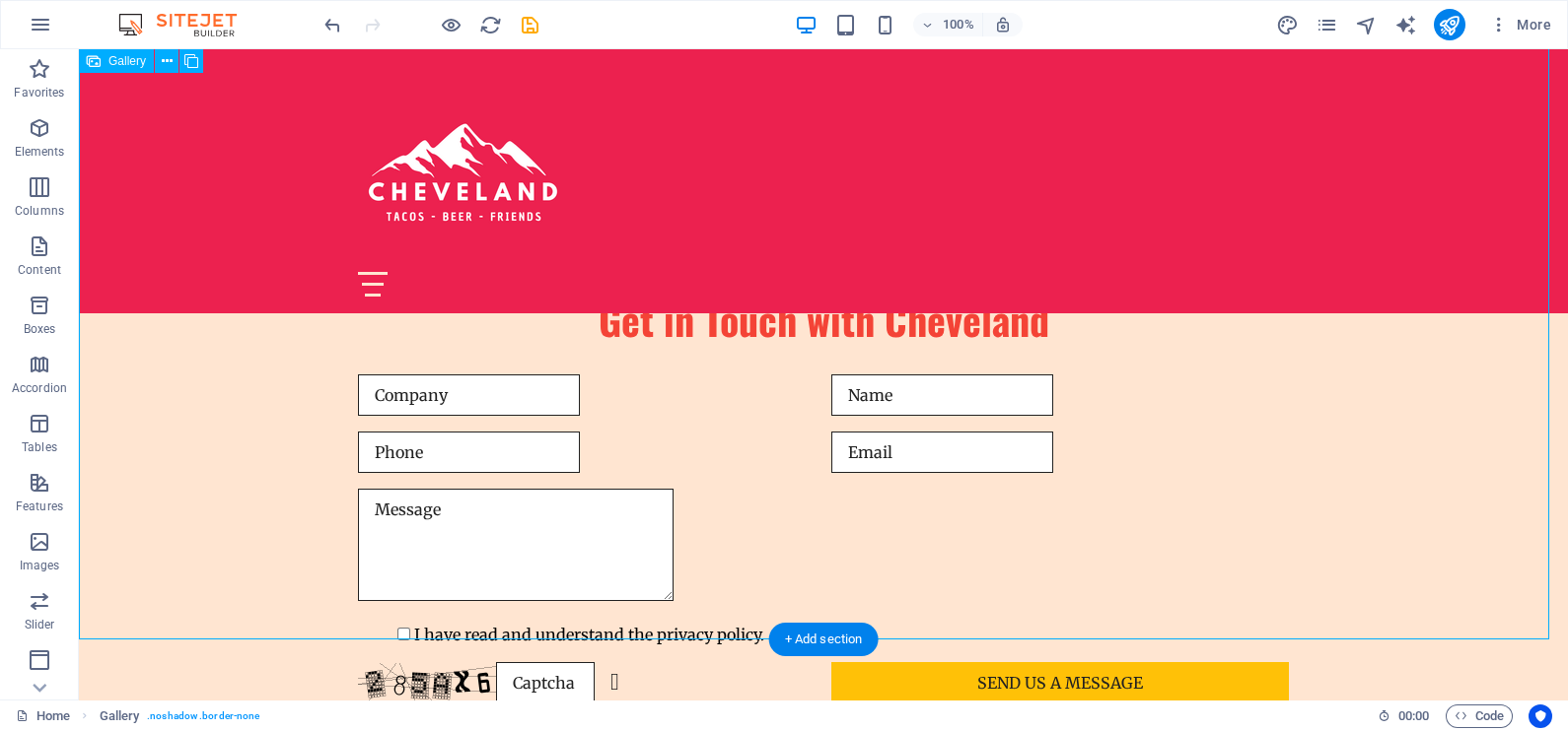
scroll to position [8771, 0]
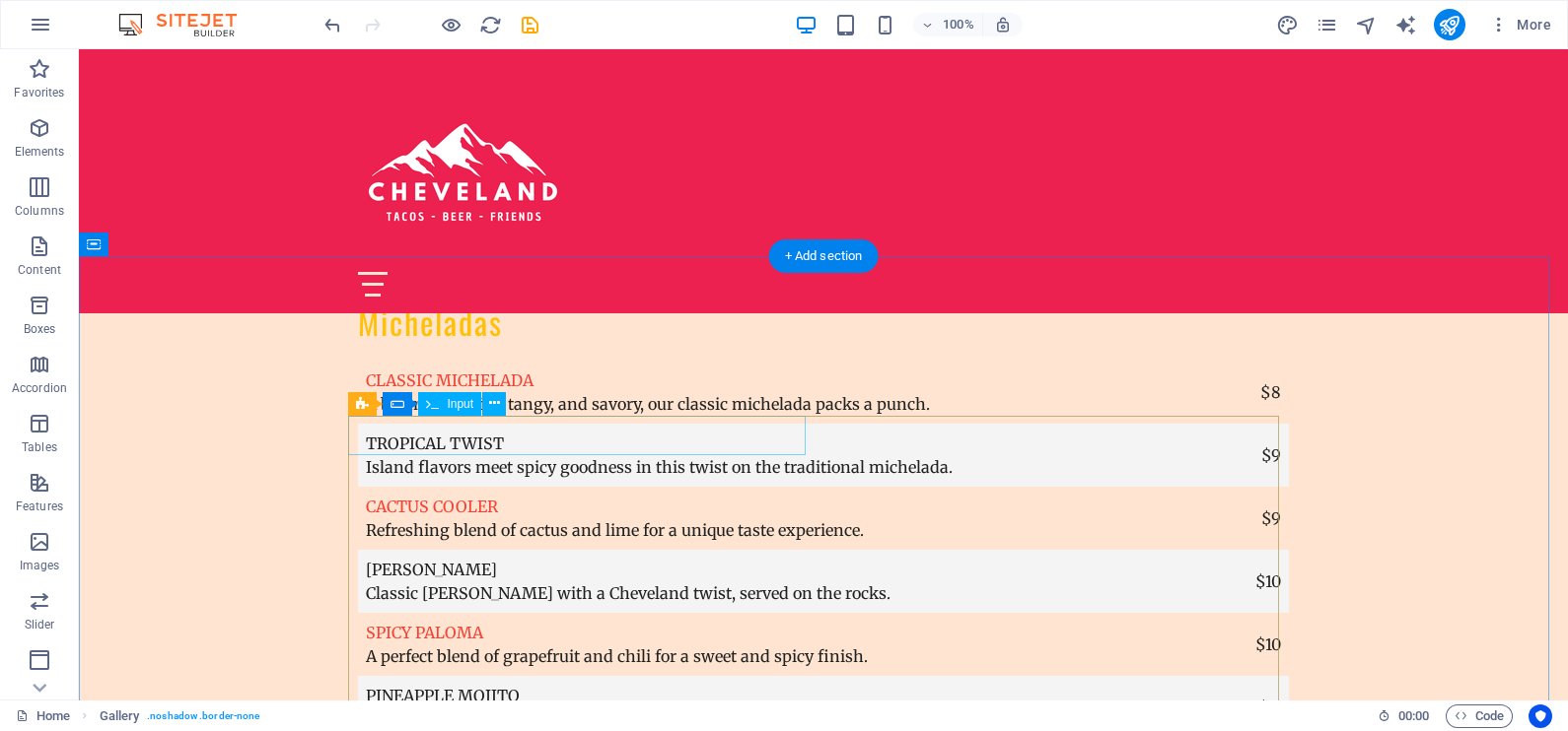
scroll to position [7169, 0]
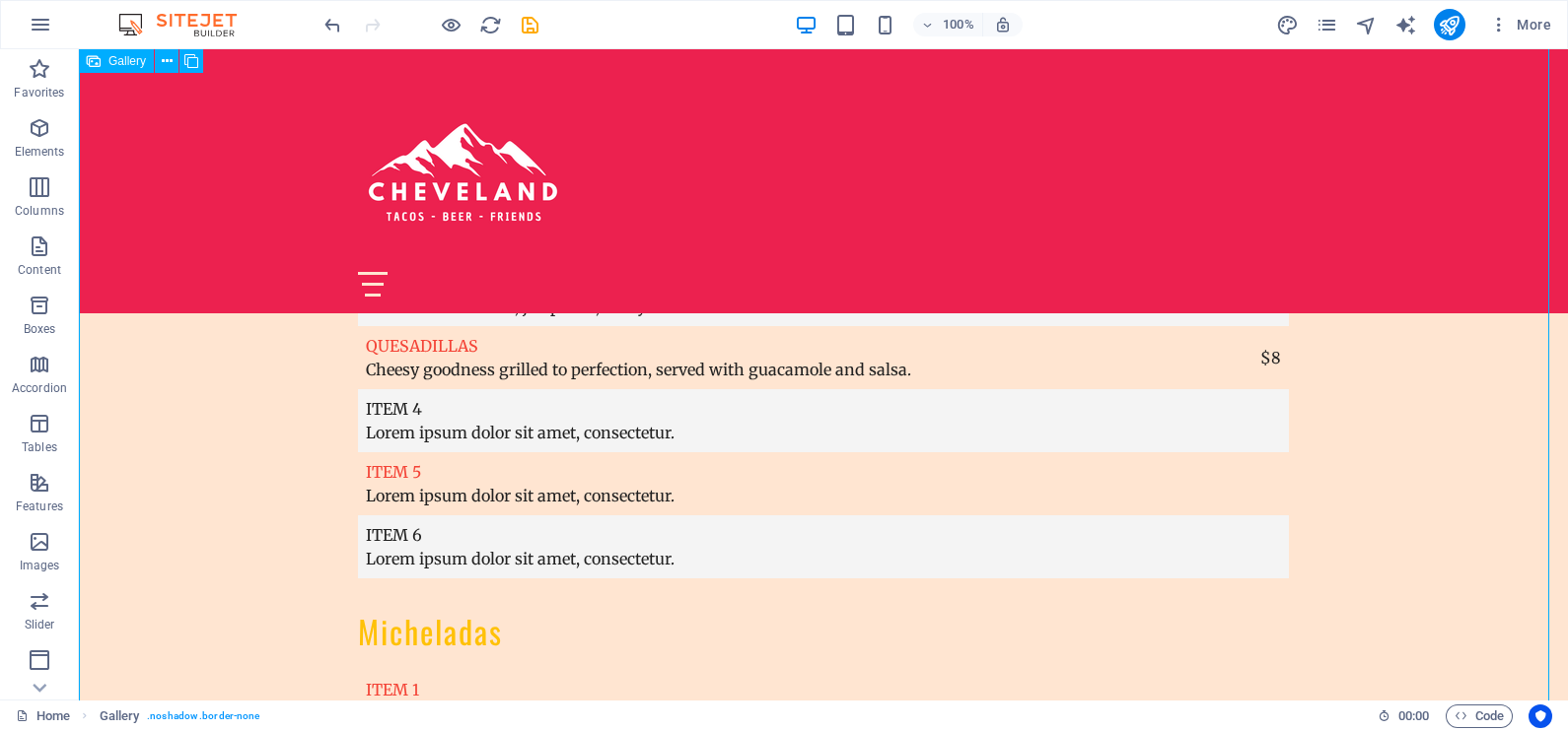
select select "px"
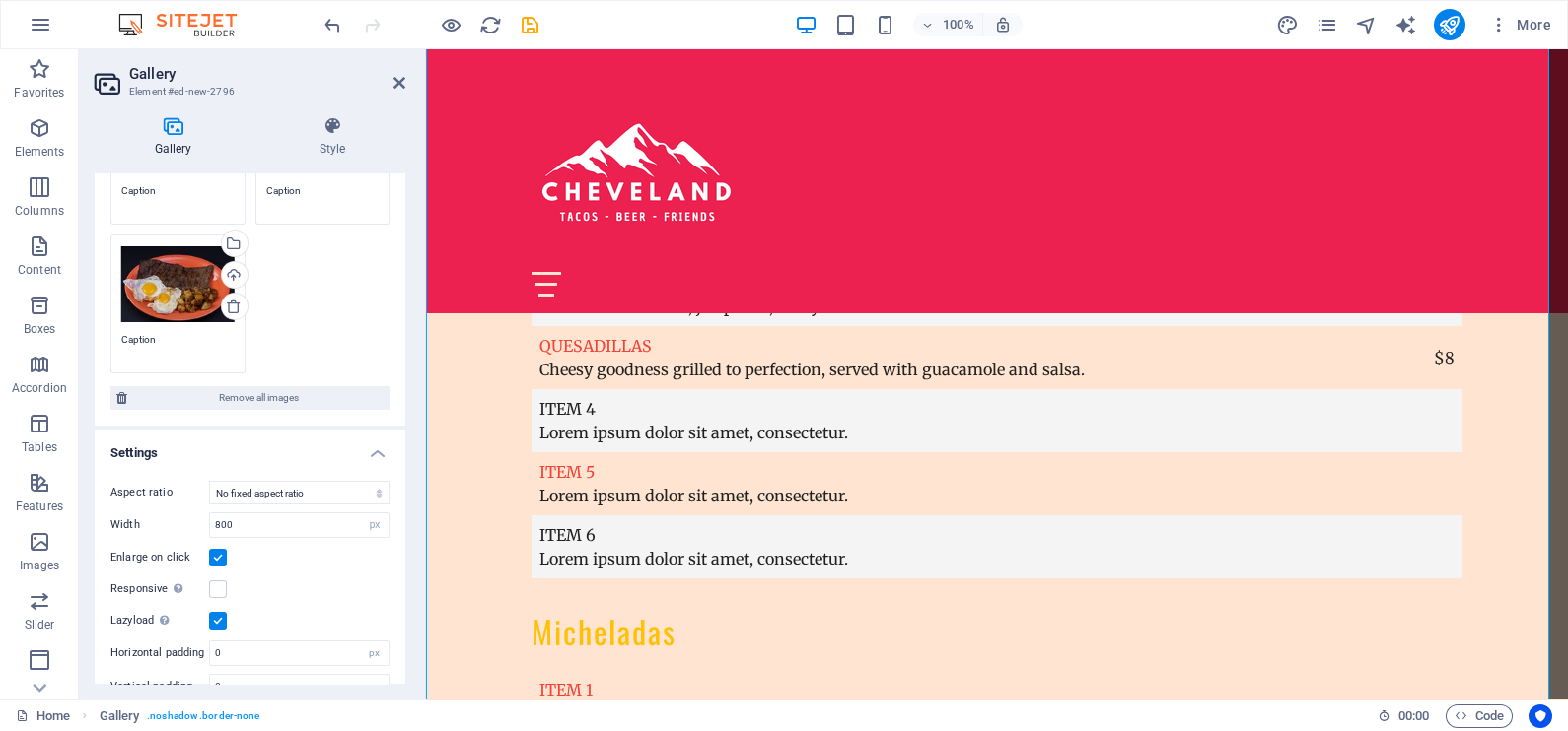
scroll to position [398, 0]
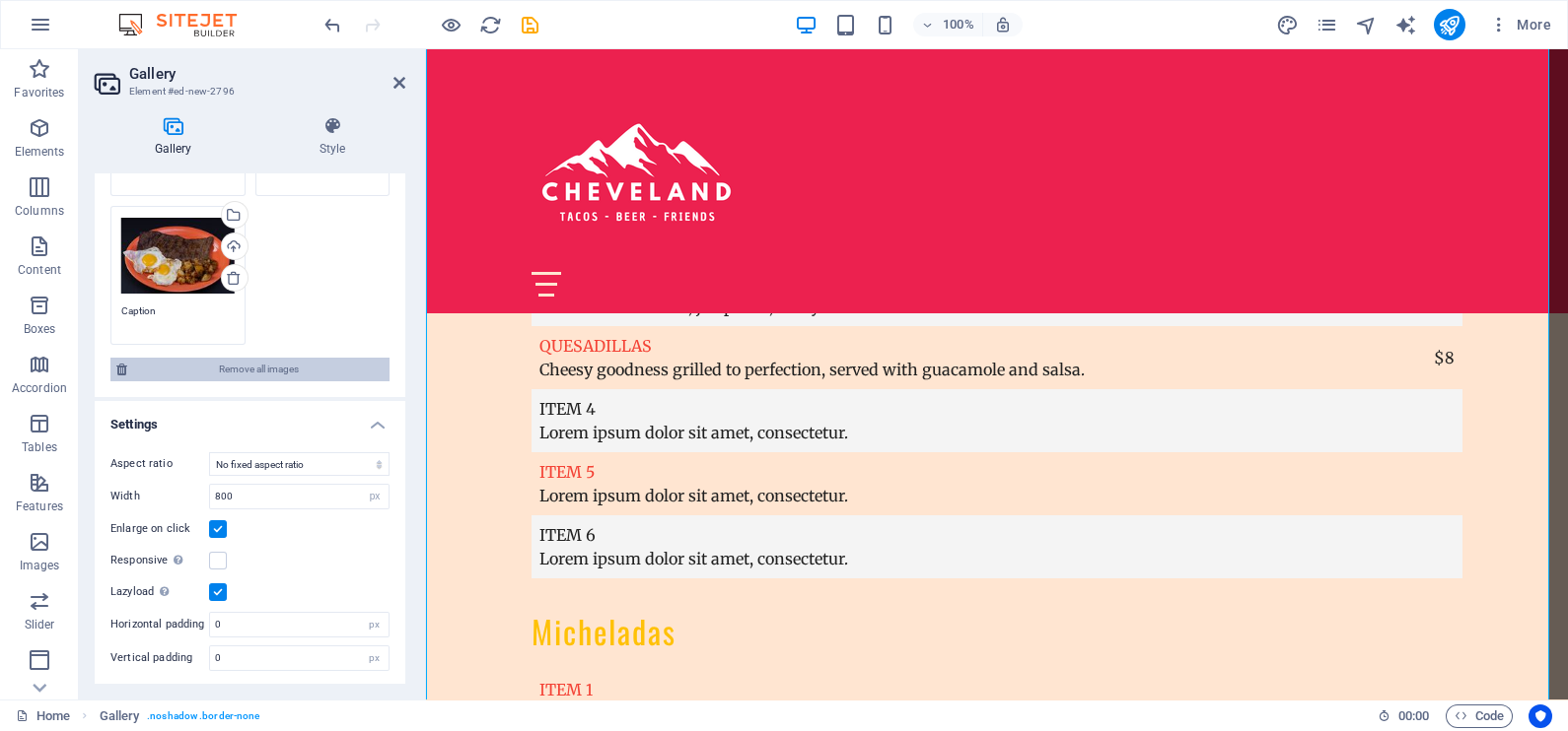
click at [252, 360] on span "Remove all images" at bounding box center [258, 369] width 251 height 24
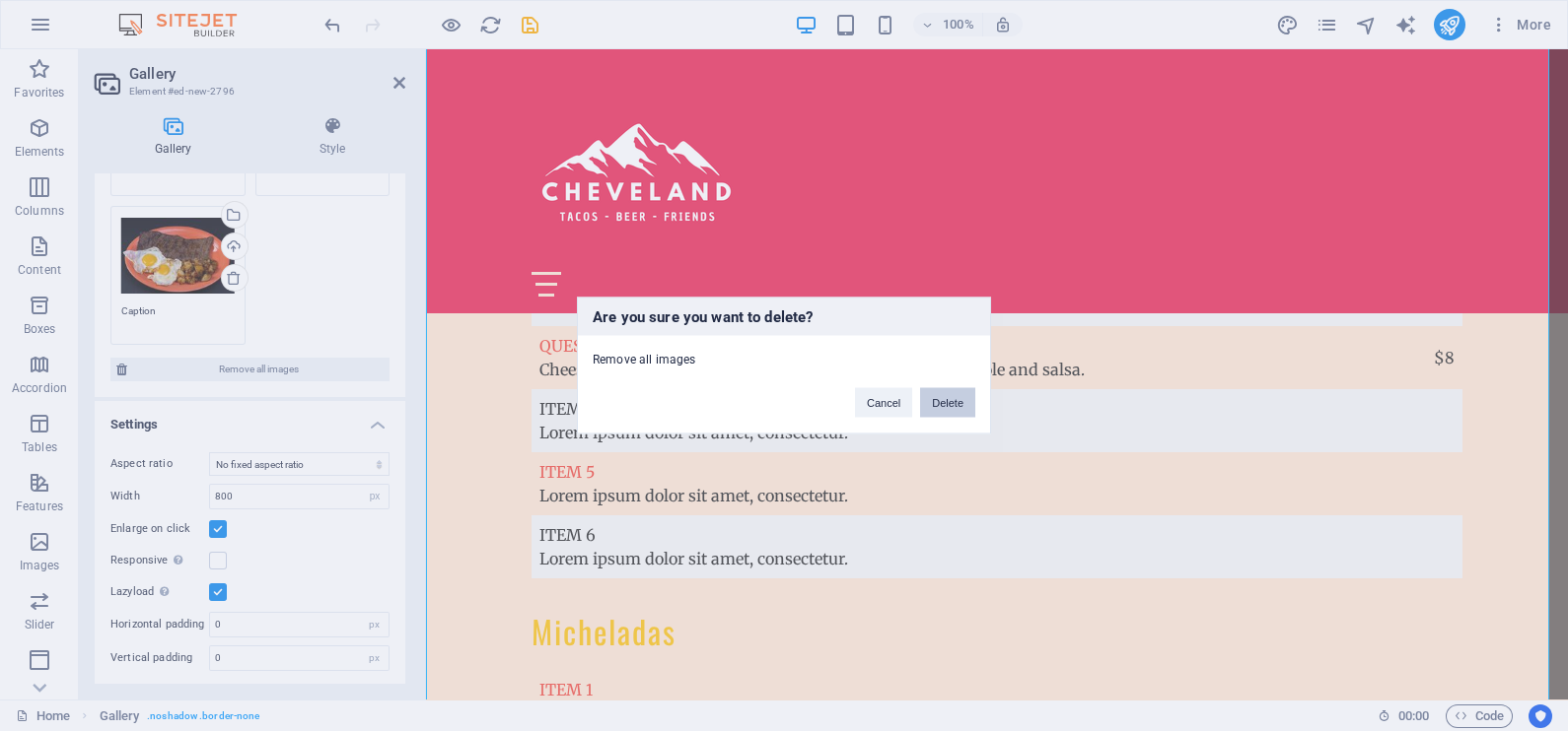
click at [945, 401] on button "Delete" at bounding box center [948, 403] width 56 height 30
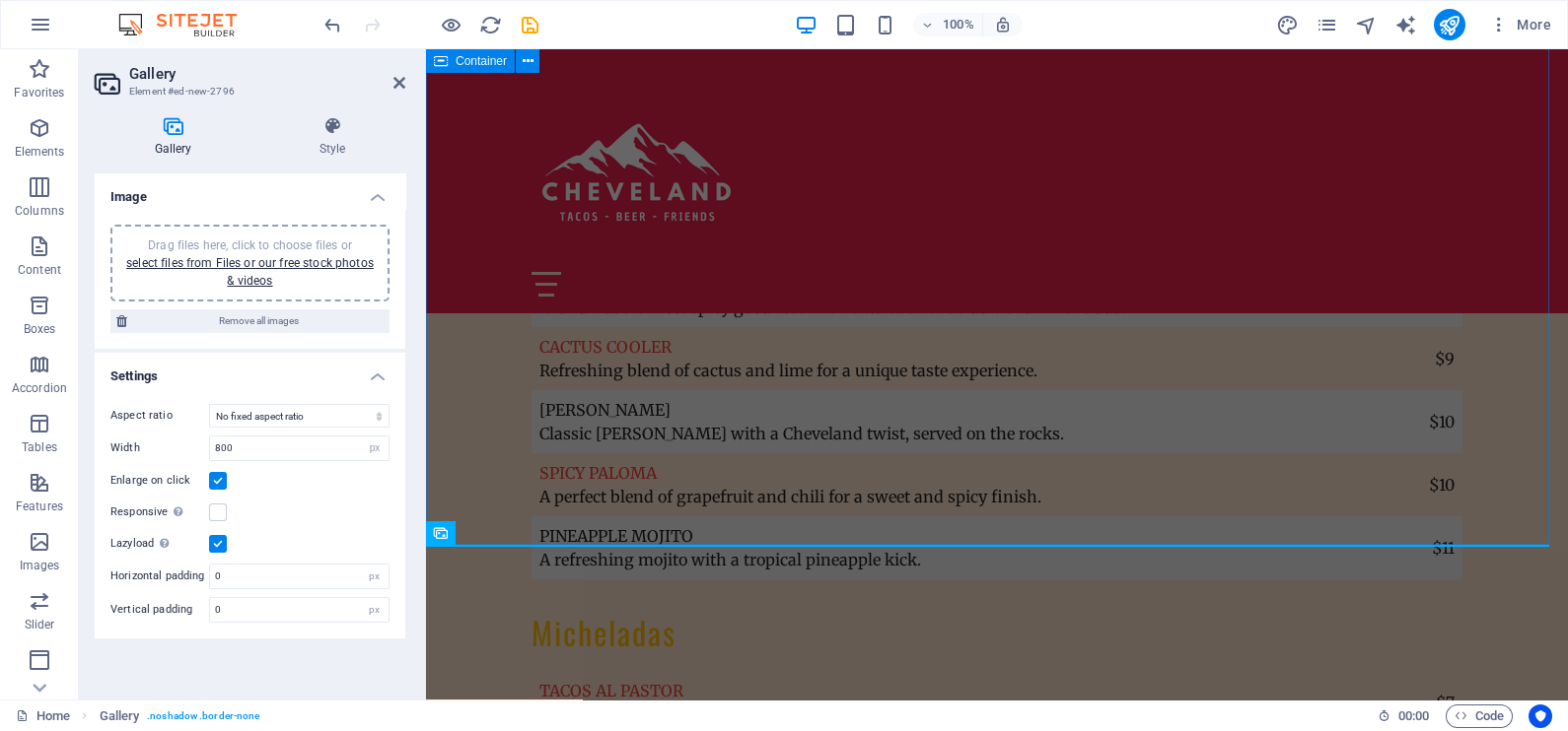
scroll to position [6586, 0]
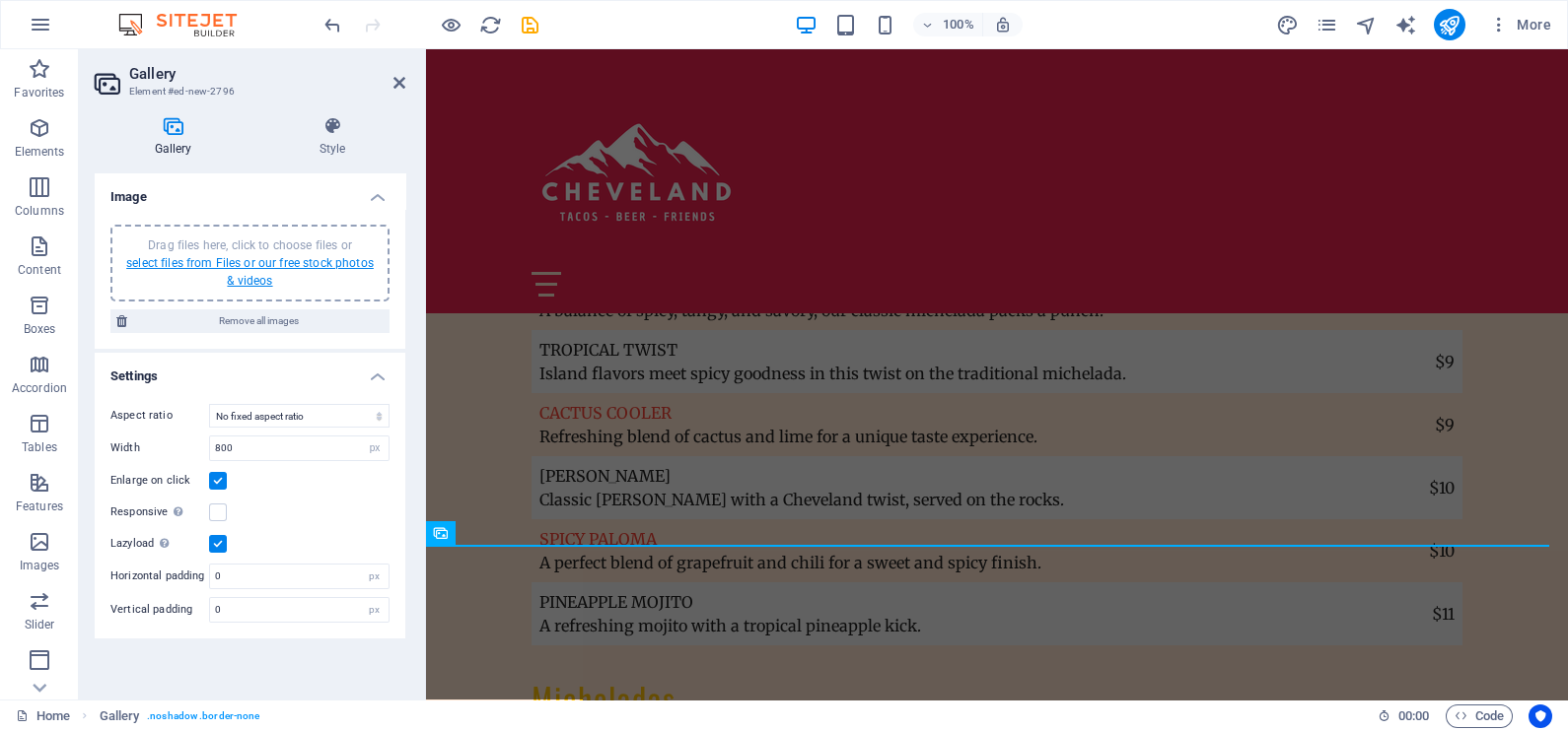
click at [254, 257] on link "select files from Files or our free stock photos & videos" at bounding box center [250, 272] width 248 height 32
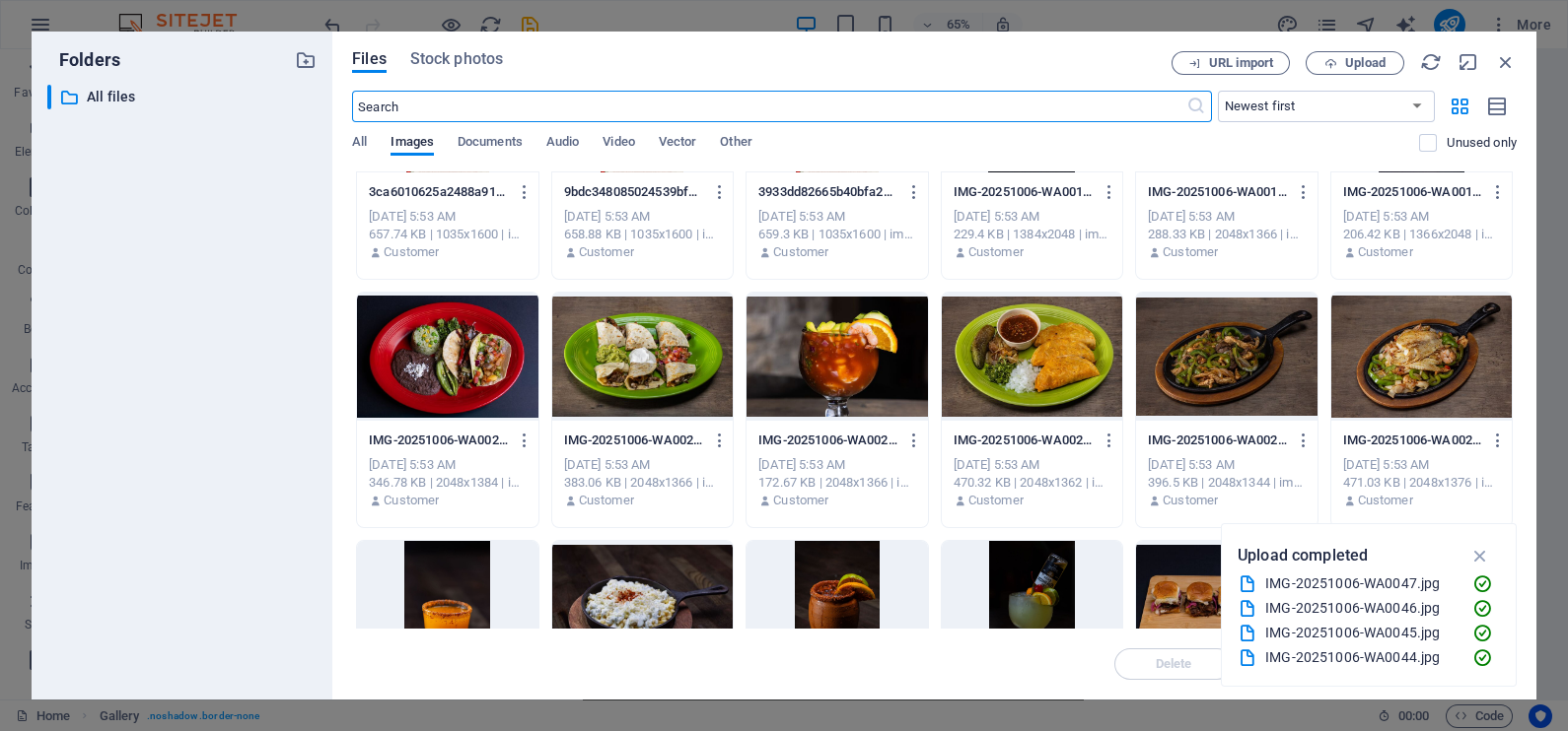
scroll to position [246, 0]
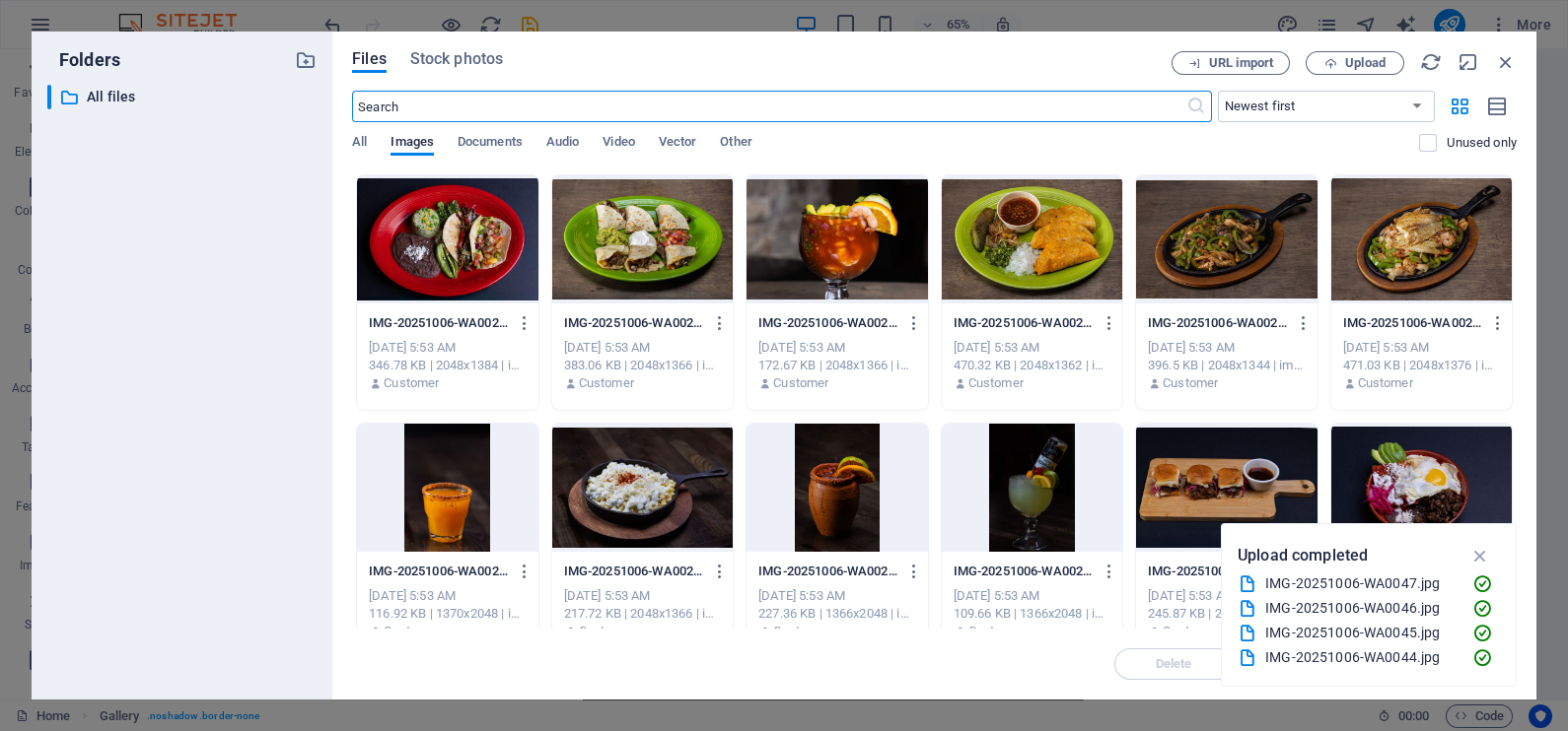
click at [678, 238] on div at bounding box center [642, 239] width 180 height 128
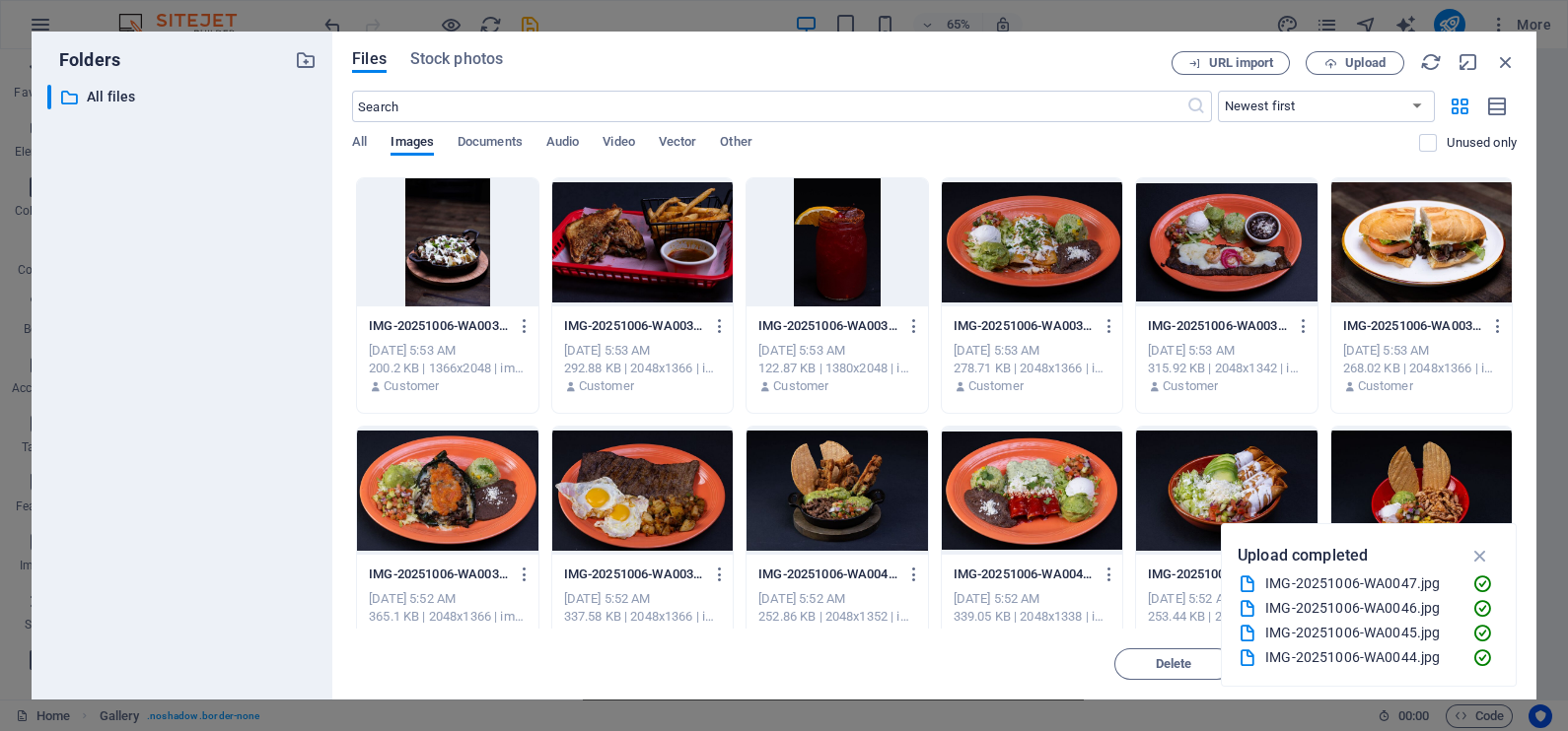
scroll to position [861, 0]
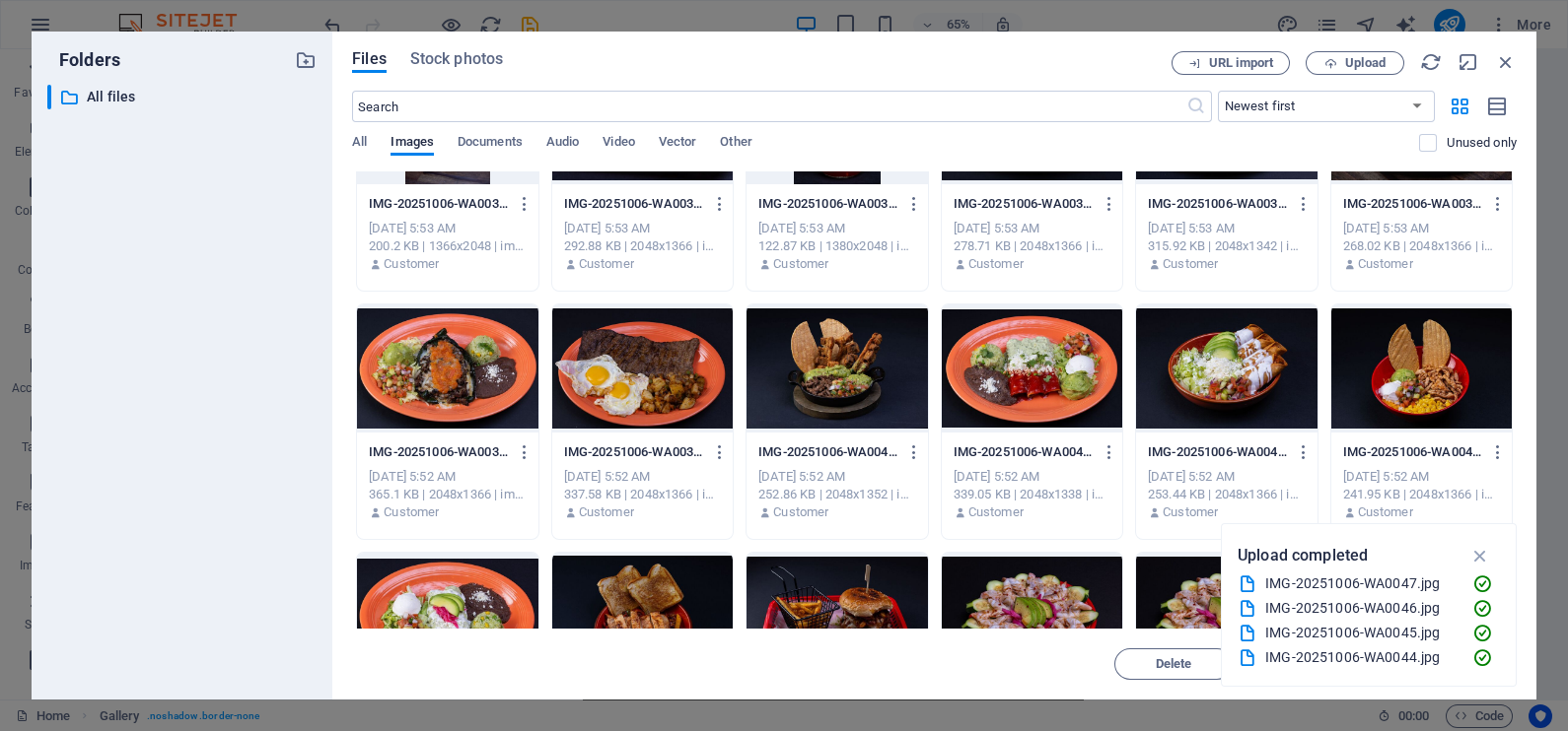
click at [469, 372] on div at bounding box center [447, 367] width 180 height 128
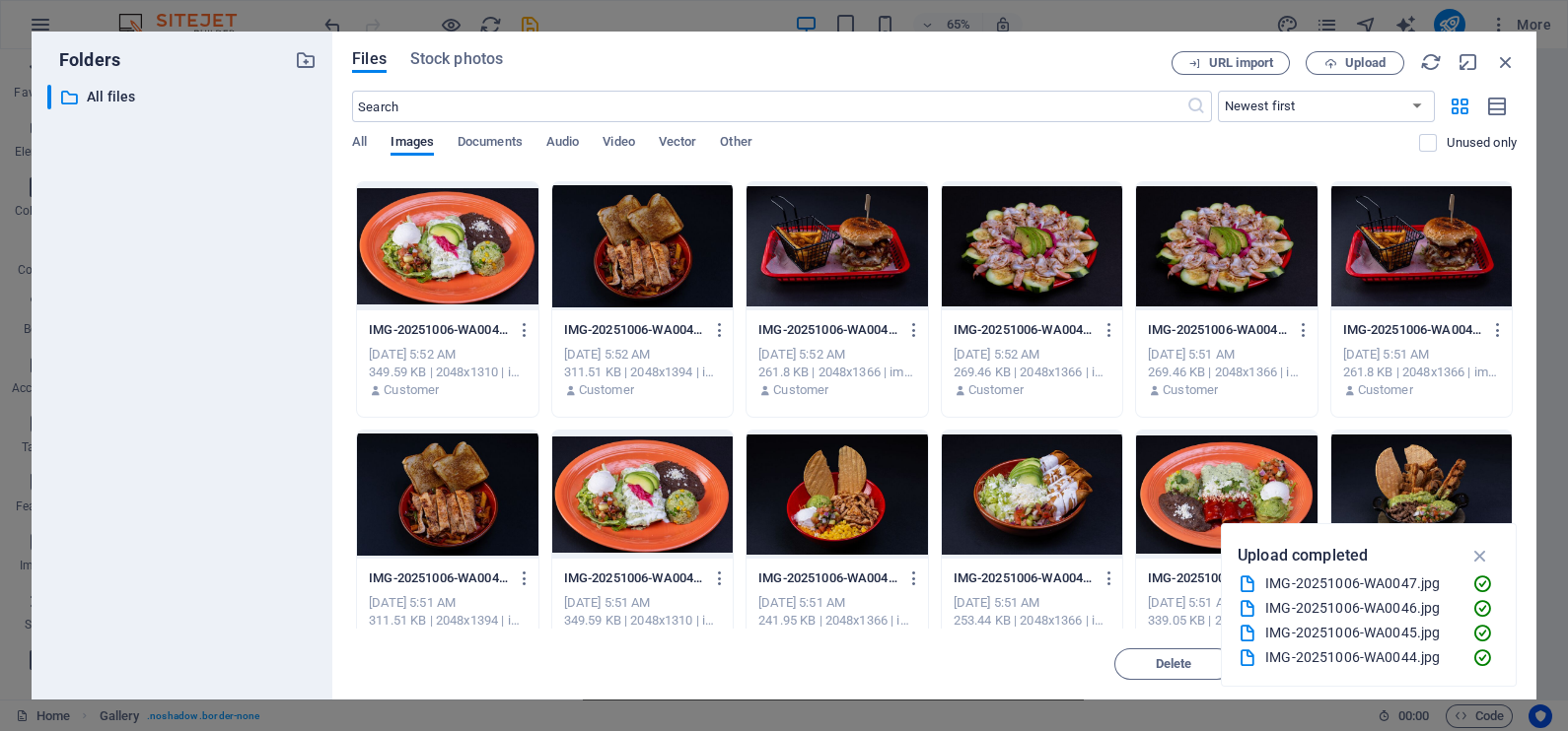
scroll to position [1355, 0]
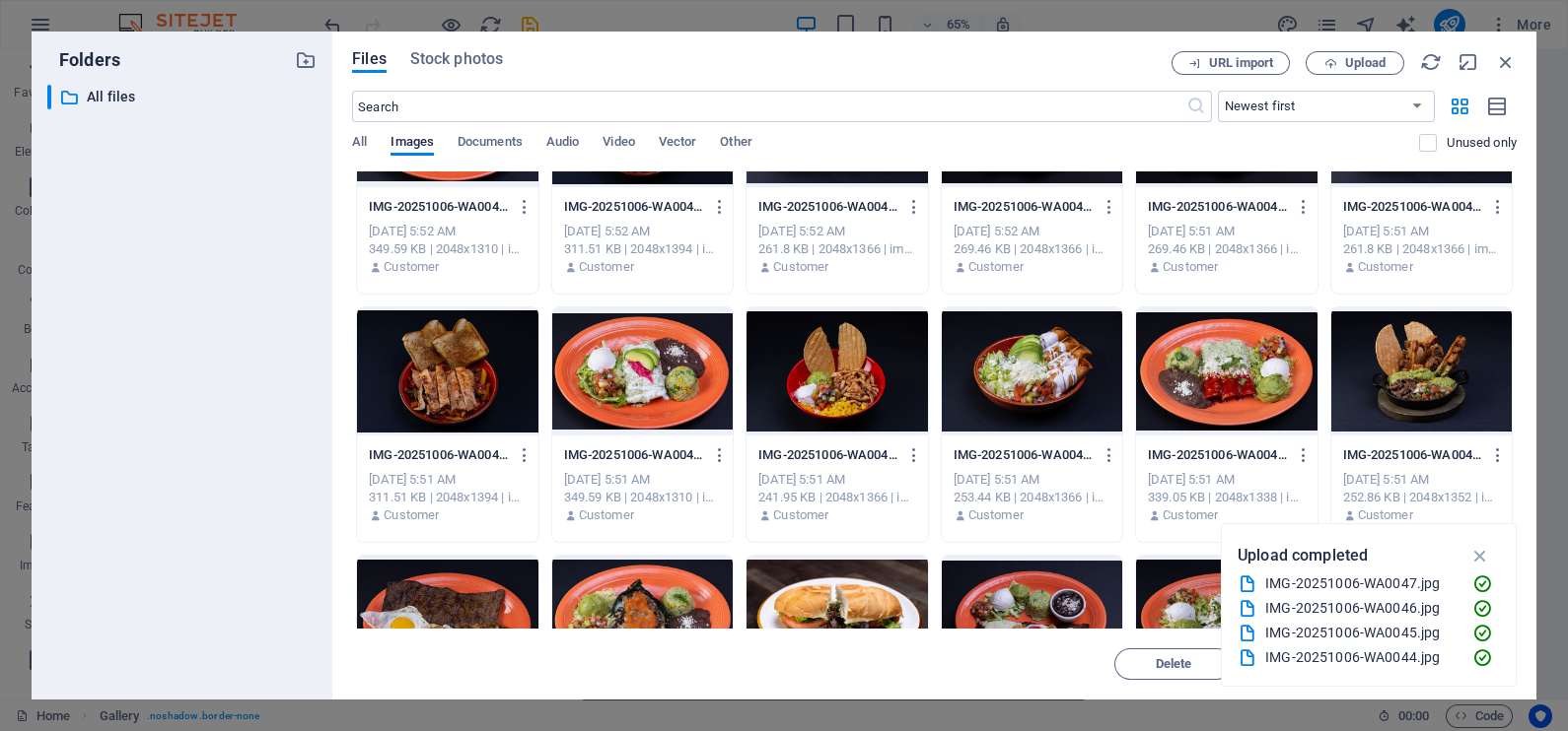
click at [1006, 396] on div at bounding box center [1032, 370] width 180 height 128
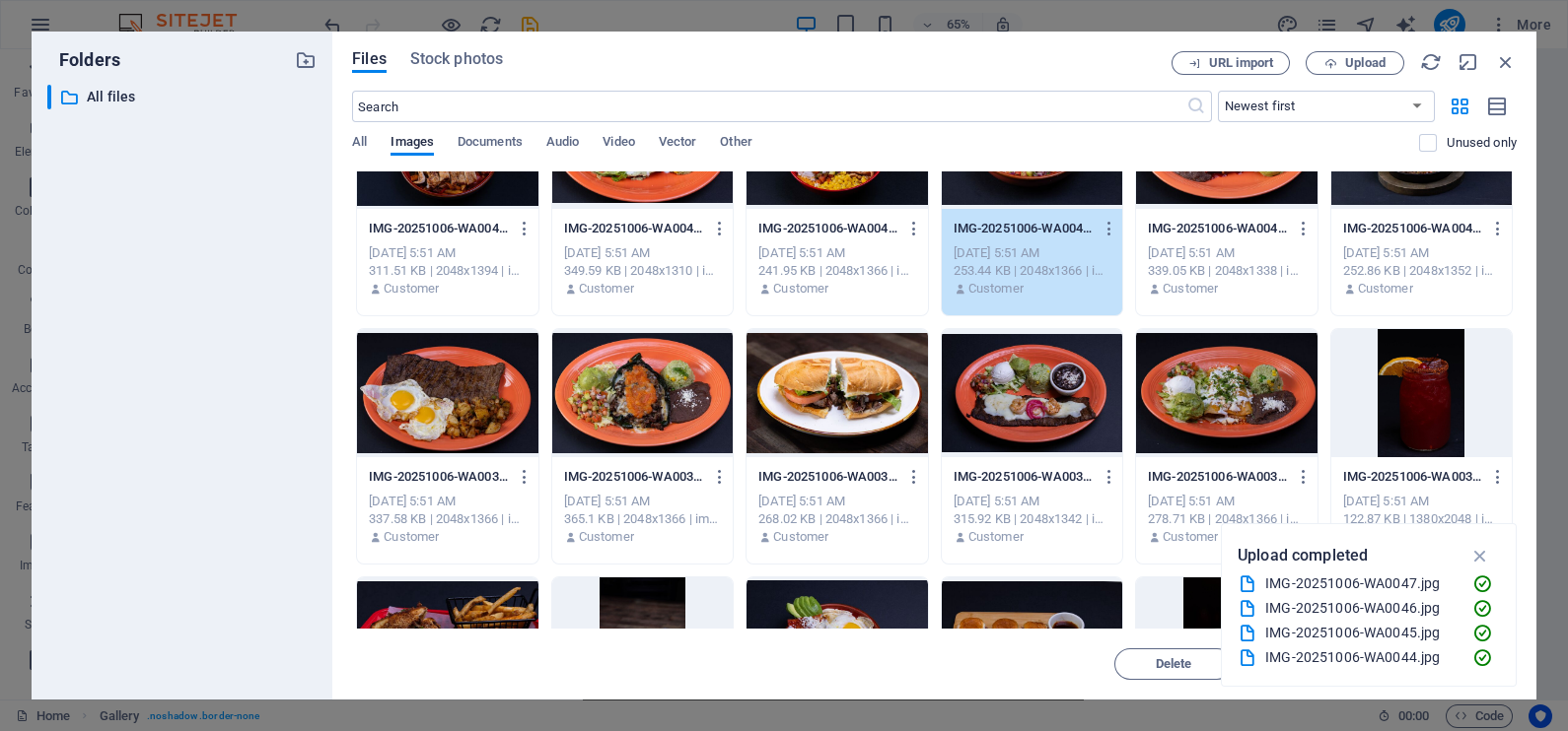
scroll to position [1601, 0]
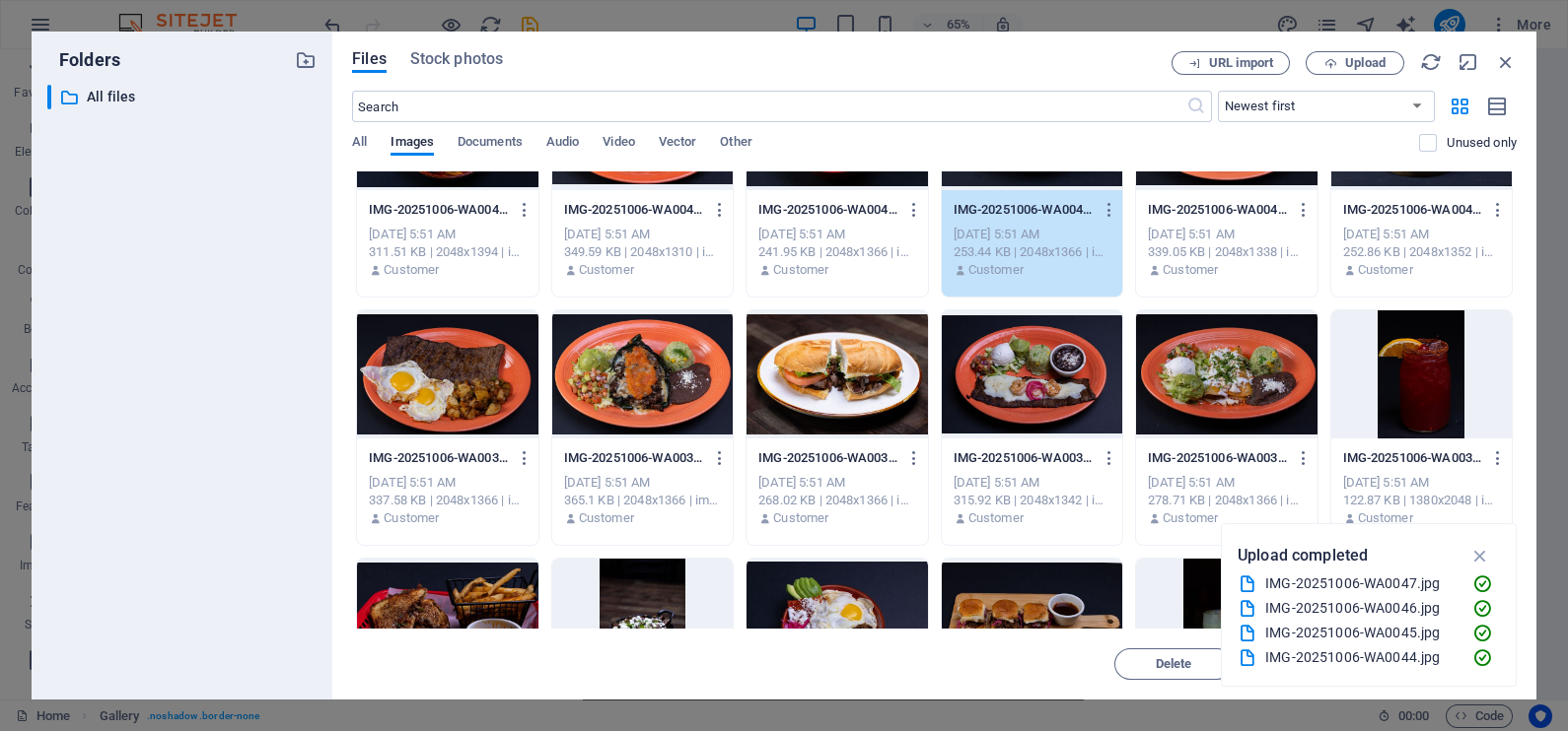
click at [876, 381] on div at bounding box center [837, 373] width 180 height 128
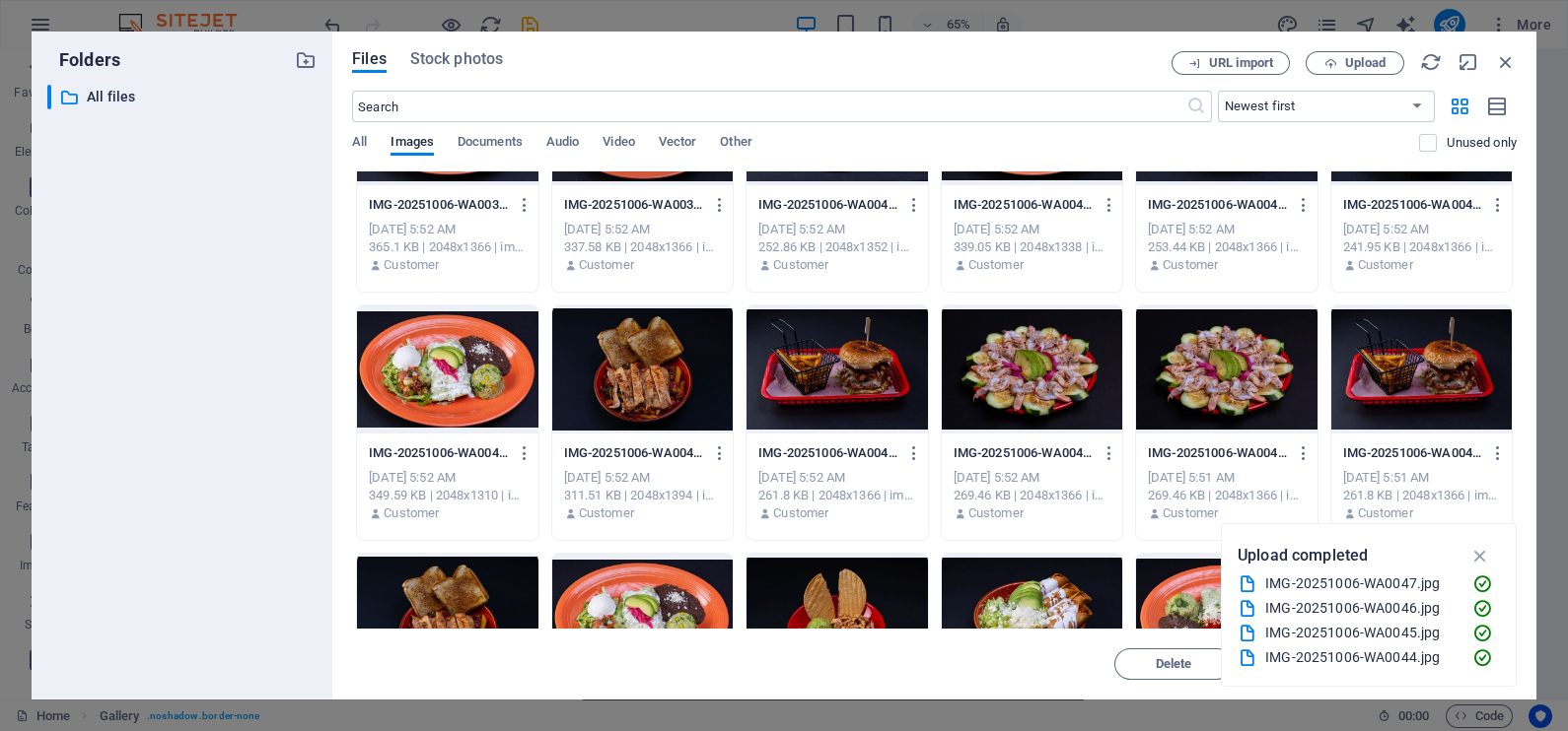
scroll to position [616, 0]
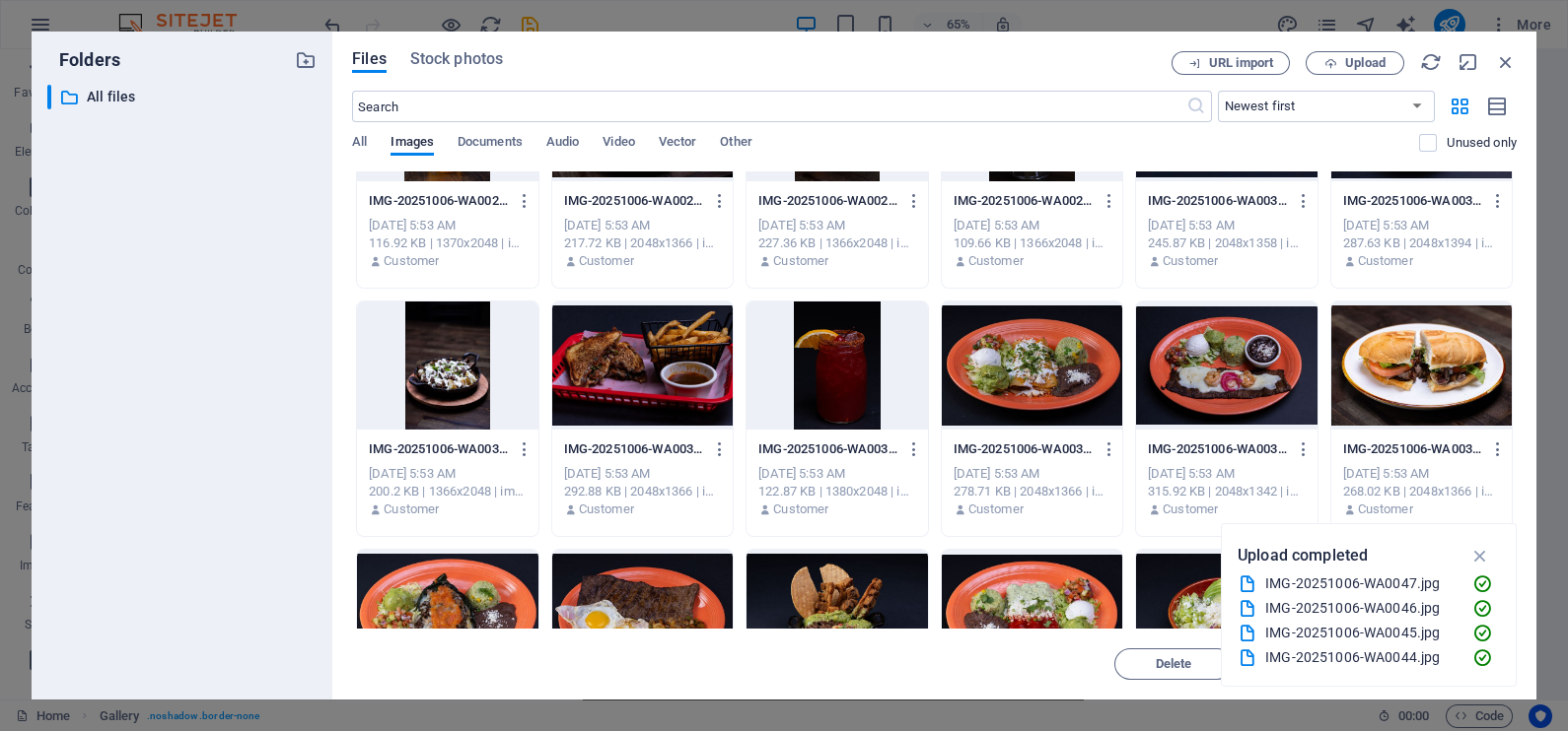
click at [1477, 554] on icon "button" at bounding box center [1480, 556] width 23 height 22
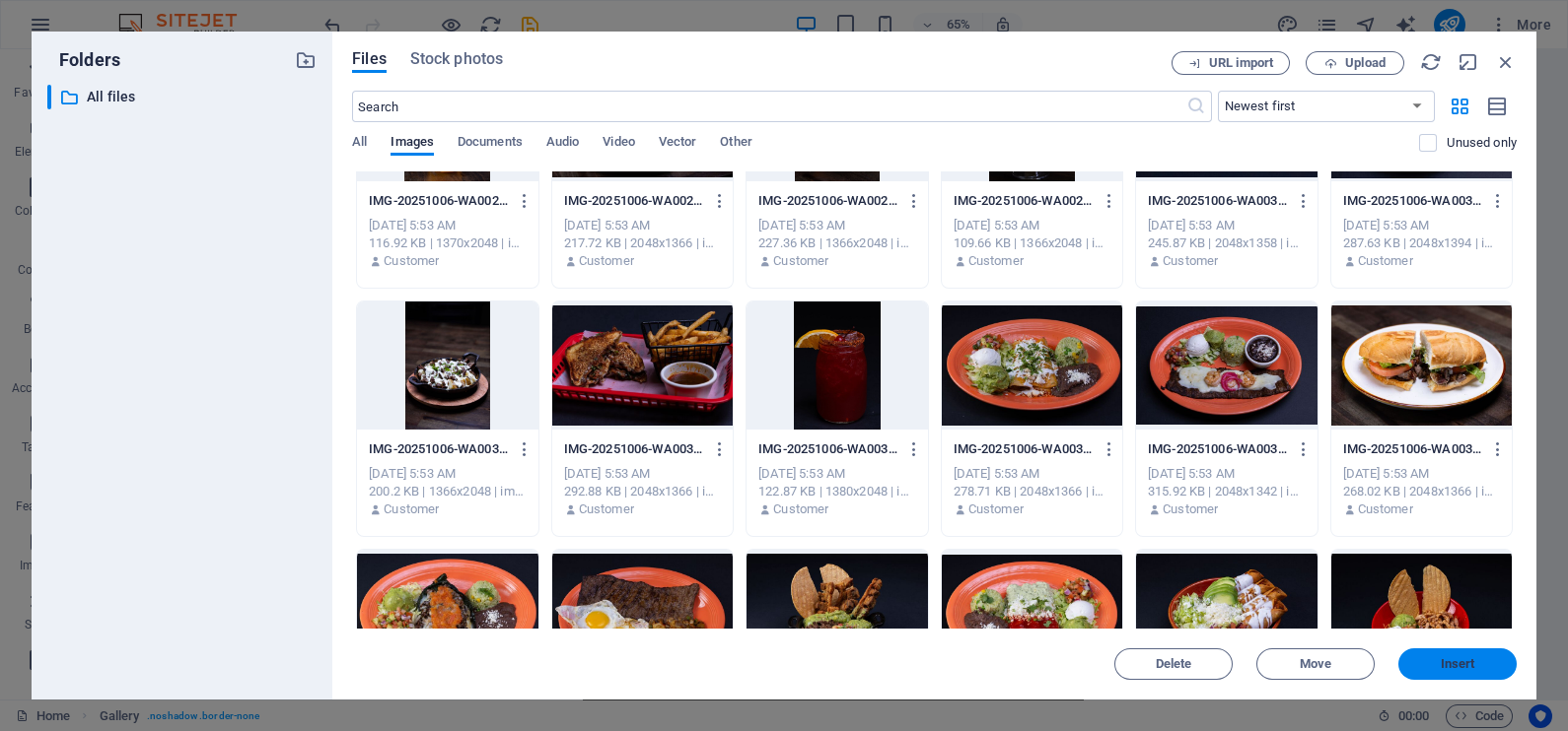
click at [1481, 657] on button "Insert" at bounding box center [1457, 665] width 118 height 32
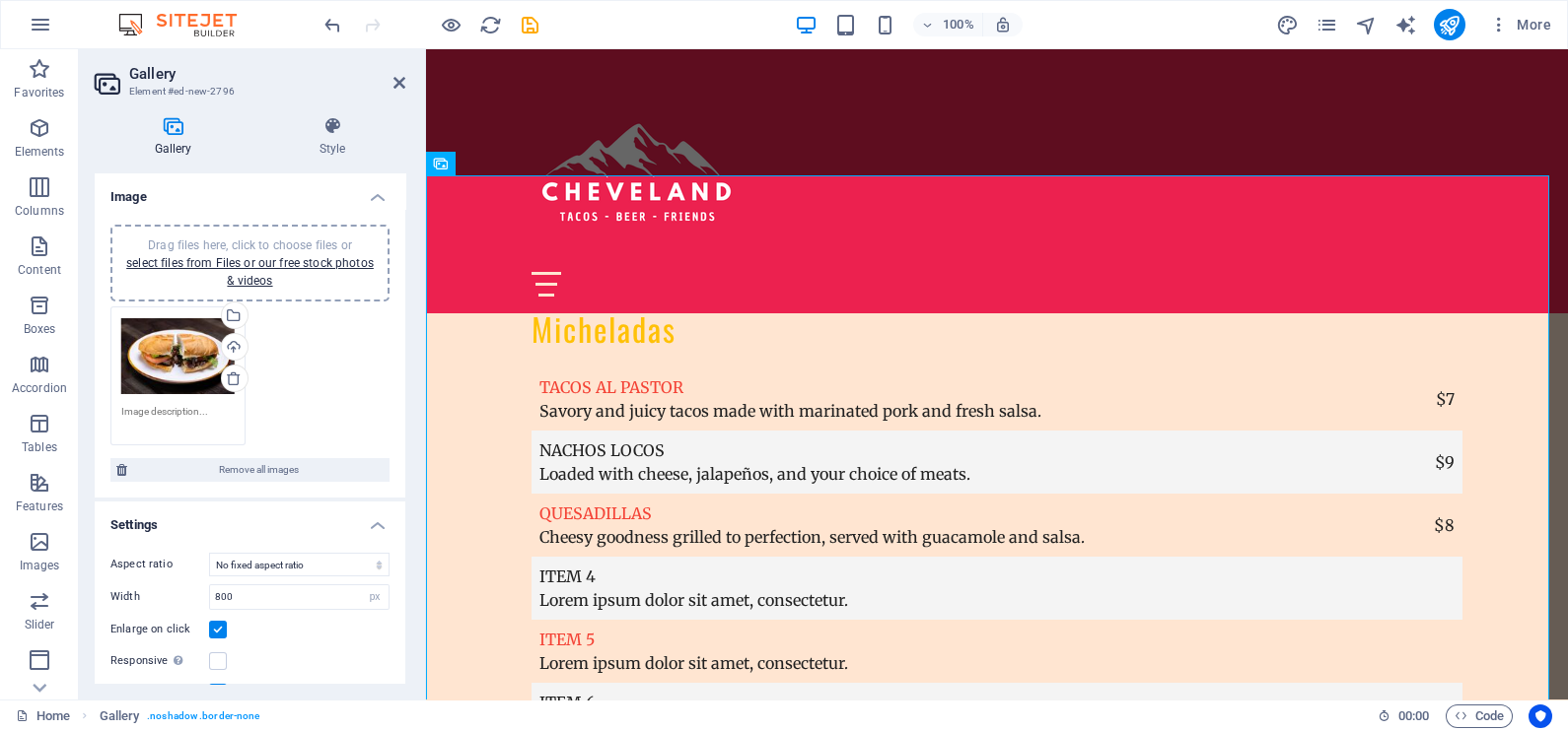
scroll to position [99, 0]
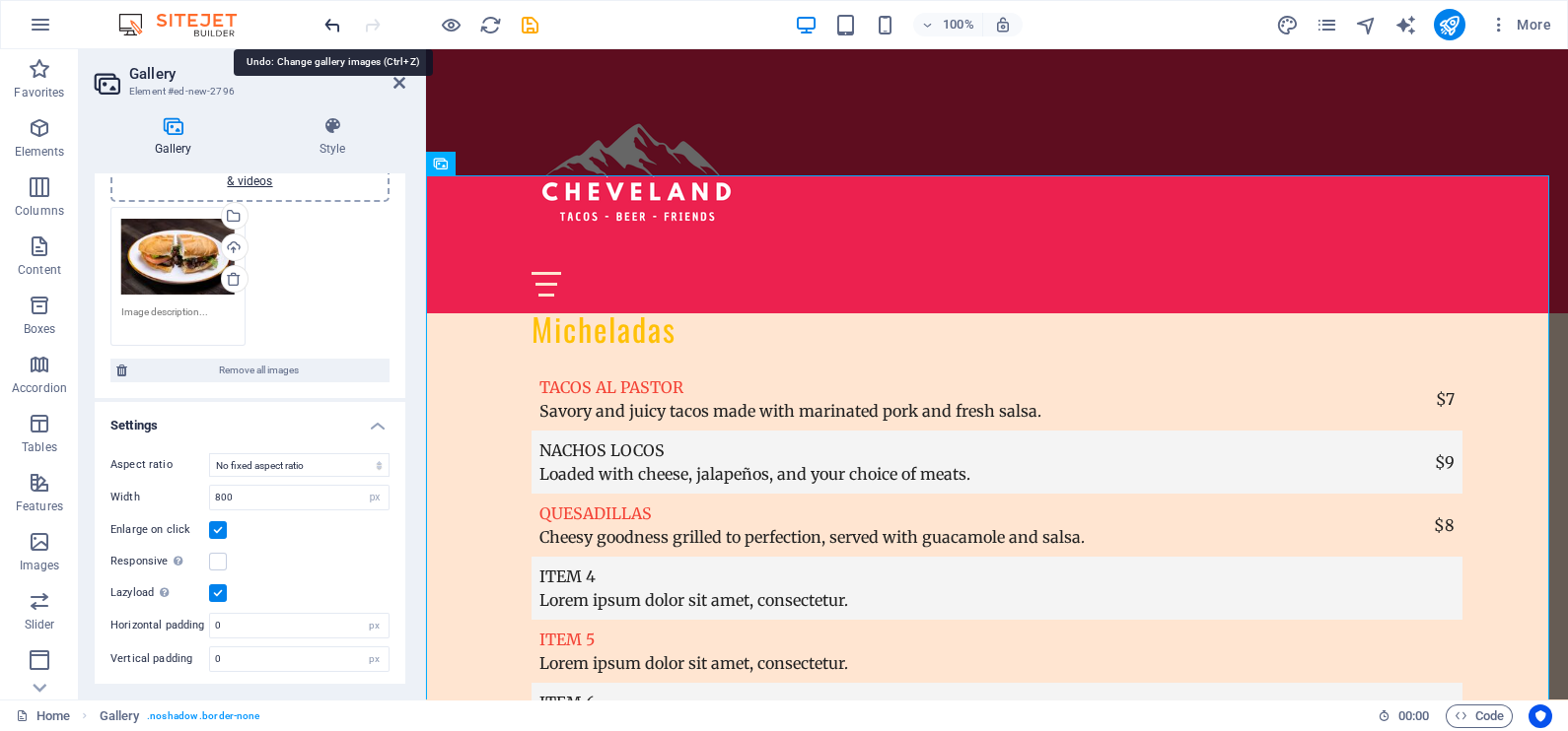
click at [336, 28] on icon "undo" at bounding box center [332, 25] width 23 height 23
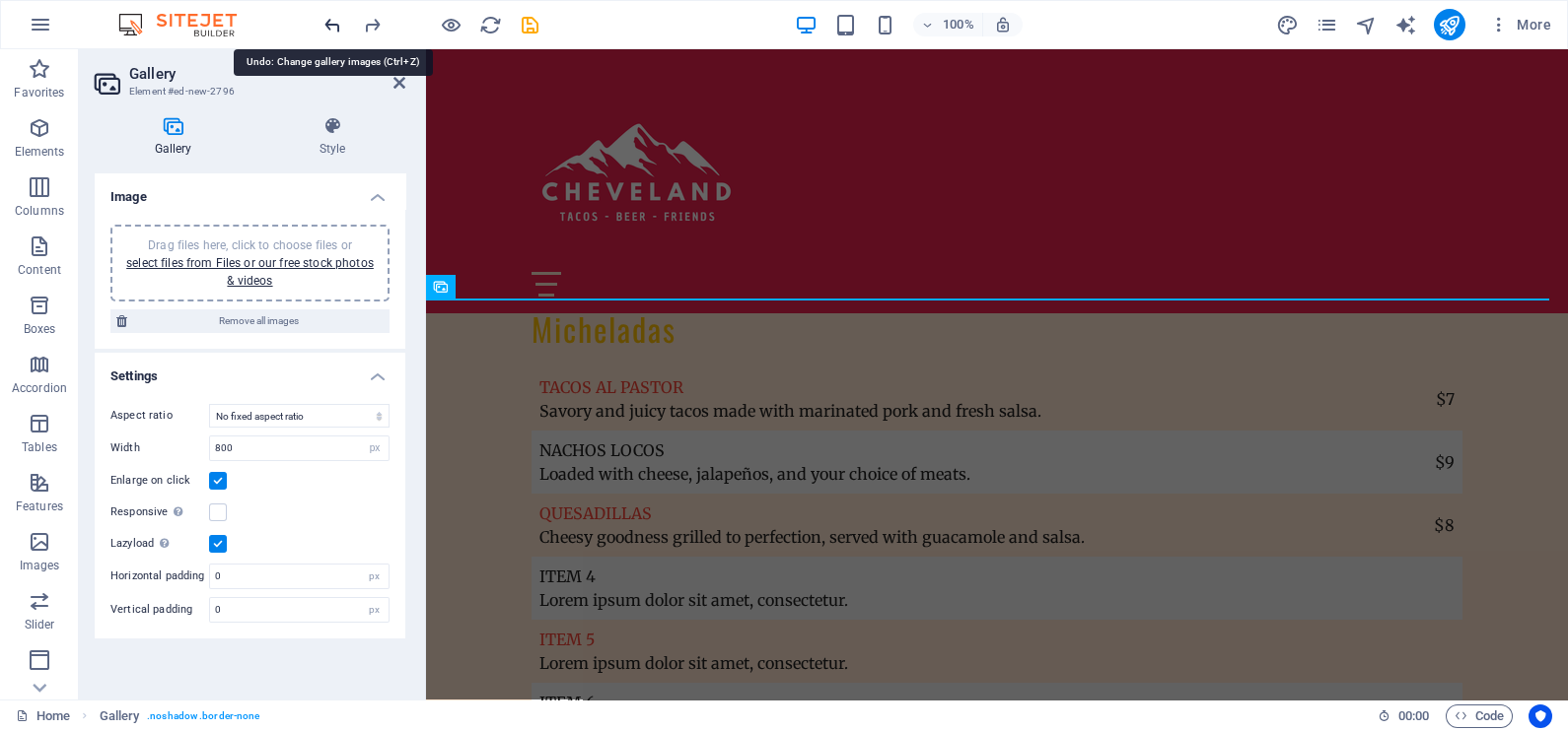
scroll to position [6833, 0]
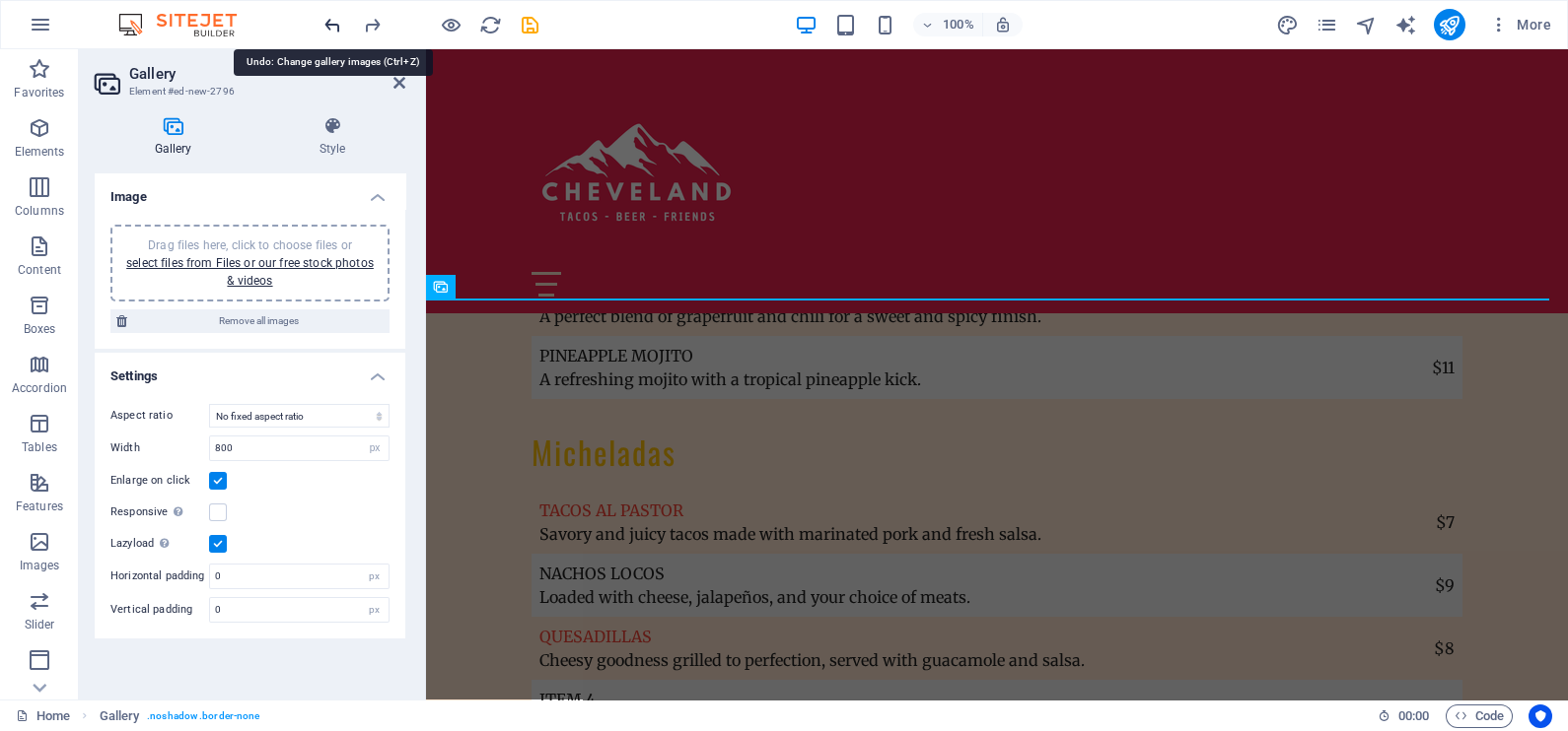
click at [336, 28] on icon "undo" at bounding box center [332, 25] width 23 height 23
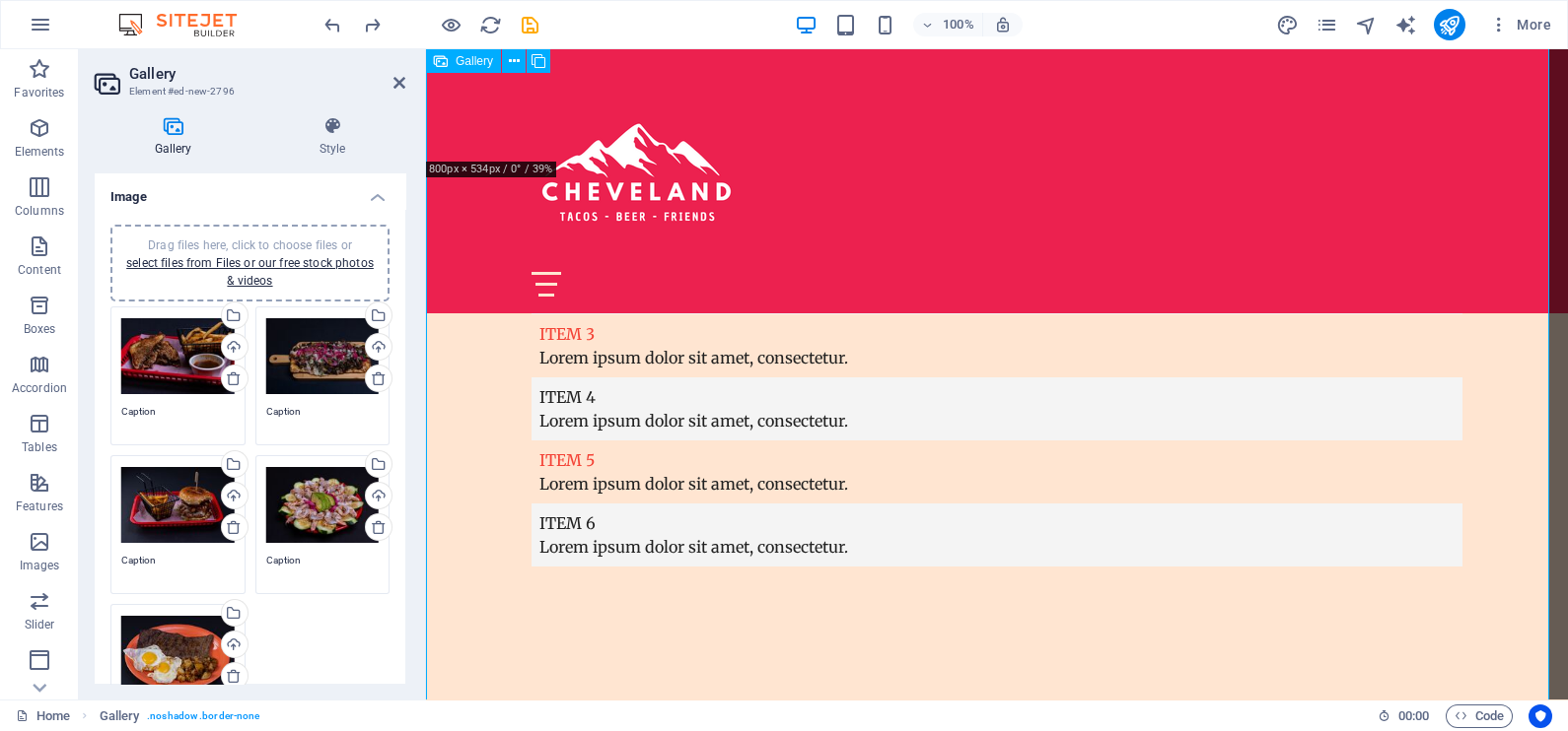
scroll to position [7493, 0]
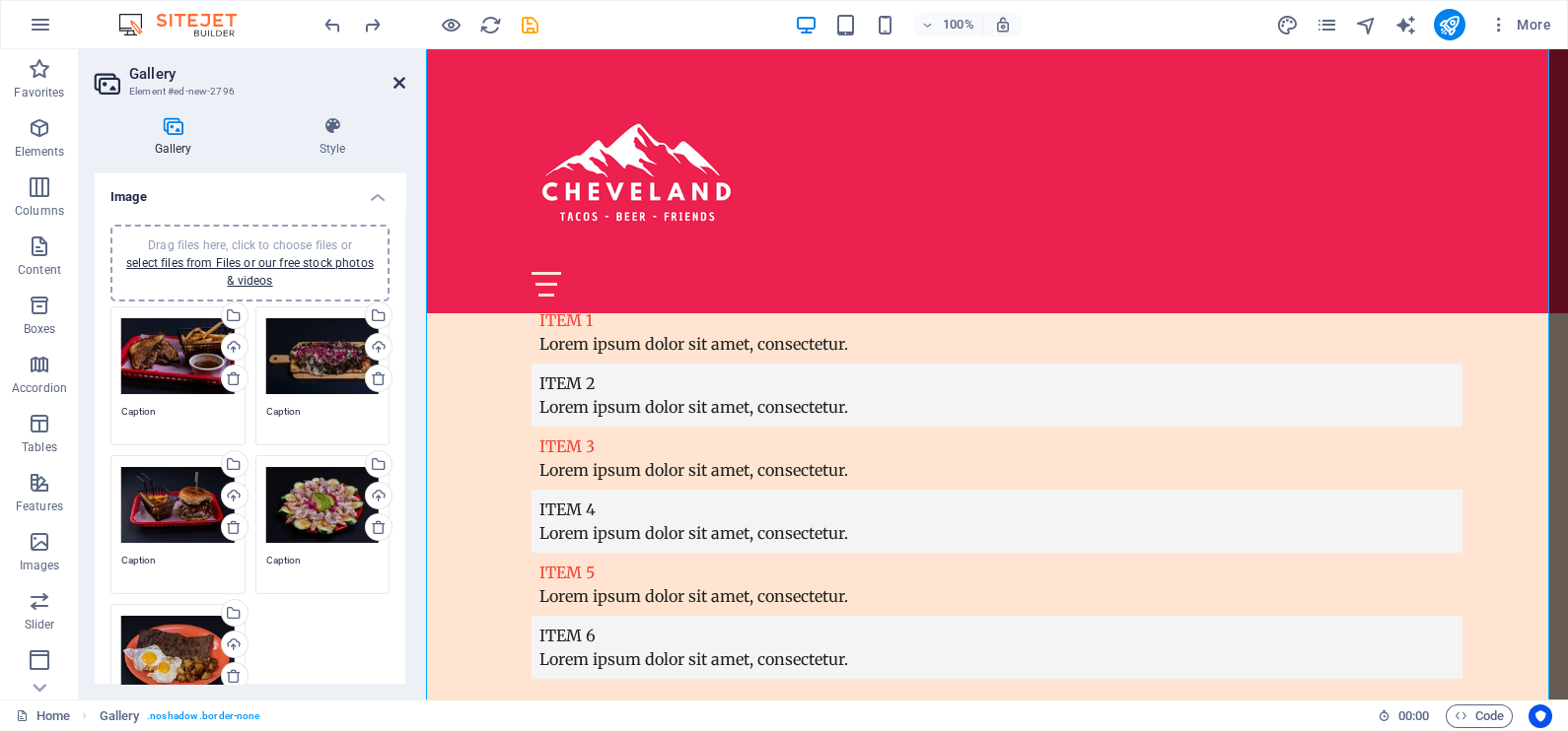
click at [400, 82] on icon at bounding box center [399, 83] width 12 height 16
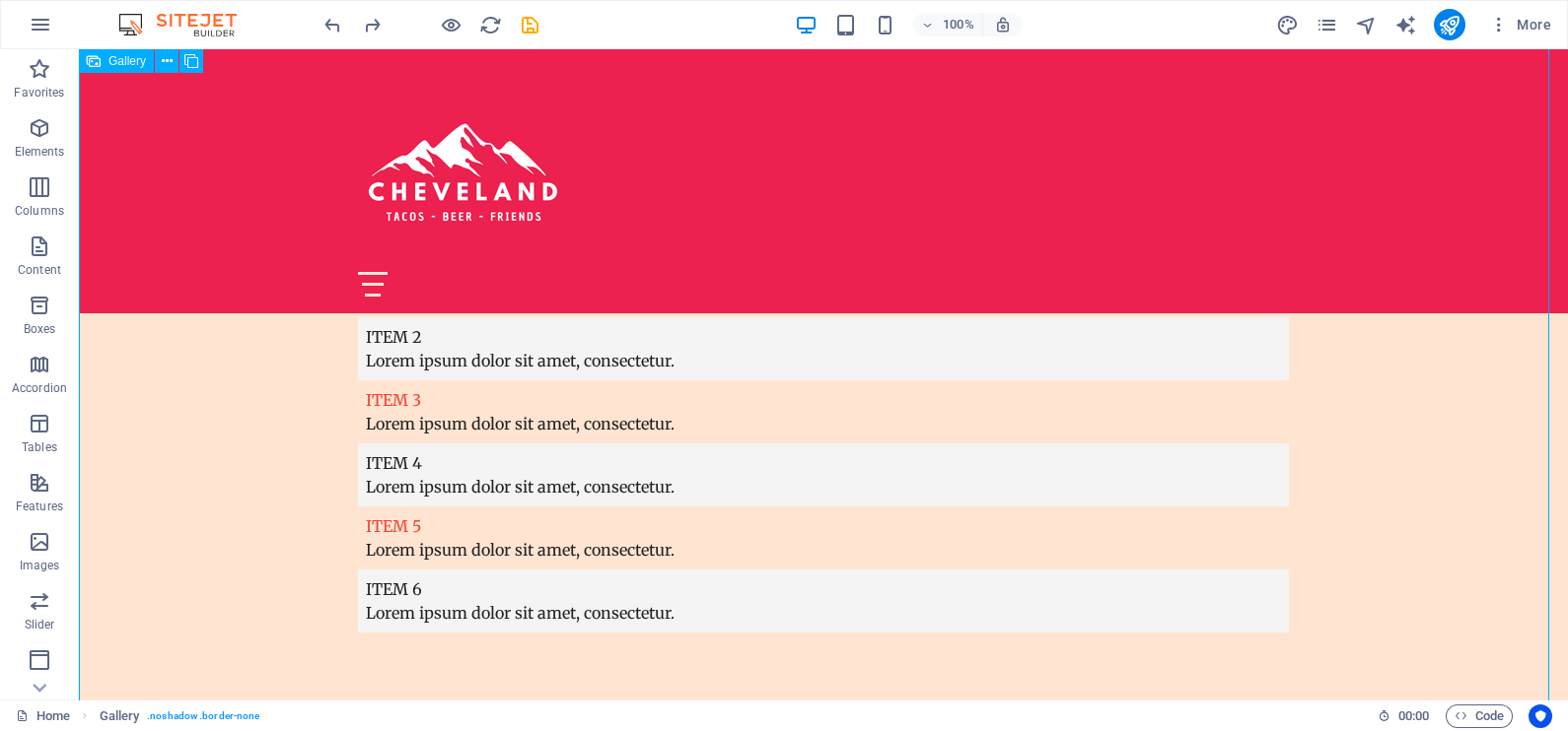
scroll to position [7663, 0]
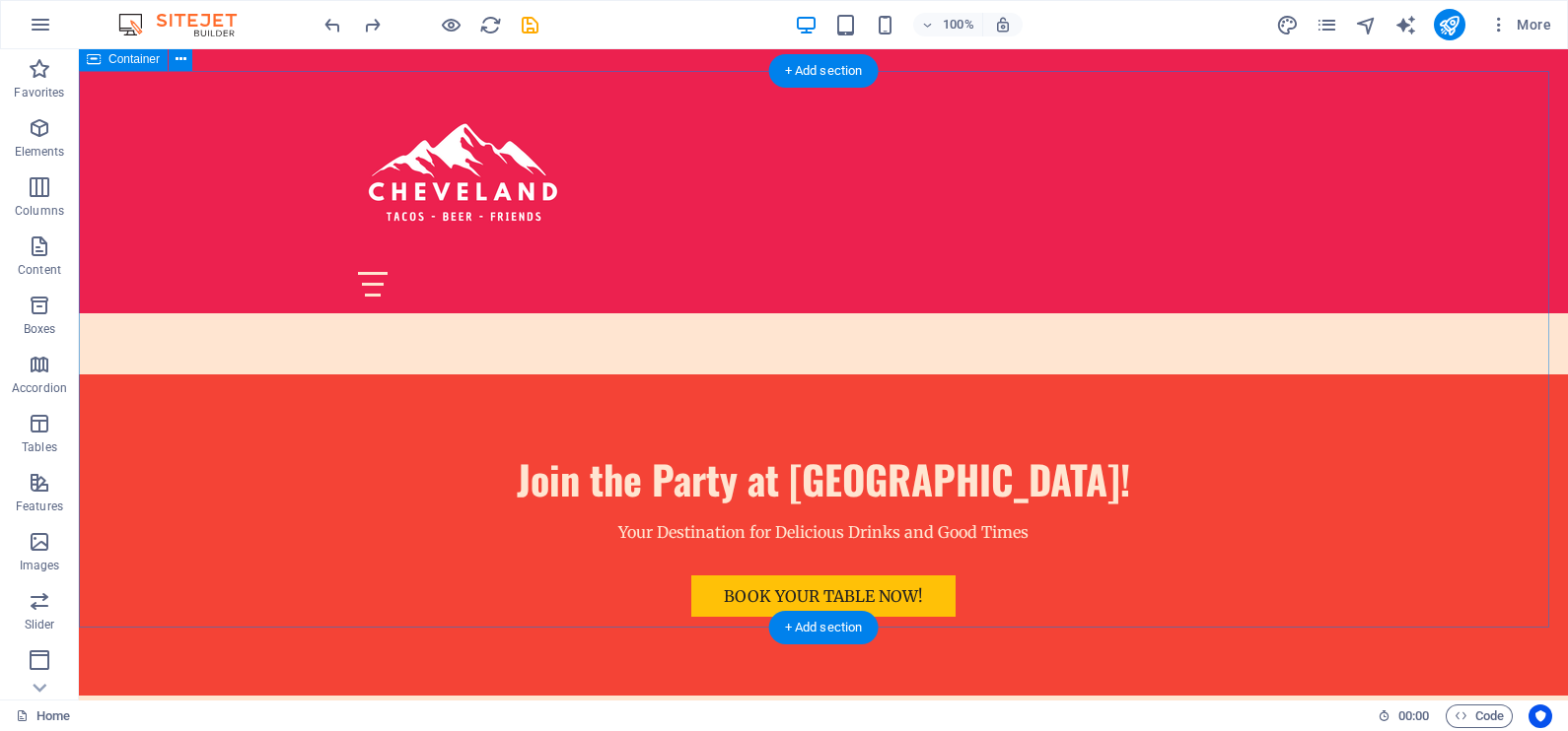
scroll to position [6677, 0]
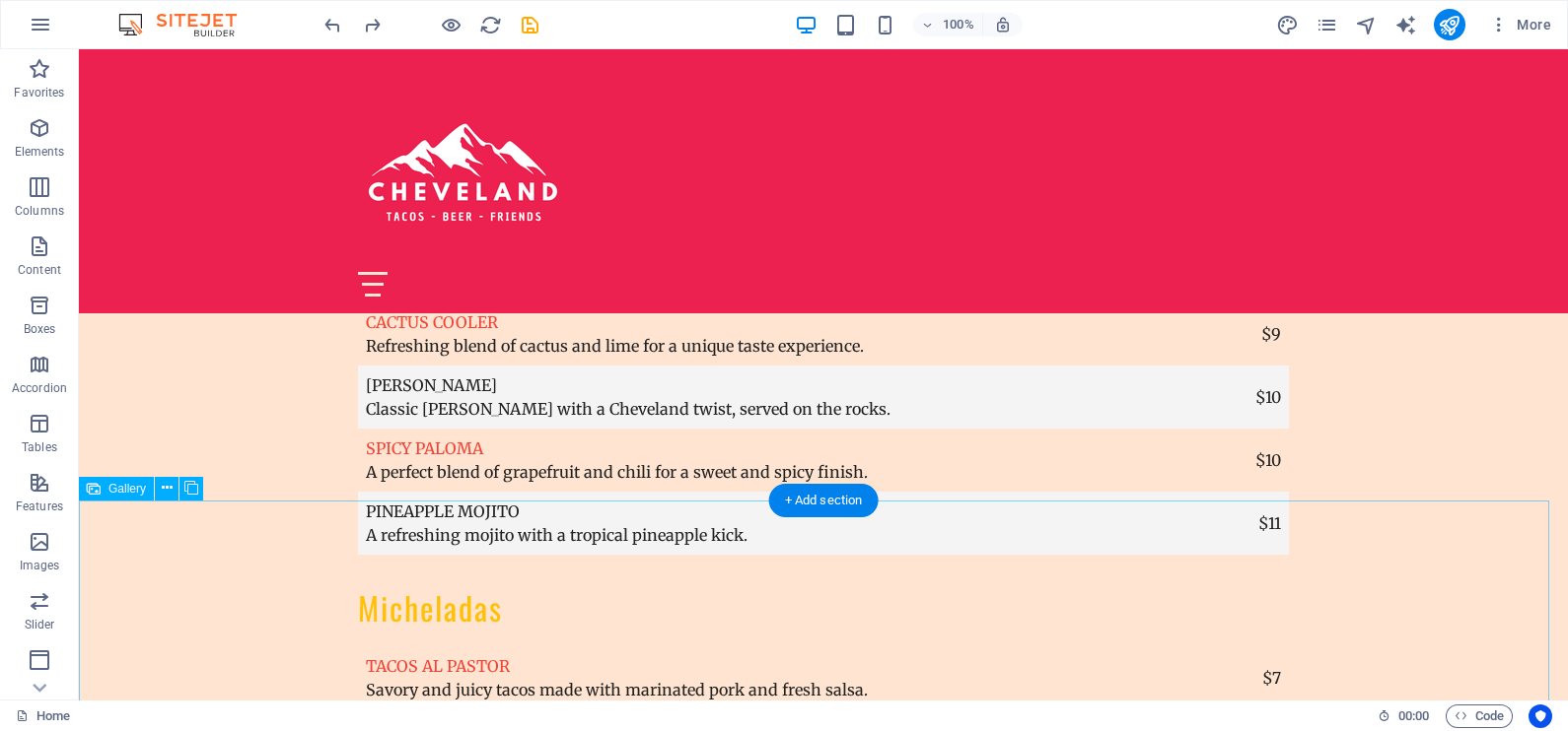
click at [168, 479] on icon at bounding box center [167, 487] width 11 height 21
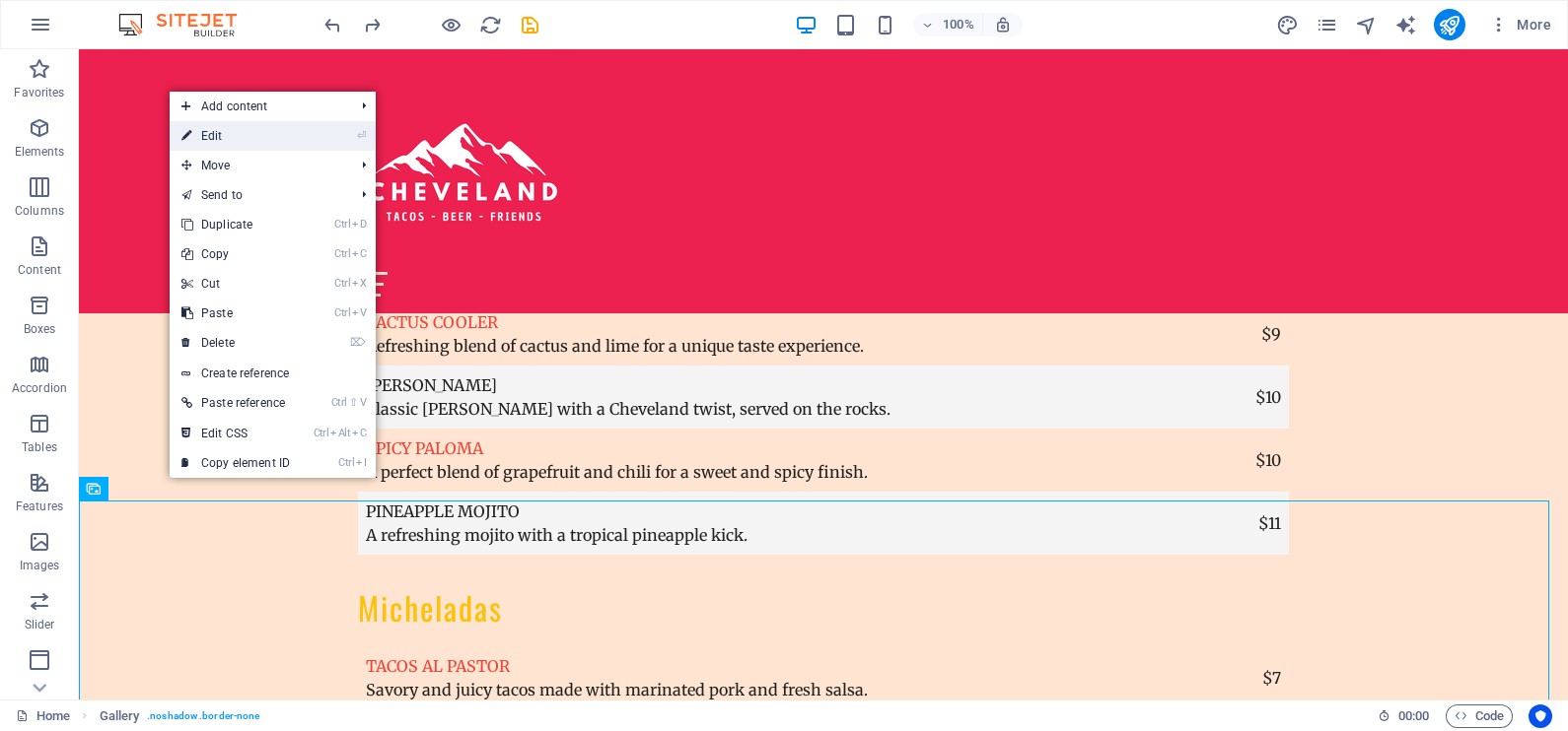
click at [240, 139] on link "⏎ Edit" at bounding box center [235, 136] width 132 height 30
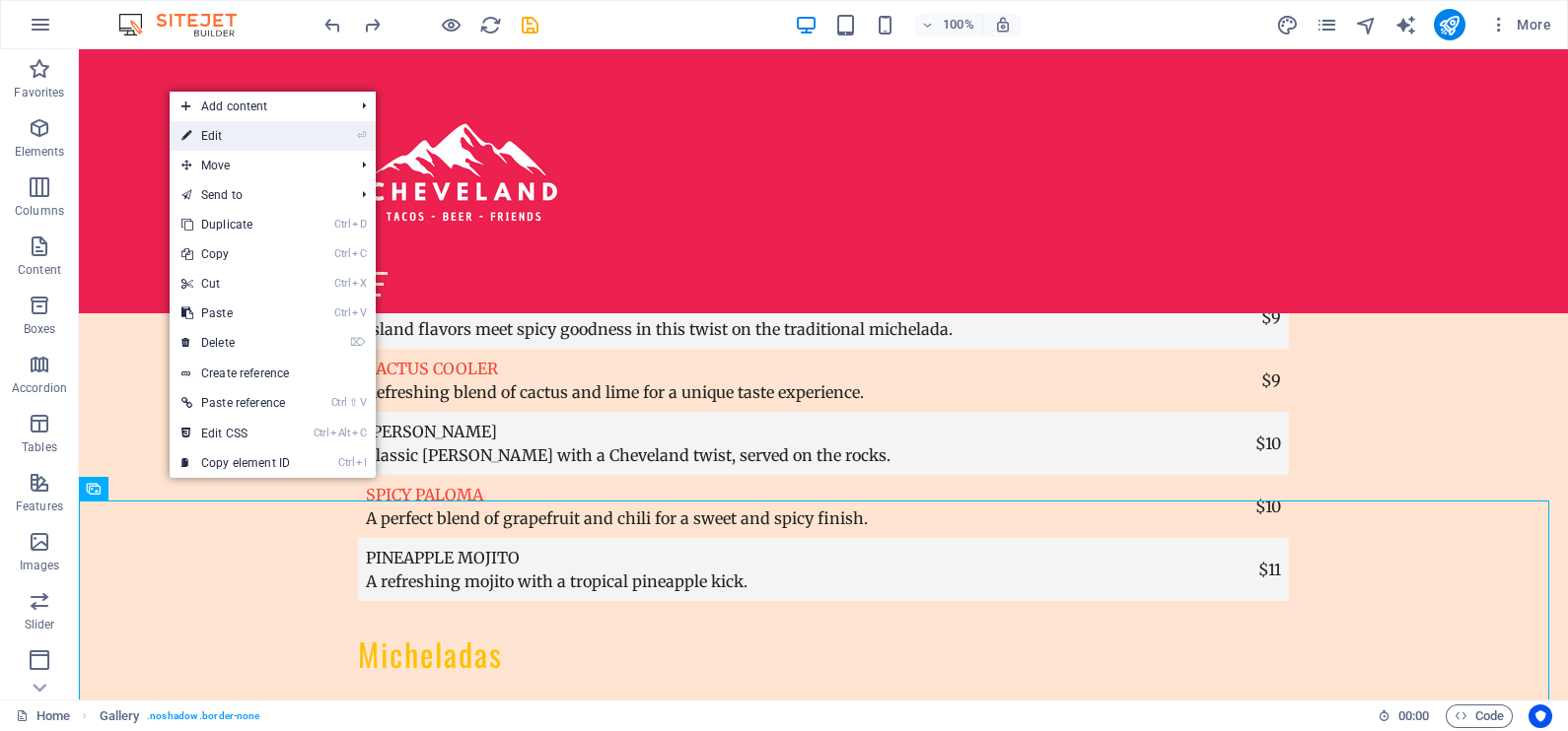
select select "px"
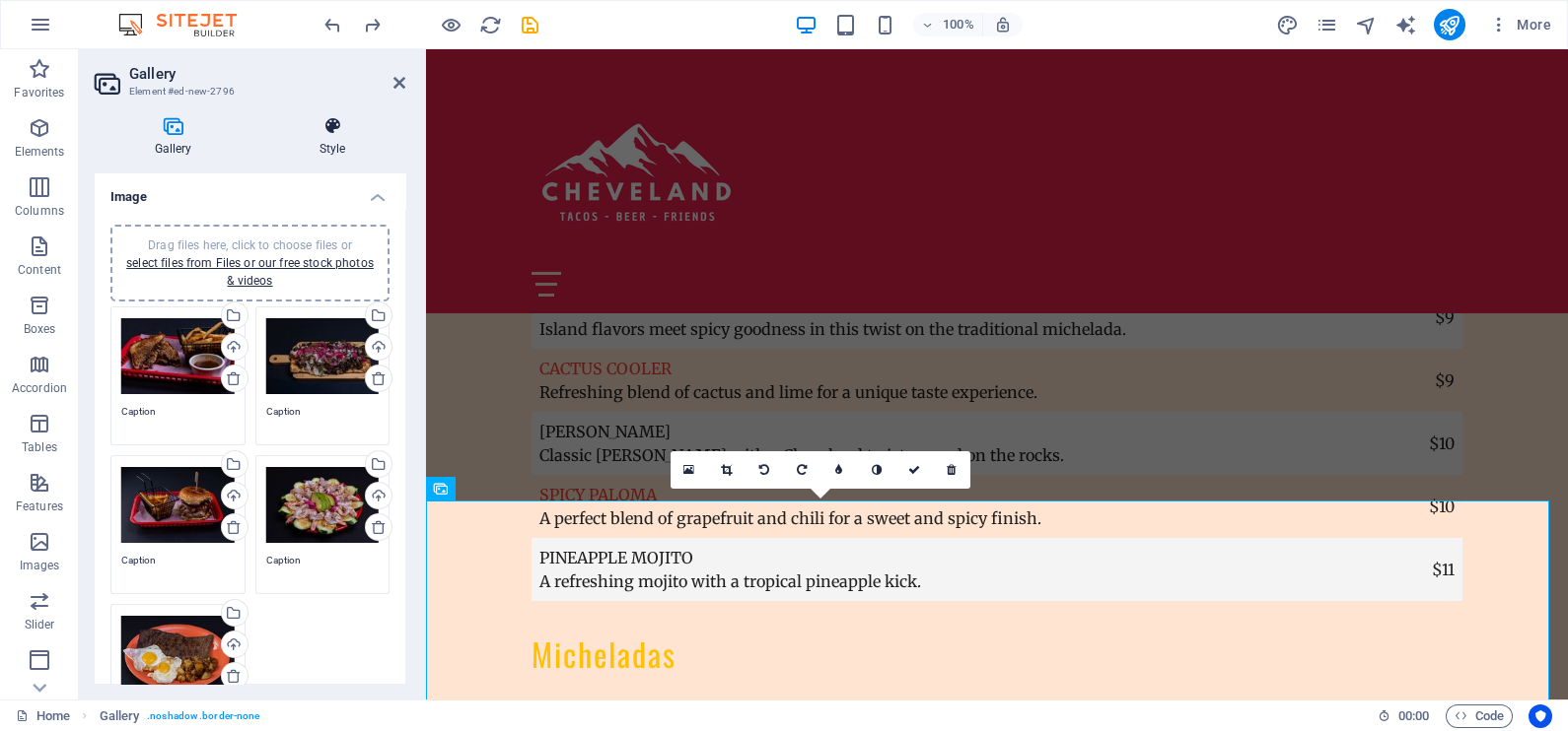
click at [316, 126] on icon at bounding box center [332, 126] width 146 height 20
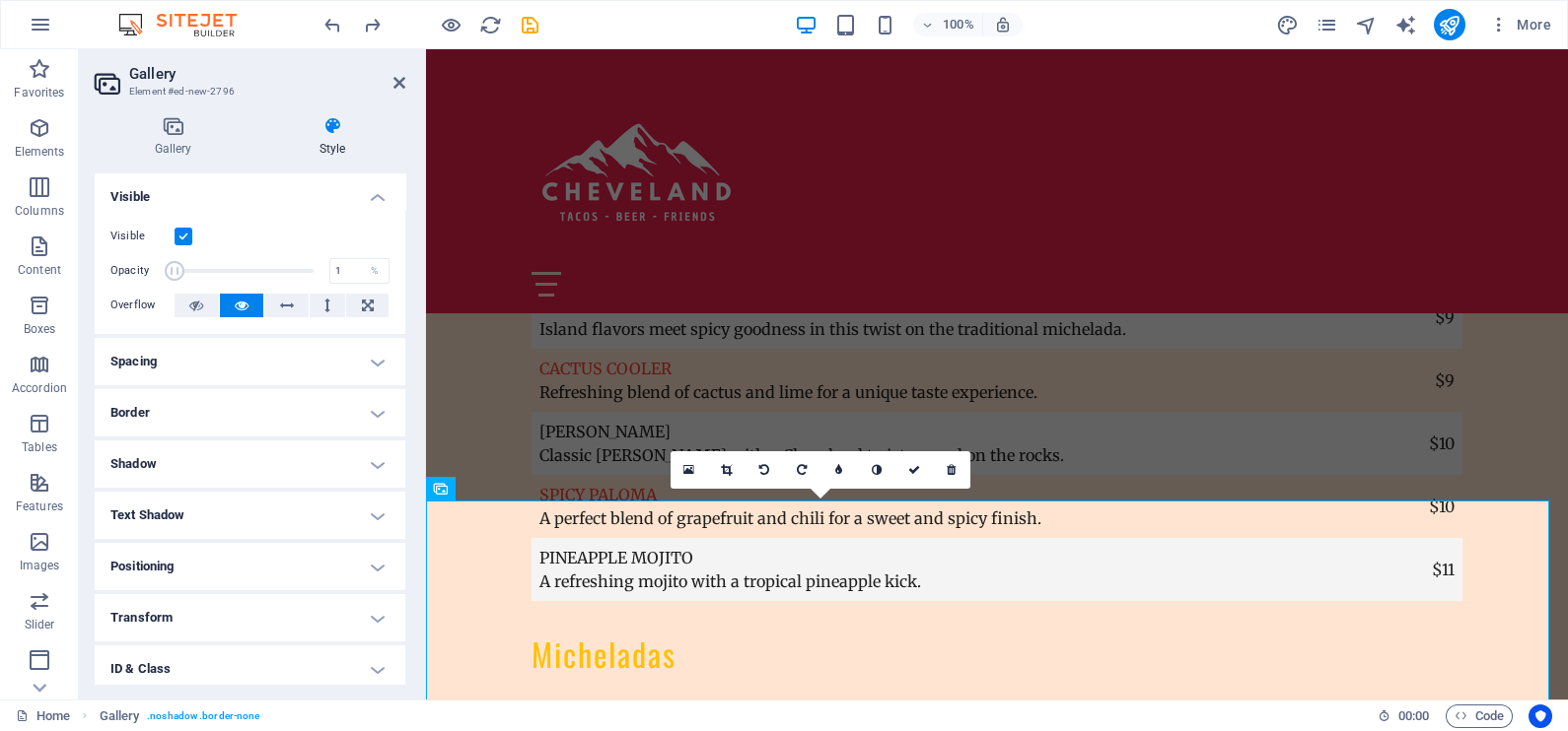
drag, startPoint x: 305, startPoint y: 276, endPoint x: 161, endPoint y: 268, distance: 144.2
click at [161, 268] on div "Opacity 1 %" at bounding box center [250, 271] width 280 height 30
drag, startPoint x: 175, startPoint y: 271, endPoint x: 207, endPoint y: 276, distance: 32.4
click at [207, 276] on span at bounding box center [208, 271] width 20 height 20
drag, startPoint x: 633, startPoint y: 325, endPoint x: 467, endPoint y: 276, distance: 173.1
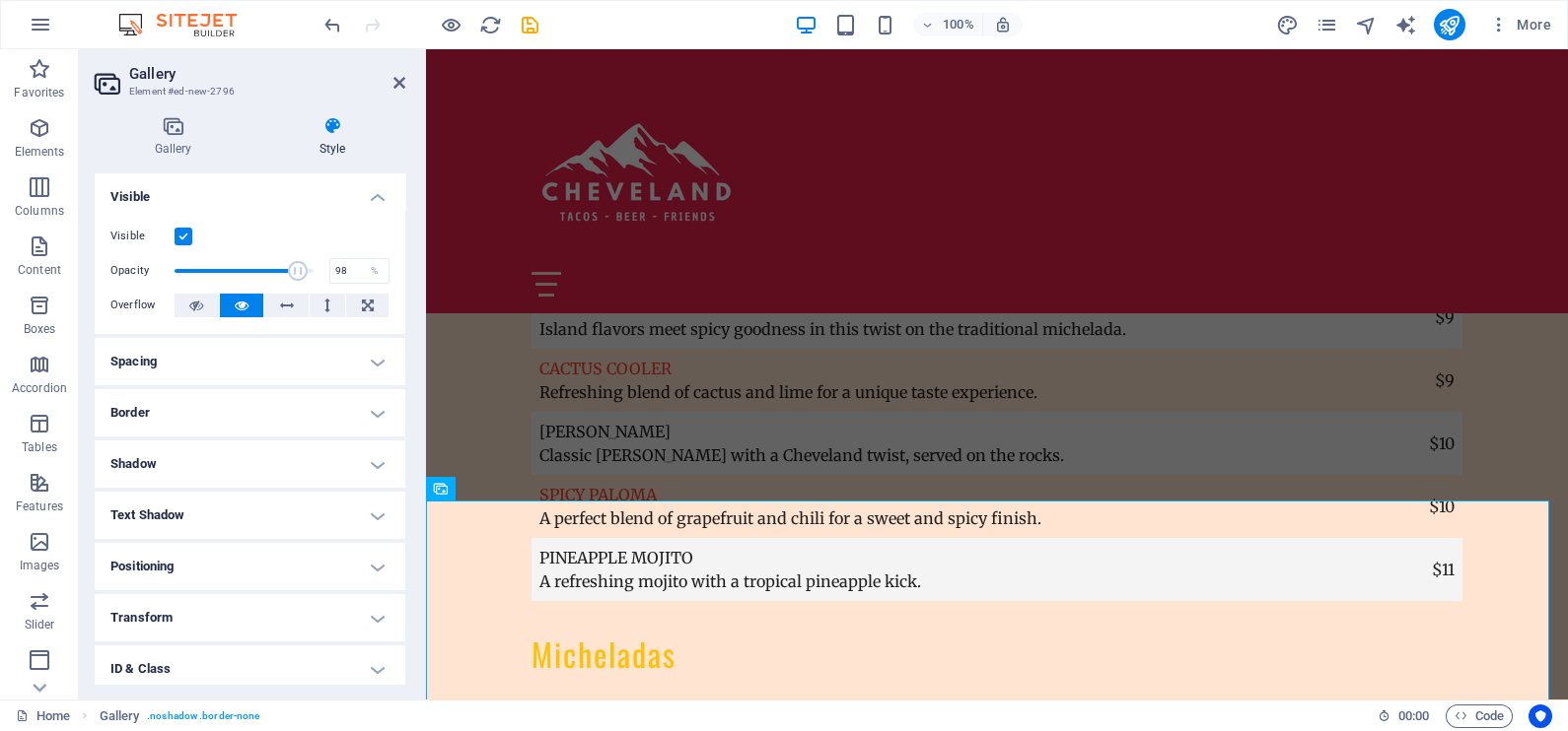
type input "100"
click at [312, 271] on span at bounding box center [313, 271] width 20 height 20
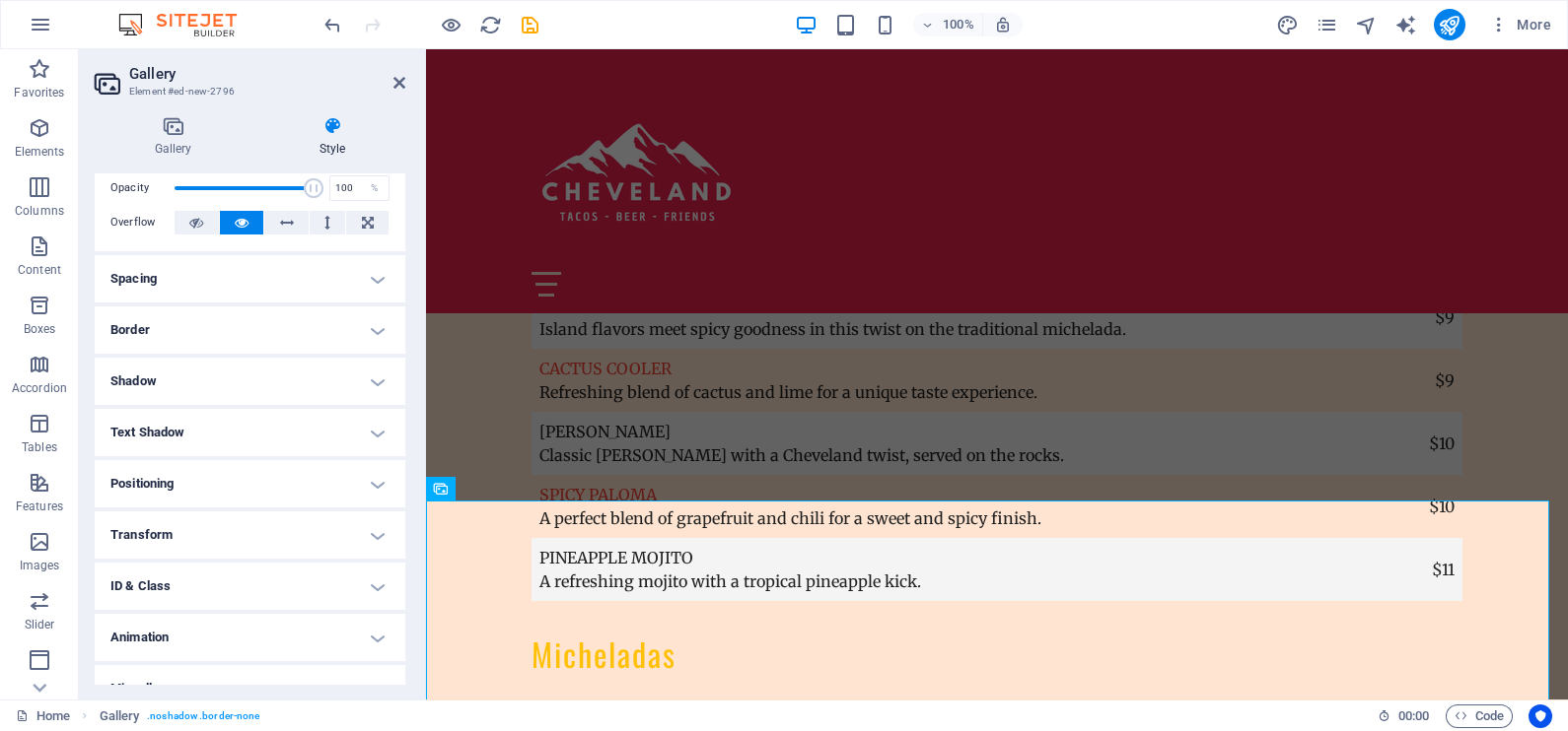
scroll to position [109, 0]
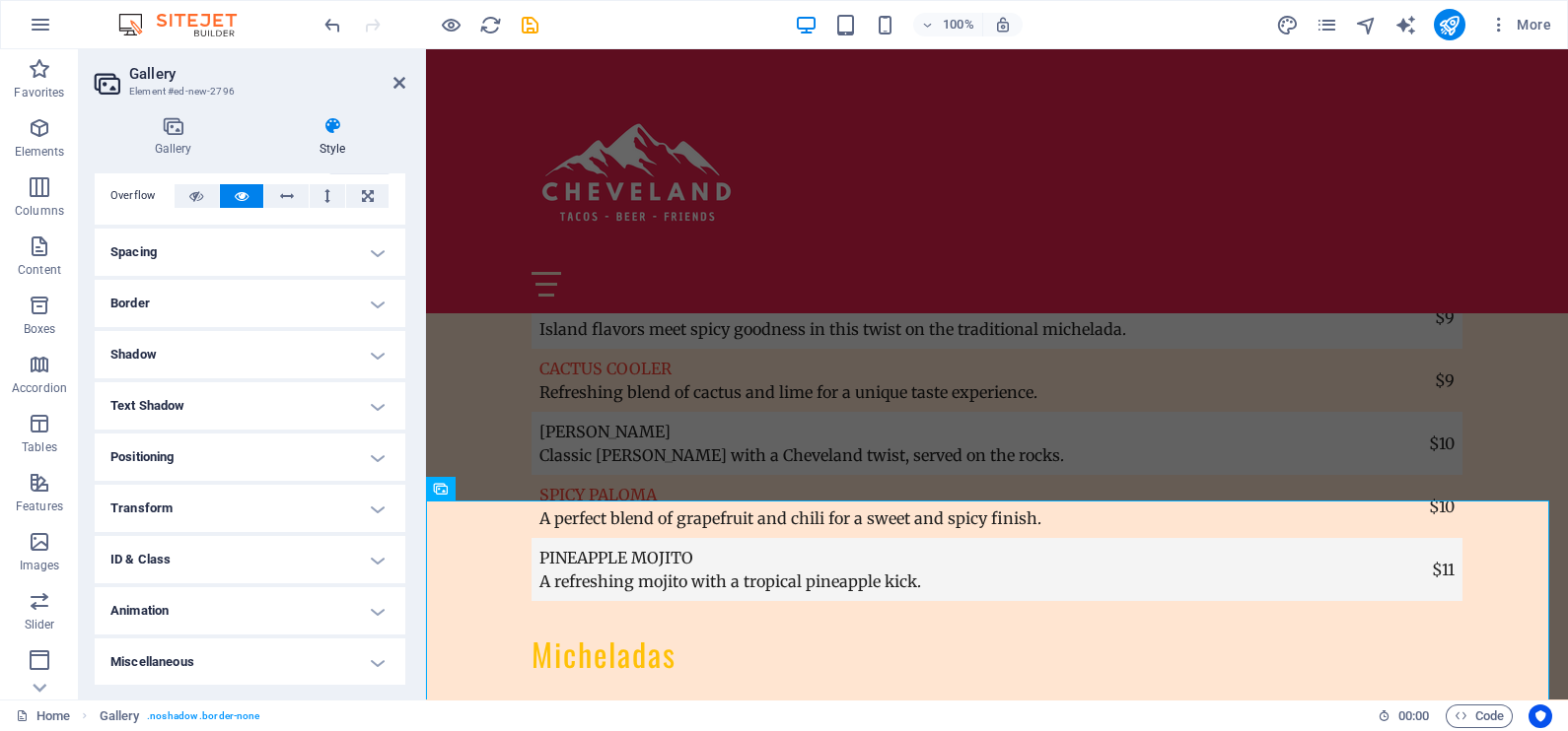
click at [274, 443] on h4 "Positioning" at bounding box center [250, 458] width 310 height 48
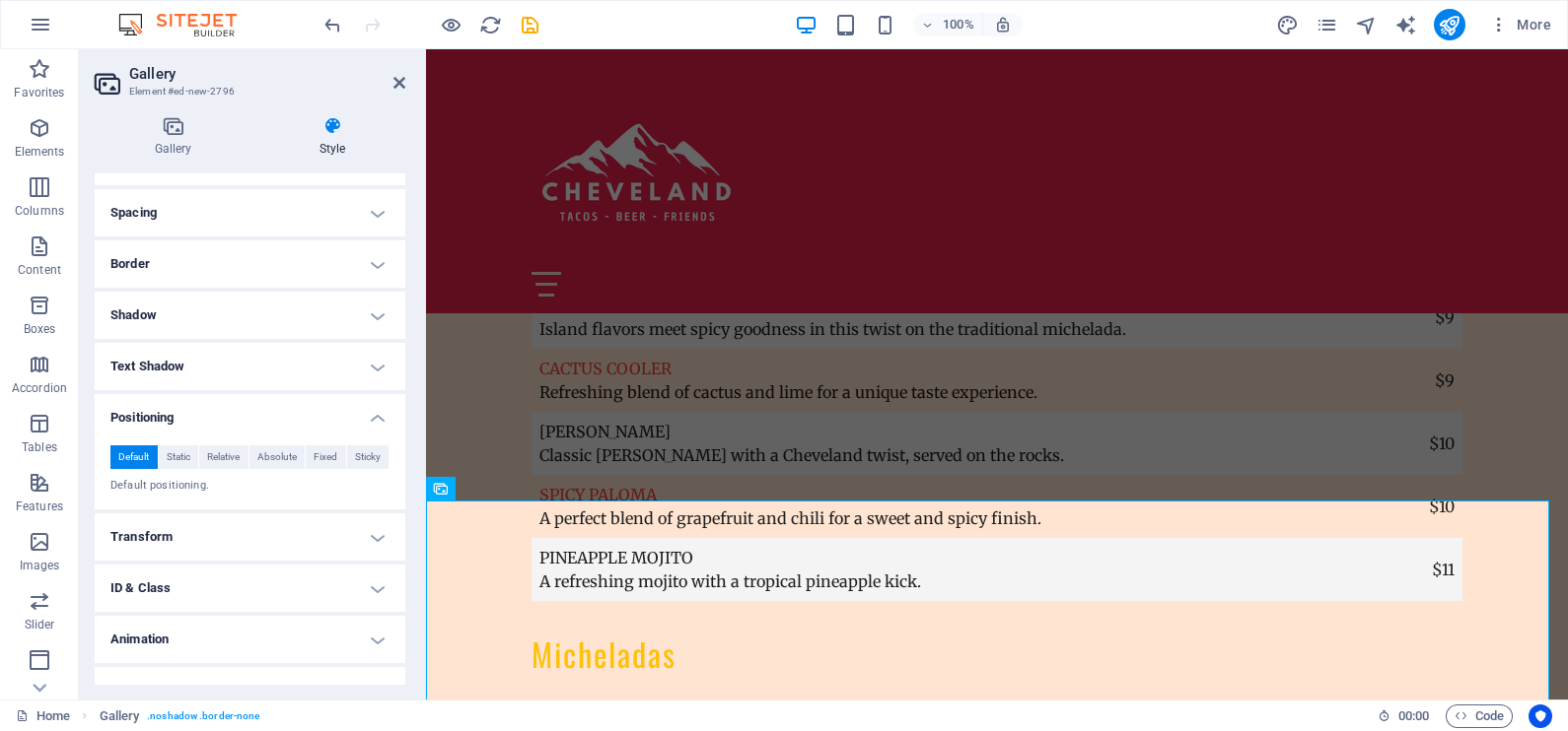
scroll to position [177, 0]
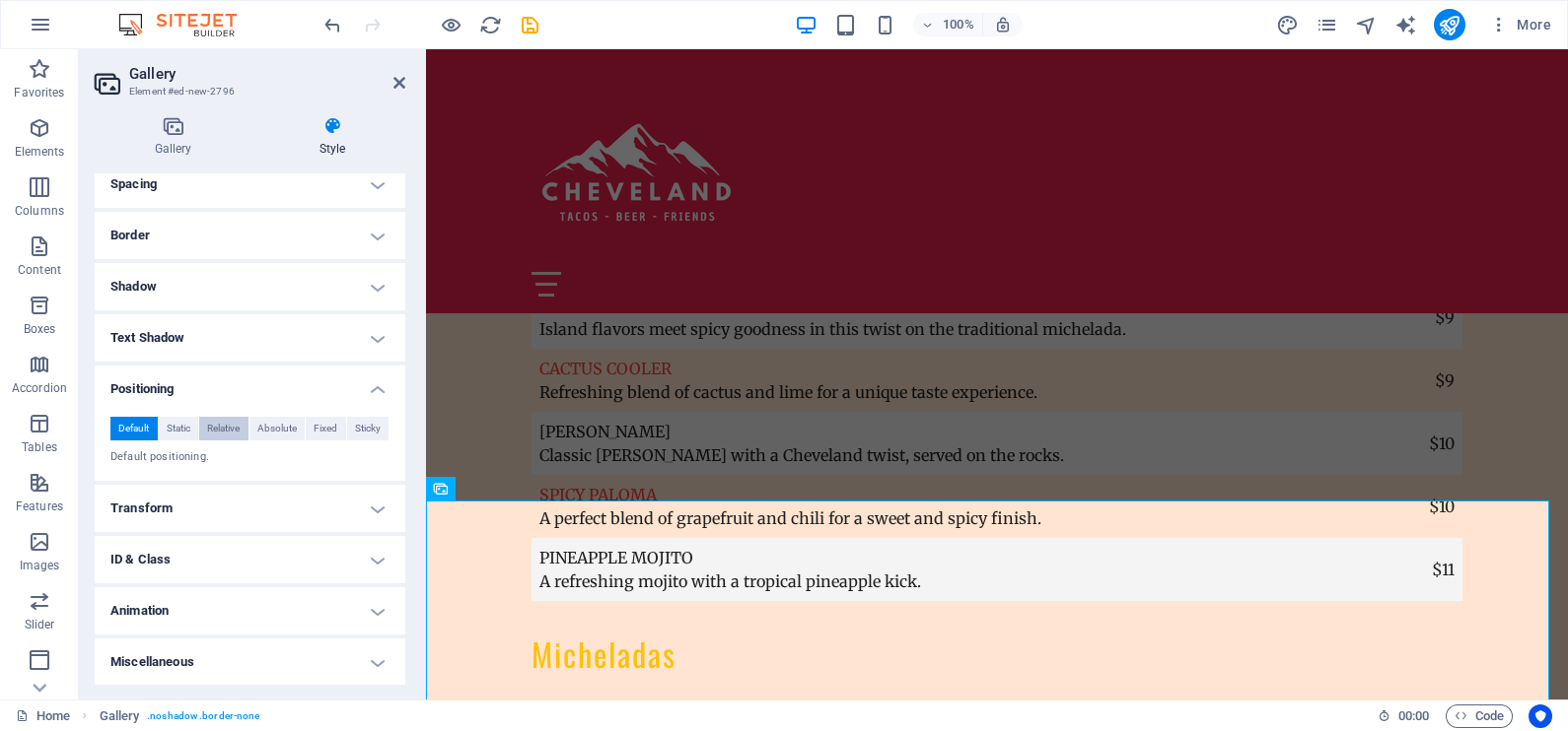
click at [232, 420] on span "Relative" at bounding box center [223, 429] width 33 height 24
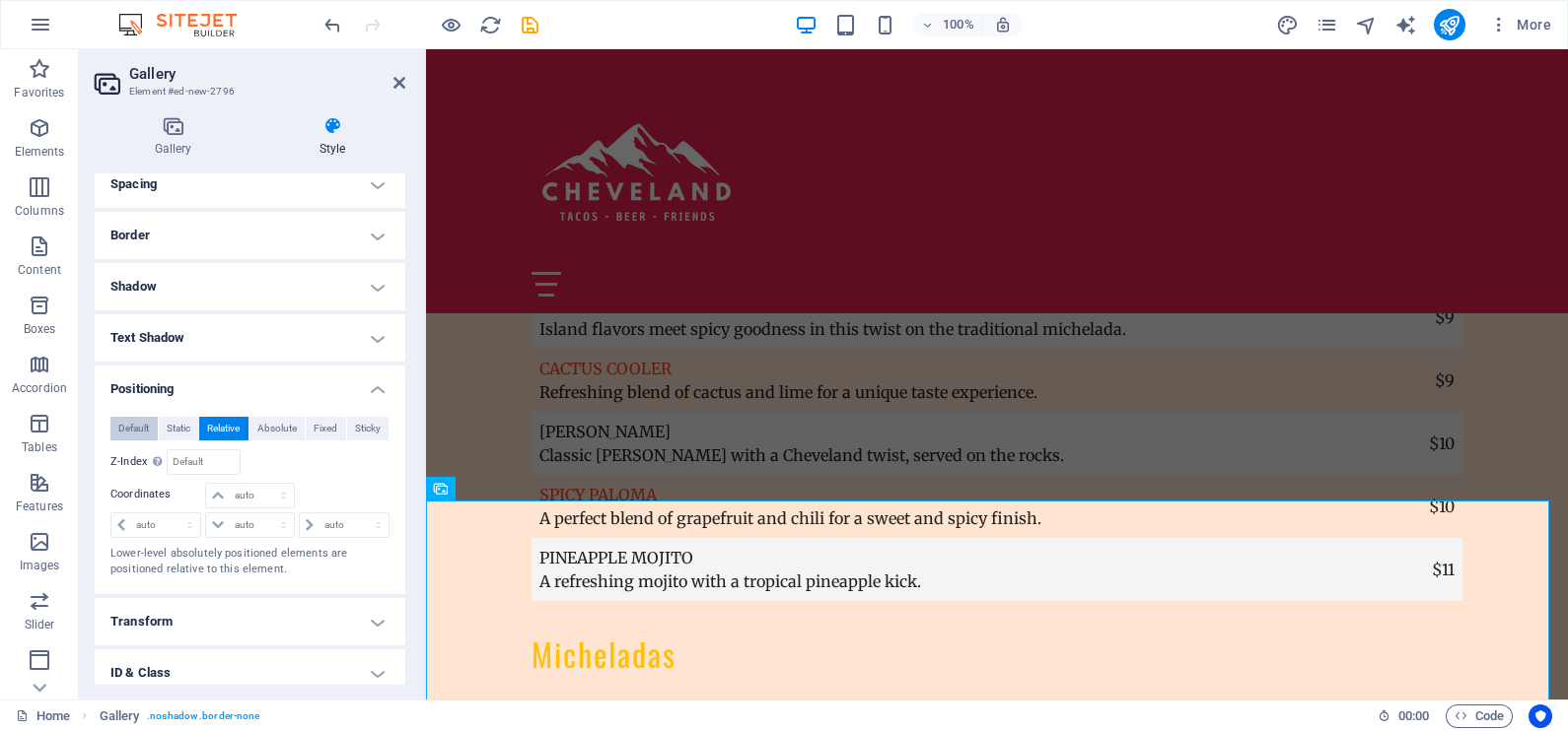
click at [130, 431] on span "Default" at bounding box center [133, 429] width 31 height 24
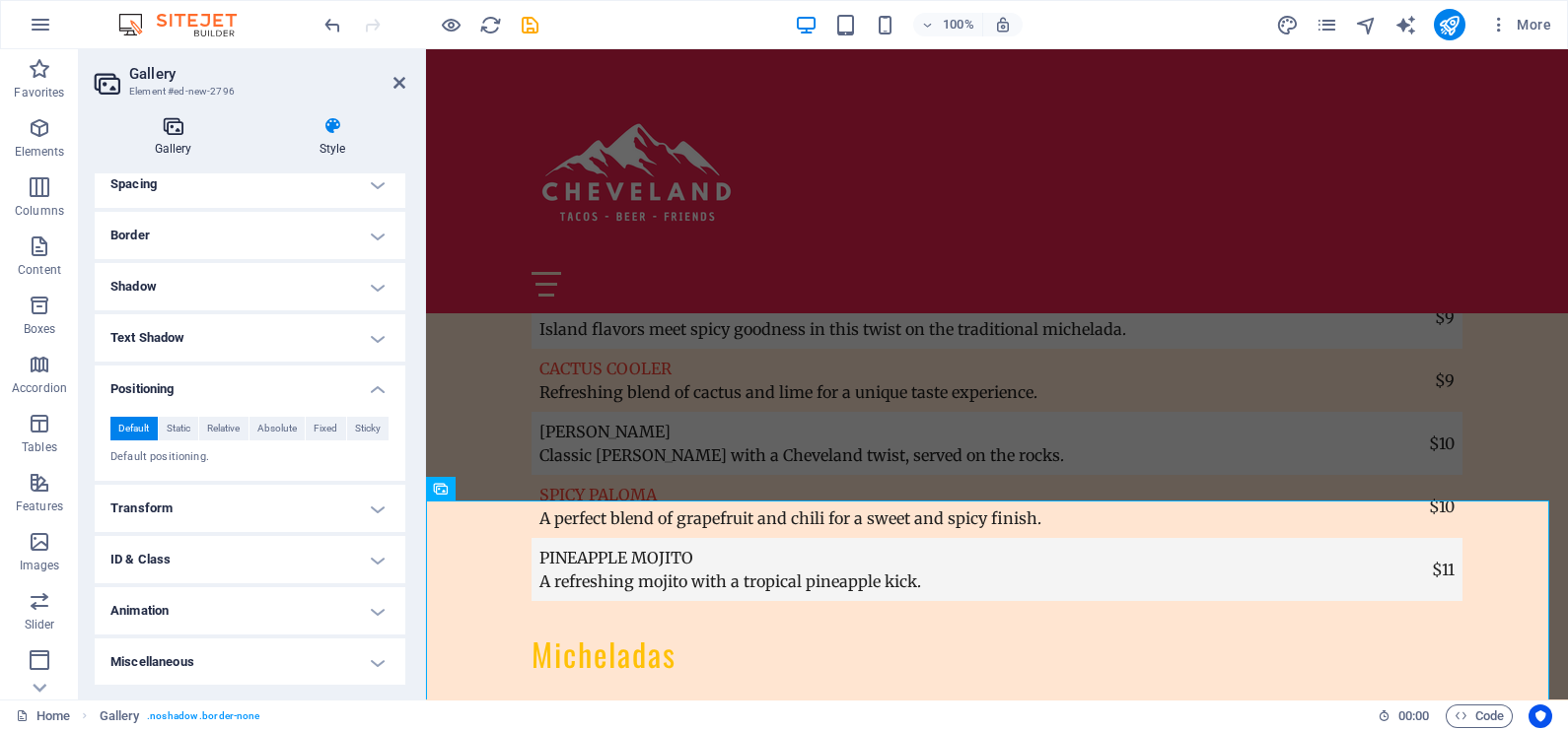
click at [174, 134] on icon at bounding box center [173, 126] width 157 height 20
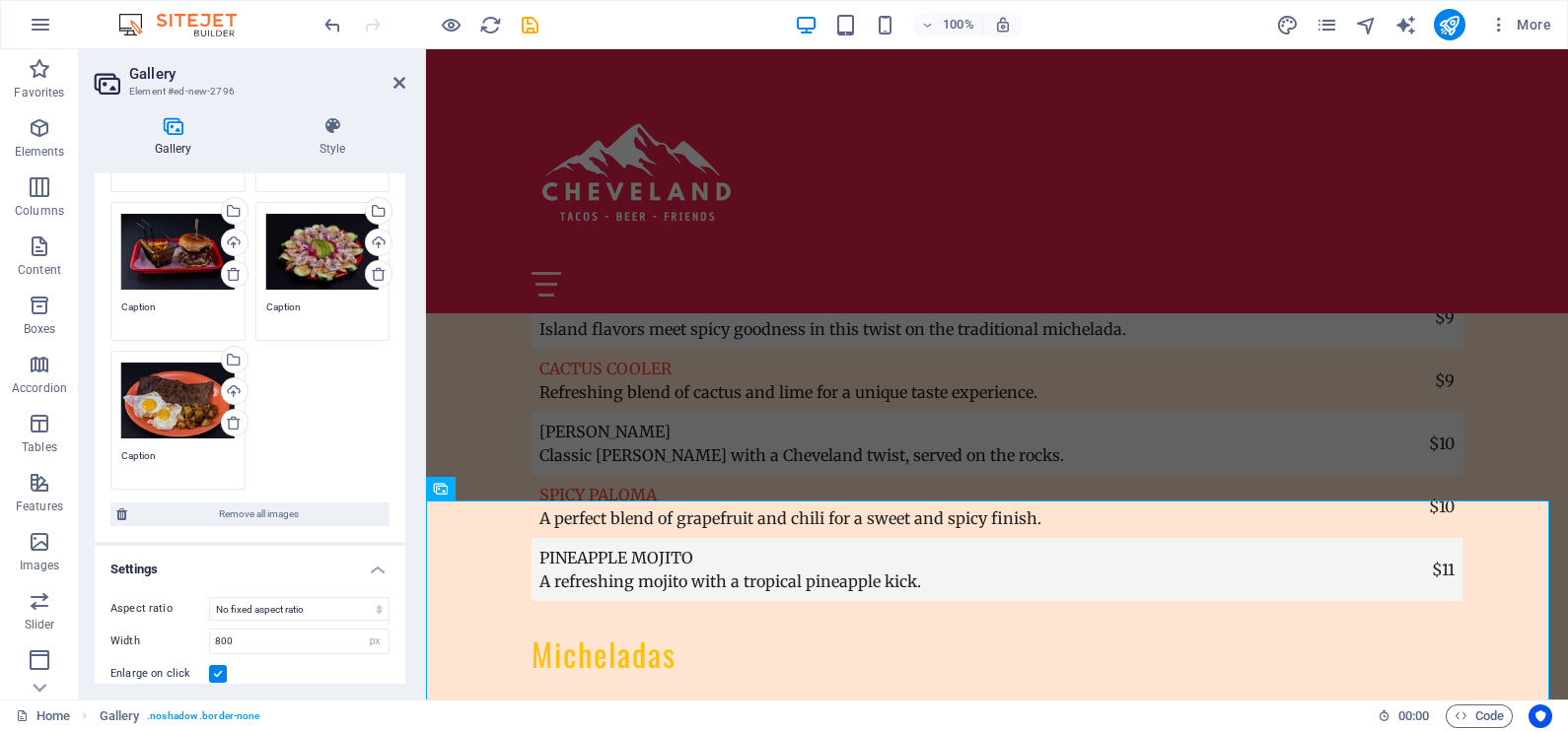
scroll to position [398, 0]
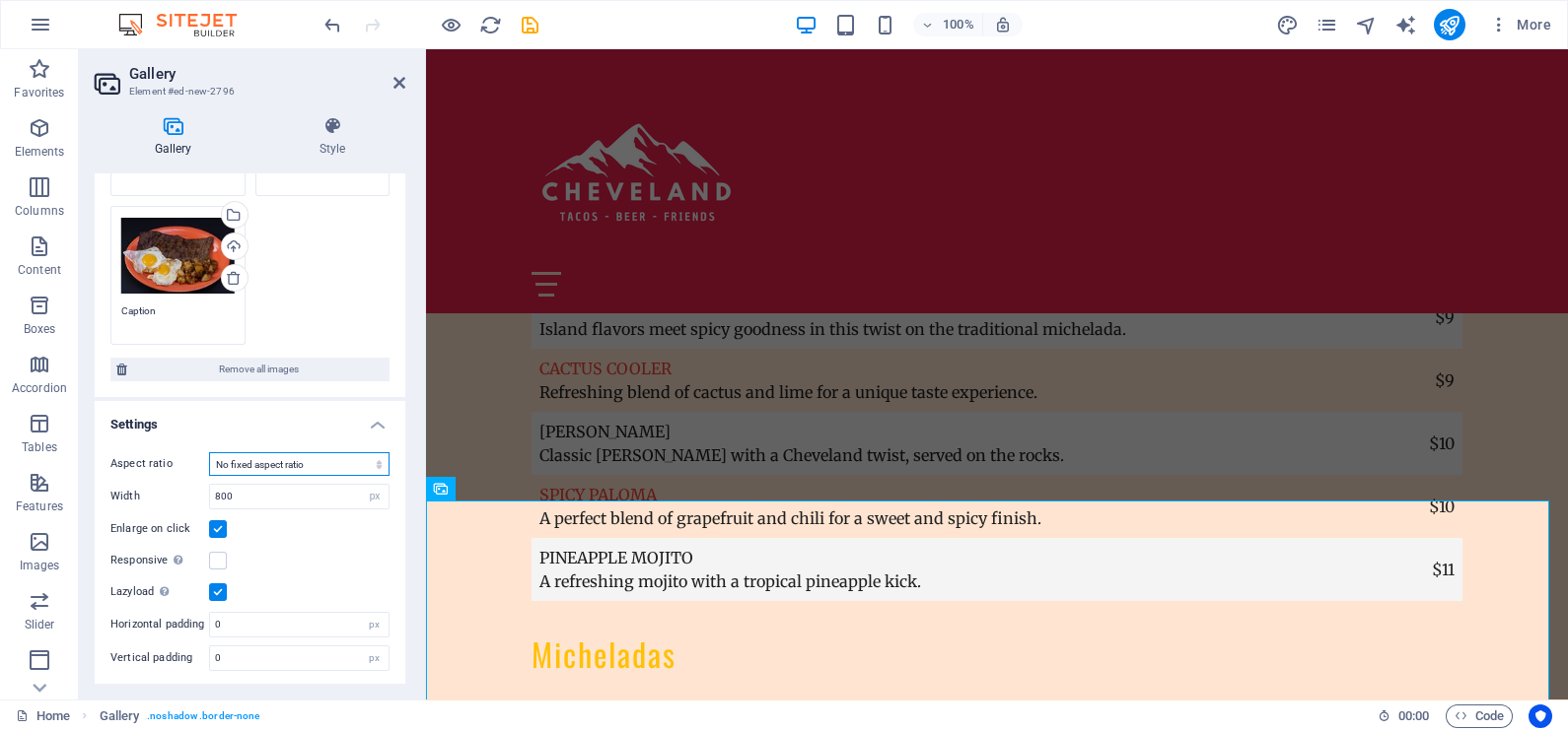
click at [247, 465] on select "No fixed aspect ratio 16:9 16:10 4:3 1:1 1:2 2:1" at bounding box center [299, 465] width 180 height 24
click at [209, 453] on select "No fixed aspect ratio 16:9 16:10 4:3 1:1 1:2 2:1" at bounding box center [299, 465] width 180 height 24
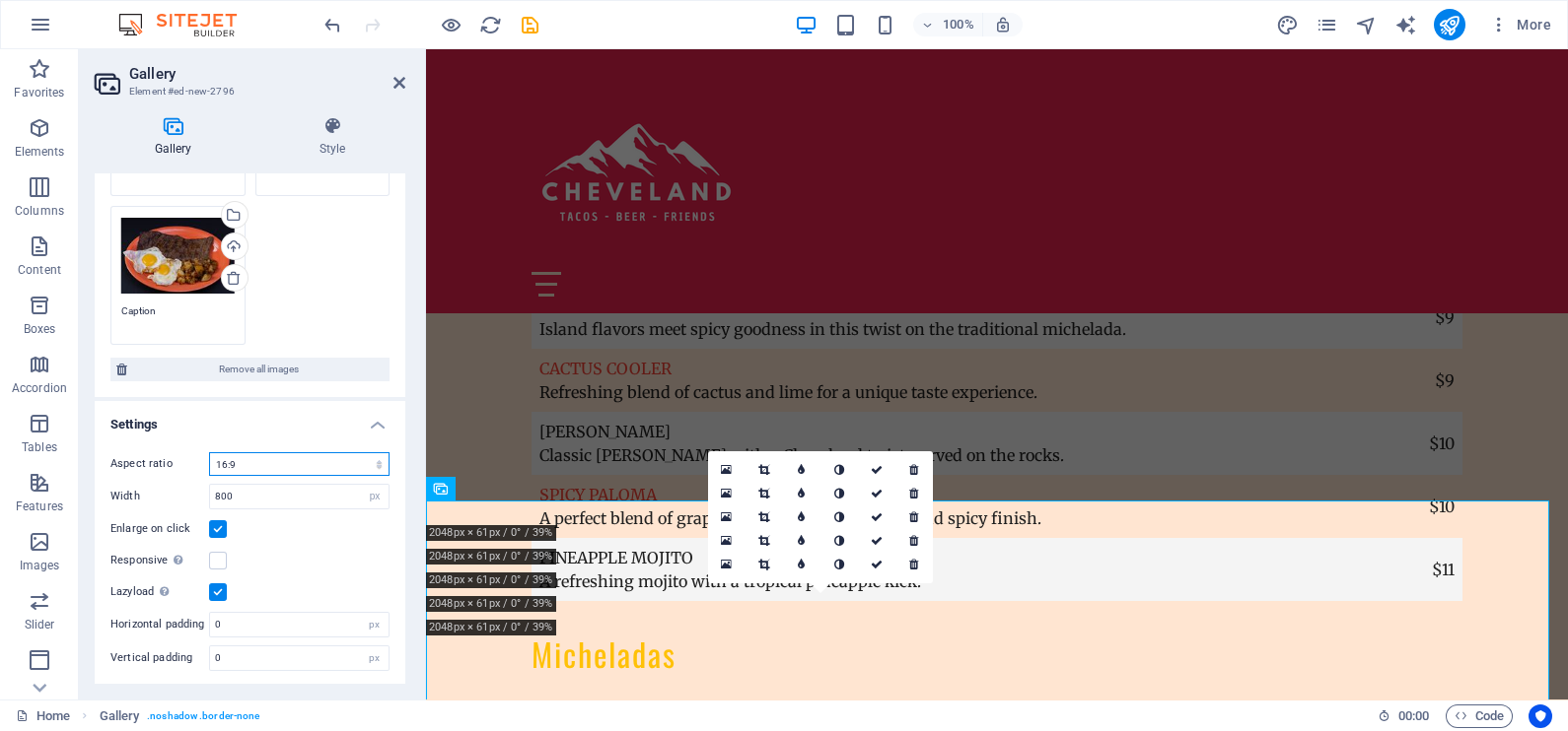
click at [252, 466] on select "No fixed aspect ratio 16:9 16:10 4:3 1:1 1:2 2:1" at bounding box center [299, 465] width 180 height 24
select select "0"
click at [209, 453] on select "No fixed aspect ratio 16:9 16:10 4:3 1:1 1:2 2:1" at bounding box center [299, 465] width 180 height 24
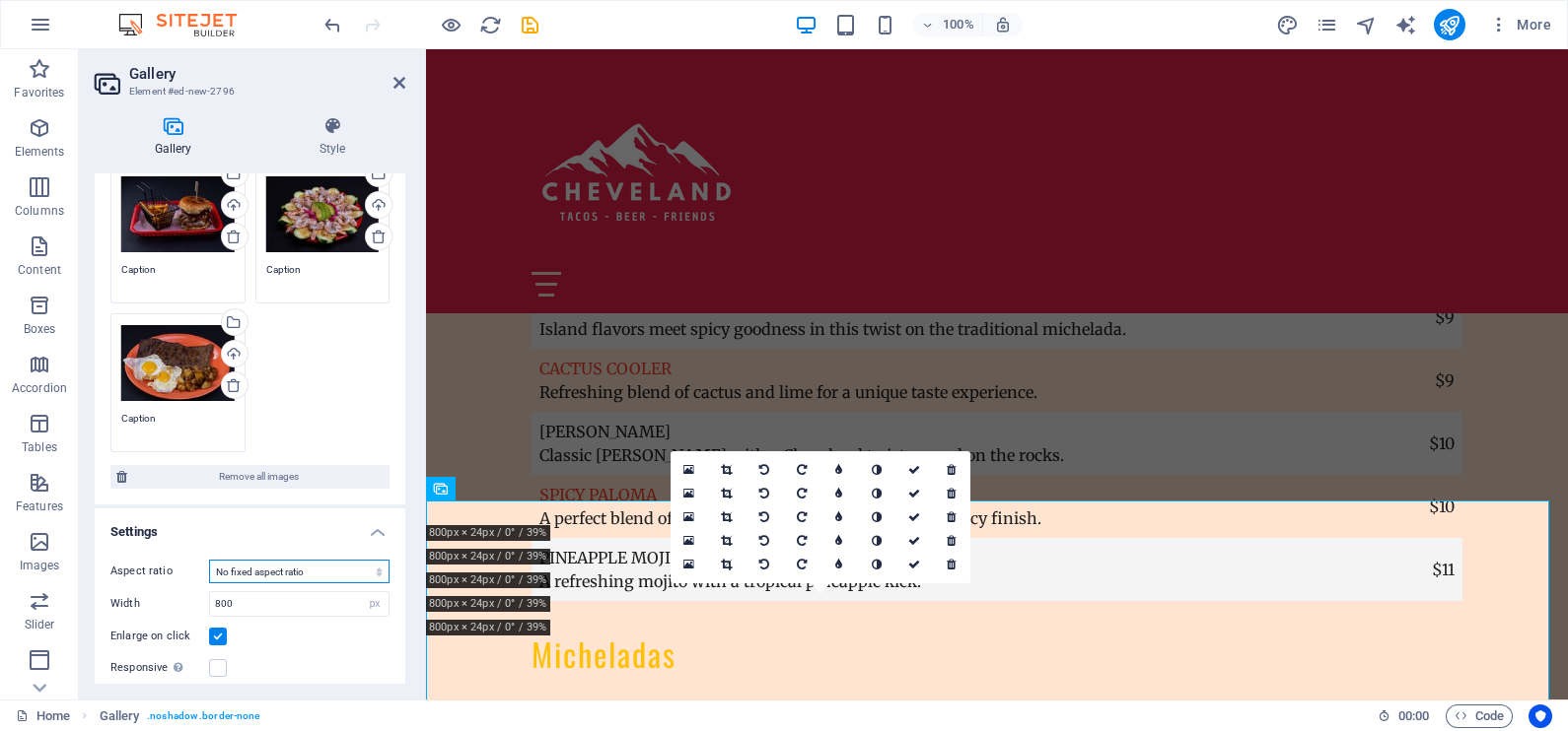
scroll to position [275, 0]
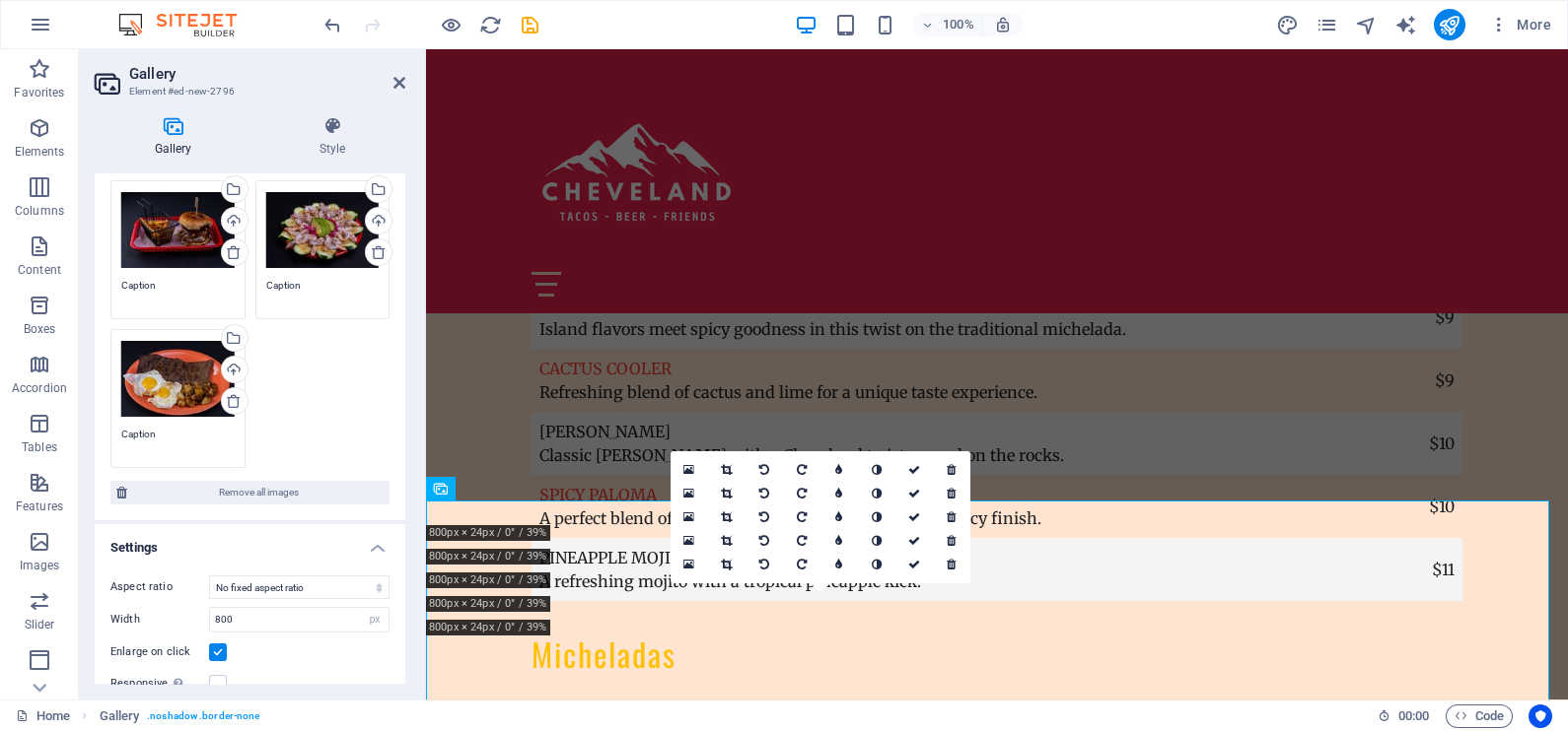
click at [390, 79] on h2 "Gallery" at bounding box center [267, 74] width 277 height 18
click at [397, 87] on icon at bounding box center [399, 83] width 12 height 16
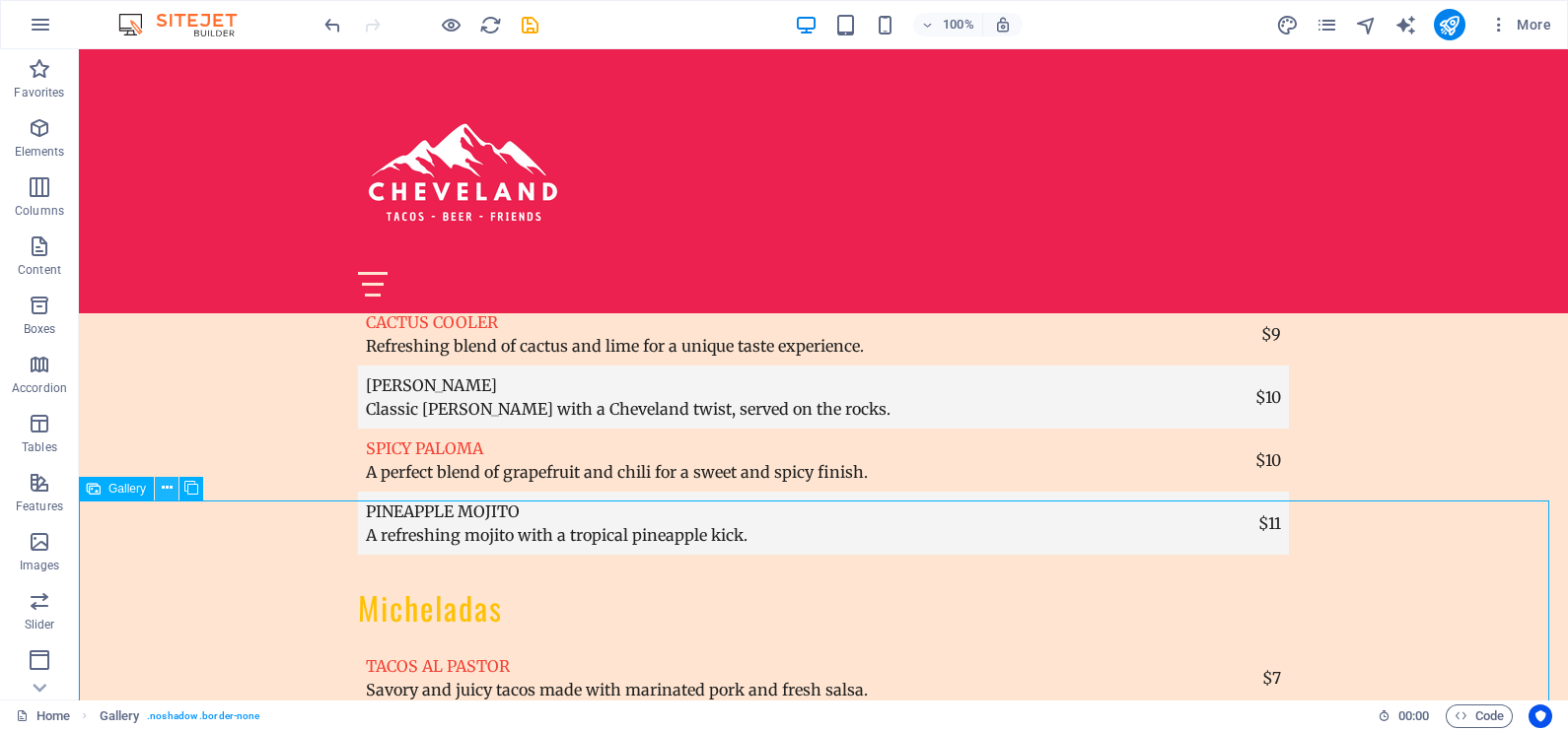
click at [162, 486] on icon at bounding box center [167, 487] width 11 height 21
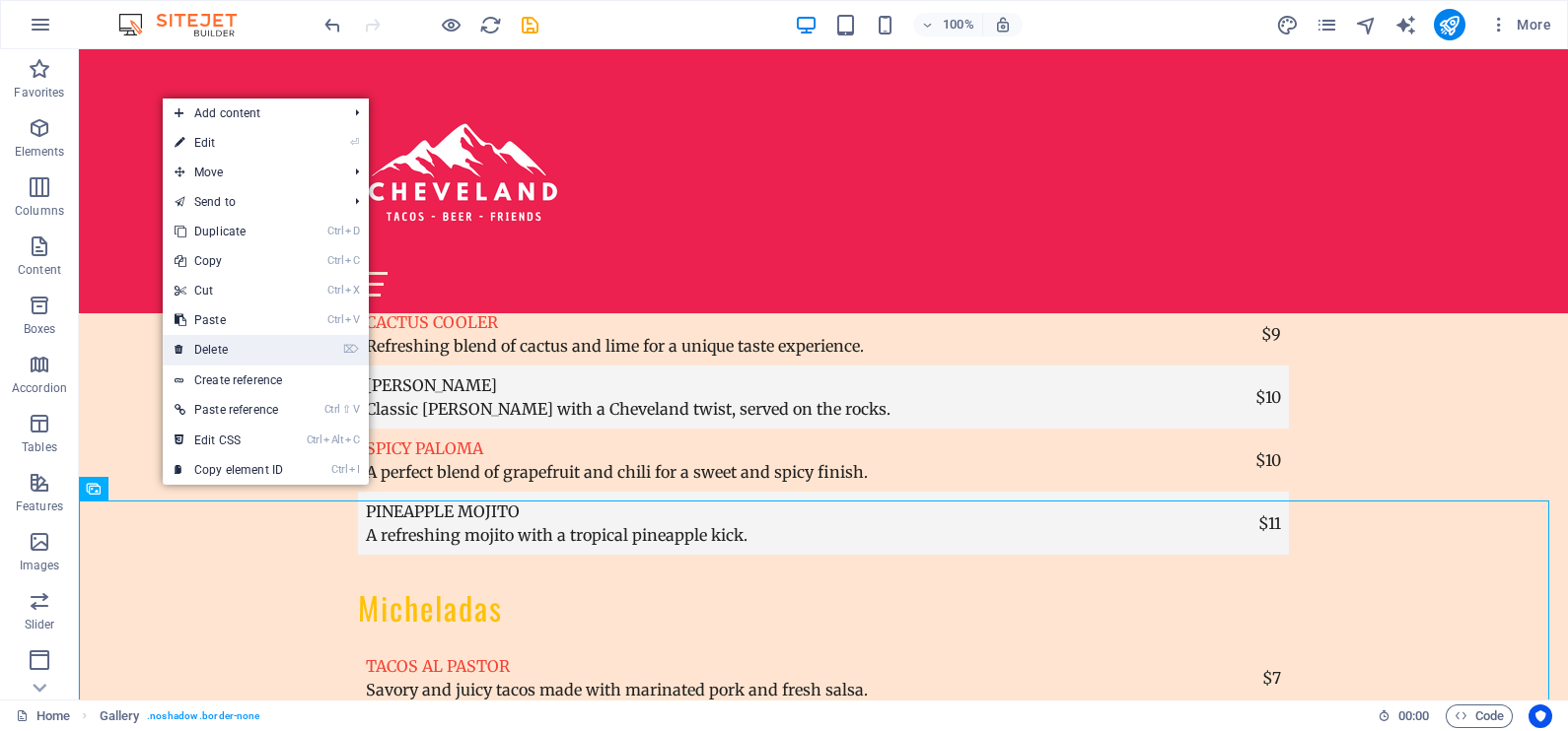
click at [204, 343] on link "⌦ Delete" at bounding box center [228, 350] width 132 height 30
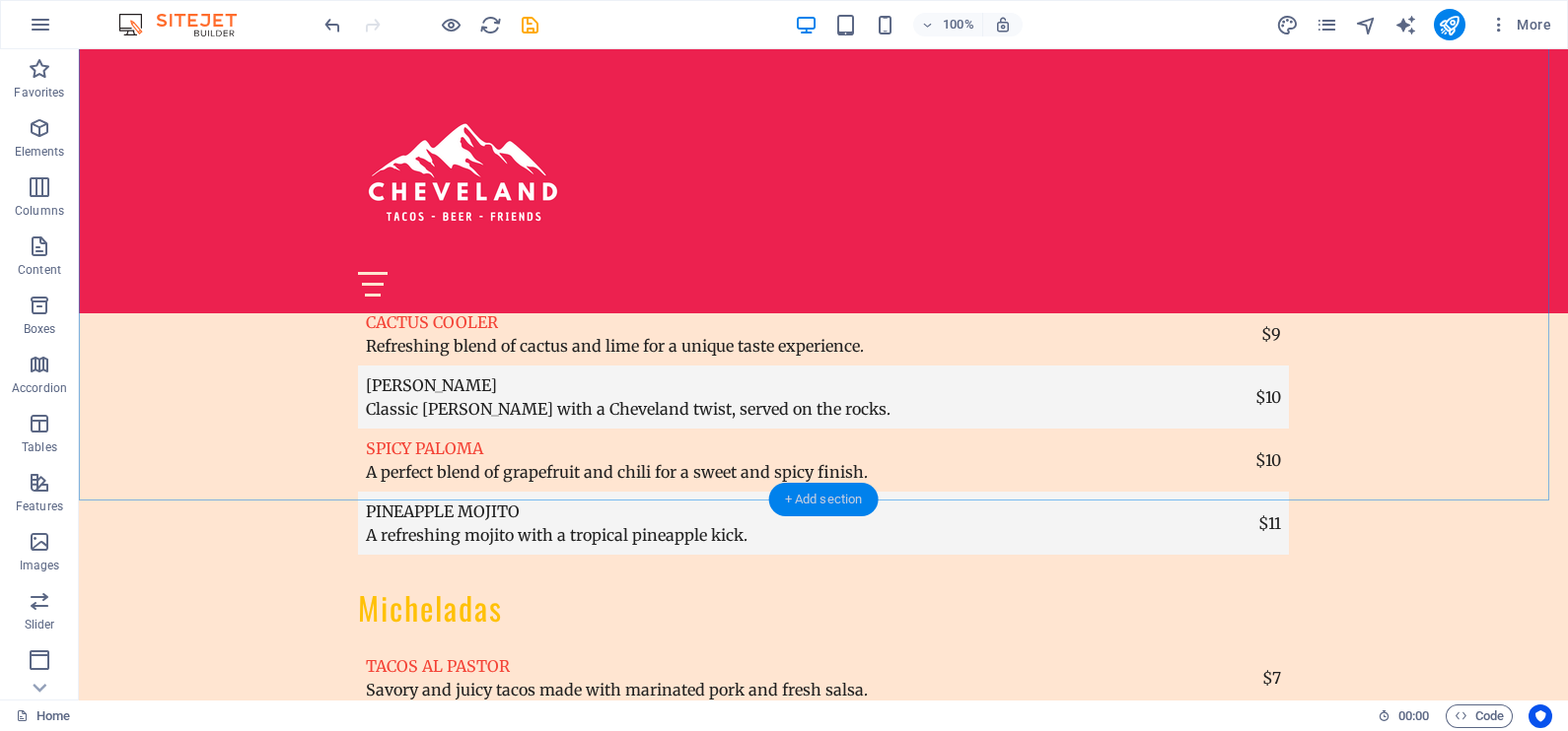
click at [845, 494] on div "+ Add section" at bounding box center [824, 499] width 109 height 34
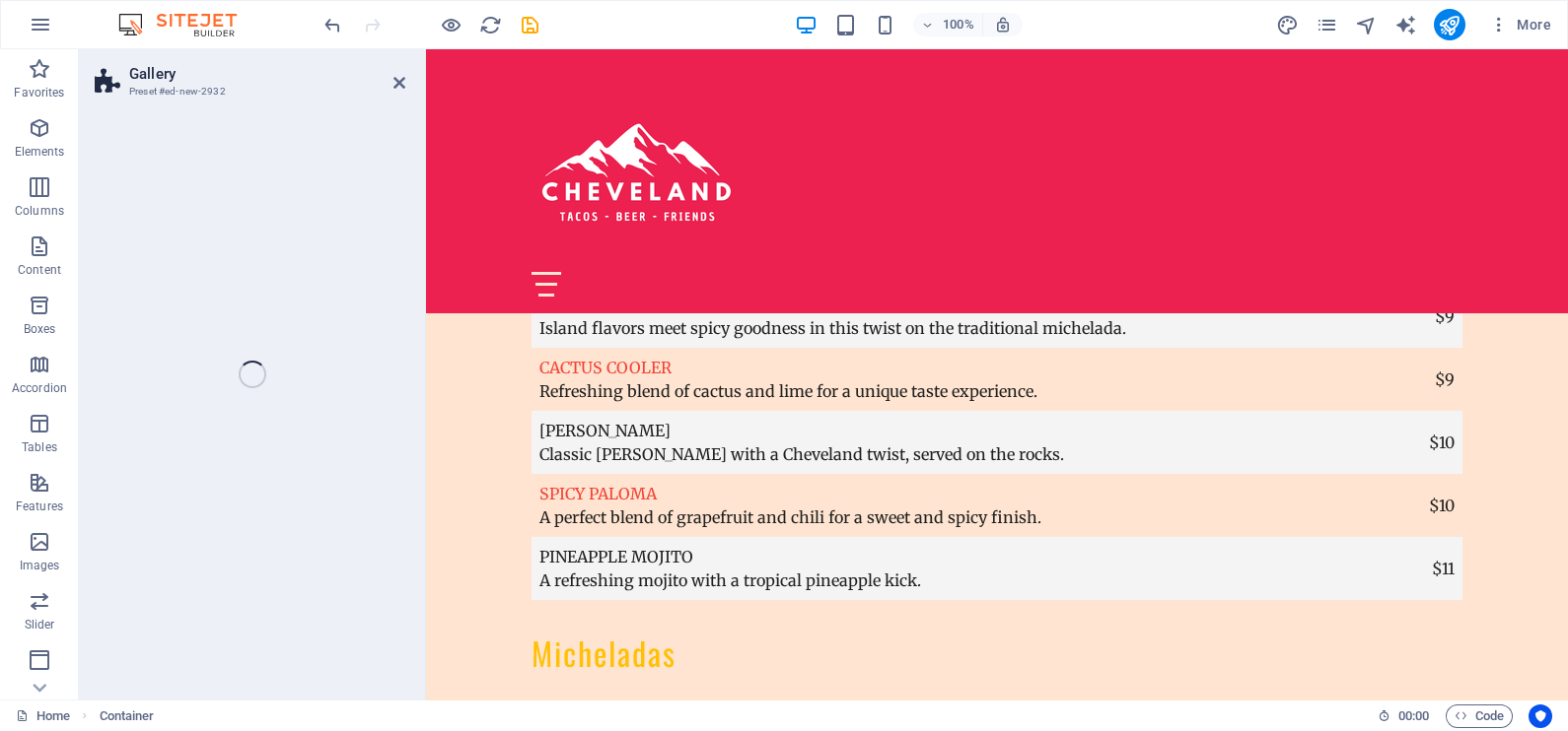
scroll to position [6631, 0]
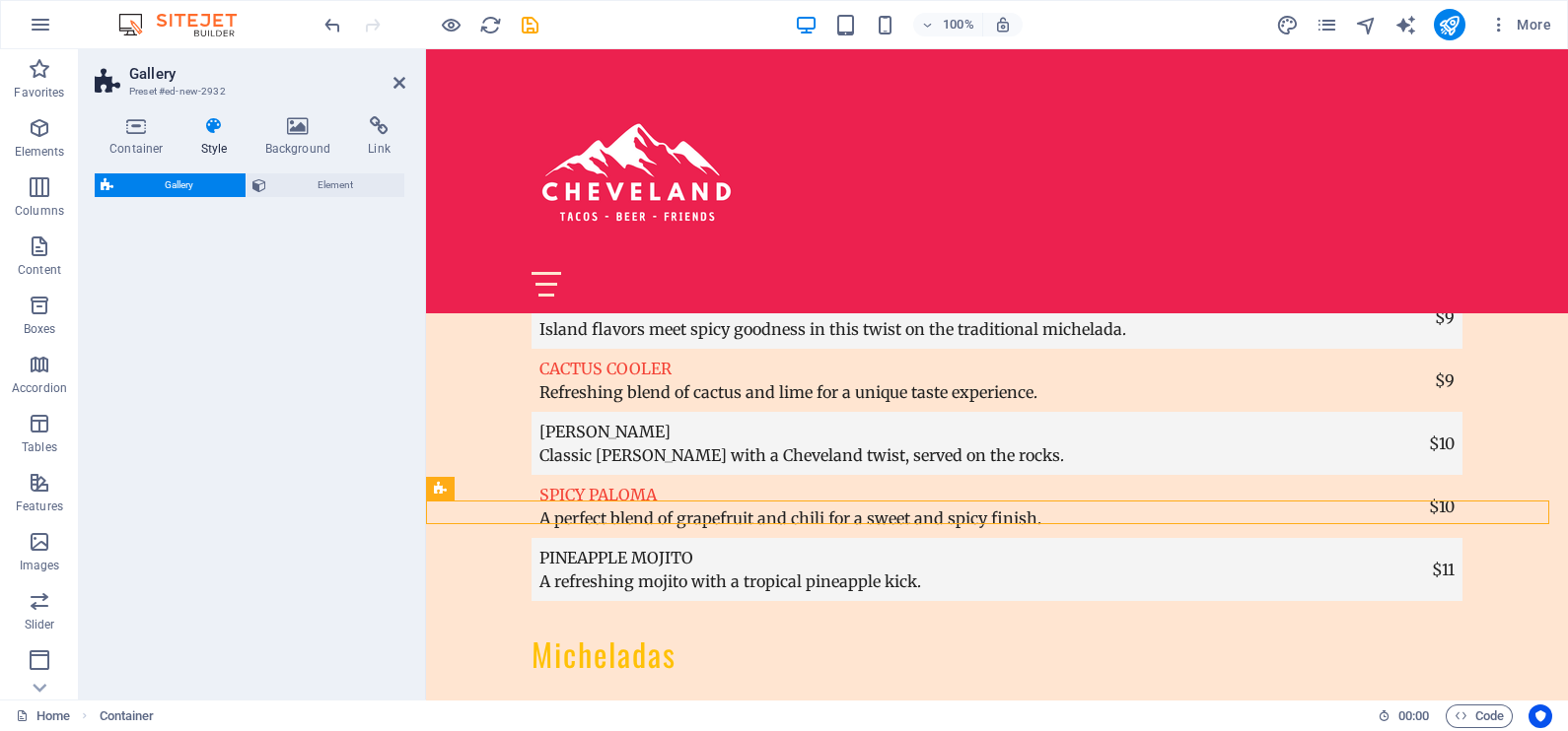
select select "rem"
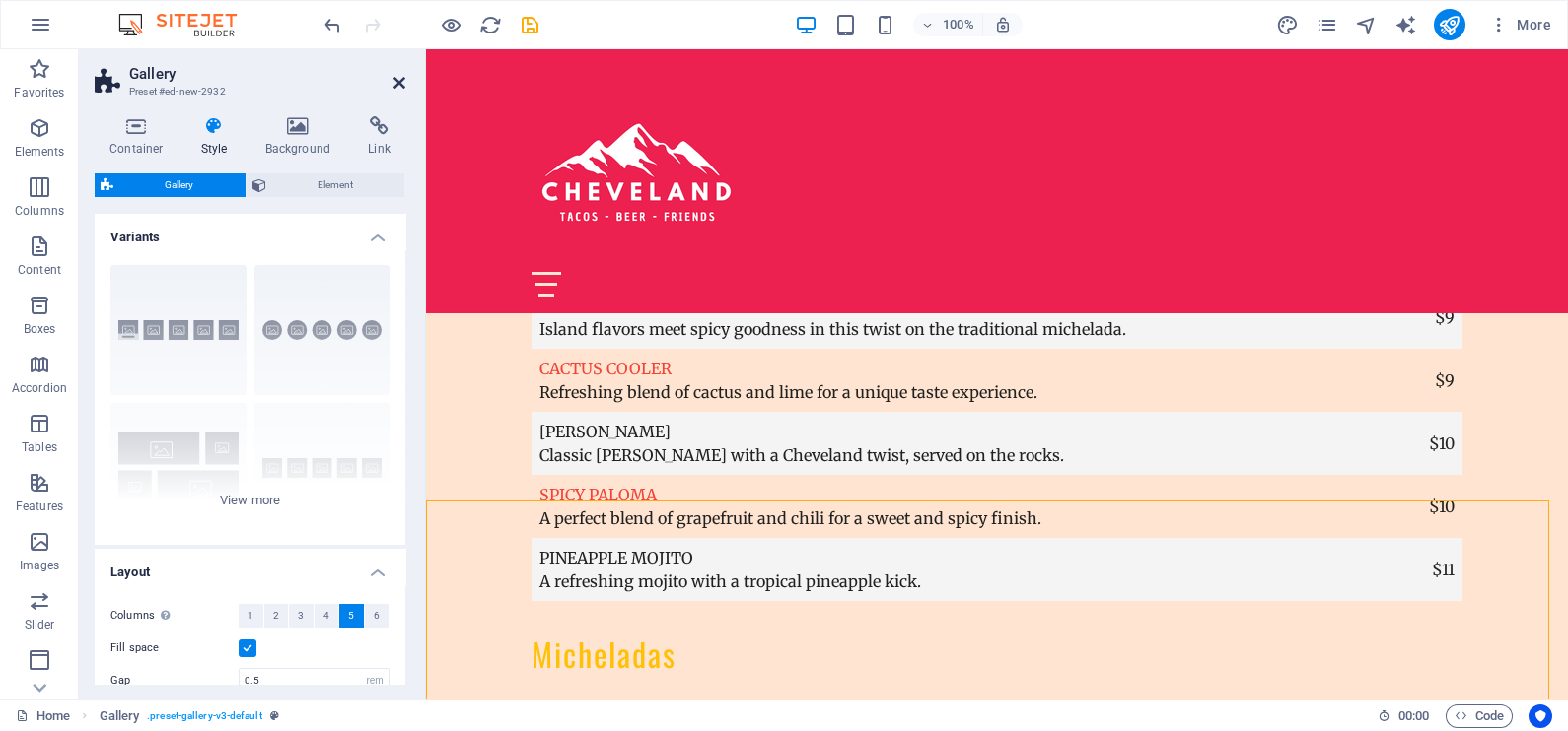
click at [404, 79] on icon at bounding box center [399, 83] width 12 height 16
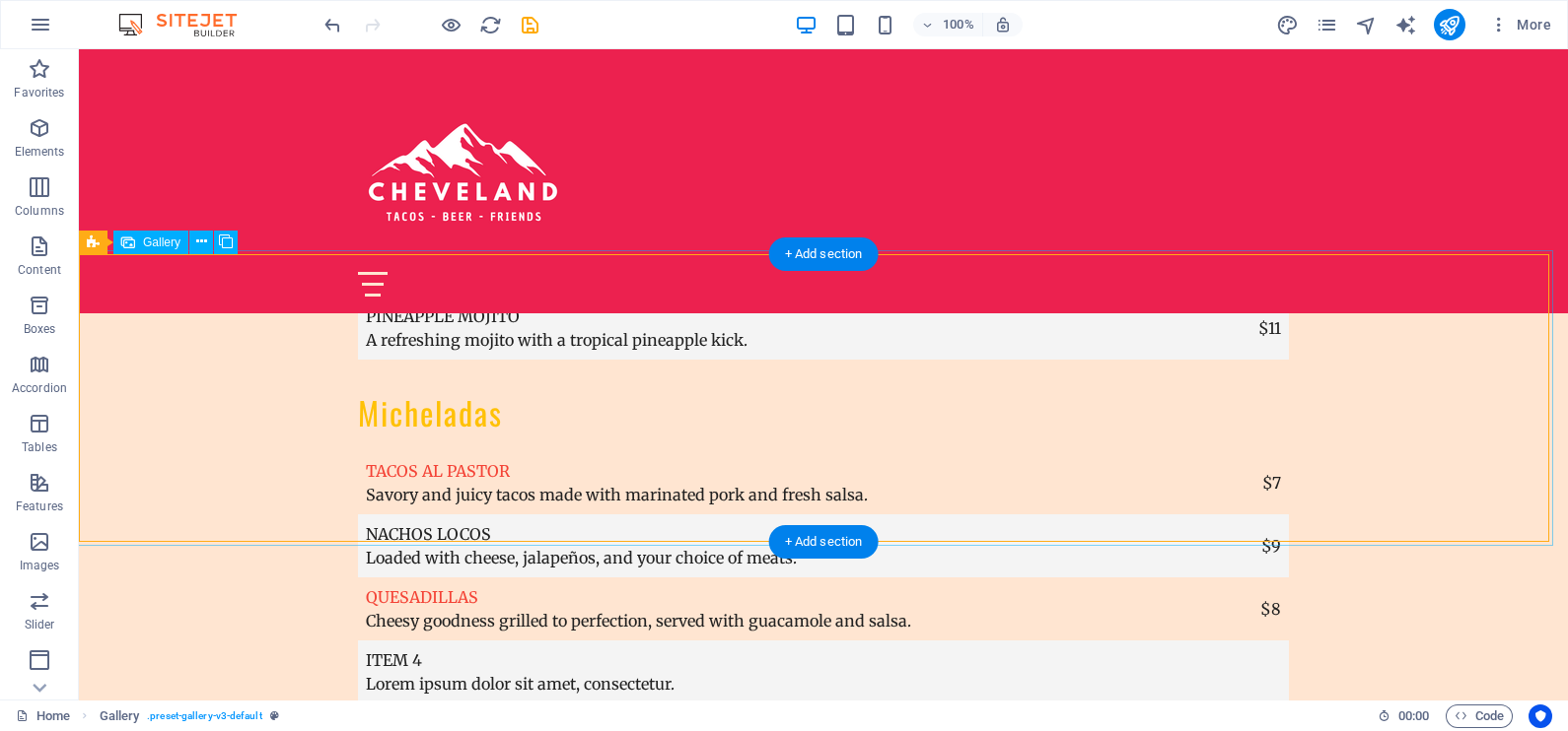
scroll to position [6924, 0]
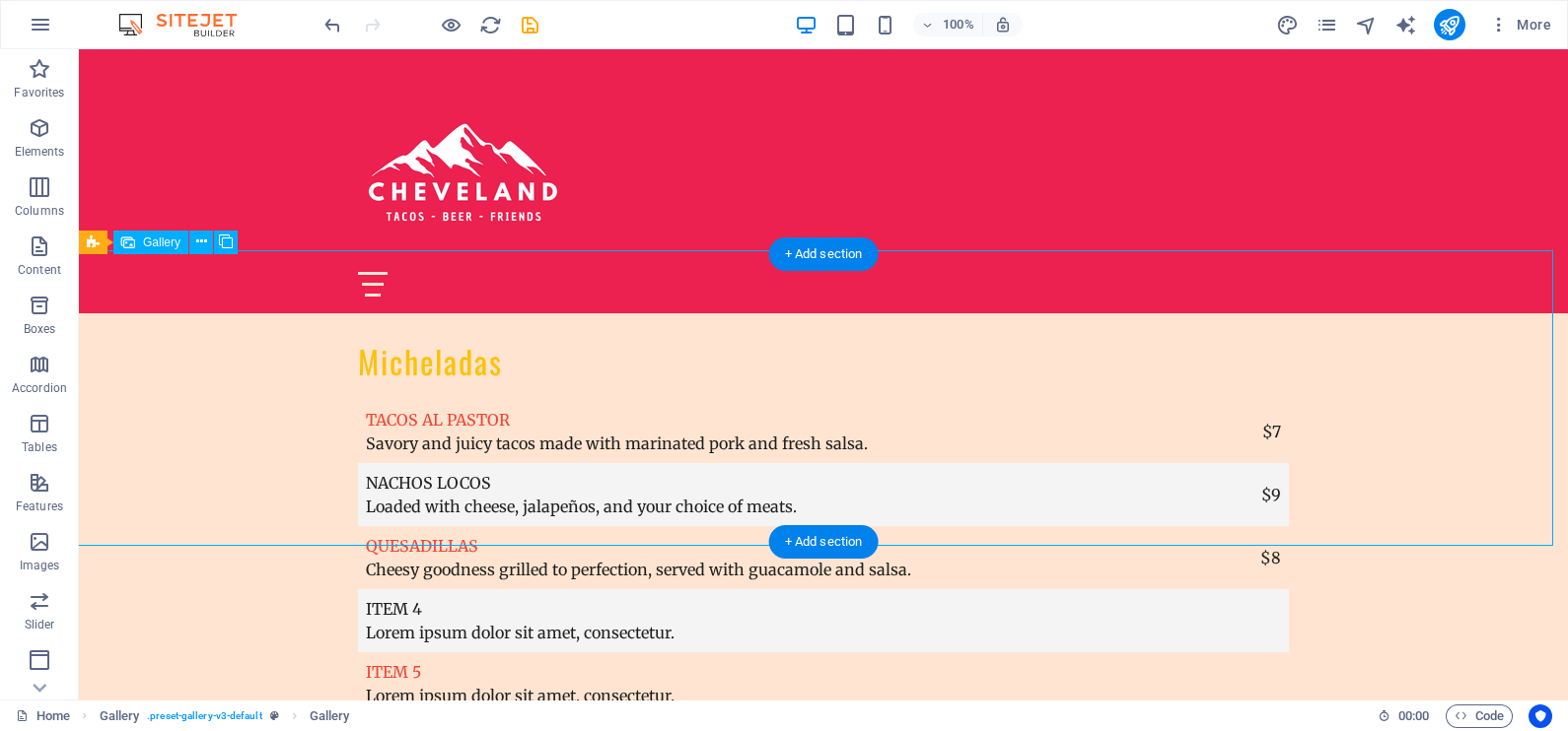
select select "4"
select select "px"
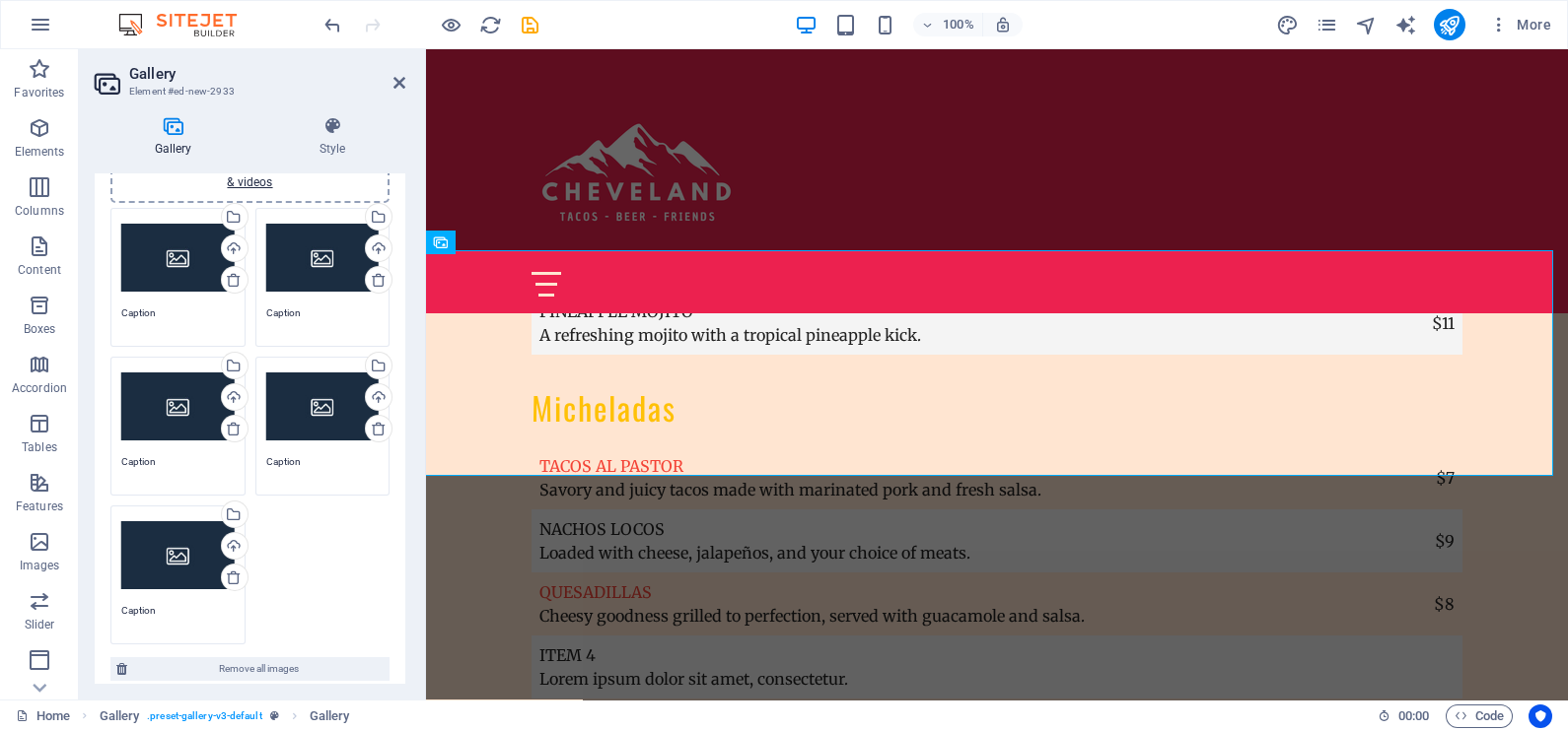
scroll to position [0, 0]
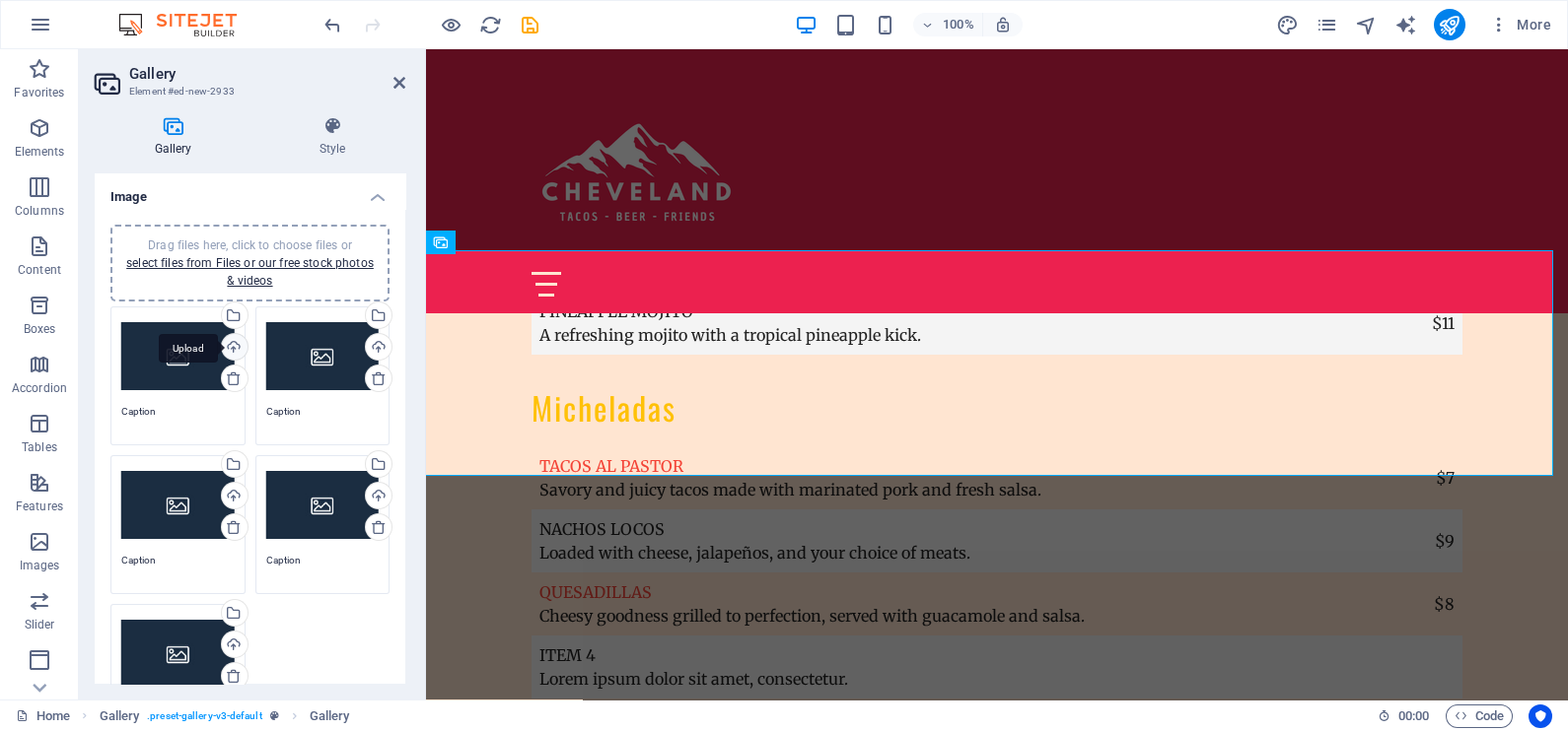
click at [239, 340] on div "Upload" at bounding box center [233, 349] width 30 height 30
click at [218, 307] on div "Select files from the file manager, stock photos, or upload file(s)" at bounding box center [154, 317] width 128 height 74
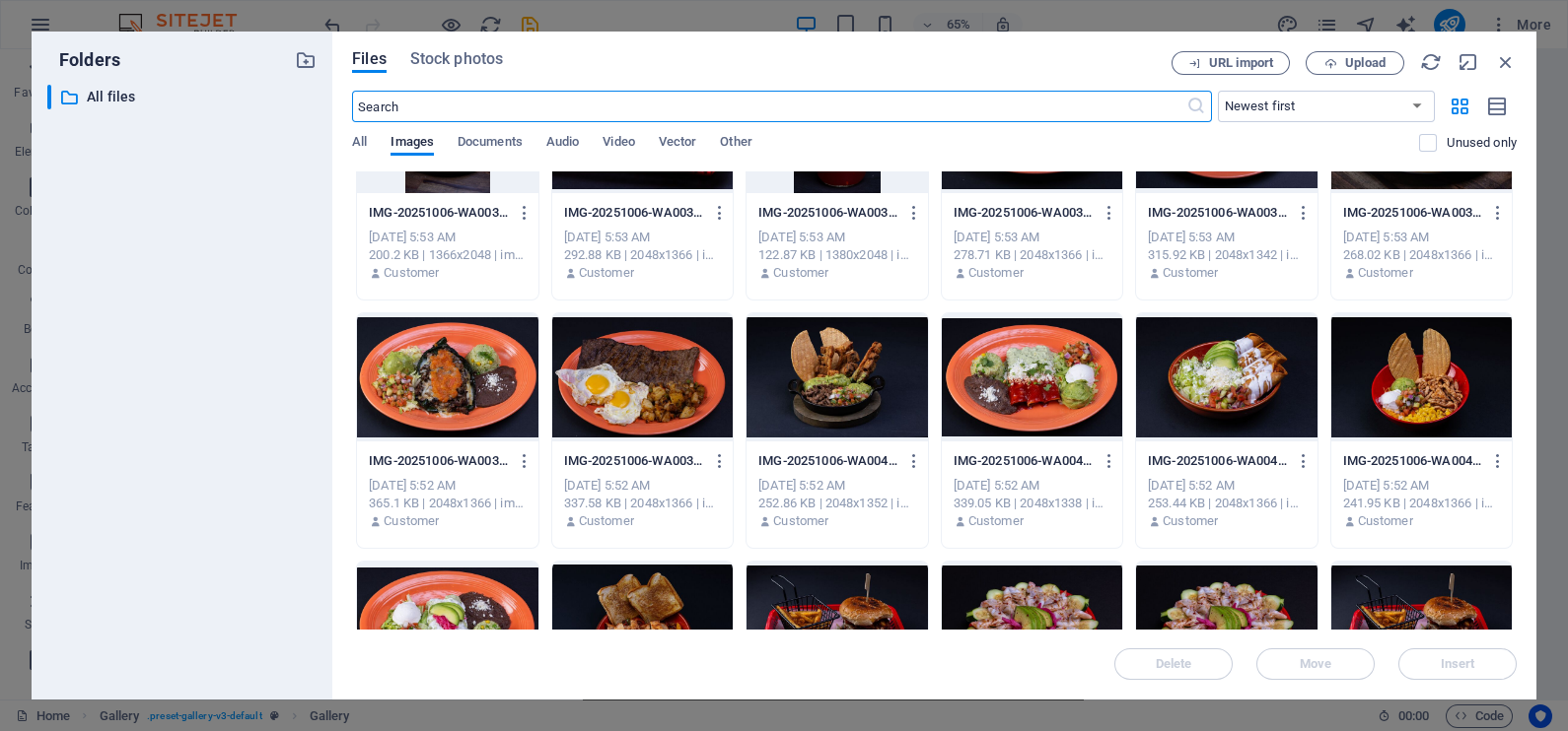
scroll to position [861, 0]
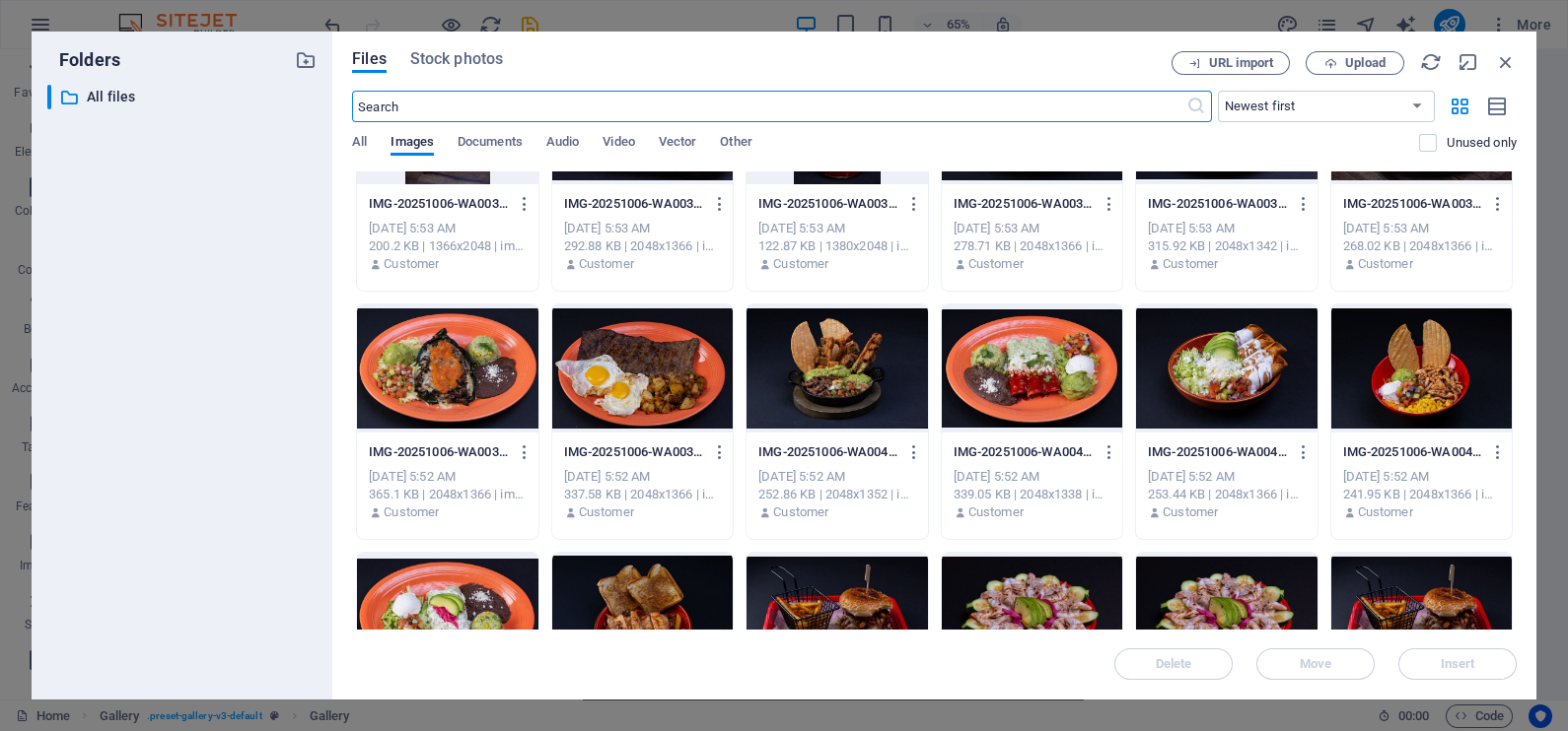
click at [685, 380] on div at bounding box center [642, 367] width 180 height 128
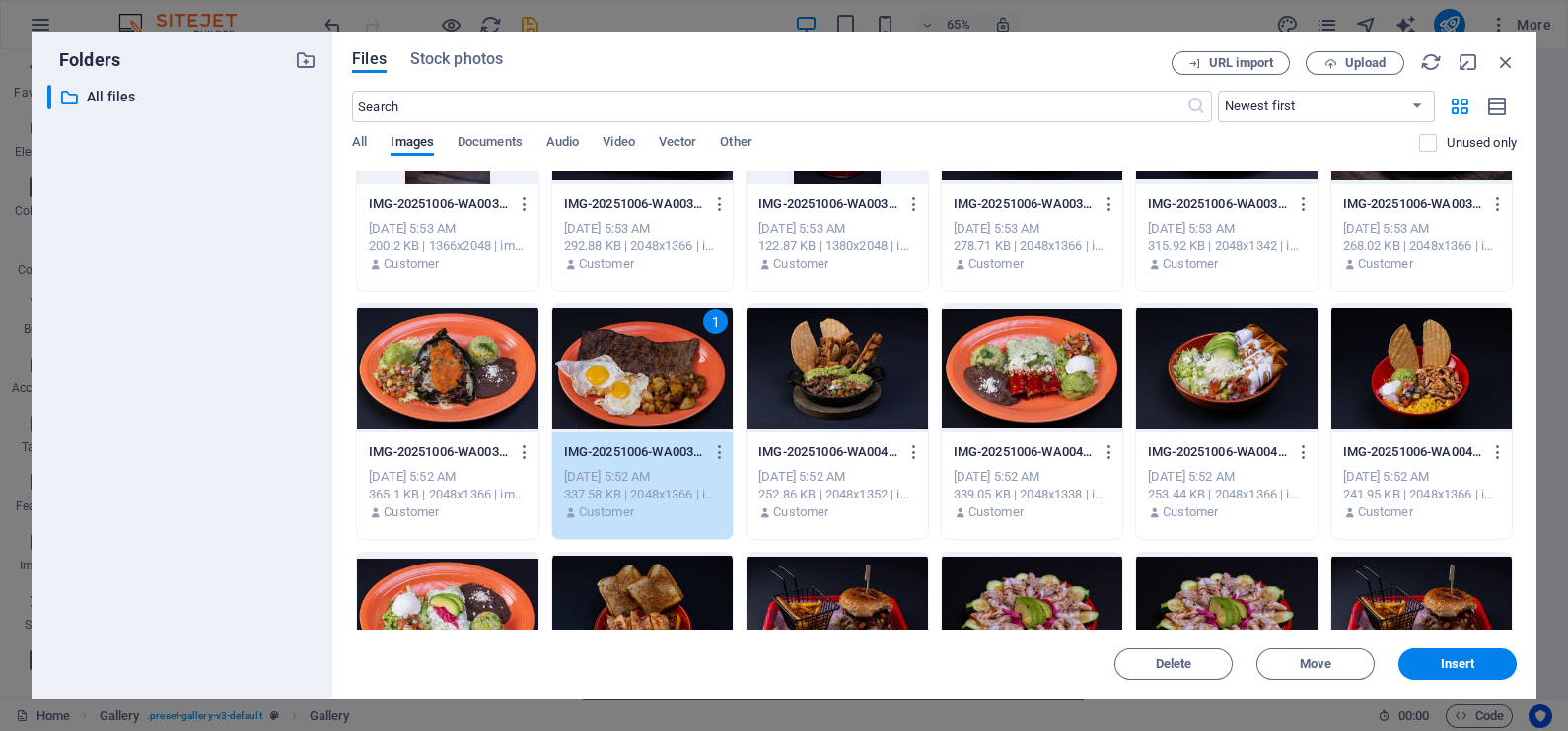
click at [685, 380] on div "1" at bounding box center [642, 367] width 180 height 128
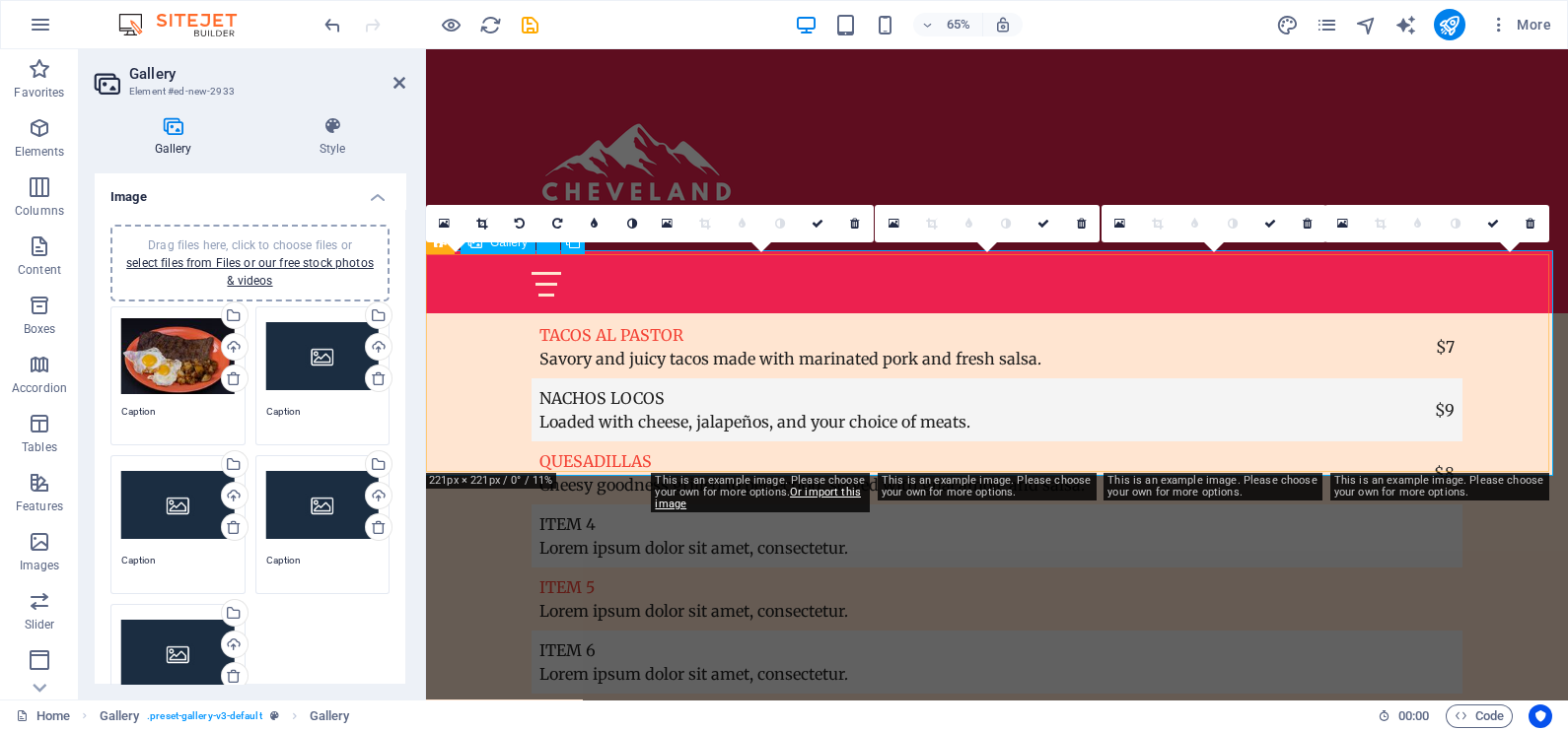
scroll to position [6877, 0]
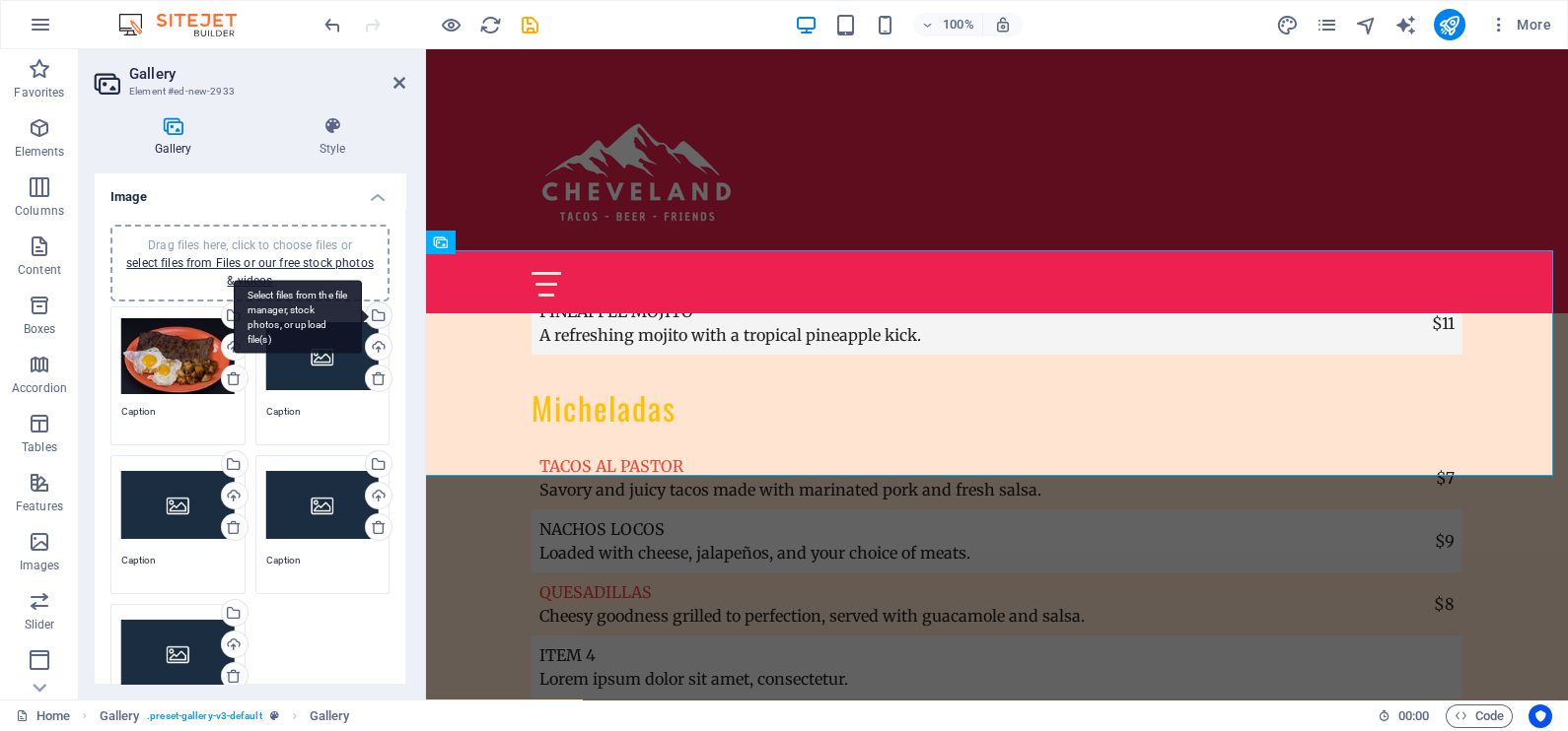
click at [362, 316] on div "Select files from the file manager, stock photos, or upload file(s)" at bounding box center [297, 317] width 128 height 74
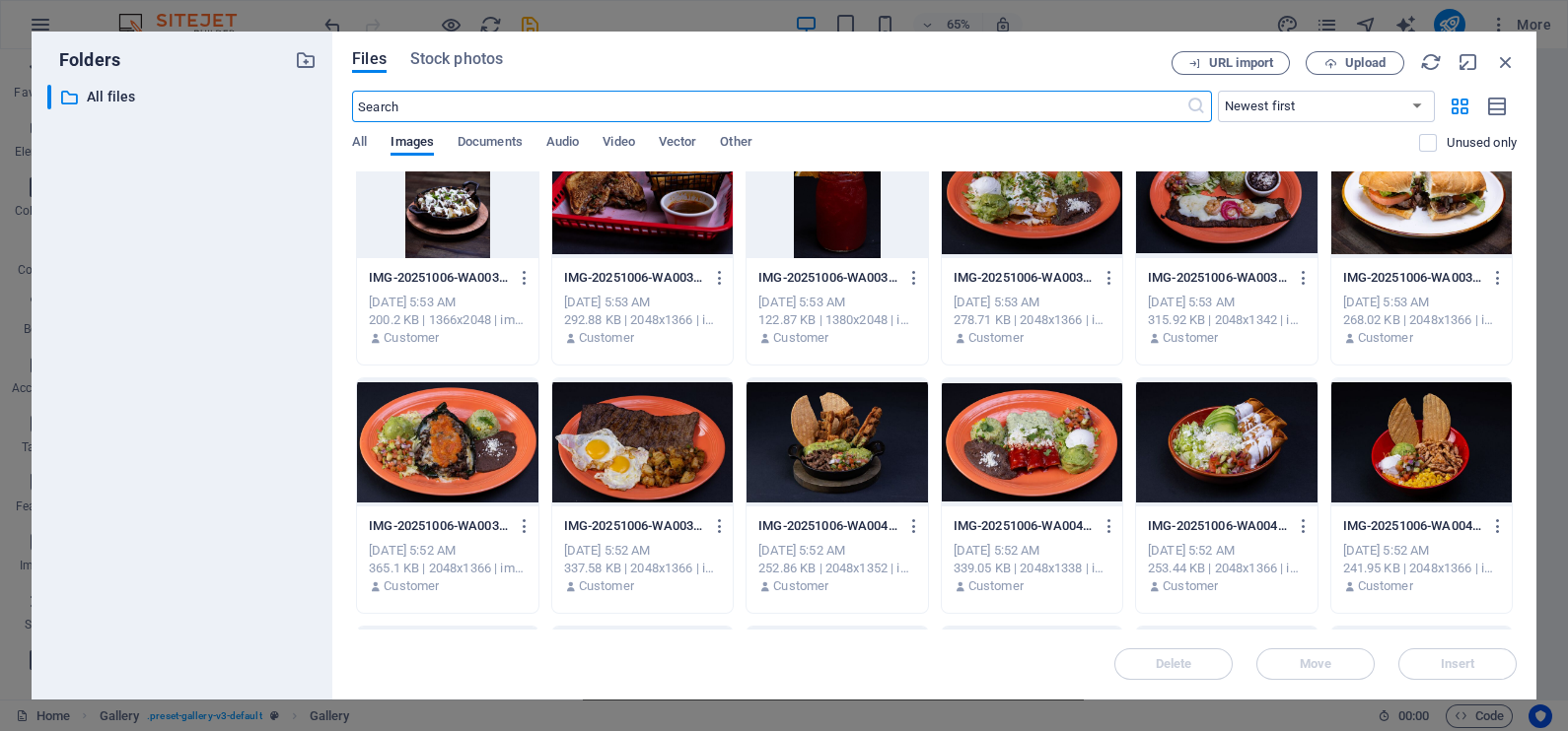
scroll to position [861, 0]
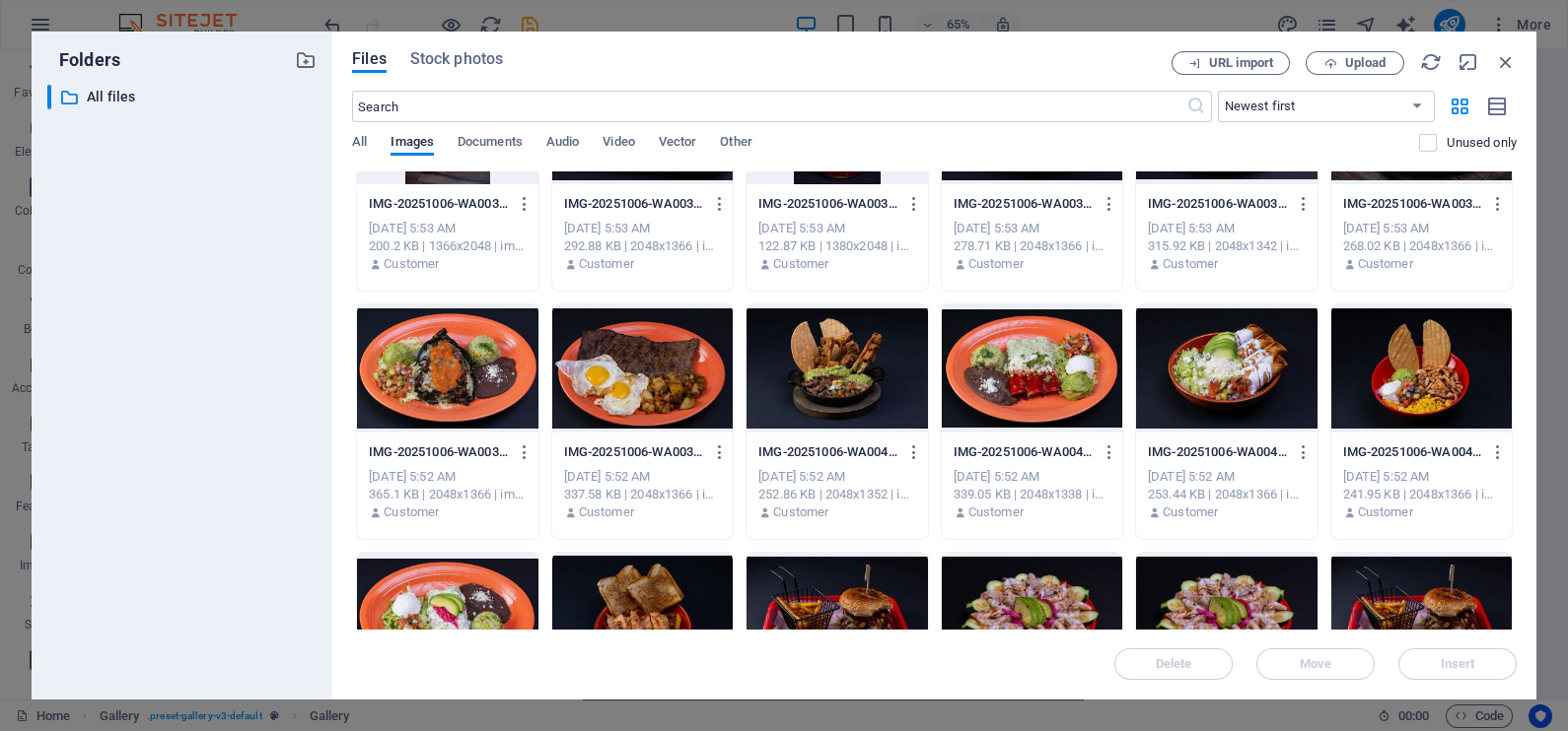
click at [424, 389] on div at bounding box center [447, 367] width 180 height 128
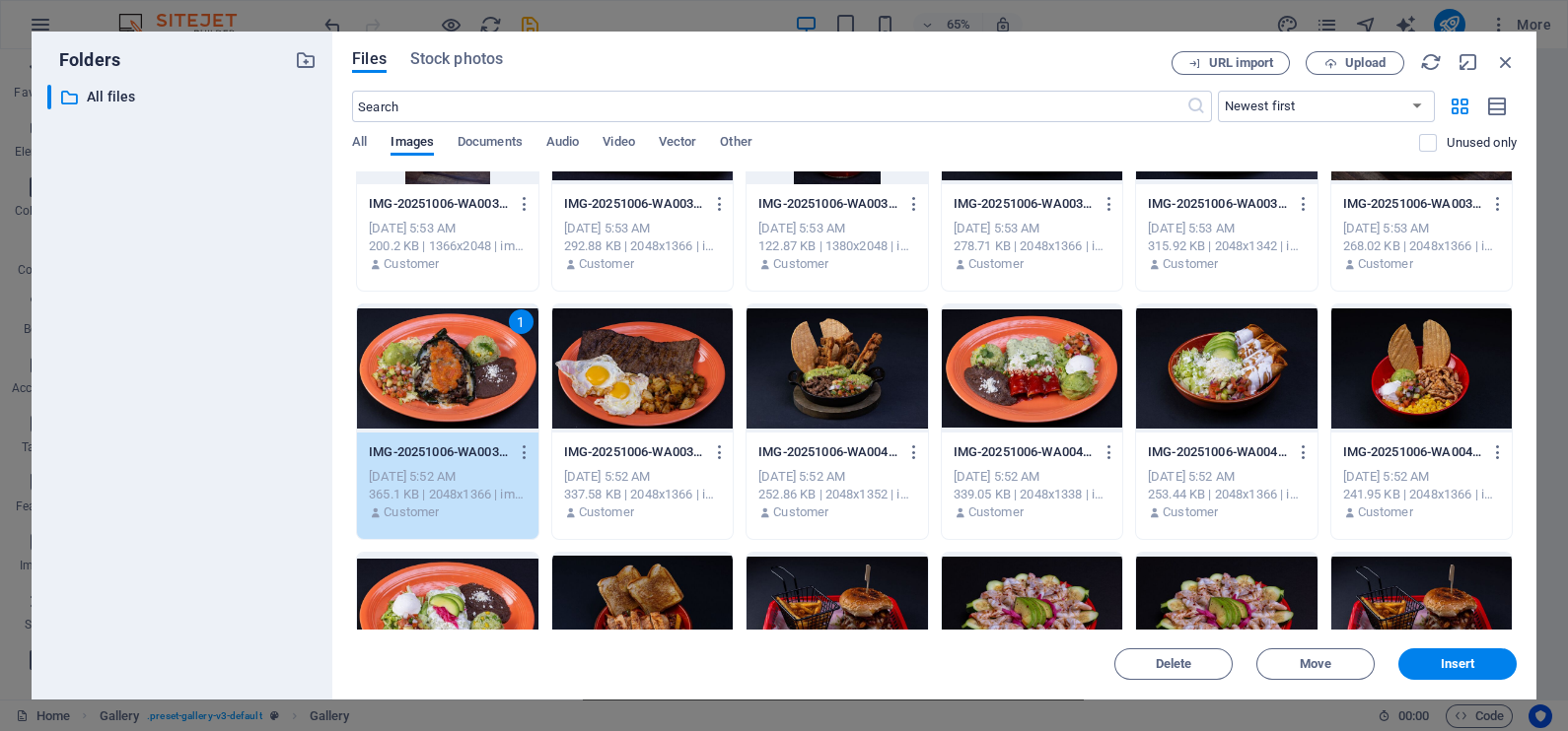
click at [424, 389] on div "1" at bounding box center [447, 367] width 180 height 128
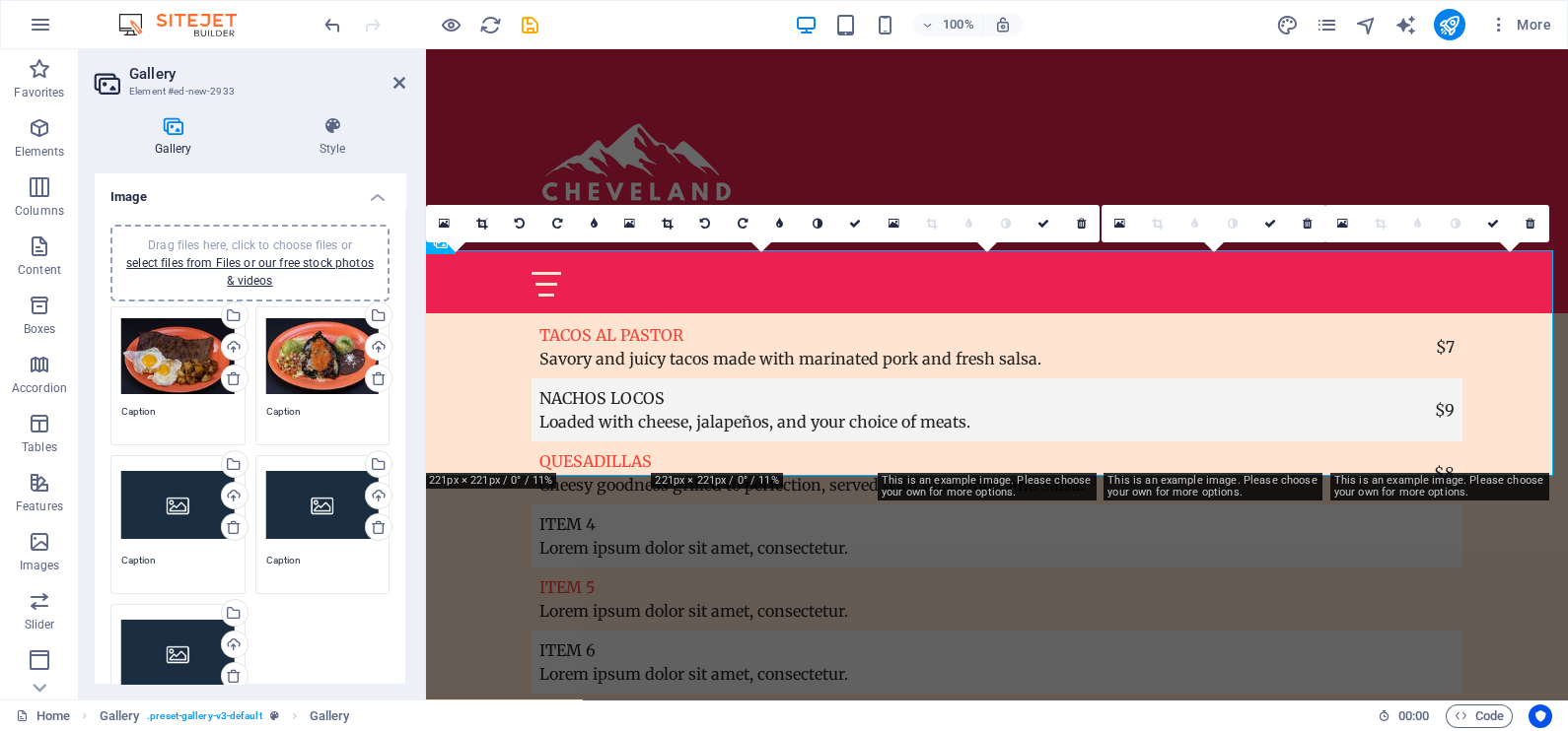
scroll to position [6877, 0]
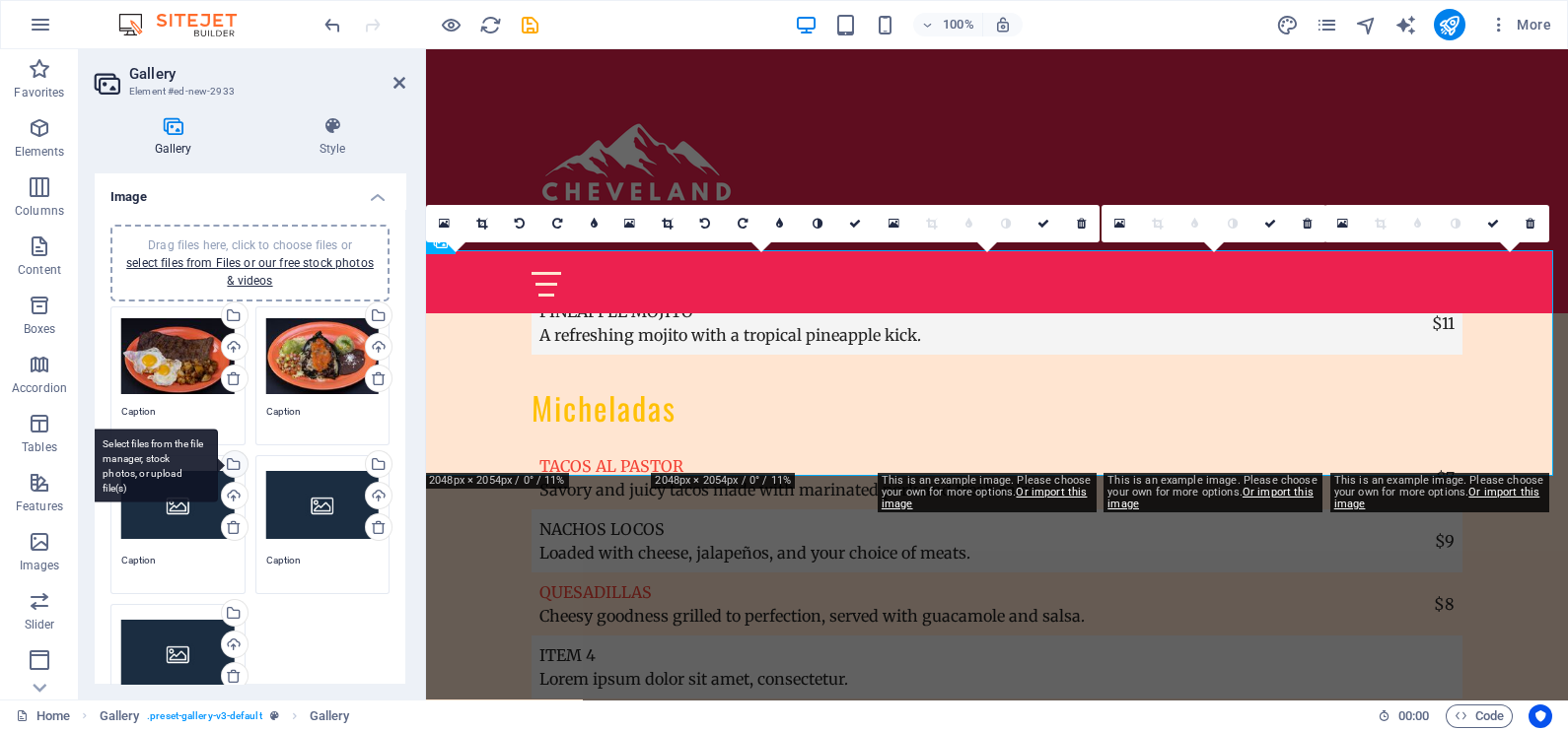
click at [218, 460] on div "Select files from the file manager, stock photos, or upload file(s)" at bounding box center [154, 466] width 128 height 74
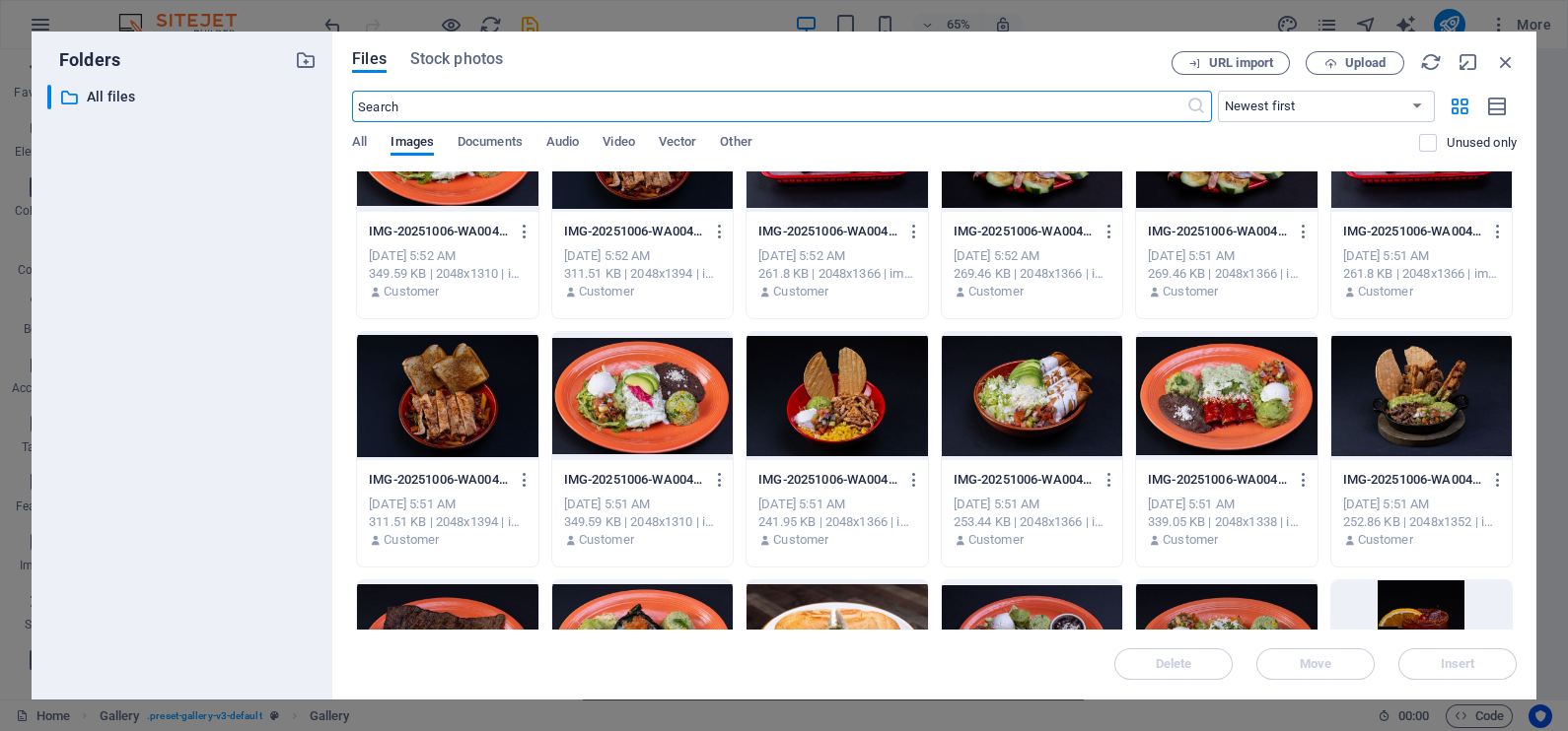
scroll to position [1355, 0]
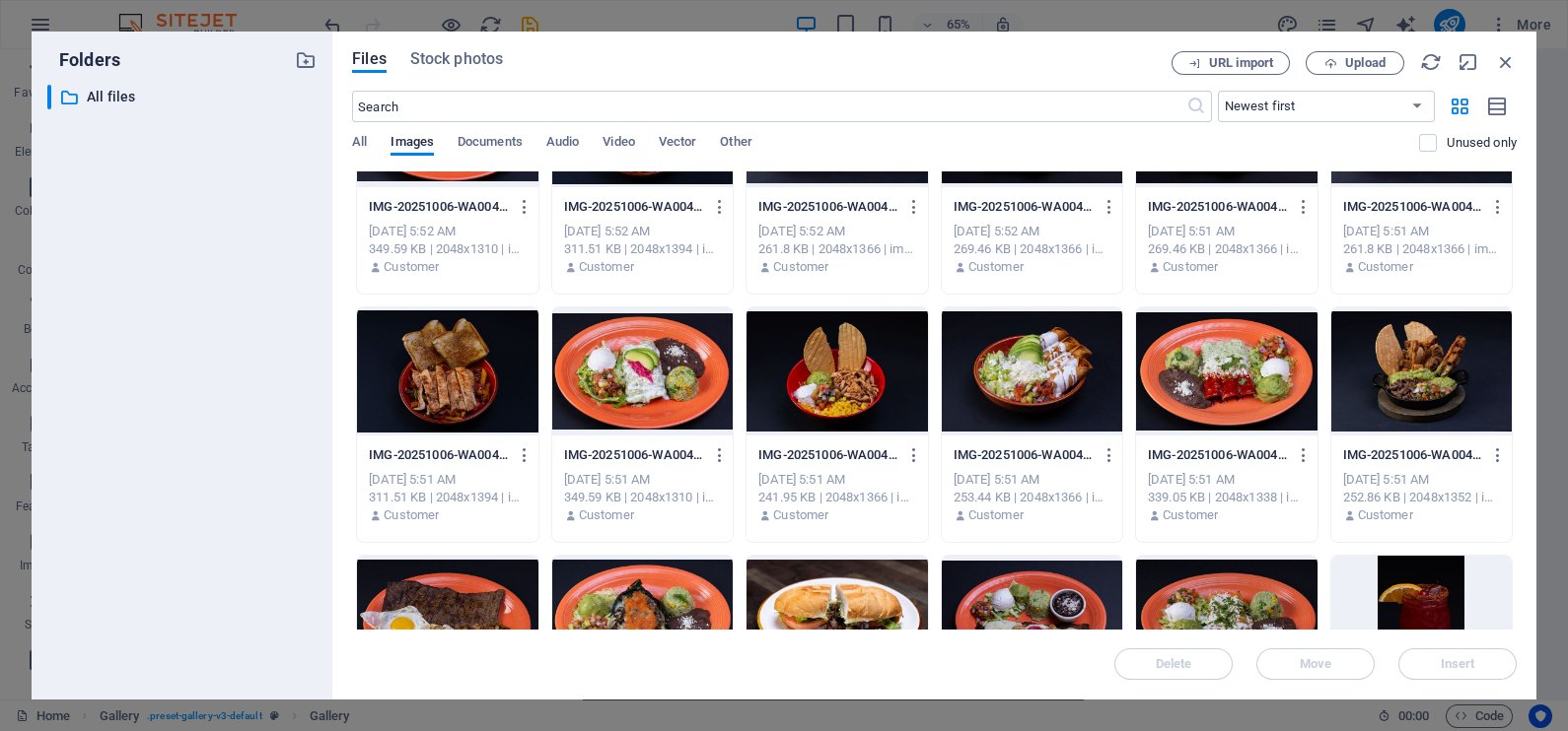
click at [629, 384] on div at bounding box center [642, 370] width 180 height 128
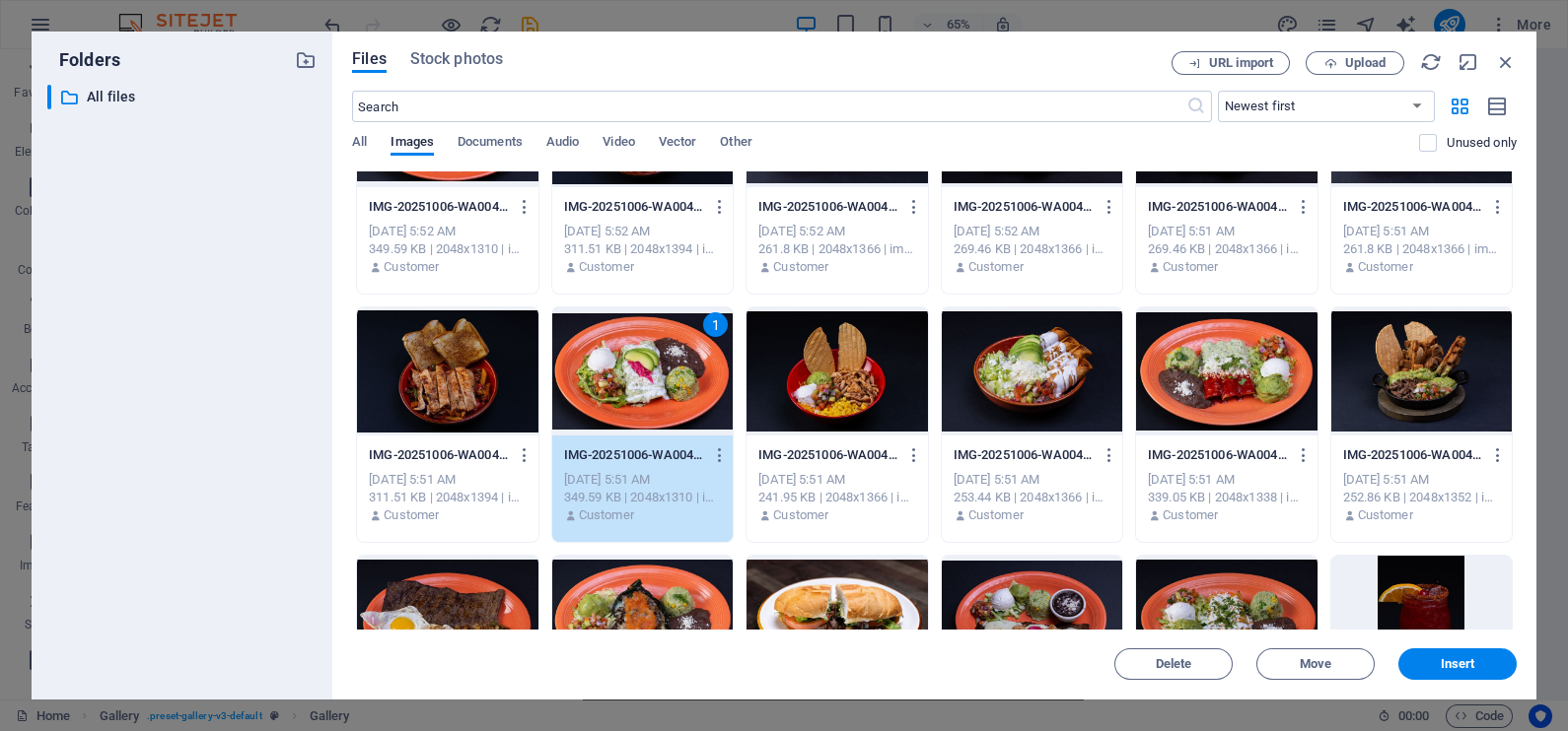
click at [631, 387] on div "1" at bounding box center [642, 370] width 180 height 128
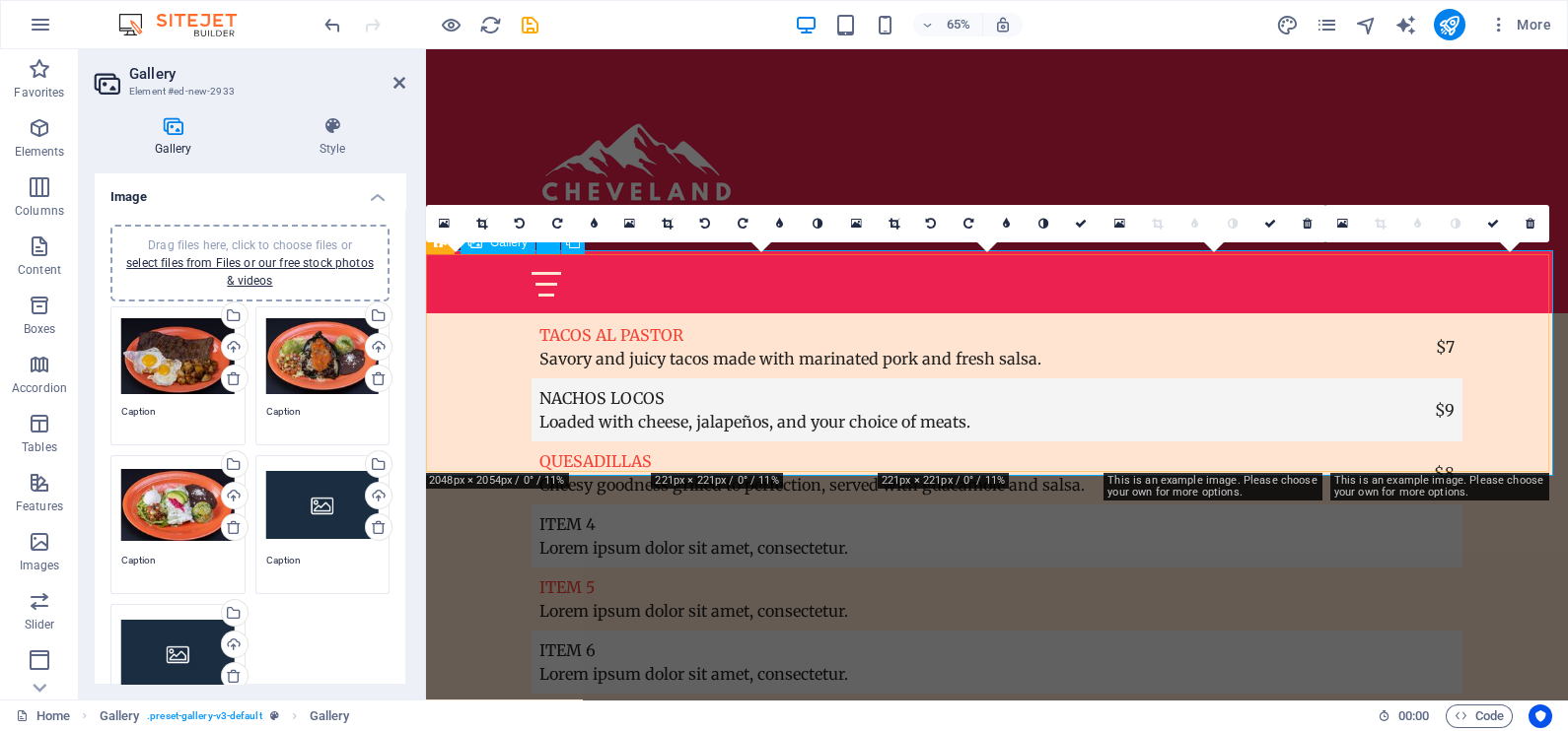
scroll to position [6877, 0]
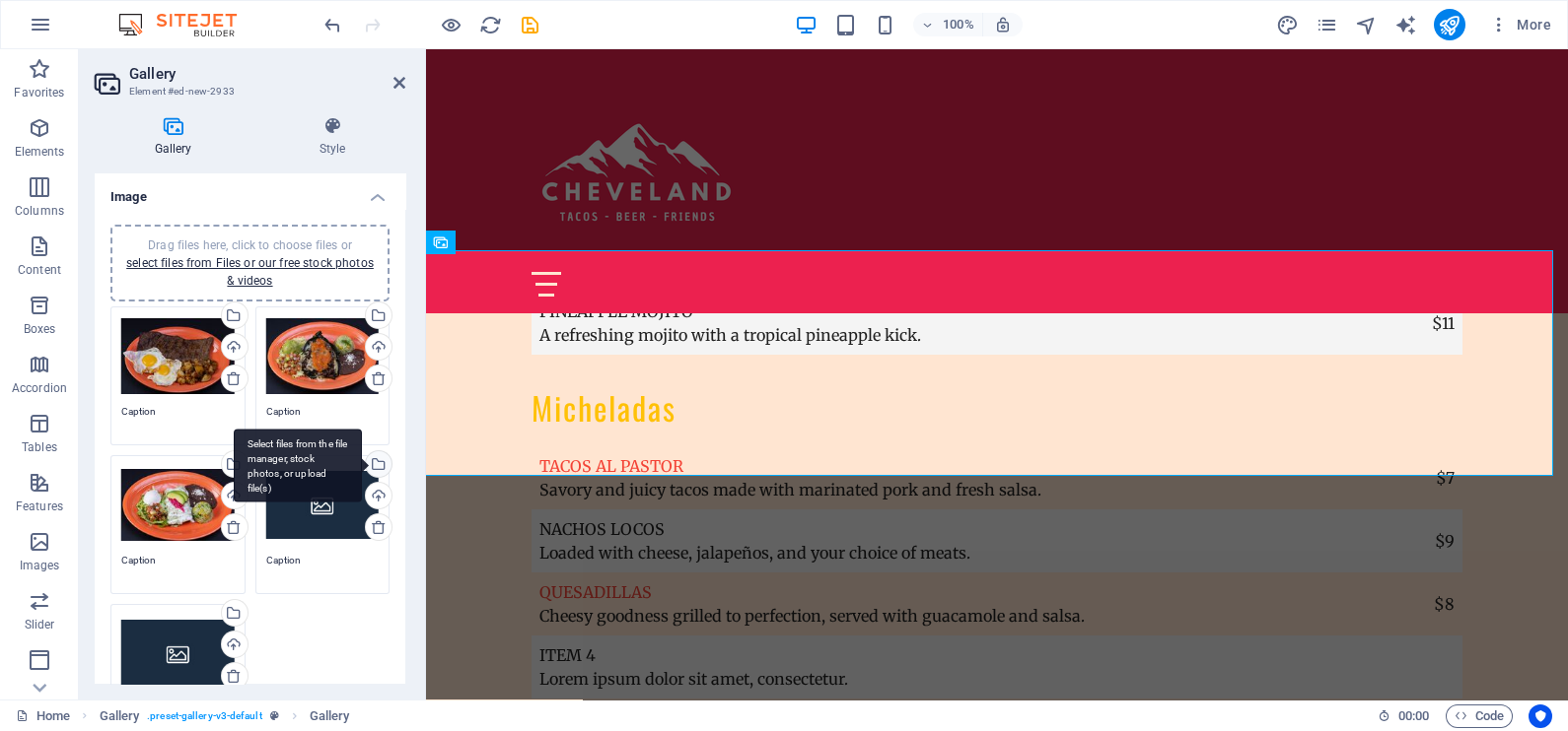
click at [362, 468] on div "Select files from the file manager, stock photos, or upload file(s)" at bounding box center [297, 466] width 128 height 74
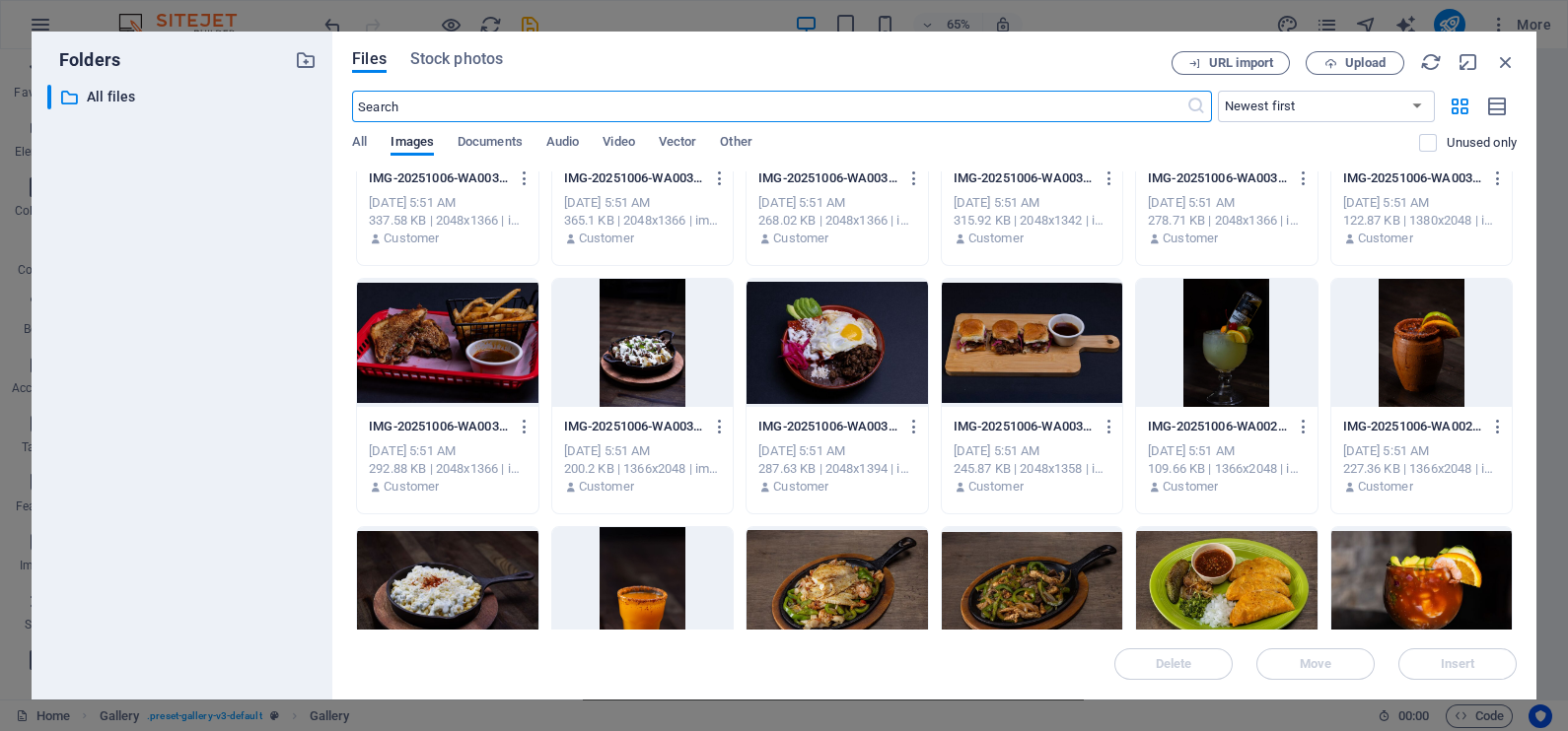
scroll to position [1757, 0]
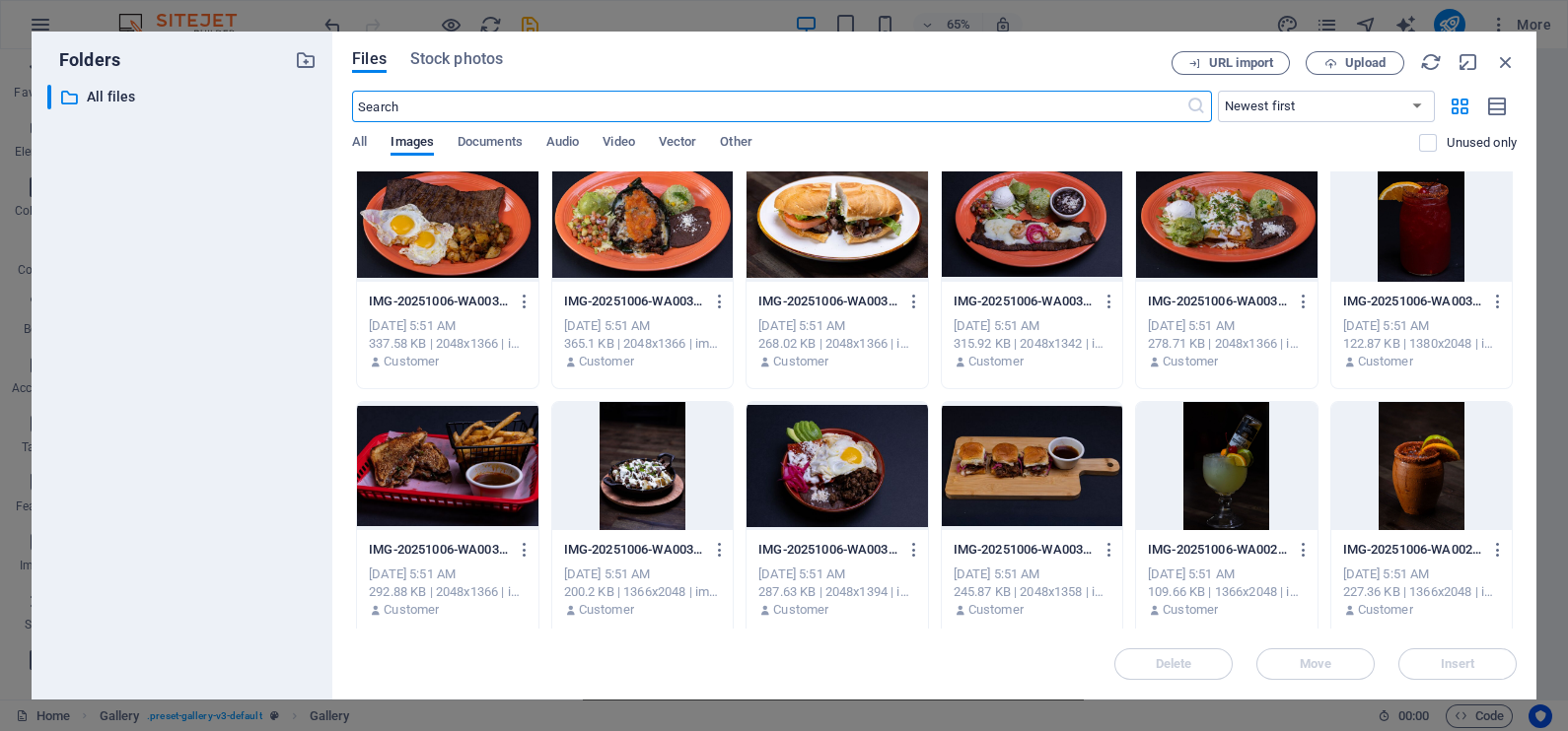
click at [803, 238] on div at bounding box center [837, 217] width 180 height 128
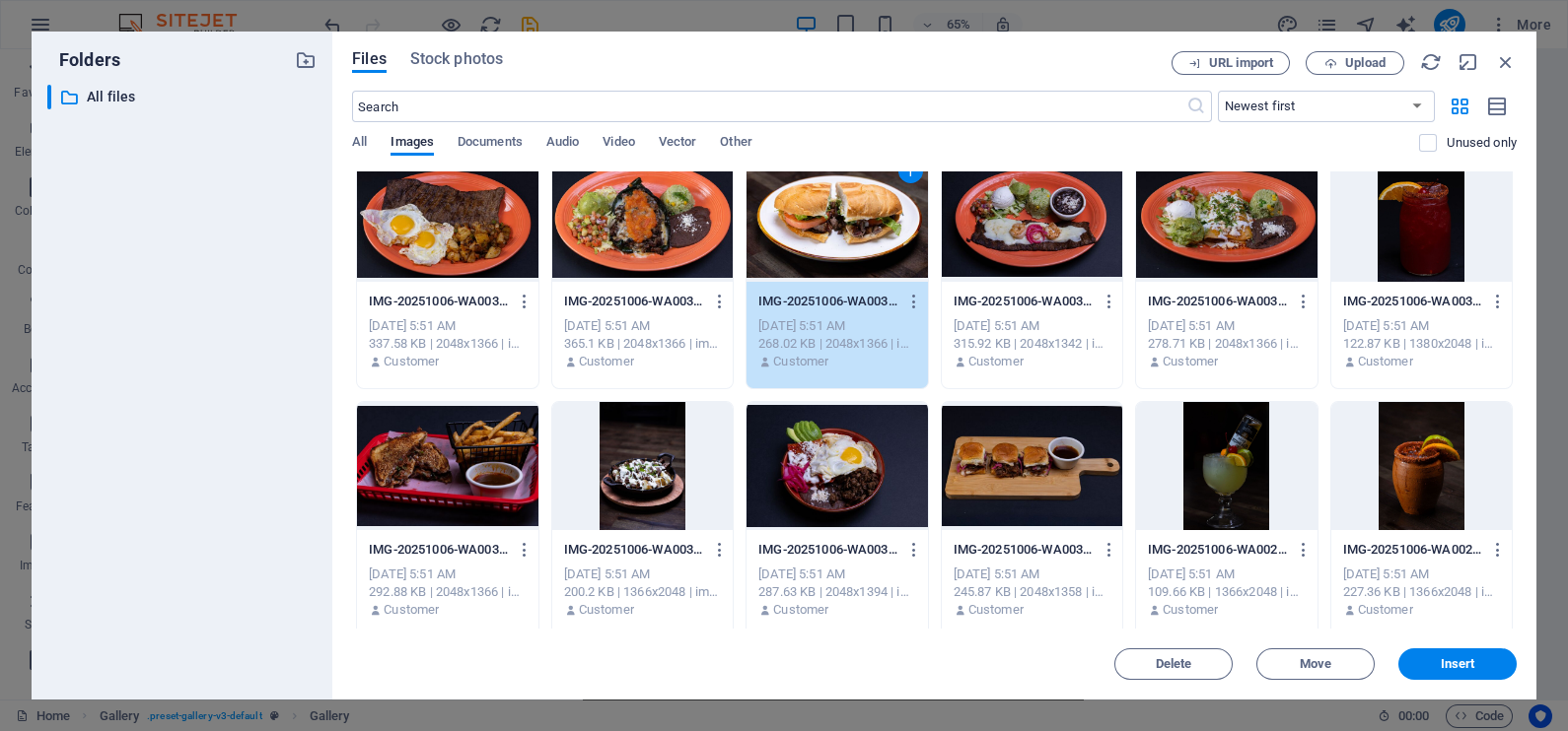
click at [803, 238] on div "1" at bounding box center [837, 217] width 180 height 128
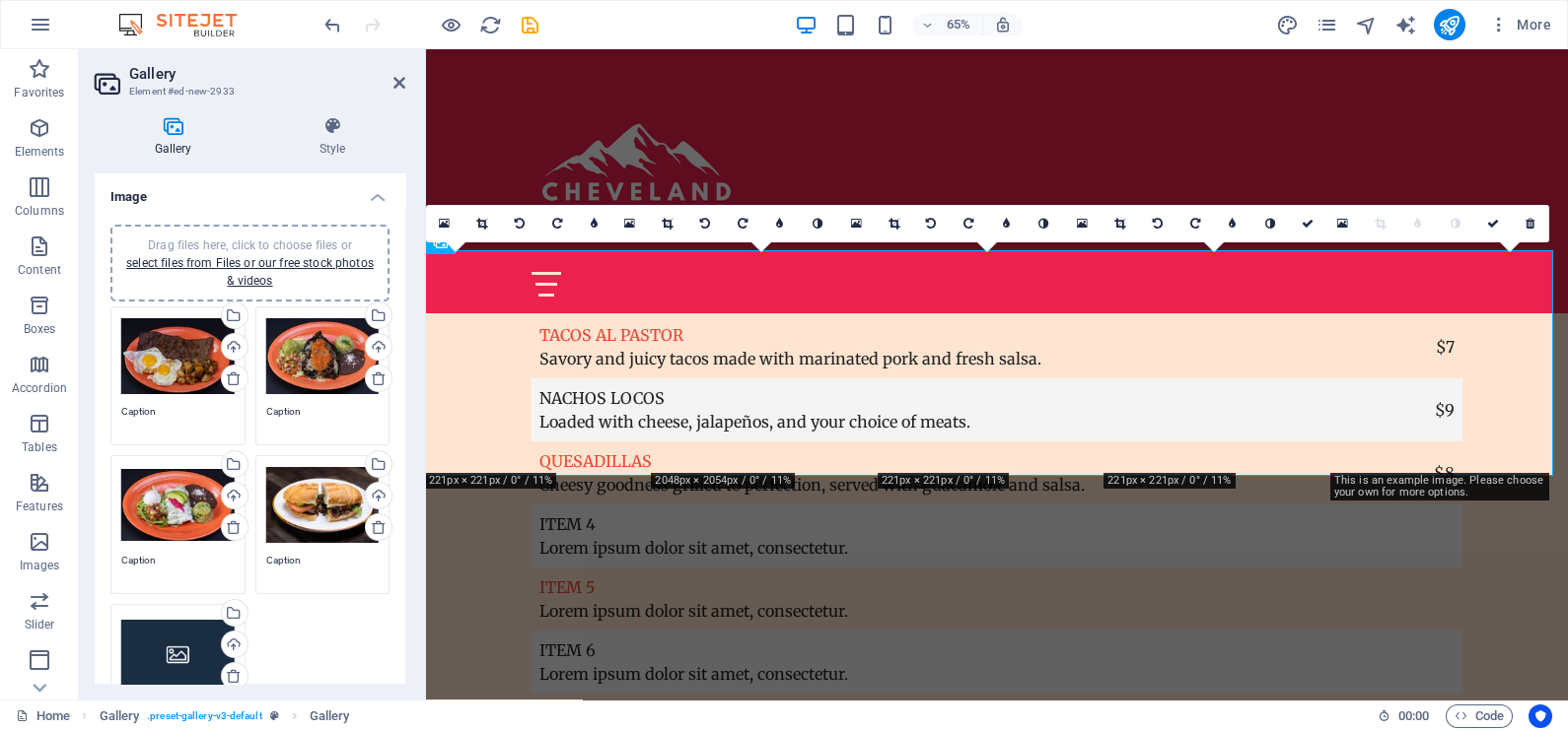
scroll to position [6877, 0]
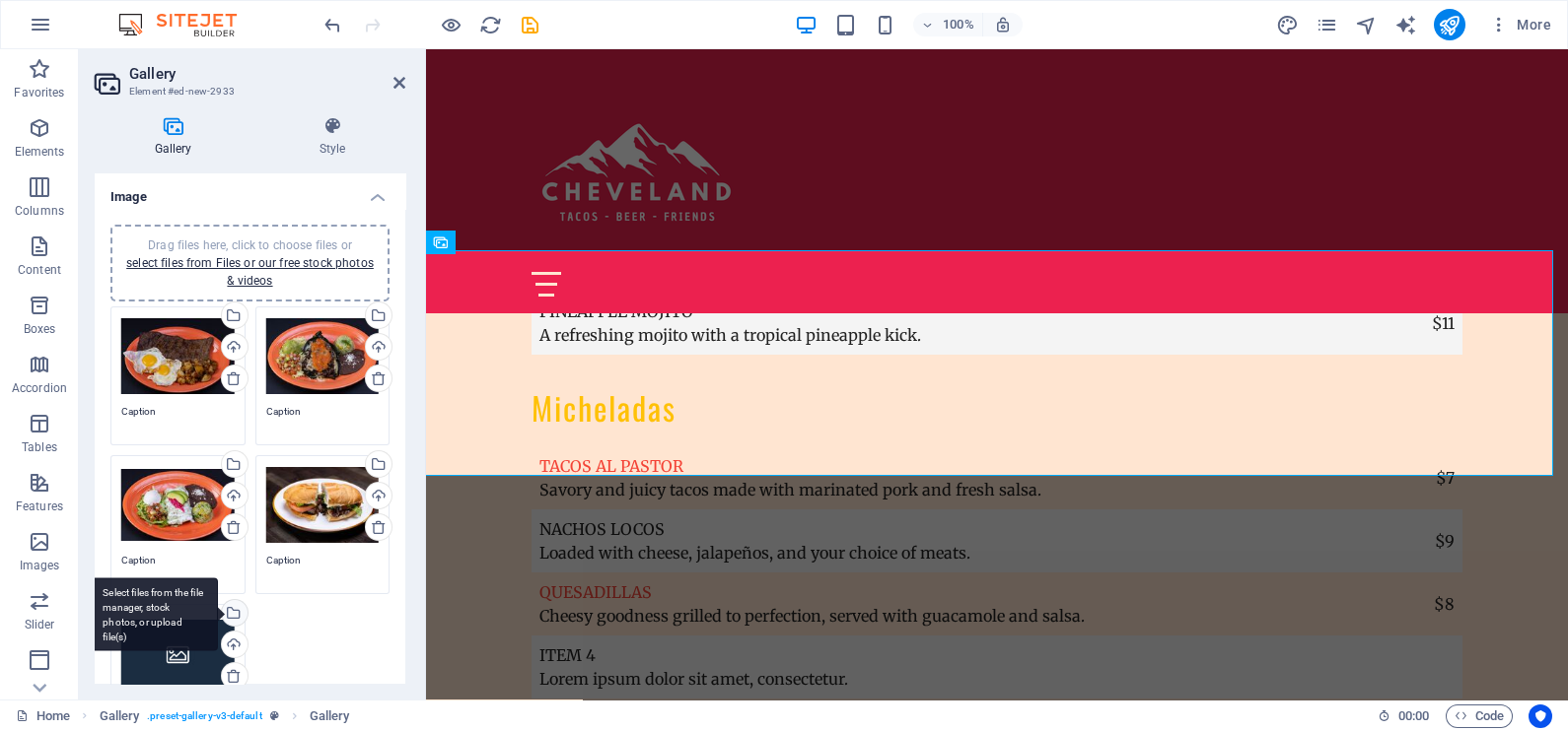
click at [234, 614] on div "Select files from the file manager, stock photos, or upload file(s)" at bounding box center [233, 615] width 30 height 30
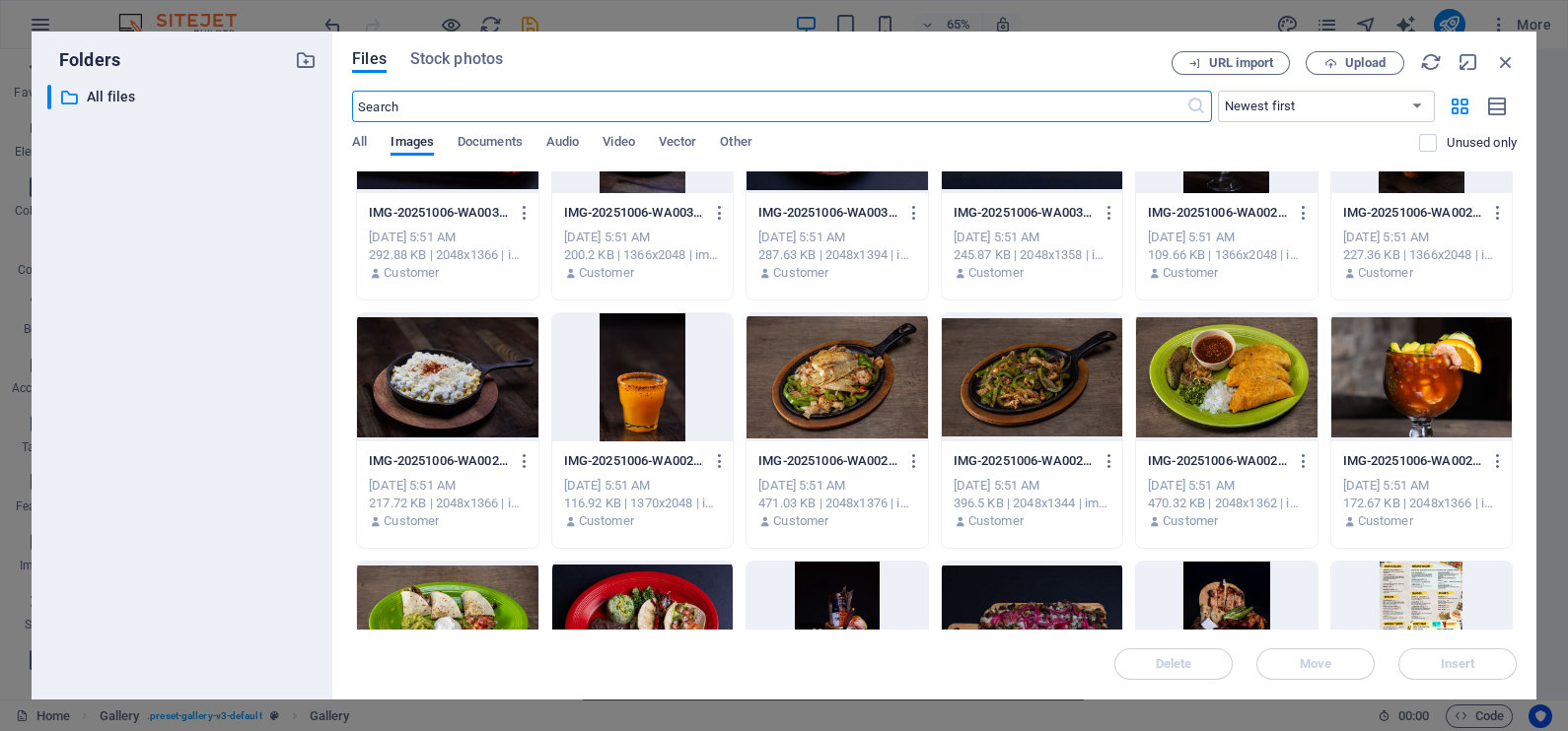
scroll to position [1846, 0]
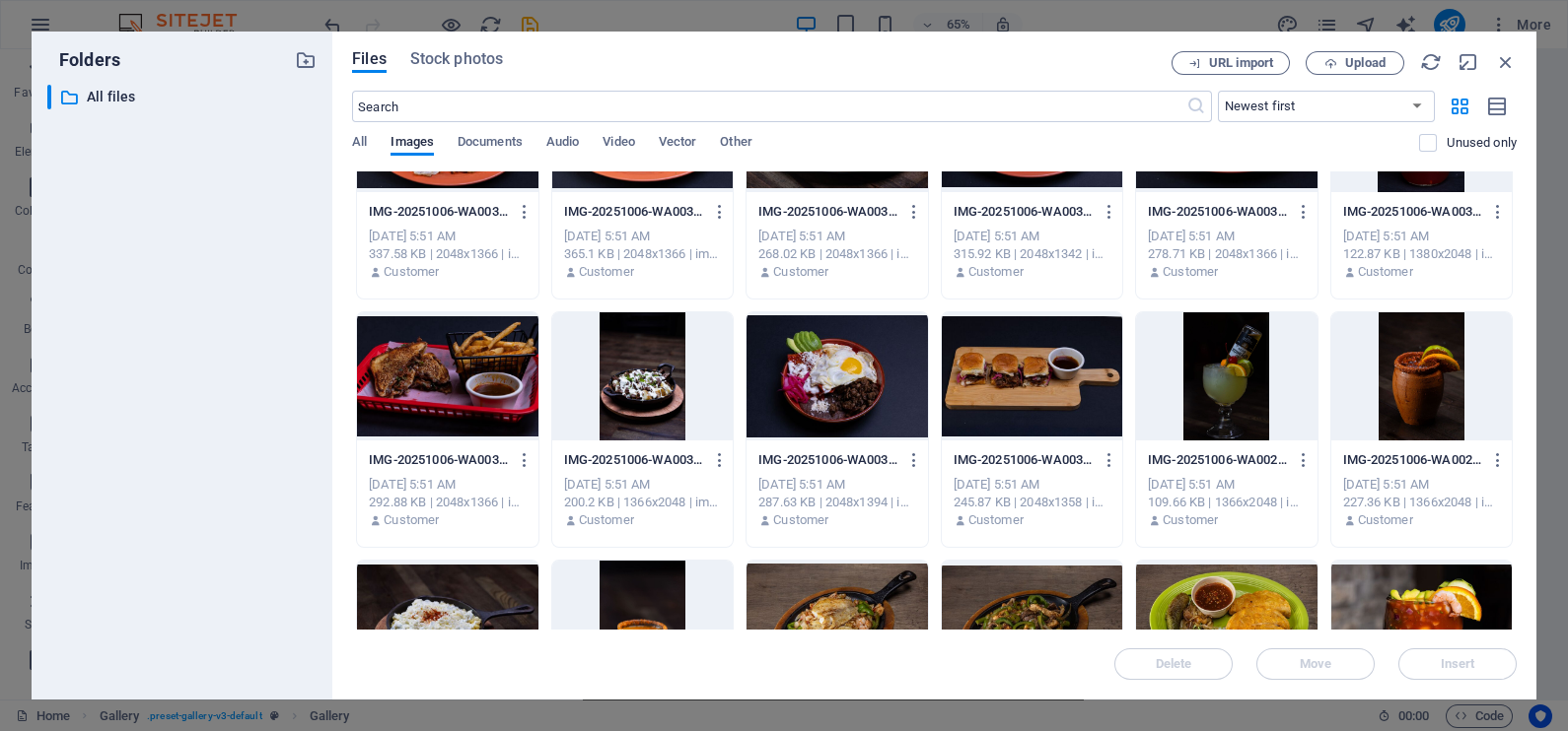
click at [794, 378] on div at bounding box center [837, 375] width 180 height 128
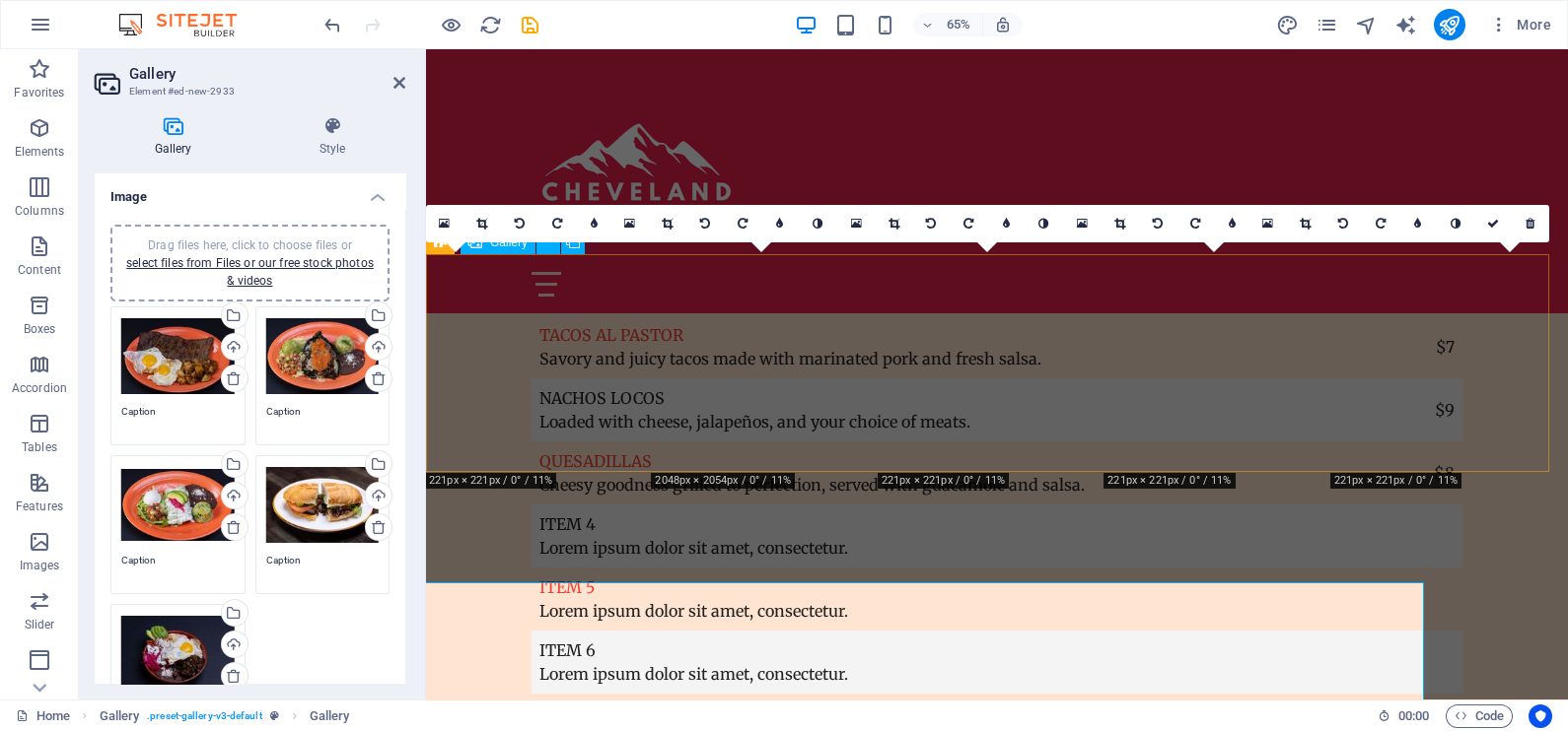
scroll to position [6877, 0]
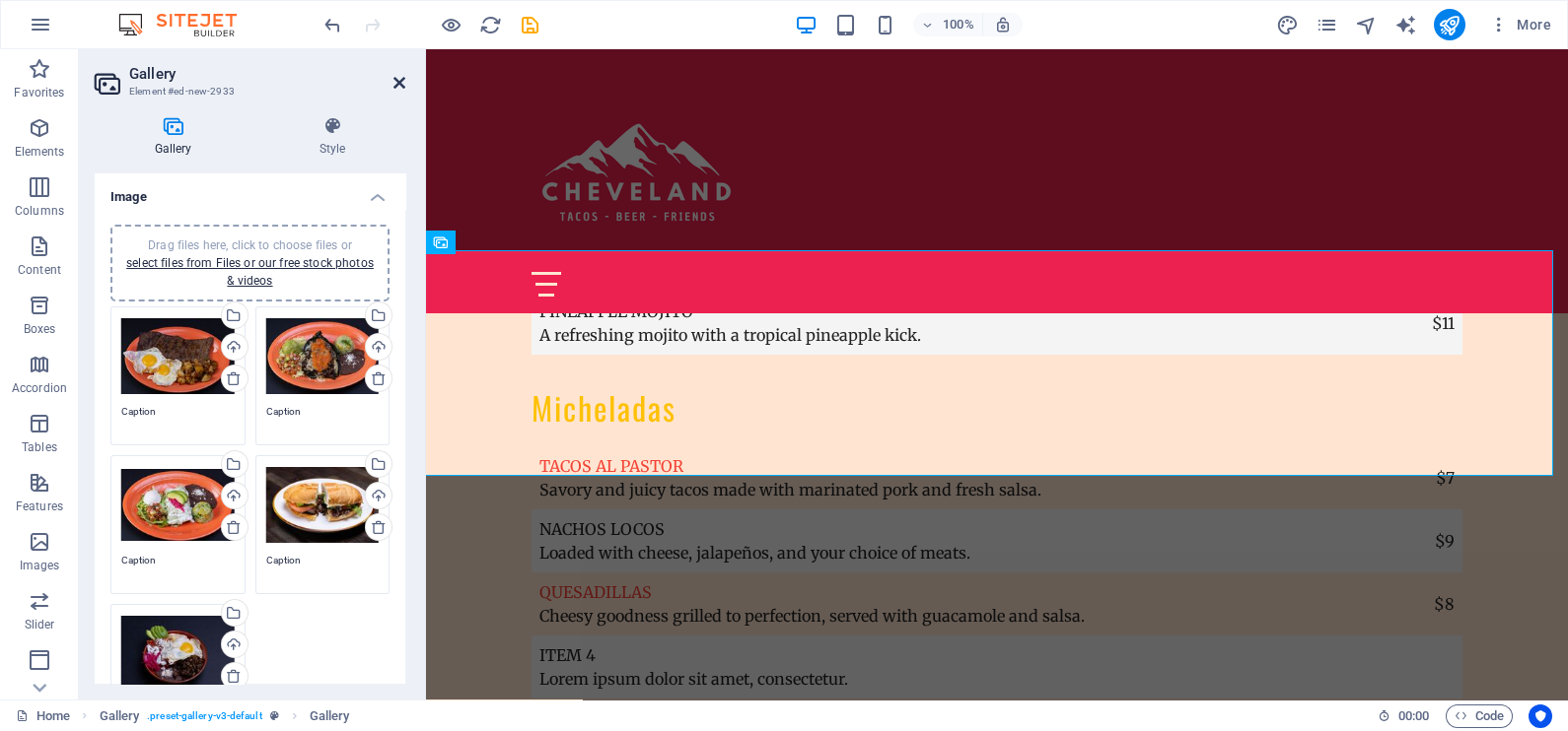
click at [402, 87] on icon at bounding box center [399, 83] width 12 height 16
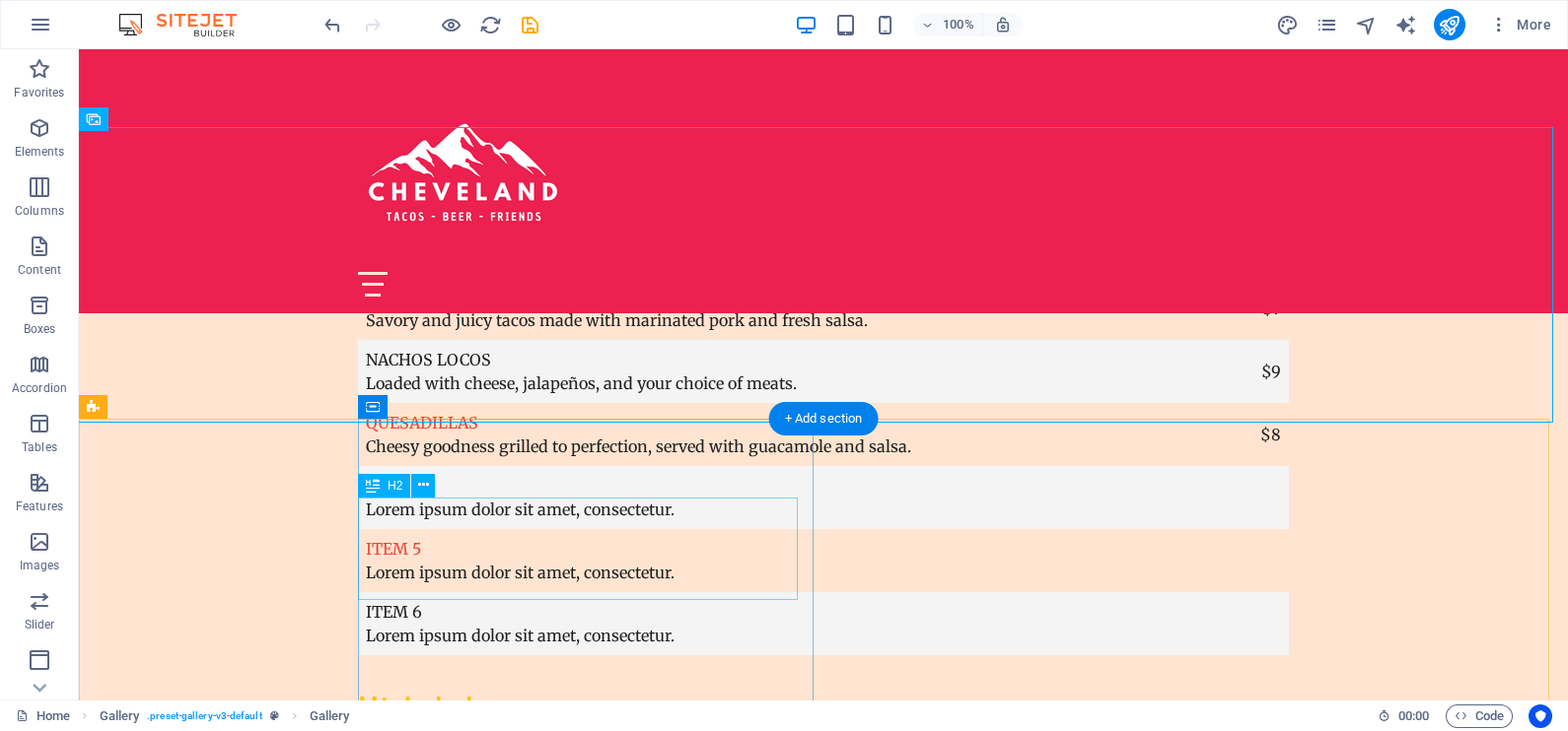
scroll to position [7166, 0]
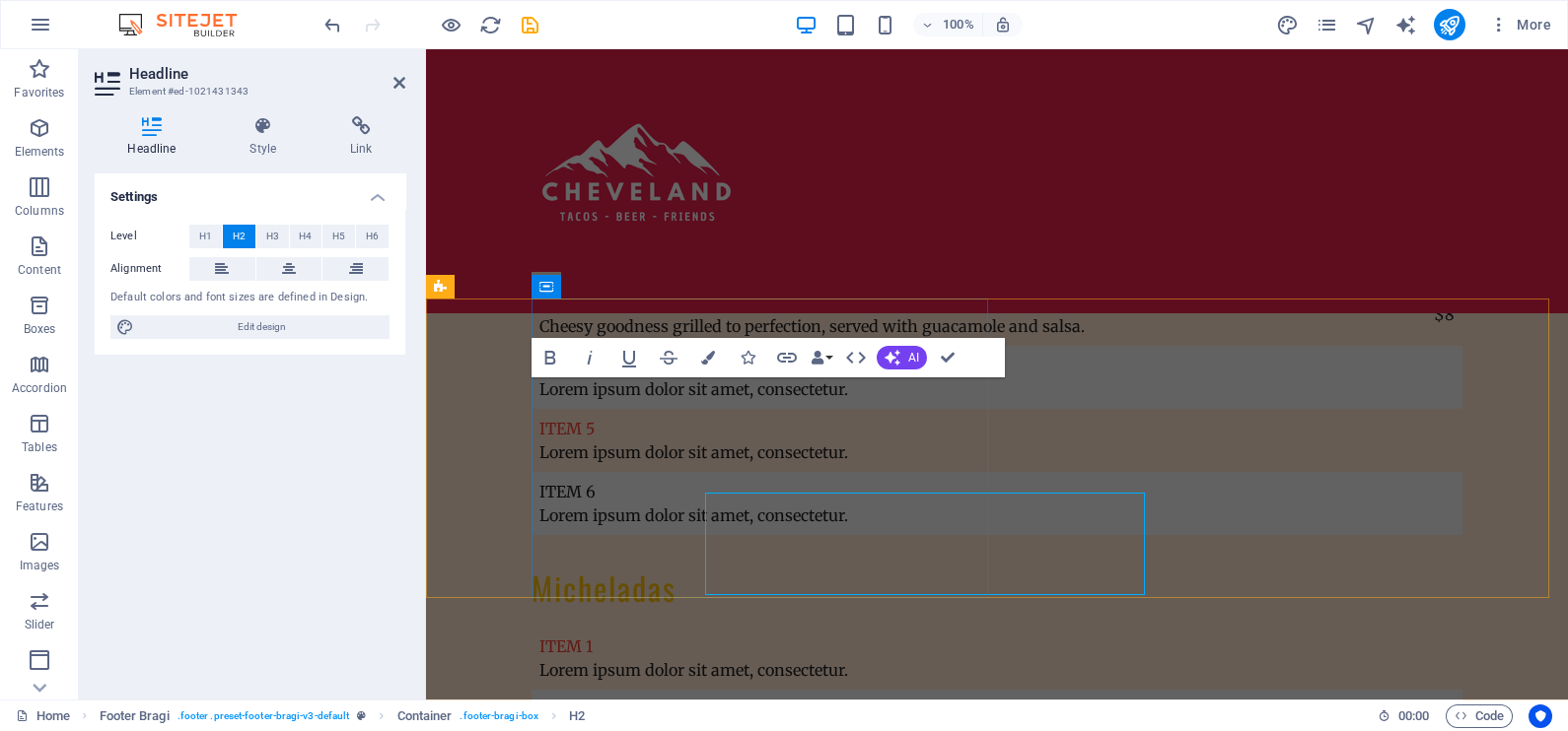
scroll to position [7050, 0]
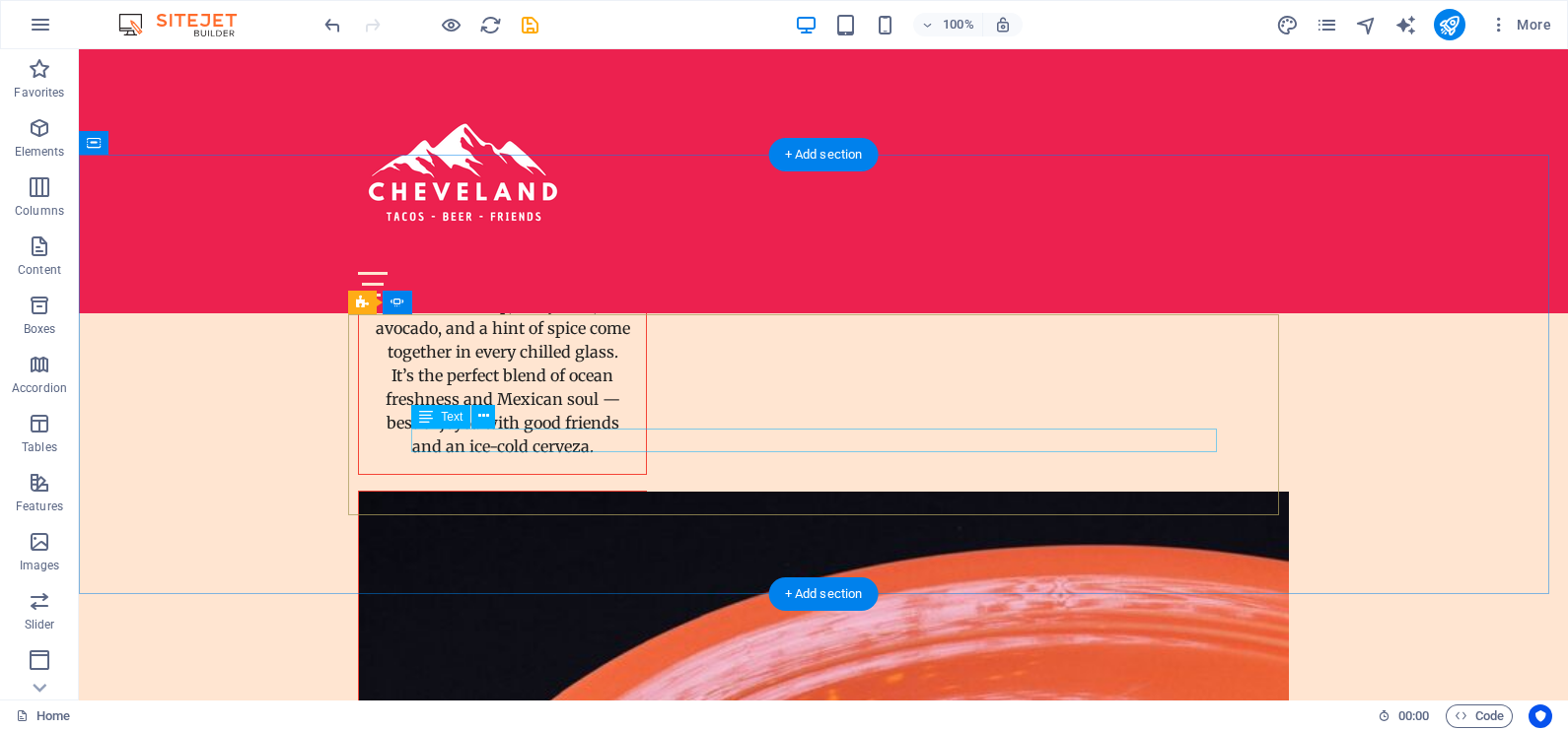
scroll to position [4877, 0]
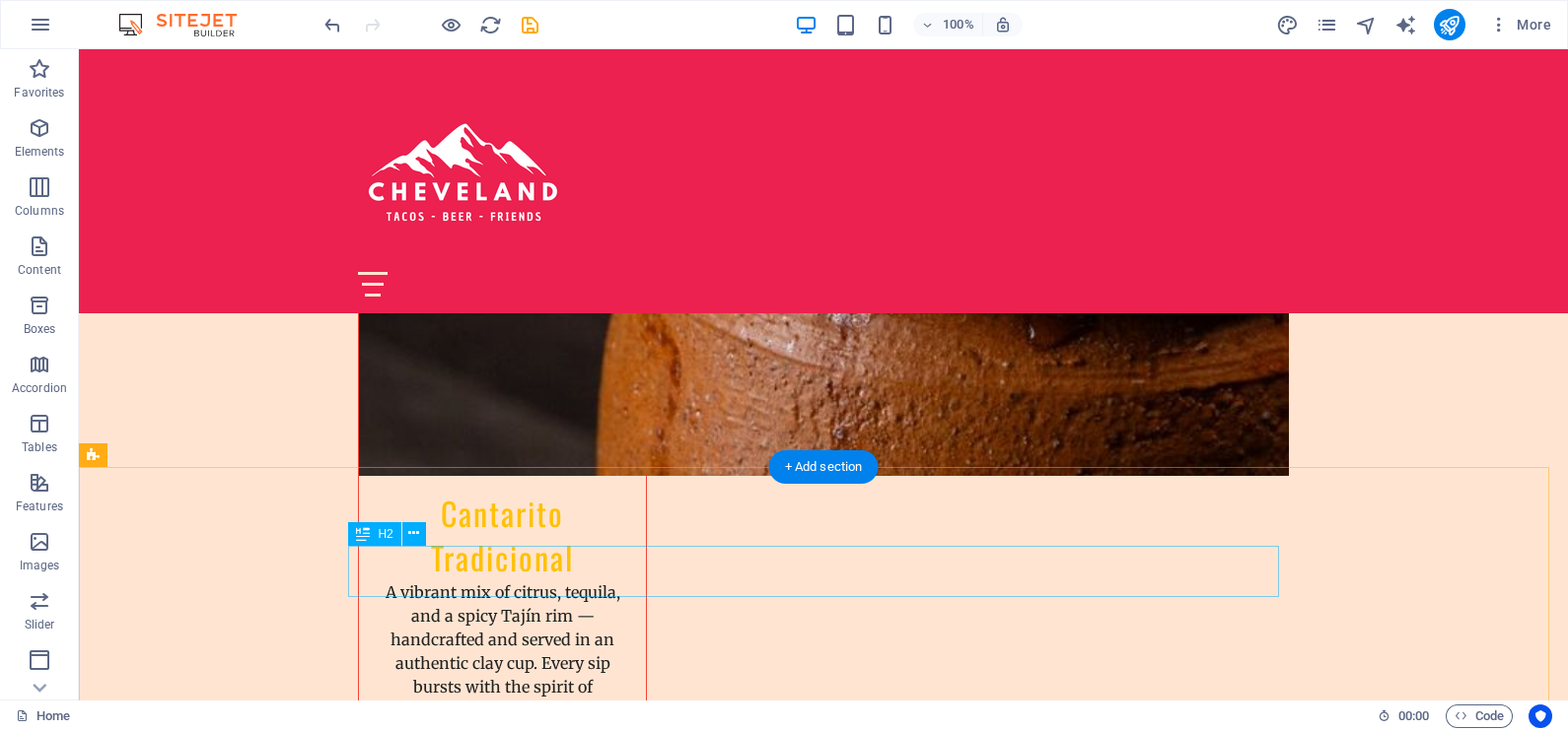
scroll to position [2661, 0]
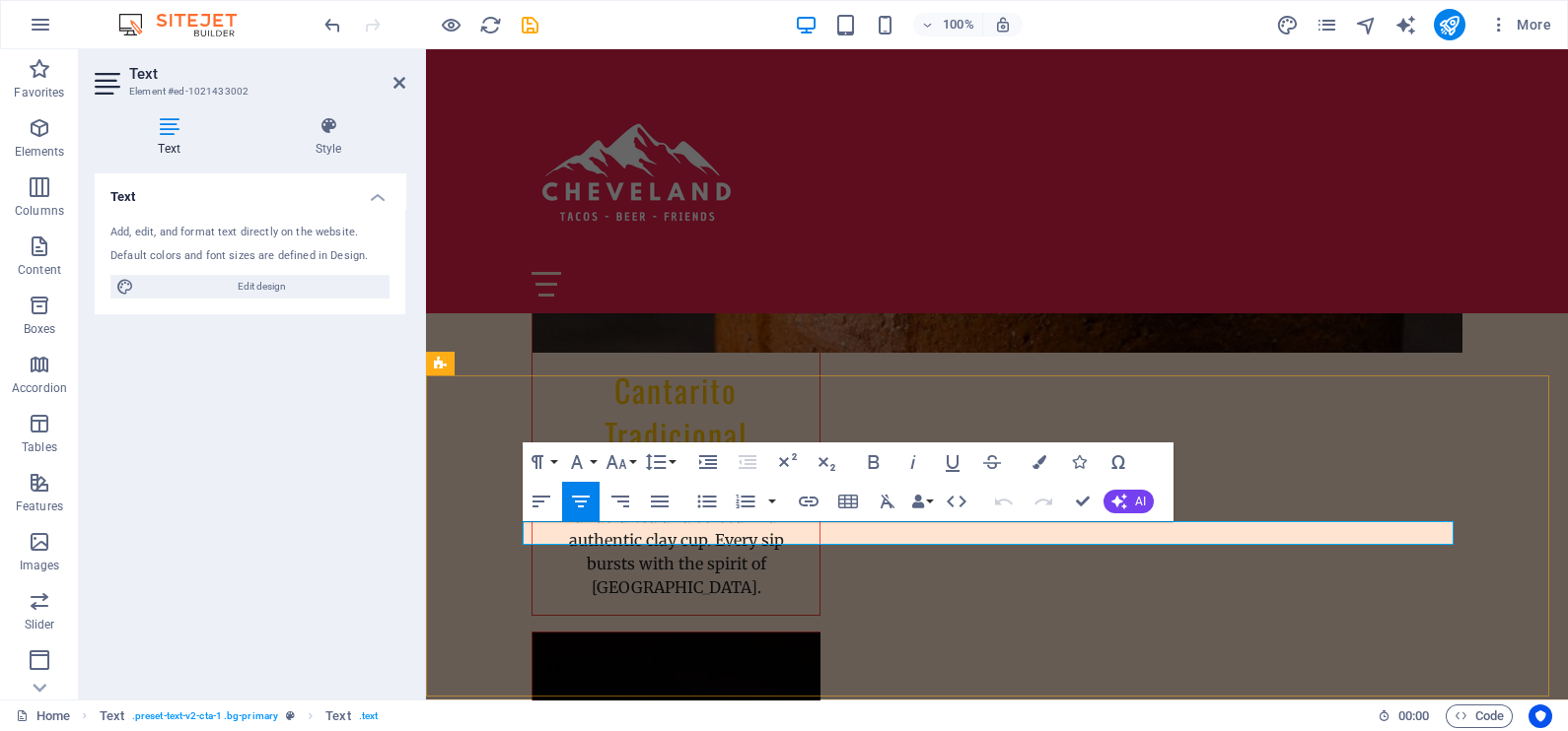
copy span "Your Destination for Delicious Drinks and Good Times"
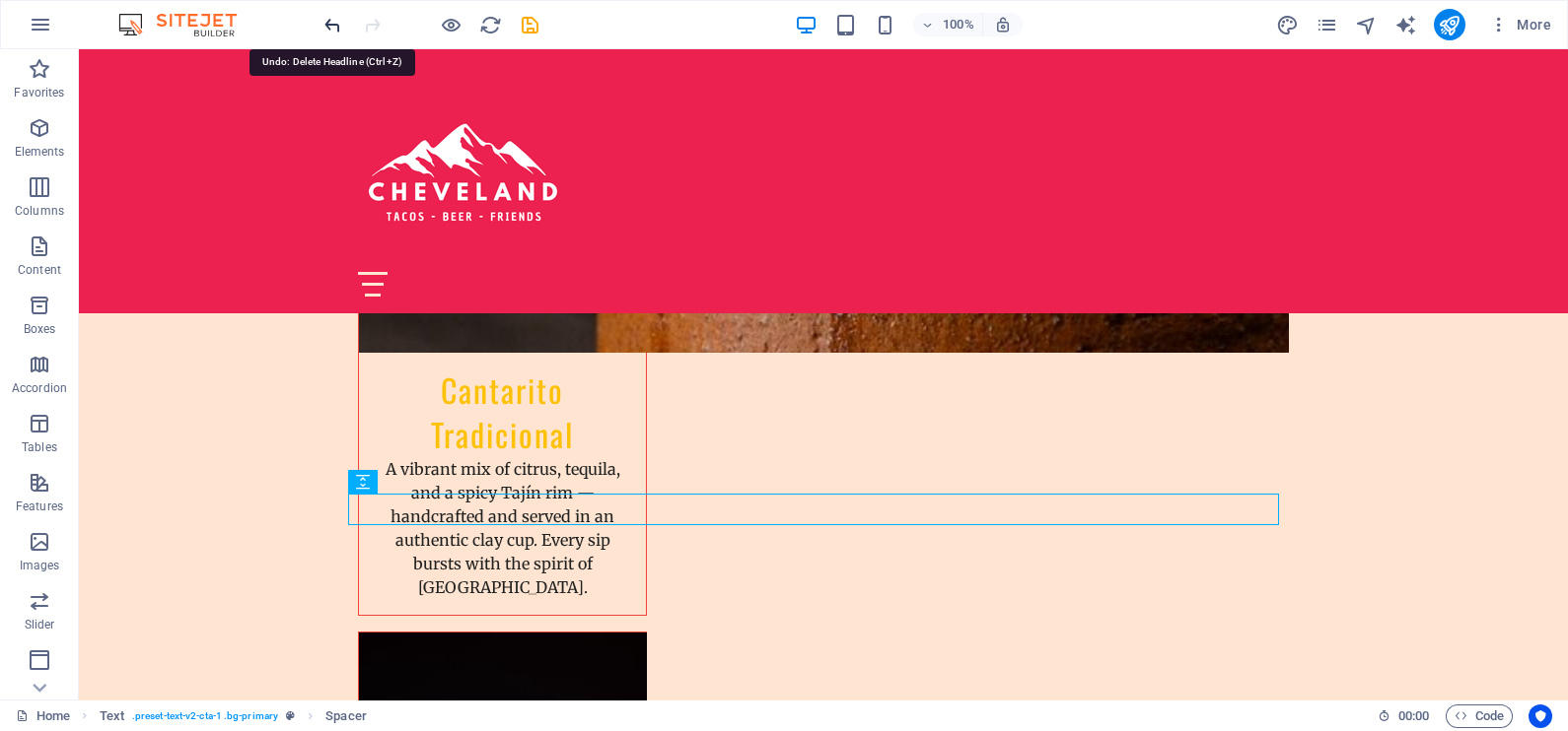
click at [335, 14] on icon "undo" at bounding box center [332, 25] width 23 height 23
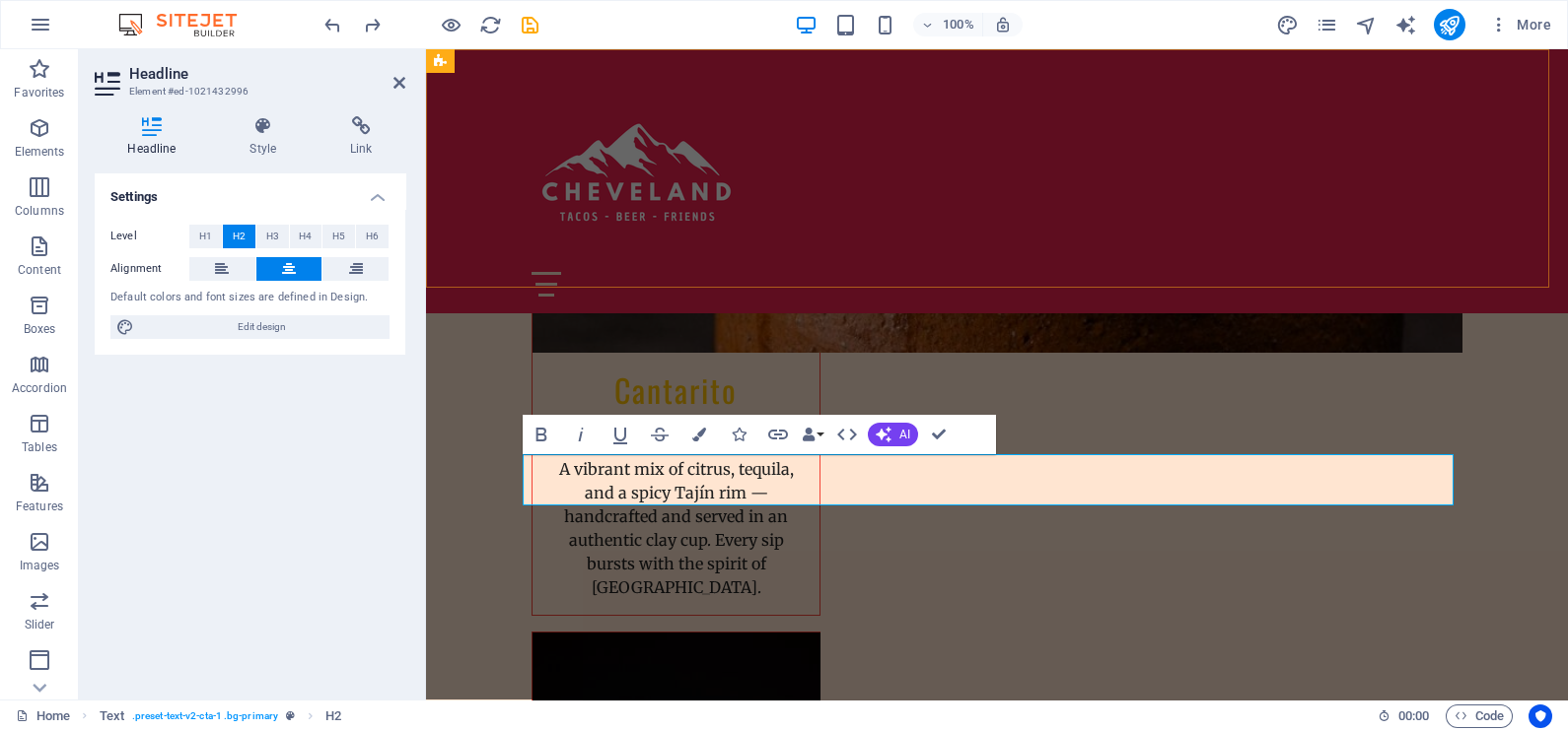
scroll to position [384, 0]
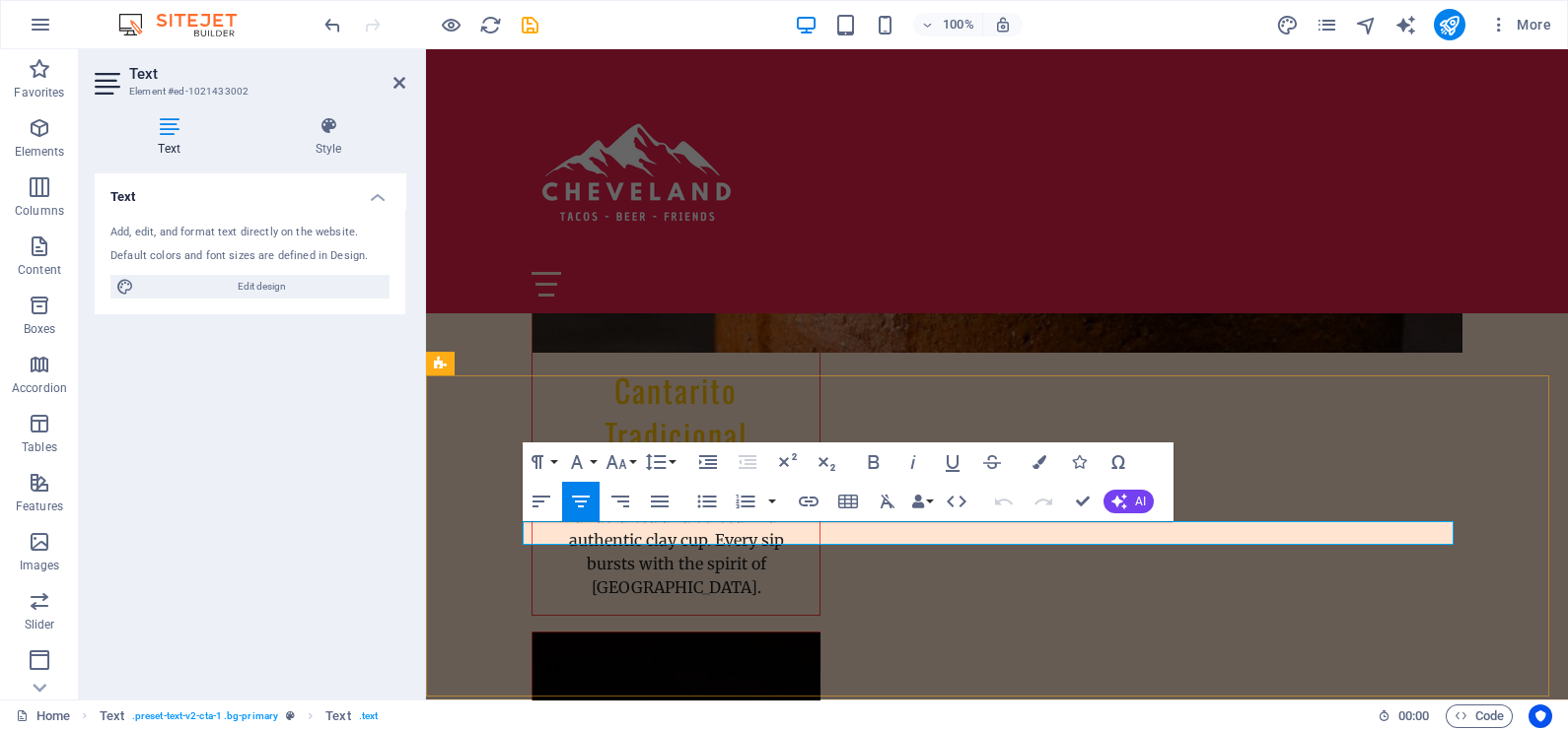
drag, startPoint x: 1138, startPoint y: 530, endPoint x: 793, endPoint y: 531, distance: 345.0
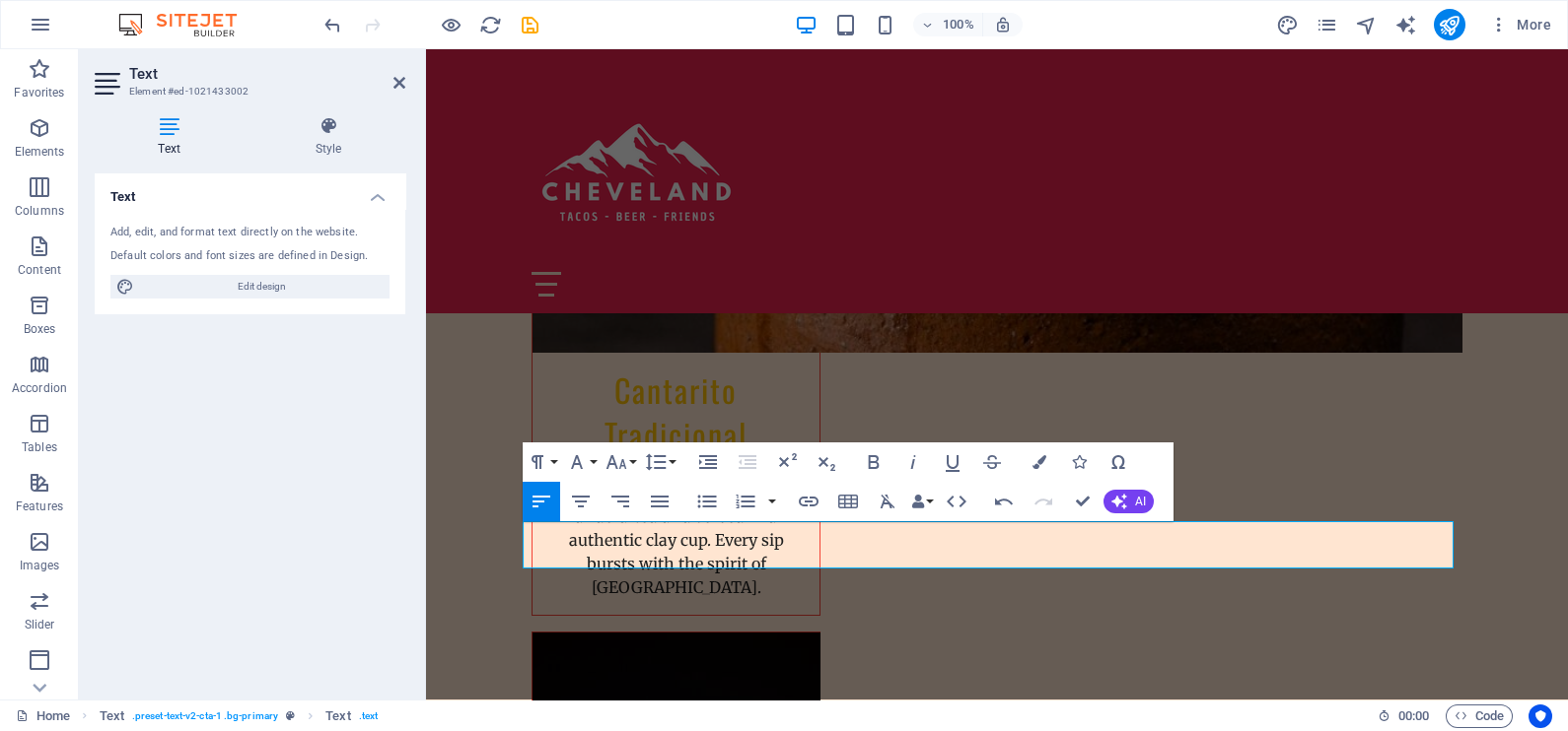
scroll to position [2569, 3]
click at [591, 498] on icon "button" at bounding box center [581, 501] width 24 height 24
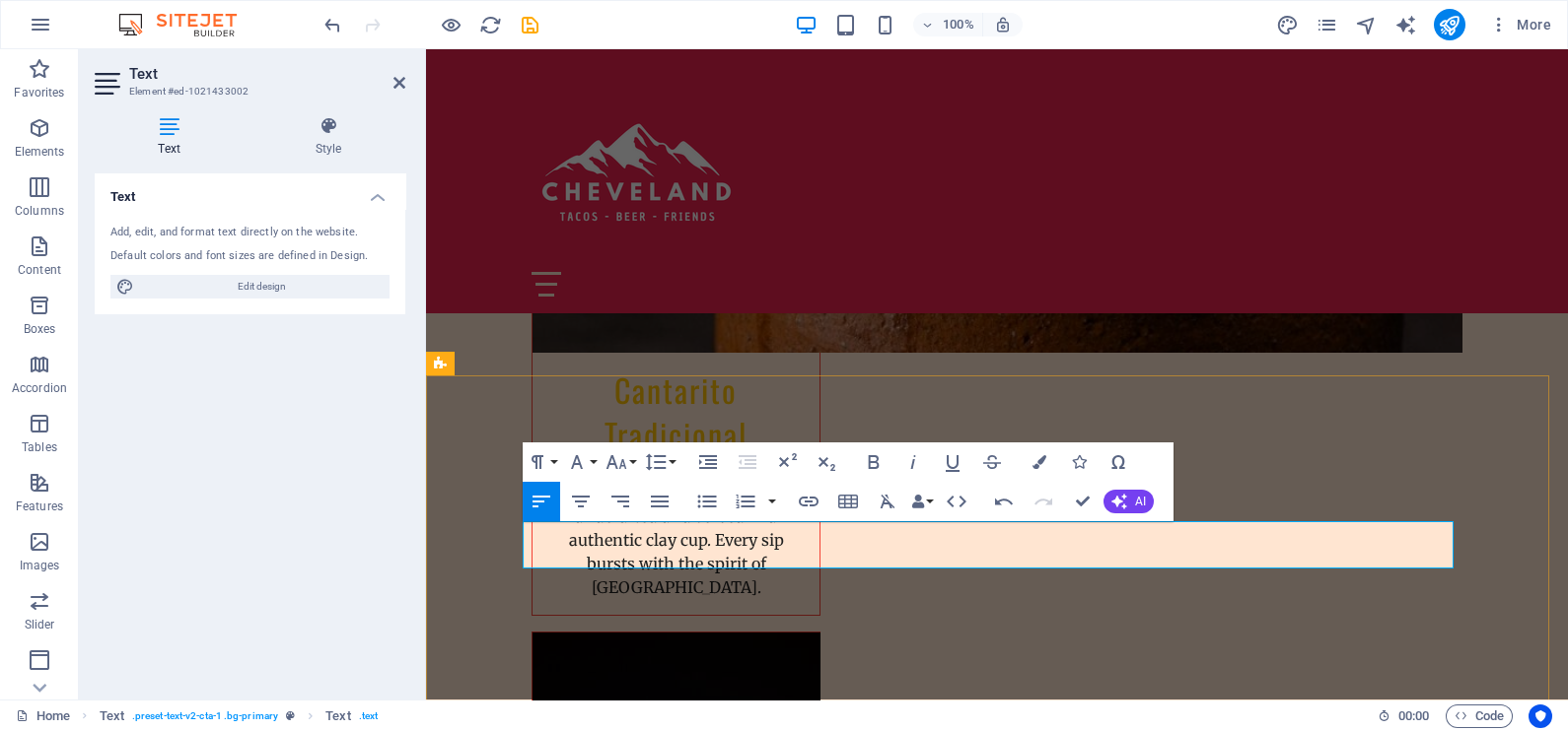
click at [585, 497] on icon "button" at bounding box center [581, 501] width 24 height 24
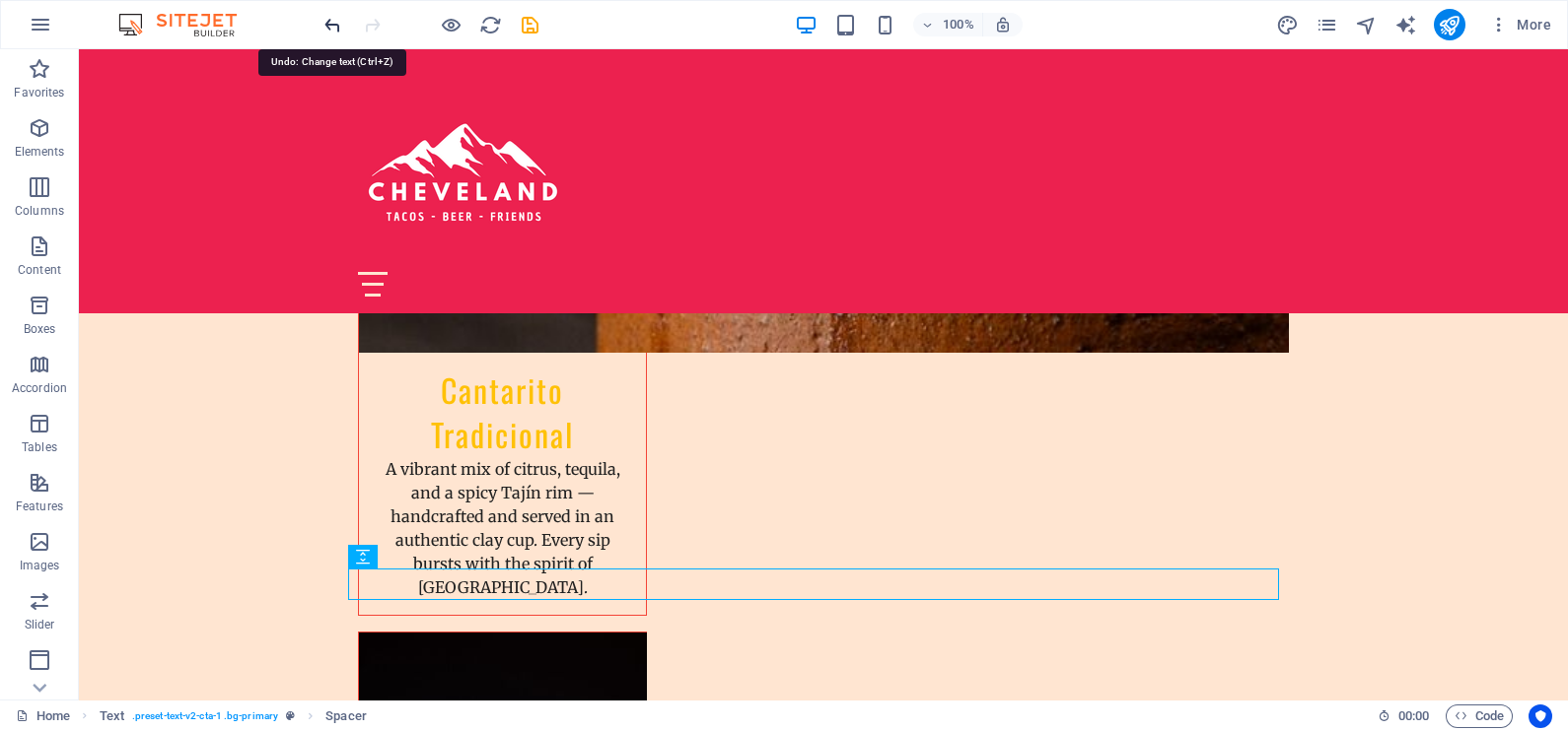
click at [329, 27] on icon "undo" at bounding box center [332, 25] width 23 height 23
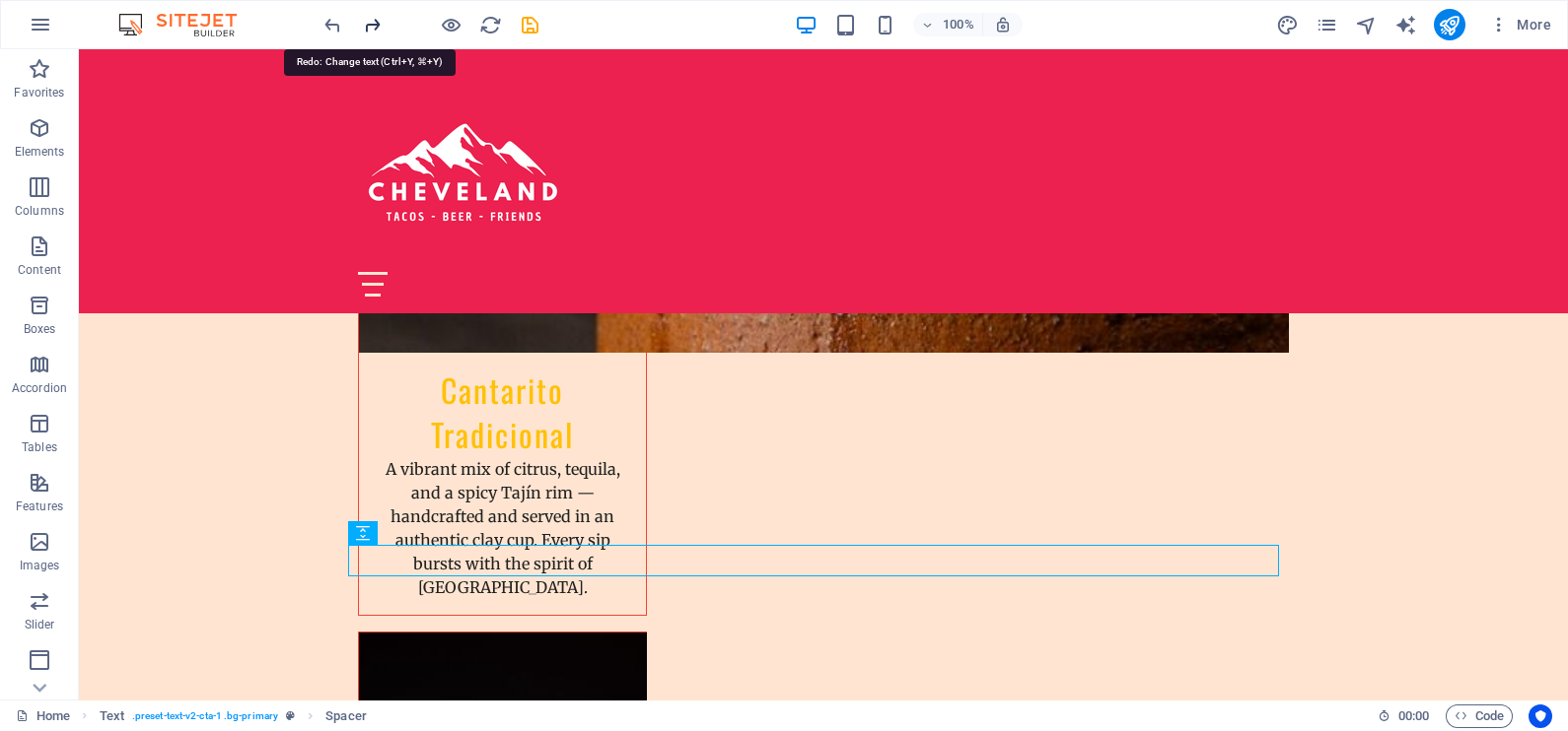
click at [370, 25] on icon "redo" at bounding box center [372, 25] width 23 height 23
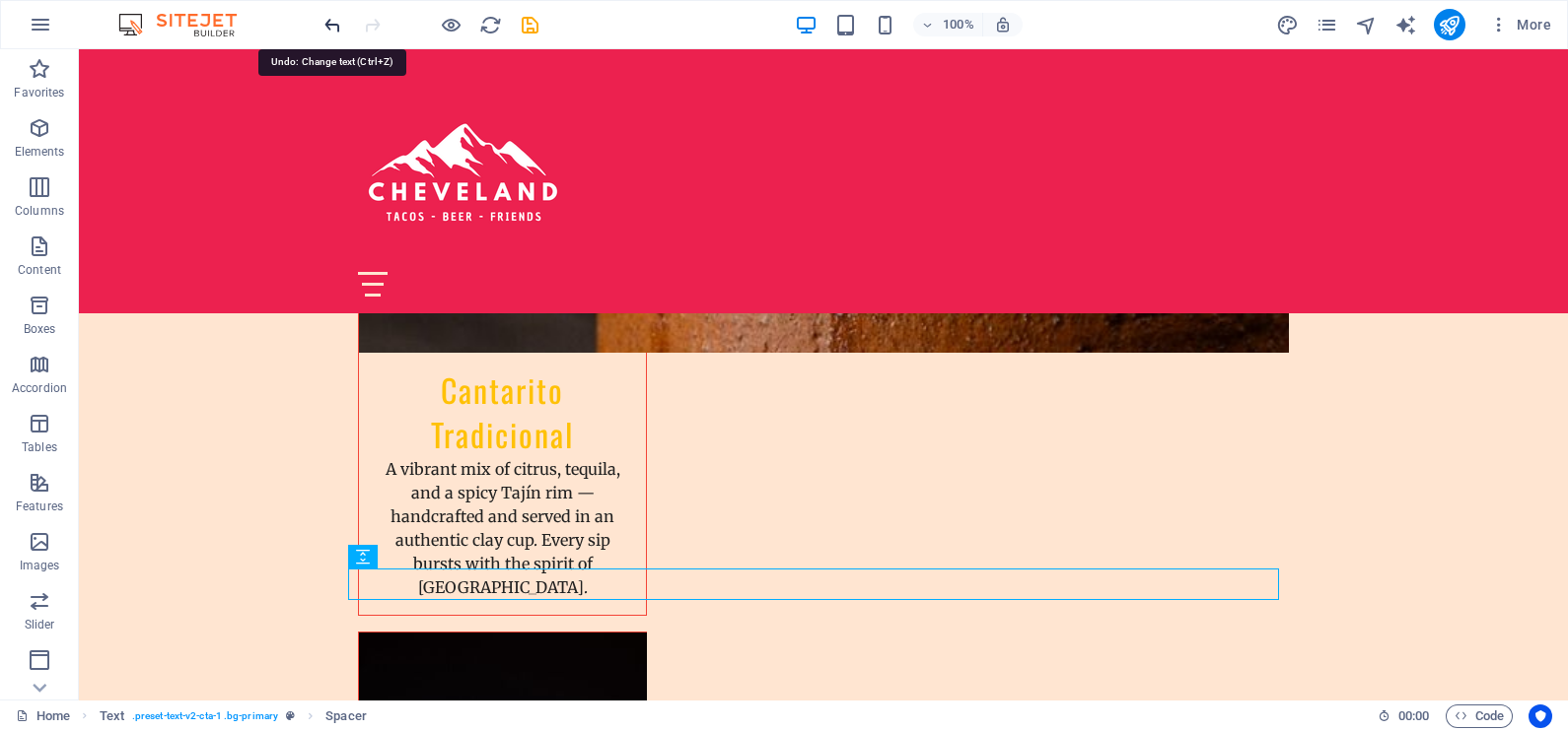
click at [340, 32] on icon "undo" at bounding box center [332, 25] width 23 height 23
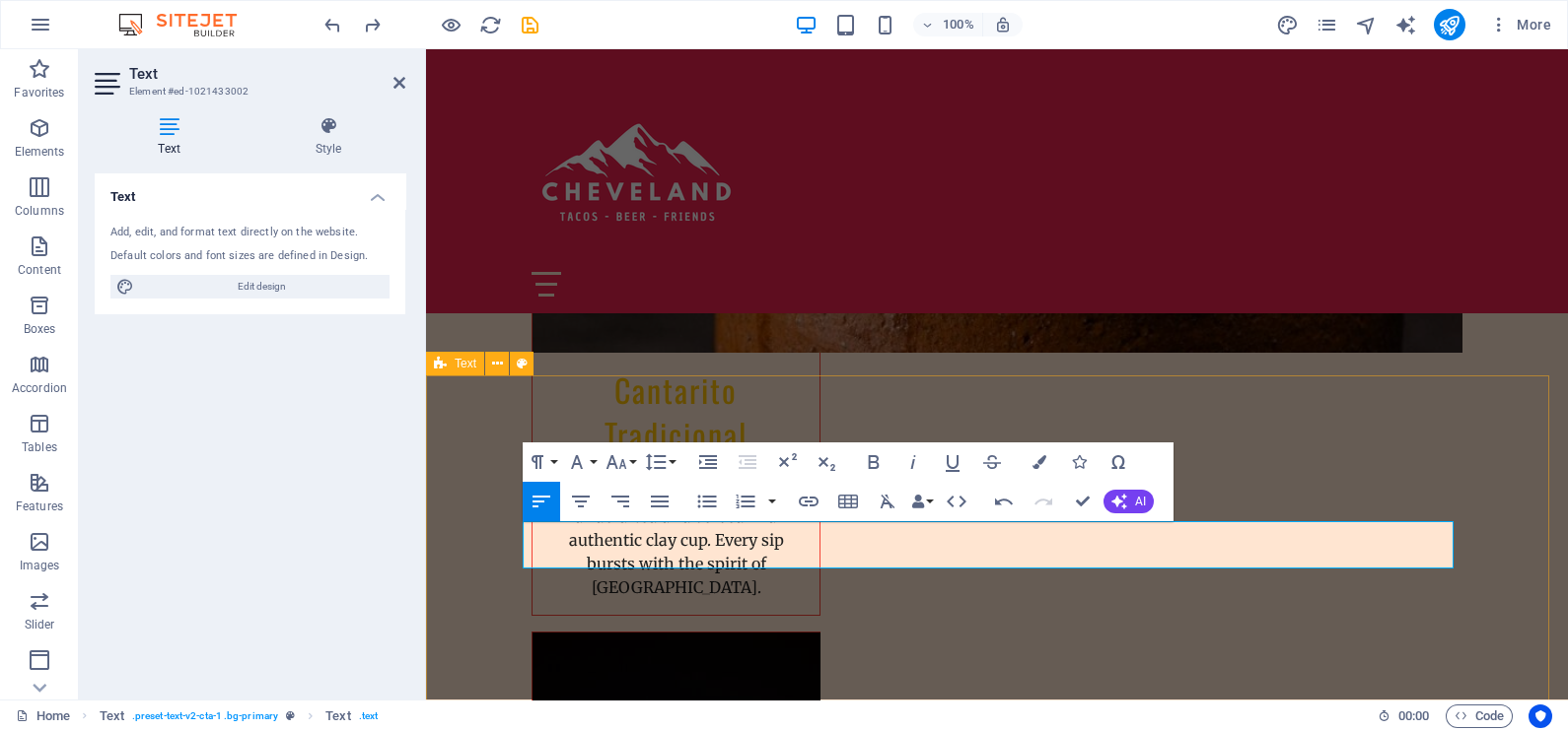
drag, startPoint x: 1018, startPoint y: 552, endPoint x: 516, endPoint y: 519, distance: 503.1
click at [577, 499] on icon "button" at bounding box center [581, 501] width 24 height 24
click at [1037, 456] on icon "button" at bounding box center [1040, 463] width 14 height 14
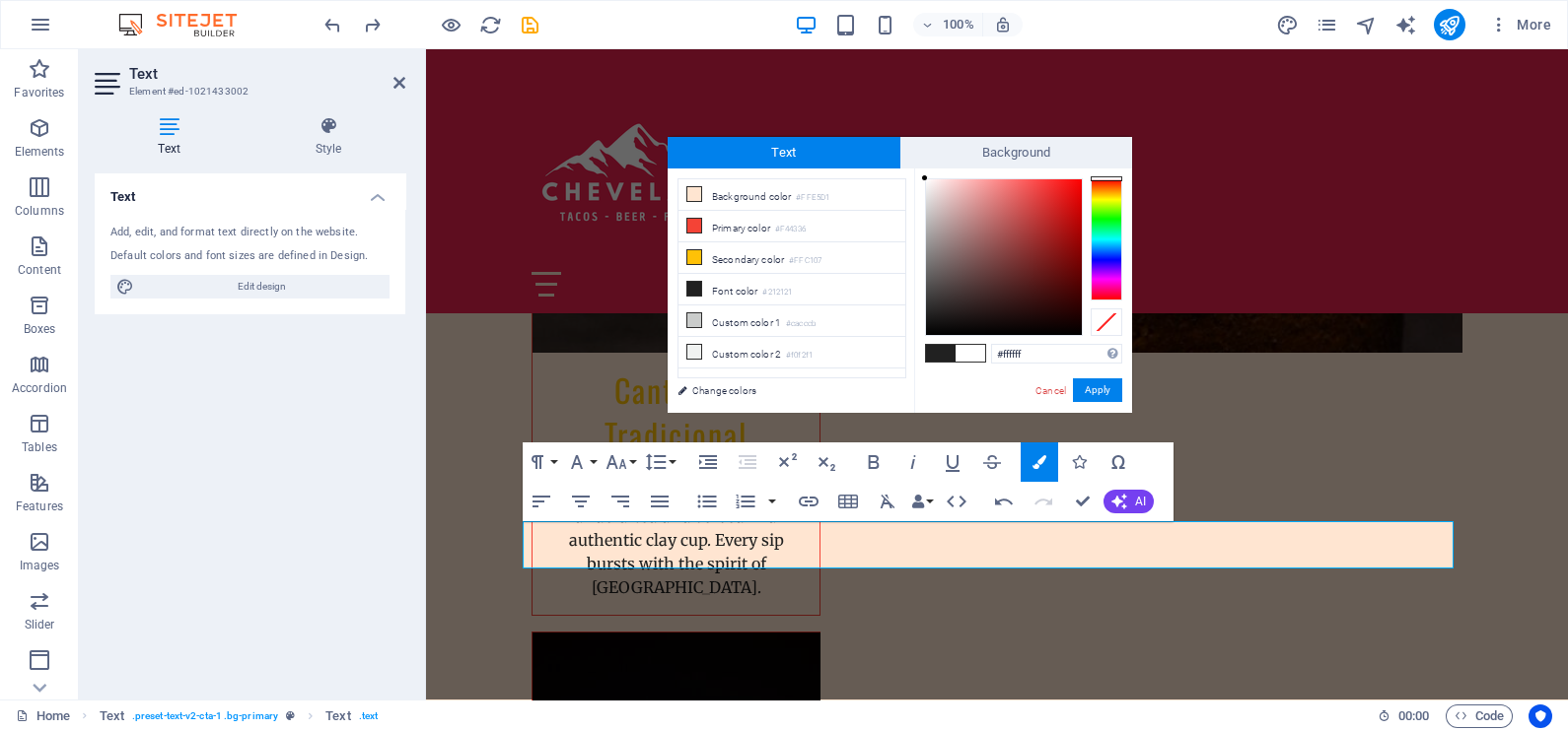
drag, startPoint x: 923, startPoint y: 309, endPoint x: 923, endPoint y: 168, distance: 141.0
click at [923, 168] on div "#ffffff Supported formats #0852ed rgb(8, 82, 237) rgba(8, 82, 237, 90%) hsv(221…" at bounding box center [1023, 433] width 218 height 530
type input "#fffcfc"
click at [927, 177] on div at bounding box center [926, 177] width 7 height 7
click at [1088, 389] on button "Apply" at bounding box center [1097, 390] width 50 height 24
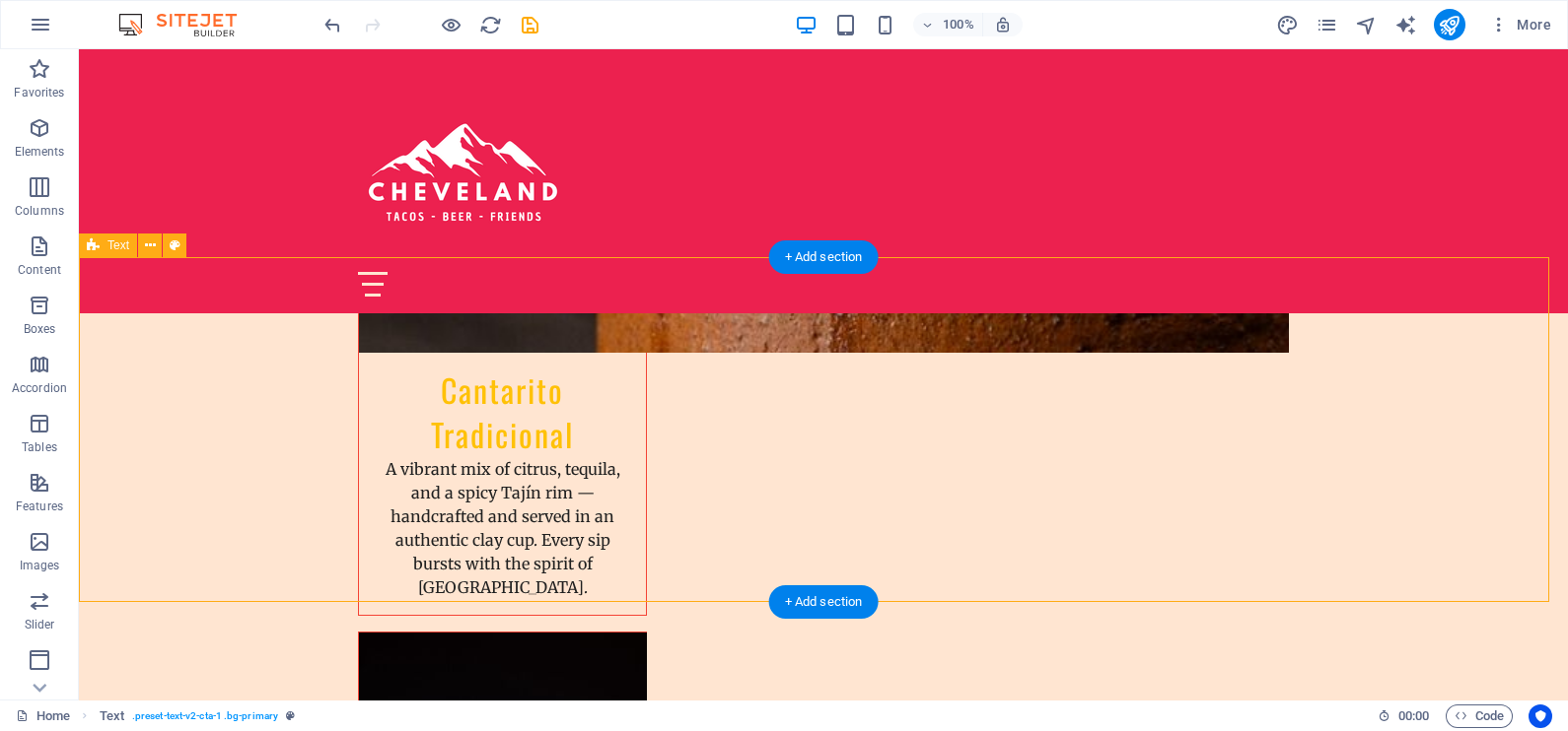
scroll to position [2783, 0]
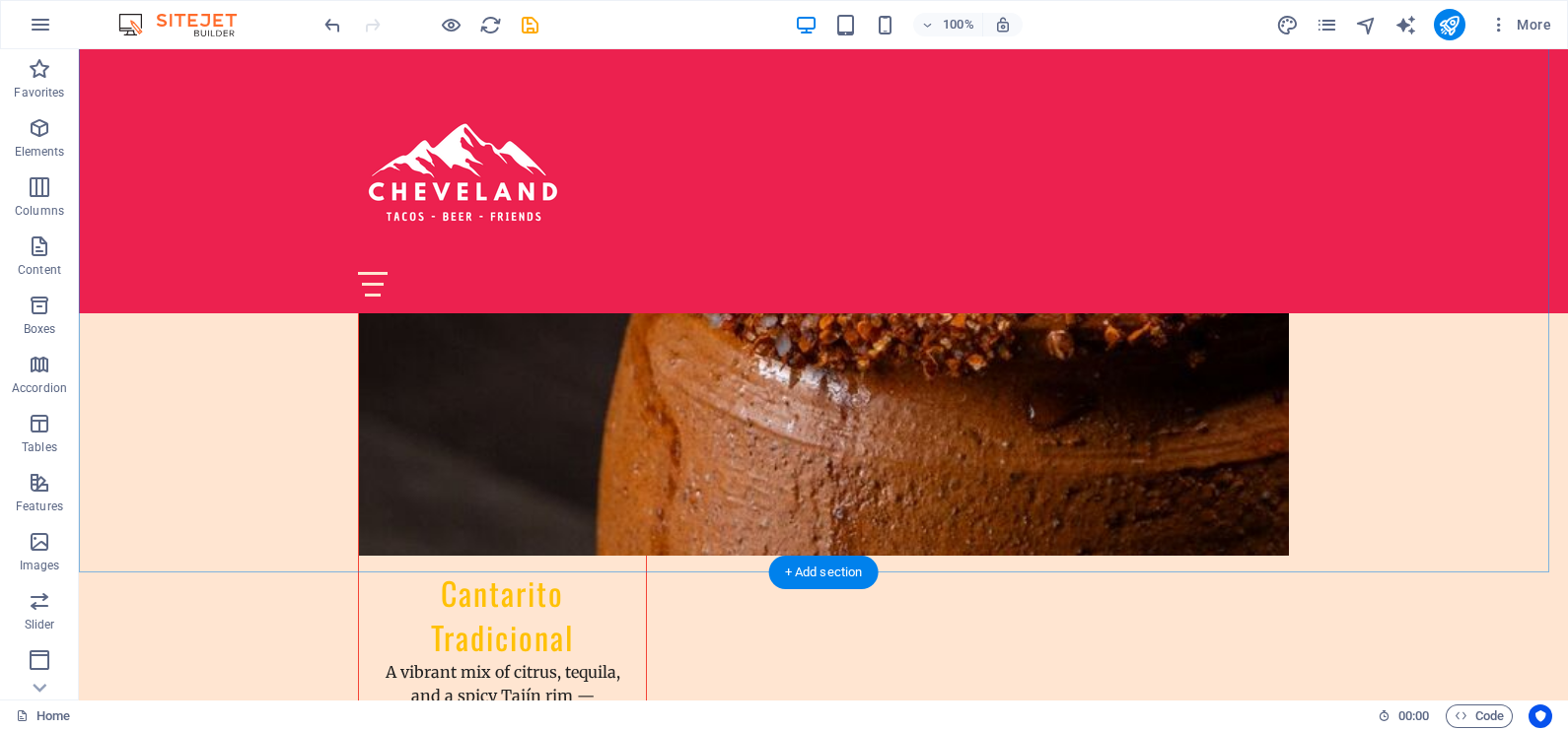
scroll to position [2463, 0]
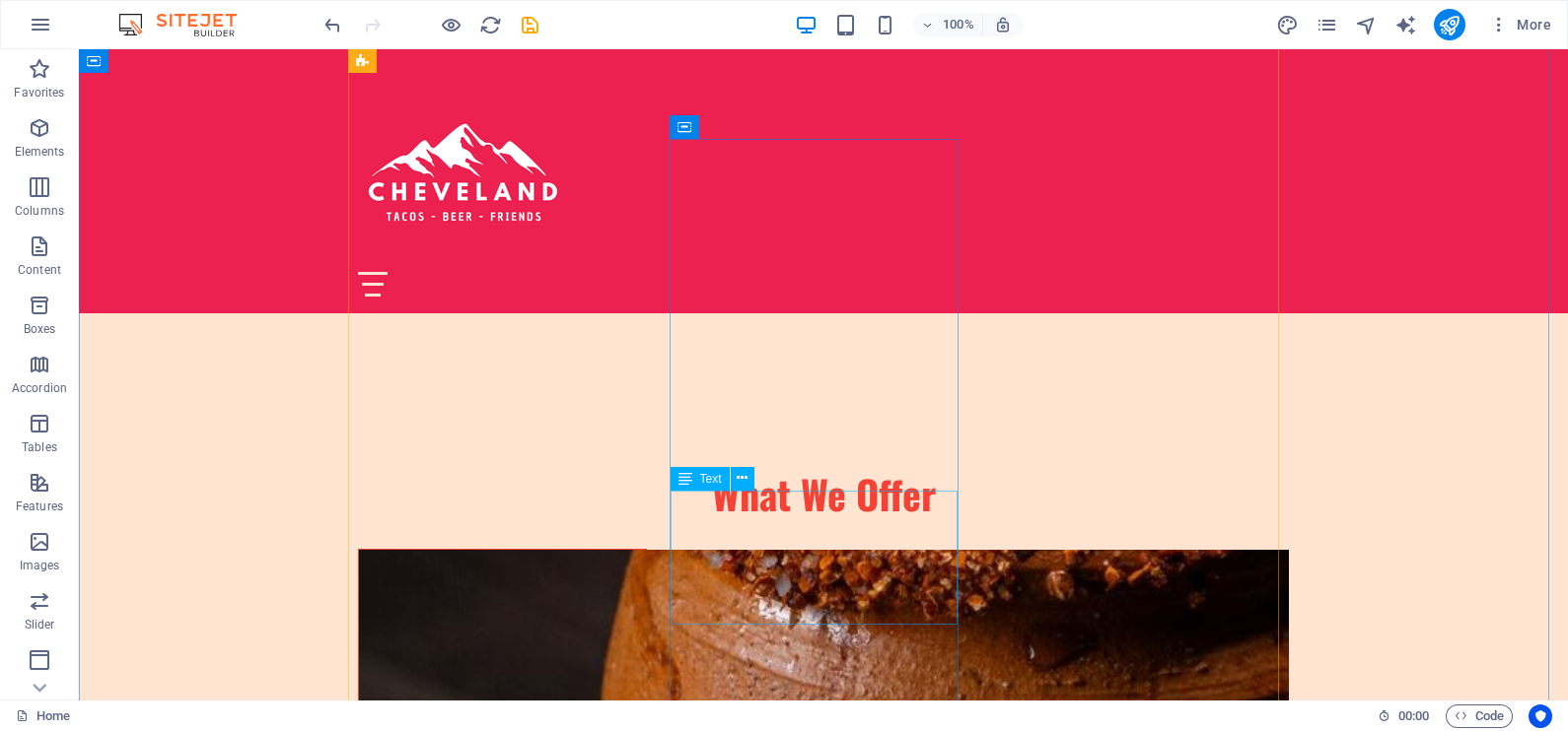
scroll to position [2094, 0]
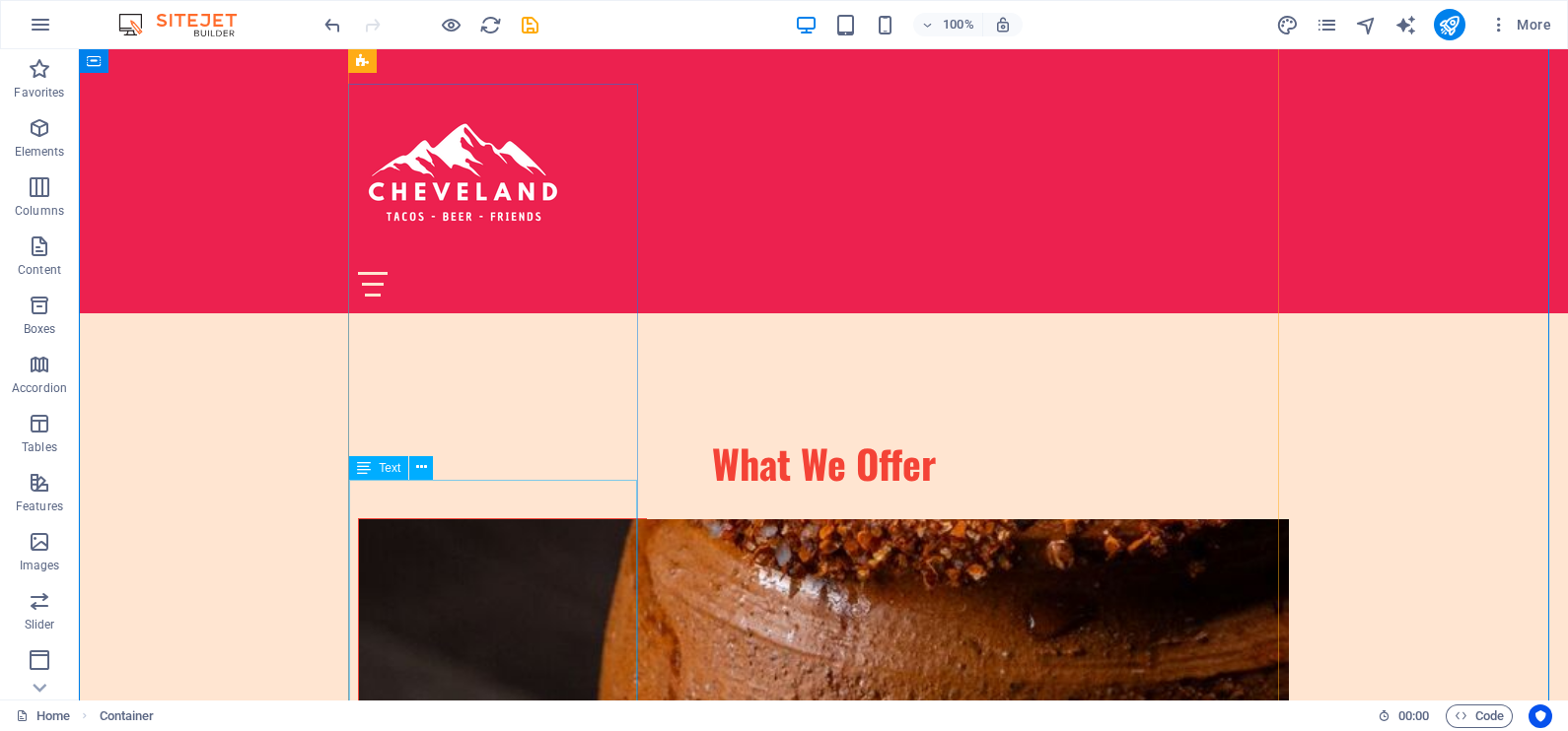
scroll to position [2217, 0]
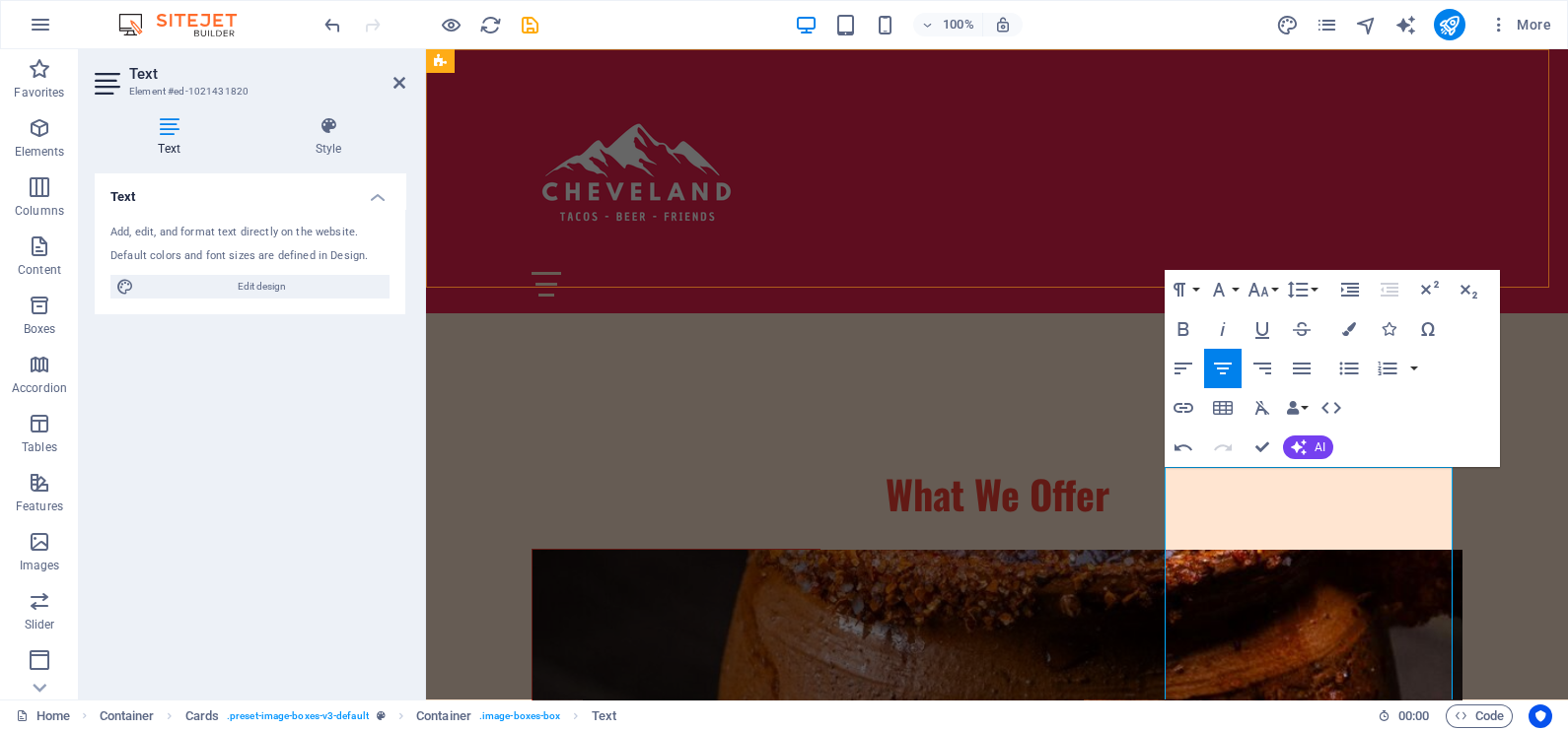
scroll to position [5571, 2]
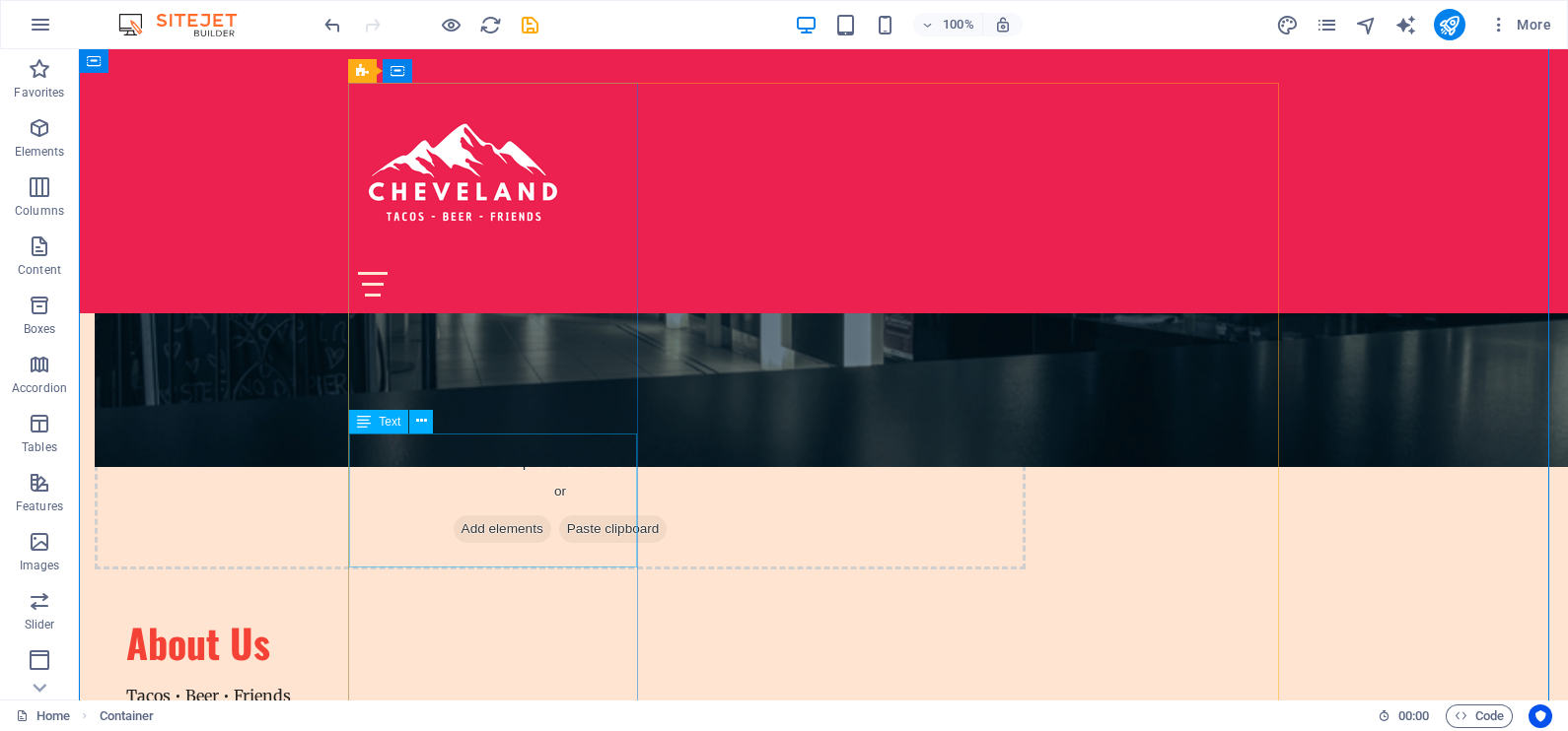
scroll to position [1478, 0]
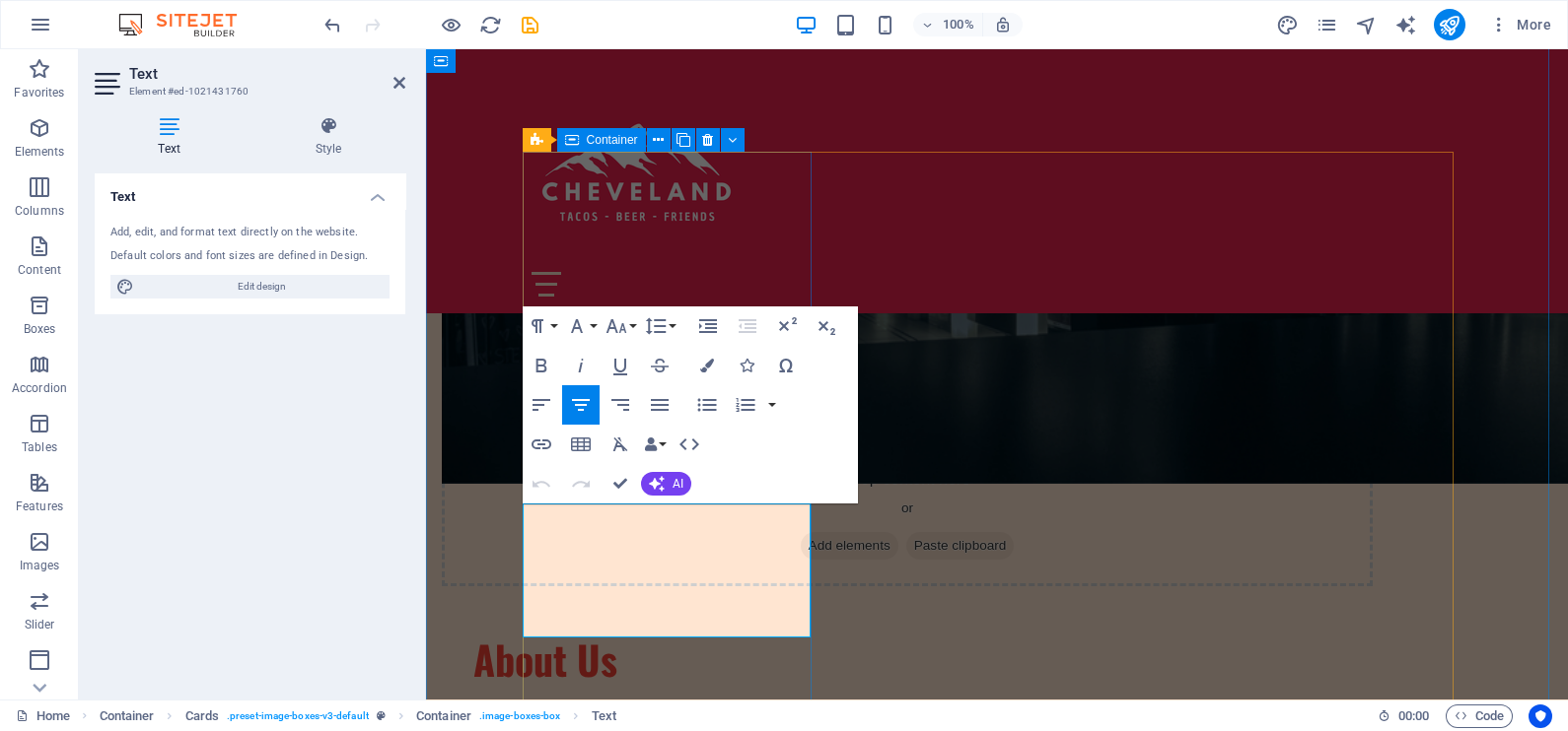
drag, startPoint x: 544, startPoint y: 512, endPoint x: 811, endPoint y: 613, distance: 285.5
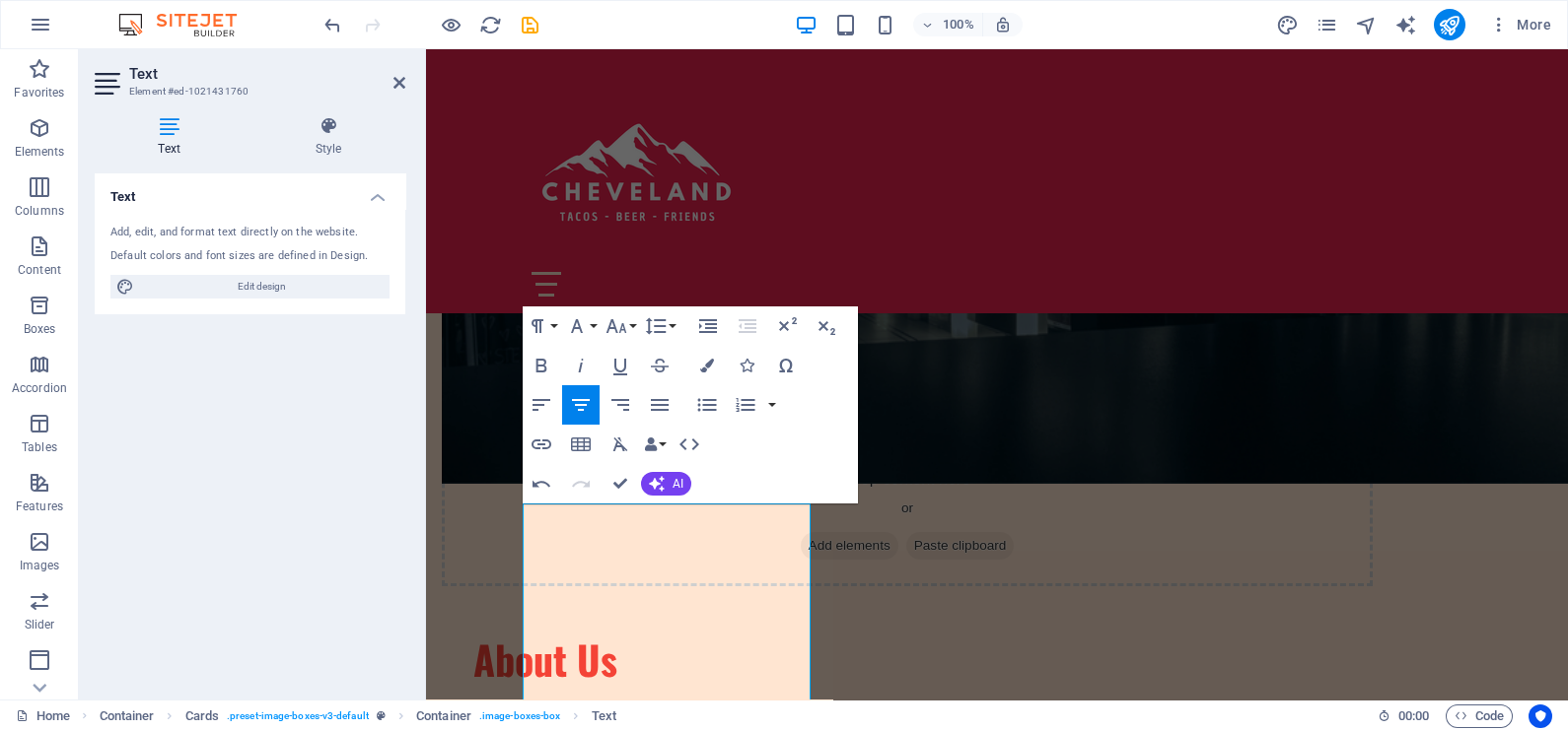
scroll to position [5173, 2]
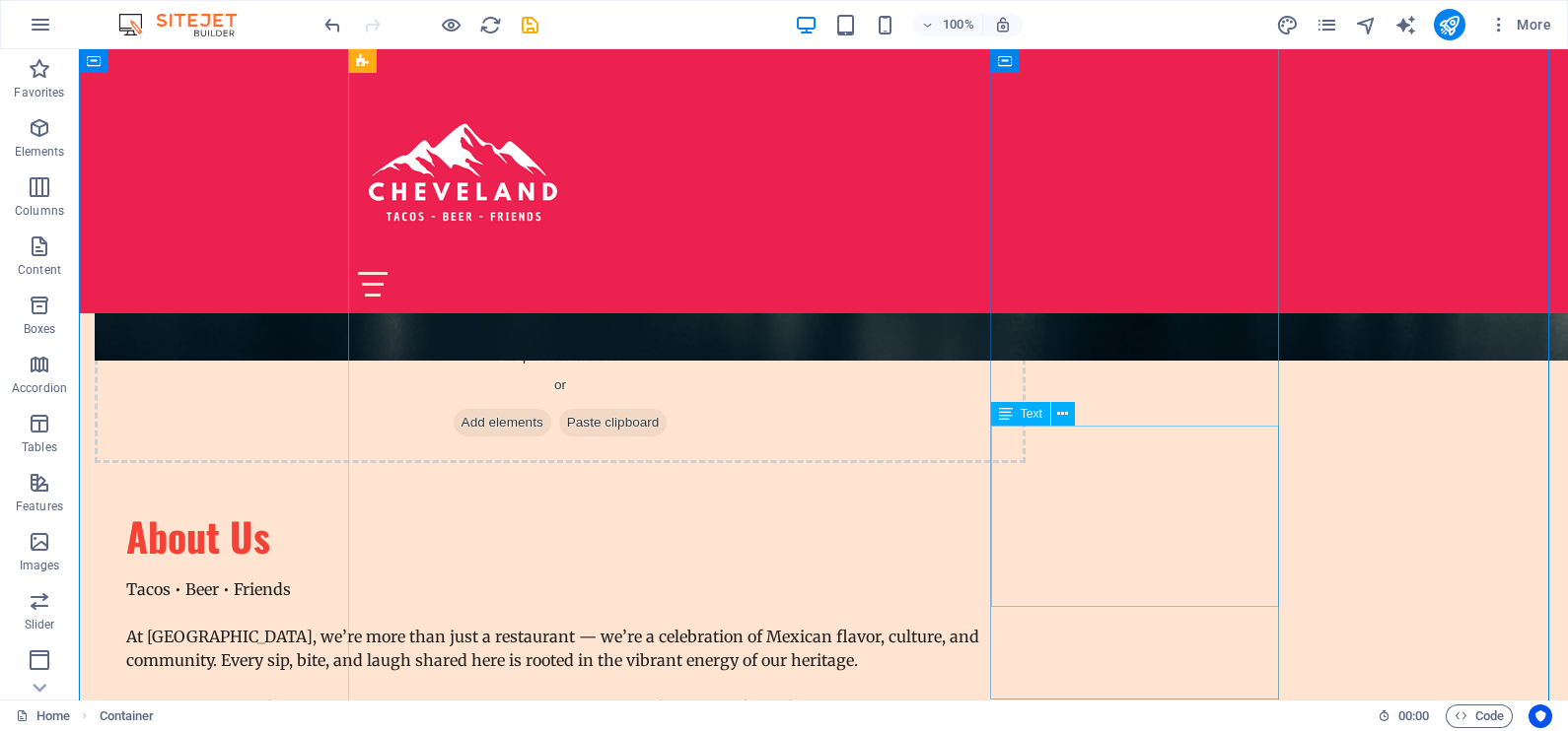
scroll to position [1601, 0]
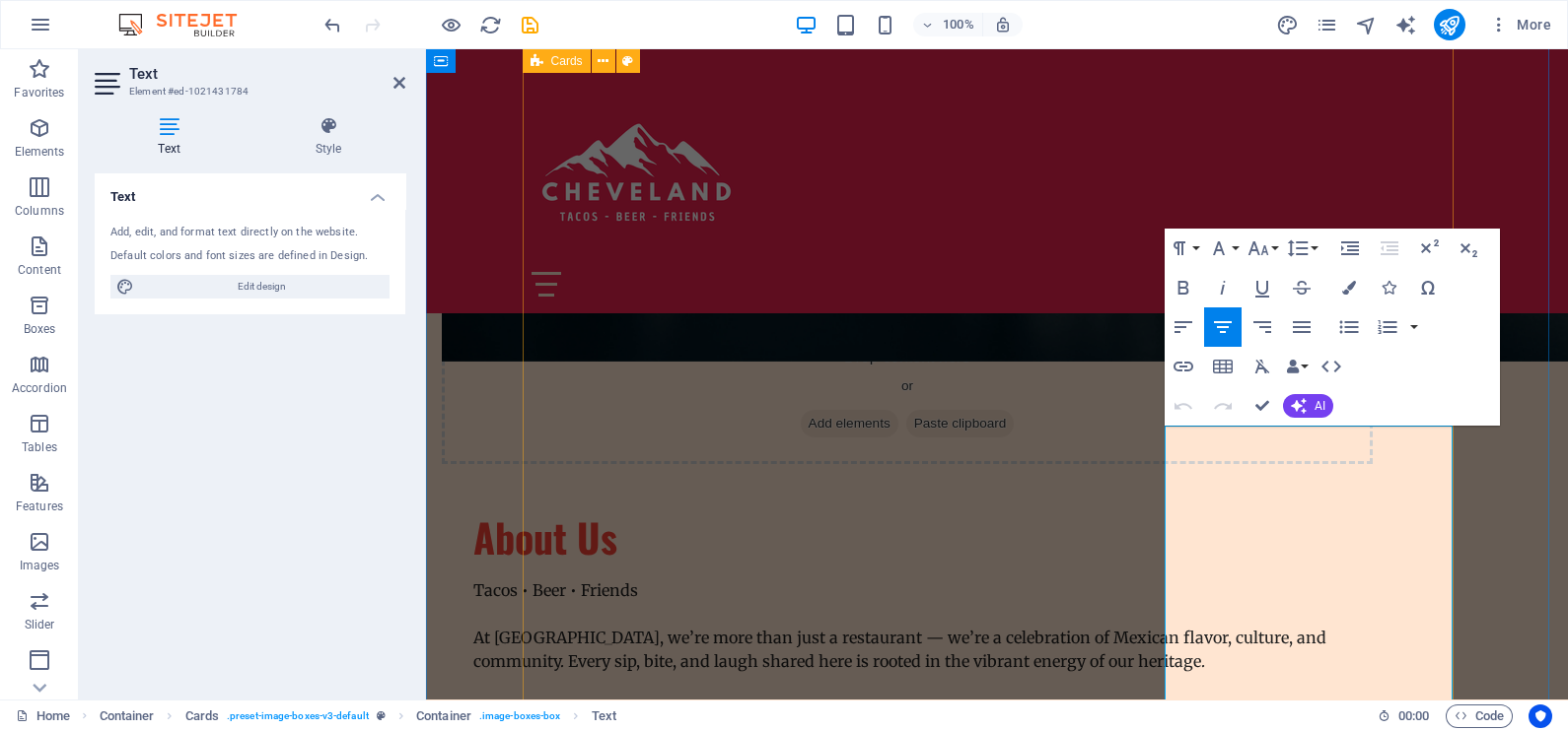
scroll to position [6167, 2]
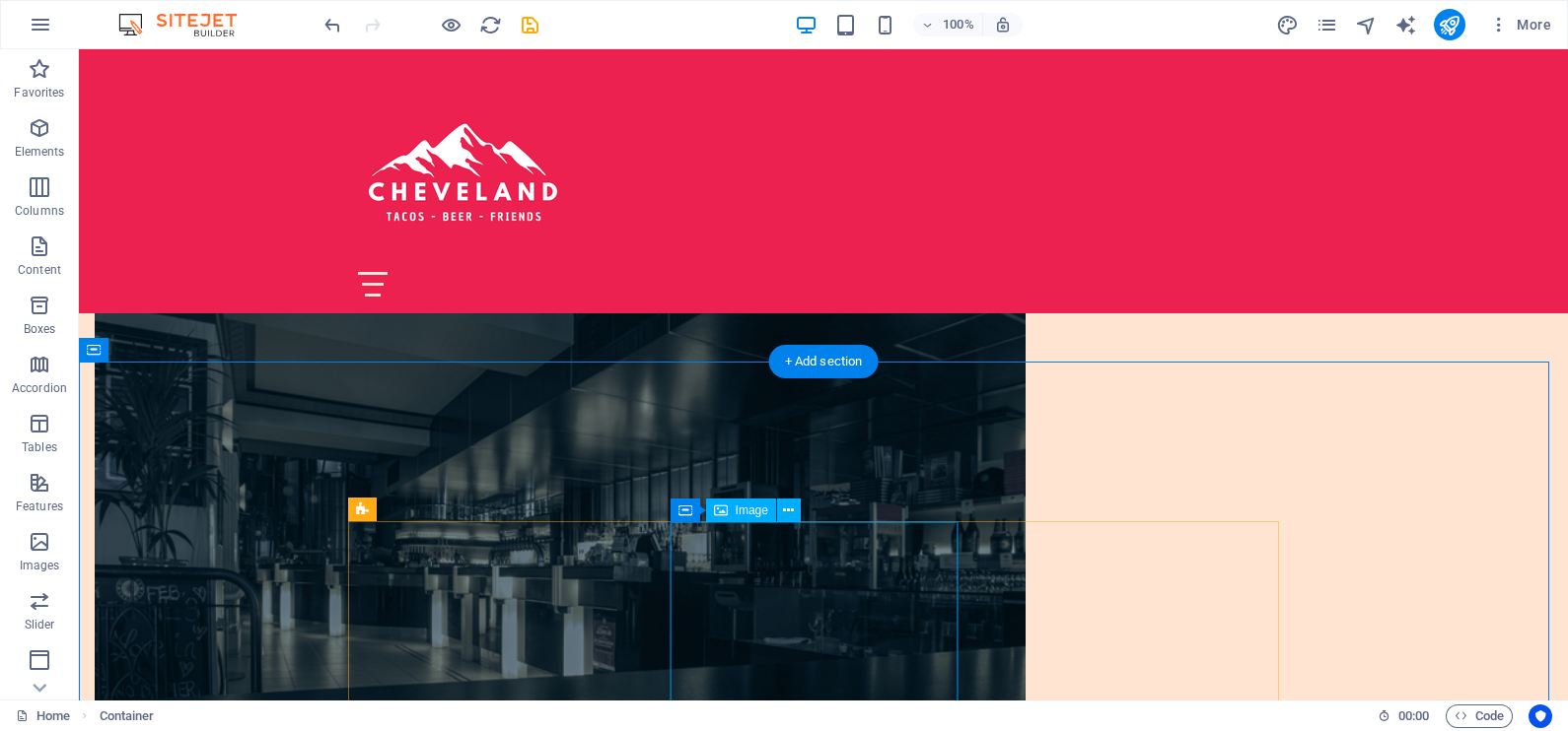
scroll to position [1232, 0]
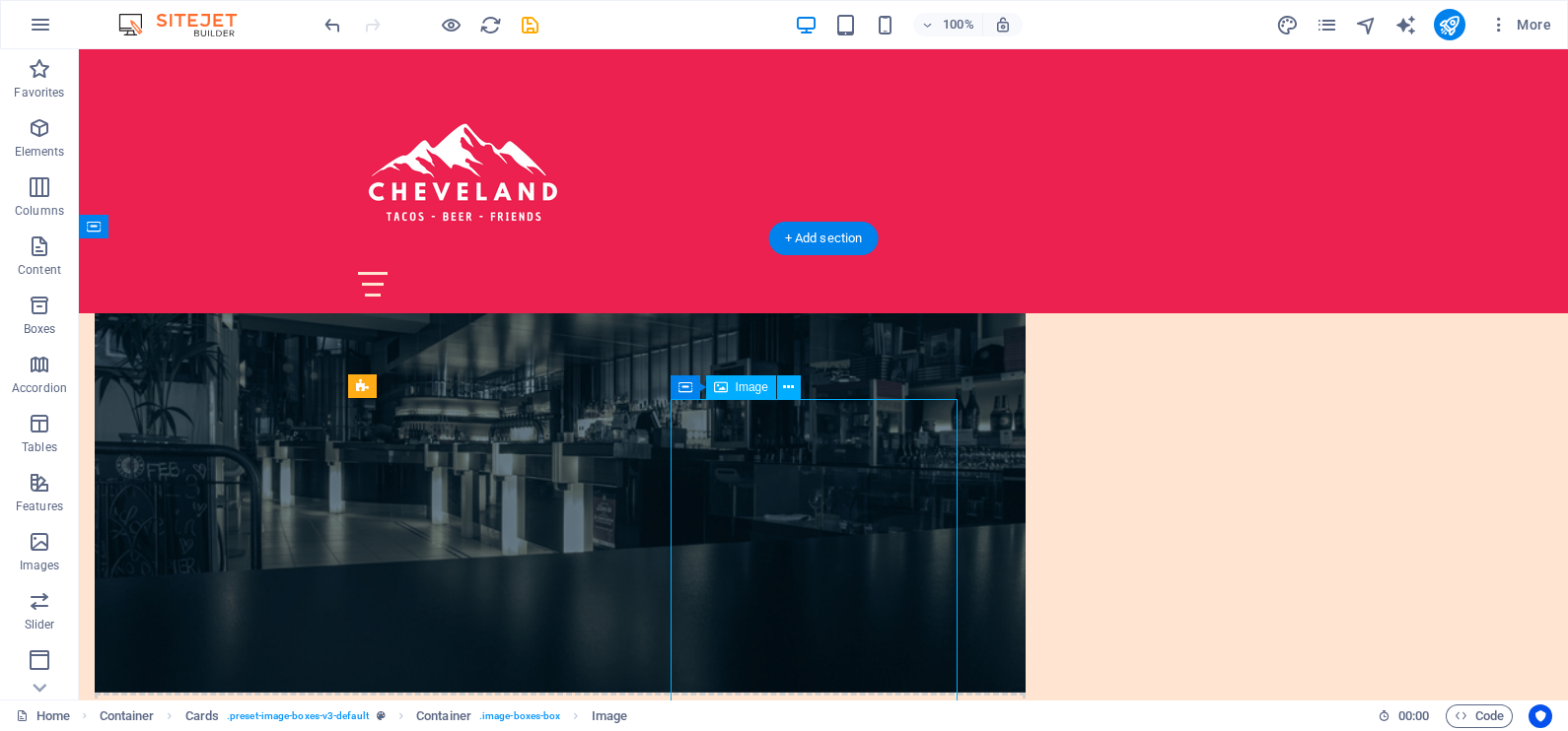
select select "px"
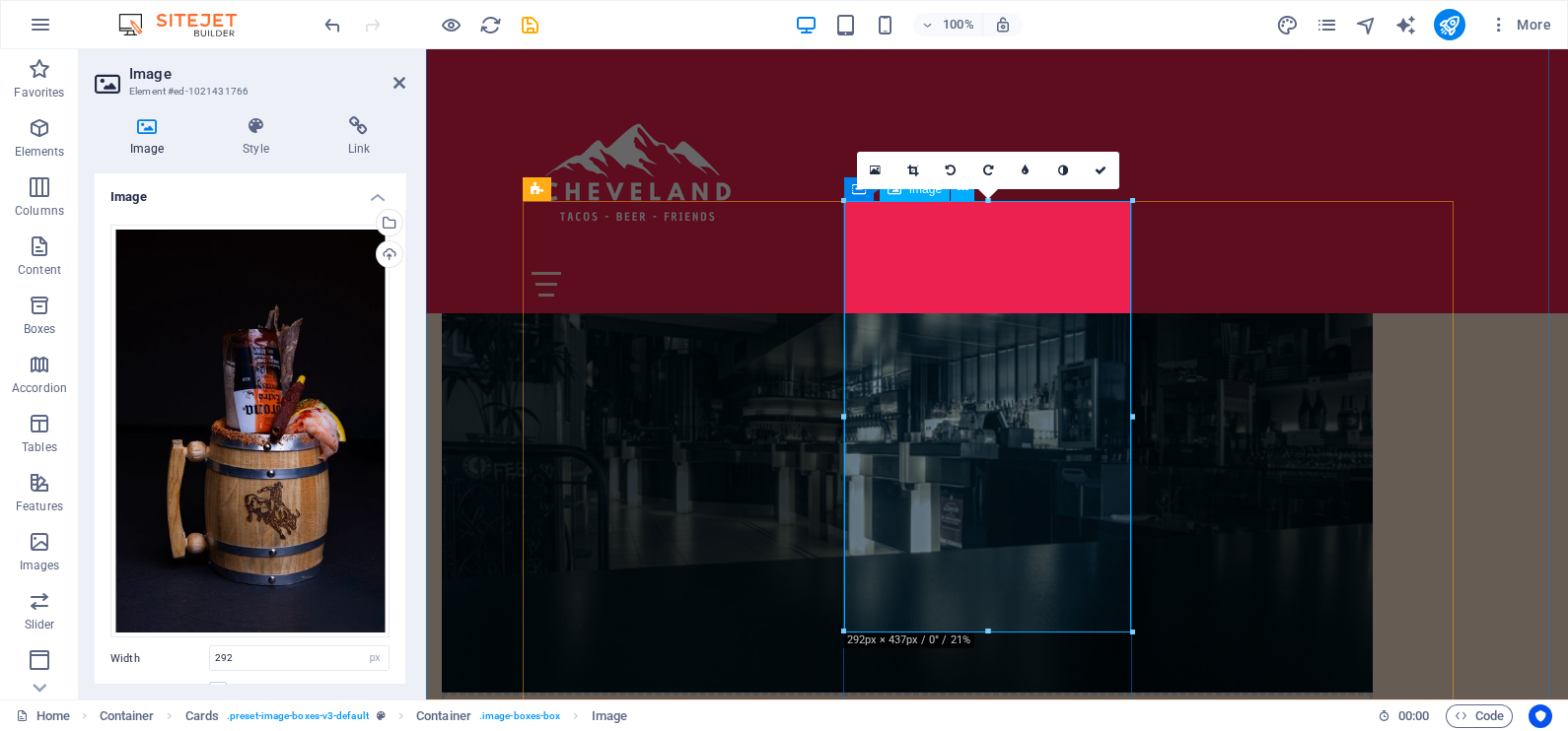
scroll to position [1478, 0]
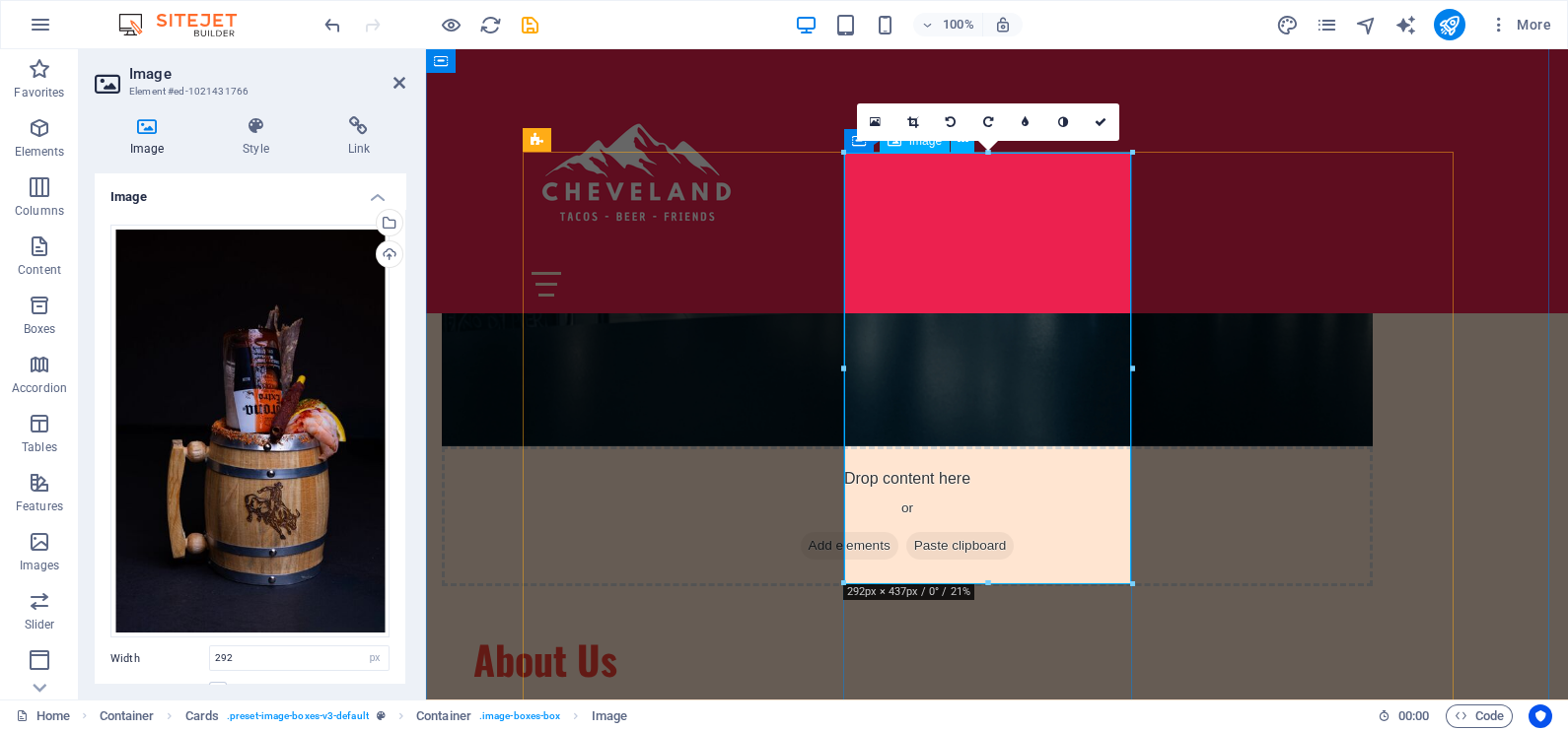
drag, startPoint x: 1412, startPoint y: 633, endPoint x: 986, endPoint y: 490, distance: 449.4
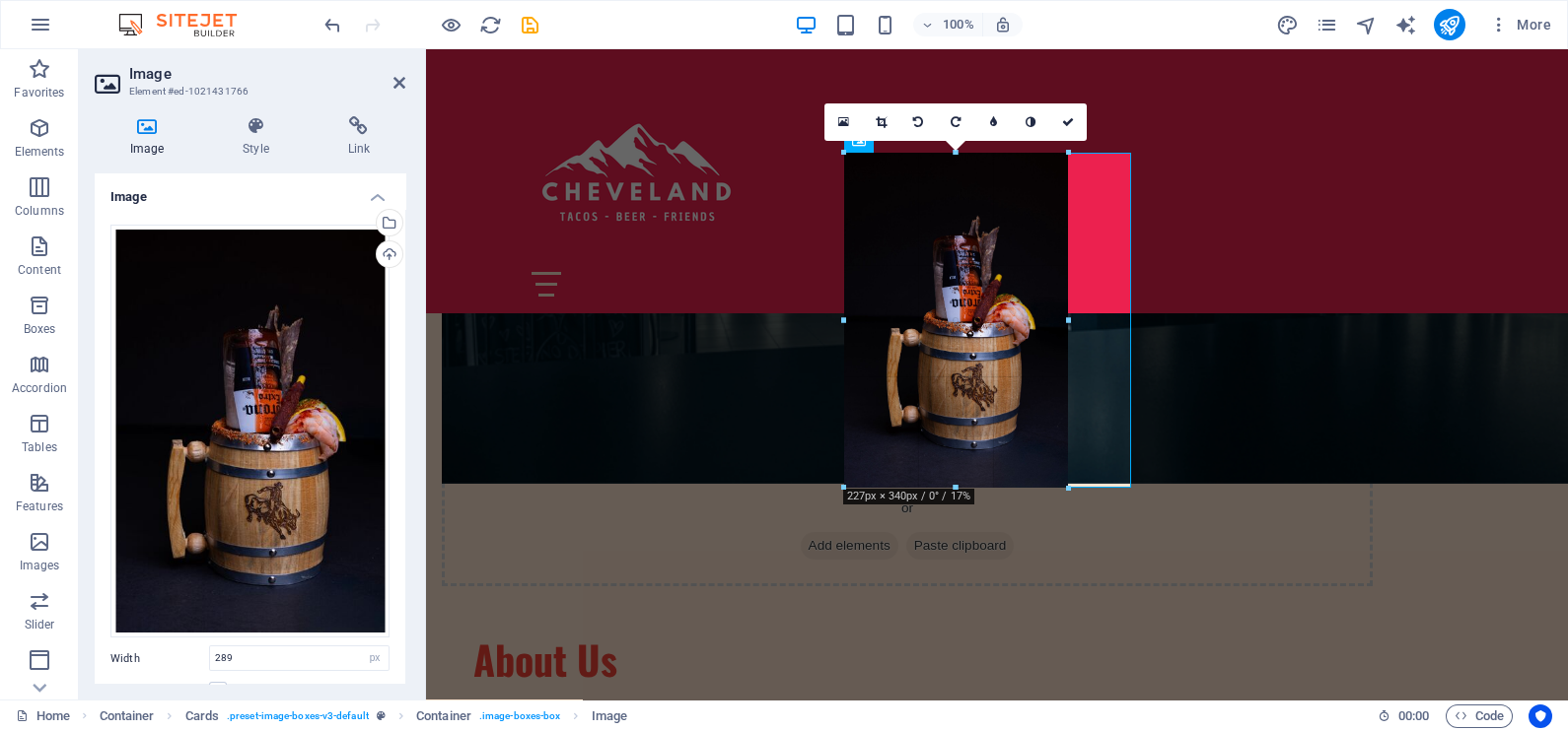
drag, startPoint x: 986, startPoint y: 578, endPoint x: 976, endPoint y: 482, distance: 96.5
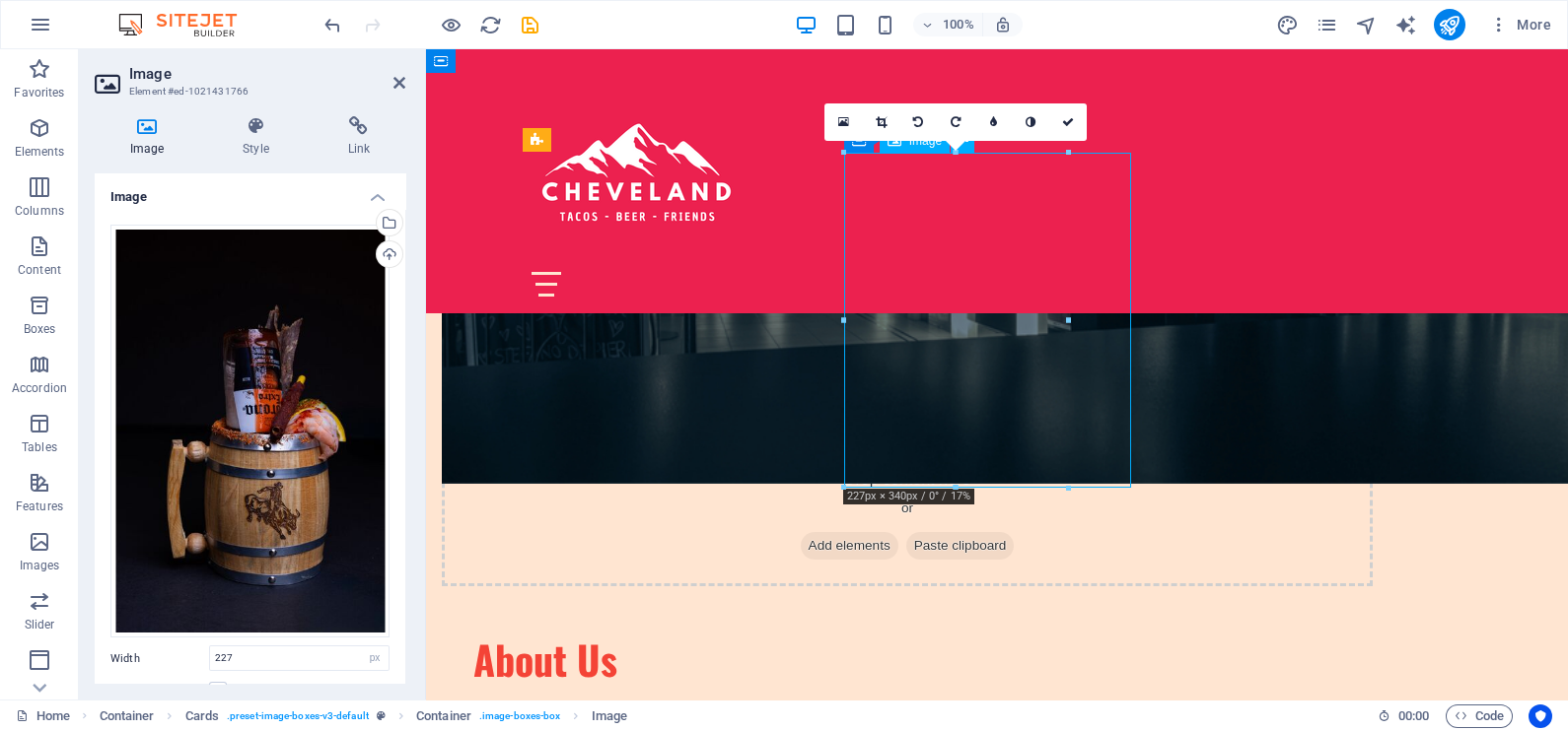
drag, startPoint x: 962, startPoint y: 350, endPoint x: 996, endPoint y: 375, distance: 42.2
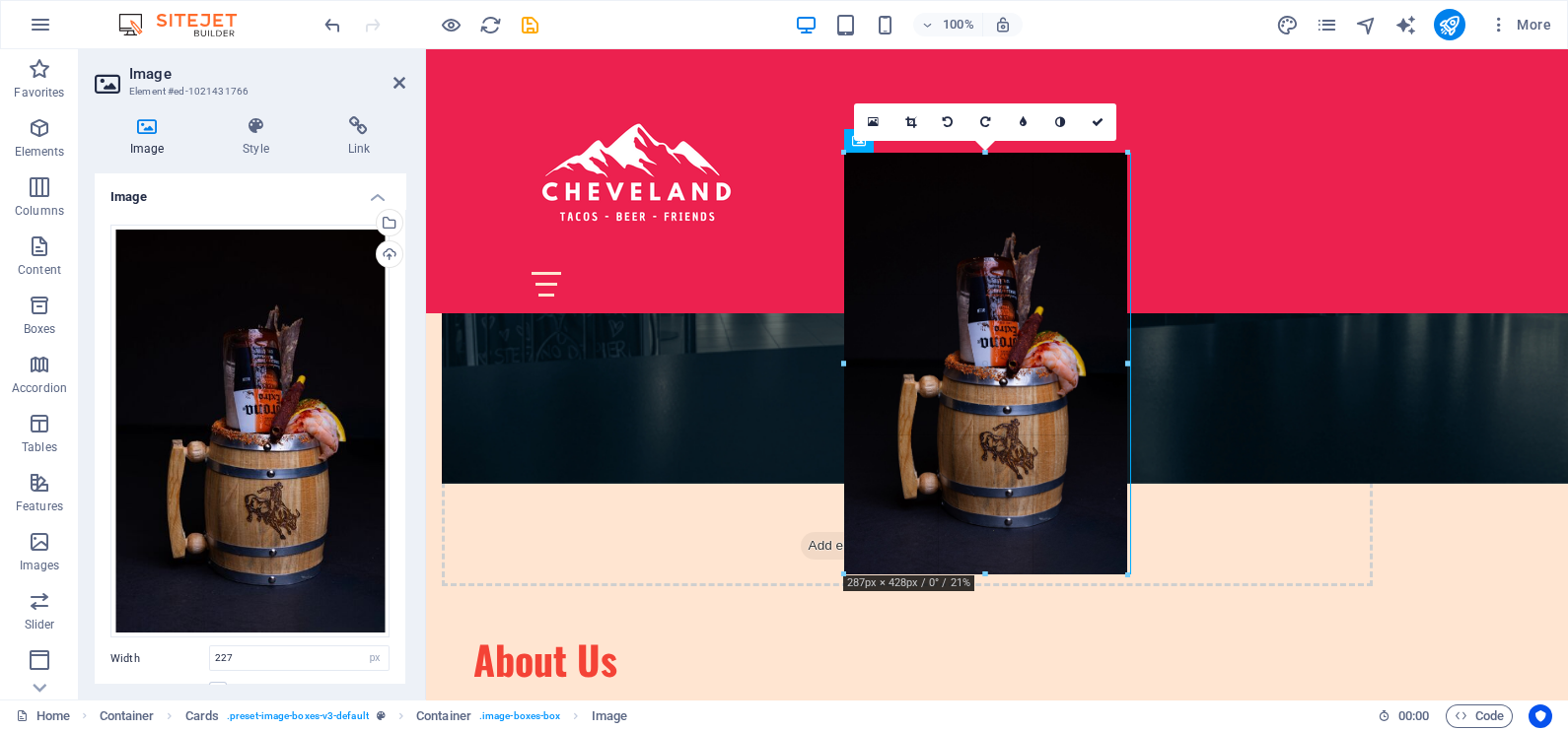
drag, startPoint x: 1066, startPoint y: 317, endPoint x: 1133, endPoint y: 348, distance: 73.8
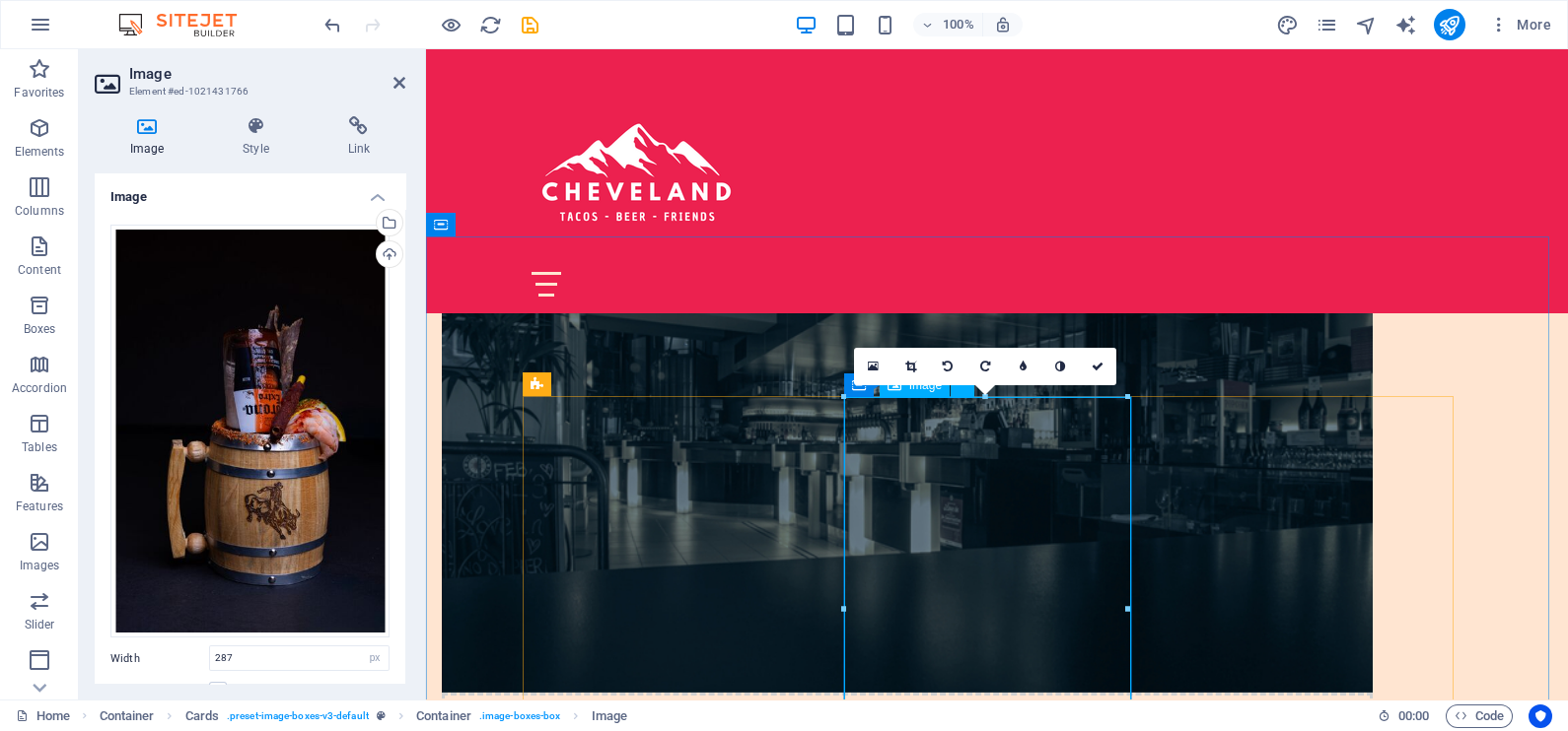
scroll to position [1355, 0]
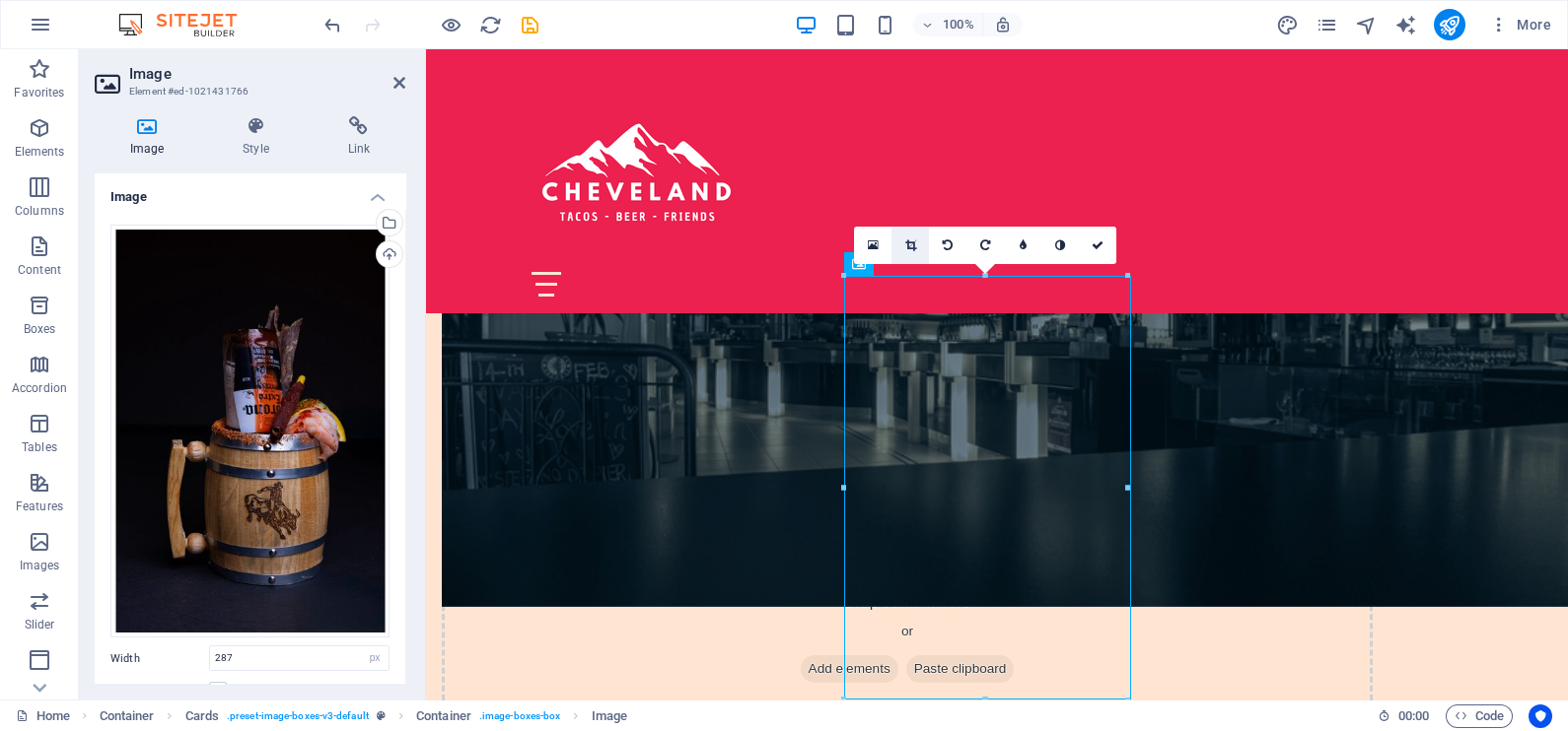
click at [910, 244] on icon at bounding box center [910, 246] width 11 height 12
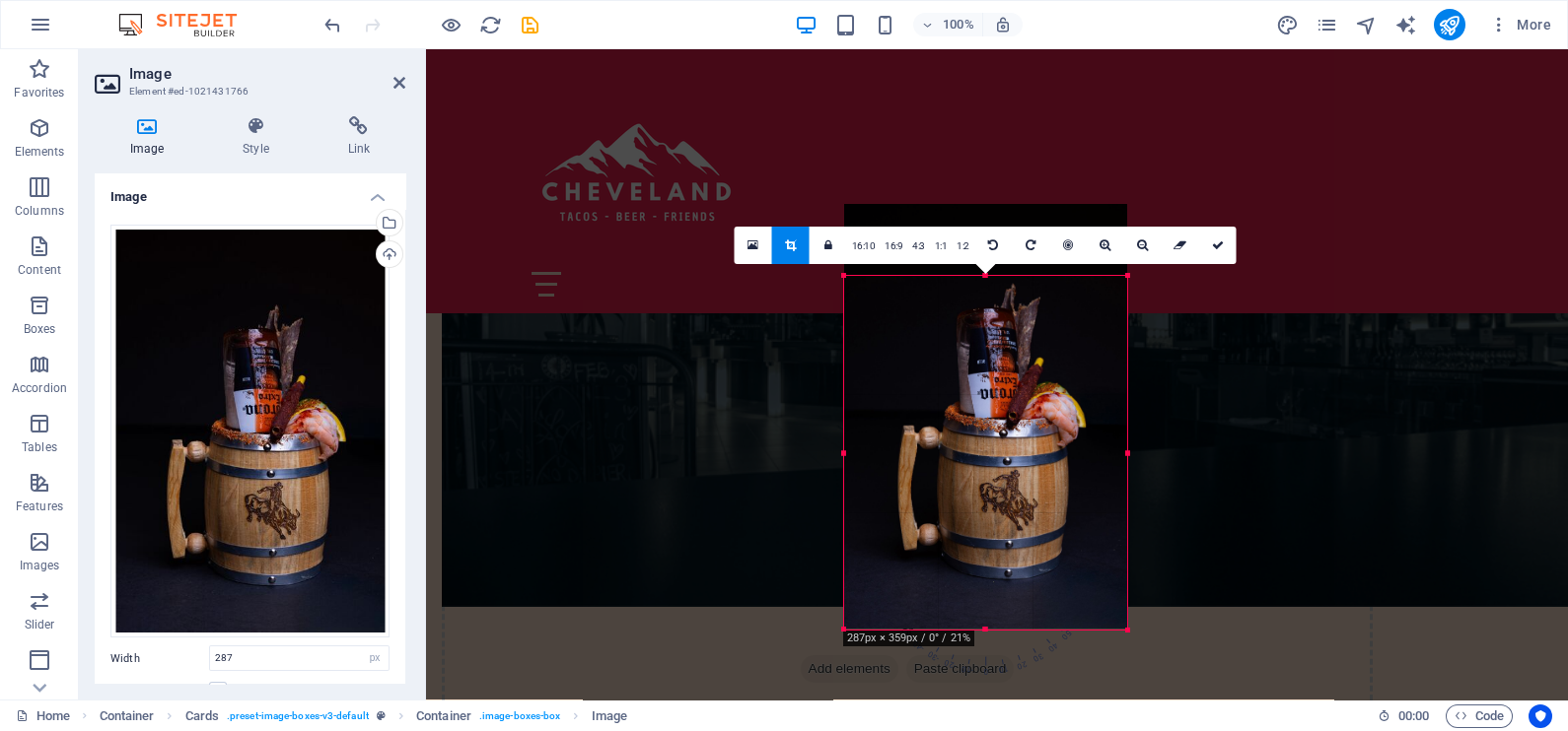
drag, startPoint x: 983, startPoint y: 275, endPoint x: 987, endPoint y: 347, distance: 72.1
click at [987, 347] on div "180 170 160 150 140 130 120 110 100 90 80 70 60 50 40 30 20 10 0 -10 -20 -30 -4…" at bounding box center [986, 453] width 283 height 354
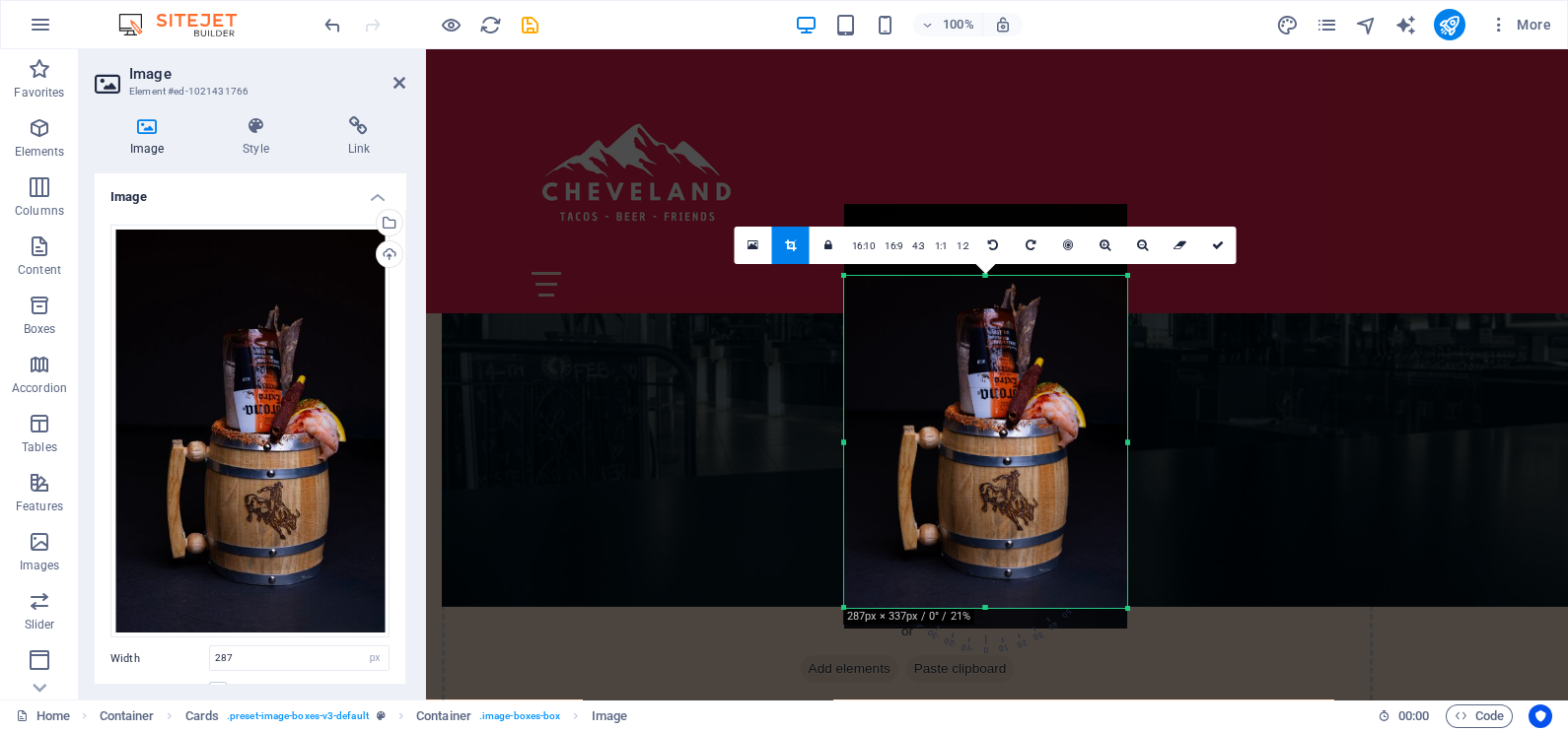
drag, startPoint x: 988, startPoint y: 625, endPoint x: 989, endPoint y: 606, distance: 19.0
click at [989, 606] on div at bounding box center [986, 608] width 283 height 7
click at [1214, 247] on icon at bounding box center [1218, 246] width 12 height 12
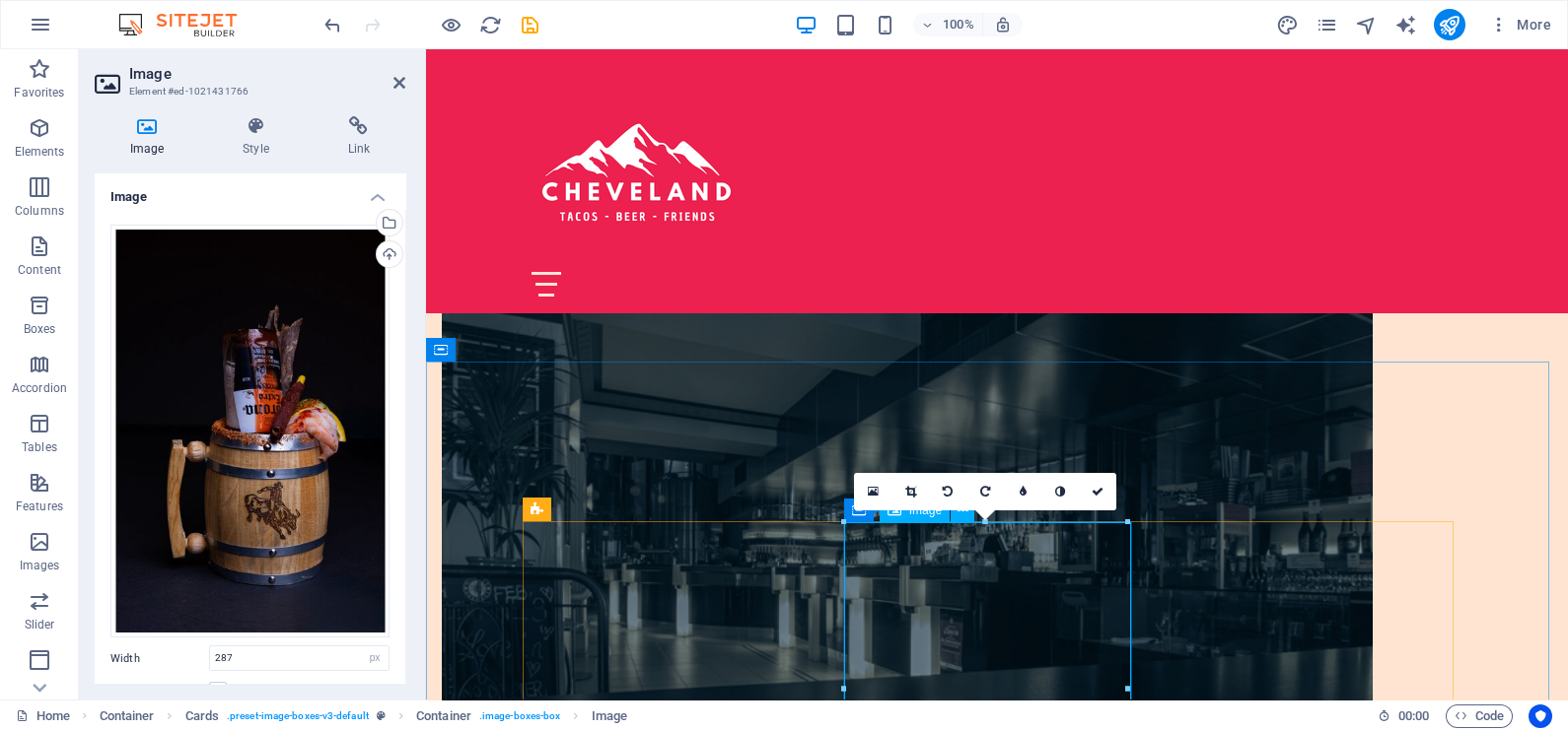
scroll to position [1478, 0]
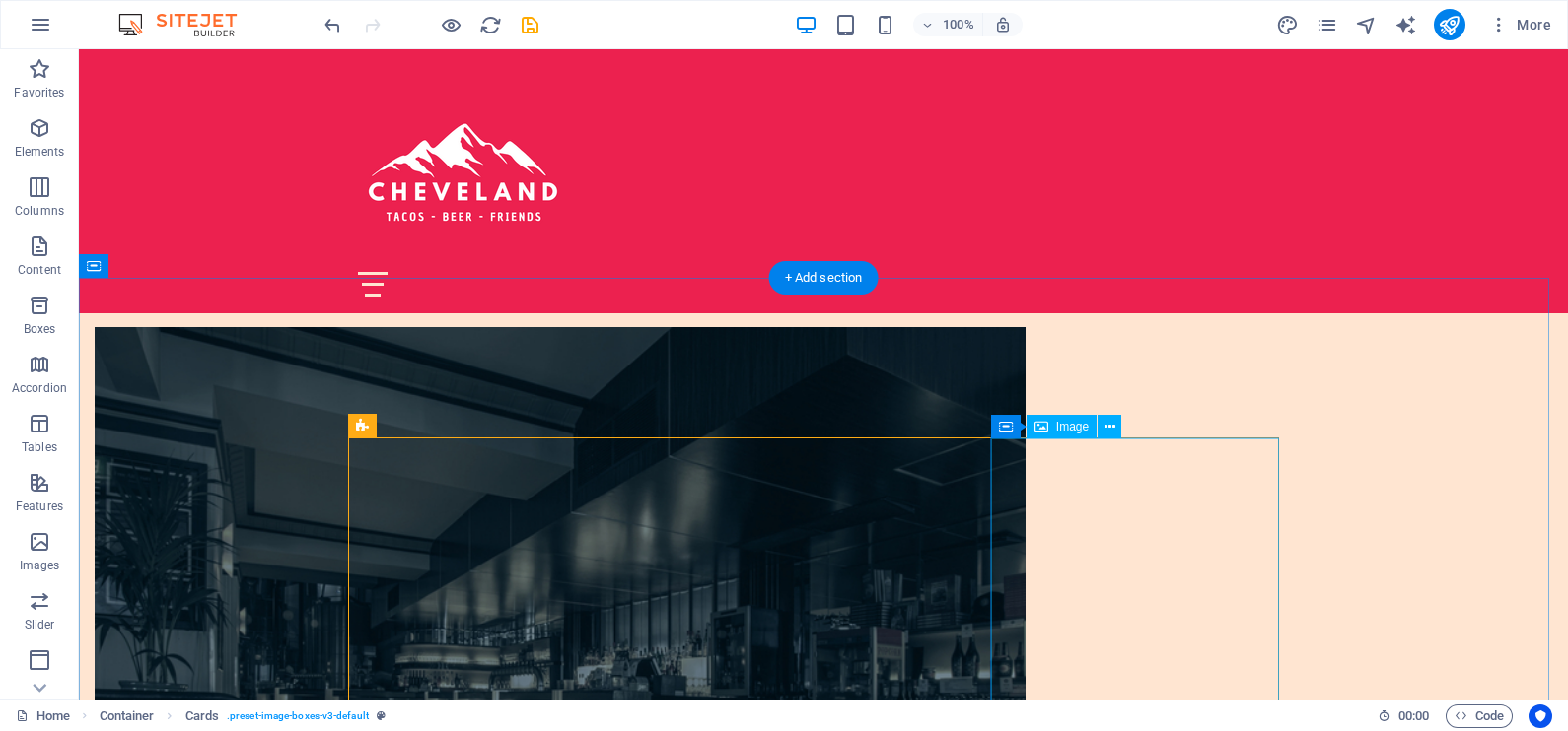
scroll to position [1232, 0]
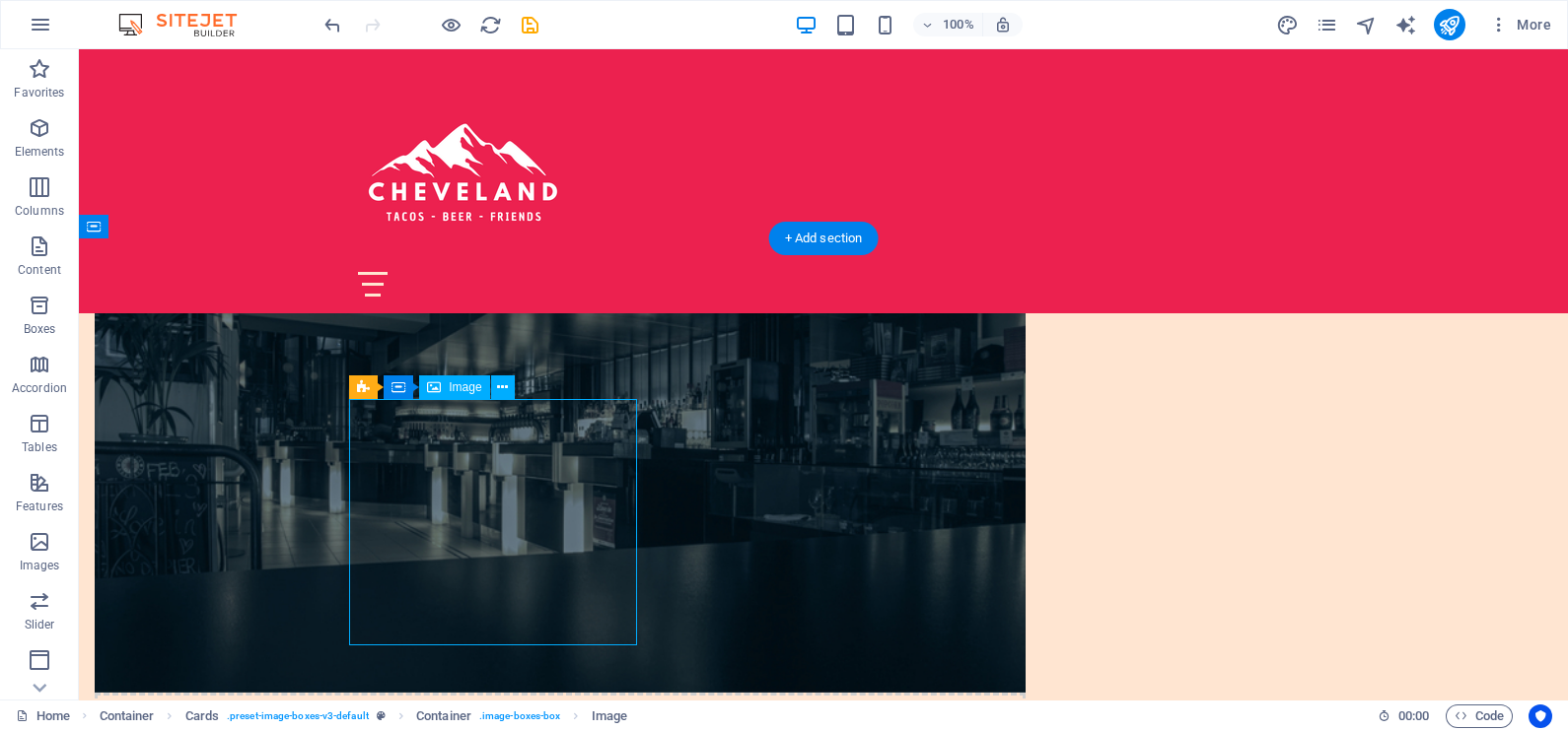
select select "vw"
select select "px"
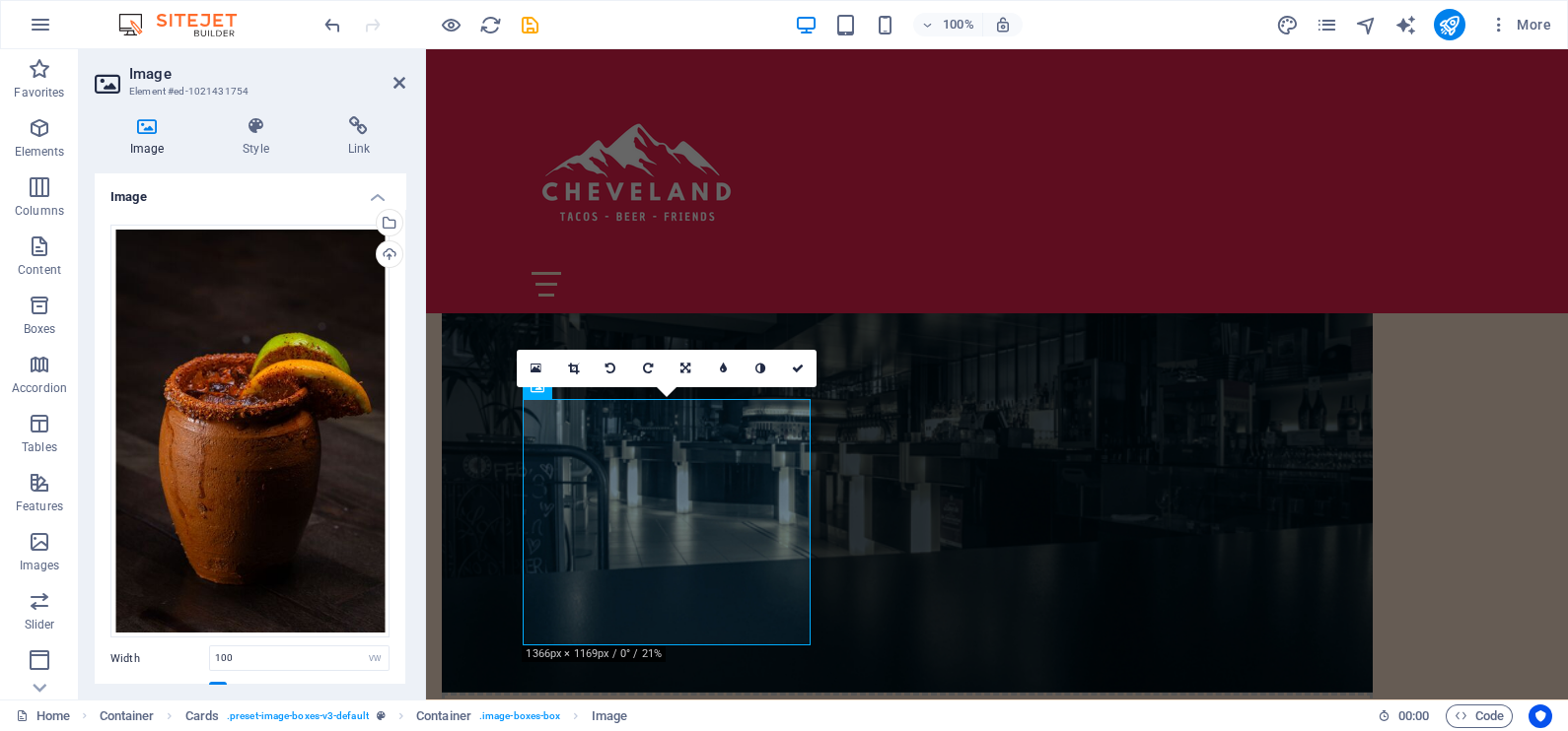
click at [581, 365] on link at bounding box center [573, 368] width 38 height 38
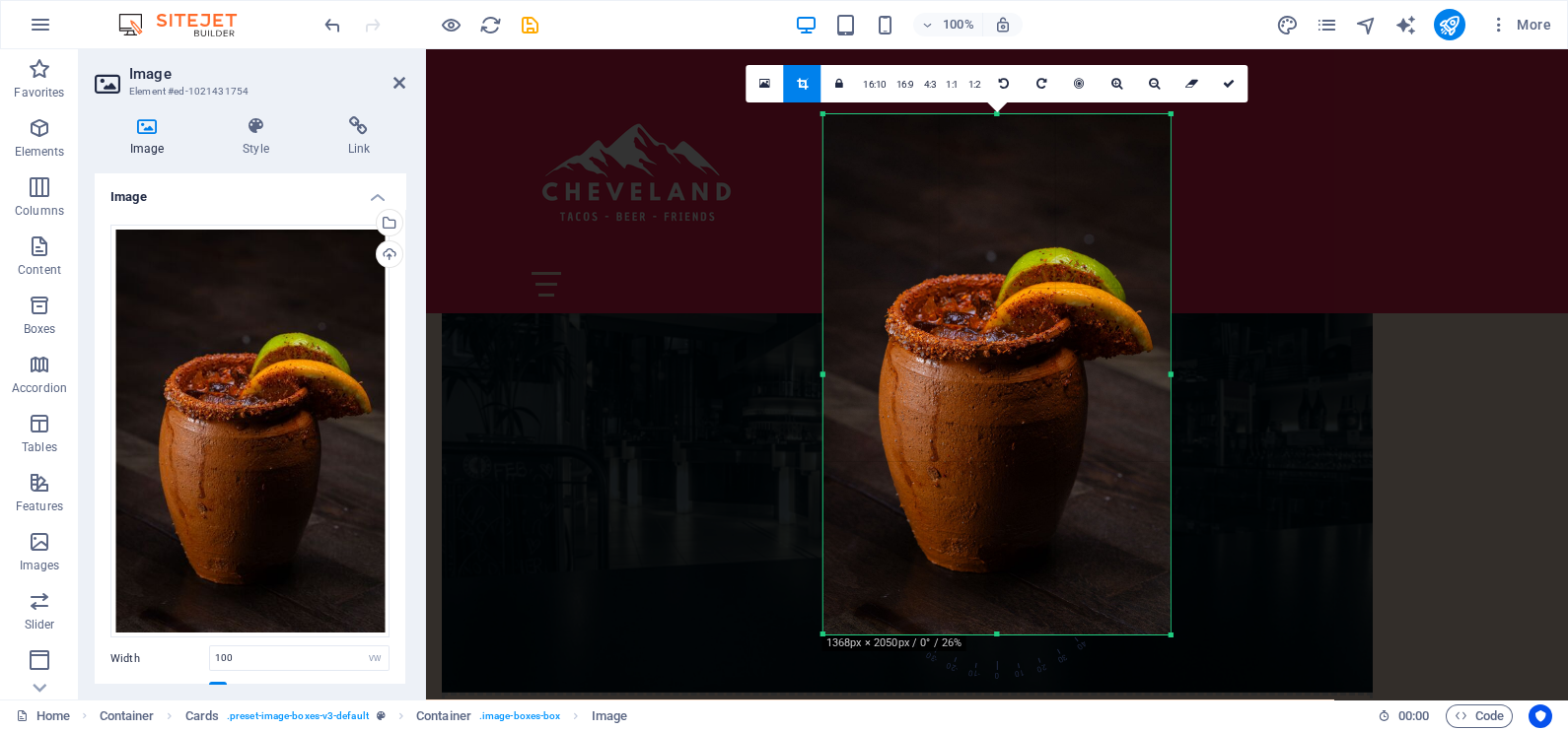
click at [998, 640] on span "0" at bounding box center [998, 614] width 23 height 139
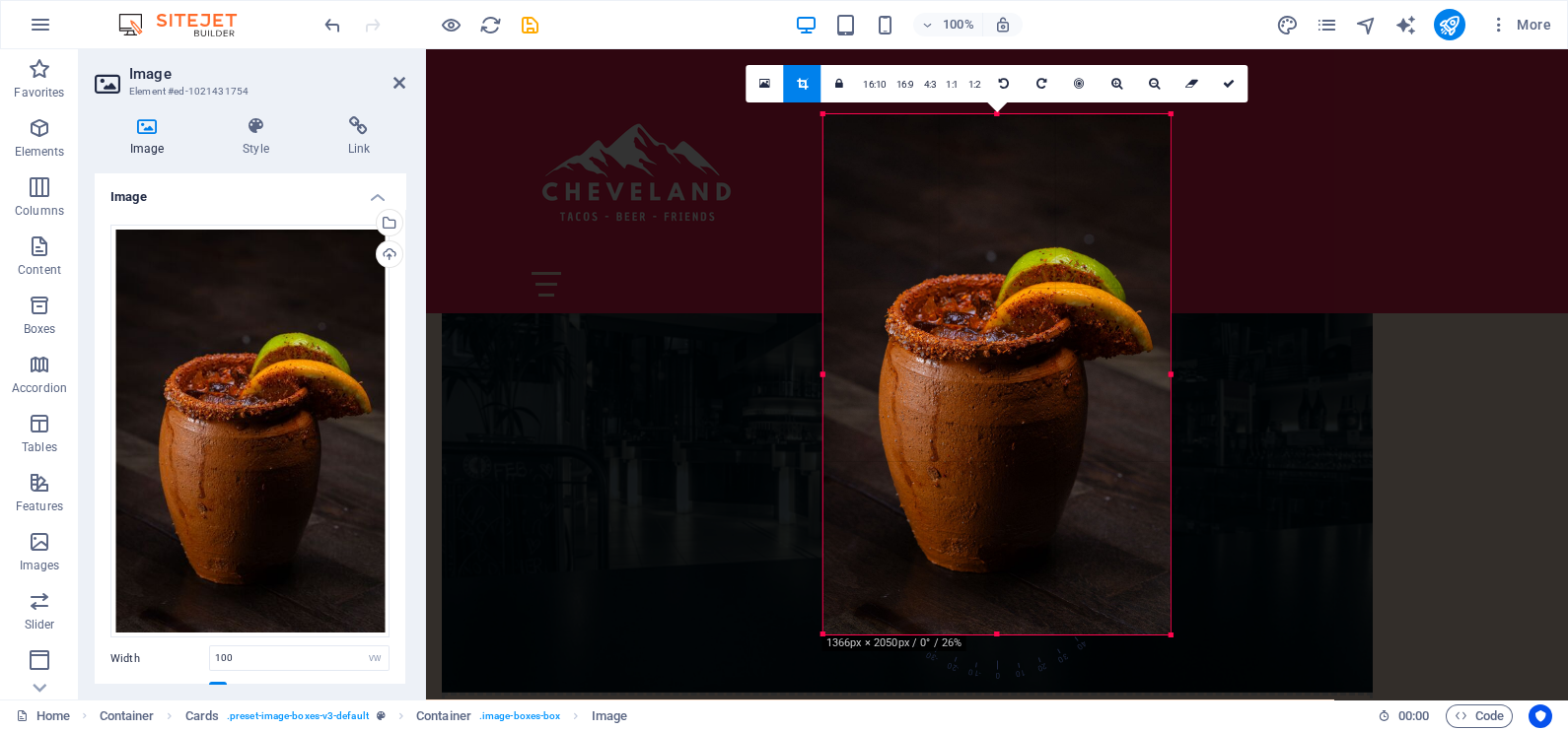
drag, startPoint x: 998, startPoint y: 632, endPoint x: 998, endPoint y: 694, distance: 62.0
click at [998, 694] on div "H2 Banner Container Menu Bar Icon Spacer Image with text Placeholder Container …" at bounding box center [997, 374] width 1142 height 651
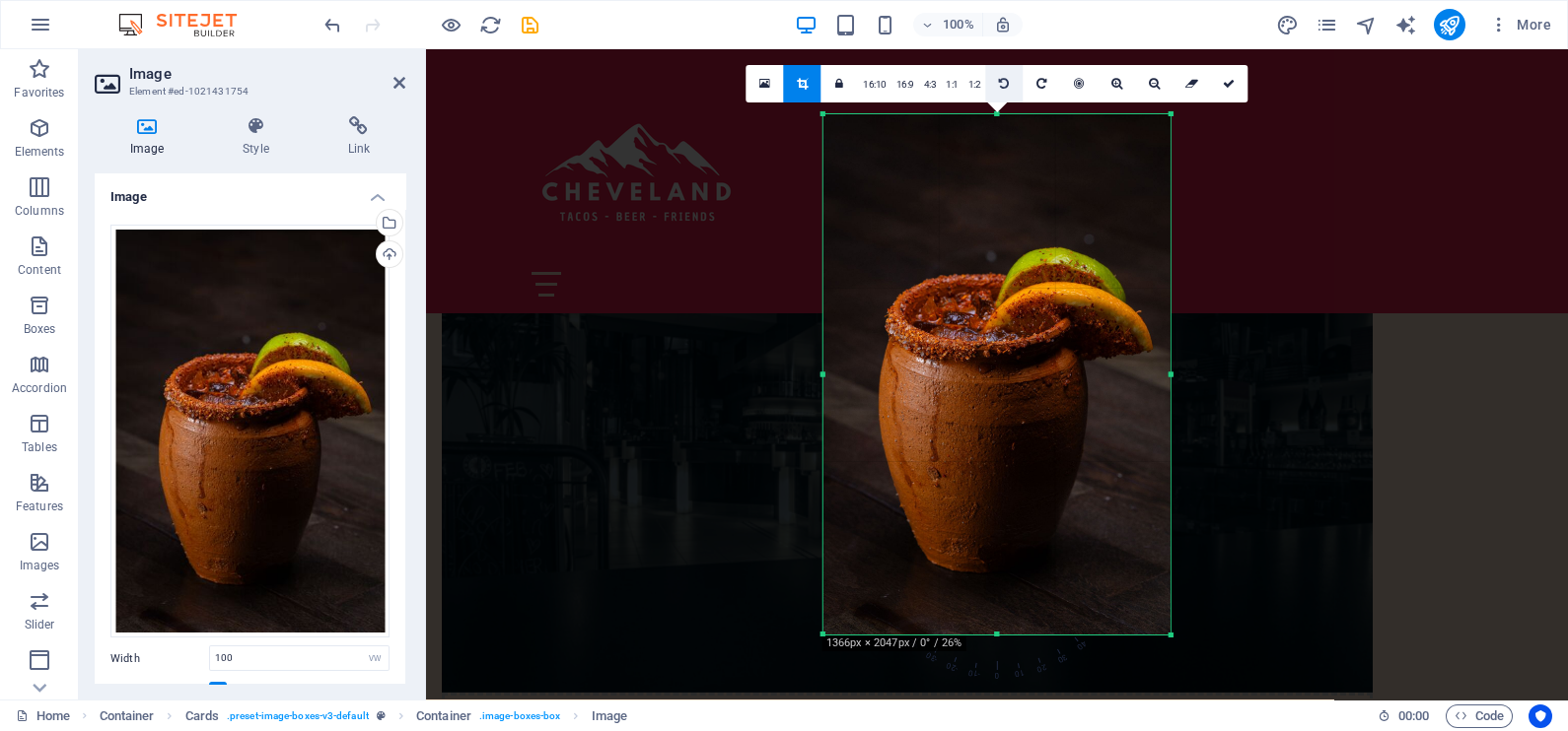
drag, startPoint x: 995, startPoint y: 113, endPoint x: 995, endPoint y: 74, distance: 39.0
click at [995, 114] on div "180 170 160 150 140 130 120 110 100 90 80 70 60 50 40 30 20 10 0 -10 -20 -30 -4…" at bounding box center [997, 373] width 347 height 520
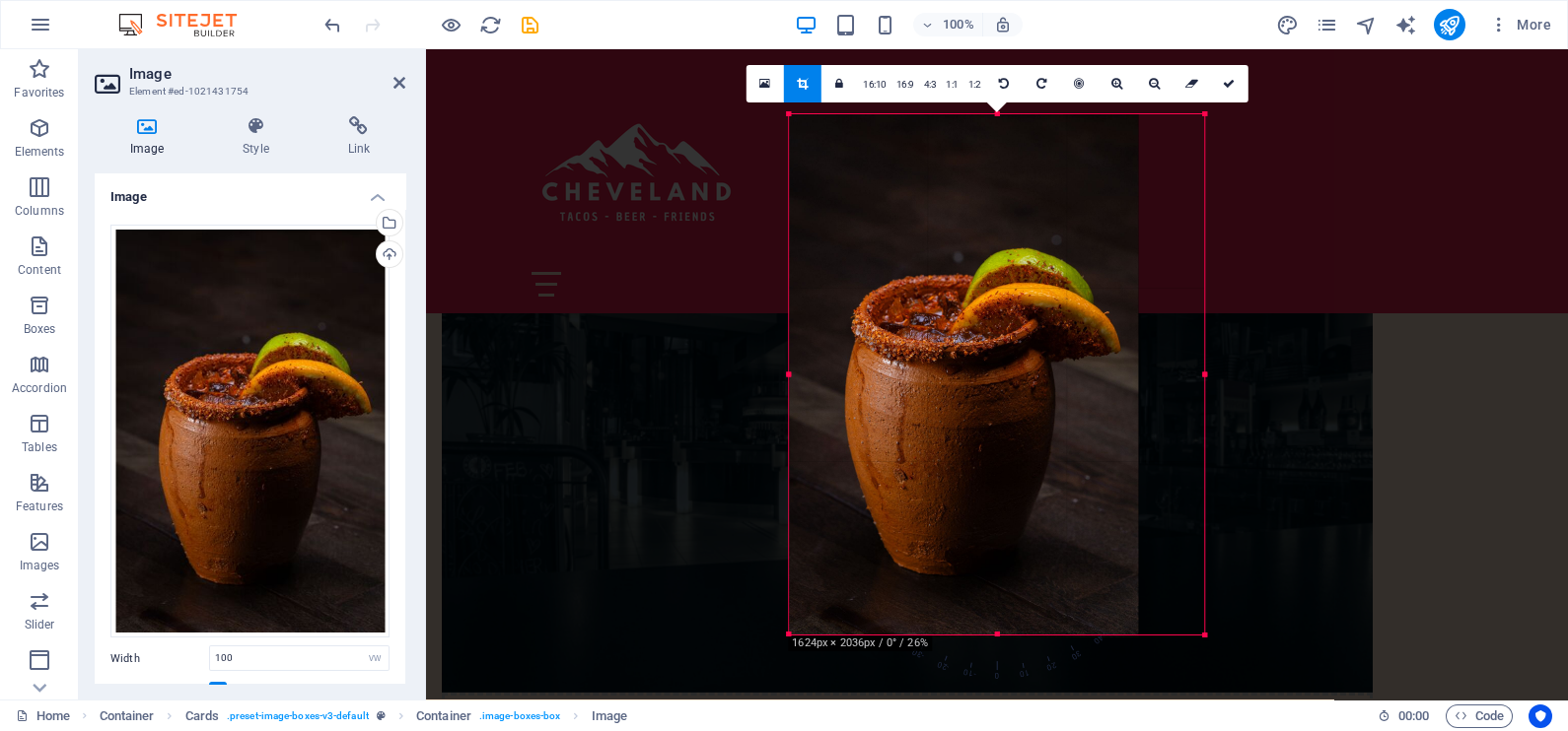
drag, startPoint x: 1174, startPoint y: 374, endPoint x: 1241, endPoint y: 399, distance: 71.5
click at [1241, 399] on div "H2 Banner Container Menu Bar Icon Spacer Image with text Placeholder Container …" at bounding box center [997, 374] width 1142 height 651
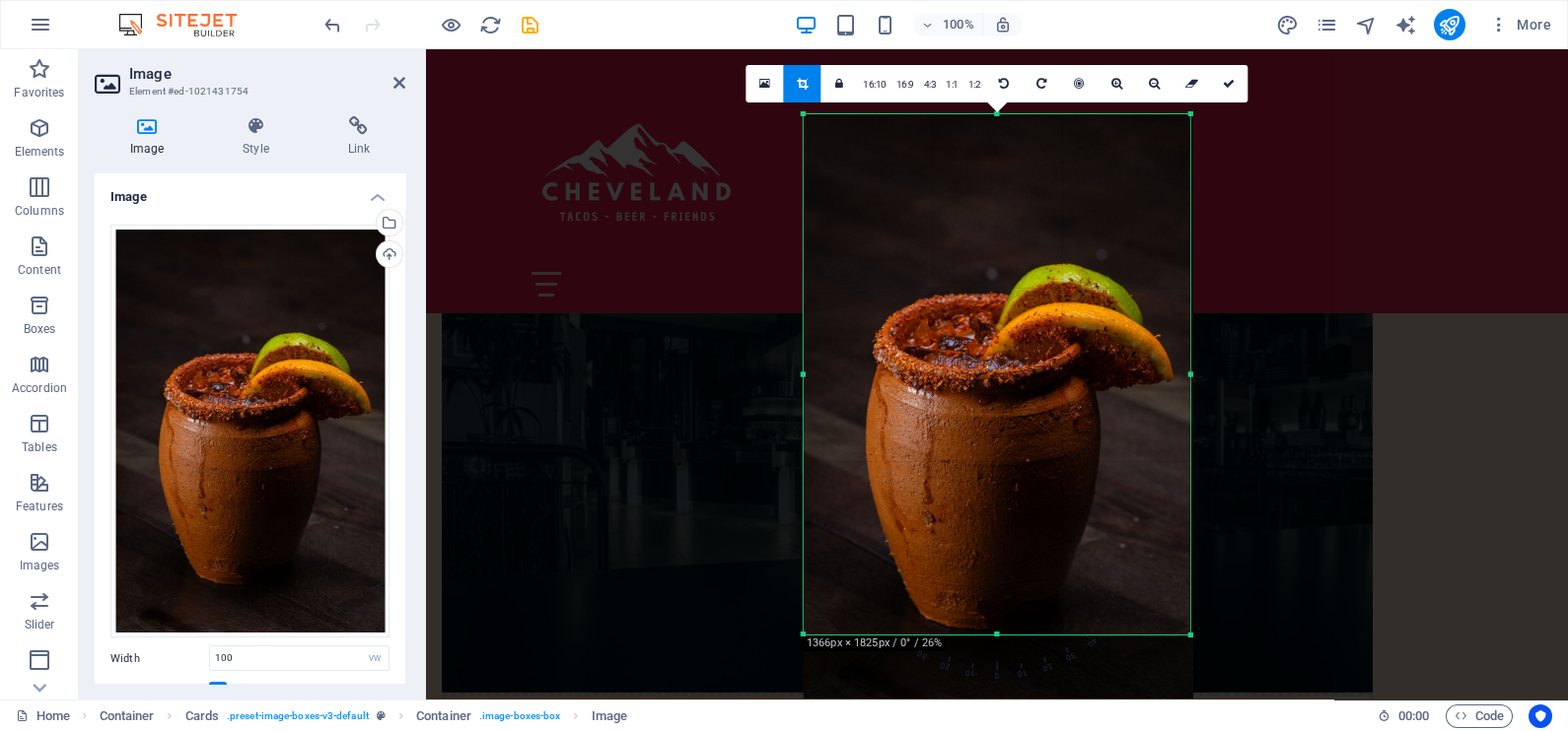
drag, startPoint x: 819, startPoint y: 373, endPoint x: 778, endPoint y: 373, distance: 41.0
click at [778, 373] on div "H2 Banner Container Menu Bar Icon Spacer Image with text Placeholder Container …" at bounding box center [997, 374] width 1142 height 651
click at [1232, 93] on link at bounding box center [1229, 84] width 38 height 38
select select "px"
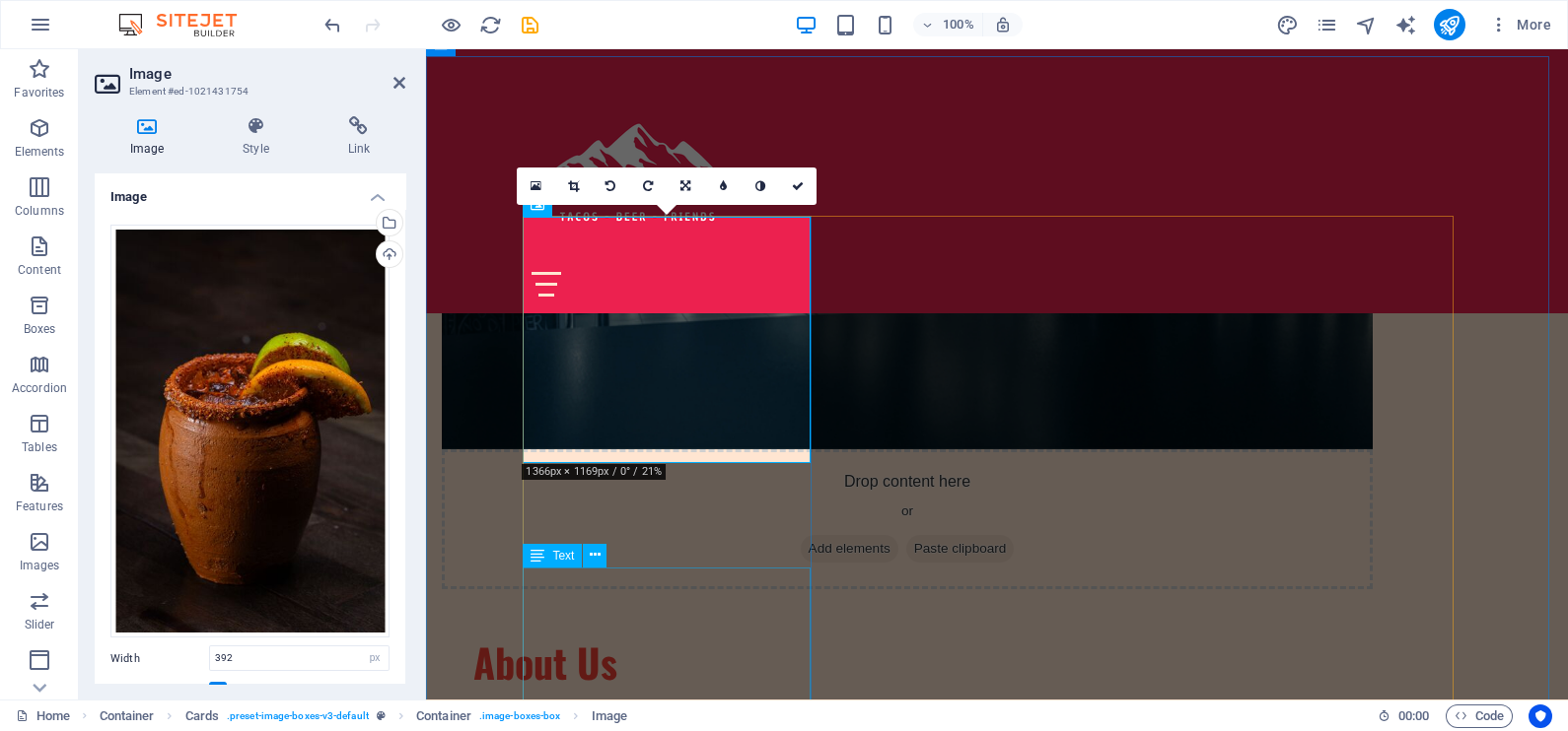
scroll to position [1355, 0]
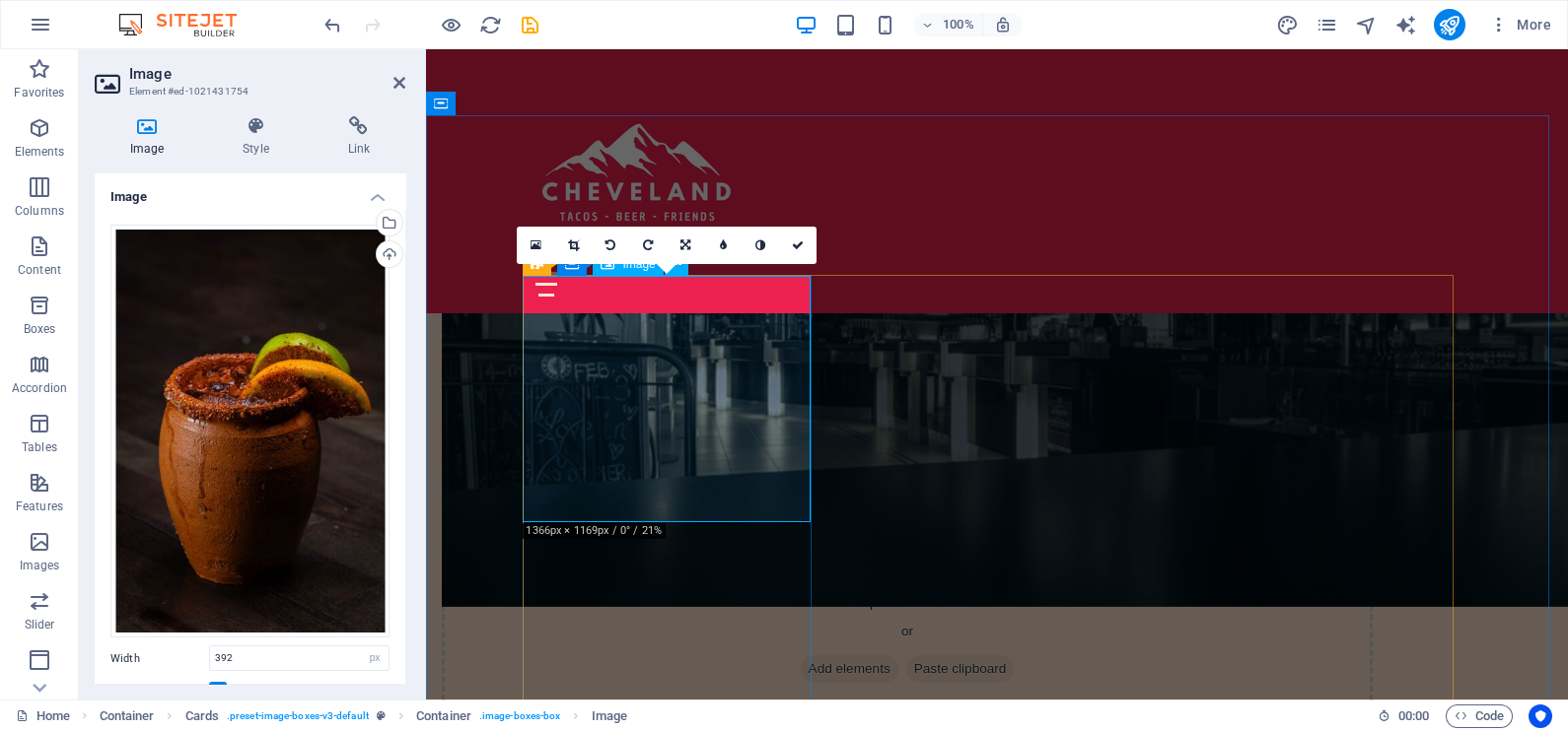
click at [684, 244] on icon at bounding box center [685, 246] width 10 height 12
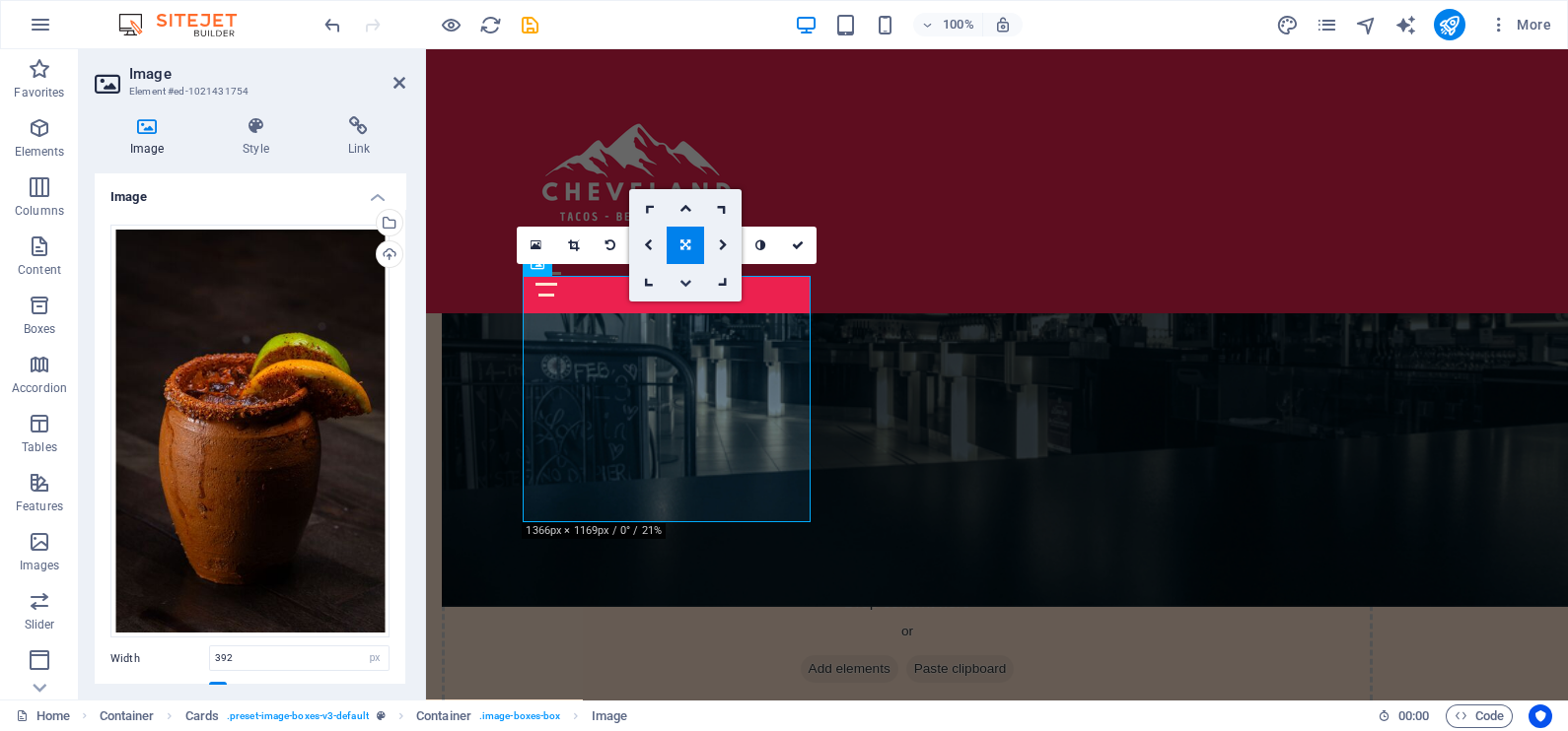
click at [684, 289] on link at bounding box center [686, 283] width 38 height 38
click at [684, 242] on icon at bounding box center [685, 246] width 12 height 12
click at [684, 242] on icon at bounding box center [685, 246] width 10 height 12
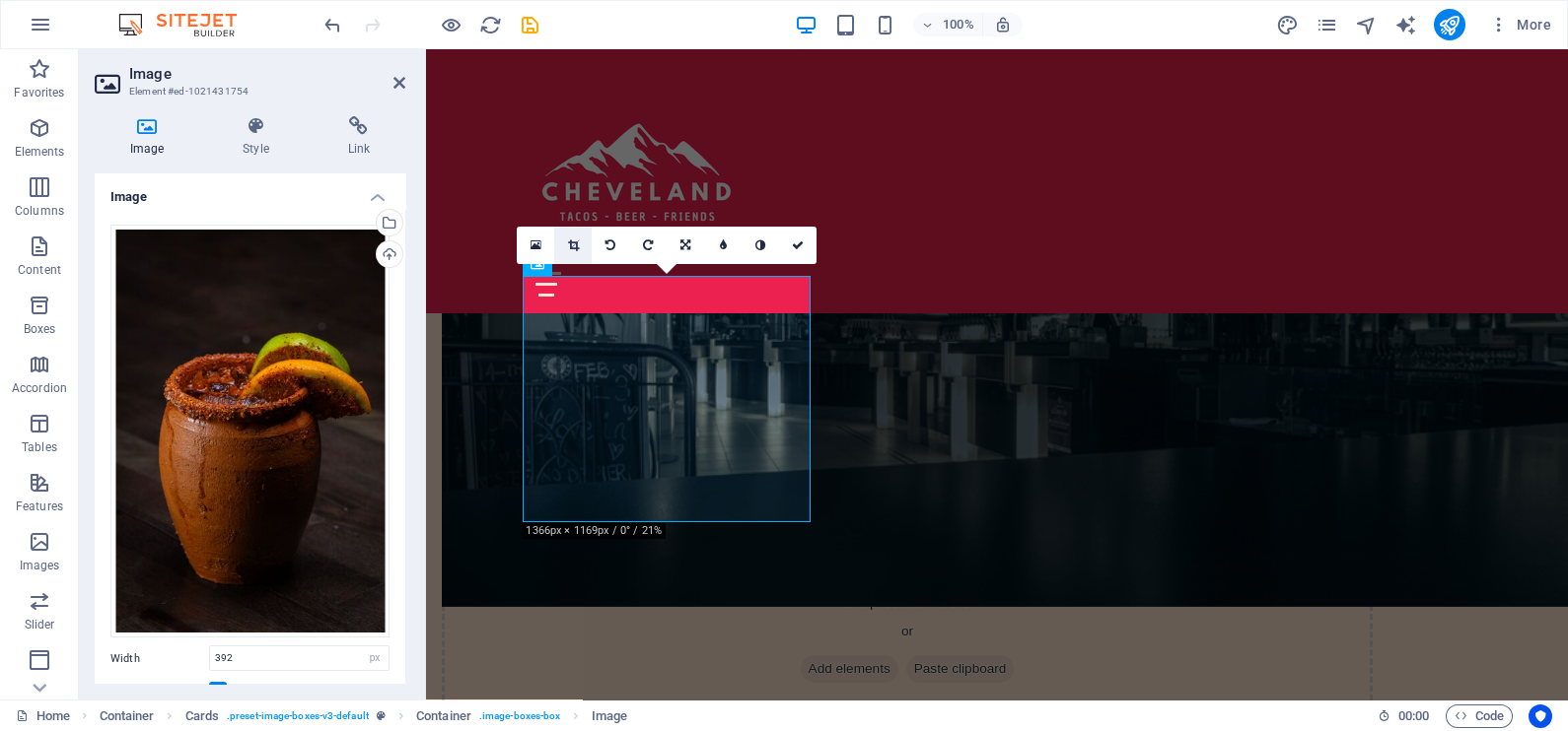
click at [566, 238] on link at bounding box center [573, 246] width 38 height 38
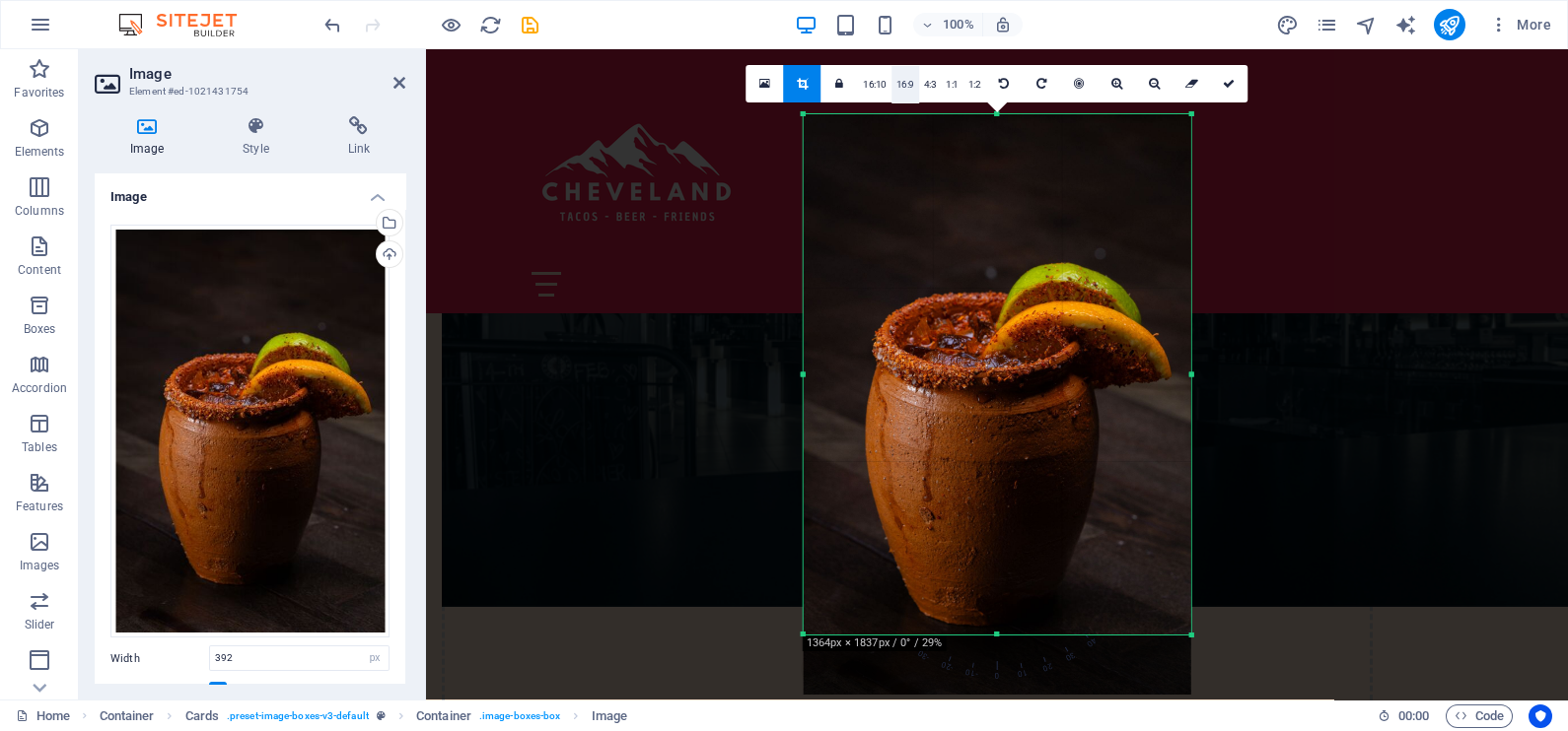
click at [905, 81] on link "16:9" at bounding box center [905, 85] width 28 height 38
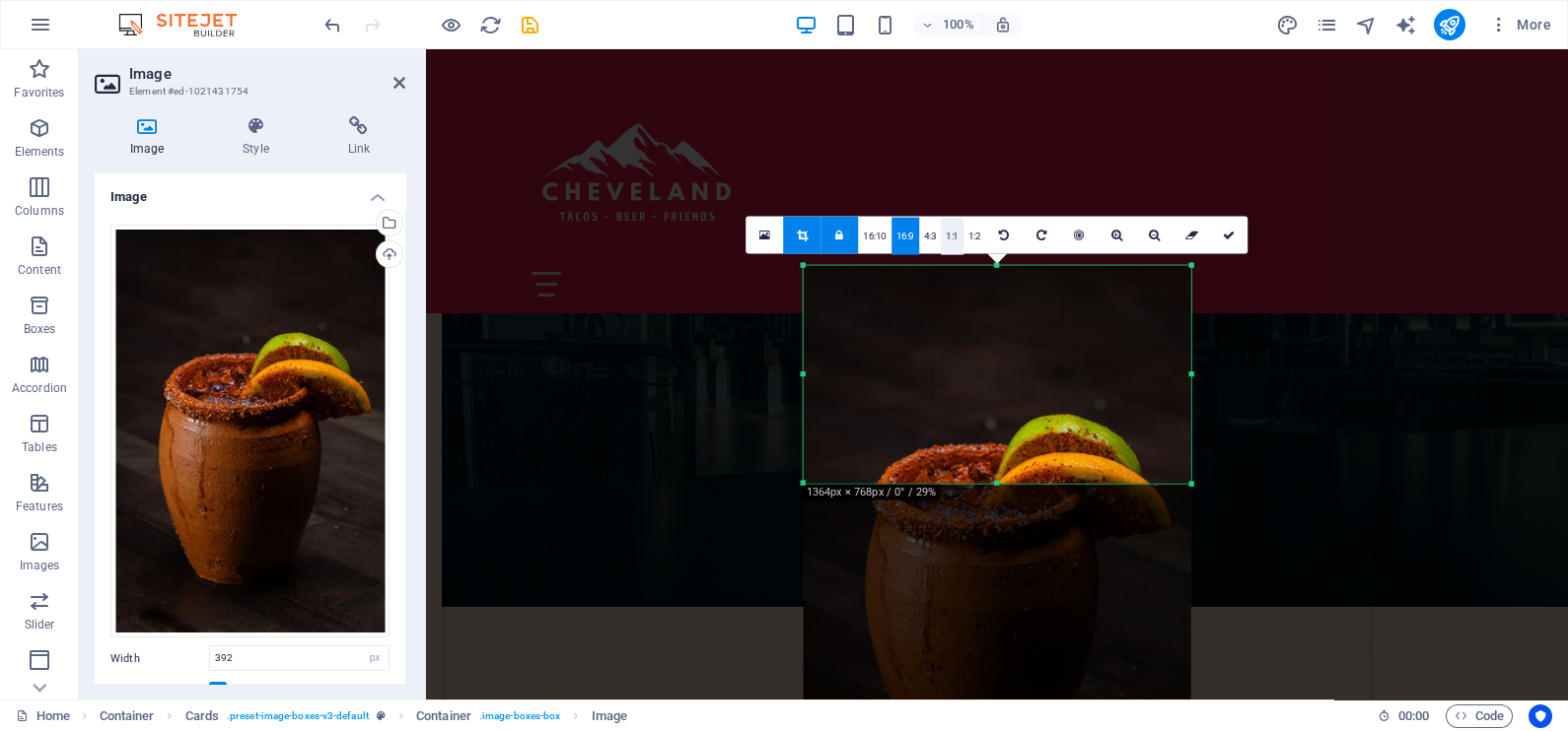
click at [949, 237] on link "1:1" at bounding box center [952, 237] width 23 height 38
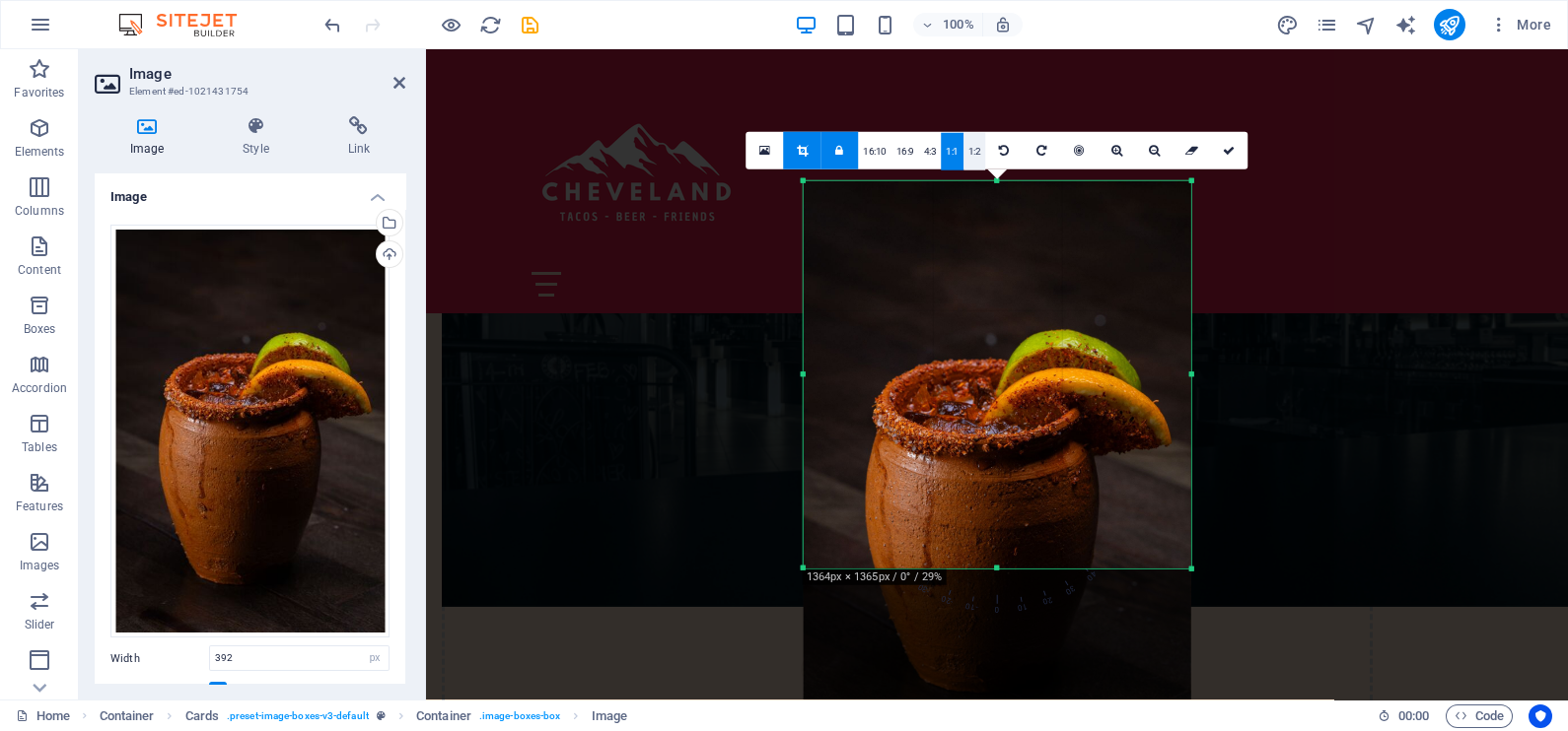
click at [975, 156] on link "1:2" at bounding box center [974, 152] width 23 height 38
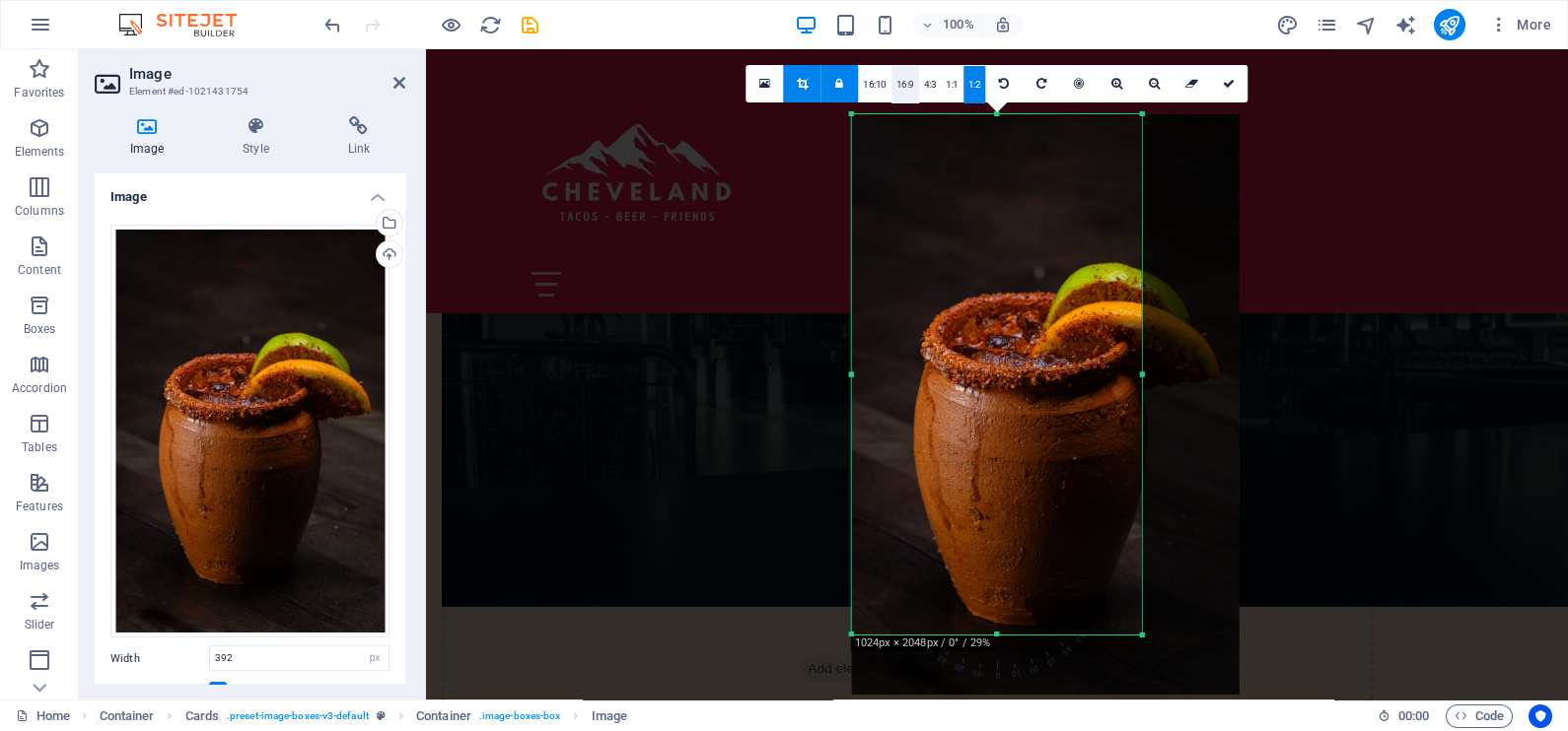
click at [896, 74] on link "16:9" at bounding box center [905, 85] width 28 height 38
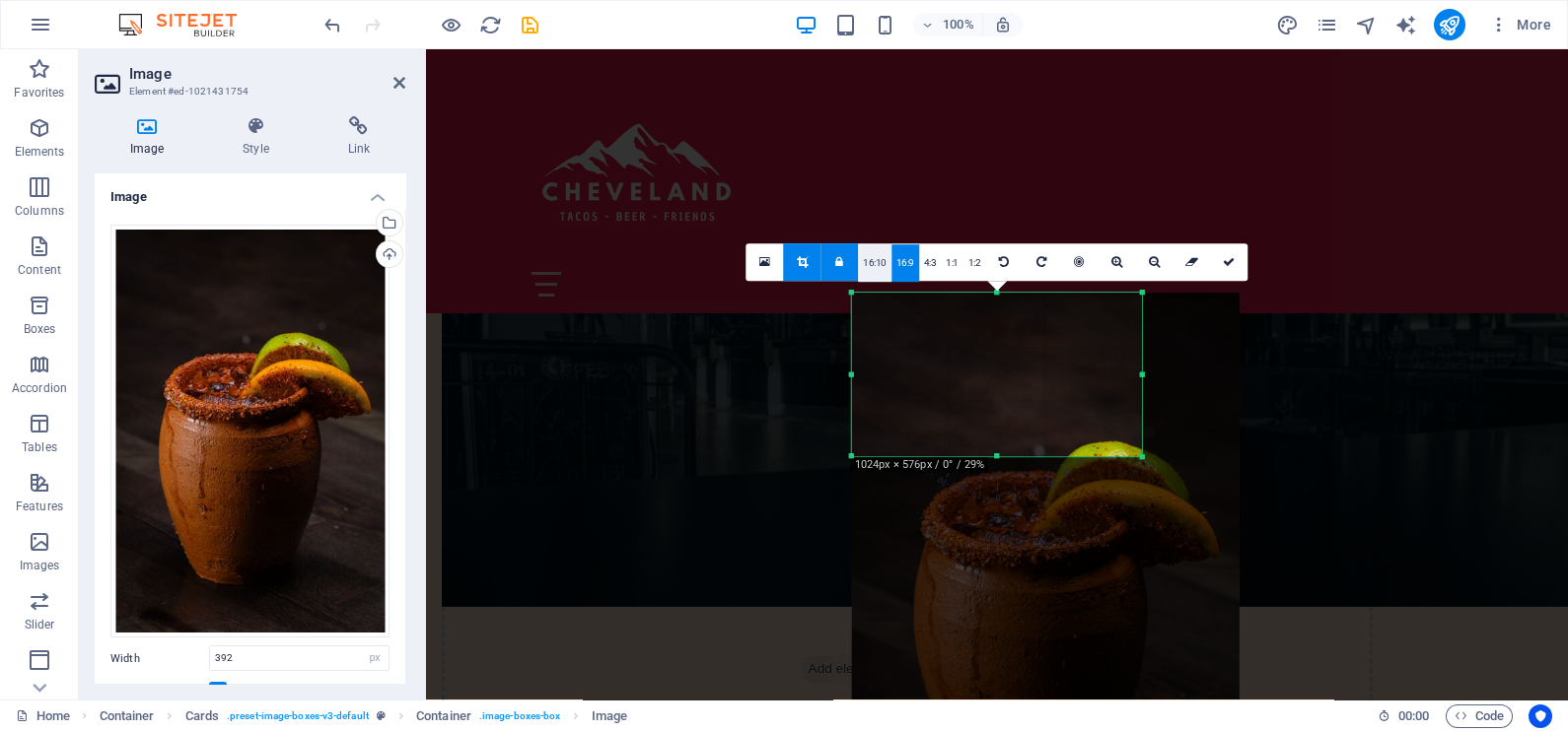
click at [869, 265] on link "16:10" at bounding box center [875, 263] width 34 height 38
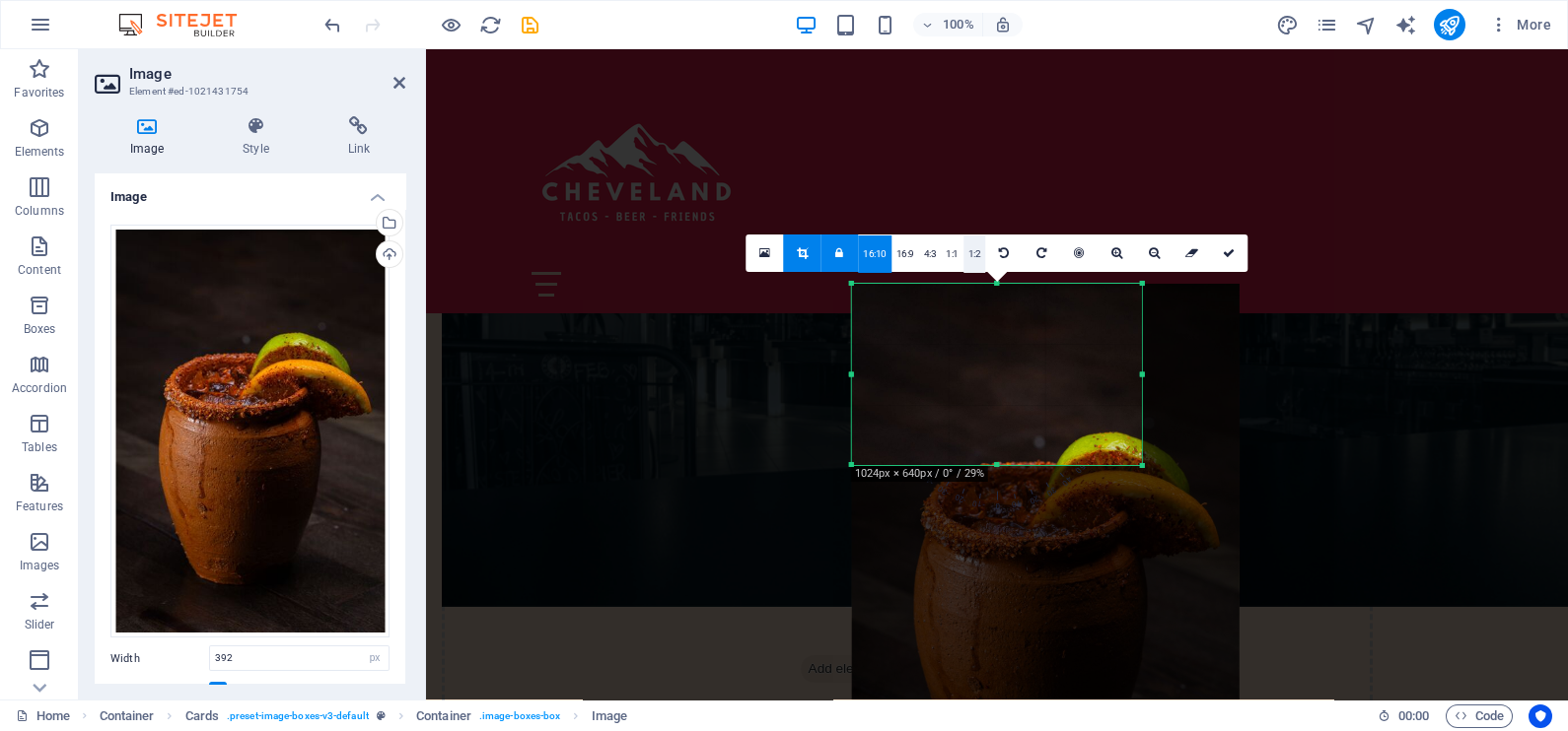
click at [973, 250] on link "1:2" at bounding box center [974, 255] width 23 height 38
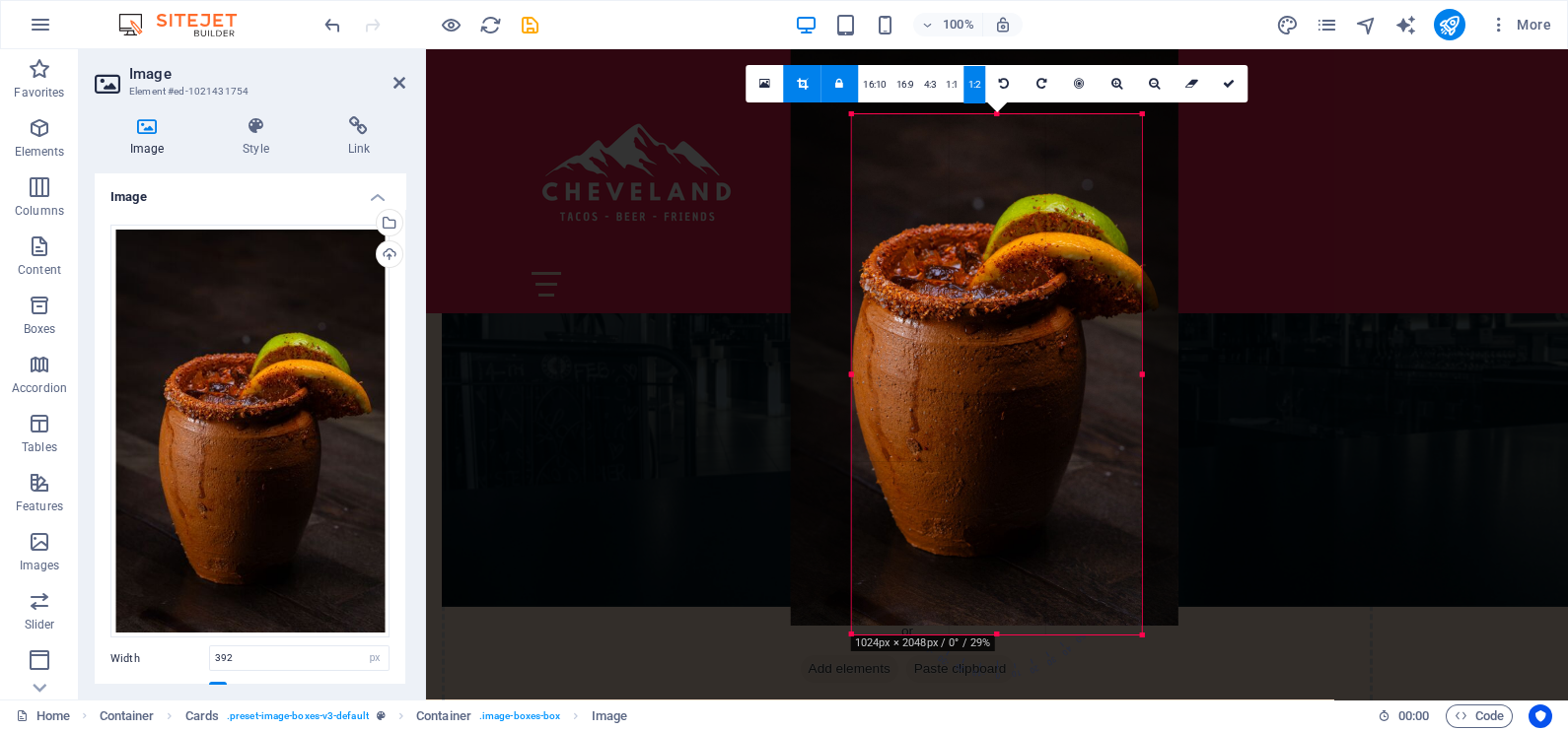
drag, startPoint x: 1020, startPoint y: 399, endPoint x: 958, endPoint y: 330, distance: 92.8
click at [958, 330] on div at bounding box center [984, 336] width 388 height 580
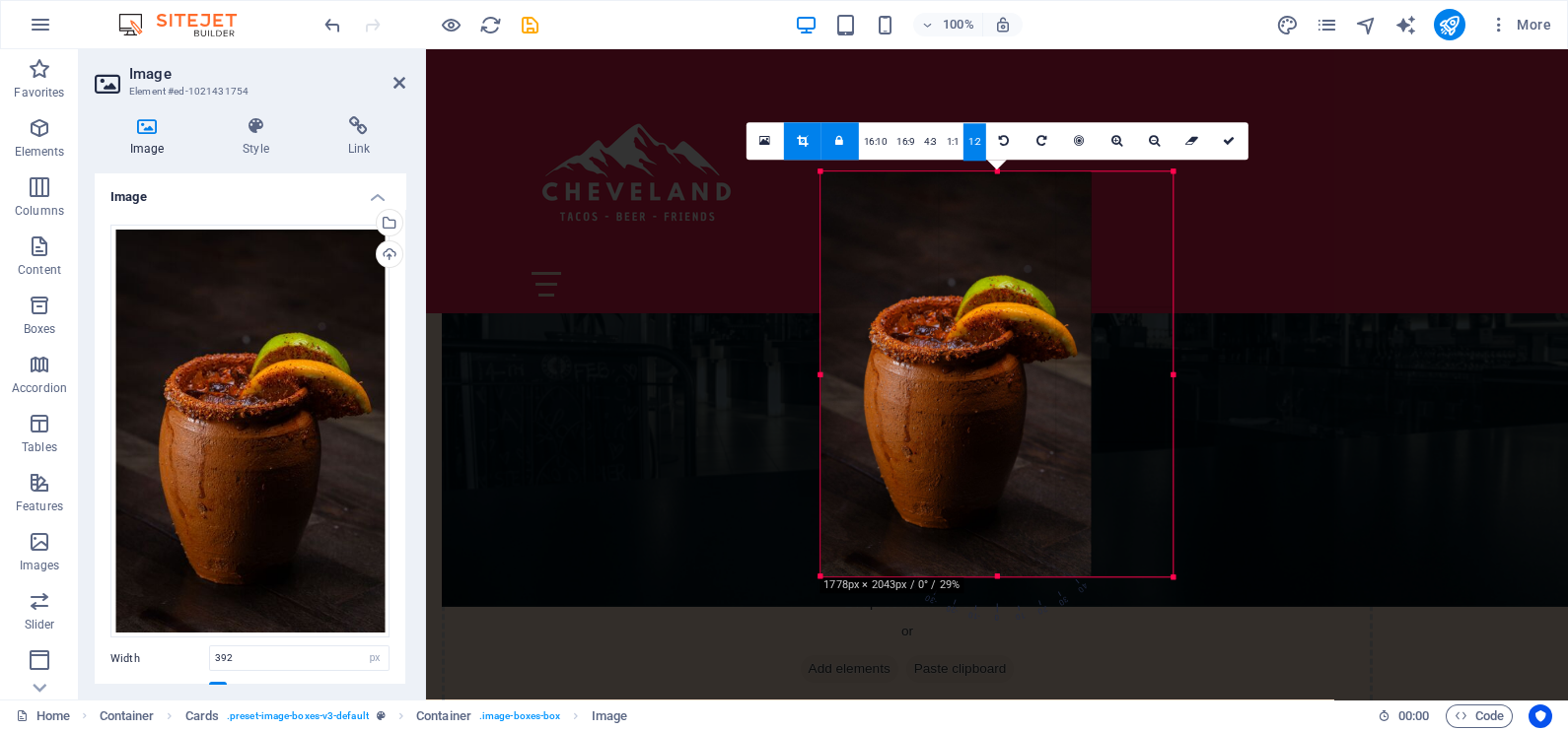
drag, startPoint x: 855, startPoint y: 634, endPoint x: 794, endPoint y: 516, distance: 132.8
click at [794, 516] on div "H2 Banner Container Menu Bar Icon Spacer Image with text Placeholder Container …" at bounding box center [997, 374] width 1142 height 651
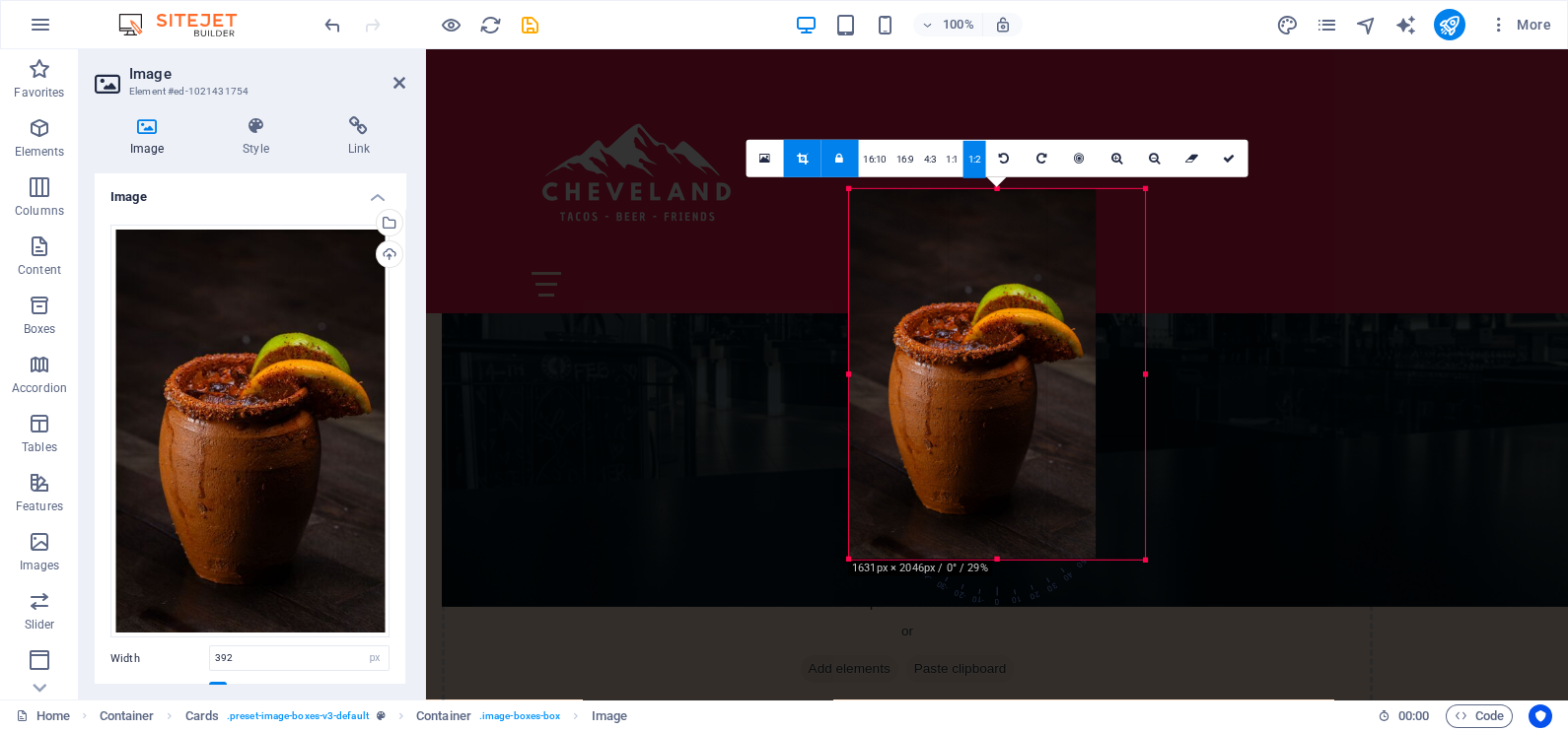
drag, startPoint x: 994, startPoint y: 531, endPoint x: 997, endPoint y: 589, distance: 58.1
click at [997, 560] on div "180 170 160 150 140 130 120 110 100 90 80 70 60 50 40 30 20 10 0 -10 -20 -30 -4…" at bounding box center [997, 374] width 295 height 370
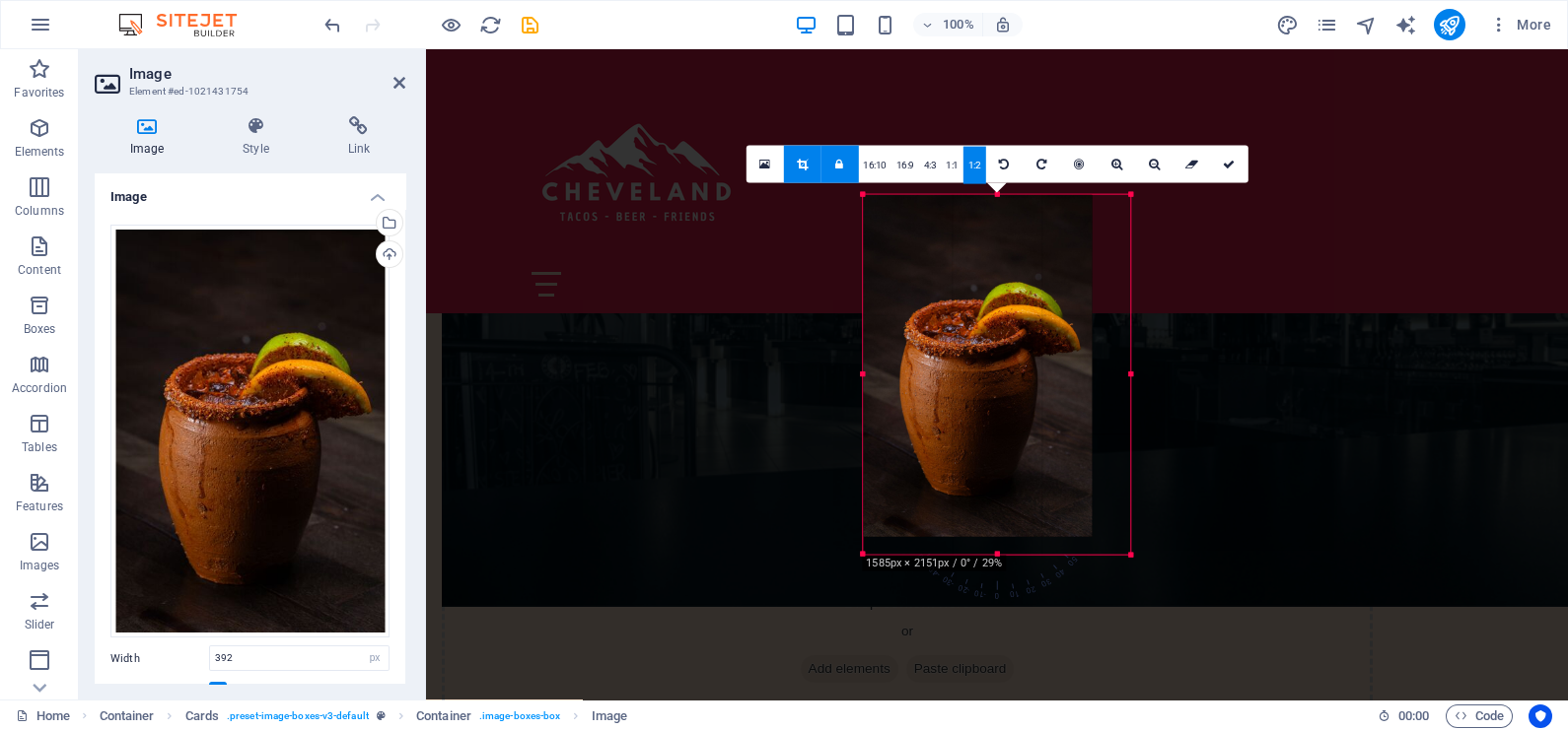
drag, startPoint x: 996, startPoint y: 527, endPoint x: 996, endPoint y: 576, distance: 49.0
click at [996, 555] on div "180 170 160 150 140 130 120 110 100 90 80 70 60 50 40 30 20 10 0 -10 -20 -30 -4…" at bounding box center [996, 374] width 268 height 360
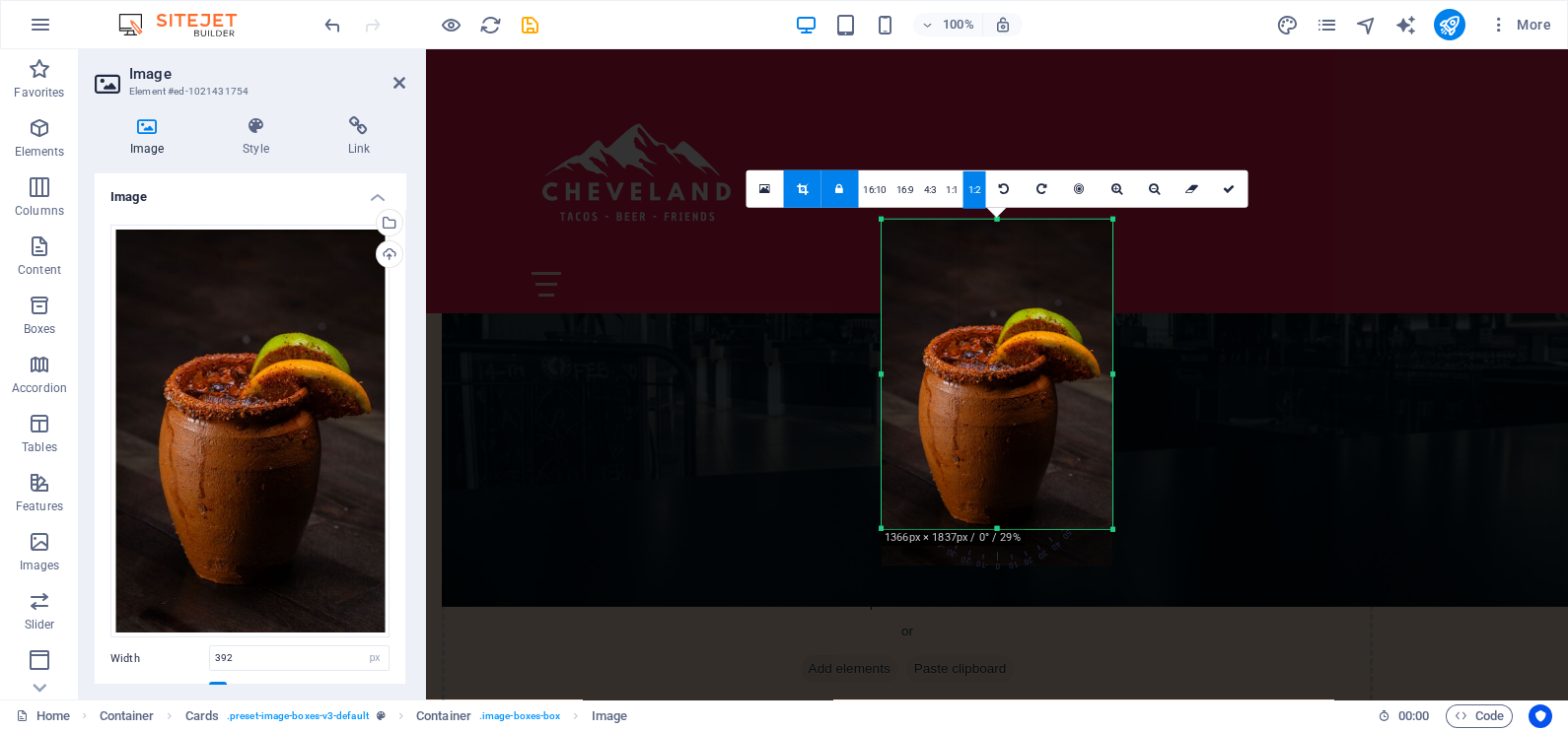
drag, startPoint x: 996, startPoint y: 535, endPoint x: 996, endPoint y: 578, distance: 43.0
click at [996, 529] on div "180 170 160 150 140 130 120 110 100 90 80 70 60 50 40 30 20 10 0 -10 -20 -30 -4…" at bounding box center [996, 374] width 231 height 309
drag, startPoint x: 996, startPoint y: 578, endPoint x: 981, endPoint y: 470, distance: 109.0
click at [981, 470] on div at bounding box center [996, 392] width 231 height 346
click at [990, 501] on div at bounding box center [996, 392] width 231 height 346
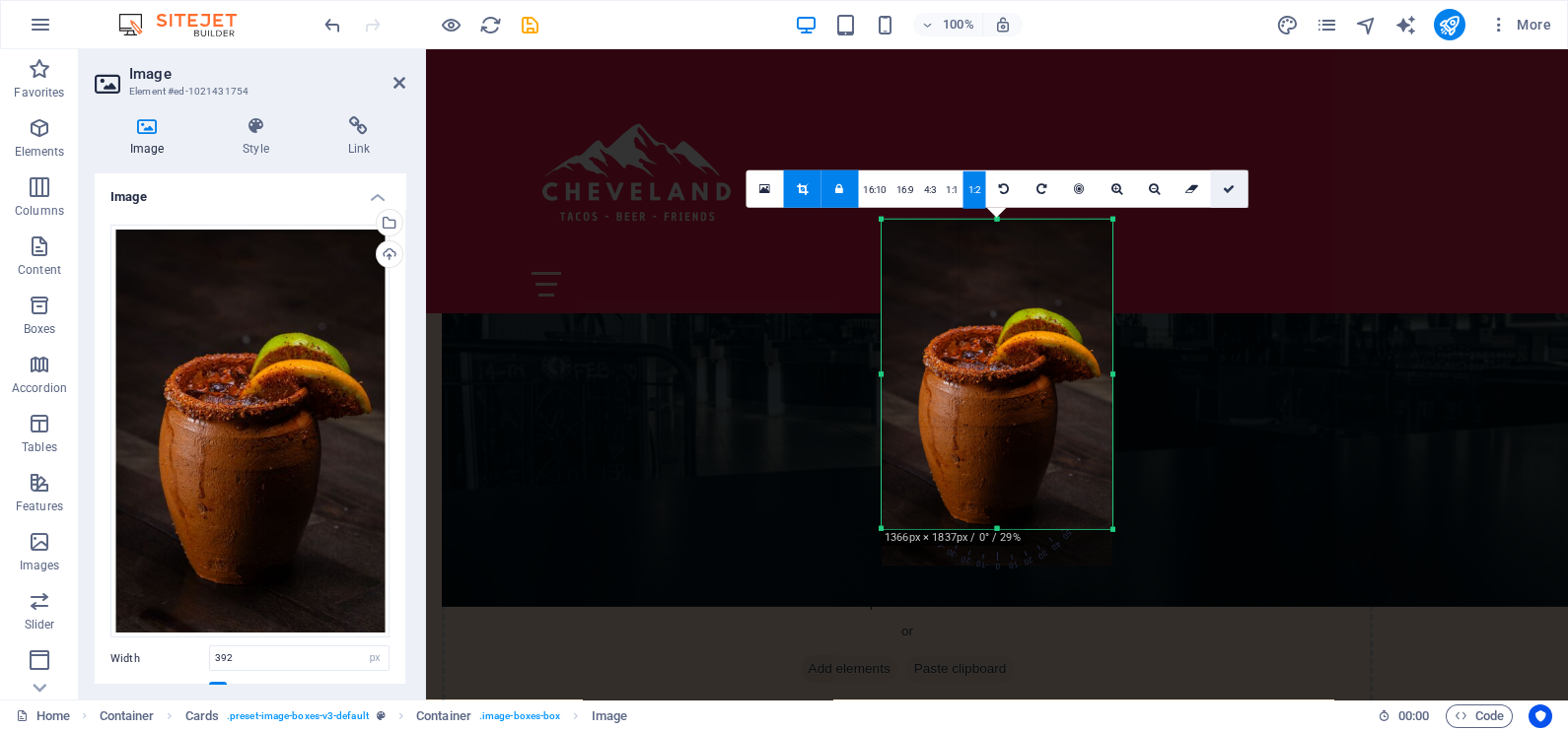
drag, startPoint x: 1232, startPoint y: 190, endPoint x: 805, endPoint y: 140, distance: 429.9
click at [1232, 190] on icon at bounding box center [1229, 189] width 12 height 12
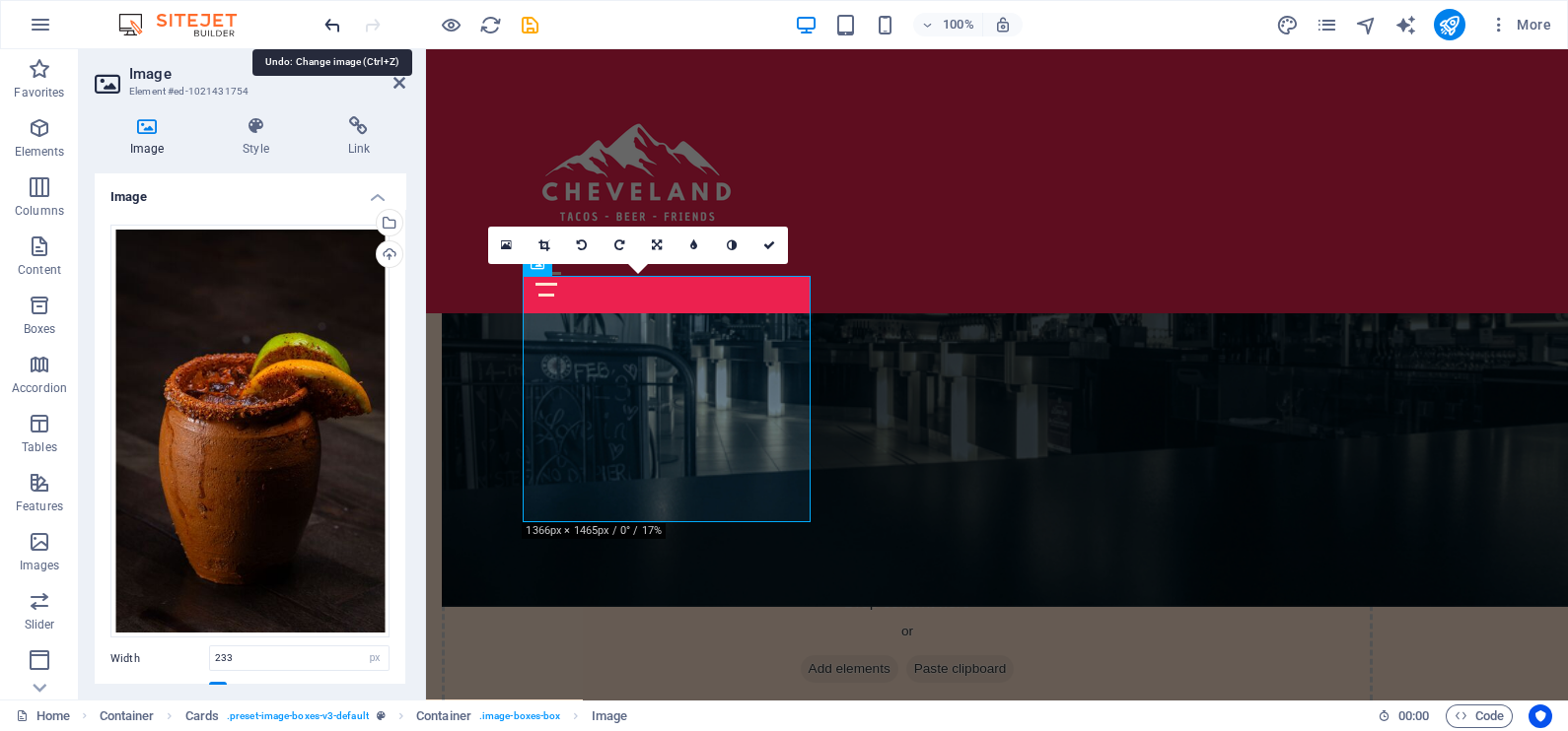
click at [335, 24] on icon "undo" at bounding box center [332, 25] width 23 height 23
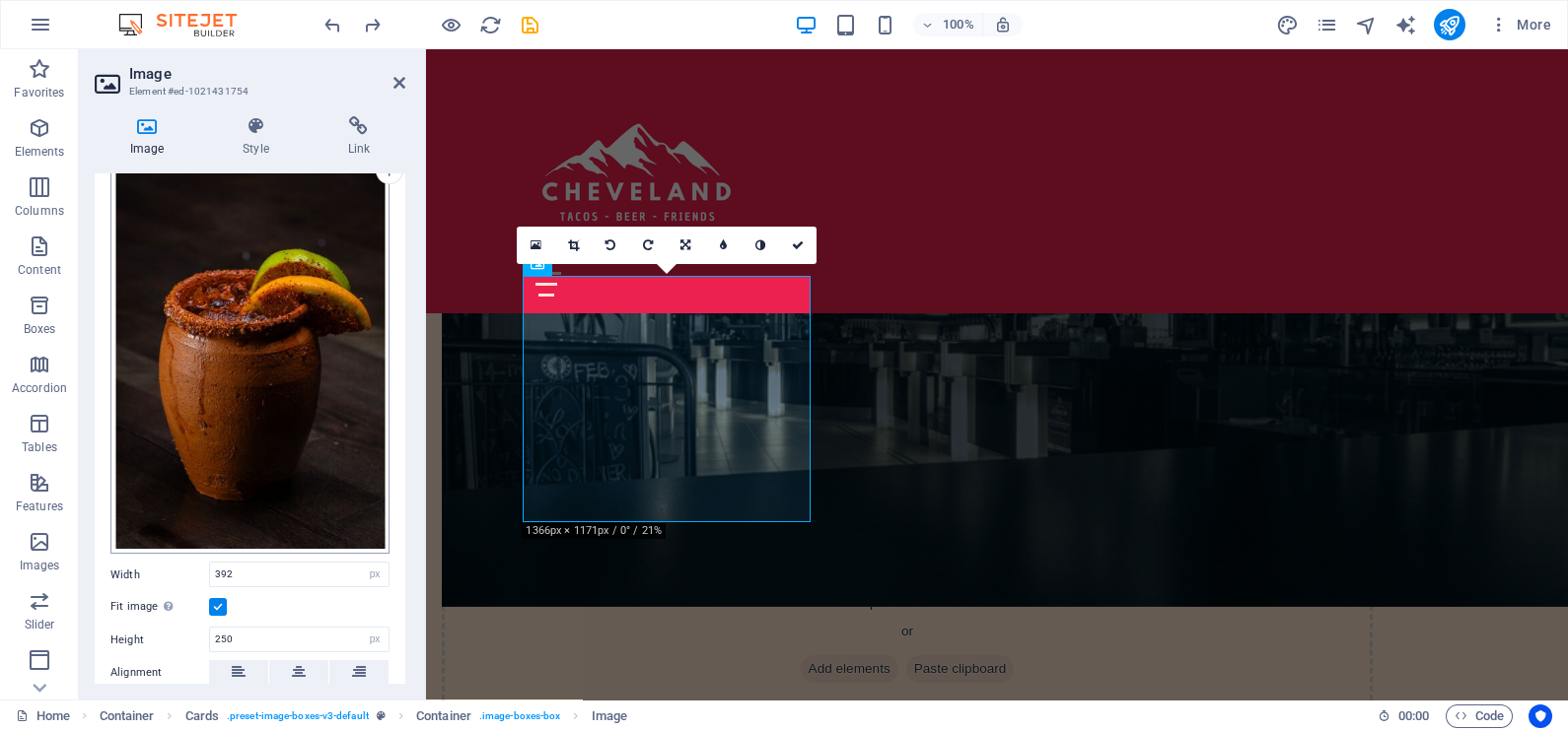
scroll to position [122, 0]
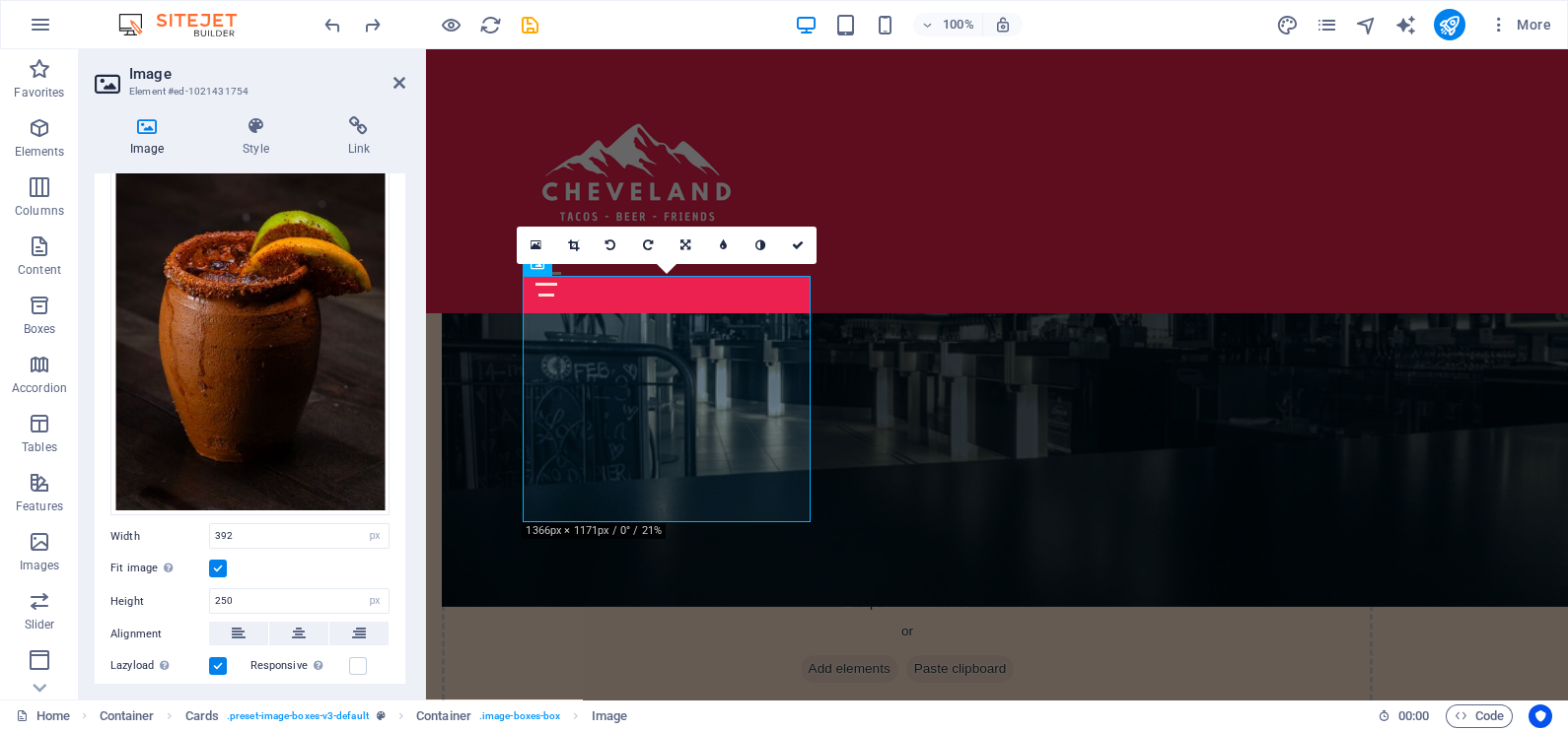
click at [217, 560] on label at bounding box center [218, 569] width 18 height 18
click at [0, 0] on input "Fit image Automatically fit image to a fixed width and height" at bounding box center [0, 0] width 0 height 0
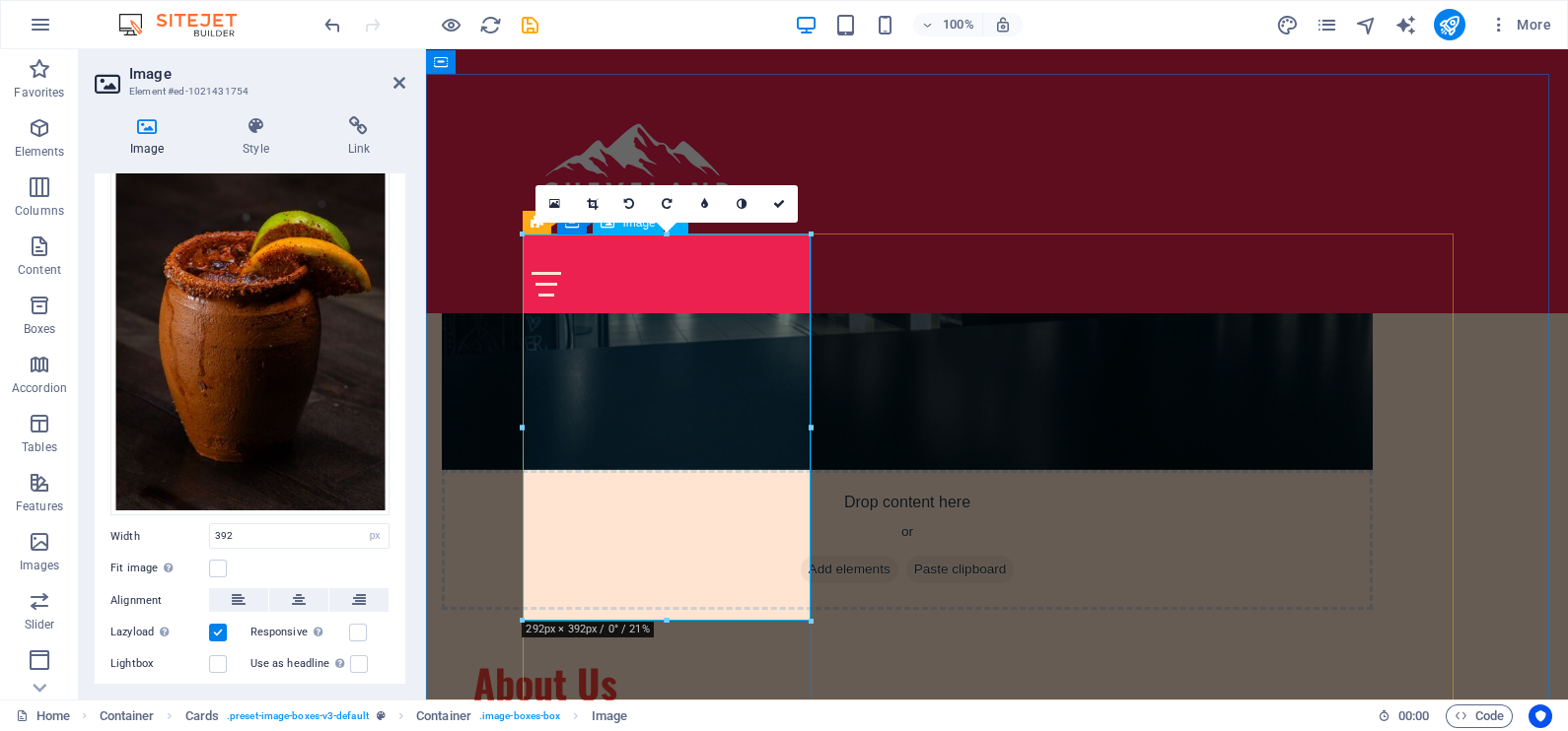
scroll to position [1478, 0]
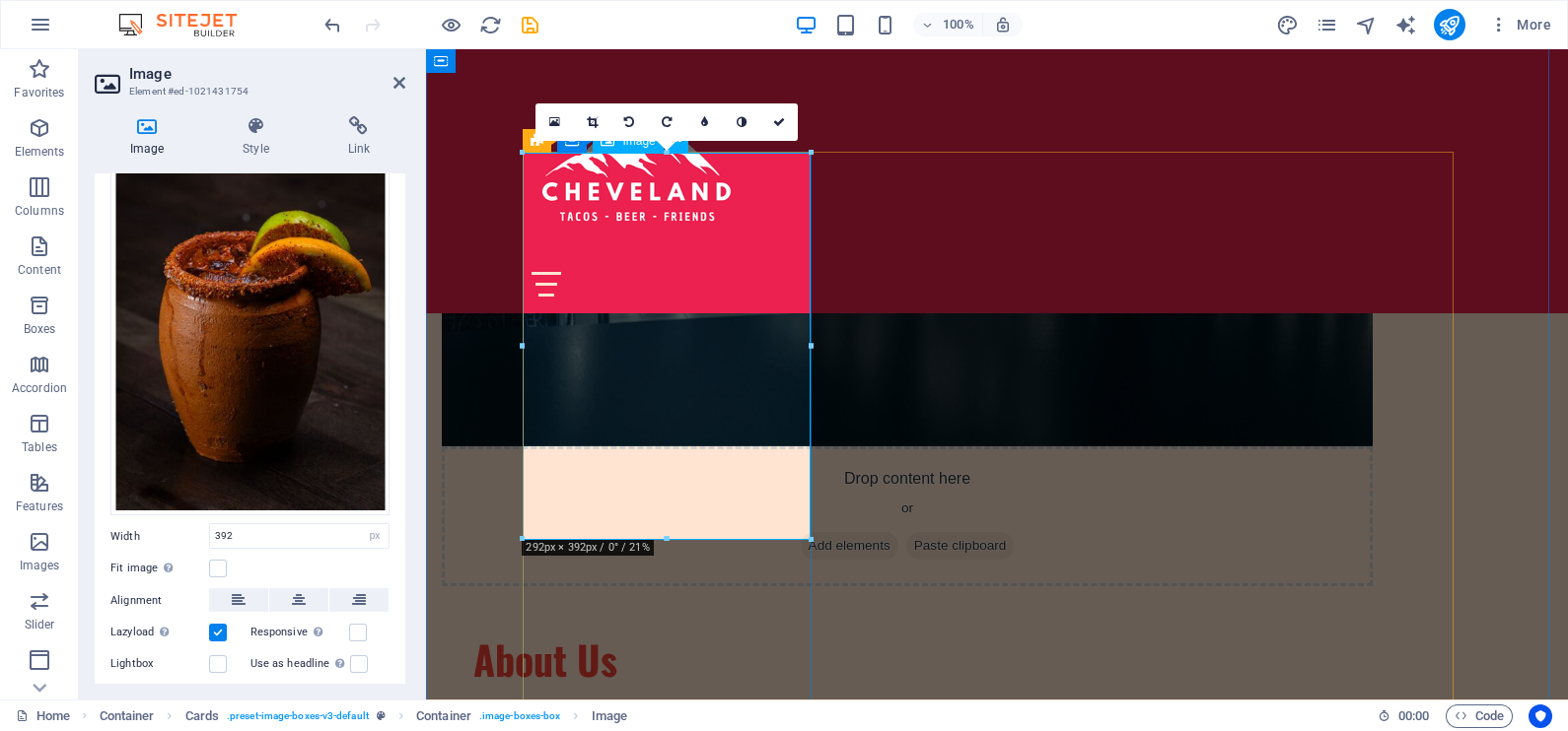
drag, startPoint x: 667, startPoint y: 532, endPoint x: 667, endPoint y: 492, distance: 40.0
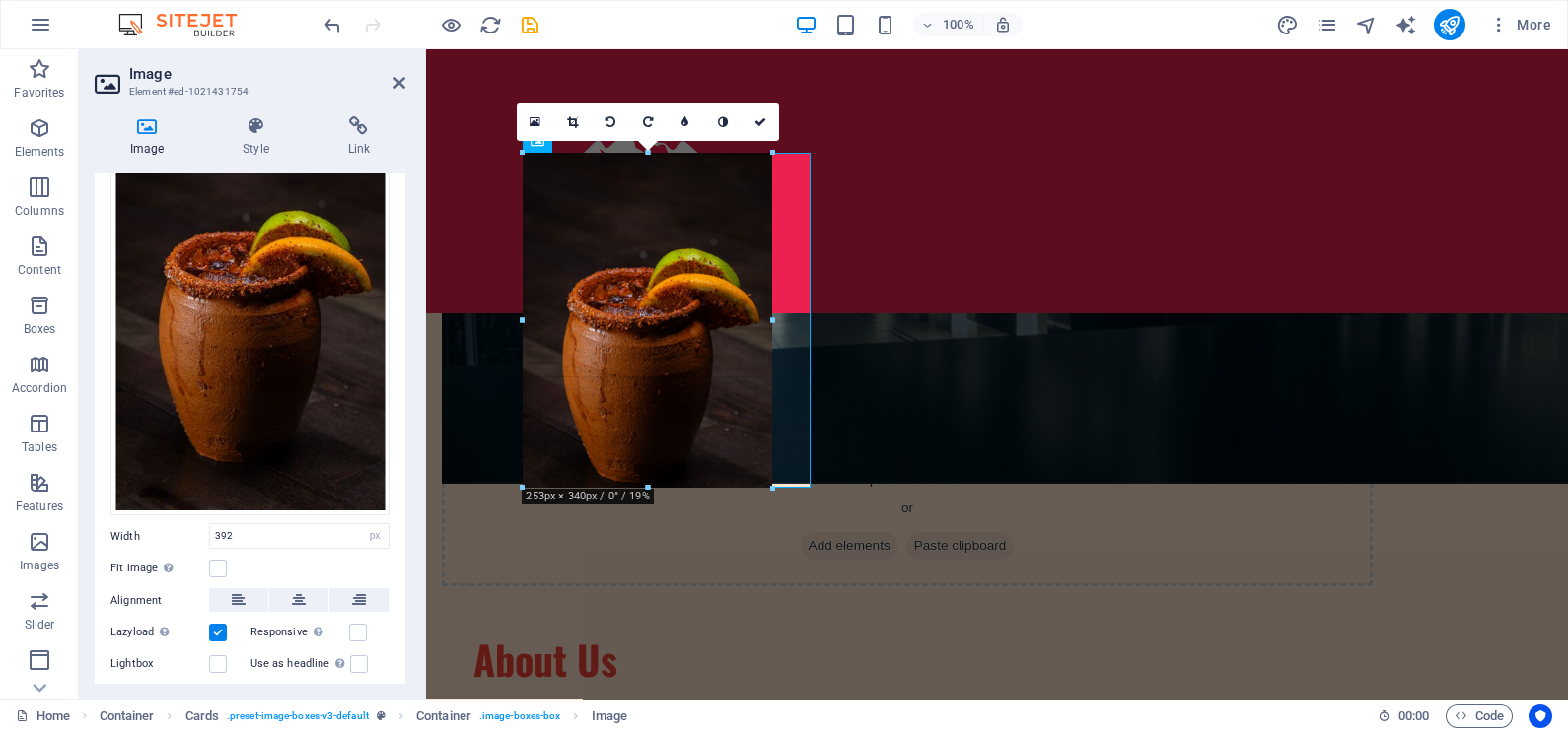
drag, startPoint x: 808, startPoint y: 536, endPoint x: 768, endPoint y: 481, distance: 68.0
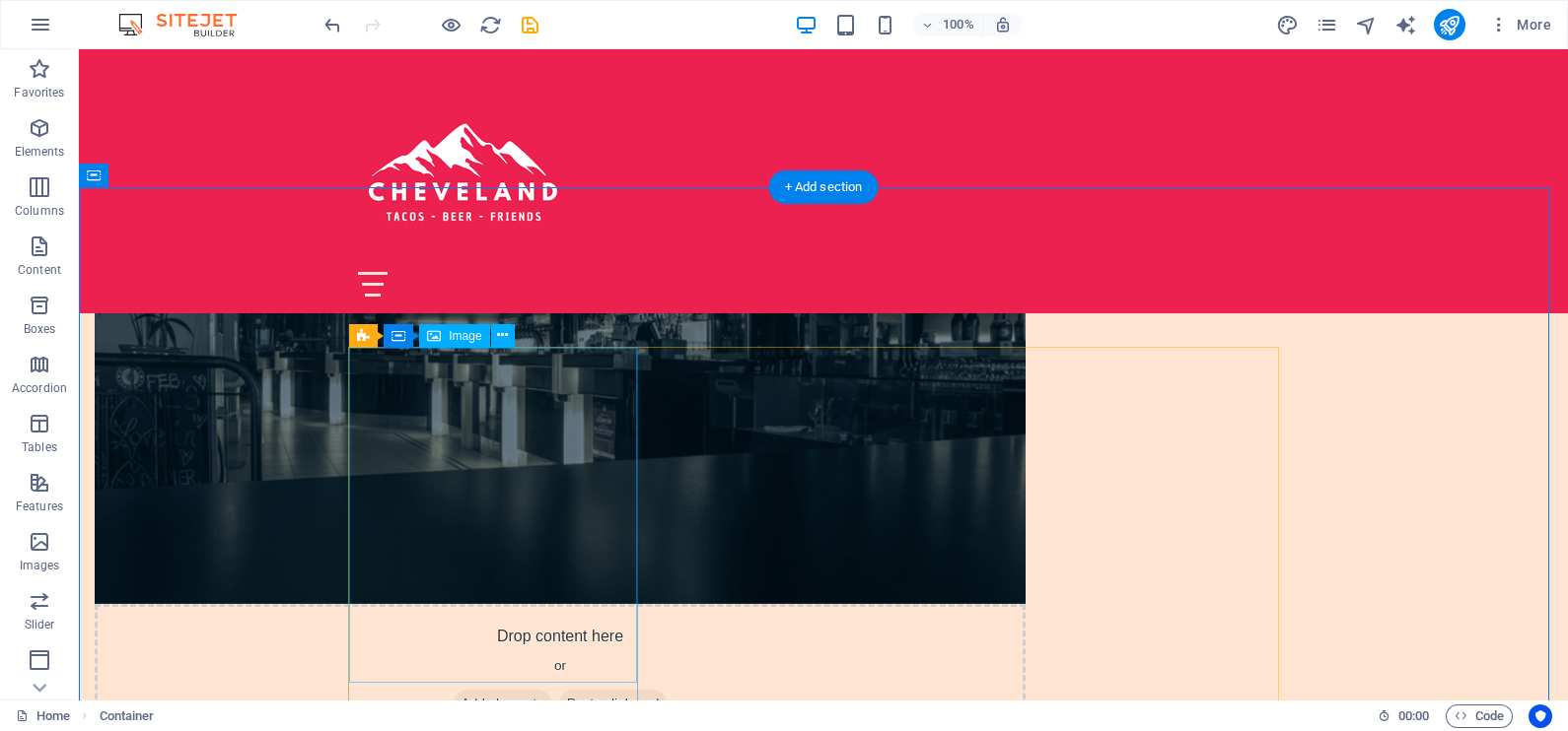
scroll to position [1355, 0]
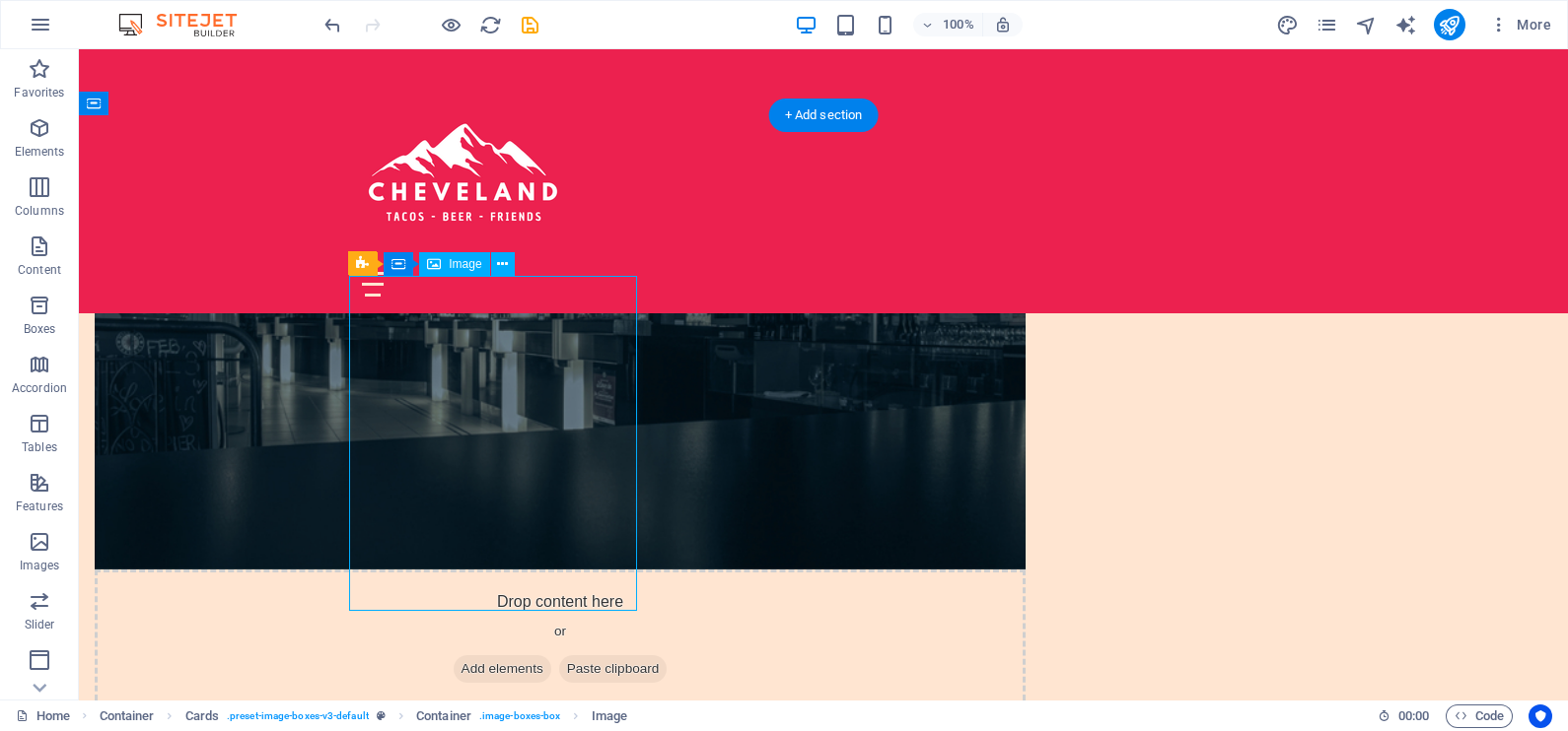
select select "px"
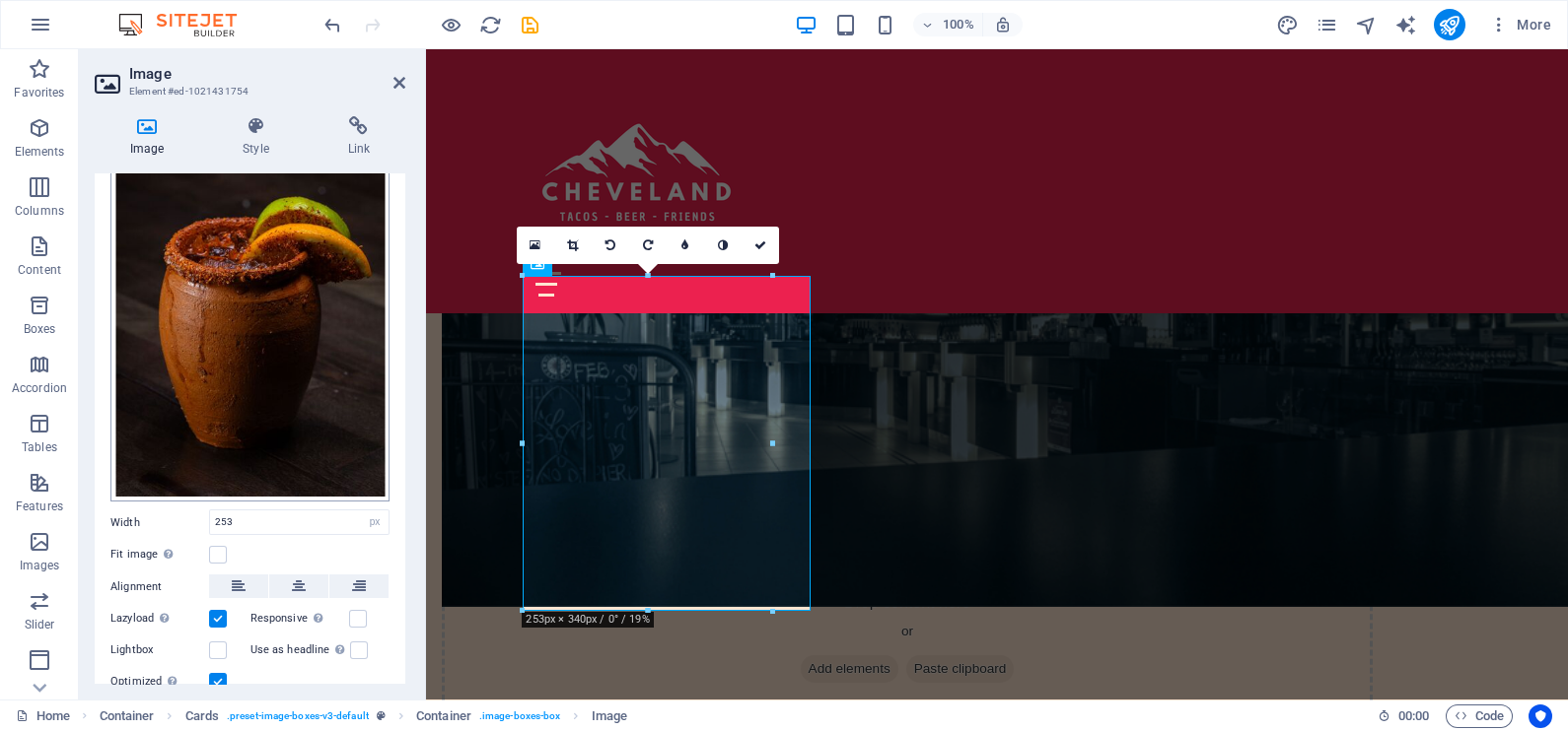
scroll to position [202, 0]
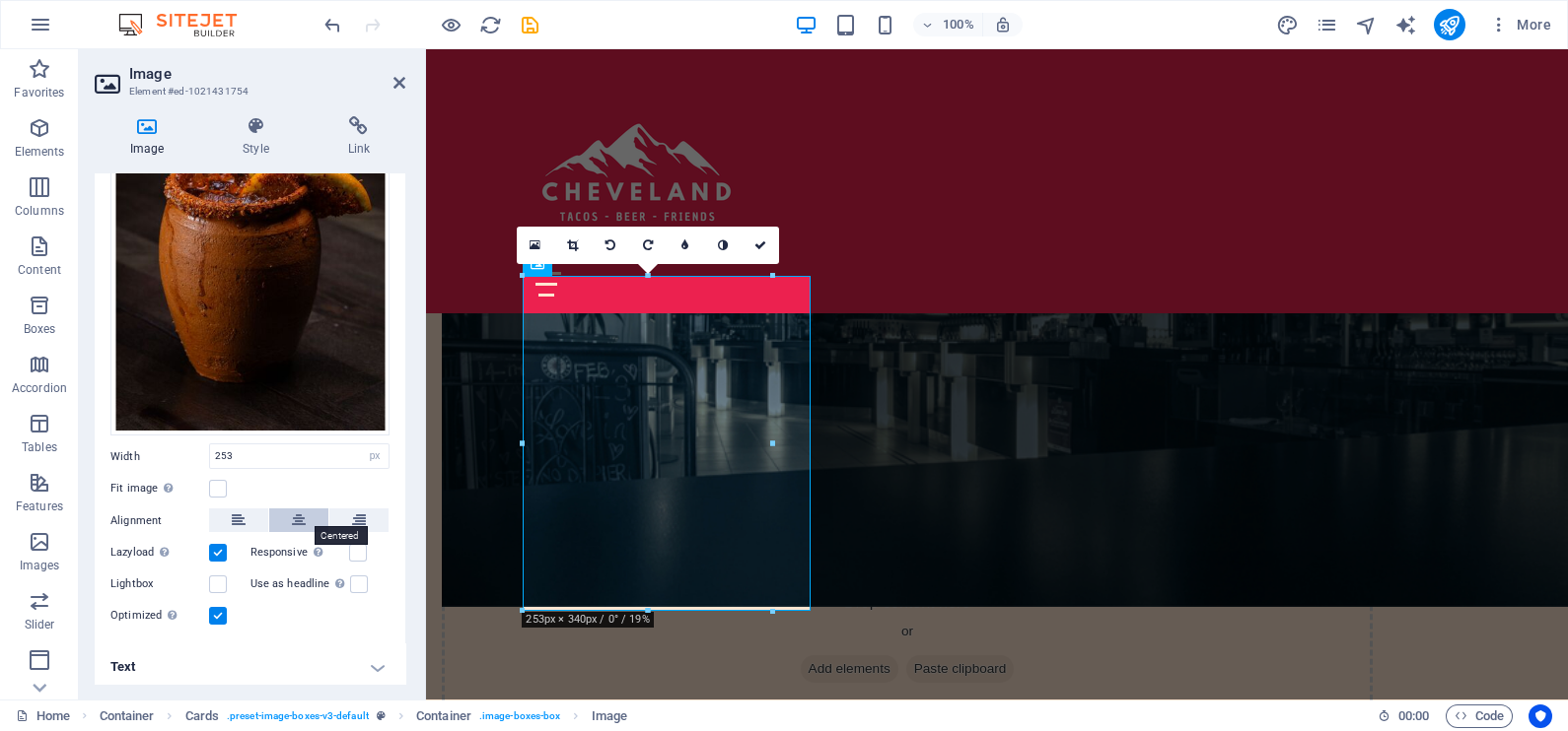
click at [286, 512] on button at bounding box center [299, 520] width 59 height 24
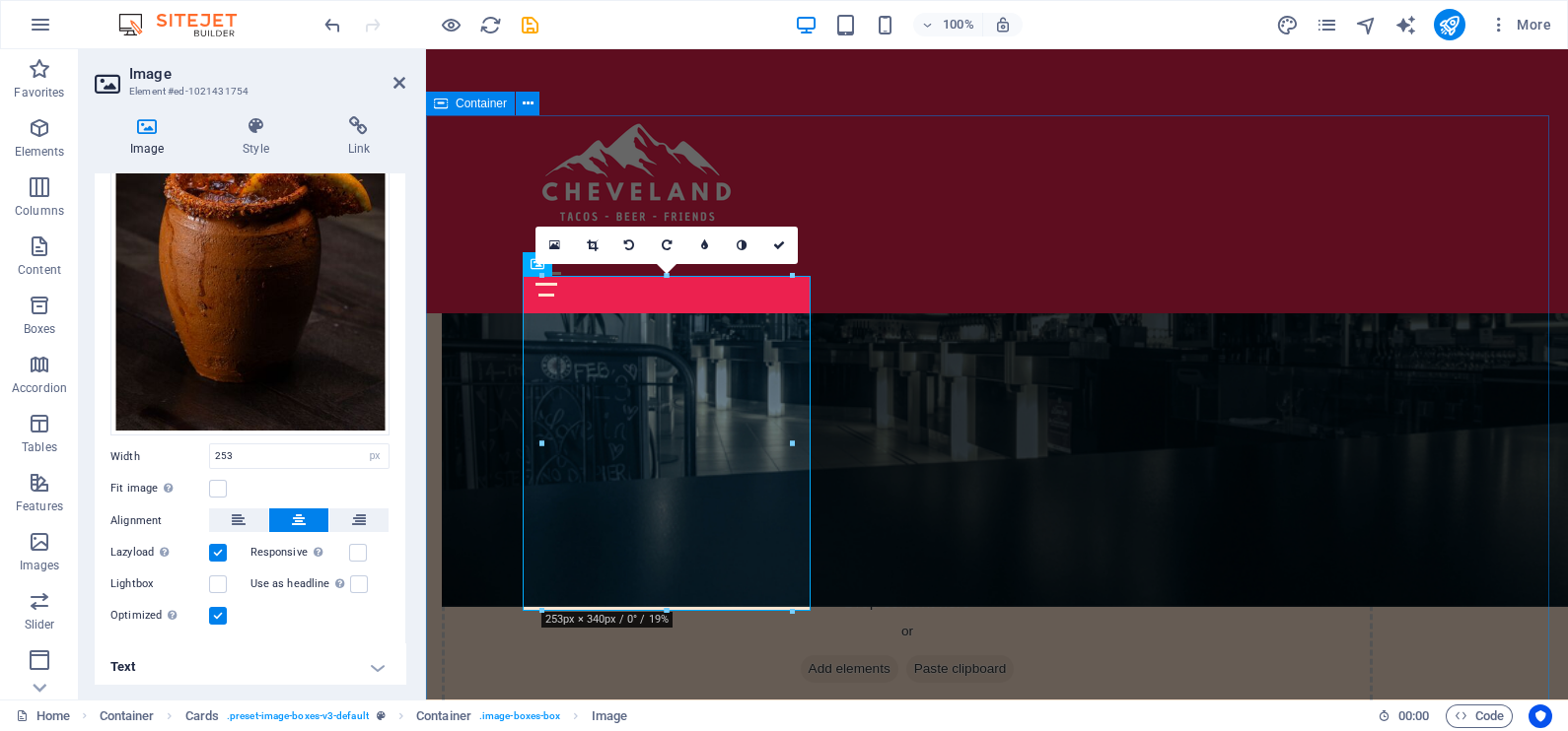
drag, startPoint x: 497, startPoint y: 524, endPoint x: 840, endPoint y: 518, distance: 343.1
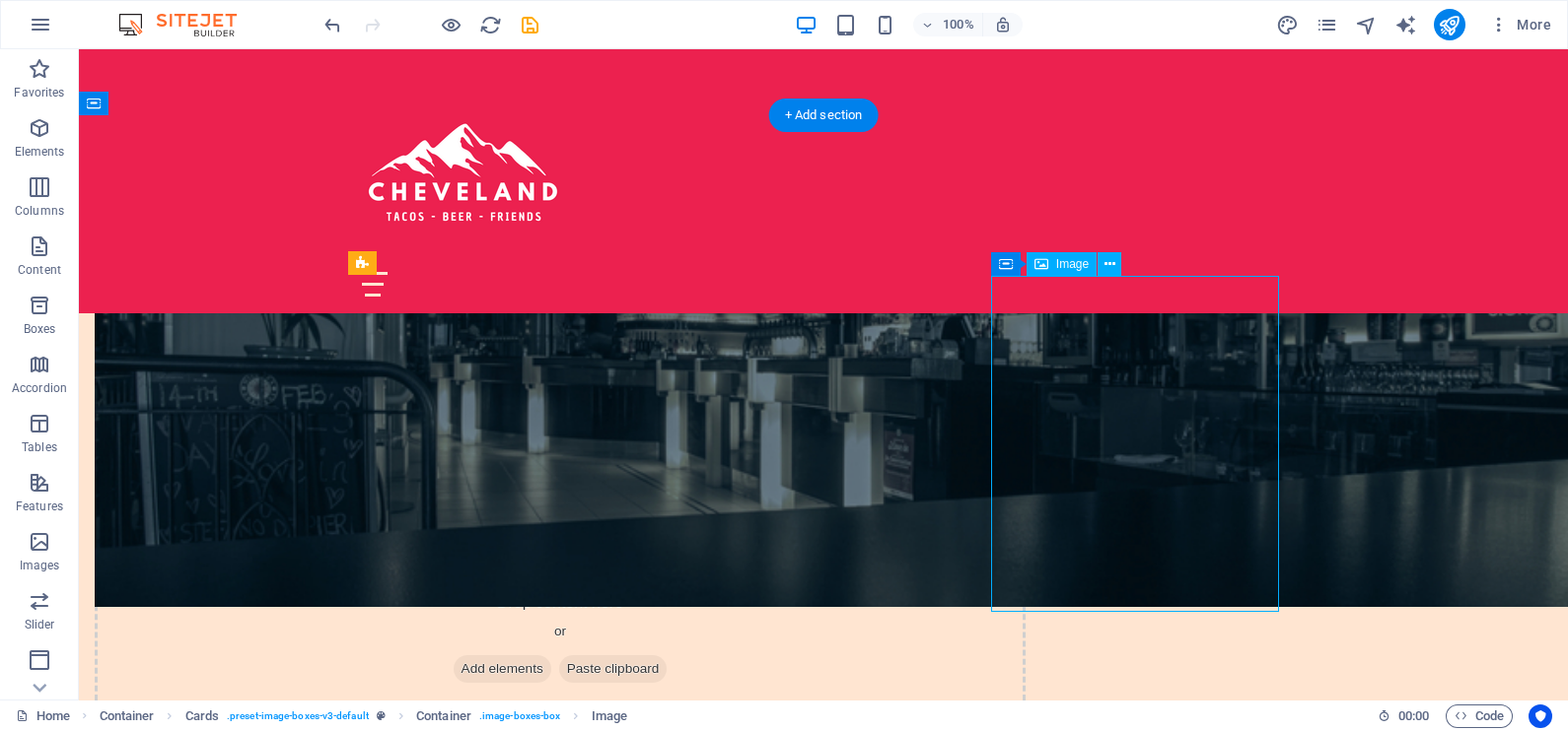
select select "px"
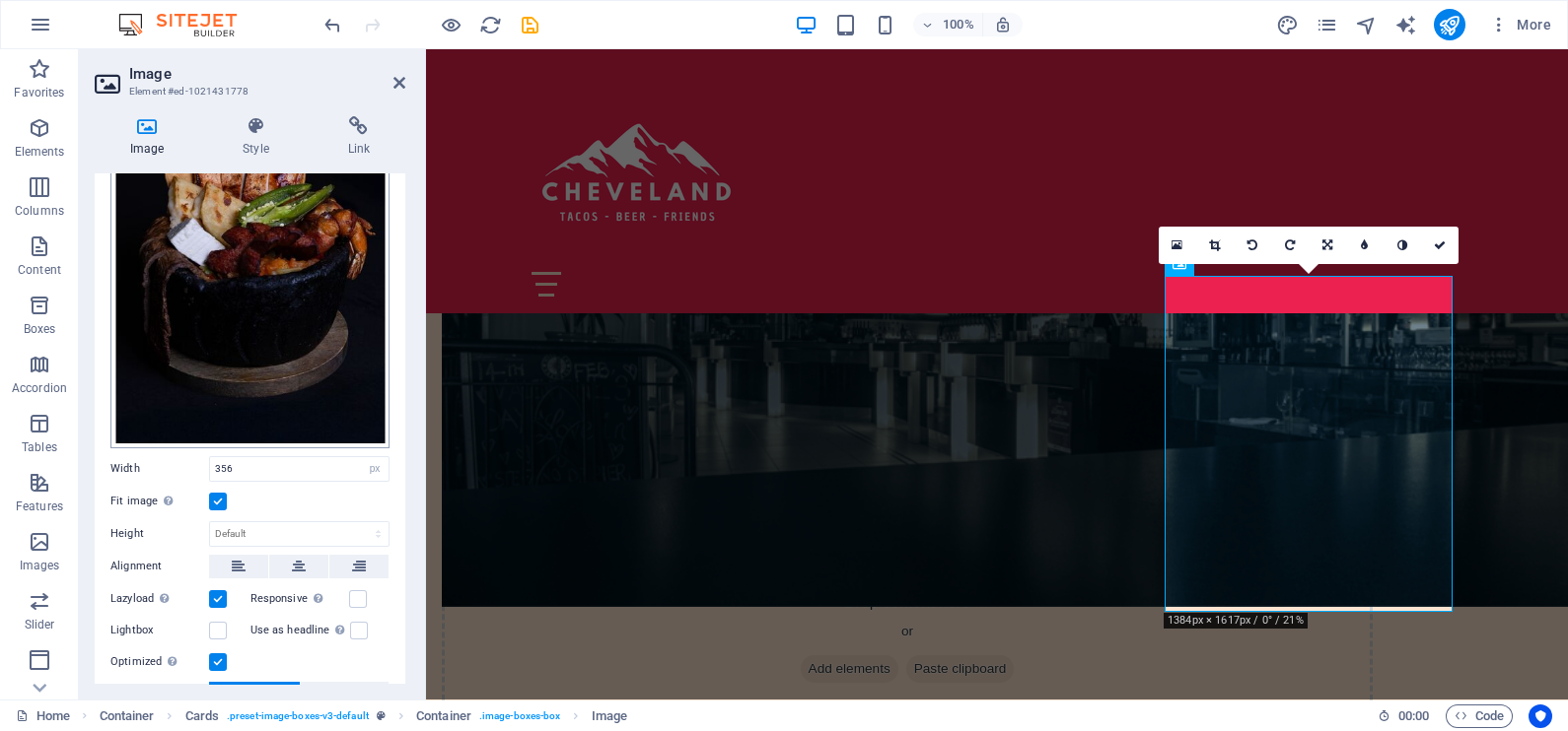
scroll to position [330, 0]
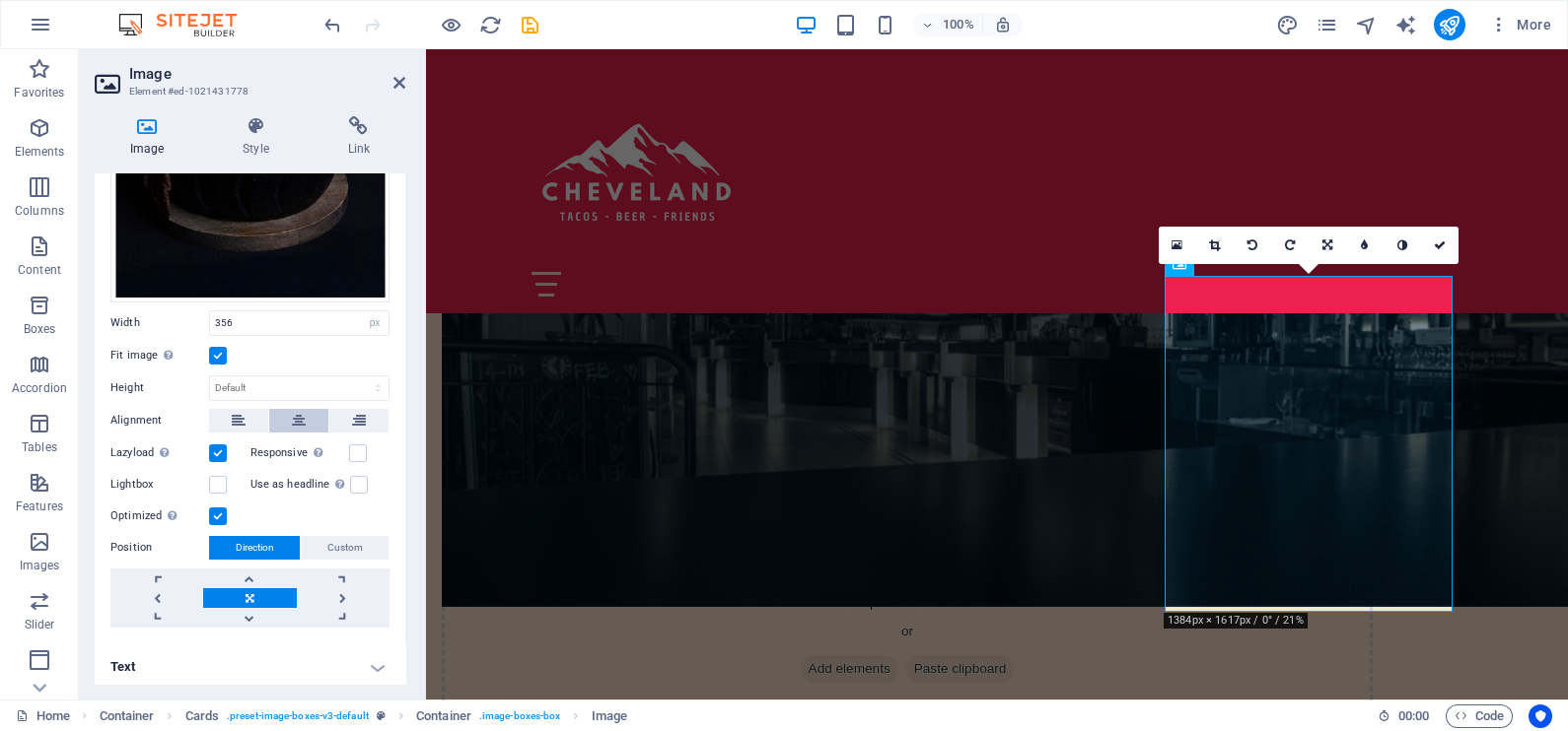
click at [305, 416] on button at bounding box center [299, 421] width 59 height 24
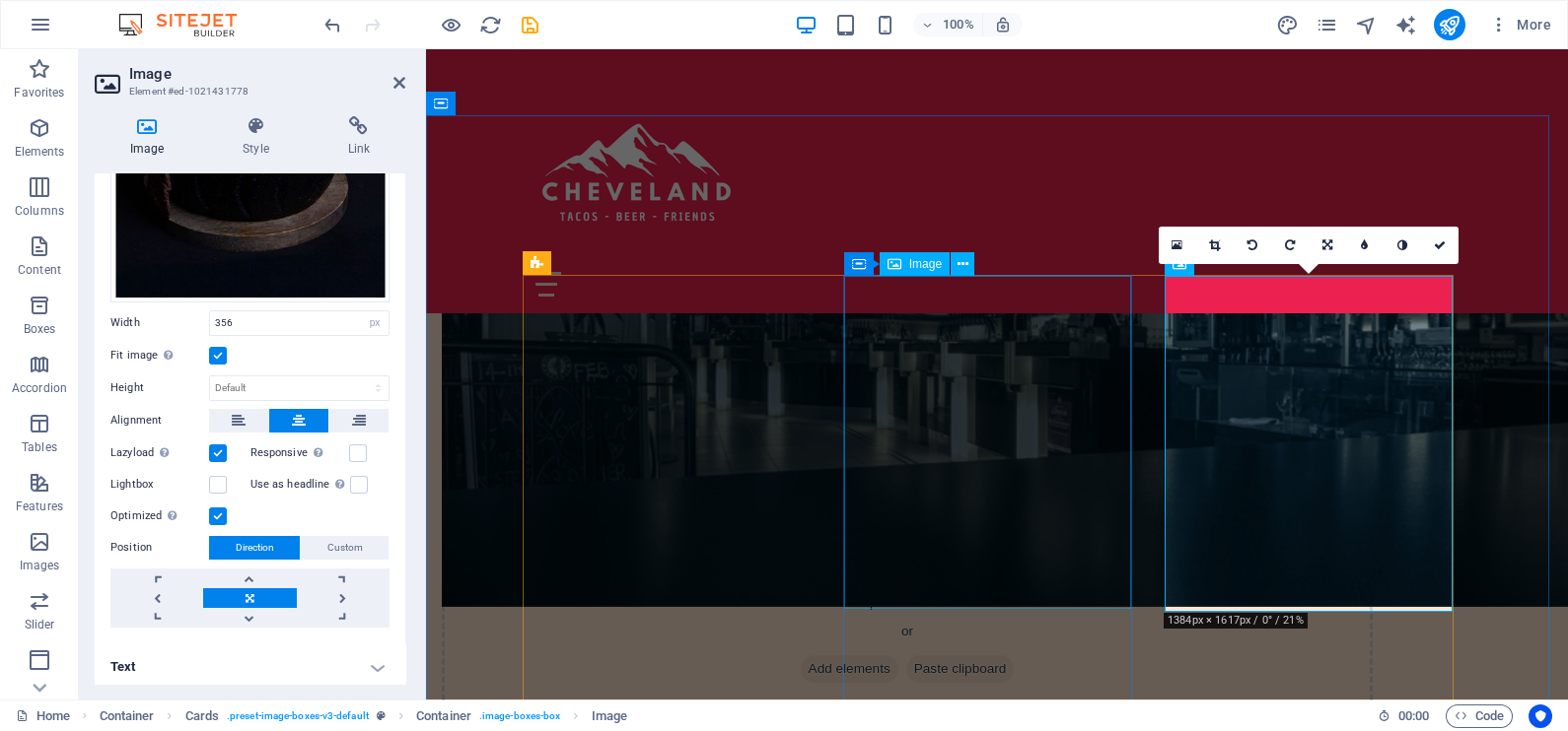
select select "px"
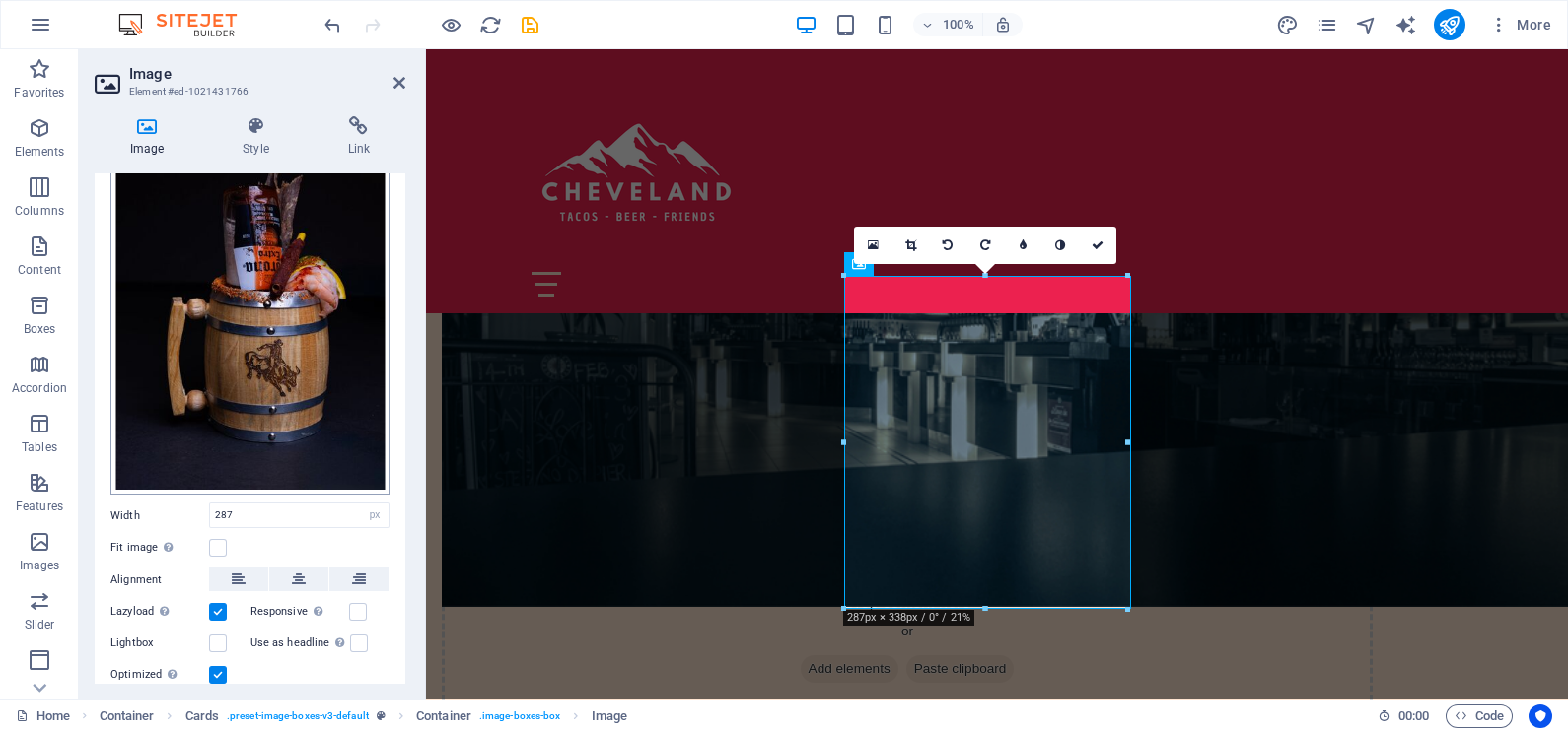
scroll to position [202, 0]
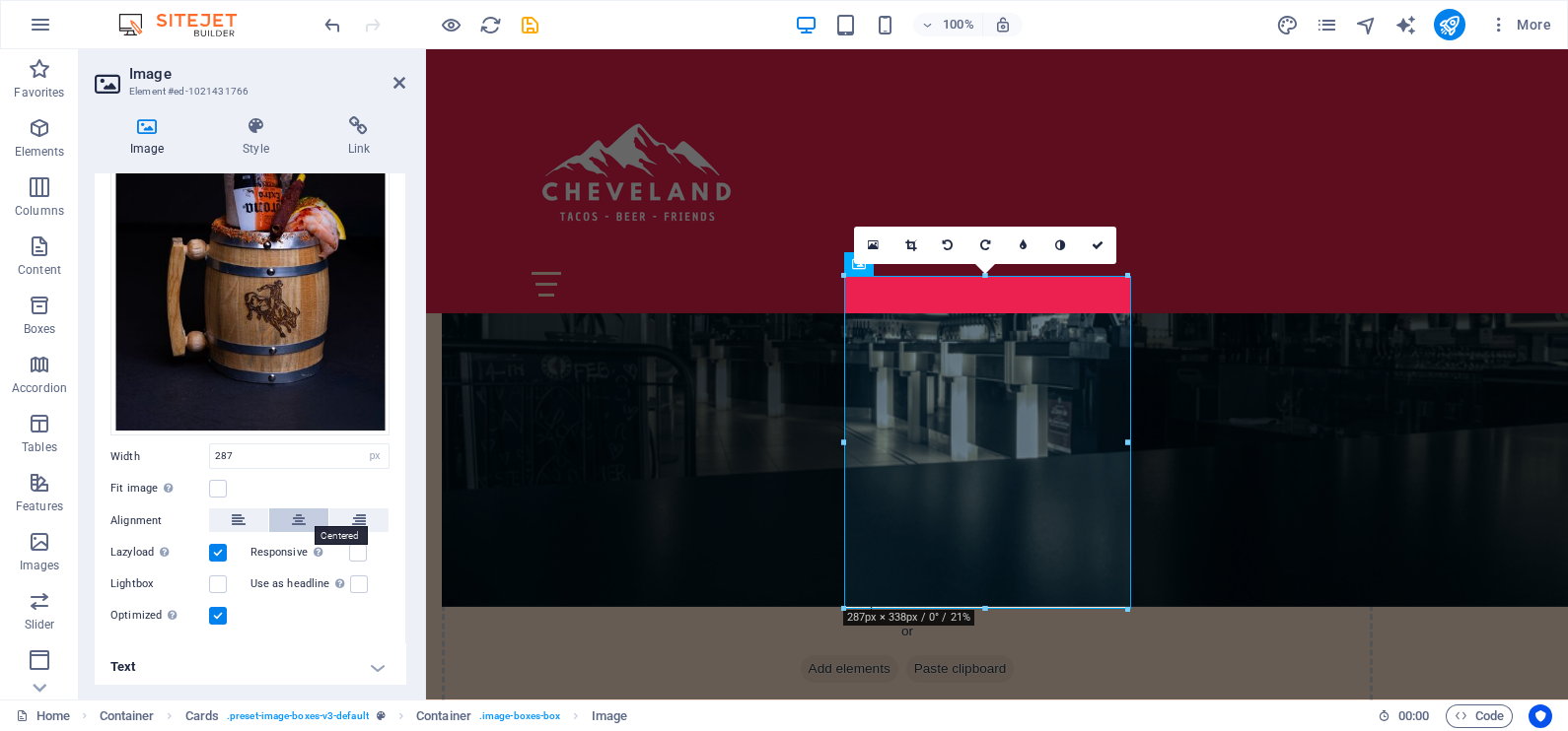
click at [303, 516] on icon at bounding box center [298, 520] width 14 height 24
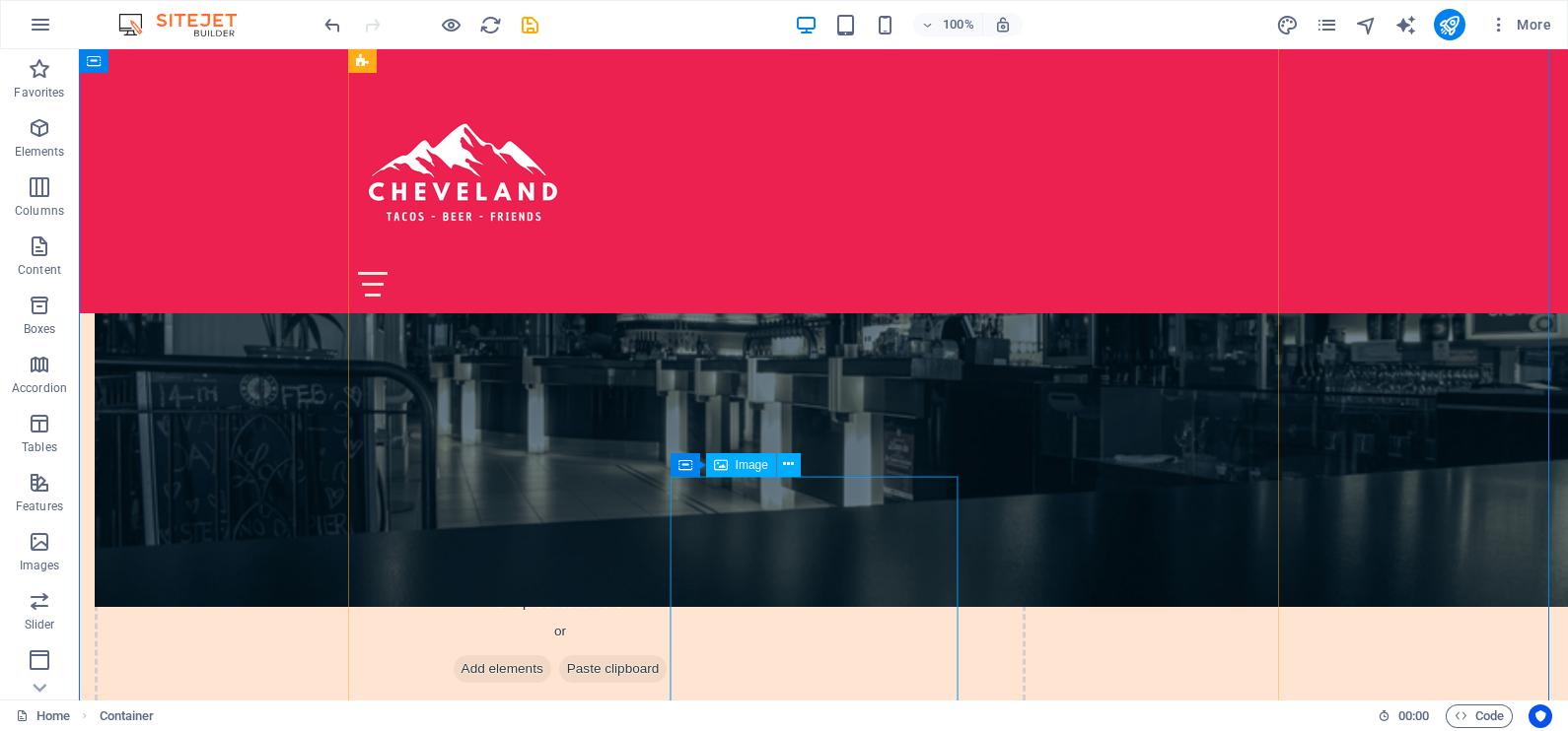
scroll to position [1970, 0]
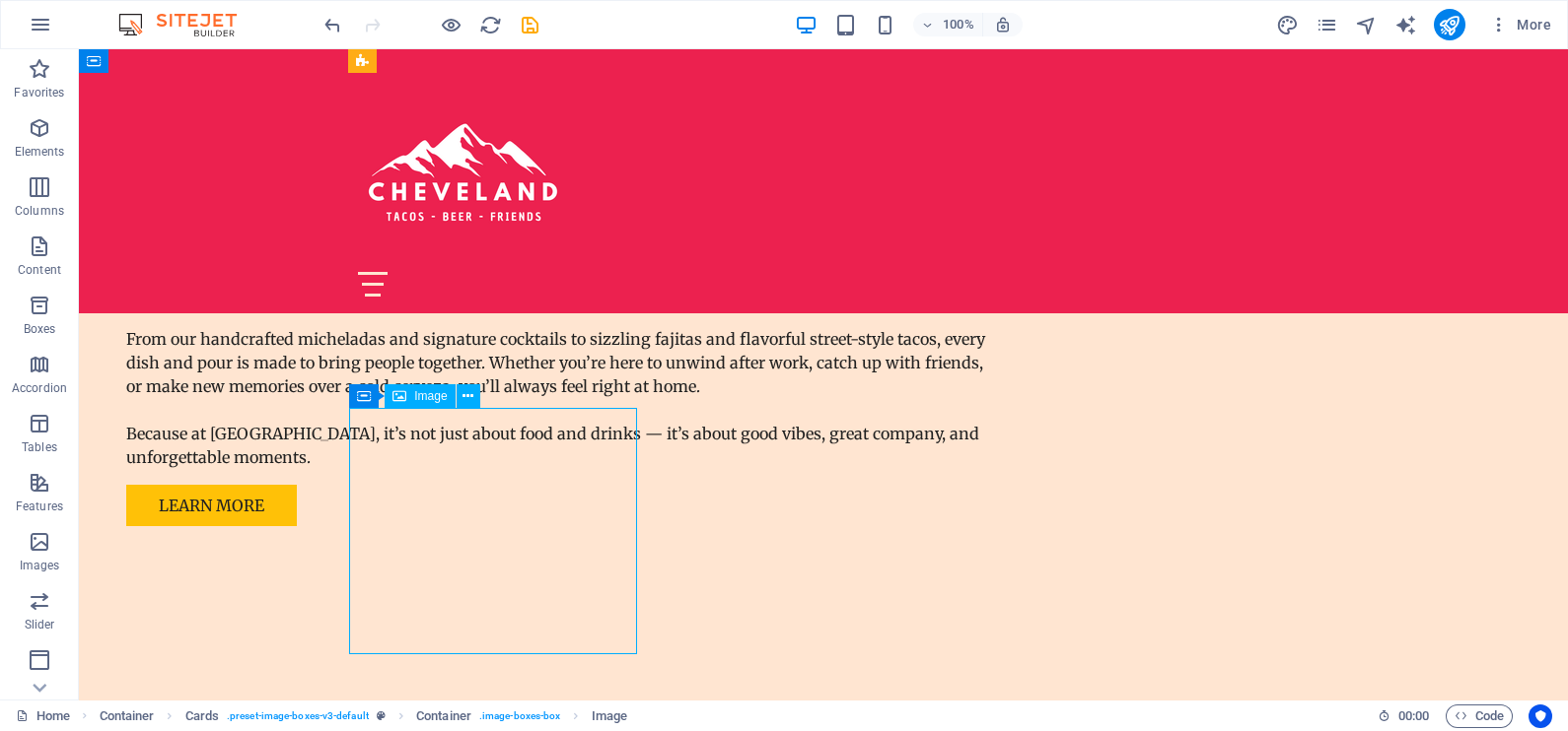
select select "vw"
select select "px"
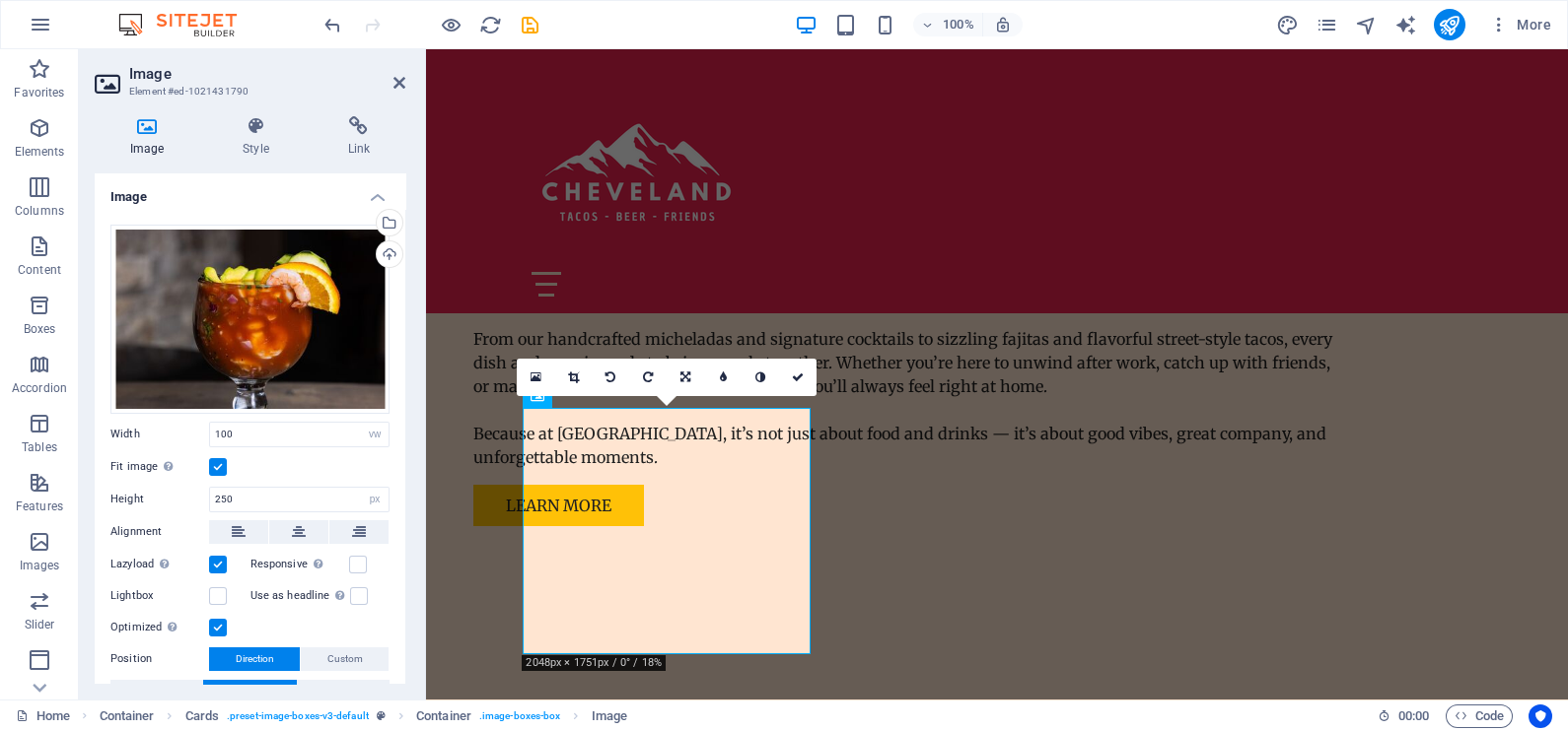
scroll to position [113, 0]
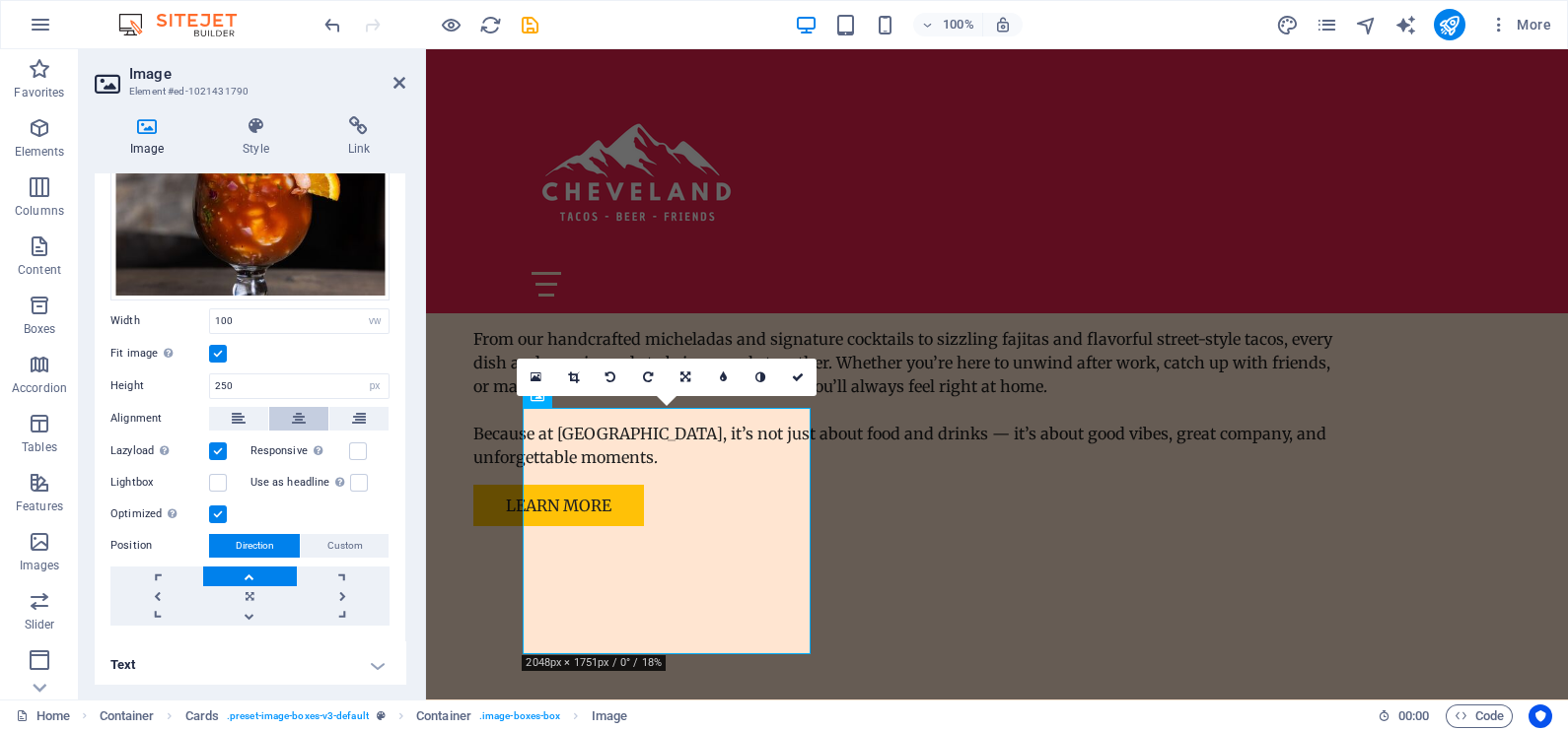
click at [288, 409] on button at bounding box center [299, 419] width 59 height 24
select select "vw"
select select "px"
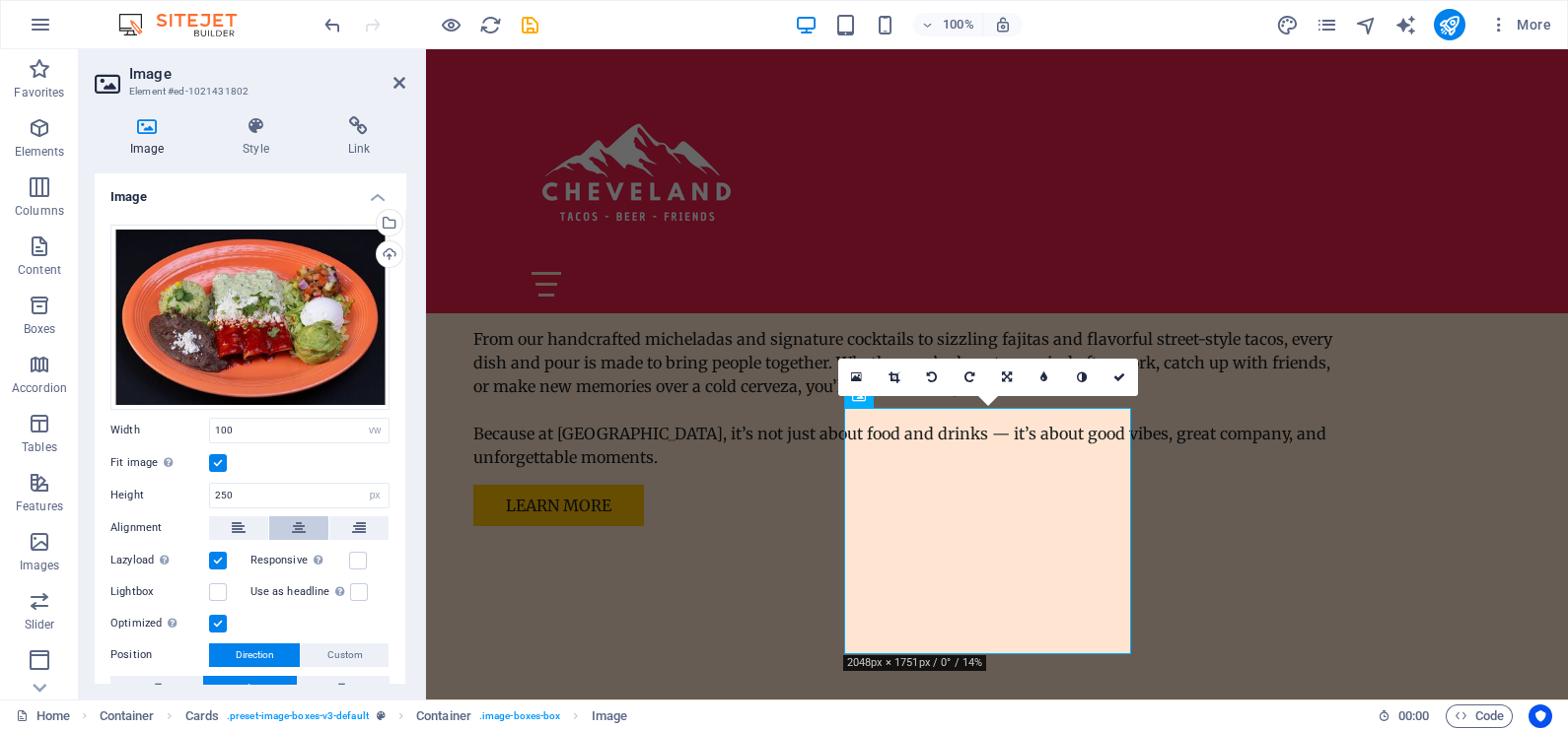
click at [293, 526] on icon at bounding box center [298, 528] width 14 height 24
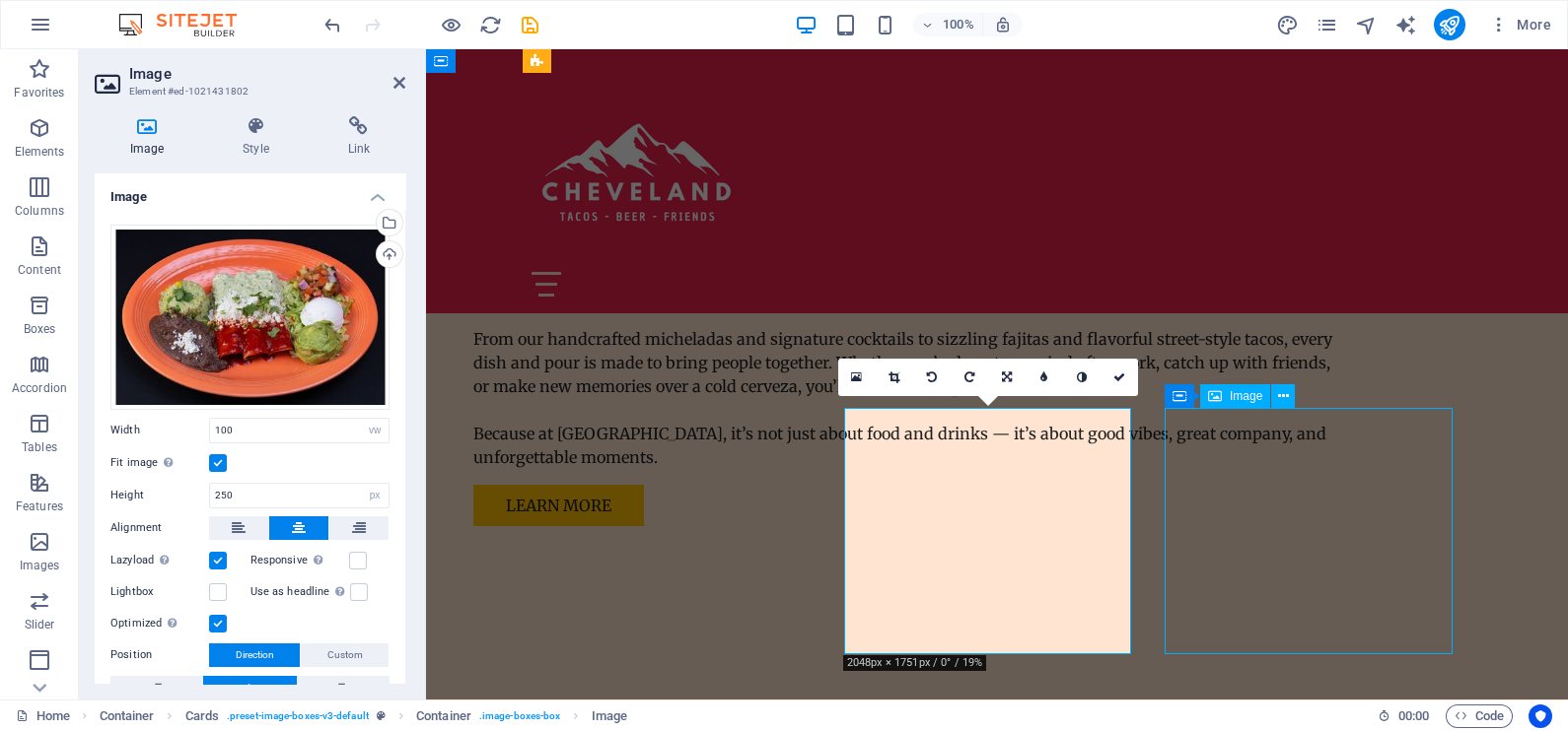
select select "vw"
select select "px"
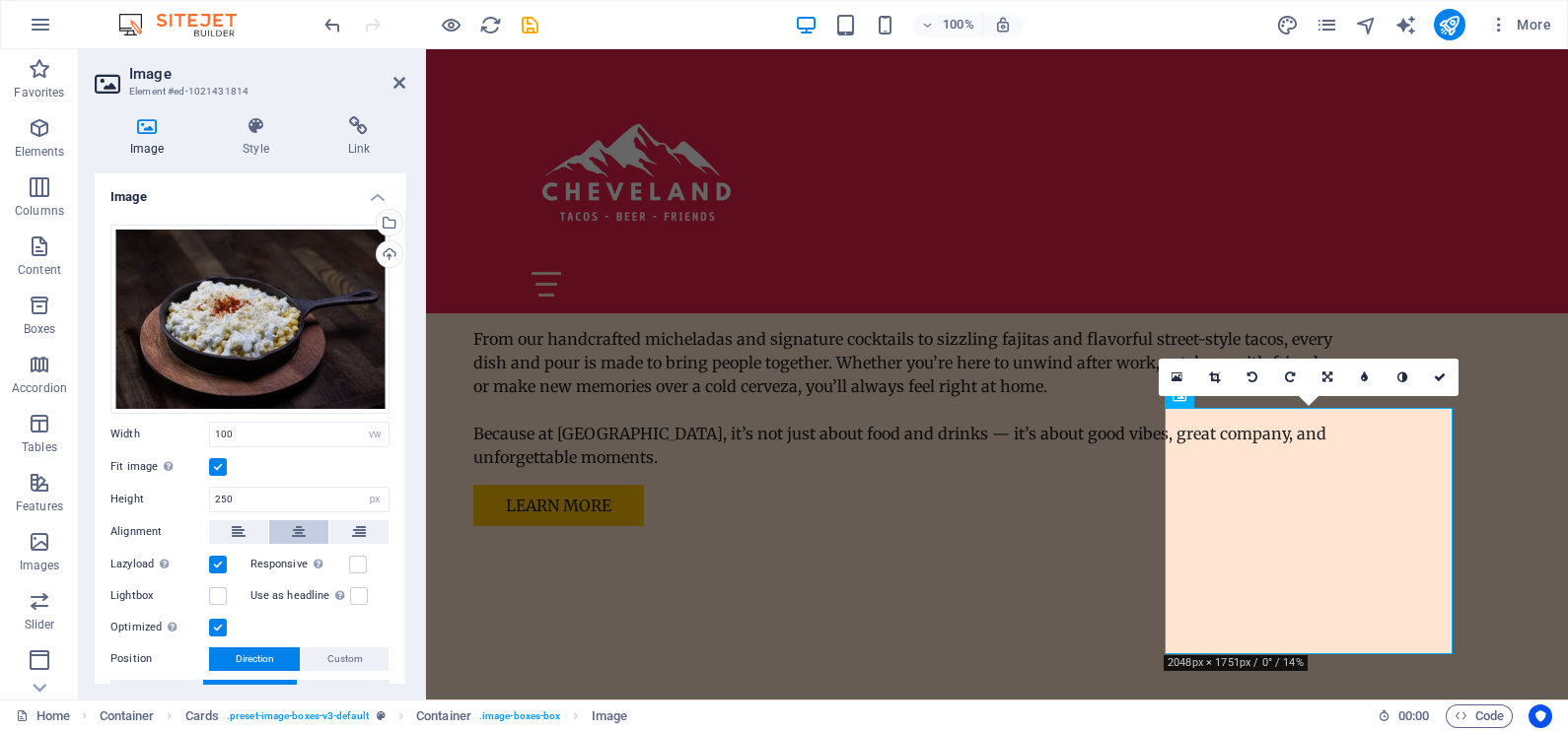
click at [302, 525] on icon at bounding box center [298, 532] width 14 height 24
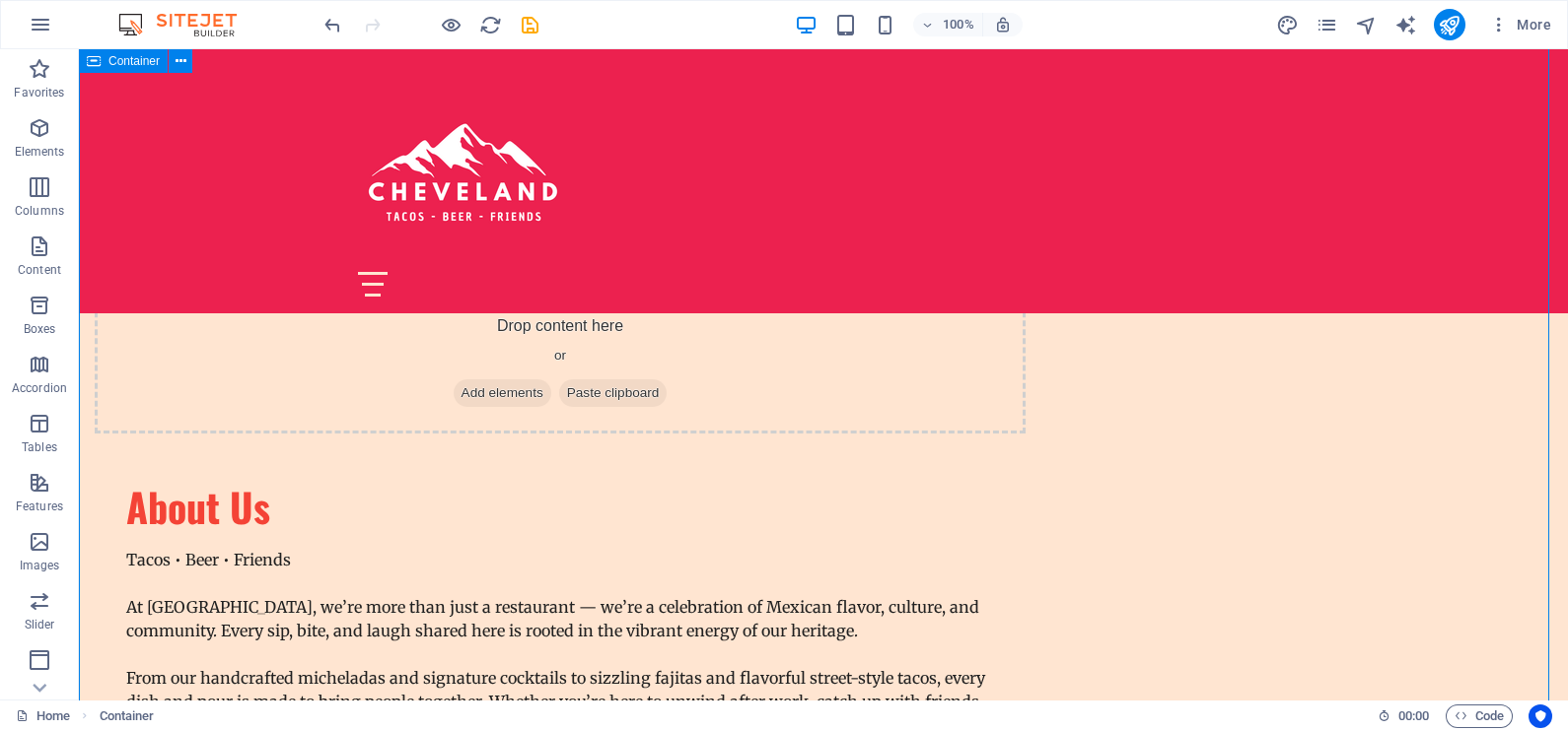
scroll to position [1601, 0]
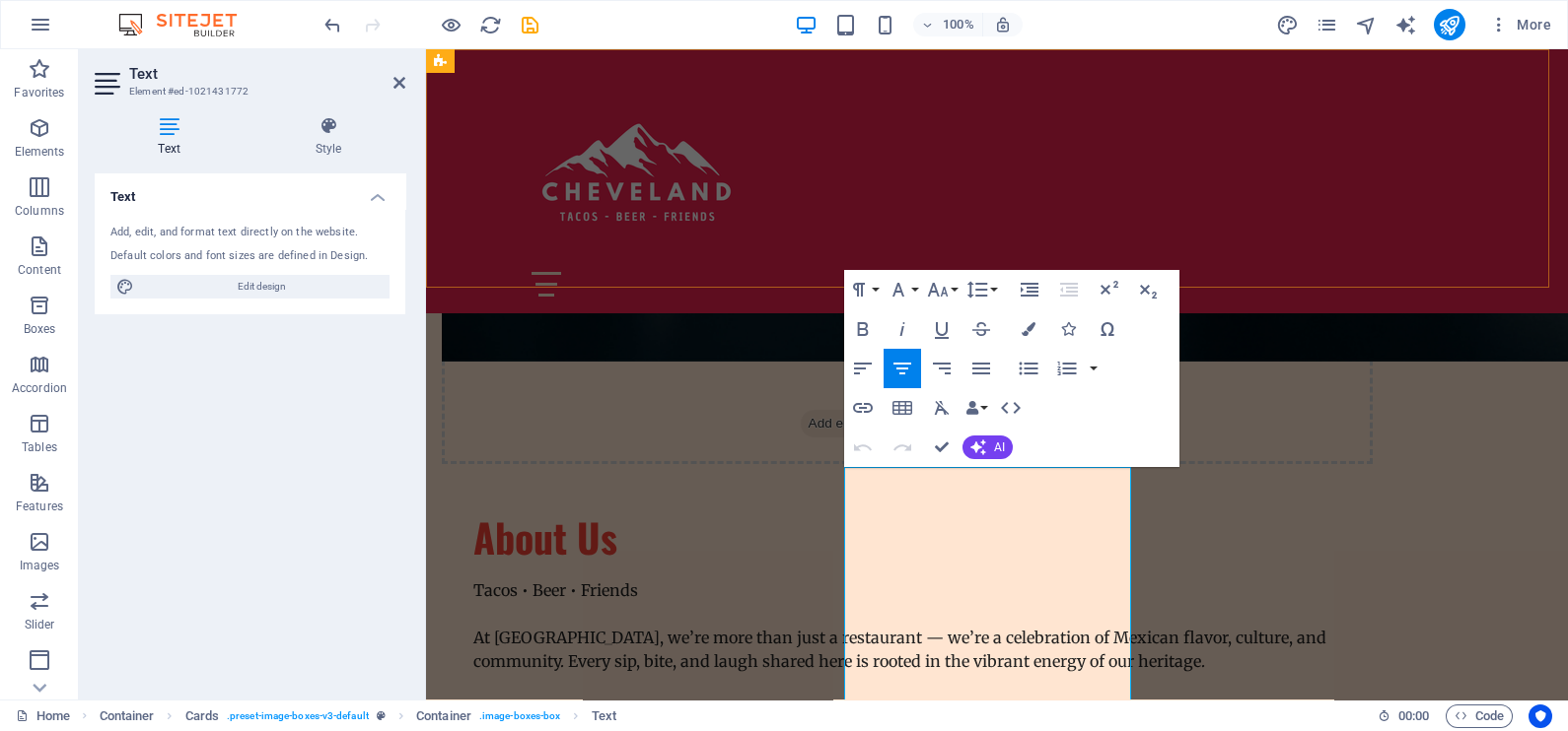
scroll to position [6430, 2]
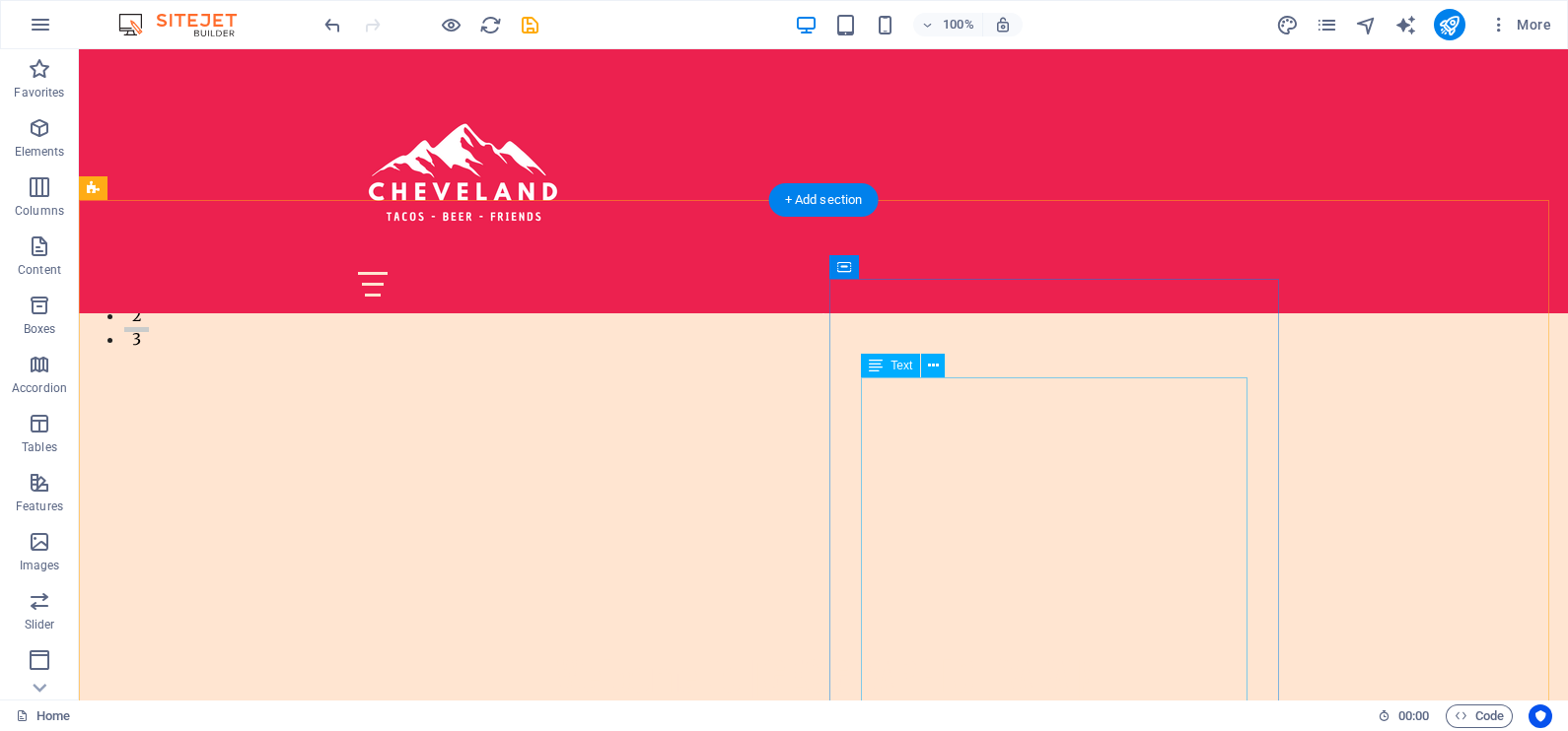
scroll to position [616, 0]
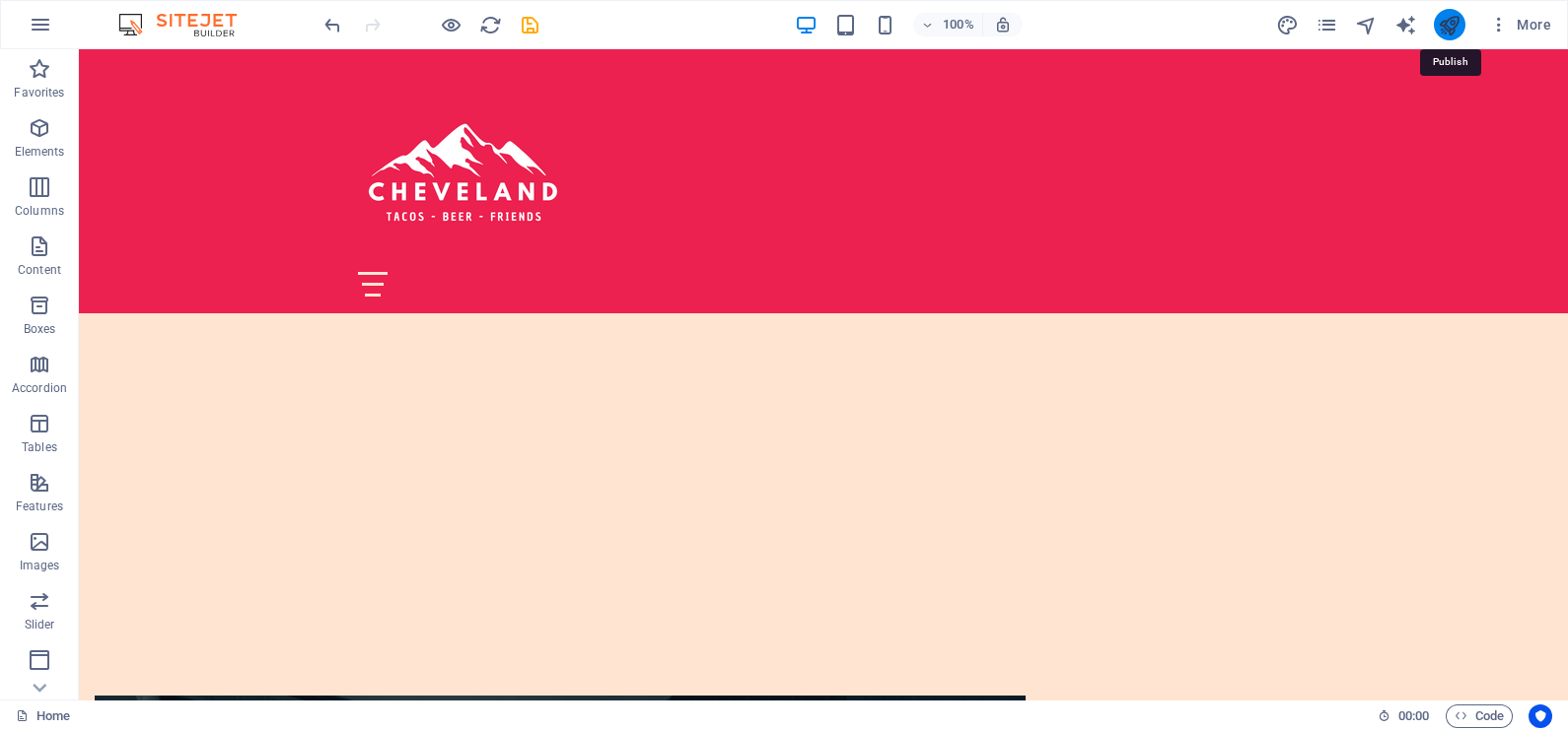
click at [1452, 30] on icon "publish" at bounding box center [1448, 25] width 23 height 23
checkbox input "false"
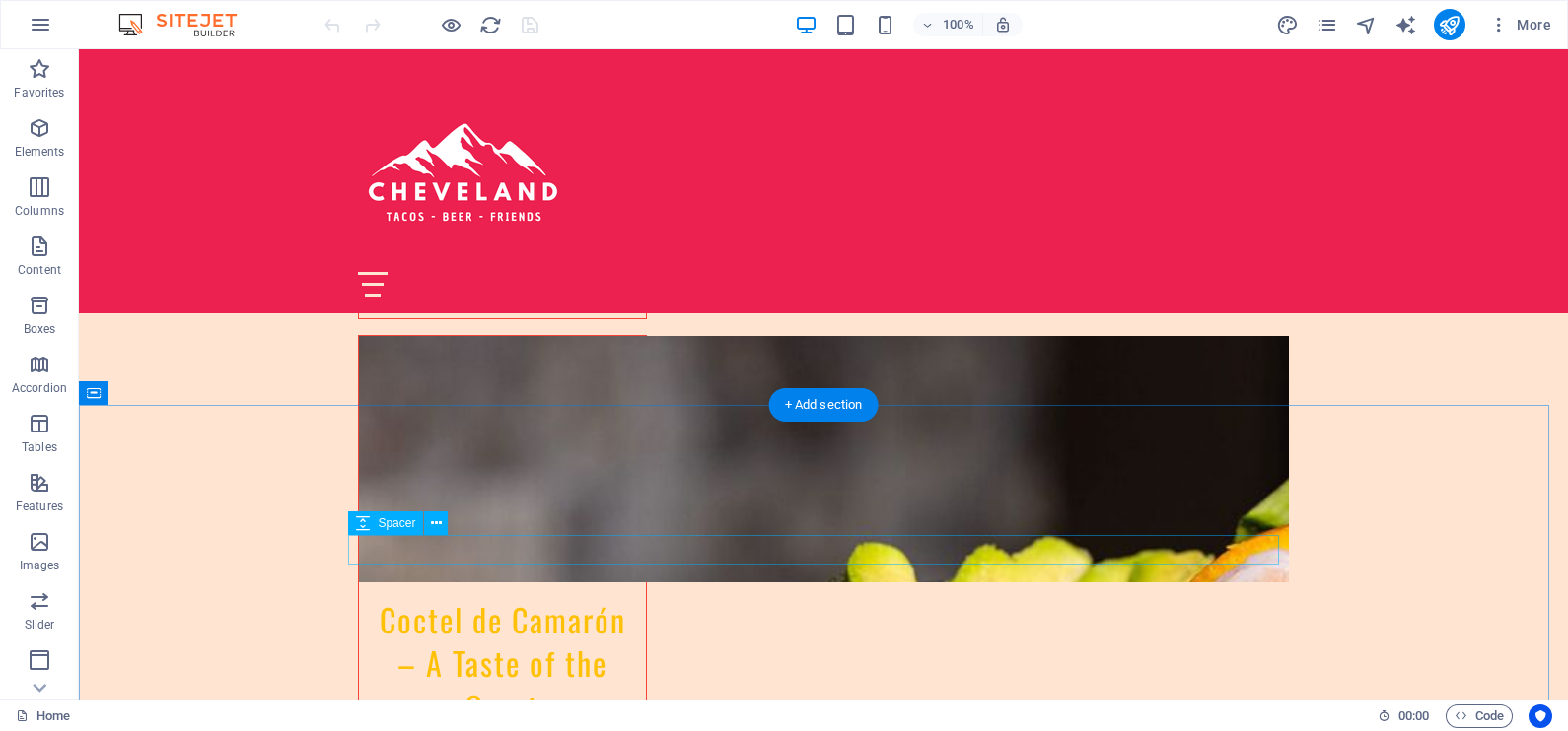
scroll to position [4927, 0]
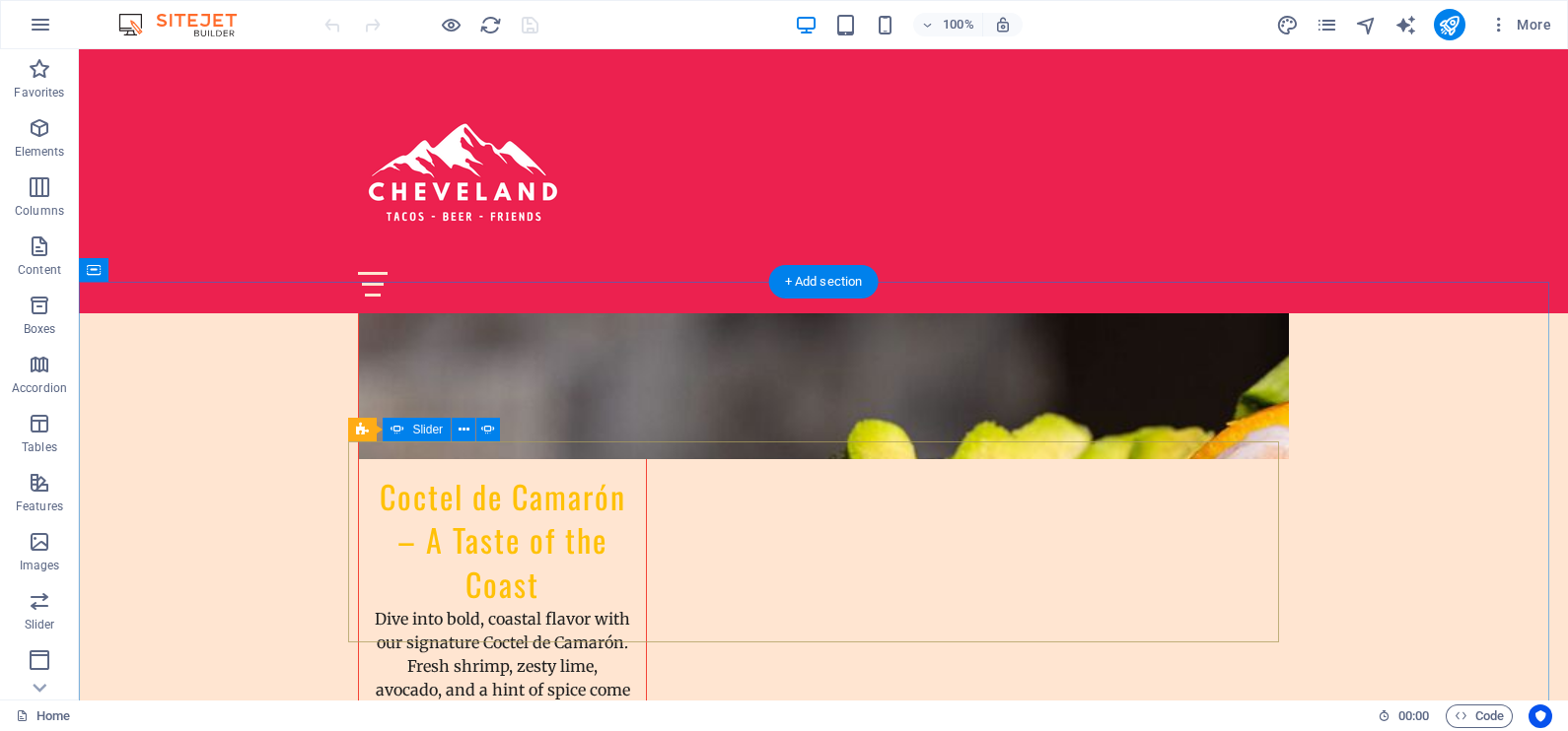
select select "ms"
select select "s"
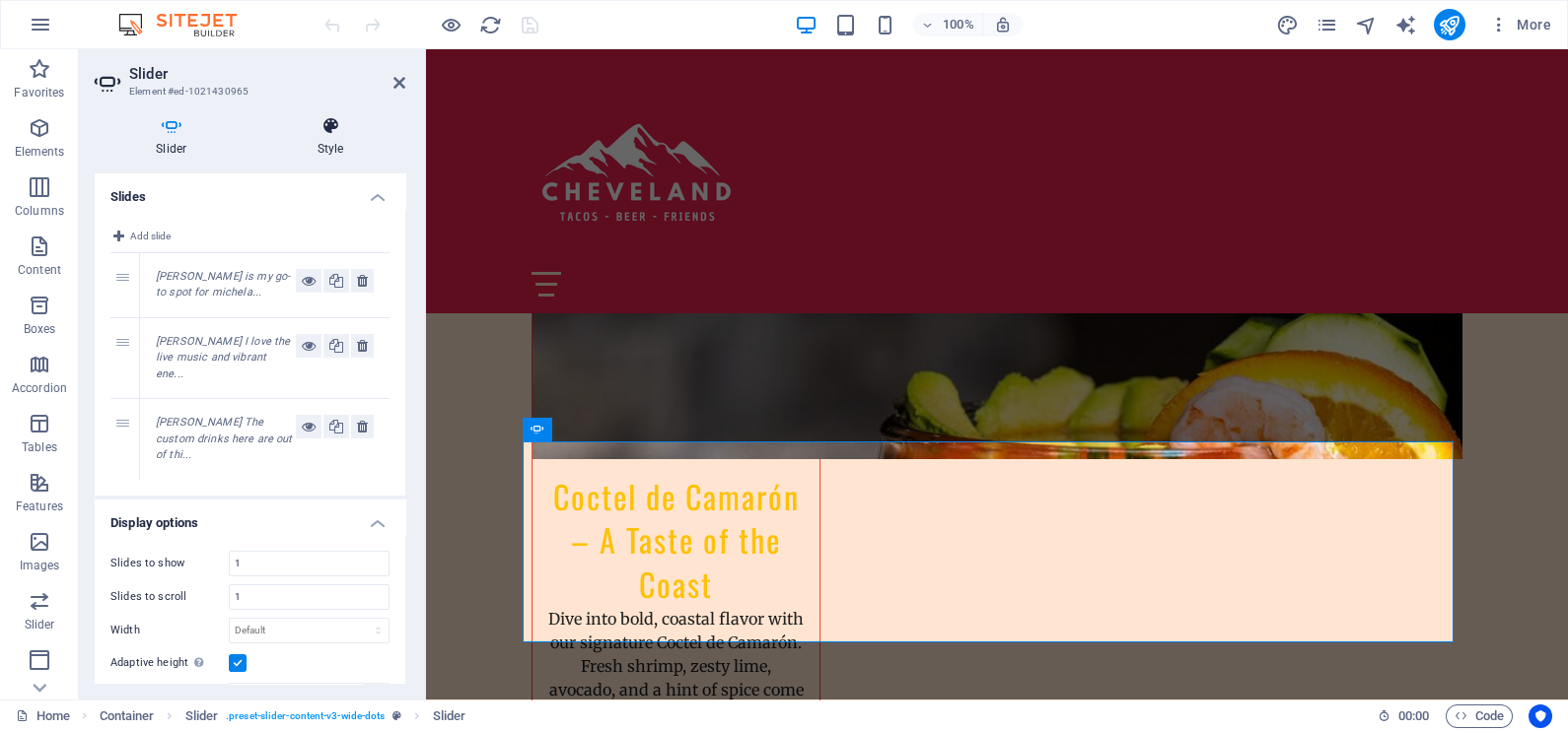
click at [331, 138] on h4 "Style" at bounding box center [331, 137] width 149 height 42
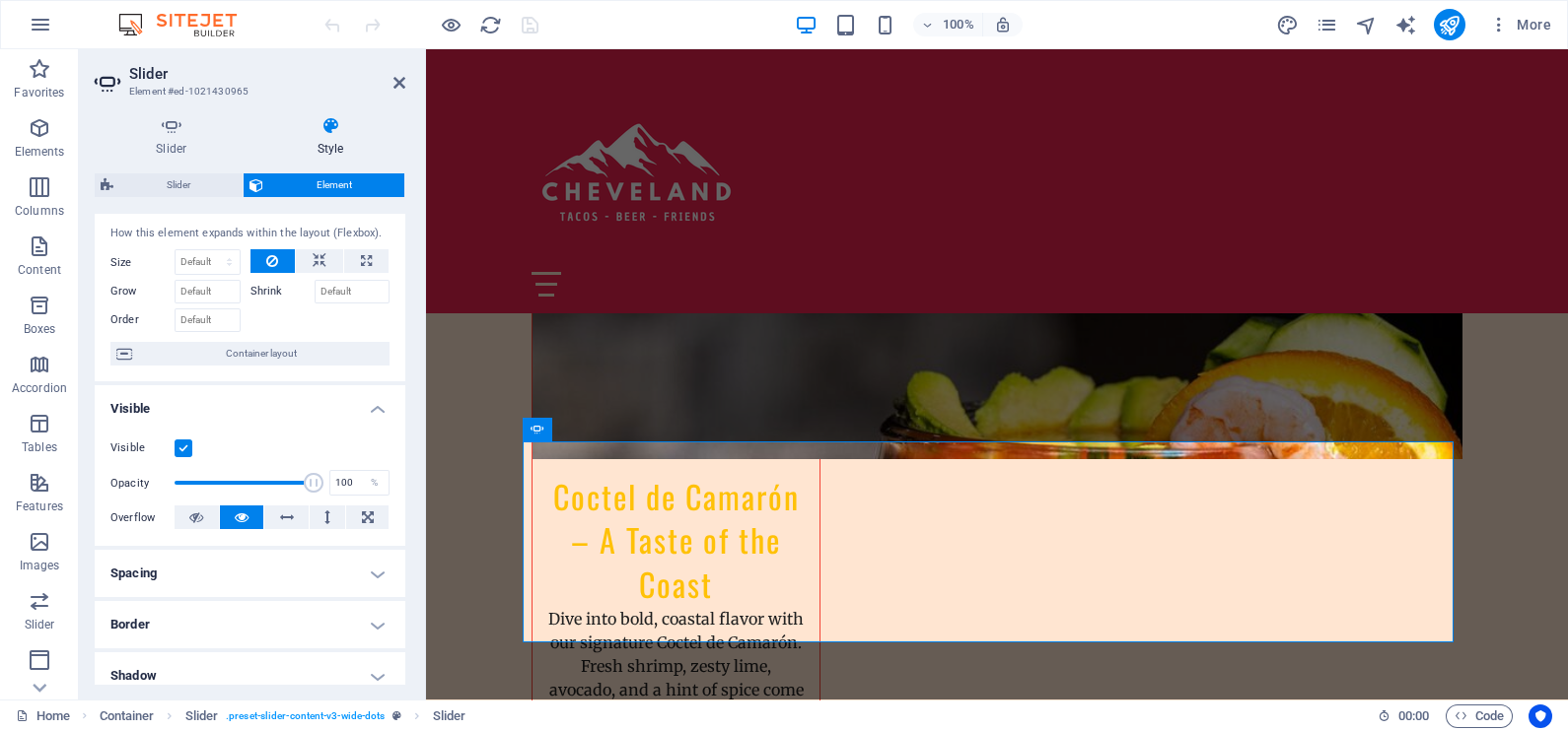
scroll to position [0, 0]
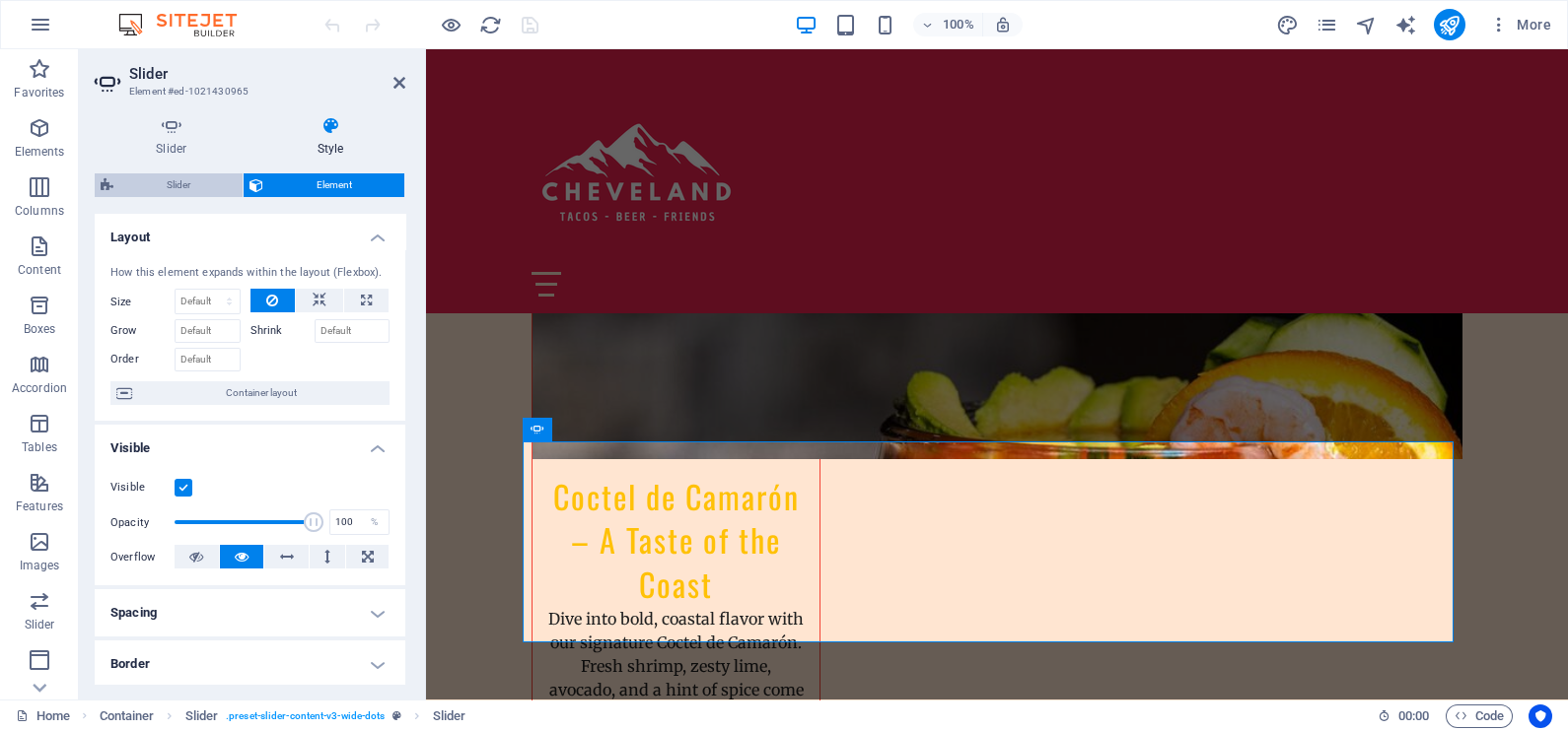
click at [172, 192] on span "Slider" at bounding box center [177, 185] width 117 height 24
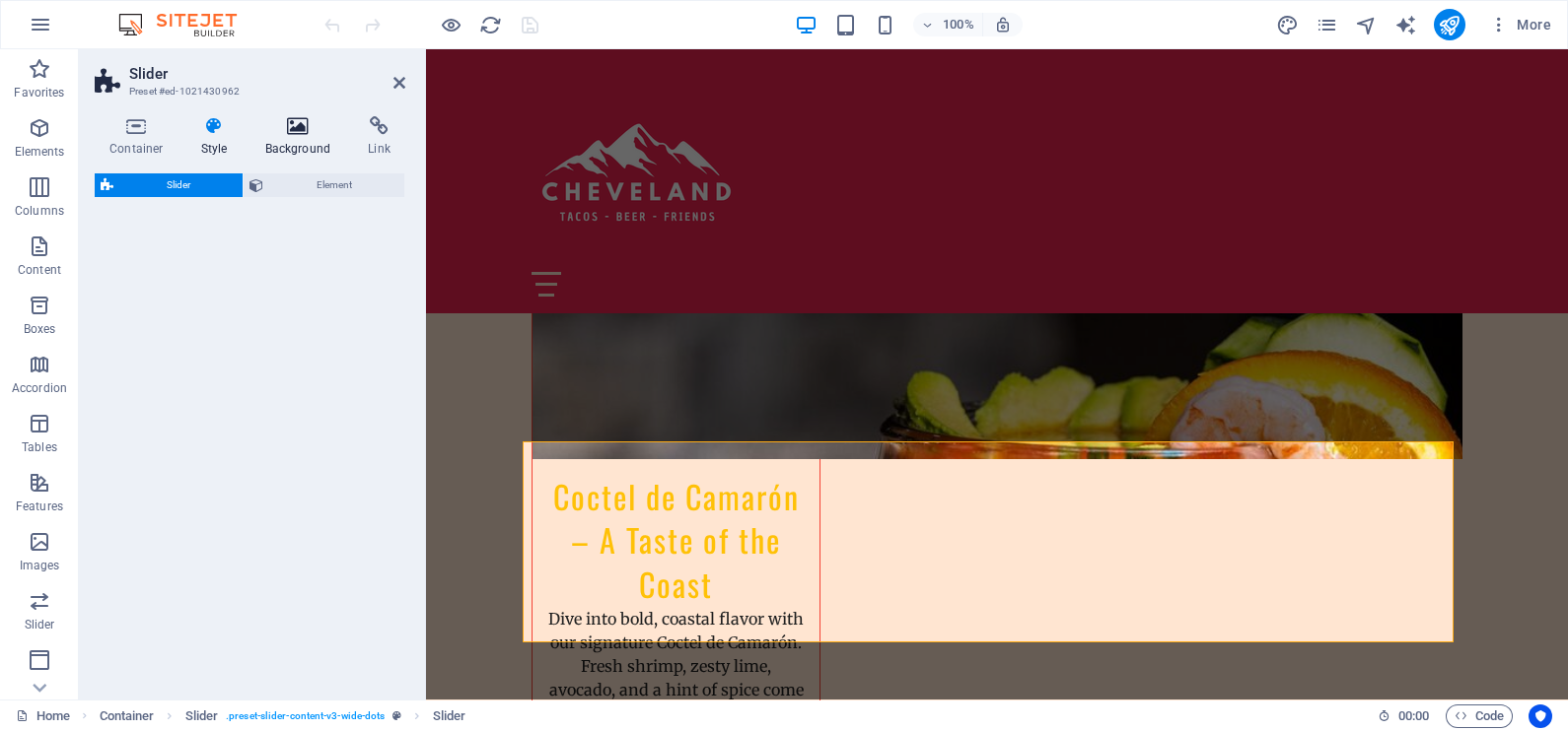
click at [278, 118] on icon at bounding box center [298, 126] width 95 height 20
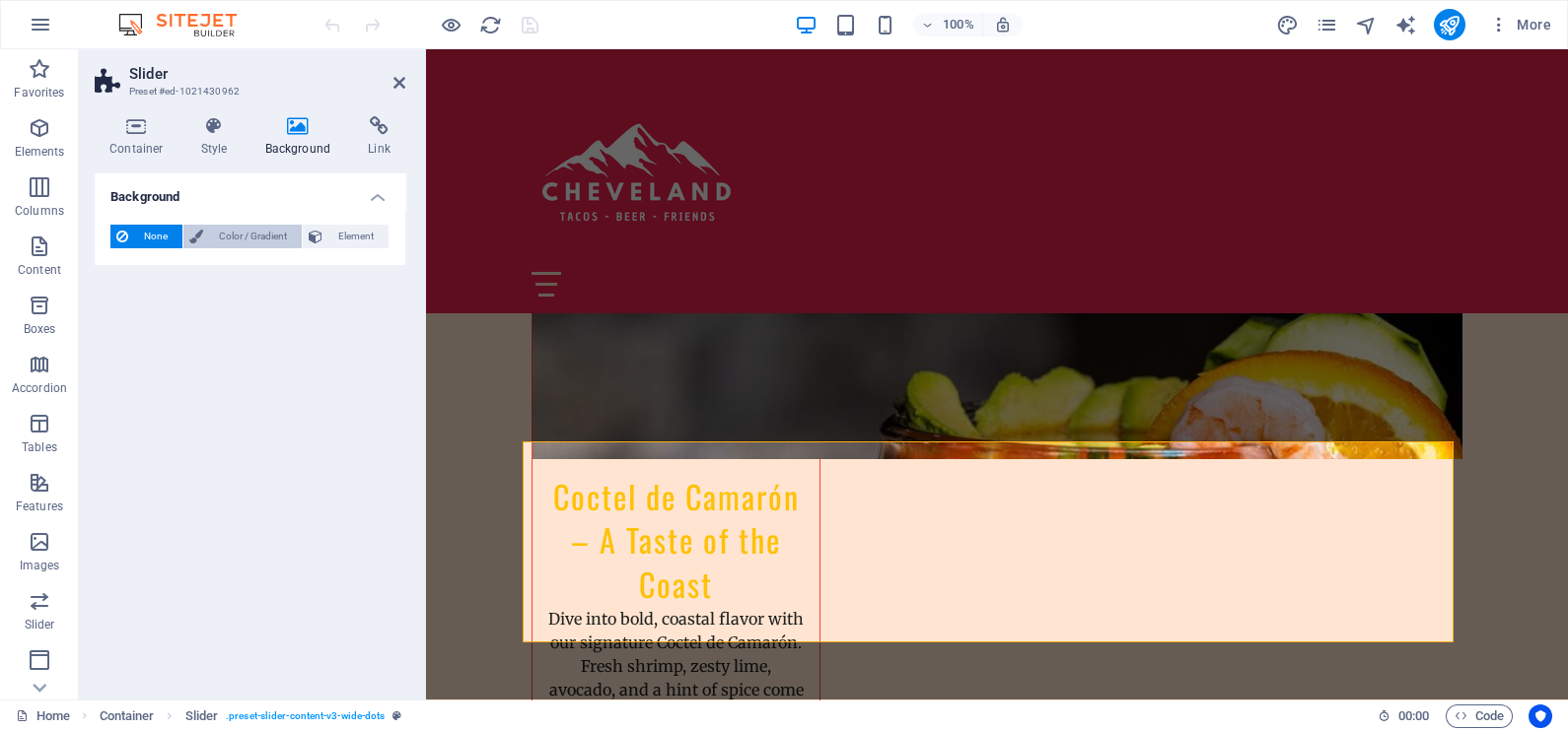
click at [213, 241] on span "Color / Gradient" at bounding box center [253, 237] width 87 height 24
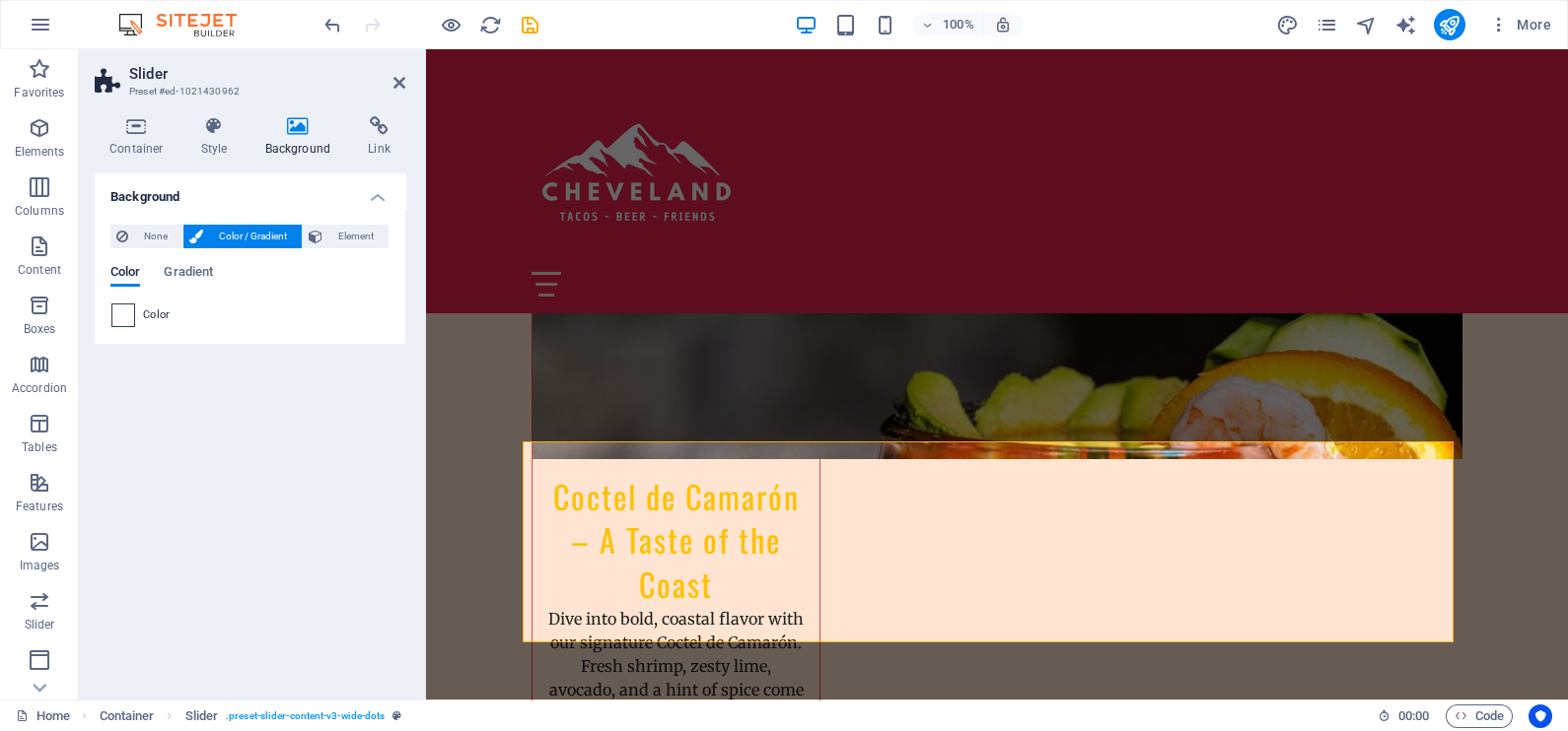
click at [118, 315] on span at bounding box center [123, 315] width 22 height 22
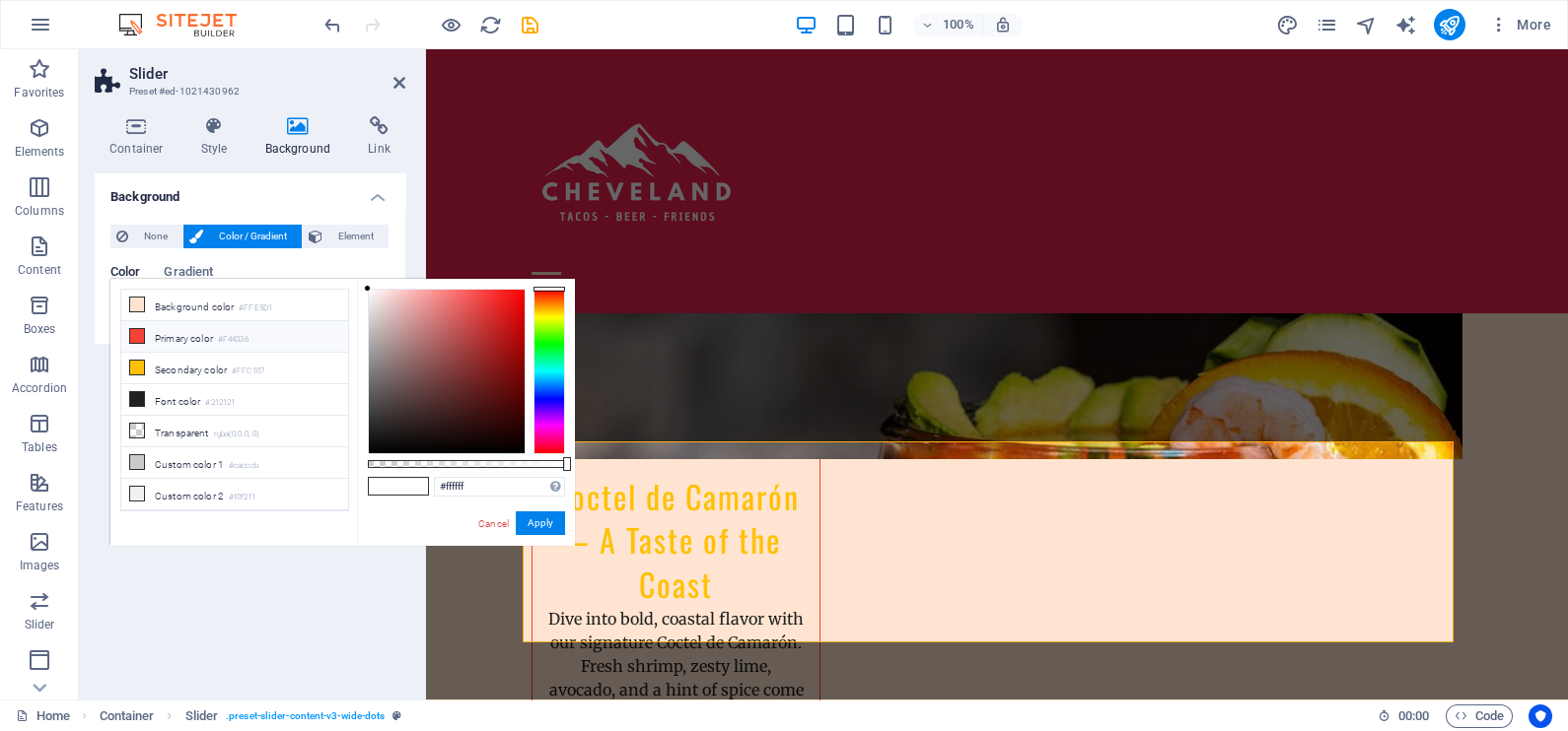
click at [149, 339] on li "Primary color #F44336" at bounding box center [234, 337] width 227 height 32
type input "#f44336"
click at [527, 517] on button "Apply" at bounding box center [540, 523] width 50 height 24
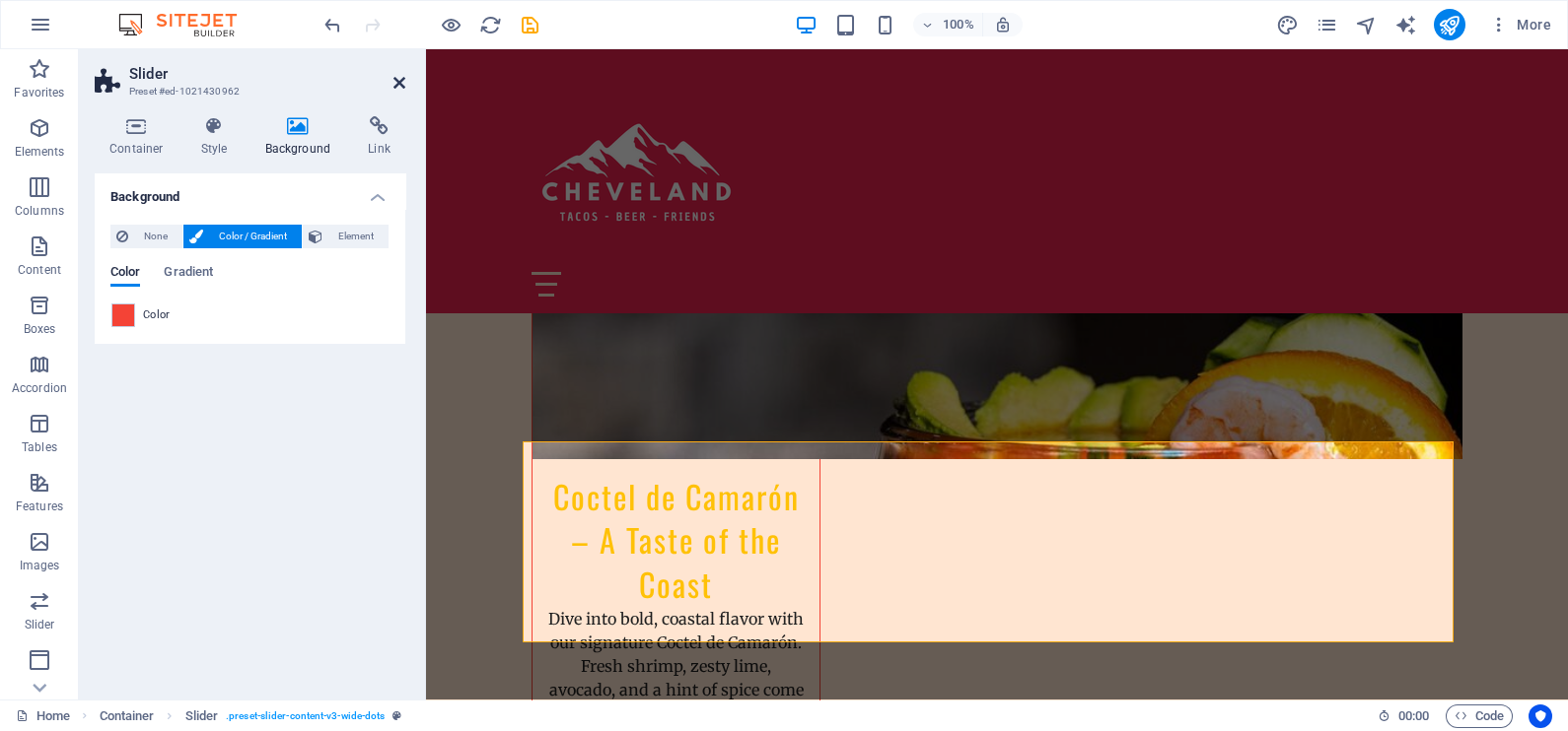
click at [399, 82] on icon at bounding box center [399, 83] width 12 height 16
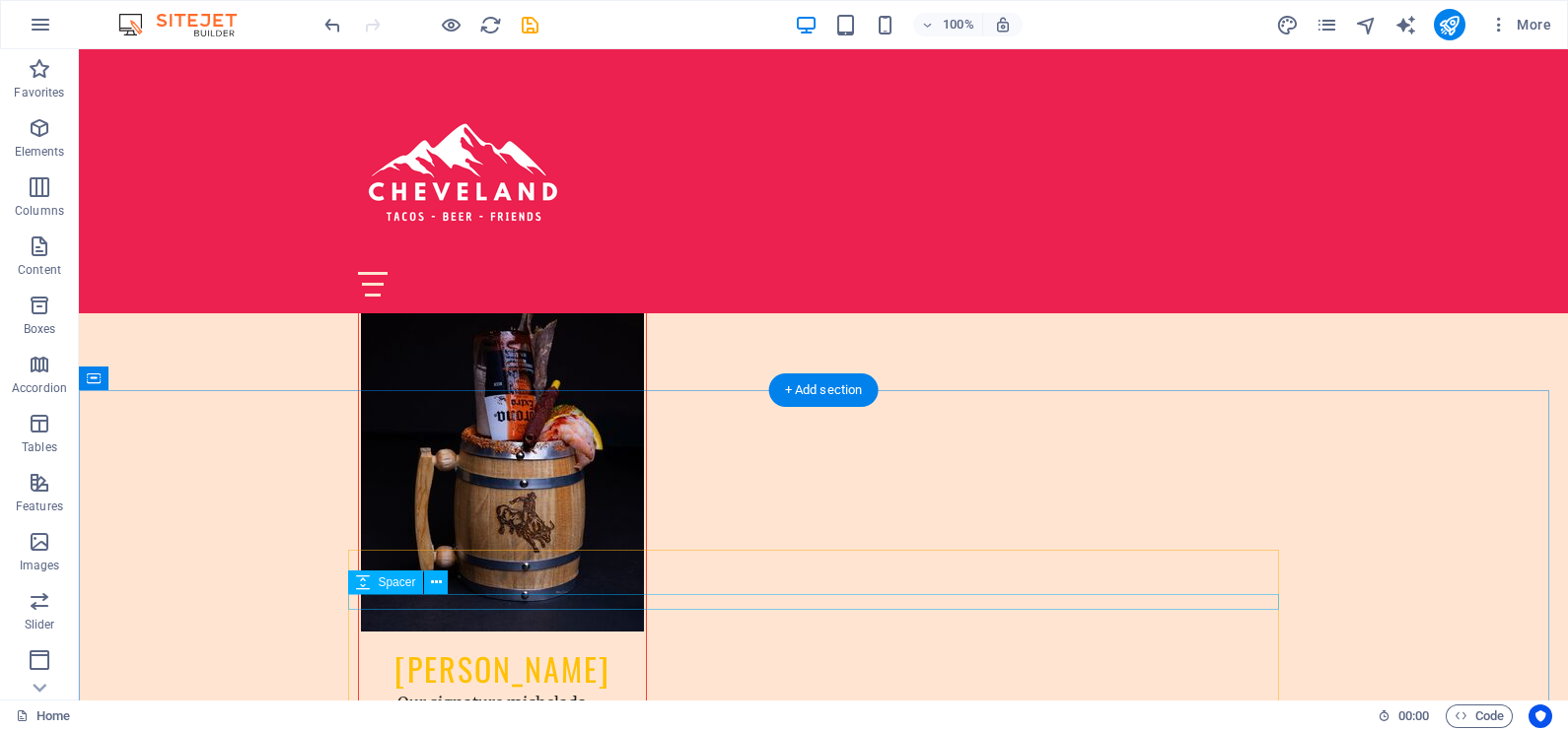
scroll to position [3448, 0]
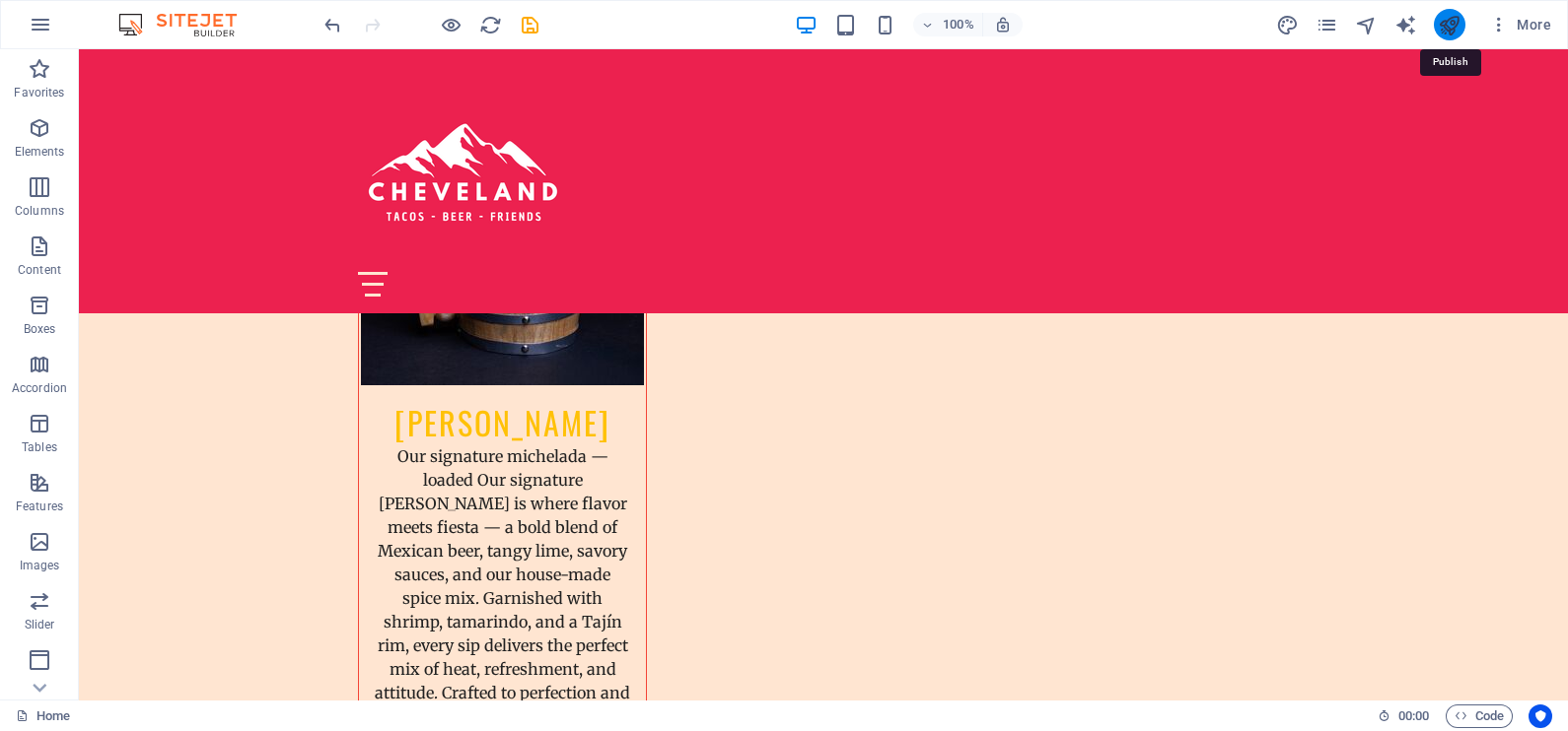
click at [1444, 20] on icon "publish" at bounding box center [1448, 25] width 23 height 23
checkbox input "false"
